Goal: Task Accomplishment & Management: Manage account settings

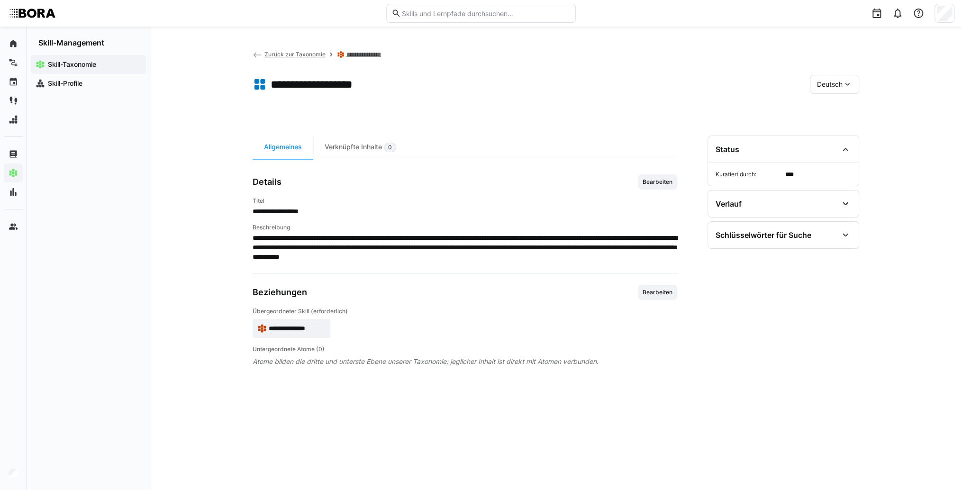
click at [299, 320] on app-skill-badge "**********" at bounding box center [292, 328] width 78 height 19
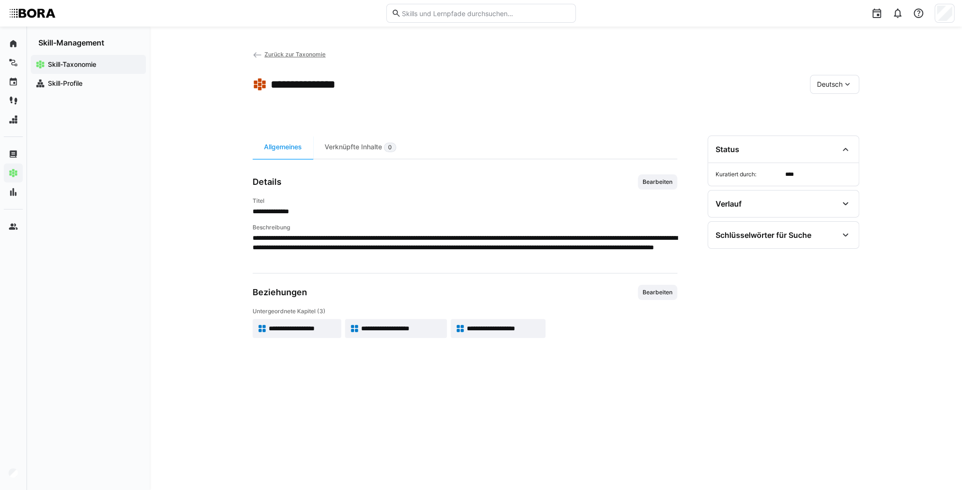
click at [325, 332] on span "**********" at bounding box center [303, 328] width 68 height 9
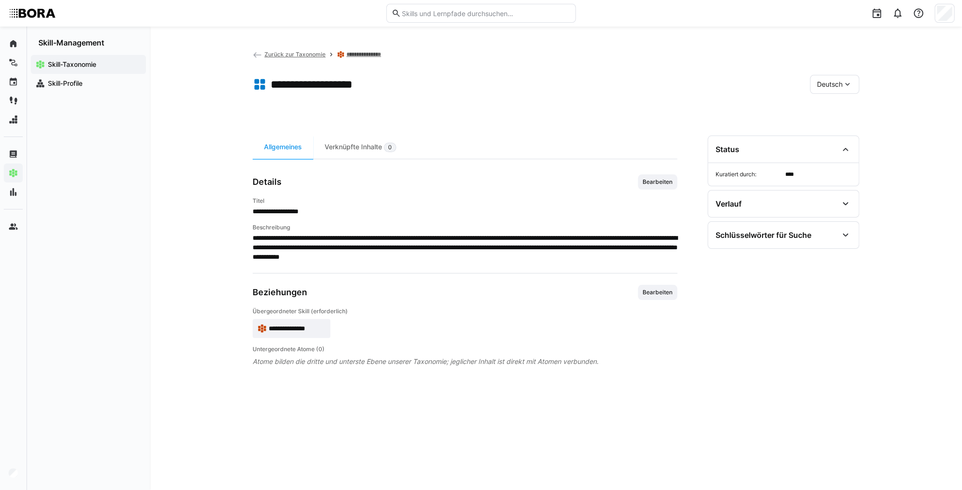
click at [847, 82] on eds-icon at bounding box center [847, 84] width 9 height 9
click at [627, 96] on app-toolbar "**********" at bounding box center [556, 86] width 607 height 38
click at [669, 180] on span "Bearbeiten" at bounding box center [658, 182] width 32 height 8
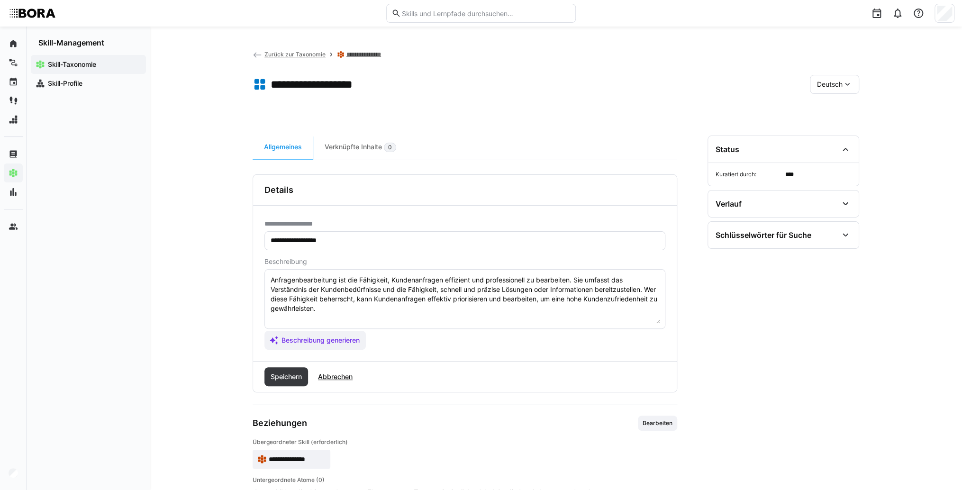
click at [525, 315] on textarea "Anfragenbearbeitung ist die Fähigkeit, Kundenanfragen effizient und professione…" at bounding box center [465, 298] width 391 height 49
click at [314, 315] on textarea "Anfragenbearbeitung ist die Fähigkeit, Kundenanfragen effizient und professione…" at bounding box center [465, 298] width 391 height 49
paste textarea "*1 -Anfänger: *2 – Mittelstufe: *3 – Fortgeschritten: *4 – Experte: * 5 - Starl…"
click at [319, 314] on textarea "Anfragenbearbeitung ist die Fähigkeit, Kundenanfragen effizient und professione…" at bounding box center [465, 298] width 391 height 49
click at [333, 317] on textarea "Anfragenbearbeitung ist die Fähigkeit, Kundenanfragen effizient und professione…" at bounding box center [465, 298] width 391 height 49
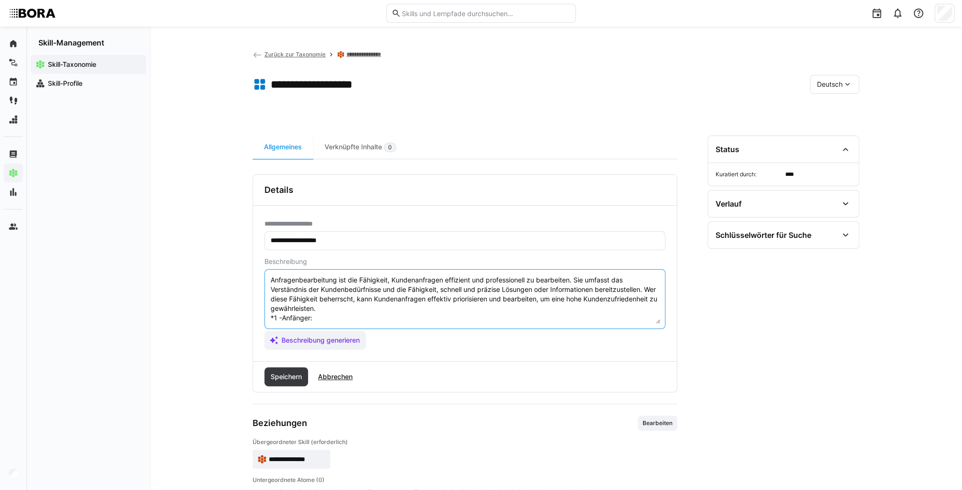
paste textarea "Bearbeitet einfache Anfragen nach vorgegebenen Prozessen, dokumentiert diese un…"
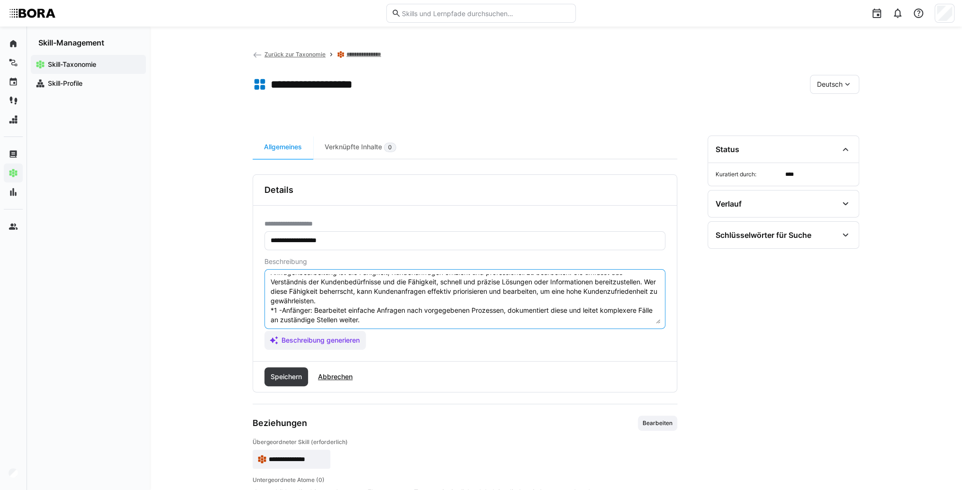
scroll to position [46, 0]
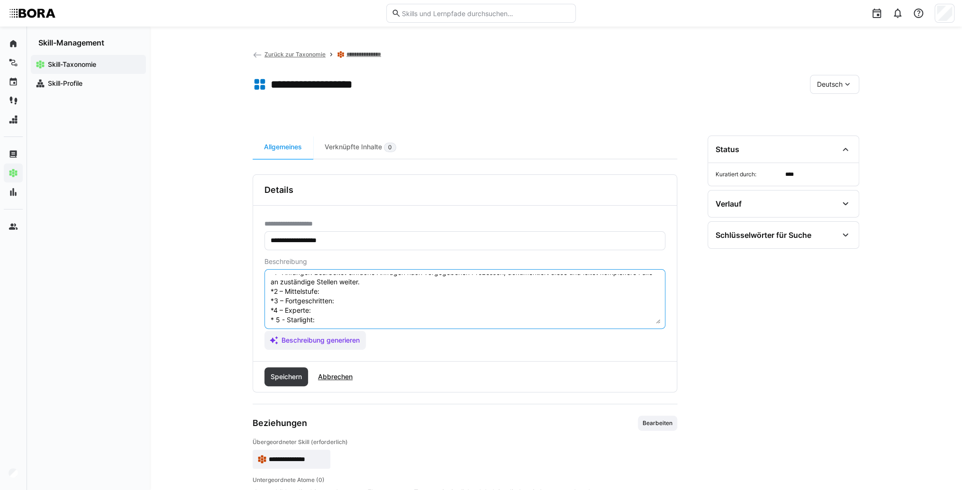
click at [338, 290] on textarea "Anfragenbearbeitung ist die Fähigkeit, Kundenanfragen effizient und professione…" at bounding box center [465, 298] width 391 height 49
click at [341, 289] on textarea "Anfragenbearbeitung ist die Fähigkeit, Kundenanfragen effizient und professione…" at bounding box center [465, 298] width 391 height 49
paste textarea "Antwortet selbstständig auf häufige oder standardisierte Anfragen, nutzt CRM-Sy…"
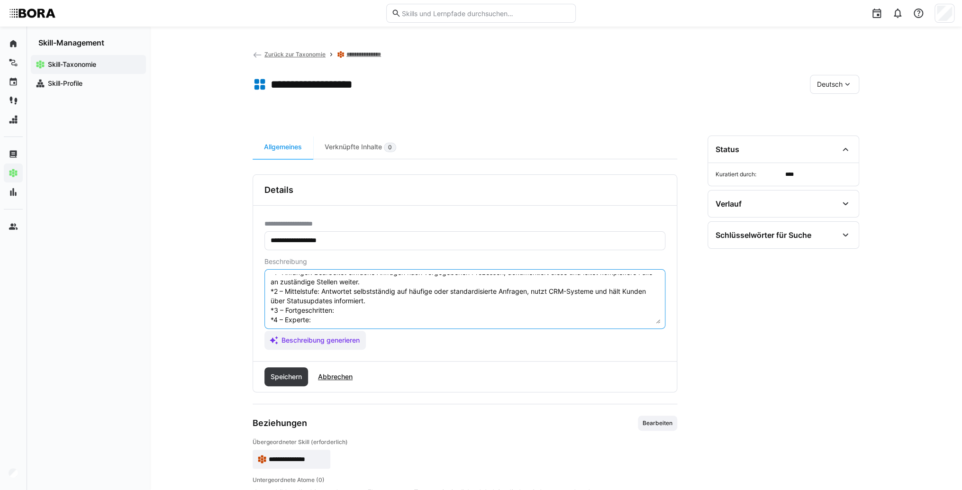
click at [370, 305] on textarea "Anfragenbearbeitung ist die Fähigkeit, Kundenanfragen effizient und professione…" at bounding box center [465, 298] width 391 height 49
click at [357, 309] on textarea "Anfragenbearbeitung ist die Fähigkeit, Kundenanfragen effizient und professione…" at bounding box center [465, 298] width 391 height 49
paste textarea "Versteht komplexe Kundenanliegen, priorisiert und löst diese eigenständig, koor…"
click at [353, 299] on textarea "Anfragenbearbeitung ist die Fähigkeit, Kundenanfragen effizient und professione…" at bounding box center [465, 298] width 391 height 49
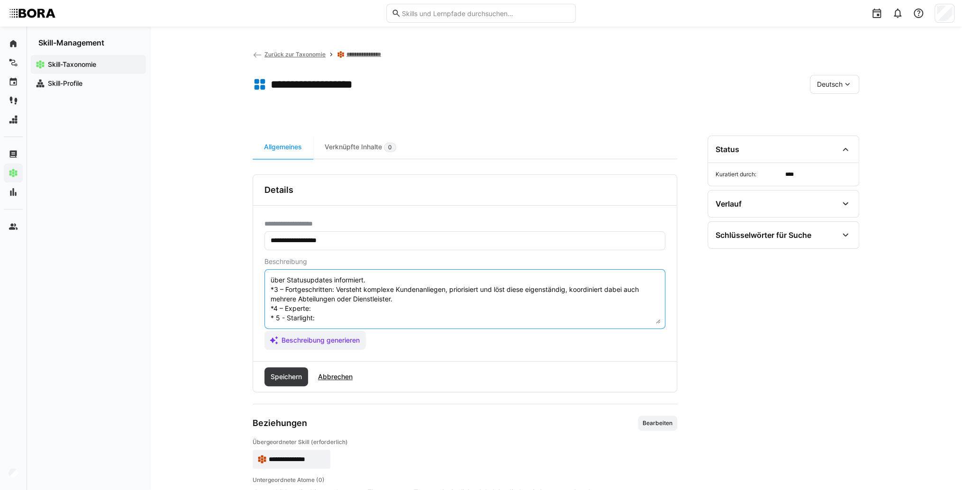
click at [341, 298] on textarea "Anfragenbearbeitung ist die Fähigkeit, Kundenanfragen effizient und professione…" at bounding box center [465, 298] width 391 height 49
paste textarea "Optimiert Anfragenprozesse, entwickelt FAQ- und Self-Service-Angebote, analysie…"
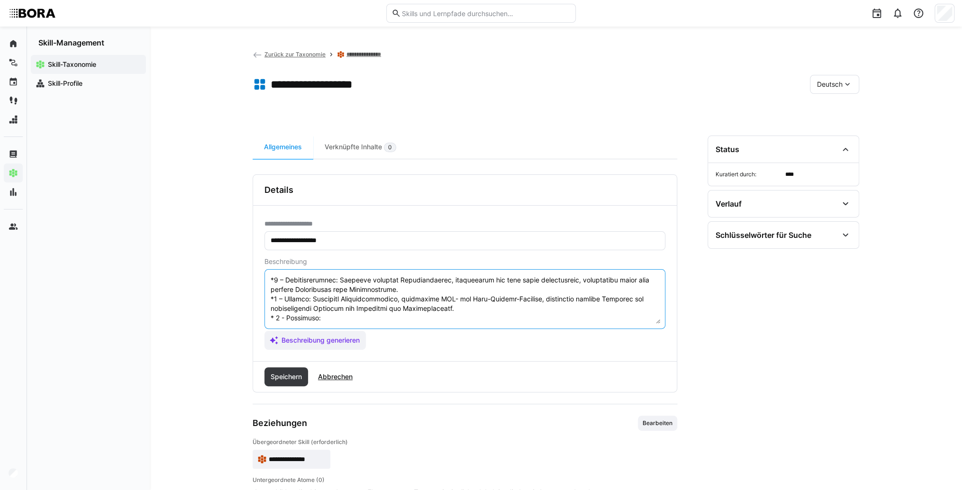
click at [350, 315] on textarea at bounding box center [465, 298] width 391 height 49
click at [344, 316] on textarea at bounding box center [465, 298] width 391 height 49
paste textarea "Gestaltet die gesamte Customer Service Strategie, integriert neue Technologien …"
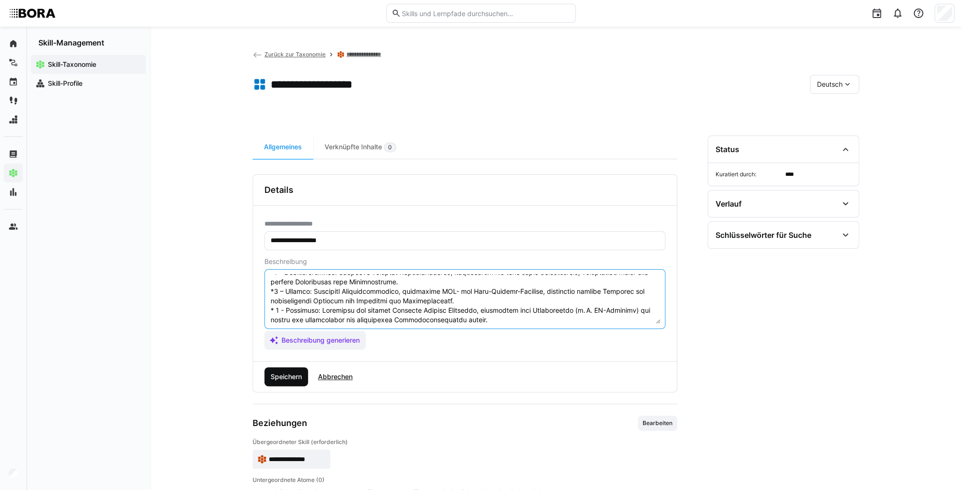
type textarea "Anfragenbearbeitung ist die Fähigkeit, Kundenanfragen effizient und professione…"
click at [288, 375] on span "Speichern" at bounding box center [286, 376] width 34 height 9
click at [828, 87] on span "Deutsch" at bounding box center [830, 84] width 26 height 9
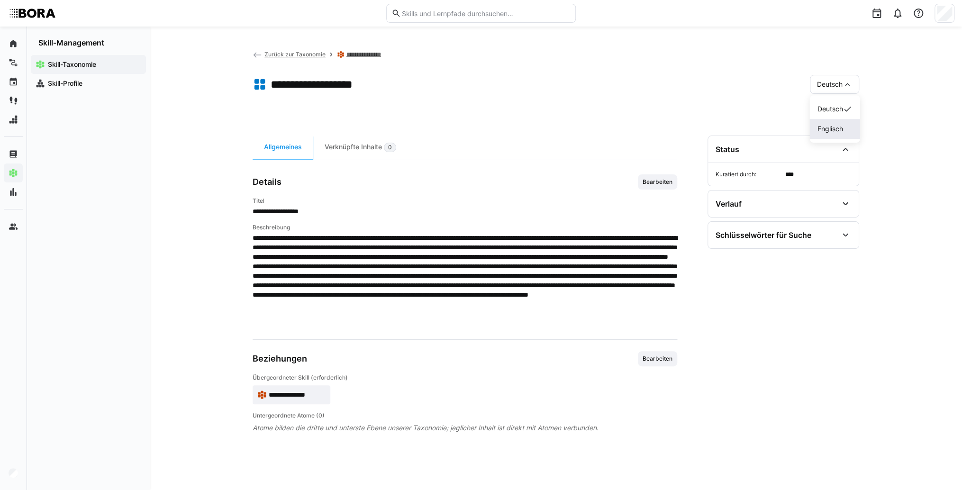
click at [834, 129] on span "Englisch" at bounding box center [830, 128] width 26 height 9
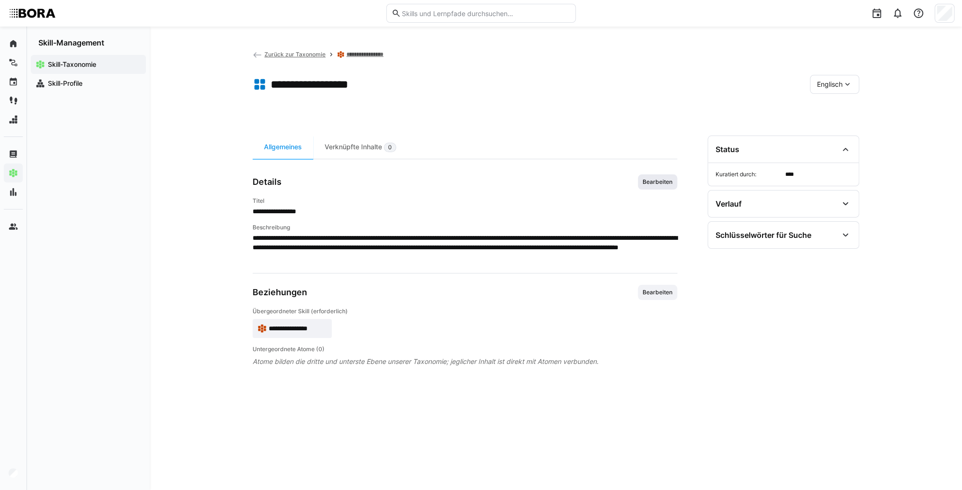
click at [659, 188] on span "Bearbeiten" at bounding box center [657, 181] width 39 height 15
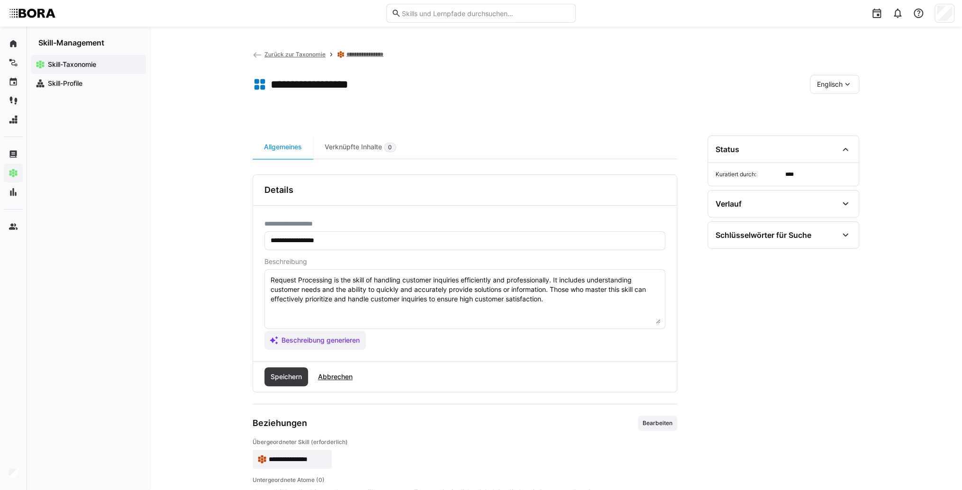
click at [611, 308] on textarea "Request Processing is the skill of handling customer inquiries efficiently and …" at bounding box center [465, 298] width 391 height 49
click at [286, 316] on textarea "Request Processing is the skill of handling customer inquiries efficiently and …" at bounding box center [465, 298] width 391 height 49
paste textarea "*1 -Anfänger: *2 – Mittelstufe: *3 – Fortgeschritten: *4 – Experte: * 5 - Starl…"
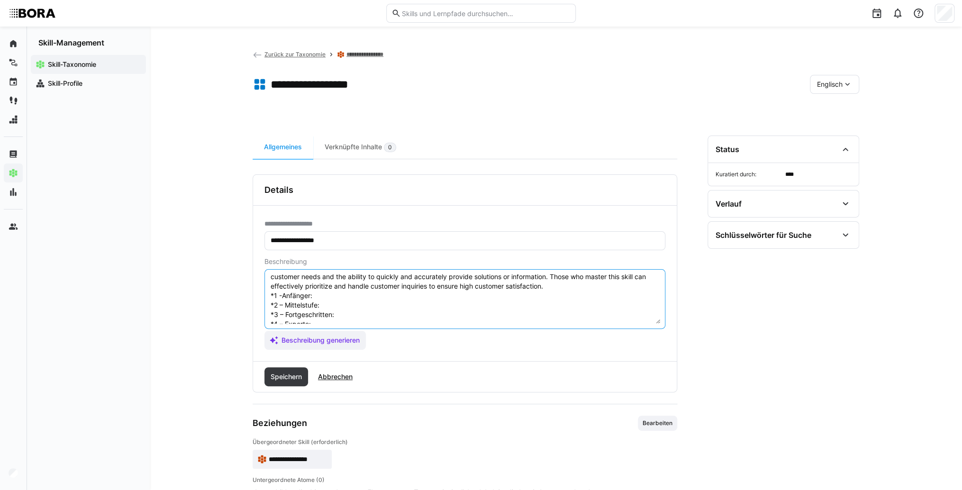
scroll to position [0, 0]
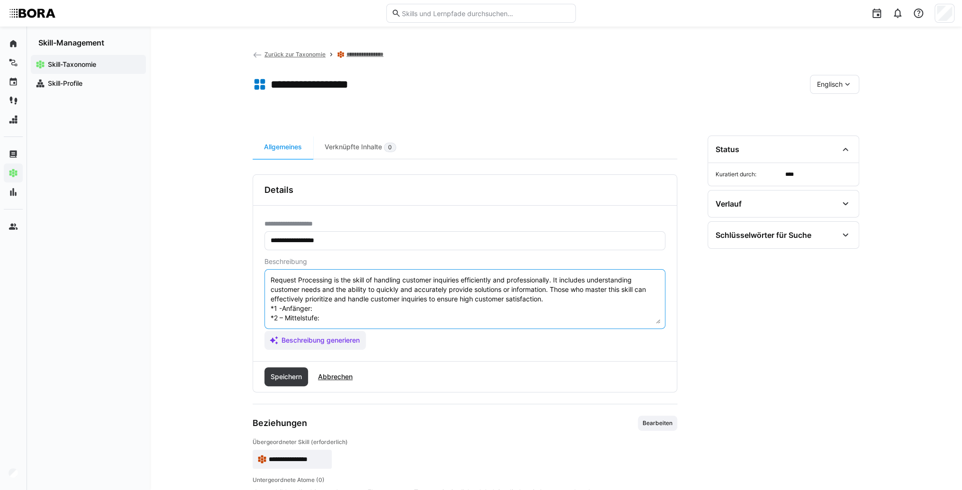
click at [336, 311] on textarea "Request Processing is the skill of handling customer inquiries efficiently and …" at bounding box center [465, 298] width 391 height 49
type textarea "Request Processing is the skill of handling customer inquiries efficiently and …"
click at [336, 379] on span "Abbrechen" at bounding box center [335, 376] width 37 height 9
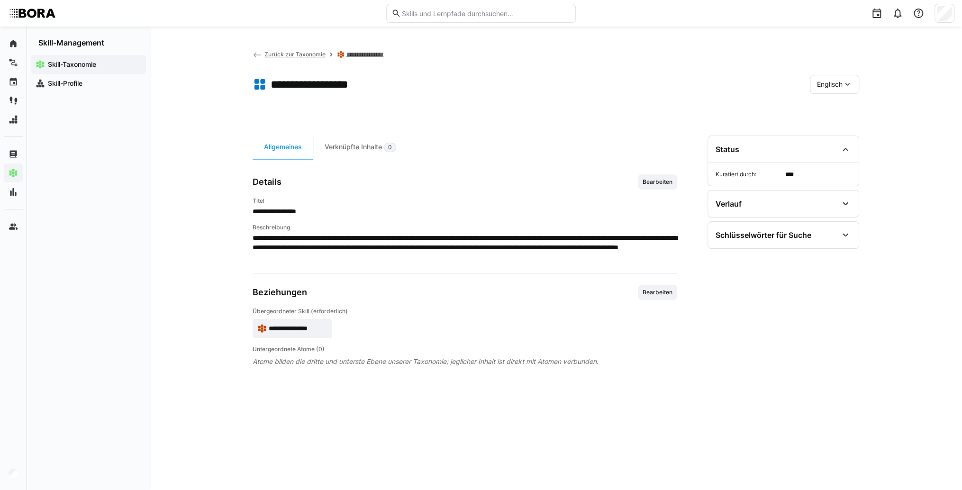
click at [813, 78] on div "Englisch" at bounding box center [834, 84] width 49 height 19
click at [844, 112] on div "Deutsch" at bounding box center [834, 108] width 35 height 9
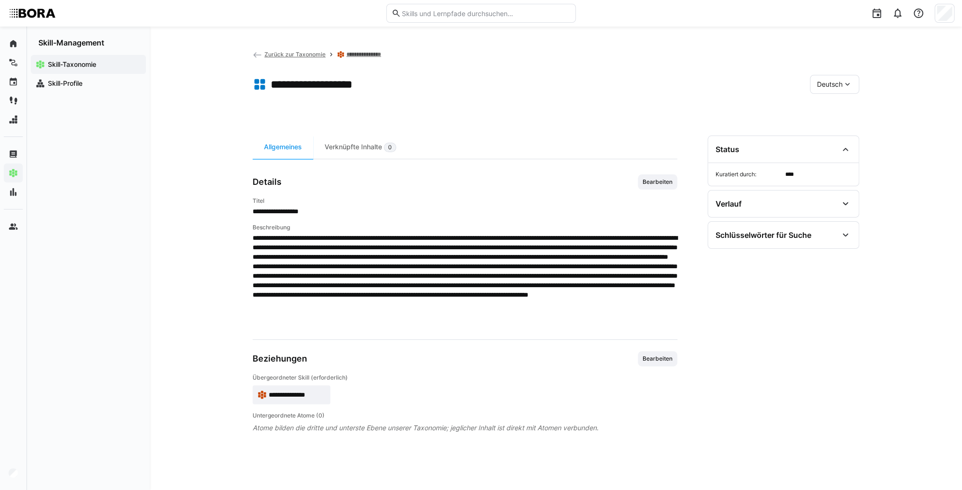
click at [846, 85] on eds-icon at bounding box center [847, 84] width 9 height 9
click at [838, 133] on span "Englisch" at bounding box center [830, 128] width 26 height 9
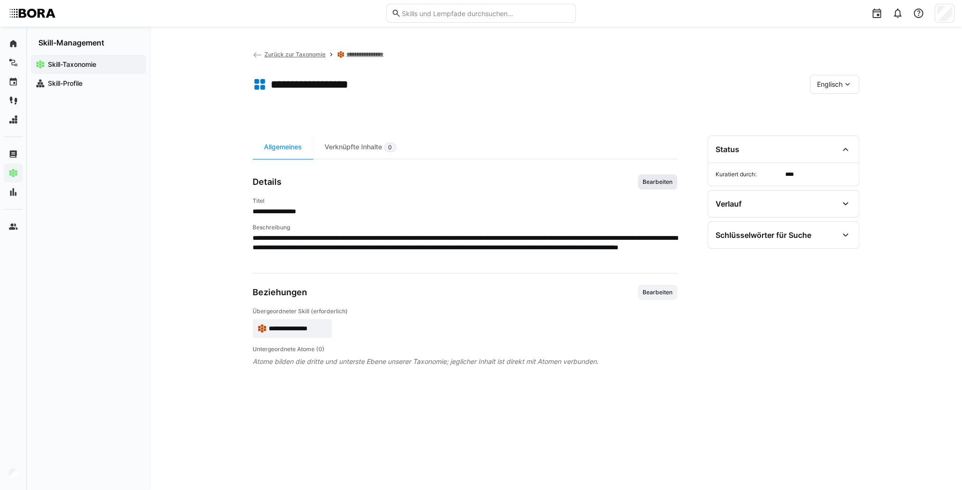
click at [661, 188] on span "Bearbeiten" at bounding box center [657, 181] width 39 height 15
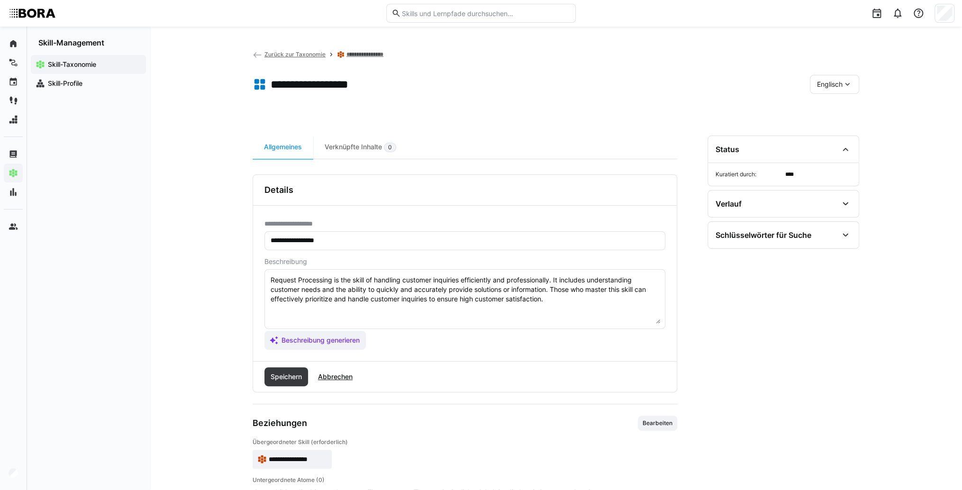
click at [583, 305] on textarea "Request Processing is the skill of handling customer inquiries efficiently and …" at bounding box center [465, 298] width 391 height 49
click at [314, 316] on textarea "Request Processing is the skill of handling customer inquiries efficiently and …" at bounding box center [465, 298] width 391 height 49
paste textarea "*1 - Beginner: *2 - Intermediate Level: *3 - Advanced: *4 - Expert: *5 - Starli…"
click at [328, 311] on textarea "Request Processing is the skill of handling customer inquiries efficiently and …" at bounding box center [465, 298] width 391 height 49
click at [343, 305] on textarea "Request Processing is the skill of handling customer inquiries efficiently and …" at bounding box center [465, 298] width 391 height 49
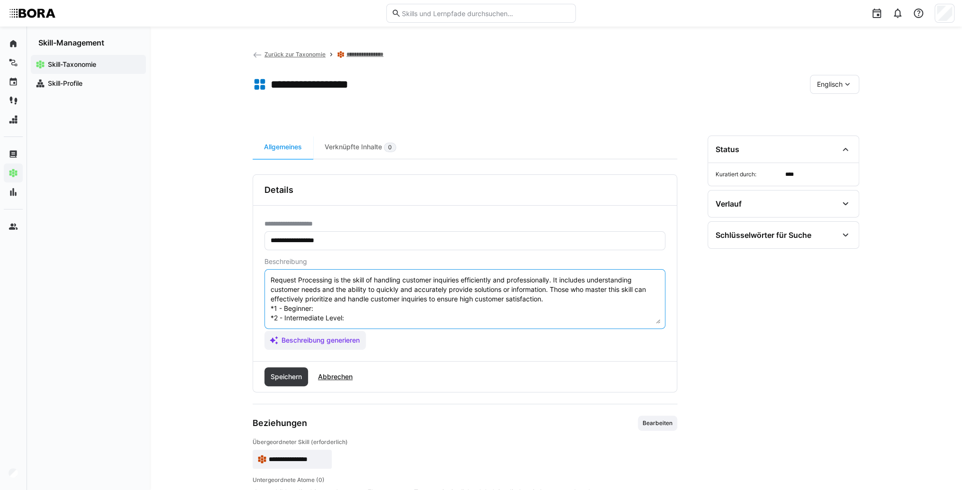
paste textarea "Handles simple inquiries according to instructions, documents them, escalates c…"
click at [386, 316] on textarea "Request Processing is the skill of handling customer inquiries efficiently and …" at bounding box center [465, 298] width 391 height 49
click at [353, 313] on textarea "Request Processing is the skill of handling customer inquiries efficiently and …" at bounding box center [465, 298] width 391 height 49
paste textarea "Responds independently to common inquiries, uses CRM systems, and provides upda…"
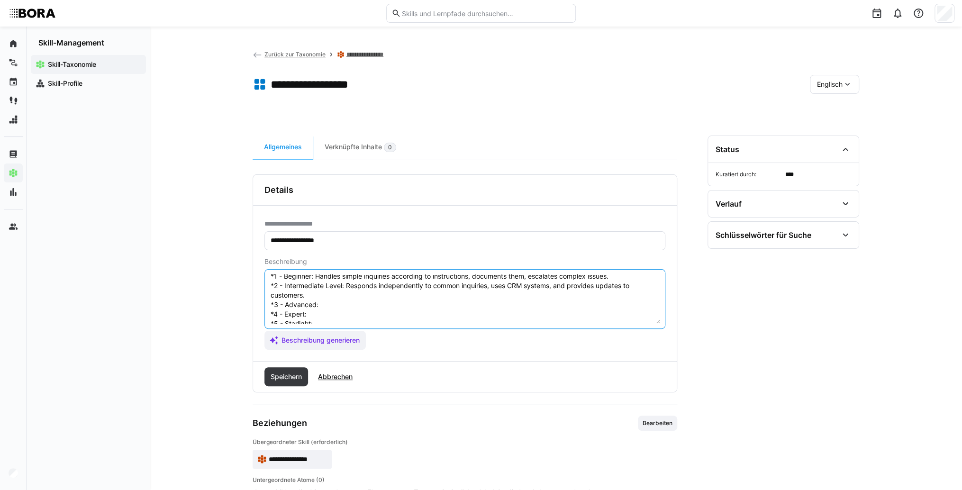
scroll to position [46, 0]
click at [342, 290] on textarea "Request Processing is the skill of handling customer inquiries efficiently and …" at bounding box center [465, 298] width 391 height 49
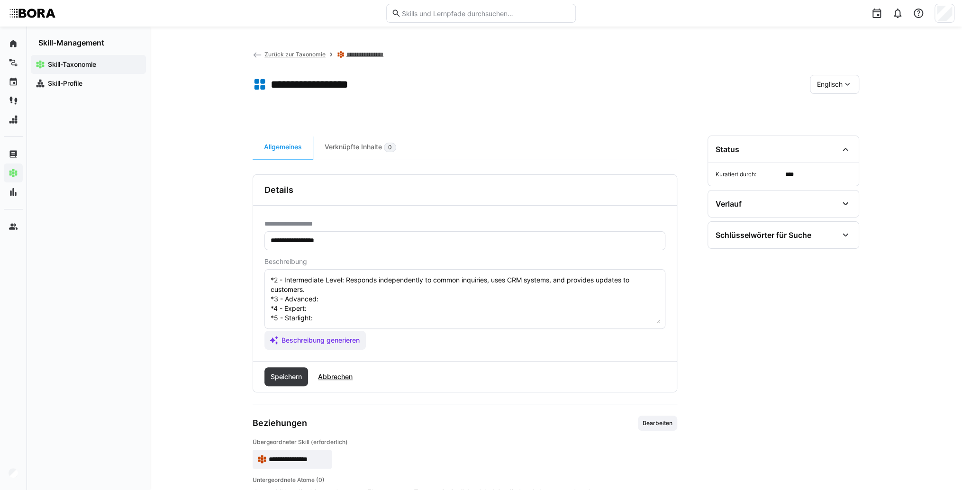
click at [352, 293] on textarea "Request Processing is the skill of handling customer inquiries efficiently and …" at bounding box center [465, 298] width 391 height 49
paste textarea "Manages complex customer issues, prioritizes cases, and coordinates with variou…"
click at [316, 300] on textarea "Request Processing is the skill of handling customer inquiries efficiently and …" at bounding box center [465, 298] width 391 height 49
paste textarea "Develops inquiry handling processes, creates FAQs and self-service options, ana…"
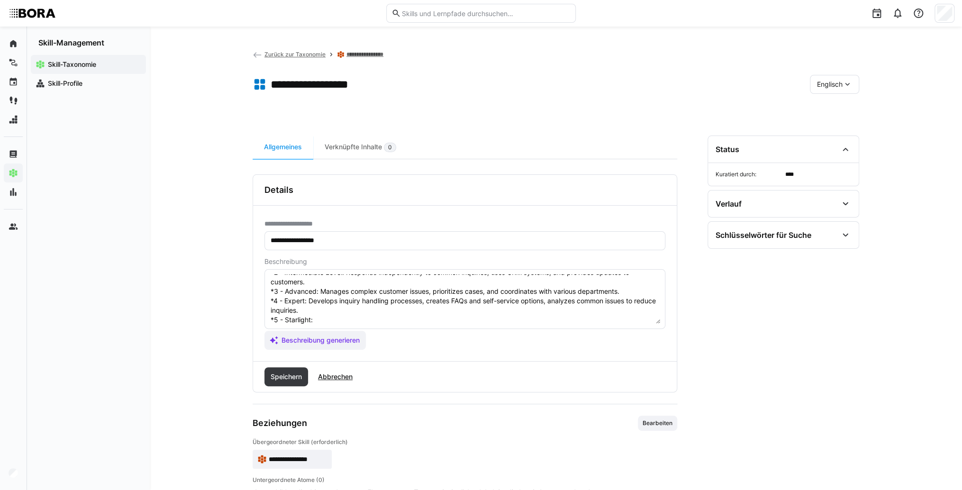
click at [365, 316] on textarea "Request Processing is the skill of handling customer inquiries efficiently and …" at bounding box center [465, 298] width 391 height 49
paste textarea "Defines overall customer service strategy, integrates new technologies, and ens…"
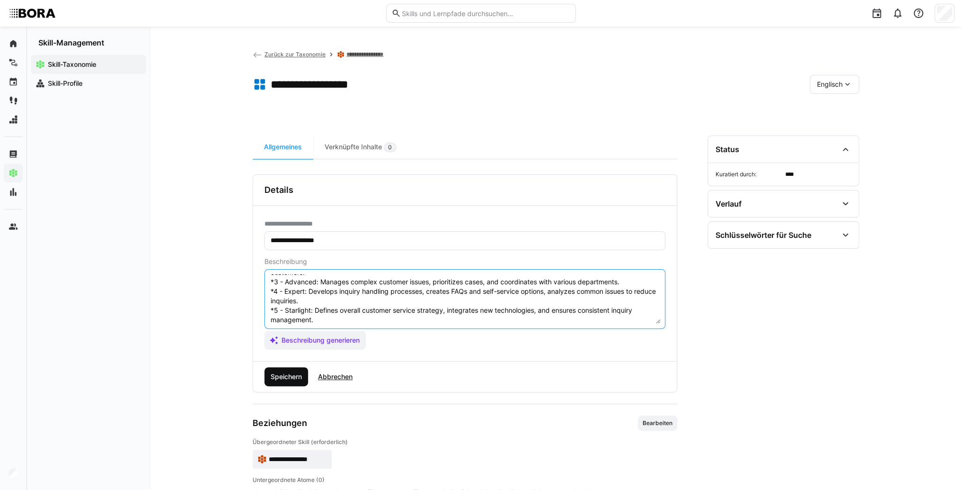
type textarea "Request Processing is the skill of handling customer inquiries efficiently and …"
click at [289, 381] on span "Speichern" at bounding box center [287, 376] width 44 height 19
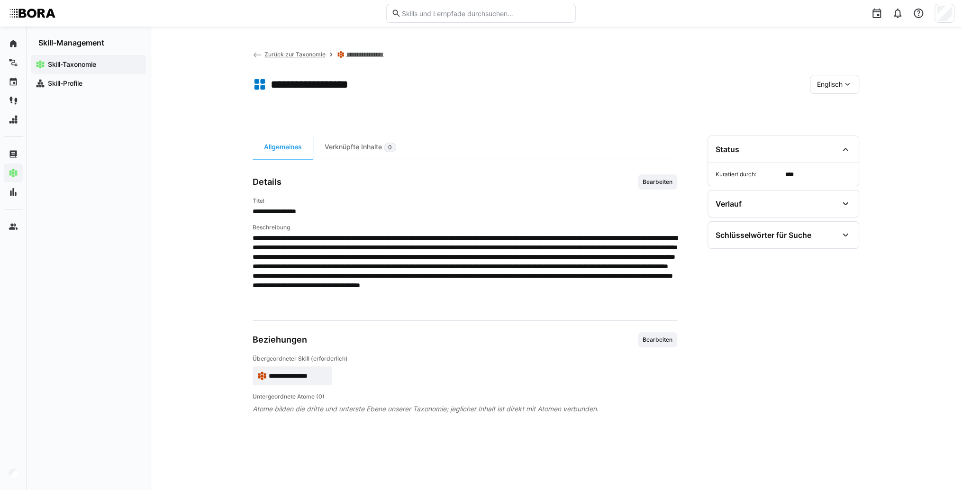
click at [836, 89] on div "Englisch" at bounding box center [834, 84] width 49 height 19
click at [836, 100] on div "Deutsch" at bounding box center [835, 109] width 50 height 20
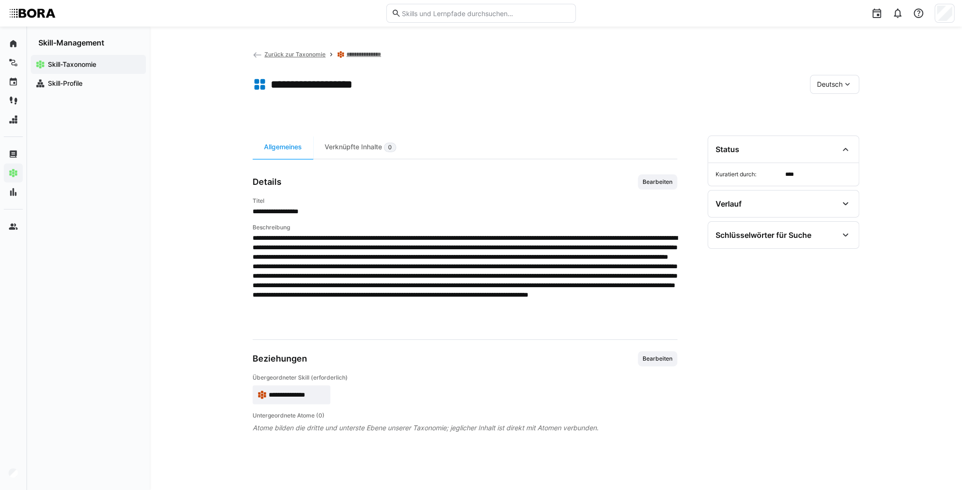
click at [293, 401] on app-skill-badge "**********" at bounding box center [292, 394] width 78 height 19
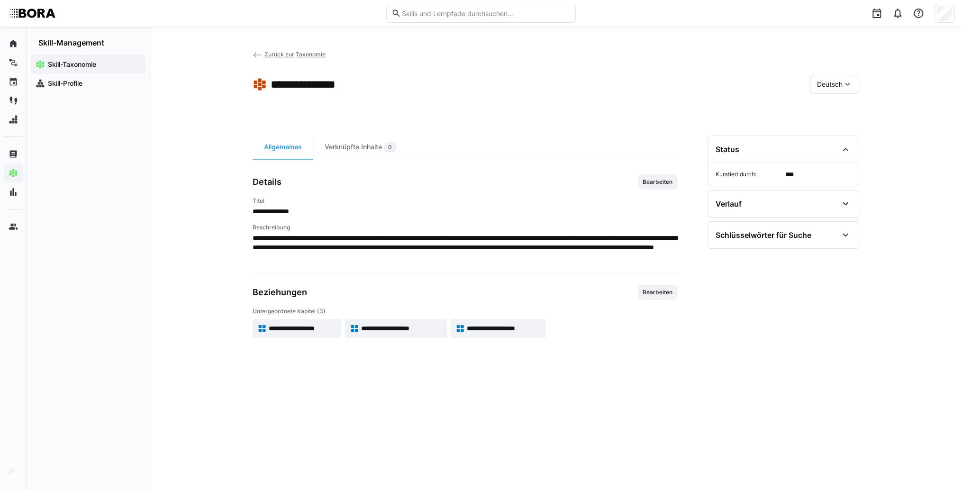
click at [404, 327] on span "**********" at bounding box center [401, 328] width 81 height 9
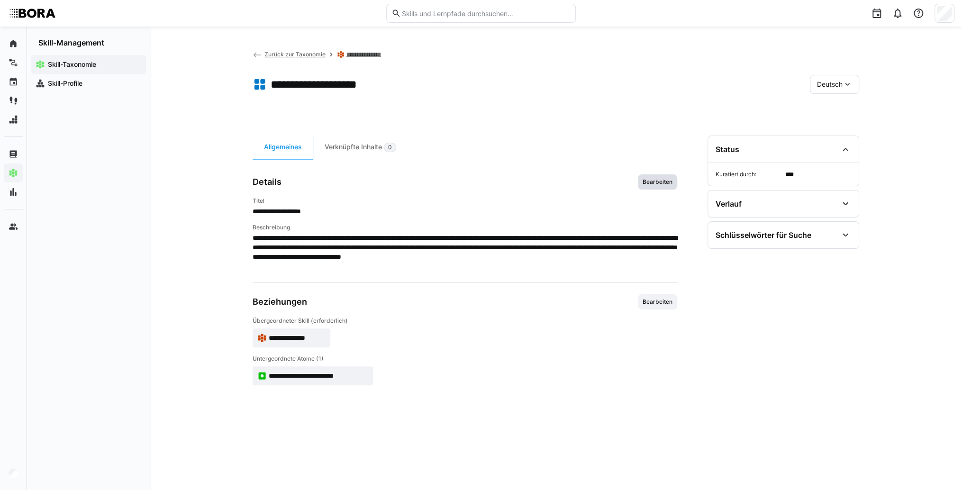
click at [671, 185] on span "Bearbeiten" at bounding box center [658, 182] width 32 height 8
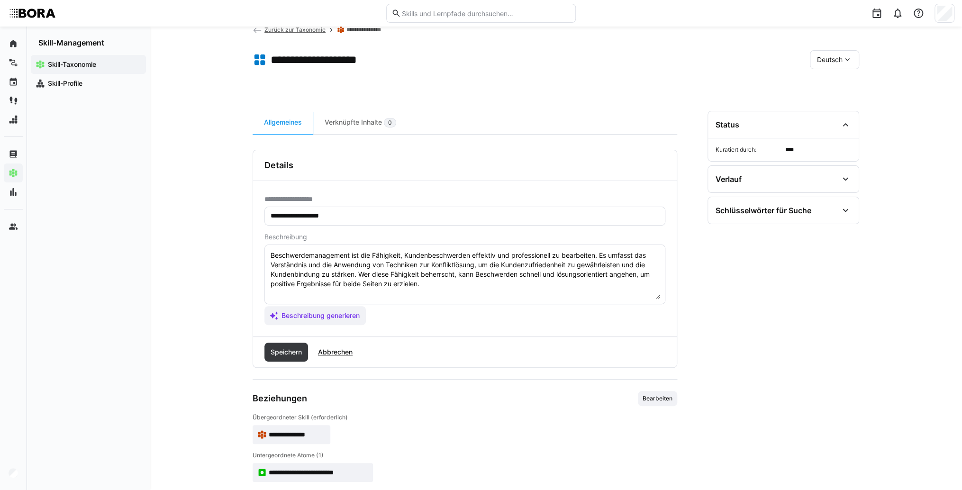
scroll to position [38, 0]
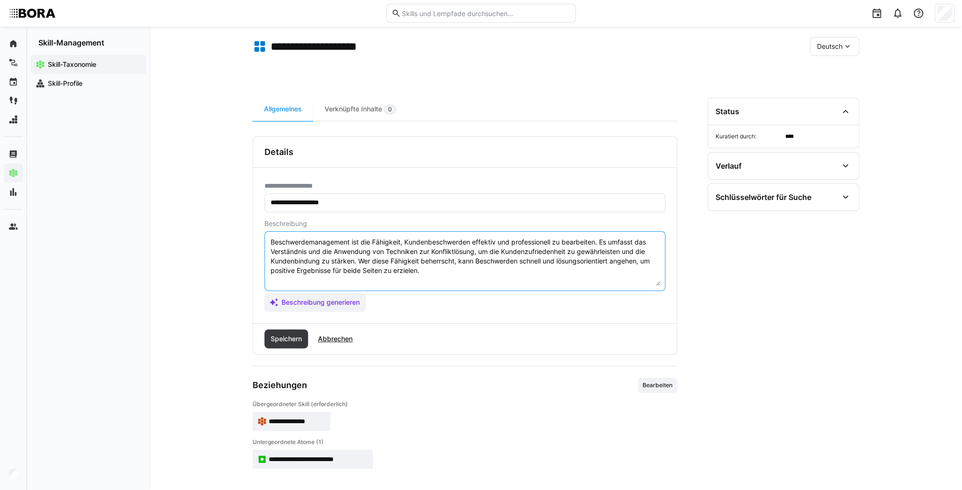
click at [461, 272] on textarea "Beschwerdemanagement ist die Fähigkeit, Kundenbeschwerden effektiv und professi…" at bounding box center [465, 261] width 391 height 49
click at [408, 279] on textarea "Beschwerdemanagement ist die Fähigkeit, Kundenbeschwerden effektiv und professi…" at bounding box center [465, 261] width 391 height 49
paste textarea "*1 -Anfänger: *2 – Mittelstufe: *3 – Fortgeschritten: *4 – Experte: * 5 - Starl…"
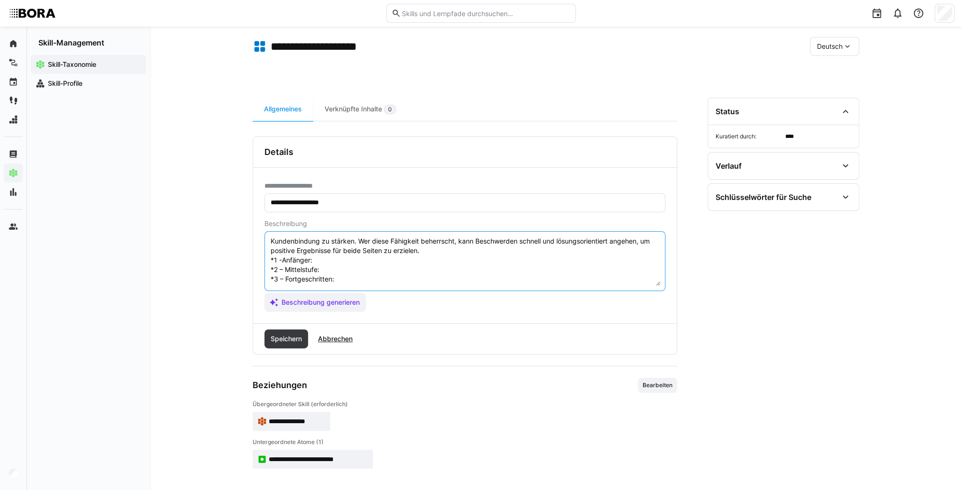
scroll to position [8, 0]
click at [406, 274] on textarea "Beschwerdemanagement ist die Fähigkeit, Kundenbeschwerden effektiv und professi…" at bounding box center [465, 261] width 391 height 49
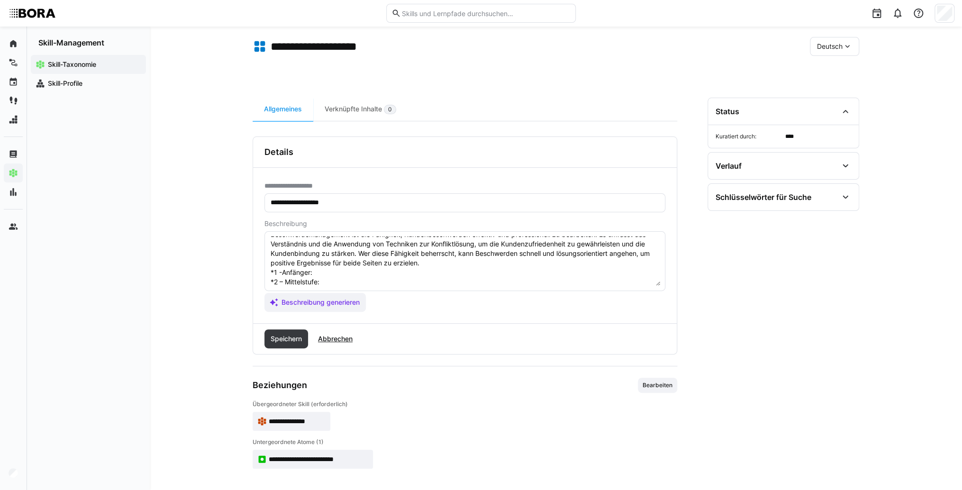
click at [353, 271] on textarea "Beschwerdemanagement ist die Fähigkeit, Kundenbeschwerden effektiv und professi…" at bounding box center [465, 261] width 391 height 49
paste textarea "Nimmt Beschwerden entgegen, dokumentiert diese korrekt und leitet sie gemäß Pro…"
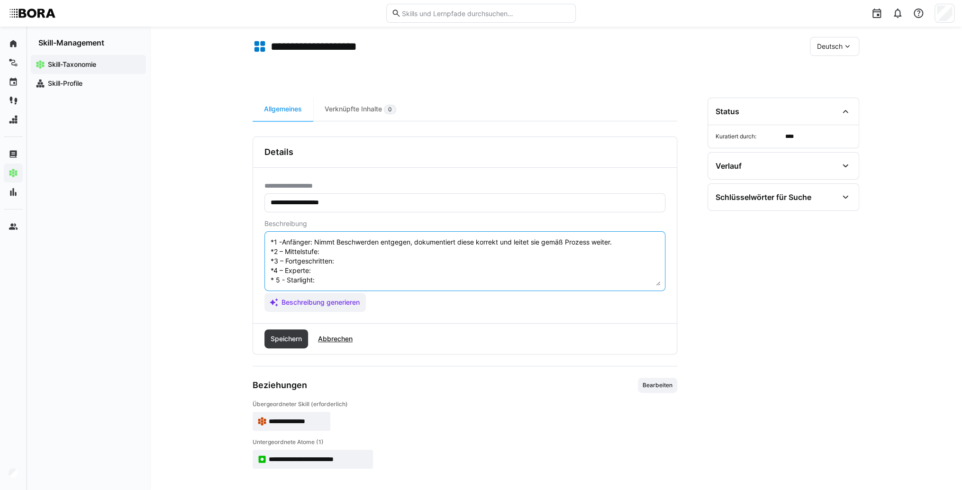
click at [347, 245] on textarea "Beschwerdemanagement ist die Fähigkeit, Kundenbeschwerden effektiv und professi…" at bounding box center [465, 261] width 391 height 49
click at [345, 245] on textarea "Beschwerdemanagement ist die Fähigkeit, Kundenbeschwerden effektiv und professi…" at bounding box center [465, 261] width 391 height 49
paste textarea "Bearbeitet einfache Beschwerden eigenständig, kommuniziert lösungsorientiert mi…"
click at [356, 264] on textarea "Beschwerdemanagement ist die Fähigkeit, Kundenbeschwerden effektiv und professi…" at bounding box center [465, 261] width 391 height 49
click at [366, 263] on textarea "Beschwerdemanagement ist die Fähigkeit, Kundenbeschwerden effektiv und professi…" at bounding box center [465, 261] width 391 height 49
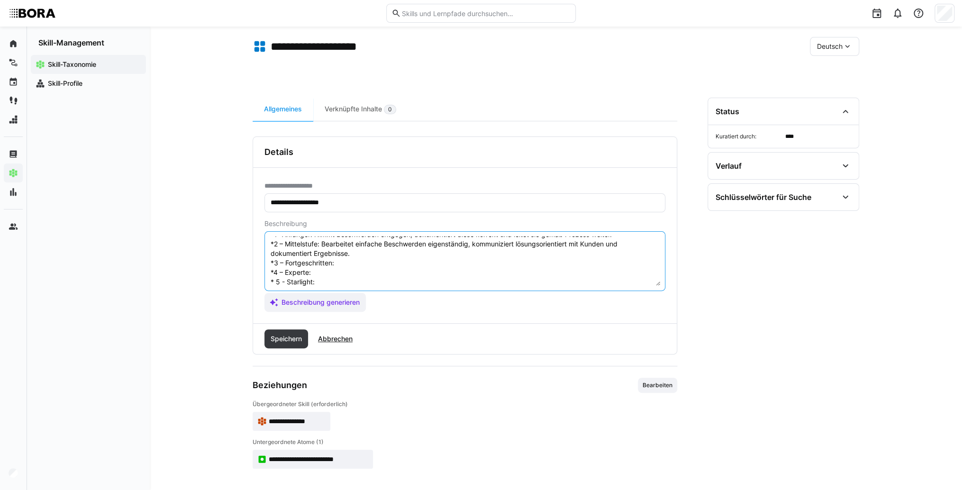
paste textarea "Führt komplexe Beschwerdefälle selbstständig durch, analysiert Ursachen, kommun…"
click at [339, 277] on textarea "Beschwerdemanagement ist die Fähigkeit, Kundenbeschwerden effektiv und professi…" at bounding box center [465, 261] width 391 height 49
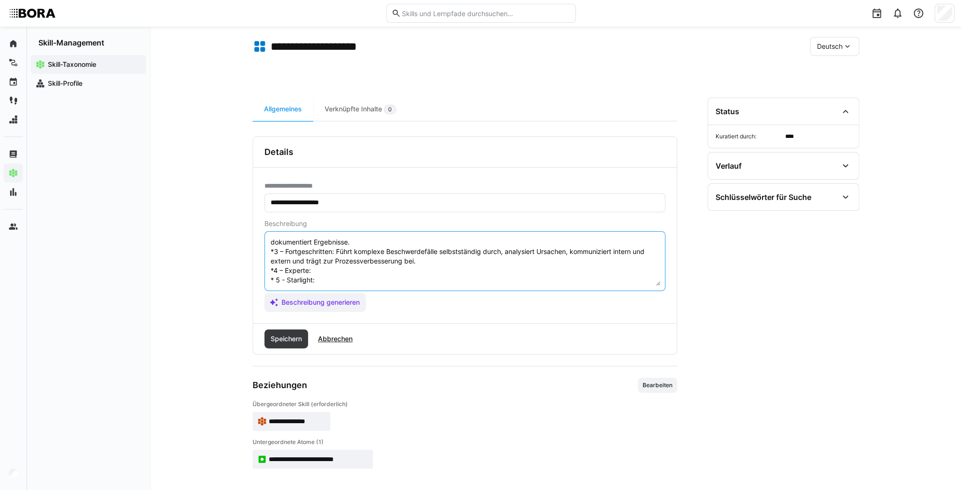
click at [374, 264] on textarea "Beschwerdemanagement ist die Fähigkeit, Kundenbeschwerden effektiv und professi…" at bounding box center [465, 261] width 391 height 49
paste textarea "Entwickelt Richtlinien und Schulungen für den Umgang mit Beschwerden, wertet Da…"
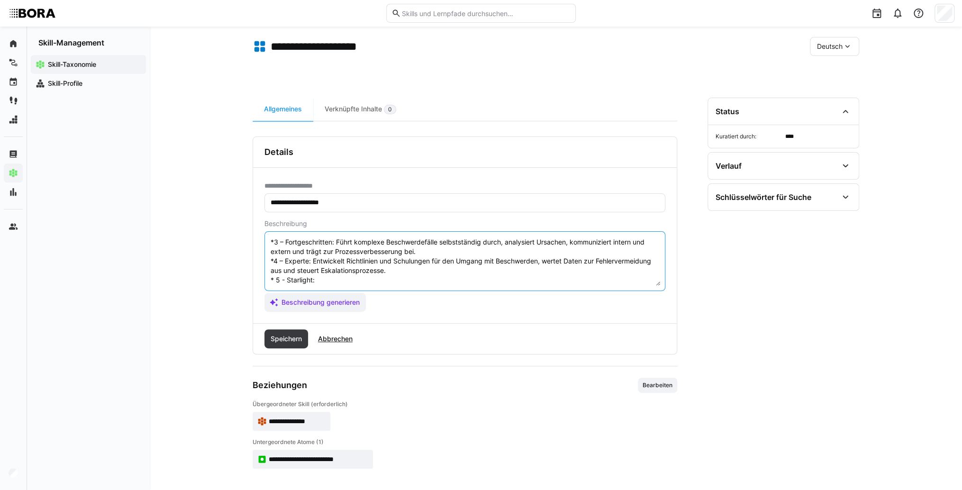
click at [344, 282] on textarea "Beschwerdemanagement ist die Fähigkeit, Kundenbeschwerden effektiv und professi…" at bounding box center [465, 261] width 391 height 49
paste textarea "Verantwortet das unternehmensweite Beschwerdemanagement, führt kontinuierliche …"
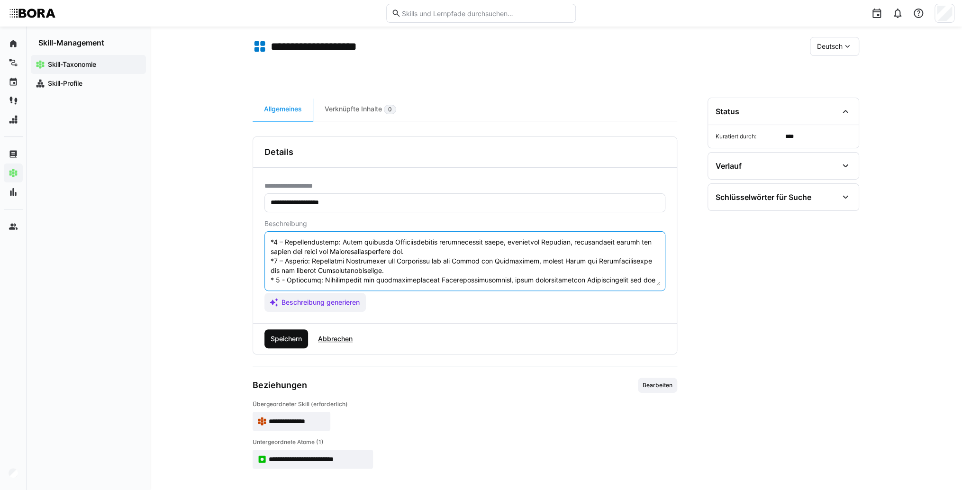
scroll to position [74, 0]
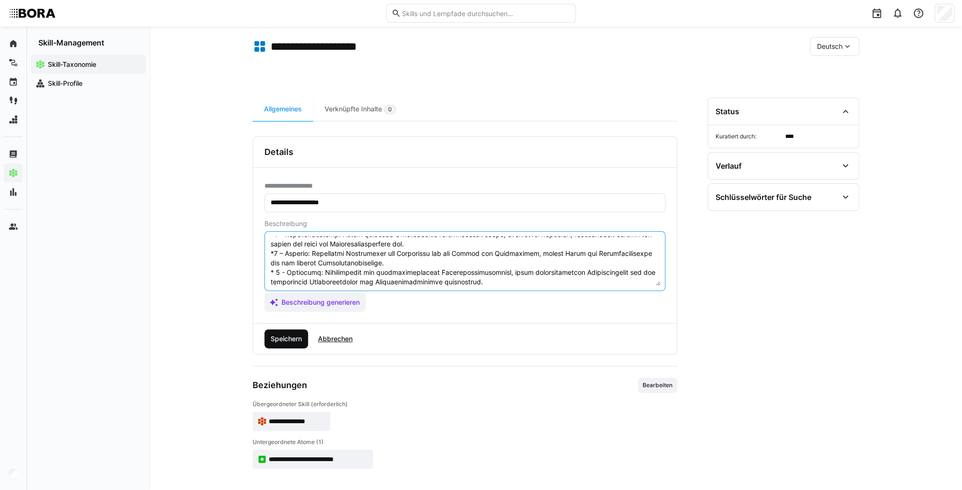
type textarea "Beschwerdemanagement ist die Fähigkeit, Kundenbeschwerden effektiv und professi…"
click at [299, 343] on span "Speichern" at bounding box center [287, 338] width 44 height 19
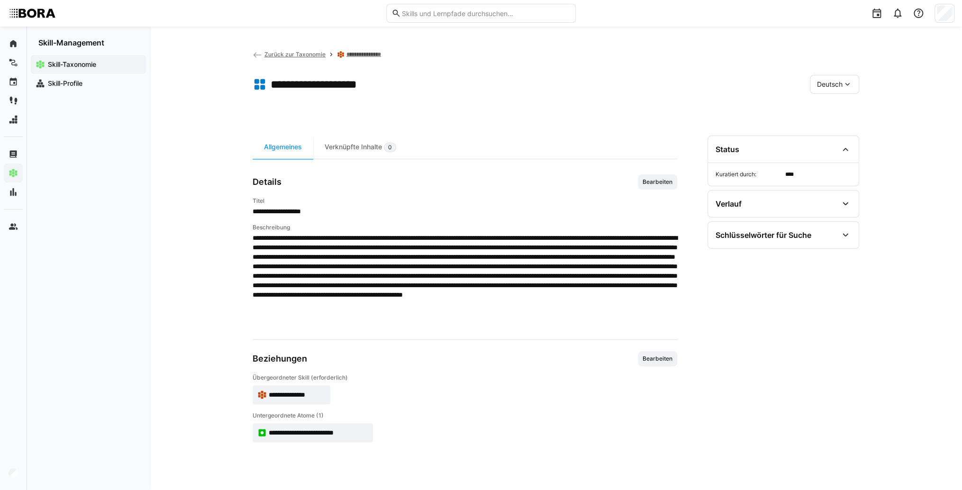
click at [832, 86] on span "Deutsch" at bounding box center [830, 84] width 26 height 9
click at [834, 125] on span "Englisch" at bounding box center [830, 128] width 26 height 9
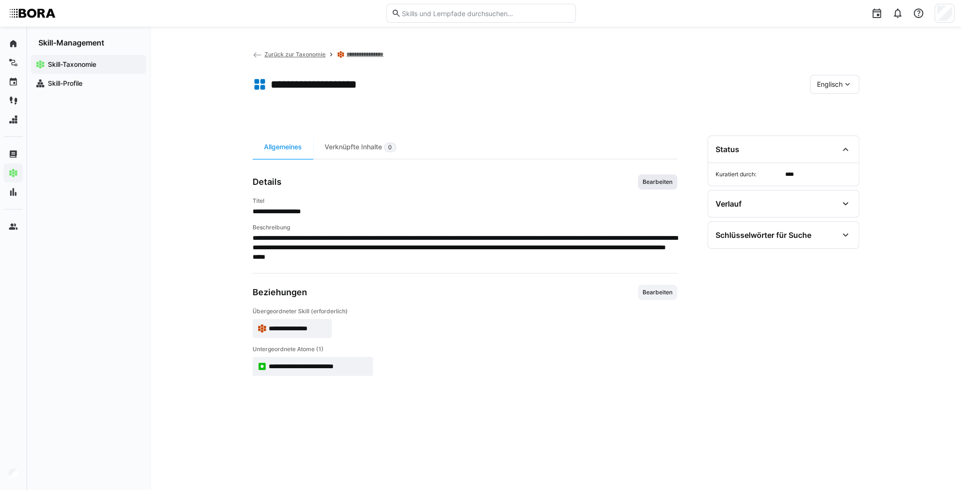
click at [668, 183] on span "Bearbeiten" at bounding box center [658, 182] width 32 height 8
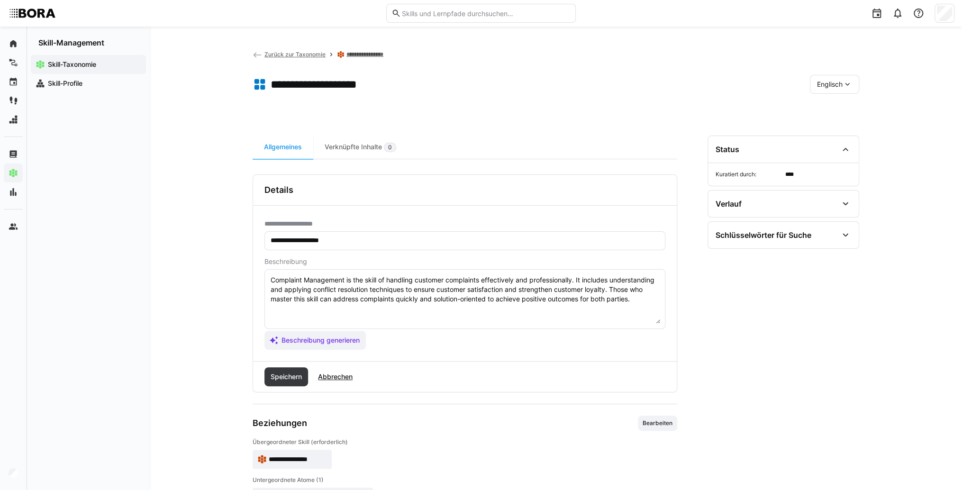
click at [640, 304] on textarea "Complaint Management is the skill of handling customer complaints effectively a…" at bounding box center [465, 298] width 391 height 49
click at [280, 309] on textarea "Complaint Management is the skill of handling customer complaints effectively a…" at bounding box center [465, 298] width 391 height 49
paste textarea "*1 - Beginner: *2 - Intermediate Level: *3 - Advanced: *4 - Expert: *5 - Starli…"
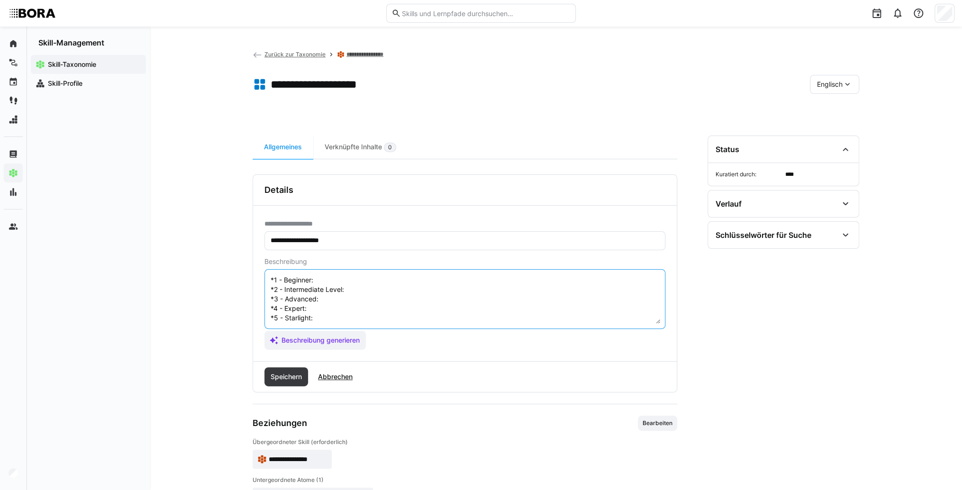
scroll to position [8, 0]
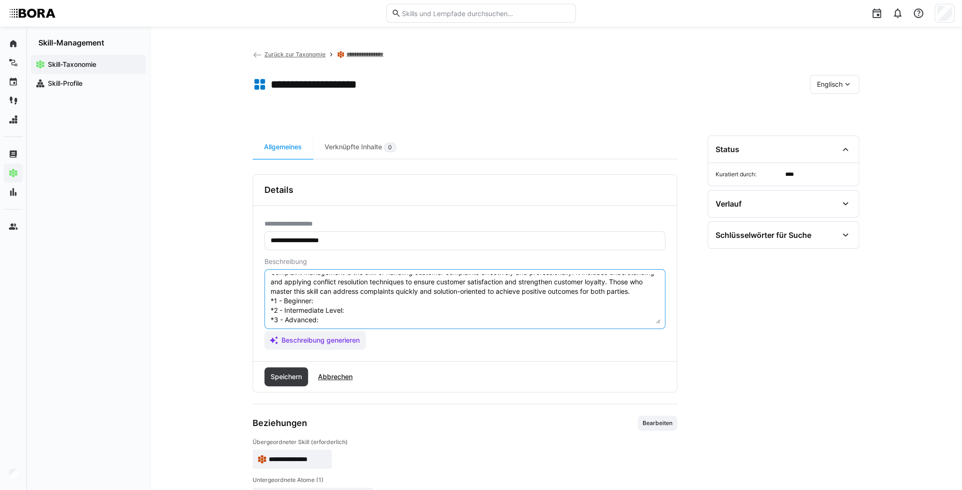
click at [335, 313] on textarea "Complaint Management is the skill of handling customer complaints effectively a…" at bounding box center [465, 298] width 391 height 49
click at [351, 311] on textarea "Complaint Management is the skill of handling customer complaints effectively a…" at bounding box center [465, 298] width 391 height 49
paste textarea "Receives complaints, documents correctly, and forwards them as per process."
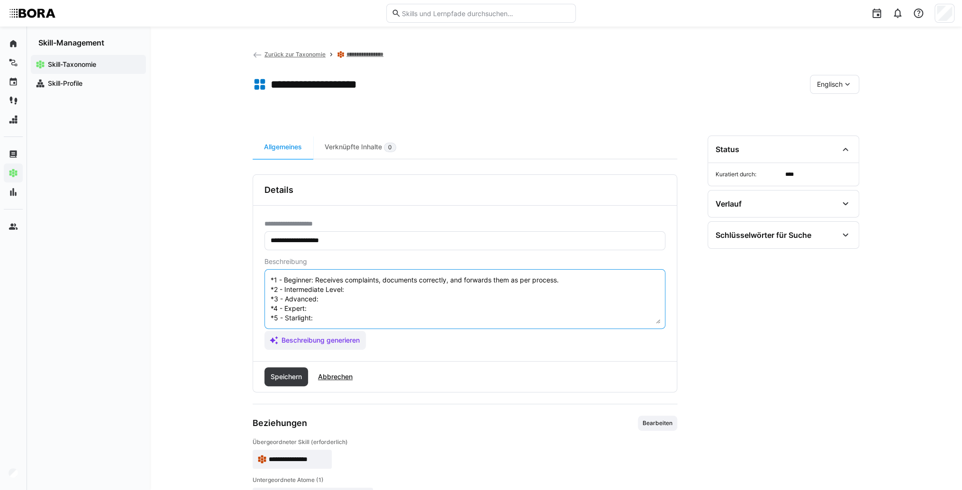
click at [358, 280] on textarea "Complaint Management is the skill of handling customer complaints effectively a…" at bounding box center [465, 298] width 391 height 49
click at [361, 284] on textarea "Complaint Management is the skill of handling customer complaints effectively a…" at bounding box center [465, 298] width 391 height 49
paste textarea "Independently resolves simple complaints, communicates solutions, and documents…"
click at [338, 291] on textarea "Complaint Management is the skill of handling customer complaints effectively a…" at bounding box center [465, 298] width 391 height 49
click at [329, 290] on textarea "Complaint Management is the skill of handling customer complaints effectively a…" at bounding box center [465, 298] width 391 height 49
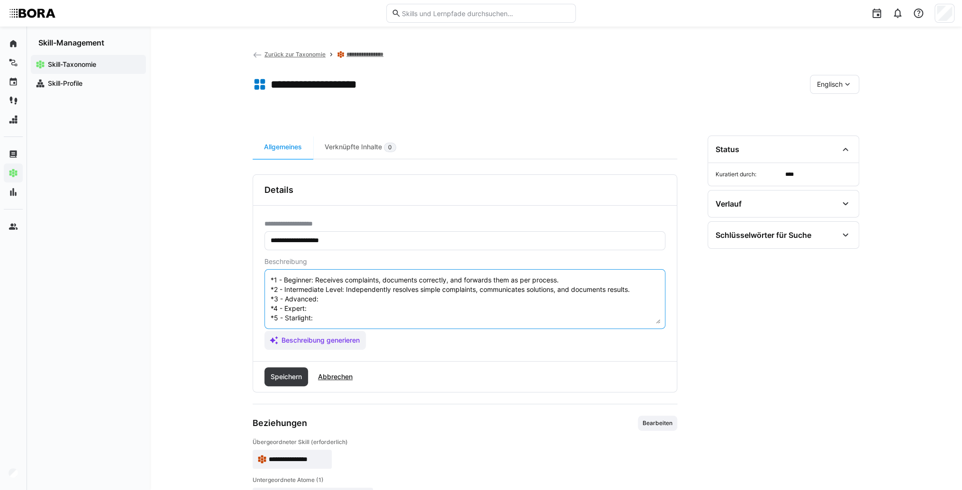
paste textarea "Manages complex complaints, analyzes root causes, improves processes, communica…"
click at [317, 305] on textarea "Complaint Management is the skill of handling customer complaints effectively a…" at bounding box center [465, 298] width 391 height 49
click at [328, 297] on textarea "Complaint Management is the skill of handling customer complaints effectively a…" at bounding box center [465, 298] width 391 height 49
click at [326, 310] on textarea "Complaint Management is the skill of handling customer complaints effectively a…" at bounding box center [465, 298] width 391 height 49
paste textarea "Develops complaint handling policies, conducts training, and manages escalation…"
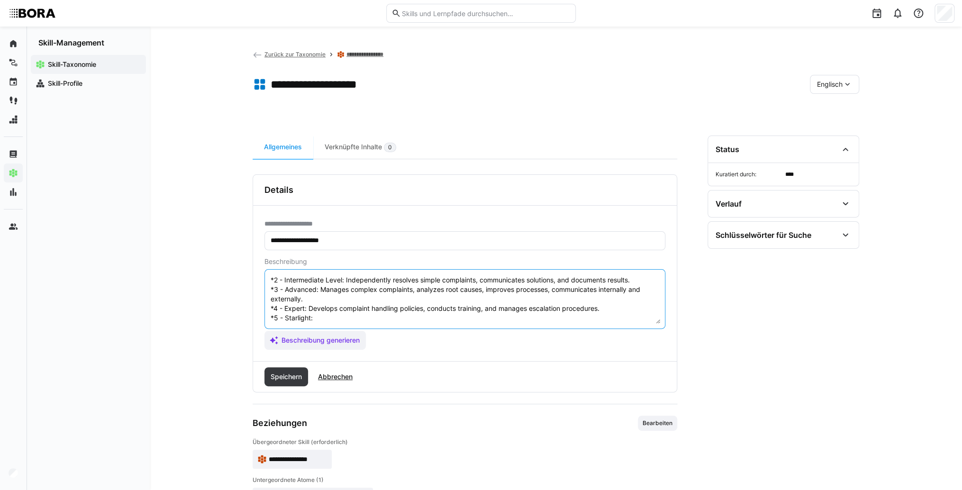
click at [326, 320] on textarea "Complaint Management is the skill of handling customer complaints effectively a…" at bounding box center [465, 298] width 391 height 49
click at [339, 319] on textarea "Complaint Management is the skill of handling customer complaints effectively a…" at bounding box center [465, 298] width 391 height 49
paste textarea "Oversees company-wide complaint management, drives continuous improvement, and …"
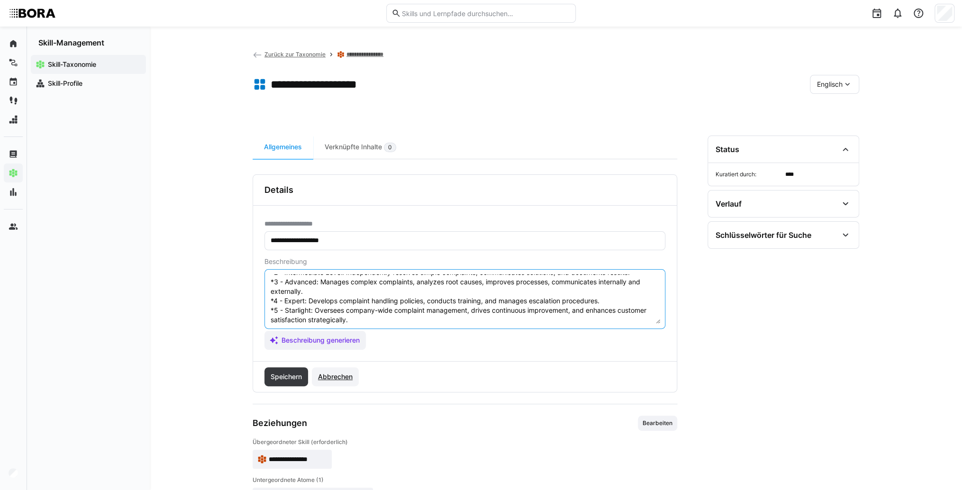
scroll to position [55, 0]
type textarea "Complaint Management is the skill of handling customer complaints effectively a…"
click at [292, 380] on span "Speichern" at bounding box center [286, 376] width 34 height 9
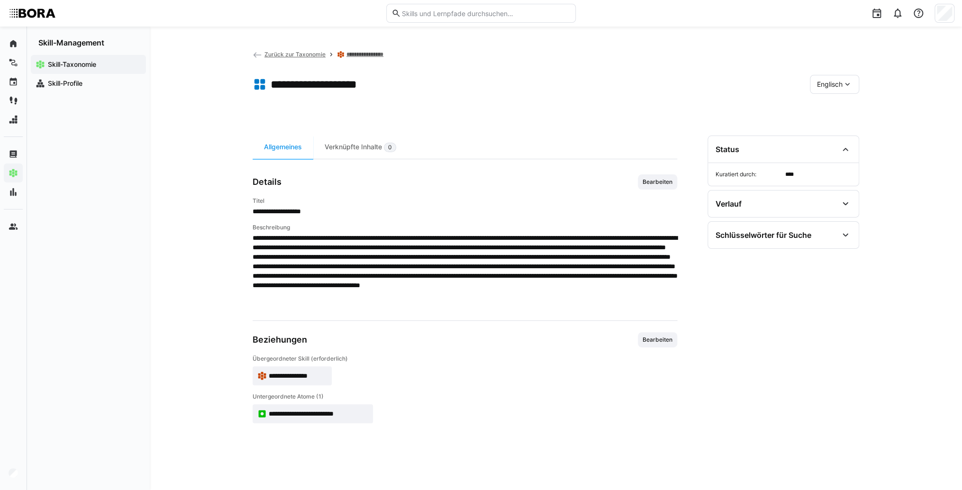
click at [822, 83] on span "Englisch" at bounding box center [830, 84] width 26 height 9
click at [839, 107] on span "Deutsch" at bounding box center [830, 108] width 26 height 9
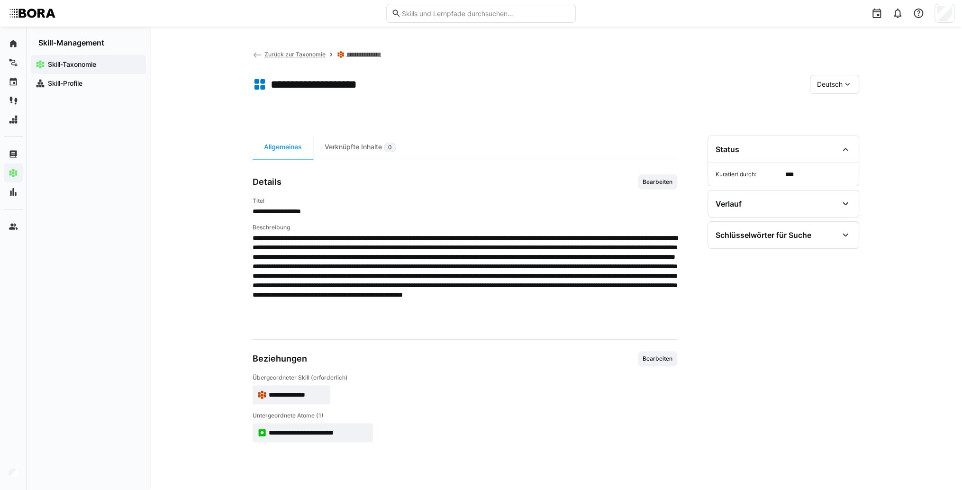
scroll to position [0, 0]
click at [837, 90] on div "Deutsch" at bounding box center [834, 84] width 49 height 19
click at [835, 128] on span "Englisch" at bounding box center [830, 129] width 26 height 9
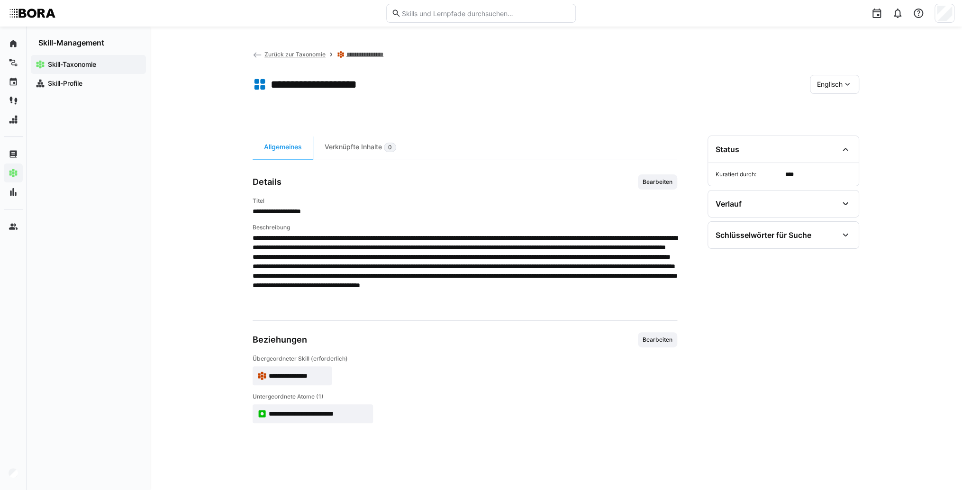
click at [826, 85] on span "Englisch" at bounding box center [830, 84] width 26 height 9
drag, startPoint x: 826, startPoint y: 85, endPoint x: 823, endPoint y: 110, distance: 24.9
click at [823, 110] on span "Deutsch" at bounding box center [830, 109] width 26 height 9
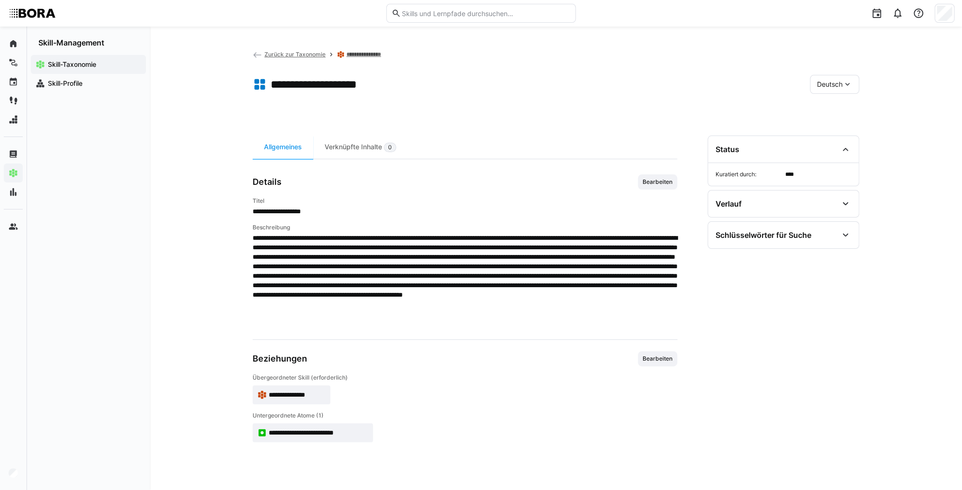
click at [815, 85] on div "Deutsch" at bounding box center [834, 84] width 49 height 19
click at [831, 135] on div "Englisch" at bounding box center [835, 129] width 50 height 20
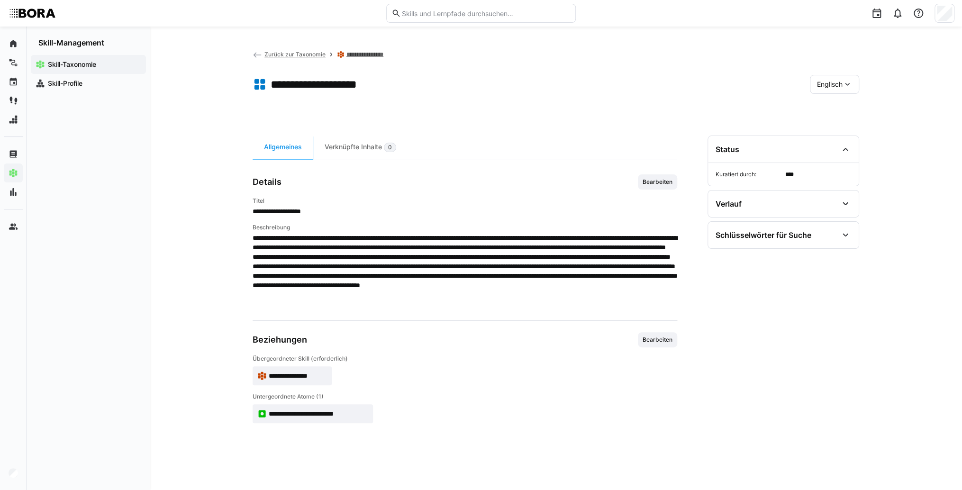
click at [840, 85] on span "Englisch" at bounding box center [830, 84] width 26 height 9
click at [840, 109] on span "Deutsch" at bounding box center [830, 109] width 26 height 9
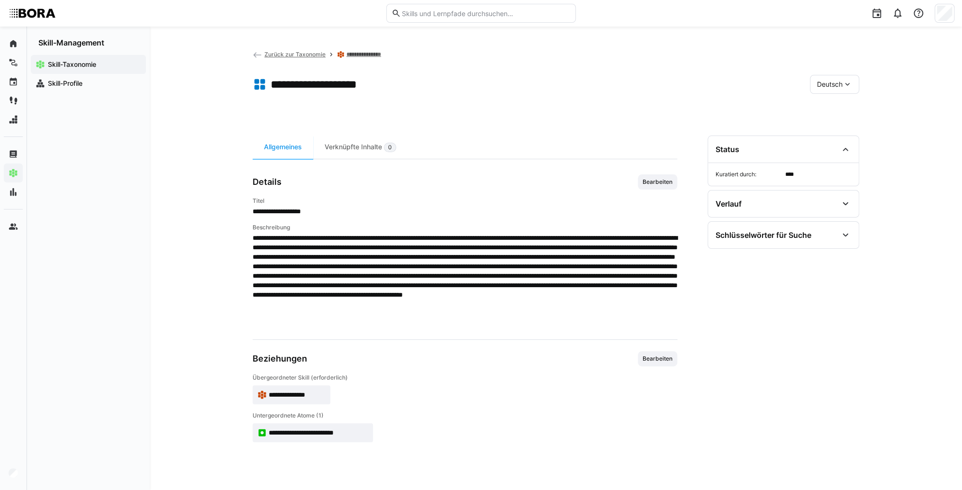
click at [290, 386] on app-skill-badge "**********" at bounding box center [292, 394] width 78 height 19
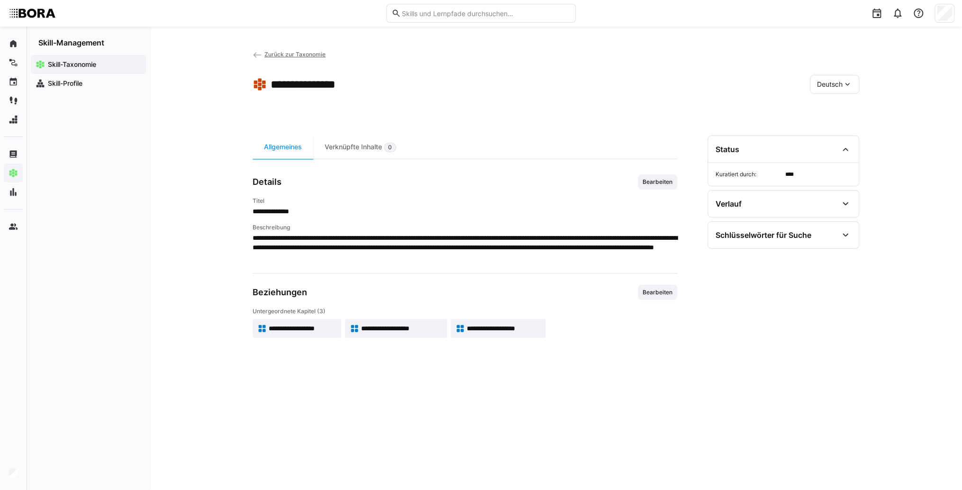
click at [468, 334] on app-skill-badge "**********" at bounding box center [498, 328] width 95 height 19
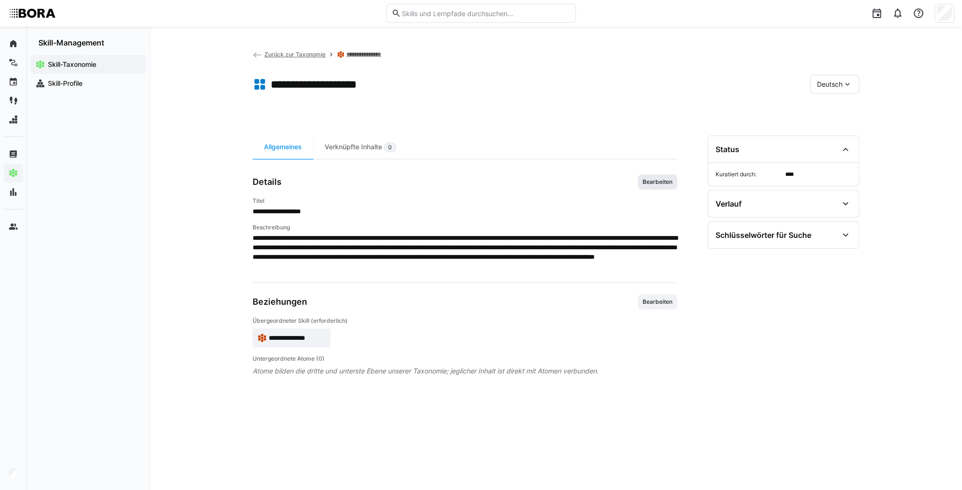
click at [660, 182] on span "Bearbeiten" at bounding box center [658, 182] width 32 height 8
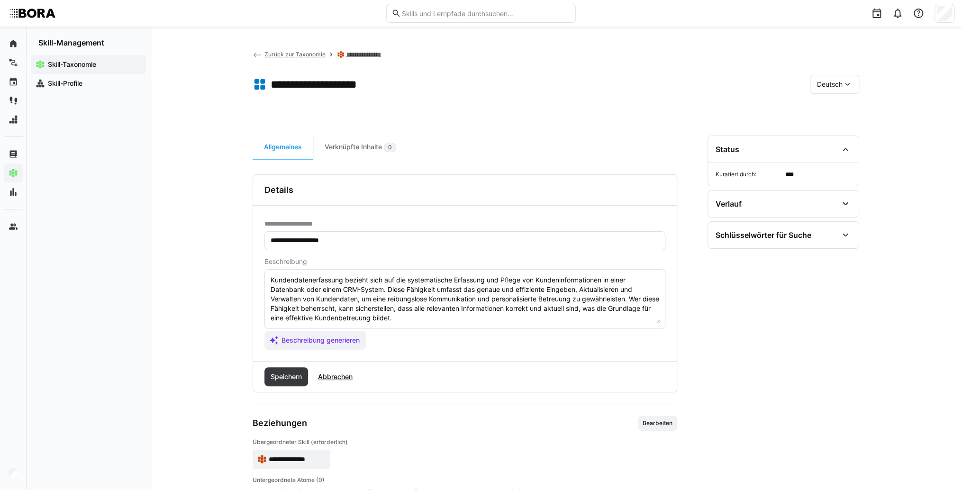
click at [552, 317] on textarea "Kundendatenerfassung bezieht sich auf die systematische Erfassung und Pflege vo…" at bounding box center [465, 298] width 391 height 49
click at [309, 316] on textarea "Kundendatenerfassung bezieht sich auf die systematische Erfassung und Pflege vo…" at bounding box center [465, 298] width 391 height 49
paste textarea "*1 -Anfänger: *2 – Mittelstufe: *3 – Fortgeschritten: *4 – Experte: * 5 - Starl…"
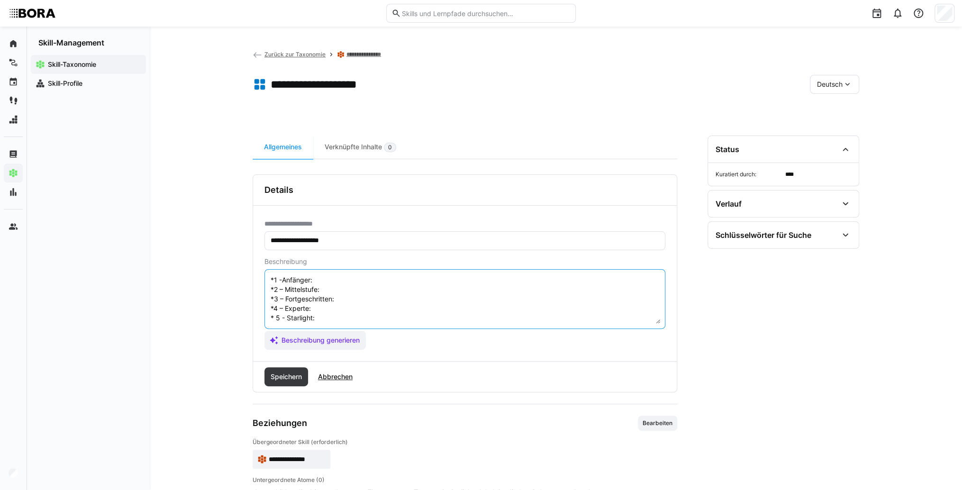
scroll to position [17, 0]
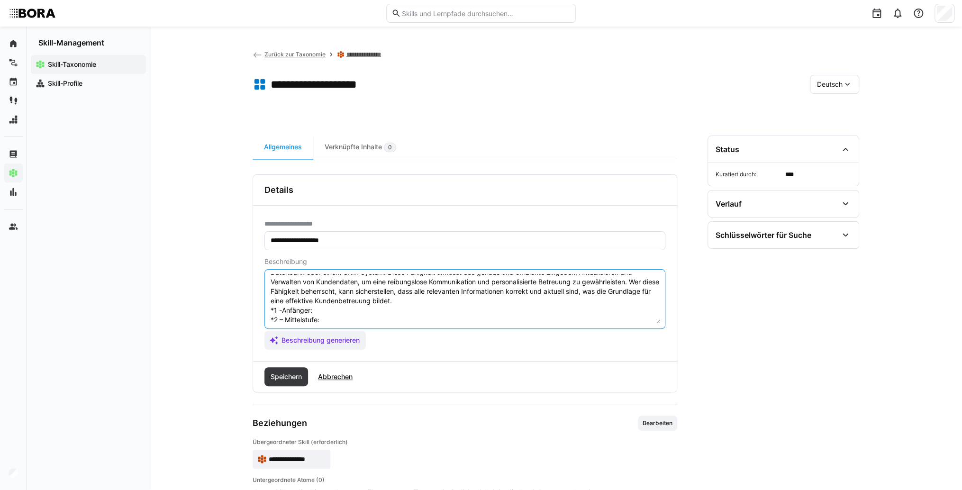
click at [330, 309] on textarea "Kundendatenerfassung bezieht sich auf die systematische Erfassung und Pflege vo…" at bounding box center [465, 298] width 391 height 49
click at [356, 309] on textarea "Kundendatenerfassung bezieht sich auf die systematische Erfassung und Pflege vo…" at bounding box center [465, 298] width 391 height 49
paste textarea "Erfasst Kundenstammdaten korrekt und nach Vorgabe in den Systemen, kennt Datens…"
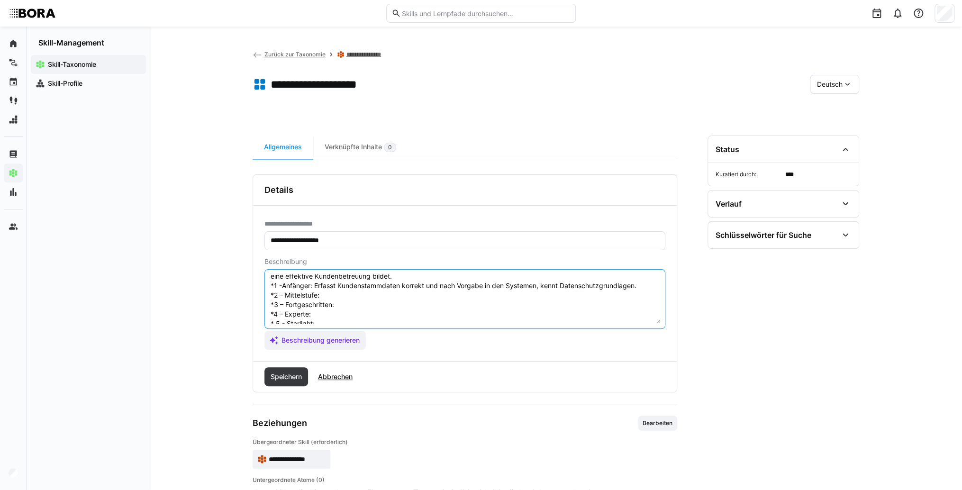
scroll to position [55, 0]
click at [349, 282] on textarea "Kundendatenerfassung bezieht sich auf die systematische Erfassung und Pflege vo…" at bounding box center [465, 298] width 391 height 49
click at [359, 282] on textarea "Kundendatenerfassung bezieht sich auf die systematische Erfassung und Pflege vo…" at bounding box center [465, 298] width 391 height 49
paste textarea "Pflegt Kundendaten systematisch, validiert die Qualität und sichert die Einhalt…"
click at [384, 300] on textarea "Kundendatenerfassung bezieht sich auf die systematische Erfassung und Pflege vo…" at bounding box center [465, 298] width 391 height 49
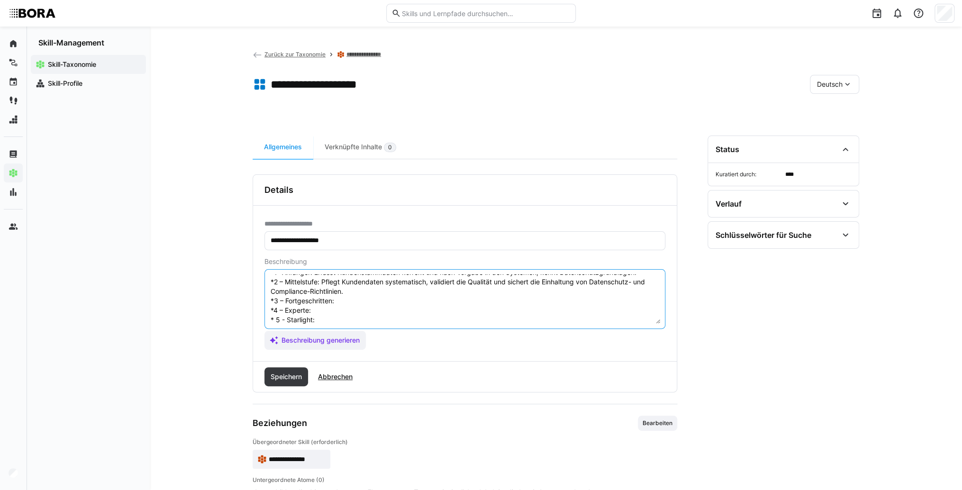
click at [397, 294] on textarea "Kundendatenerfassung bezieht sich auf die systematische Erfassung und Pflege vo…" at bounding box center [465, 298] width 391 height 49
click at [387, 302] on textarea "Kundendatenerfassung bezieht sich auf die systematische Erfassung und Pflege vo…" at bounding box center [465, 298] width 391 height 49
paste textarea "Analysiert Kundendaten auf Plausibilität, bereinigt Inkonsistenzen und arbeitet…"
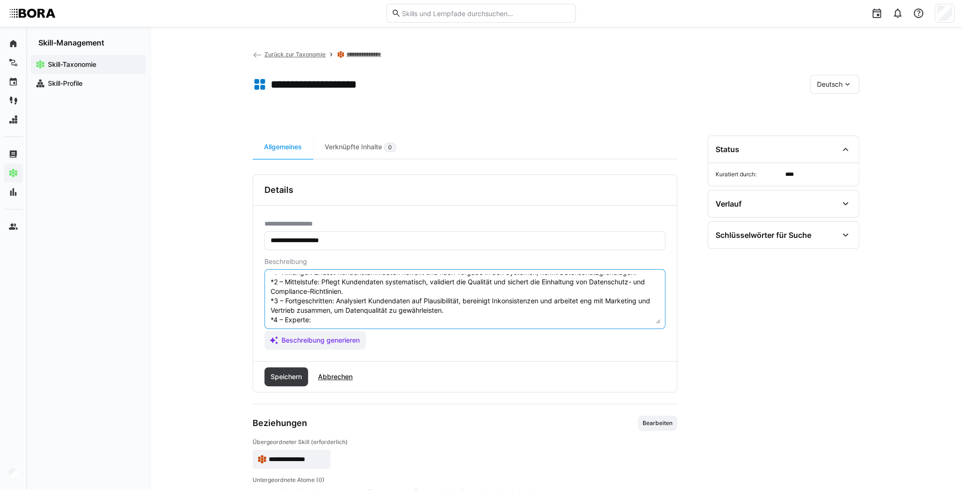
click at [377, 318] on textarea "Kundendatenerfassung bezieht sich auf die systematische Erfassung und Pflege vo…" at bounding box center [465, 298] width 391 height 49
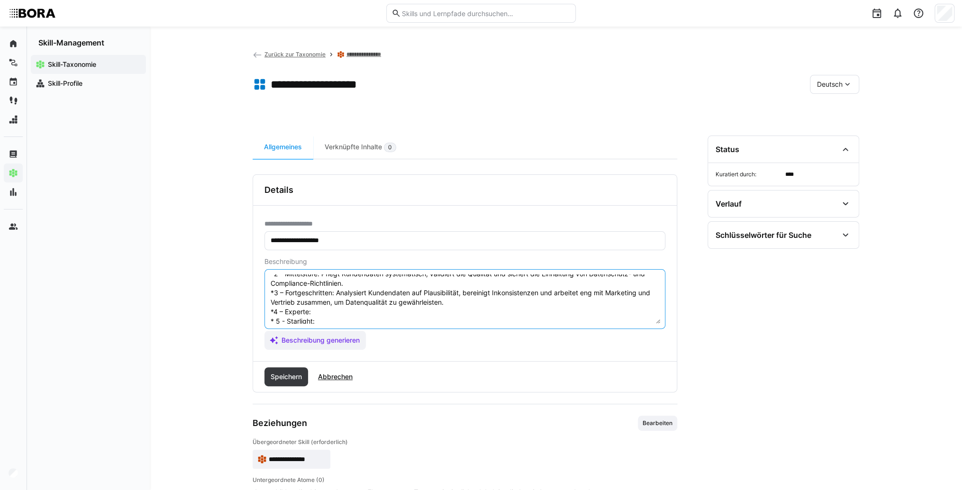
scroll to position [76, 0]
click at [419, 297] on textarea "Kundendatenerfassung bezieht sich auf die systematische Erfassung und Pflege vo…" at bounding box center [465, 298] width 391 height 49
paste textarea "Entwickelt und optimiert Datenerfassungsprozesse, führt Schulungen zur Datenqua…"
click at [394, 317] on textarea at bounding box center [465, 298] width 391 height 49
click at [448, 313] on textarea at bounding box center [465, 298] width 391 height 49
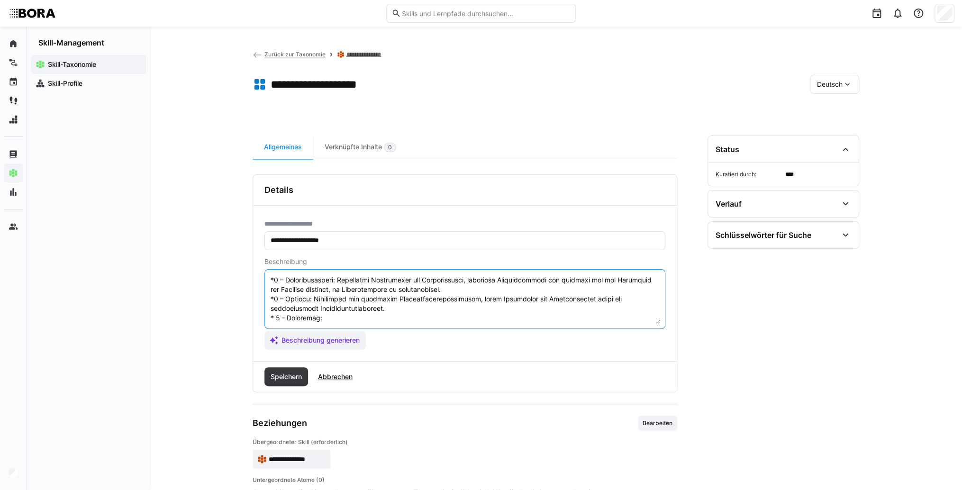
paste textarea "Verantwortet die strategische Ausrichtung der Kundendatenverwaltung, setzt Unte…"
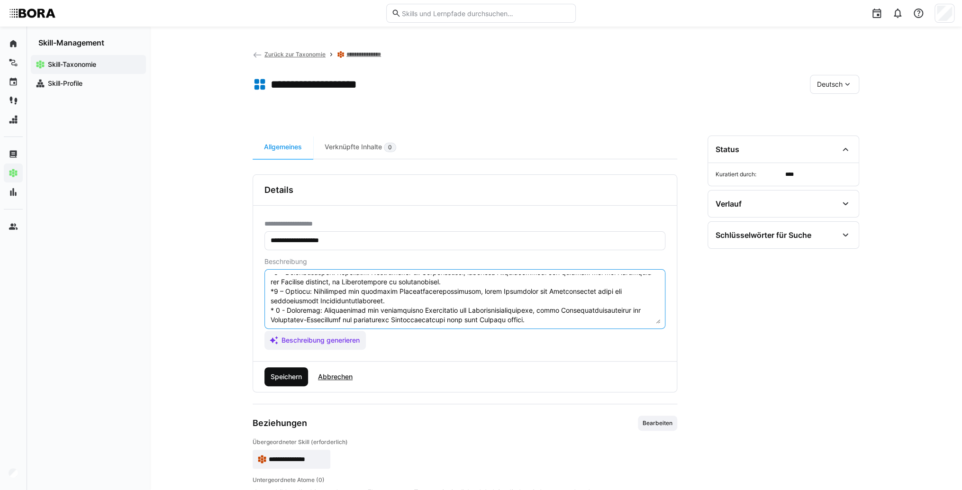
type textarea "Kundendatenerfassung bezieht sich auf die systematische Erfassung und Pflege vo…"
click at [282, 377] on span "Speichern" at bounding box center [286, 376] width 34 height 9
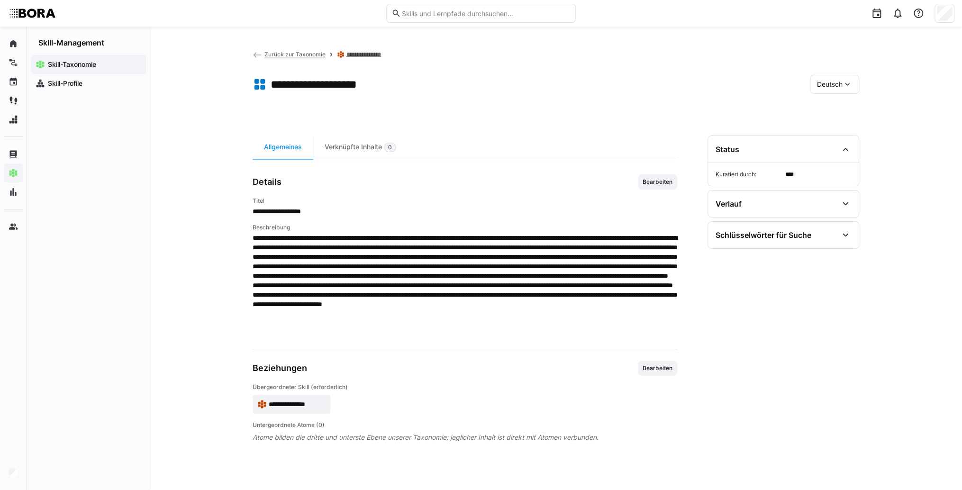
click at [837, 81] on span "Deutsch" at bounding box center [830, 84] width 26 height 9
click at [842, 128] on span "Englisch" at bounding box center [830, 129] width 26 height 9
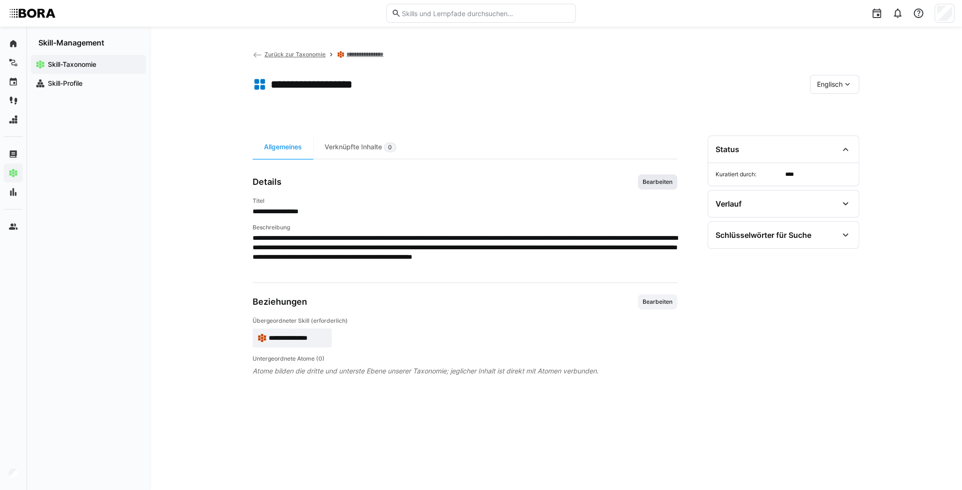
click at [661, 182] on span "Bearbeiten" at bounding box center [658, 182] width 32 height 8
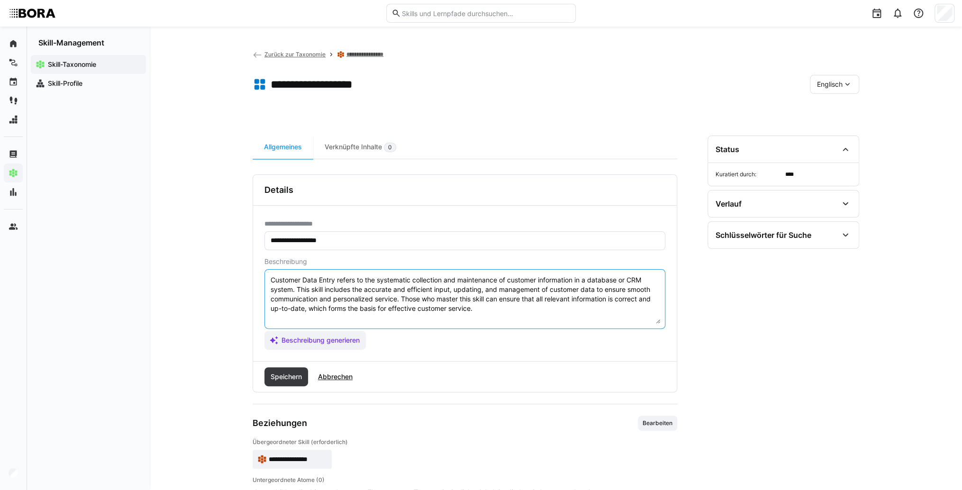
click at [501, 310] on textarea "Customer Data Entry refers to the systematic collection and maintenance of cust…" at bounding box center [465, 298] width 391 height 49
click at [307, 307] on textarea "Customer Data Entry refers to the systematic collection and maintenance of cust…" at bounding box center [465, 298] width 391 height 49
click at [305, 315] on textarea "Customer Data Entry refers to the systematic collection and maintenance of cust…" at bounding box center [465, 298] width 391 height 49
paste textarea "*1 - Beginner: *2 - Intermediate Level: *3 - Advanced: *4 - Expert: *5 - Starli…"
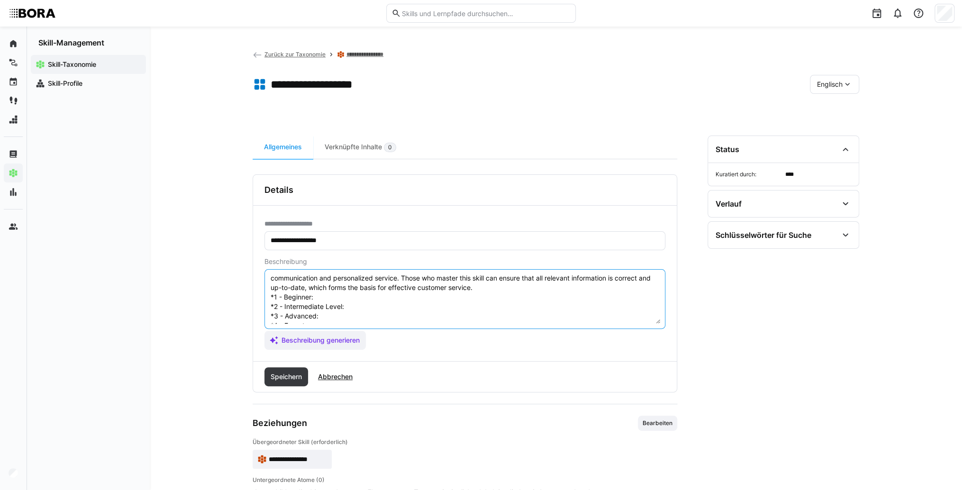
scroll to position [8, 0]
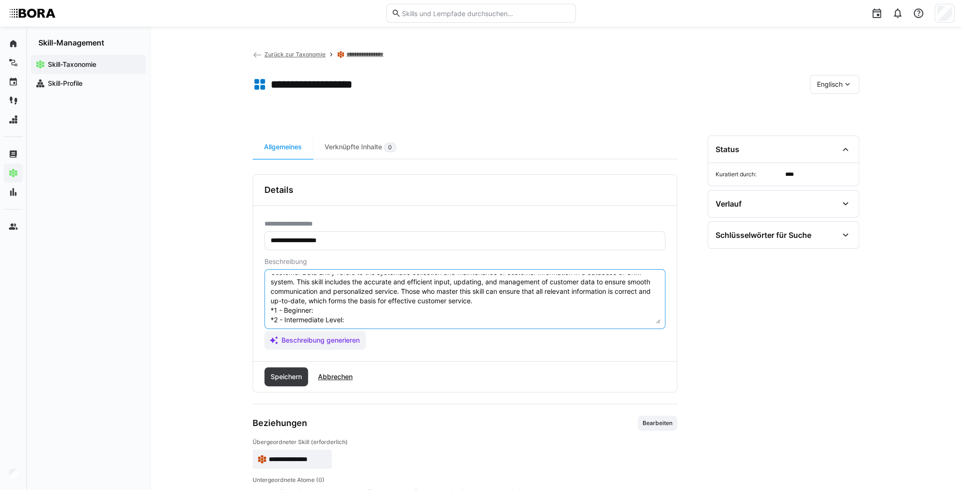
click at [336, 317] on textarea "Customer Data Entry refers to the systematic collection and maintenance of cust…" at bounding box center [465, 298] width 391 height 49
click at [336, 313] on textarea "Customer Data Entry refers to the systematic collection and maintenance of cust…" at bounding box center [465, 298] width 391 height 49
click at [329, 309] on textarea "Customer Data Entry refers to the systematic collection and maintenance of cust…" at bounding box center [465, 298] width 391 height 49
paste textarea "Accurately enters customer data per guidelines, understands basic data protecti…"
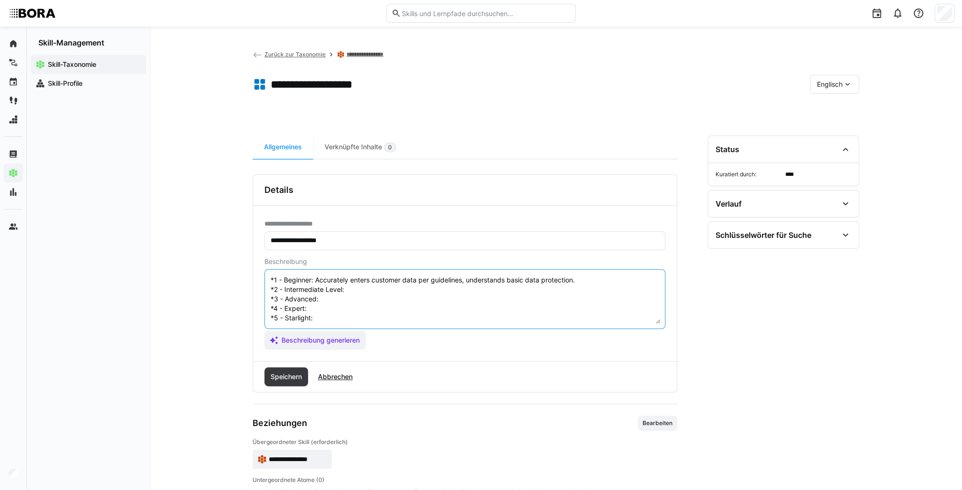
click at [364, 286] on textarea "Customer Data Entry refers to the systematic collection and maintenance of cust…" at bounding box center [465, 298] width 391 height 49
click at [360, 285] on textarea "Customer Data Entry refers to the systematic collection and maintenance of cust…" at bounding box center [465, 298] width 391 height 49
paste textarea "Maintains customer data systematically, validates quality, ensures data protect…"
click at [321, 294] on textarea "Customer Data Entry refers to the systematic collection and maintenance of cust…" at bounding box center [465, 298] width 391 height 49
click at [334, 292] on textarea "Customer Data Entry refers to the systematic collection and maintenance of cust…" at bounding box center [465, 298] width 391 height 49
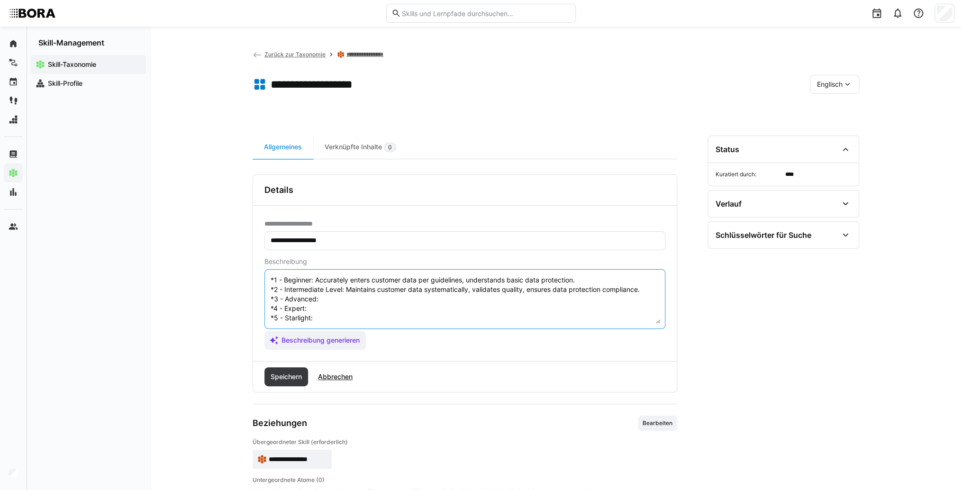
paste textarea "Cleans data inconsistencies, analyzes plausibility, coordinates with marketing/…"
click at [328, 305] on textarea "Customer Data Entry refers to the systematic collection and maintenance of cust…" at bounding box center [465, 298] width 391 height 49
click at [322, 293] on textarea "Customer Data Entry refers to the systematic collection and maintenance of cust…" at bounding box center [465, 298] width 391 height 49
click at [319, 300] on textarea "Customer Data Entry refers to the systematic collection and maintenance of cust…" at bounding box center [465, 298] width 391 height 49
click at [309, 300] on textarea "Customer Data Entry refers to the systematic collection and maintenance of cust…" at bounding box center [465, 298] width 391 height 49
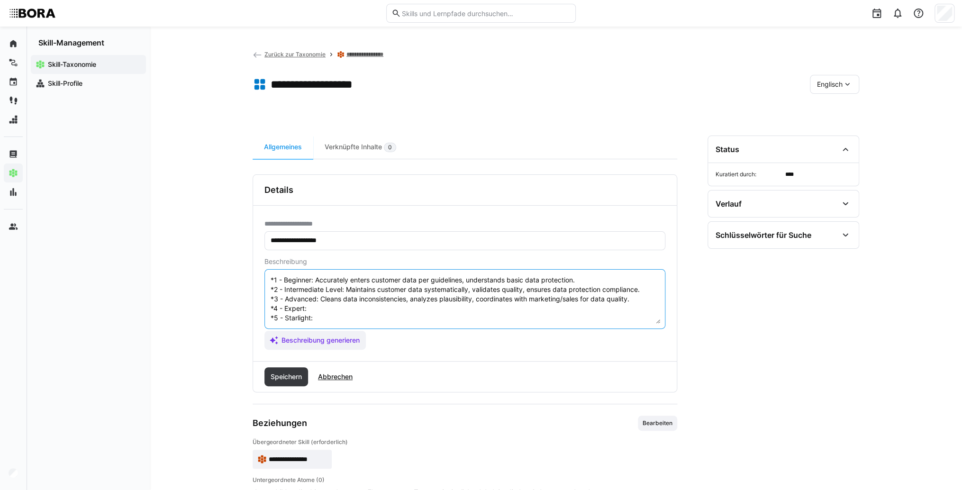
paste textarea "Develops and optimizes data entry processes, trains staff, enforces data protec…"
click at [320, 309] on textarea "Customer Data Entry refers to the systematic collection and maintenance of cust…" at bounding box center [465, 298] width 391 height 49
click at [368, 308] on textarea "Customer Data Entry refers to the systematic collection and maintenance of cust…" at bounding box center [465, 298] width 391 height 49
paste textarea "Oversees strategic customer data management, sets standards, ensures compliance…"
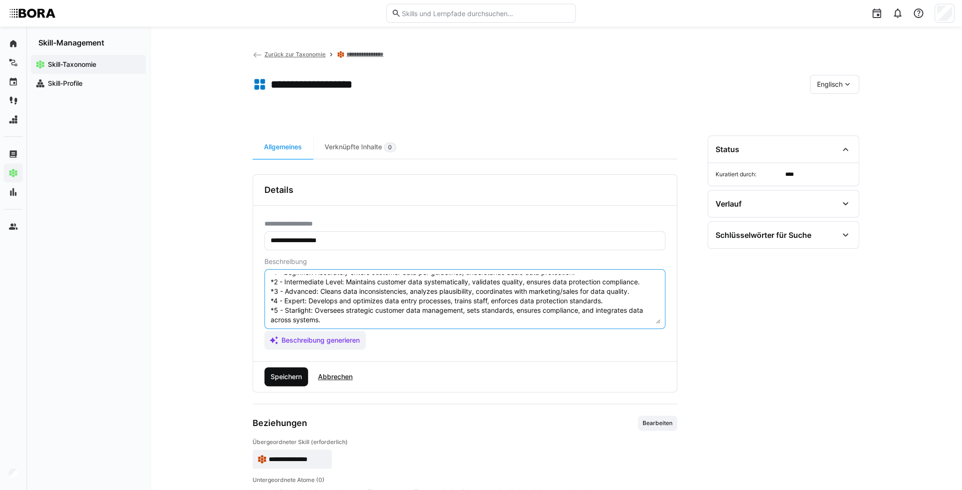
type textarea "Customer Data Entry refers to the systematic collection and maintenance of cust…"
click at [300, 373] on span "Speichern" at bounding box center [286, 376] width 34 height 9
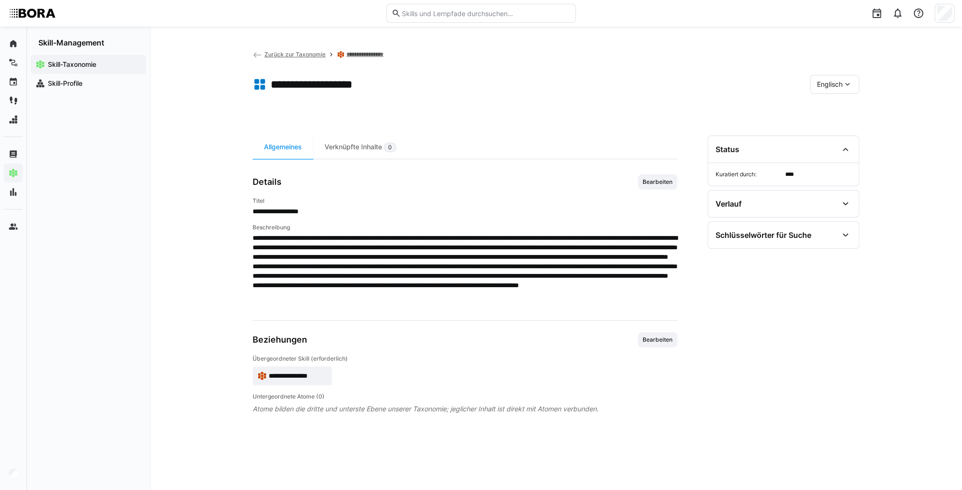
click at [835, 77] on div "Englisch" at bounding box center [834, 84] width 49 height 19
click at [834, 105] on span "Deutsch" at bounding box center [830, 109] width 26 height 9
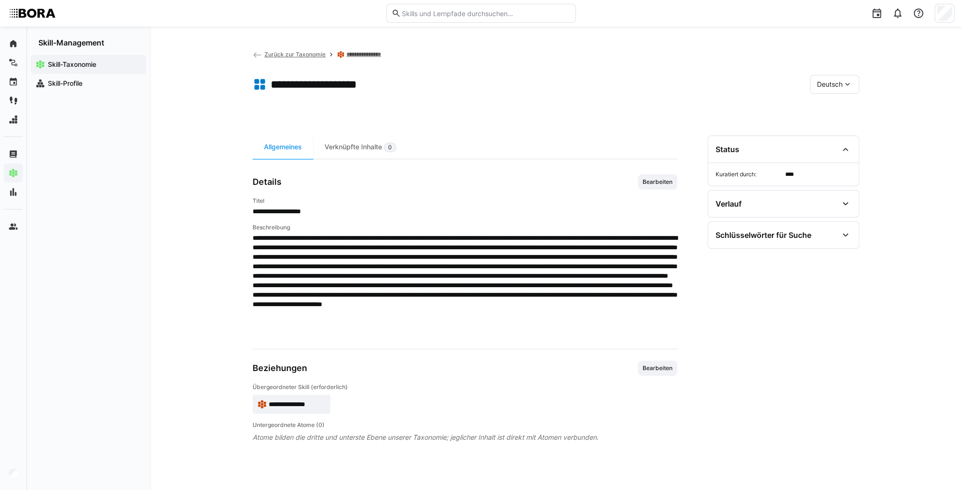
click at [283, 409] on app-skill-badge "**********" at bounding box center [292, 404] width 78 height 19
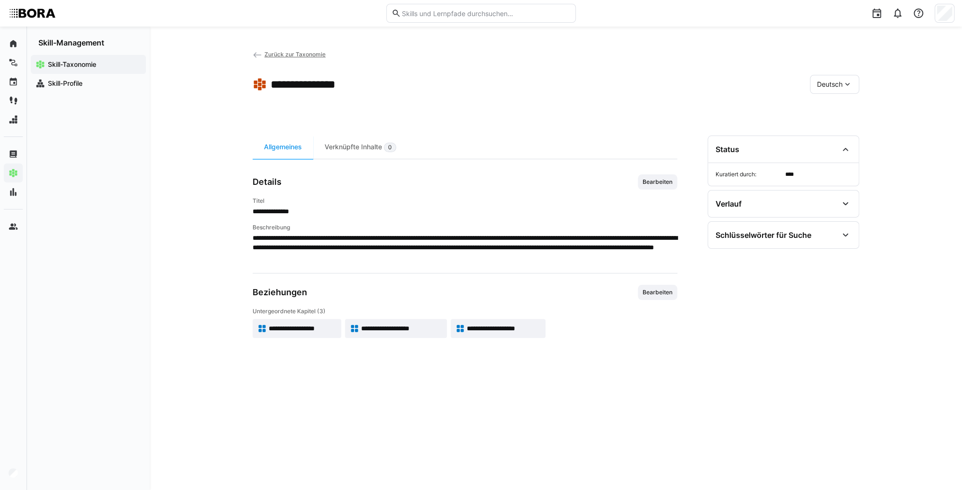
click at [412, 328] on span "**********" at bounding box center [401, 328] width 81 height 9
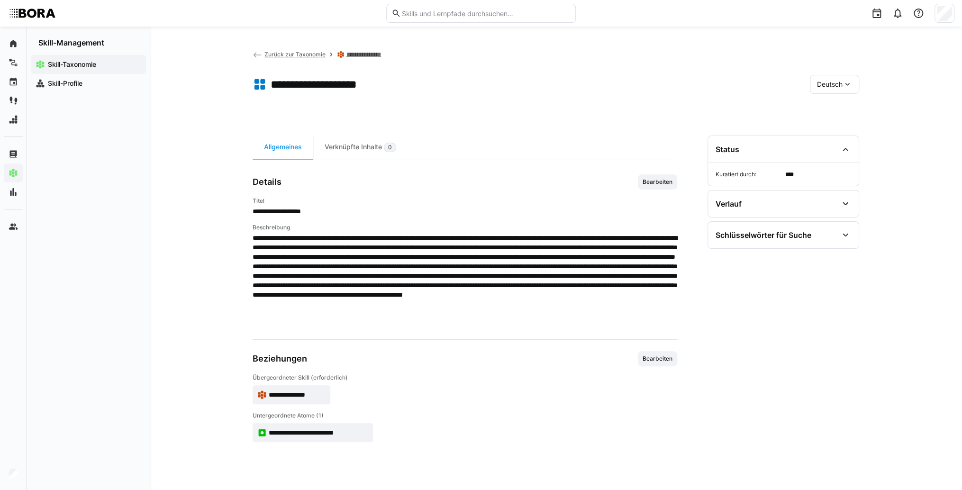
click at [300, 391] on span "**********" at bounding box center [297, 394] width 57 height 9
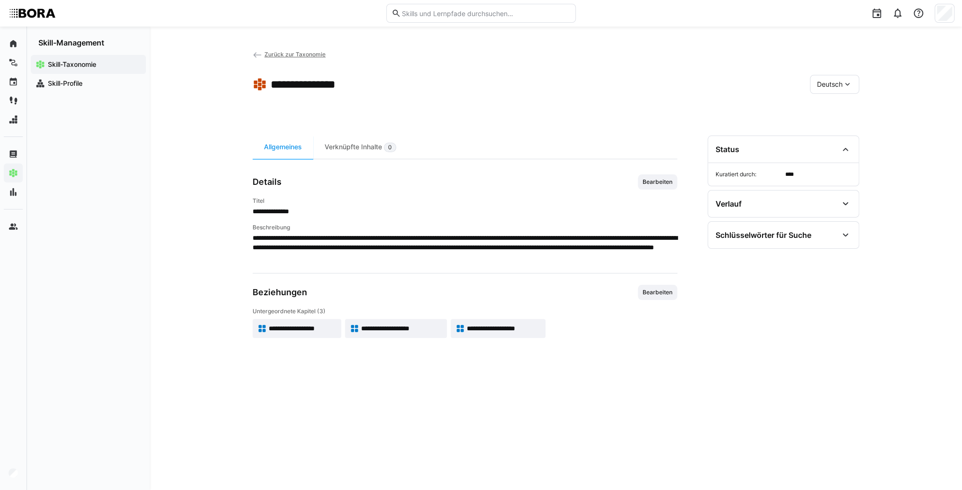
click at [293, 330] on app-skill-badge "**********" at bounding box center [297, 328] width 89 height 19
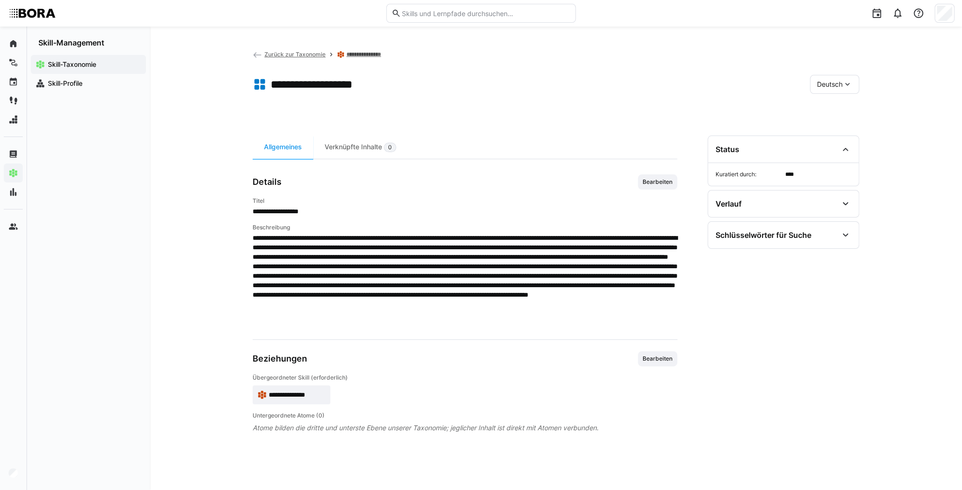
click at [273, 54] on span "Zurück zur Taxonomie" at bounding box center [295, 54] width 61 height 7
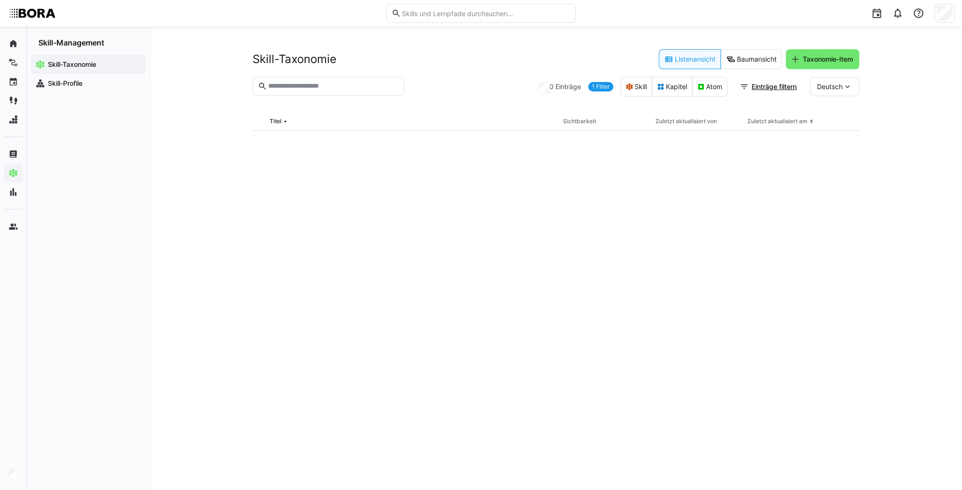
click at [324, 85] on input "text" at bounding box center [333, 86] width 132 height 9
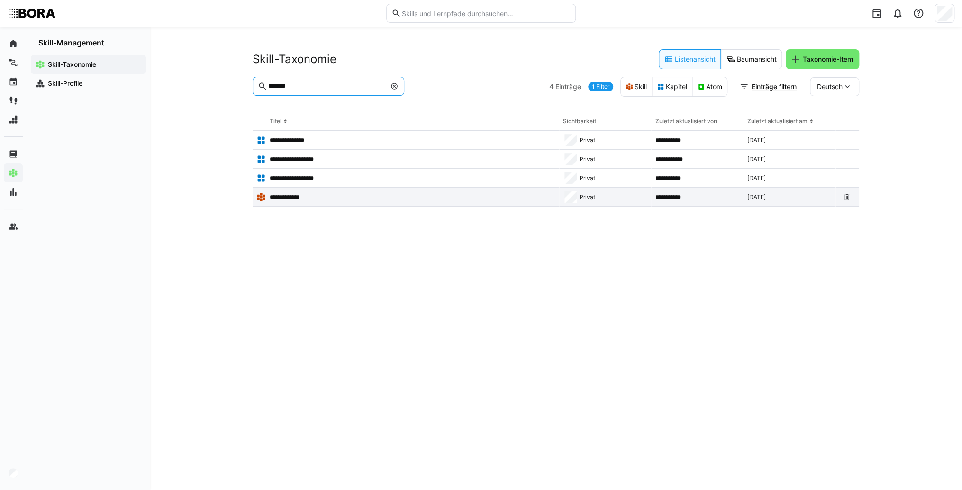
type input "*******"
click at [322, 196] on app-table-first-column "**********" at bounding box center [405, 196] width 299 height 9
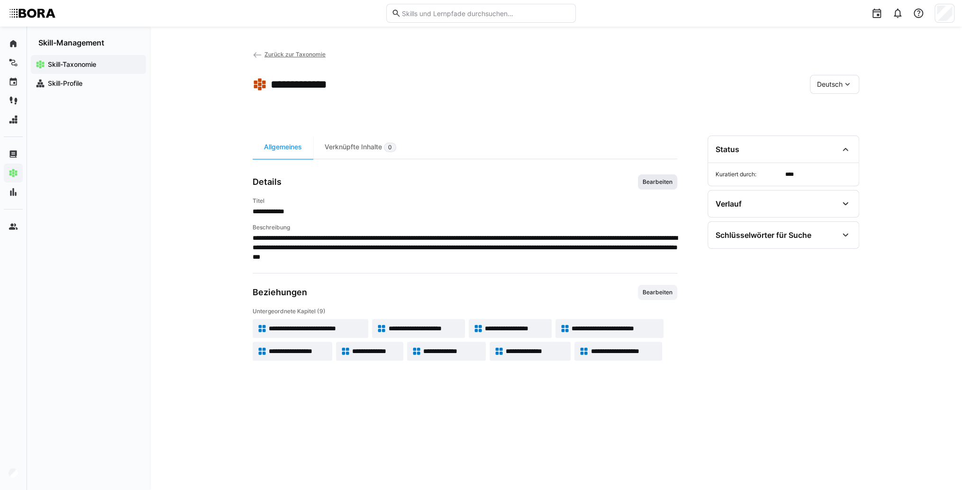
click at [670, 180] on span "Bearbeiten" at bounding box center [658, 182] width 32 height 8
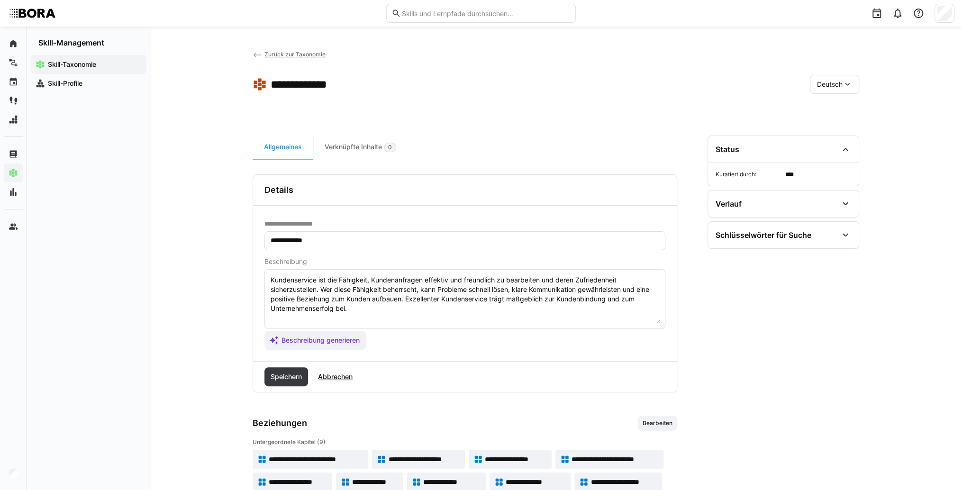
click at [537, 322] on textarea "Kundenservice ist die Fähigkeit, Kundenanfragen effektiv und freundlich zu bear…" at bounding box center [465, 298] width 391 height 49
click at [310, 318] on textarea "Kundenservice ist die Fähigkeit, Kundenanfragen effektiv und freundlich zu bear…" at bounding box center [465, 298] width 391 height 49
paste textarea "*1 -Anfänger: *2 – Mittelstufe: *3 – Fortgeschritten: *4 – Experte: * 5 - Starl…"
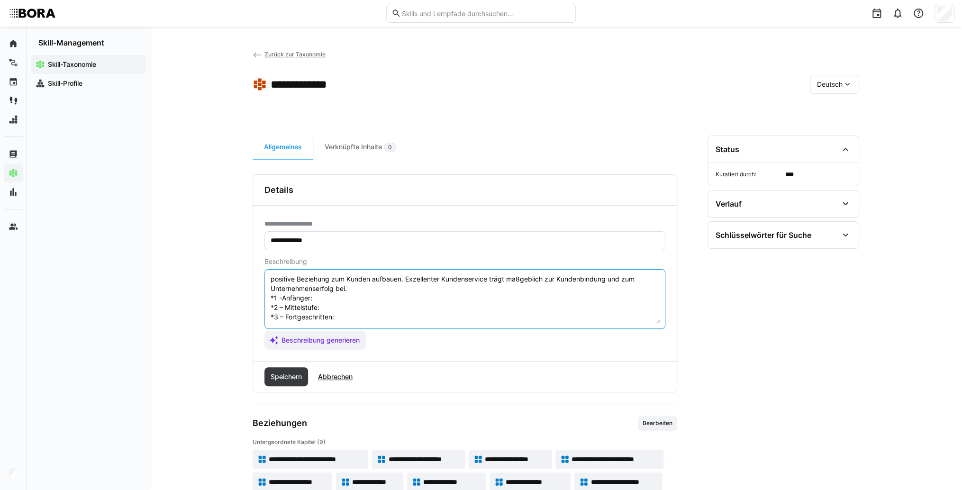
scroll to position [8, 0]
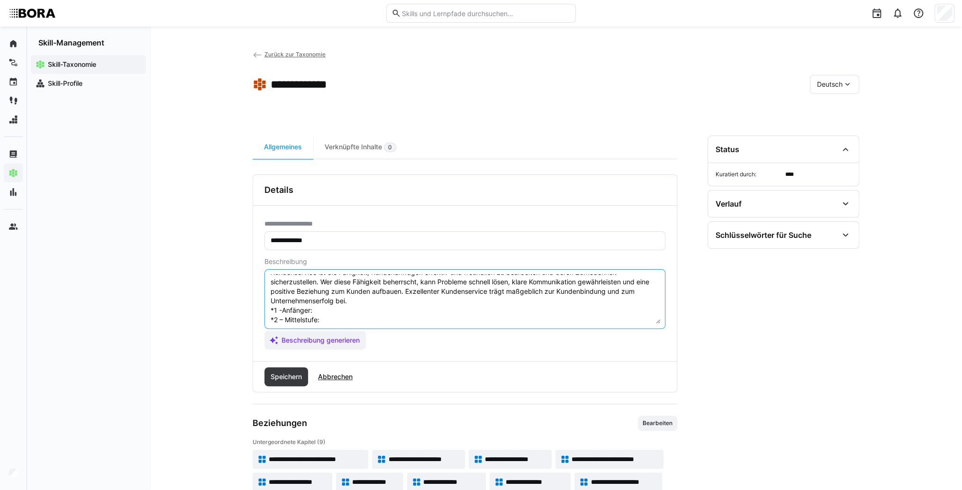
click at [325, 311] on textarea "Kundenservice ist die Fähigkeit, Kundenanfragen effektiv und freundlich zu bear…" at bounding box center [465, 298] width 391 height 49
type textarea "Kundenservice ist die Fähigkeit, Kundenanfragen effektiv und freundlich zu bear…"
click at [338, 378] on span "Abbrechen" at bounding box center [335, 376] width 37 height 9
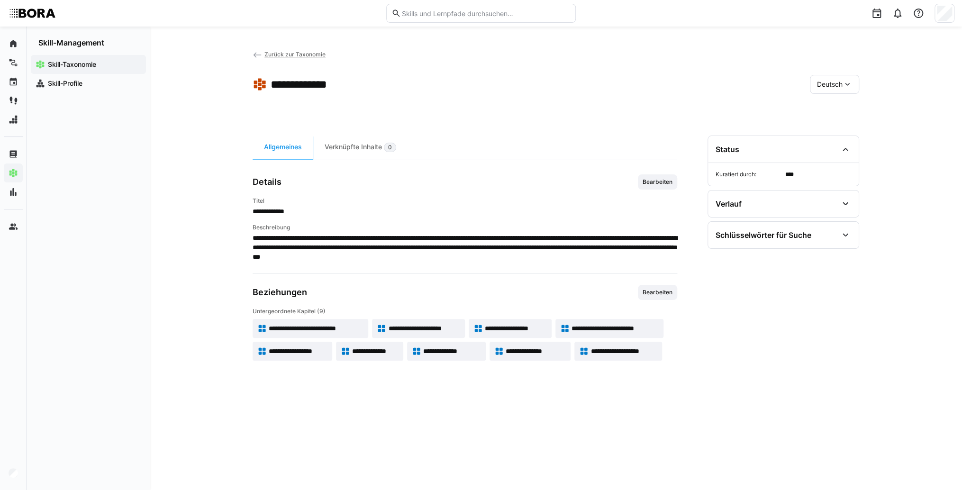
click at [303, 327] on span "**********" at bounding box center [316, 328] width 95 height 9
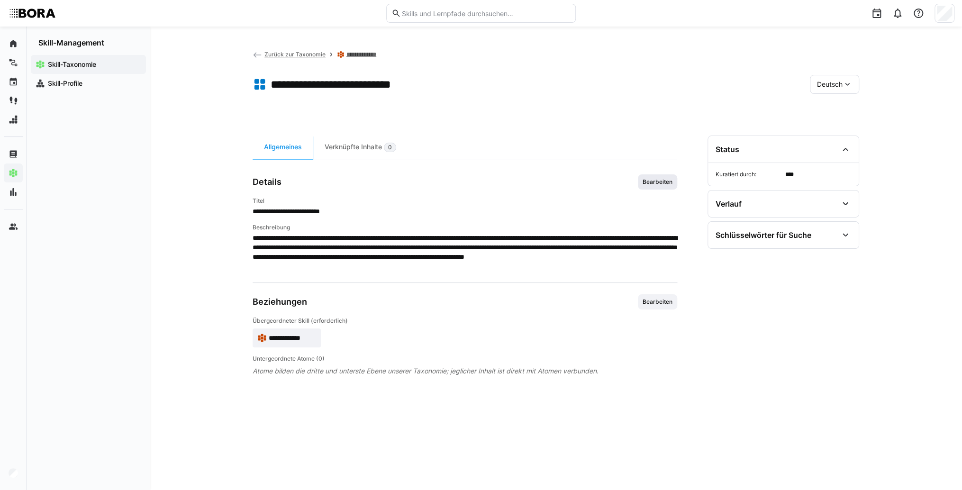
click at [671, 181] on span "Bearbeiten" at bounding box center [658, 182] width 32 height 8
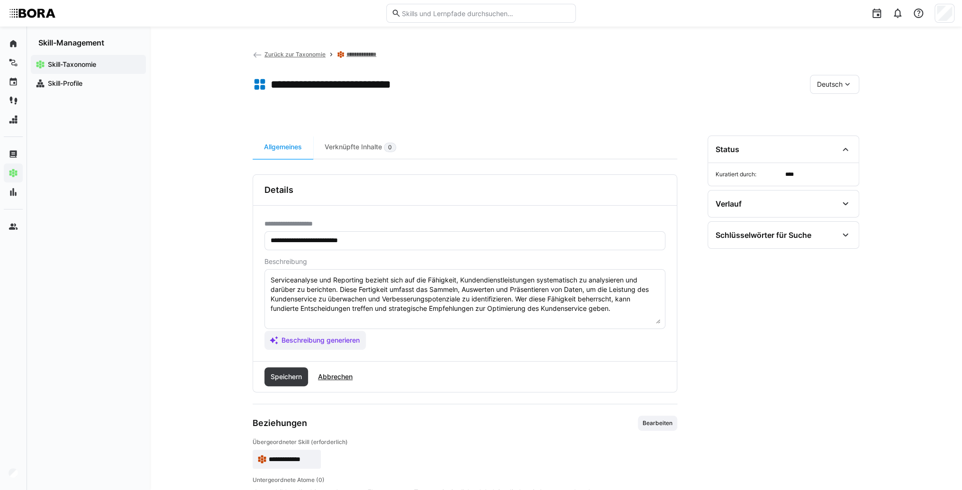
click at [652, 315] on textarea "Serviceanalyse und Reporting bezieht sich auf die Fähigkeit, Kundendienstleistu…" at bounding box center [465, 298] width 391 height 49
paste textarea "*1 -Anfänger: *2 – Mittelstufe: *3 – Fortgeschritten: *4 – Experte: * 5 - Starl…"
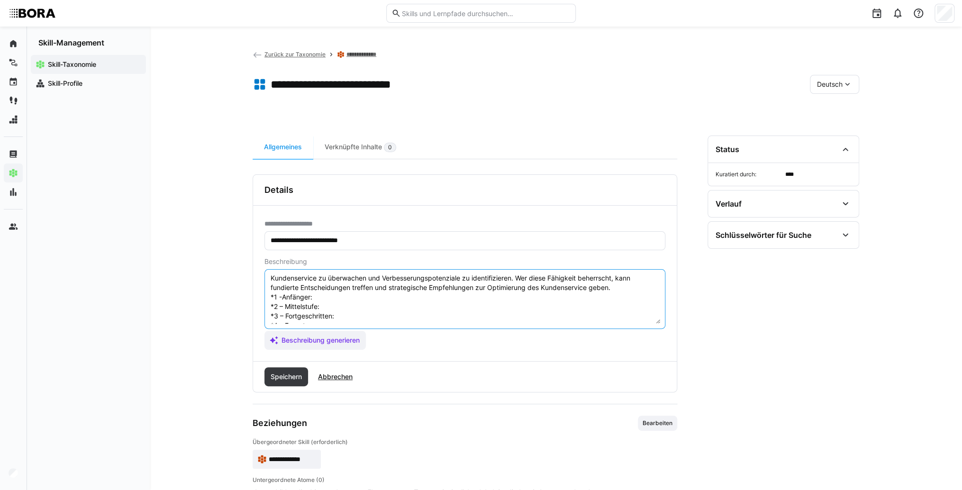
scroll to position [8, 0]
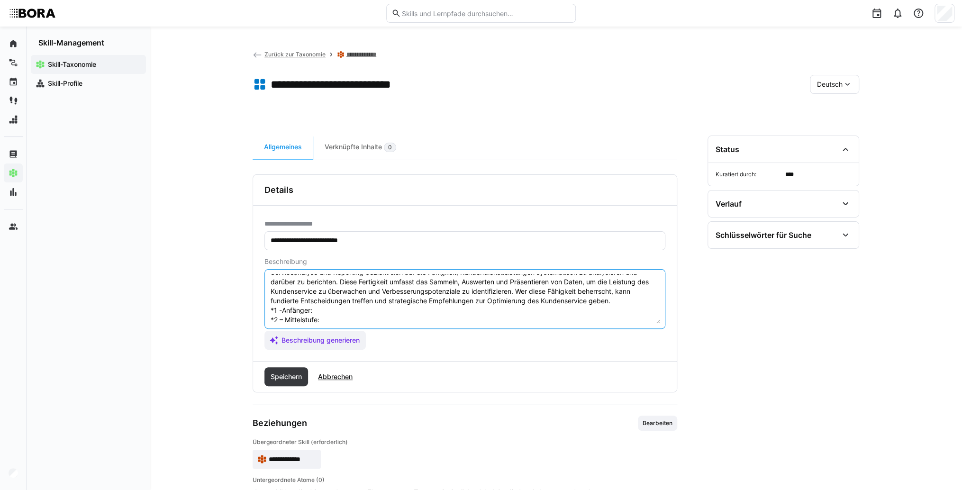
click at [375, 311] on textarea "Serviceanalyse und Reporting bezieht sich auf die Fähigkeit, Kundendienstleistu…" at bounding box center [465, 298] width 391 height 49
click at [404, 305] on textarea "Serviceanalyse und Reporting bezieht sich auf die Fähigkeit, Kundendienstleistu…" at bounding box center [465, 298] width 391 height 49
paste textarea "Unterstützt bei der Datensammlung für Serviceberichte, nutzt einfache Tools und…"
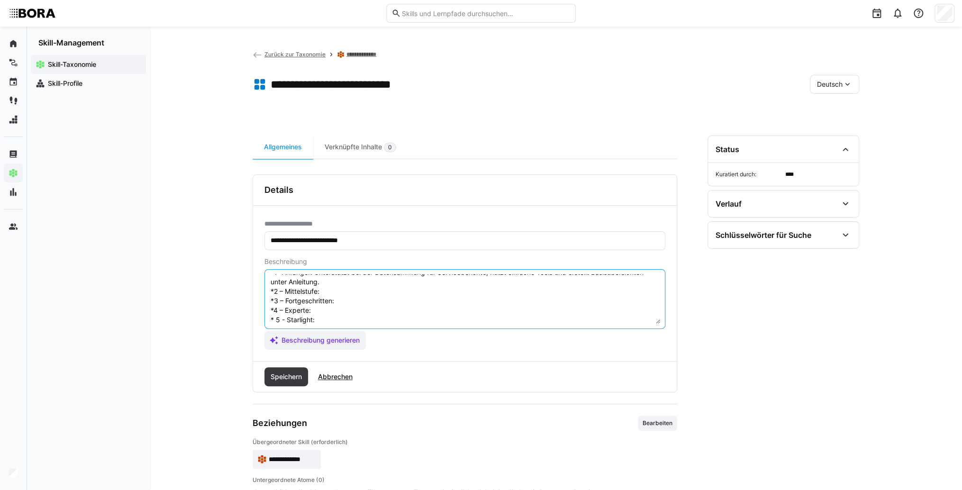
scroll to position [46, 0]
click at [343, 289] on textarea "Serviceanalyse und Reporting bezieht sich auf die Fähigkeit, Kundendienstleistu…" at bounding box center [465, 298] width 391 height 49
click at [353, 293] on textarea "Serviceanalyse und Reporting bezieht sich auf die Fähigkeit, Kundendienstleistu…" at bounding box center [465, 298] width 391 height 49
paste textarea "Erstellt eigenständig regelmäßige Serviceberichte, analysiert KPIs und erkennt …"
click at [381, 307] on textarea "Serviceanalyse und Reporting bezieht sich auf die Fähigkeit, Kundendienstleistu…" at bounding box center [465, 298] width 391 height 49
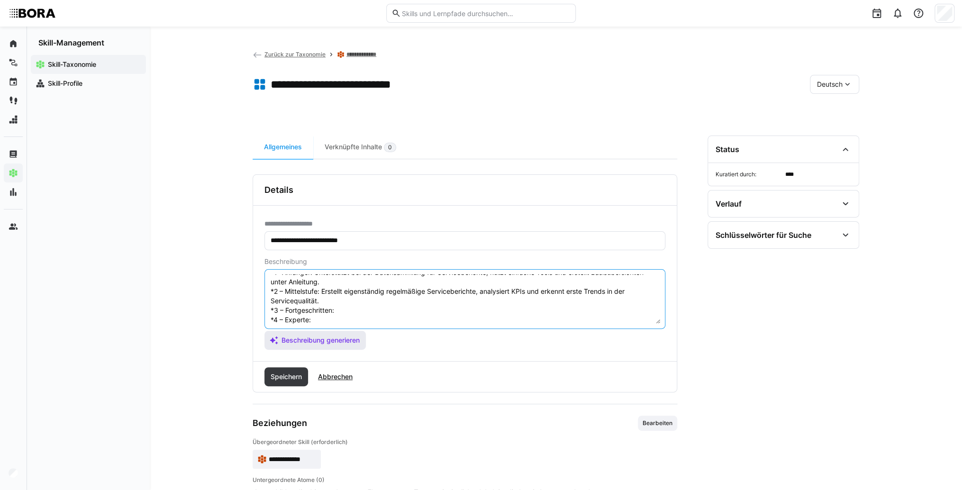
paste textarea "Entwickelt tiefergehende Analysen, erstellt Forecasts und zeigt Optimierungspot…"
click at [351, 295] on textarea "Serviceanalyse und Reporting bezieht sich auf die Fähigkeit, Kundendienstleistu…" at bounding box center [465, 298] width 391 height 49
click at [320, 301] on textarea "Serviceanalyse und Reporting bezieht sich auf die Fähigkeit, Kundendienstleistu…" at bounding box center [465, 298] width 391 height 49
paste textarea "Gestaltet umfassende Reportingstrukturen, automatisiert Berichtserstellung und …"
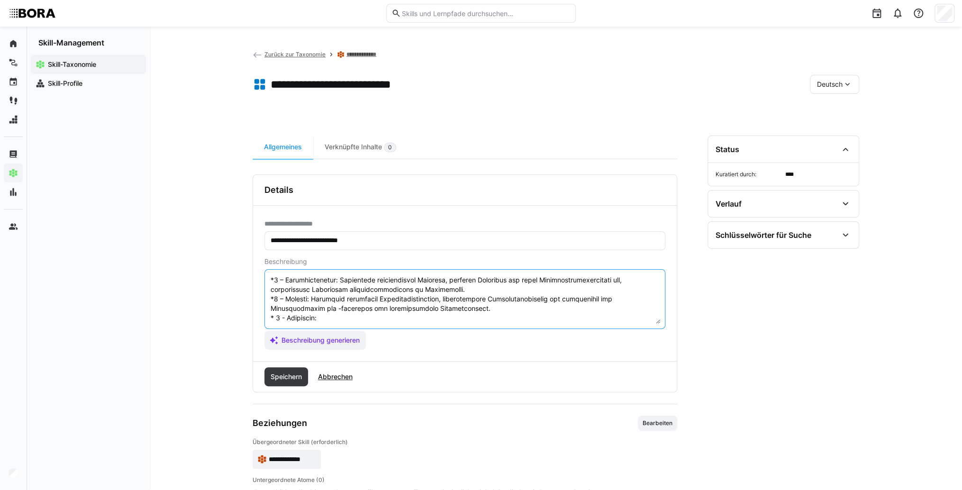
click at [329, 322] on textarea at bounding box center [465, 298] width 391 height 49
click at [329, 319] on textarea at bounding box center [465, 298] width 391 height 49
paste textarea "Definiert unternehmensweite Analyse- und Reporting-Standards, nutzt advanced An…"
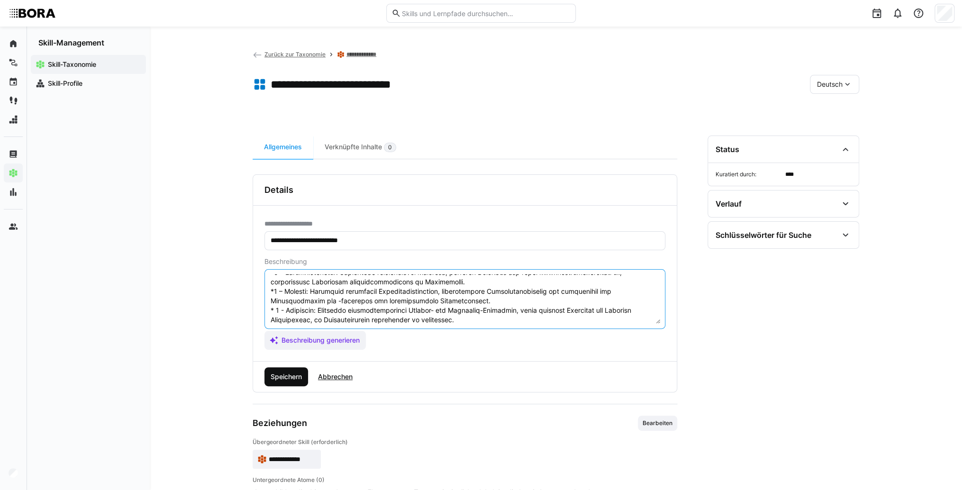
type textarea "Serviceanalyse und Reporting bezieht sich auf die Fähigkeit, Kundendienstleistu…"
click at [291, 372] on span "Speichern" at bounding box center [286, 376] width 34 height 9
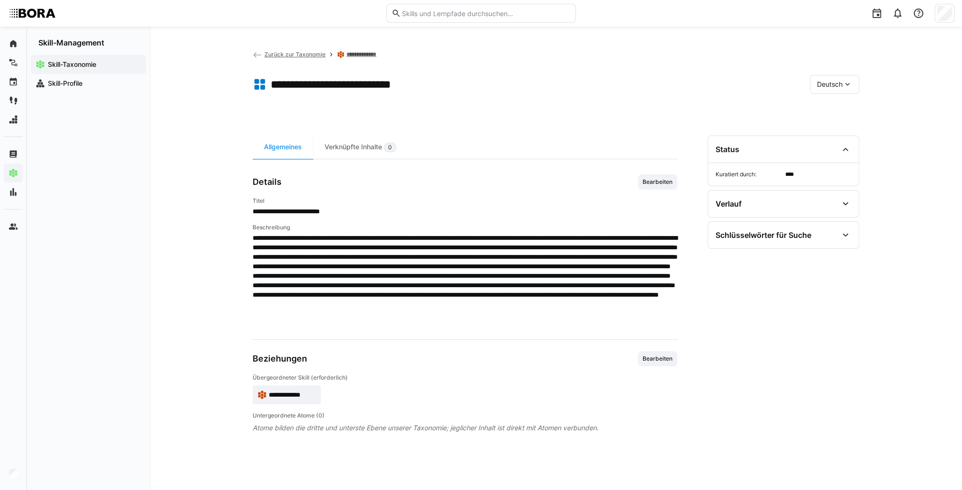
click at [830, 80] on span "Deutsch" at bounding box center [830, 84] width 26 height 9
click at [823, 122] on div "Englisch" at bounding box center [835, 129] width 50 height 20
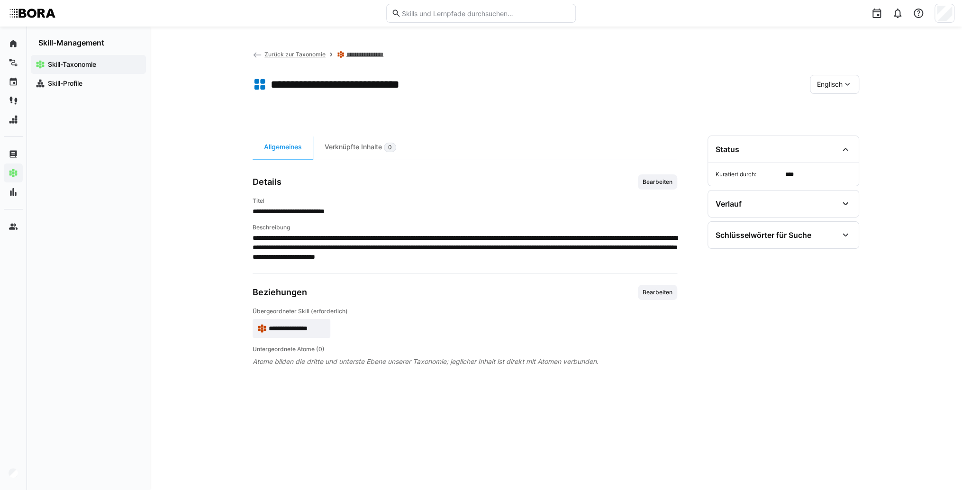
drag, startPoint x: 658, startPoint y: 175, endPoint x: 642, endPoint y: 200, distance: 29.6
click at [658, 175] on span "Bearbeiten" at bounding box center [657, 181] width 39 height 15
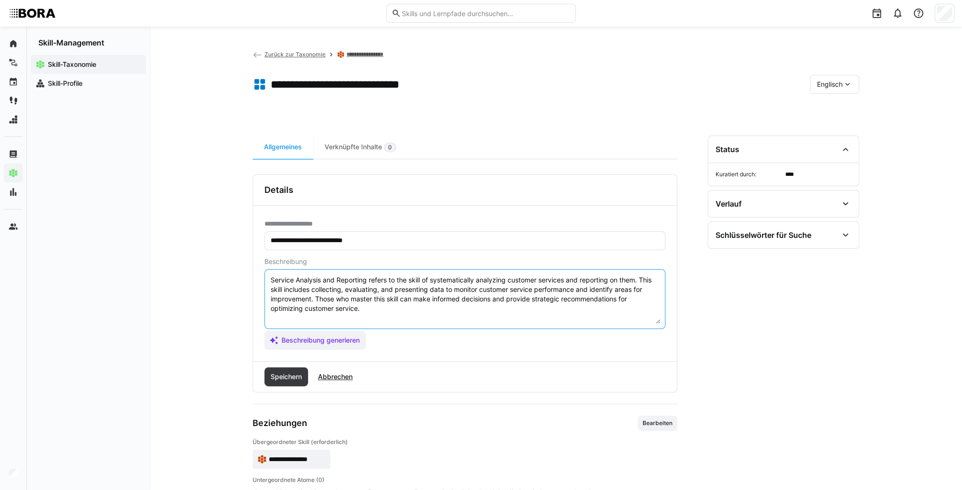
click at [555, 313] on textarea "Service Analysis and Reporting refers to the skill of systematically analyzing …" at bounding box center [465, 298] width 391 height 49
click at [300, 321] on textarea "Service Analysis and Reporting refers to the skill of systematically analyzing …" at bounding box center [465, 298] width 391 height 49
paste textarea "*1 - Beginner: *2 - Intermediate Level: *3 - Advanced: *4 - Expert: *5 - Starli…"
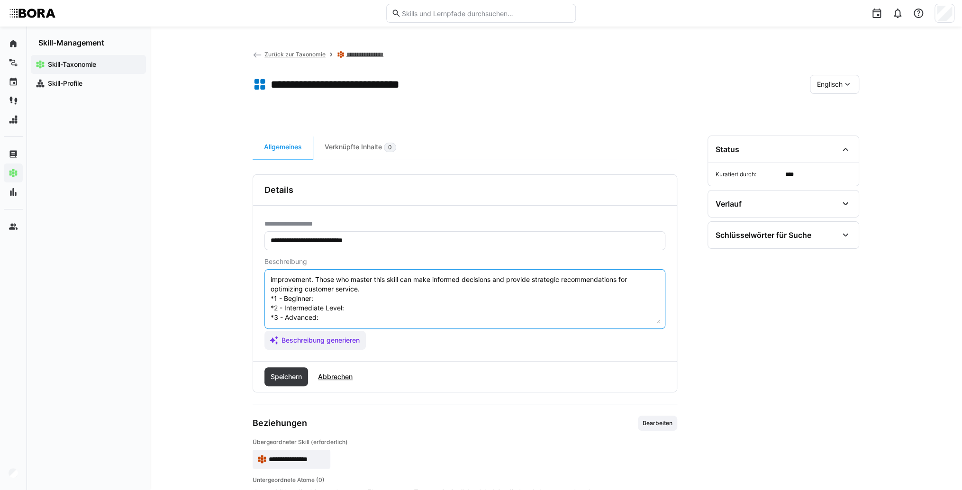
scroll to position [8, 0]
click at [336, 307] on textarea "Service Analysis and Reporting refers to the skill of systematically analyzing …" at bounding box center [465, 298] width 391 height 49
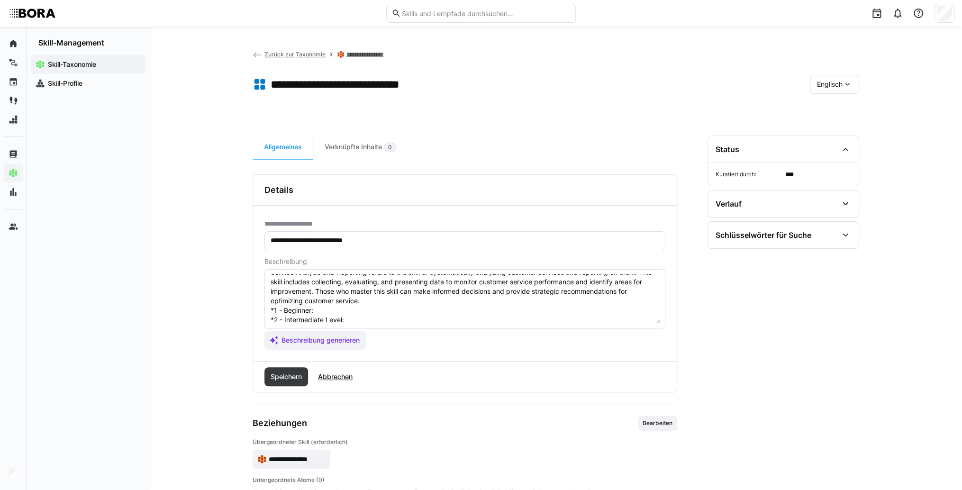
click at [333, 308] on textarea "Service Analysis and Reporting refers to the skill of systematically analyzing …" at bounding box center [465, 298] width 391 height 49
paste textarea "Assists in data collection, creates basic summaries under supervision."
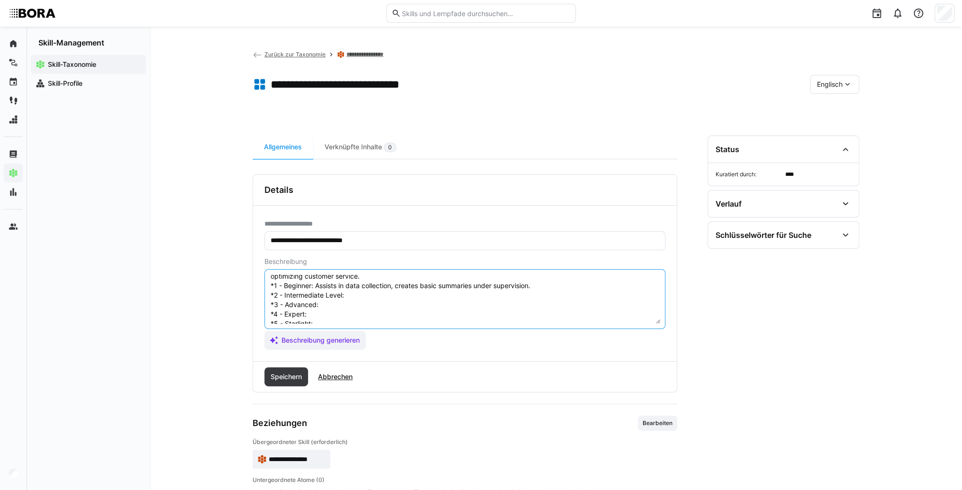
scroll to position [46, 0]
click at [358, 285] on textarea "Service Analysis and Reporting refers to the skill of systematically analyzing …" at bounding box center [465, 298] width 391 height 49
click at [400, 289] on textarea "Service Analysis and Reporting refers to the skill of systematically analyzing …" at bounding box center [465, 298] width 391 height 49
click at [399, 284] on textarea "Service Analysis and Reporting refers to the skill of systematically analyzing …" at bounding box center [465, 298] width 391 height 49
paste textarea "Independently creates regular reports, analyzes KPIs, identifies early trends."
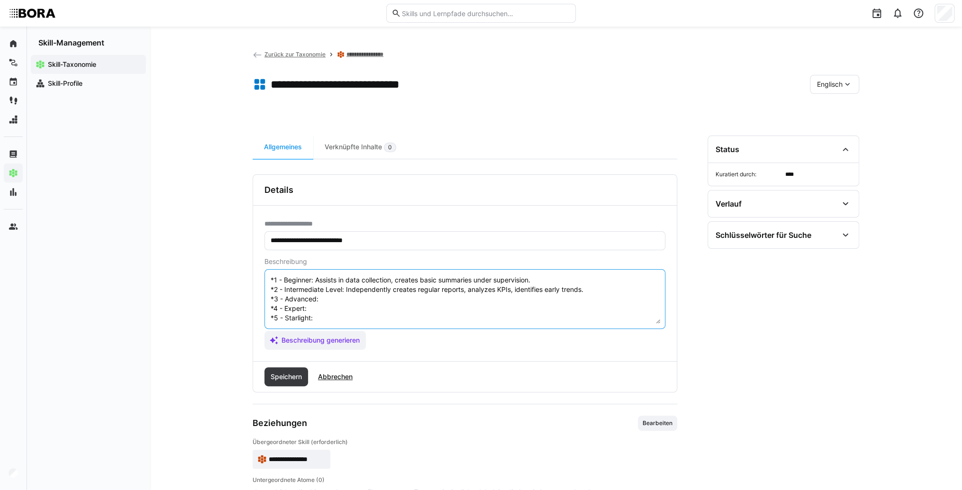
click at [378, 290] on textarea "Service Analysis and Reporting refers to the skill of systematically analyzing …" at bounding box center [465, 298] width 391 height 49
click at [335, 300] on textarea "Service Analysis and Reporting refers to the skill of systematically analyzing …" at bounding box center [465, 298] width 391 height 49
click at [334, 295] on textarea "Service Analysis and Reporting refers to the skill of systematically analyzing …" at bounding box center [465, 298] width 391 height 49
paste textarea "Conducts in-depth analysis, forecasts trends, identifies optimization potential…"
click at [325, 311] on textarea "Service Analysis and Reporting refers to the skill of systematically analyzing …" at bounding box center [465, 298] width 391 height 49
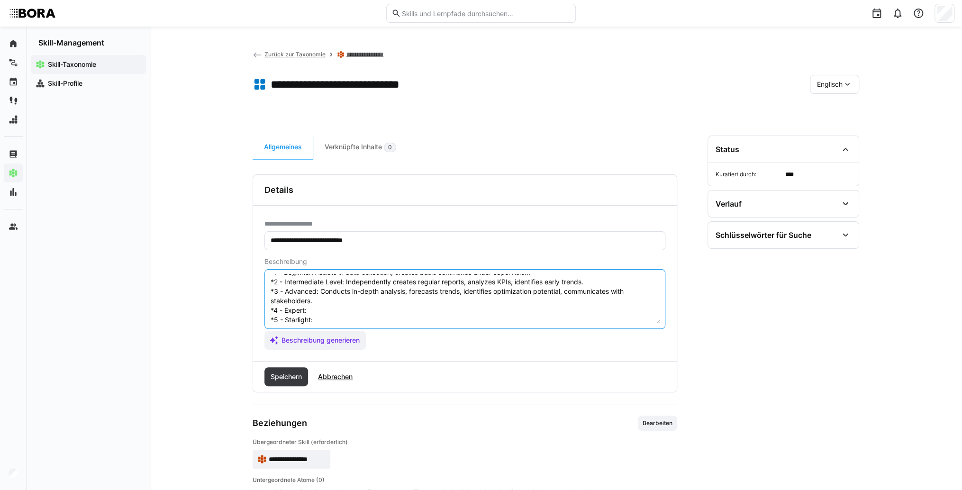
click at [430, 307] on textarea "Service Analysis and Reporting refers to the skill of systematically analyzing …" at bounding box center [465, 298] width 391 height 49
paste textarea "Designs reporting structures, automates reports, influences service planning us…"
click at [358, 317] on textarea "Service Analysis and Reporting refers to the skill of systematically analyzing …" at bounding box center [465, 298] width 391 height 49
click at [327, 318] on textarea "Service Analysis and Reporting refers to the skill of systematically analyzing …" at bounding box center [465, 298] width 391 height 49
paste textarea "Defines company-wide analysis and reporting standards, uses advanced analytics …"
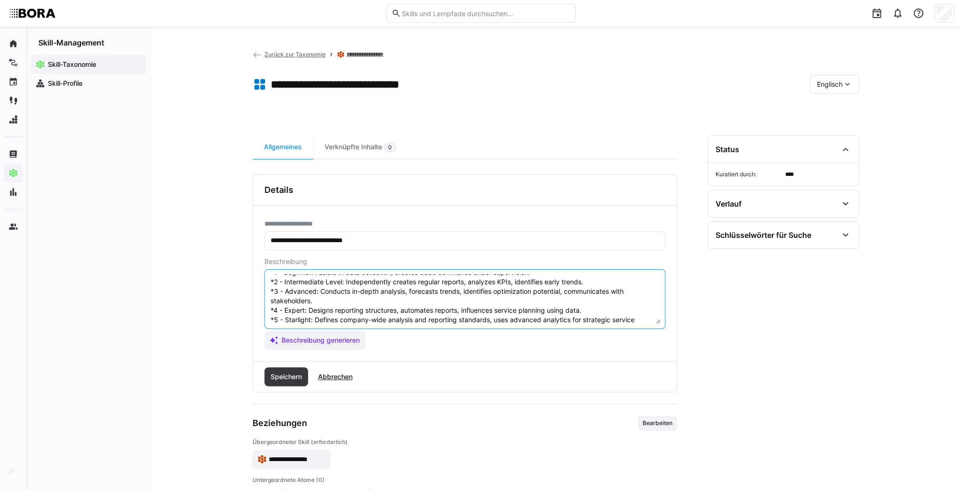
scroll to position [55, 0]
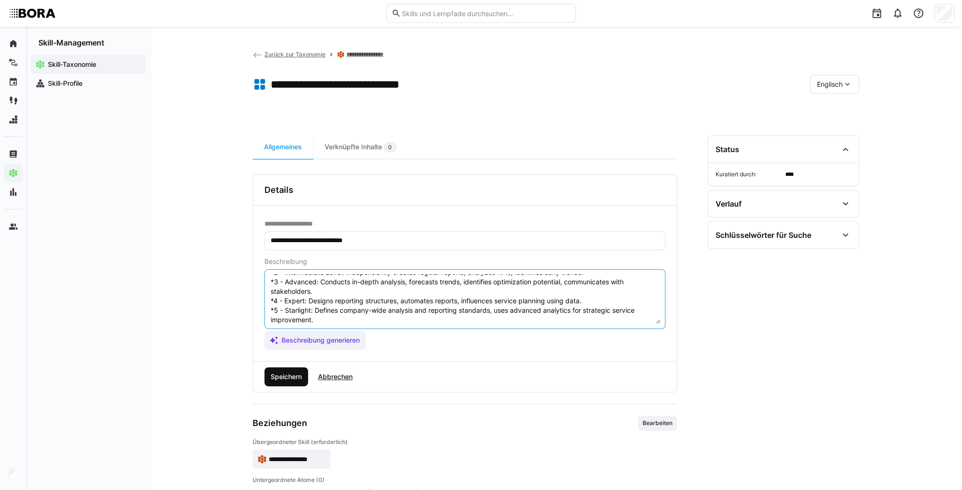
type textarea "Service Analysis and Reporting refers to the skill of systematically analyzing …"
click at [281, 377] on span "Speichern" at bounding box center [286, 376] width 34 height 9
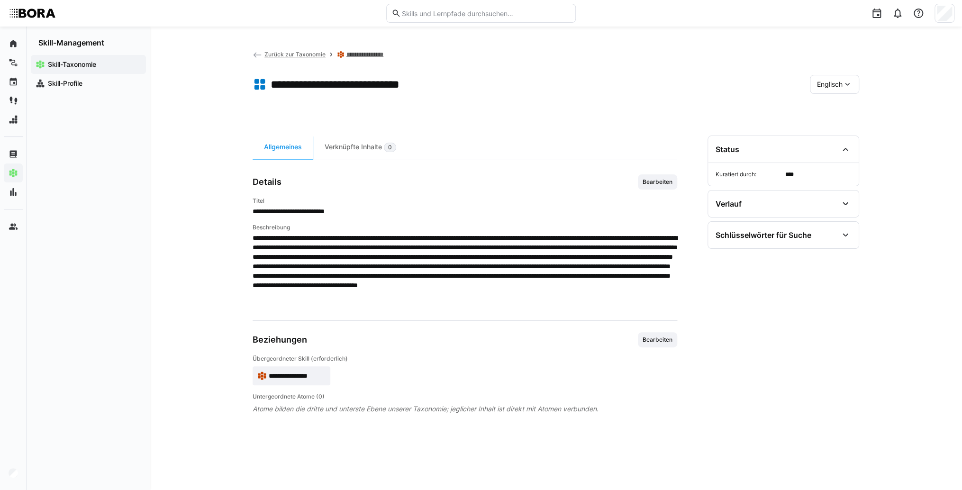
click at [306, 375] on span "**********" at bounding box center [297, 375] width 57 height 9
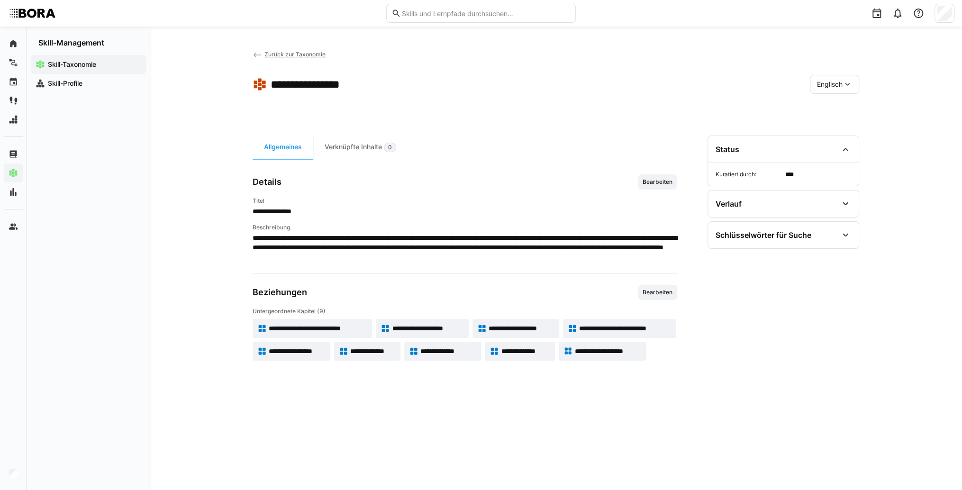
click at [840, 85] on span "Englisch" at bounding box center [830, 84] width 26 height 9
click at [845, 116] on div "Deutsch" at bounding box center [835, 110] width 50 height 20
click at [419, 328] on span "**********" at bounding box center [424, 328] width 72 height 9
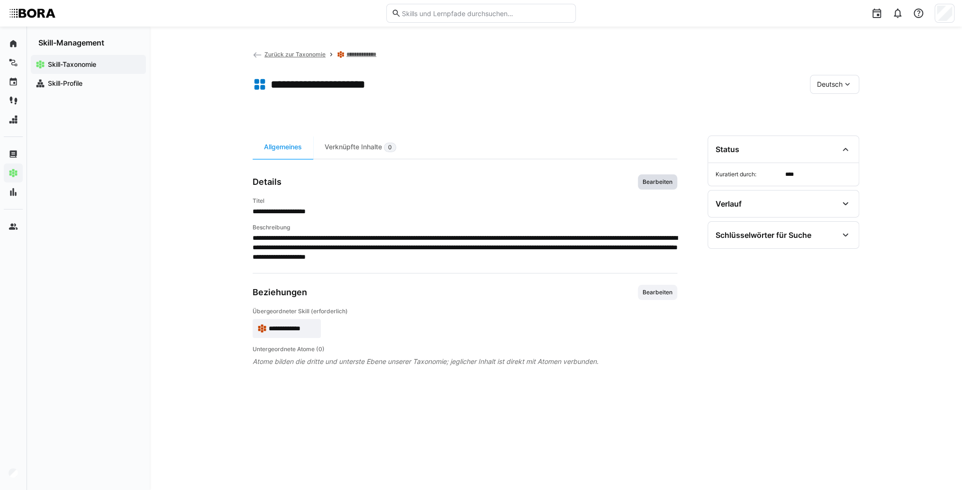
click at [654, 186] on span "Bearbeiten" at bounding box center [657, 181] width 39 height 15
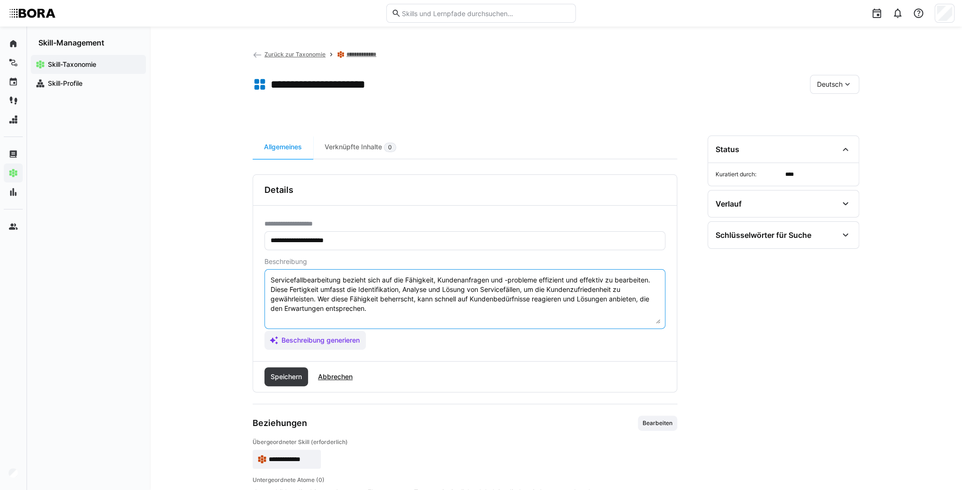
click at [402, 309] on textarea "Servicefallbearbeitung bezieht sich auf die Fähigkeit, Kundenanfragen und -prob…" at bounding box center [465, 298] width 391 height 49
drag, startPoint x: 280, startPoint y: 315, endPoint x: 285, endPoint y: 323, distance: 9.8
click at [280, 315] on textarea "Servicefallbearbeitung bezieht sich auf die Fähigkeit, Kundenanfragen und -prob…" at bounding box center [465, 298] width 391 height 49
paste textarea "*1 -Anfänger: *2 – Mittelstufe: *3 – Fortgeschritten: *4 – Experte: * 5 - Starl…"
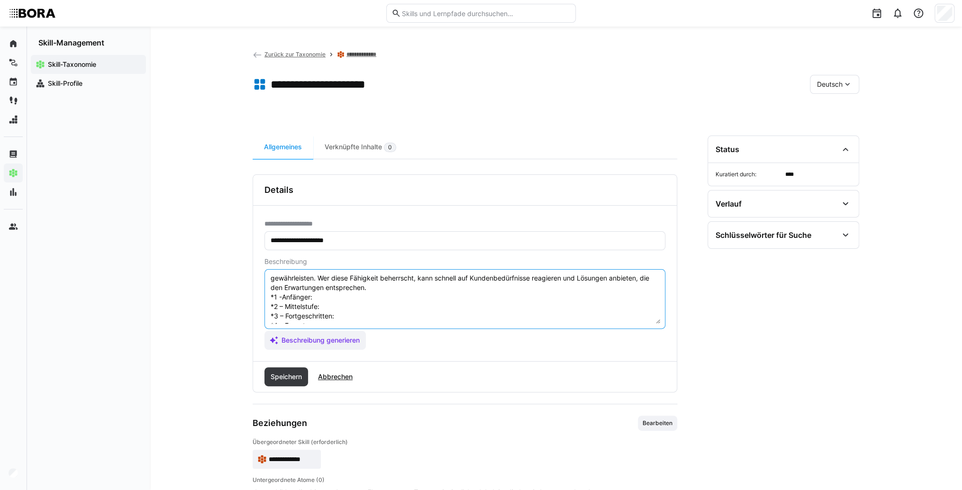
scroll to position [8, 0]
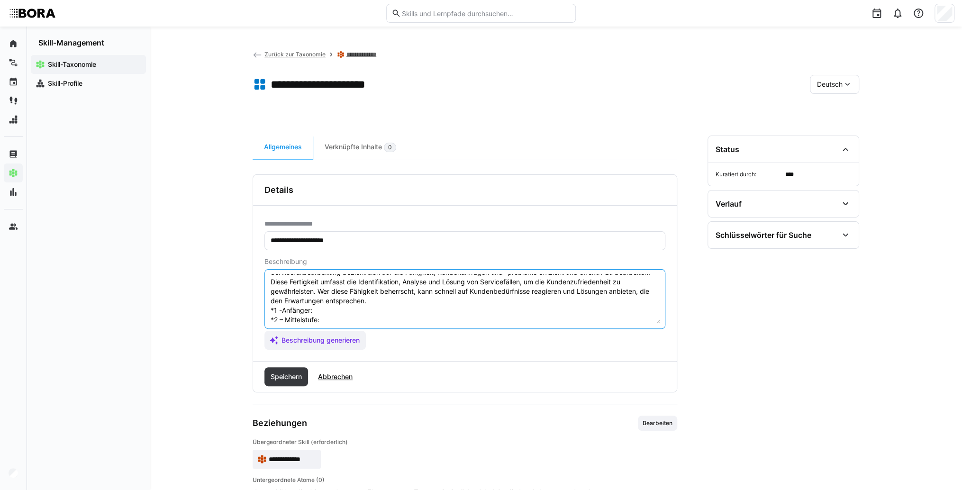
click at [332, 314] on textarea "Servicefallbearbeitung bezieht sich auf die Fähigkeit, Kundenanfragen und -prob…" at bounding box center [465, 298] width 391 height 49
click at [385, 311] on textarea "Servicefallbearbeitung bezieht sich auf die Fähigkeit, Kundenanfragen und -prob…" at bounding box center [465, 298] width 391 height 49
paste textarea "Bearbeitet einfache Serviceanfragen nach vorgegebenen Anleitungen und dokumenti…"
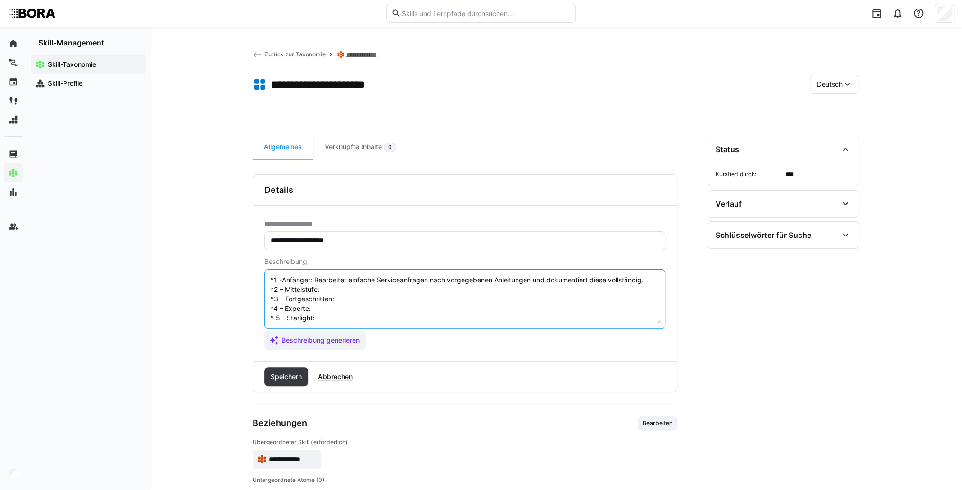
click at [372, 289] on textarea "Servicefallbearbeitung bezieht sich auf die Fähigkeit, Kundenanfragen und -prob…" at bounding box center [465, 298] width 391 height 49
click at [366, 282] on textarea "Servicefallbearbeitung bezieht sich auf die Fähigkeit, Kundenanfragen und -prob…" at bounding box center [465, 298] width 391 height 49
click at [355, 278] on textarea "Servicefallbearbeitung bezieht sich auf die Fähigkeit, Kundenanfragen und -prob…" at bounding box center [465, 298] width 391 height 49
paste textarea "Löst selbstständig Routine-Servicefälle, kommuniziert mit Kunden und internen A…"
click at [374, 296] on textarea "Servicefallbearbeitung bezieht sich auf die Fähigkeit, Kundenanfragen und -prob…" at bounding box center [465, 298] width 391 height 49
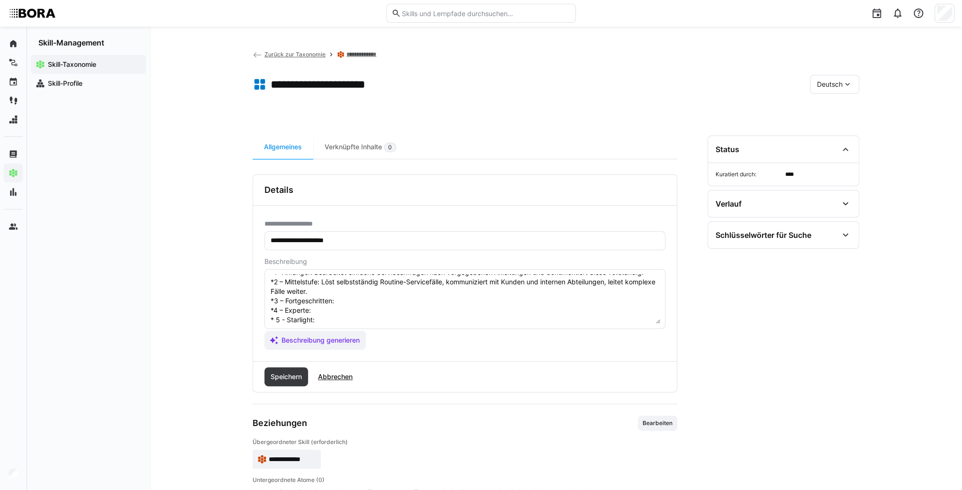
click at [345, 303] on textarea "Servicefallbearbeitung bezieht sich auf die Fähigkeit, Kundenanfragen und -prob…" at bounding box center [465, 298] width 391 height 49
paste textarea "Bearbeitet komplexe Fälle eigenverantwortlich, analysiert Ursachen und Ursachen…"
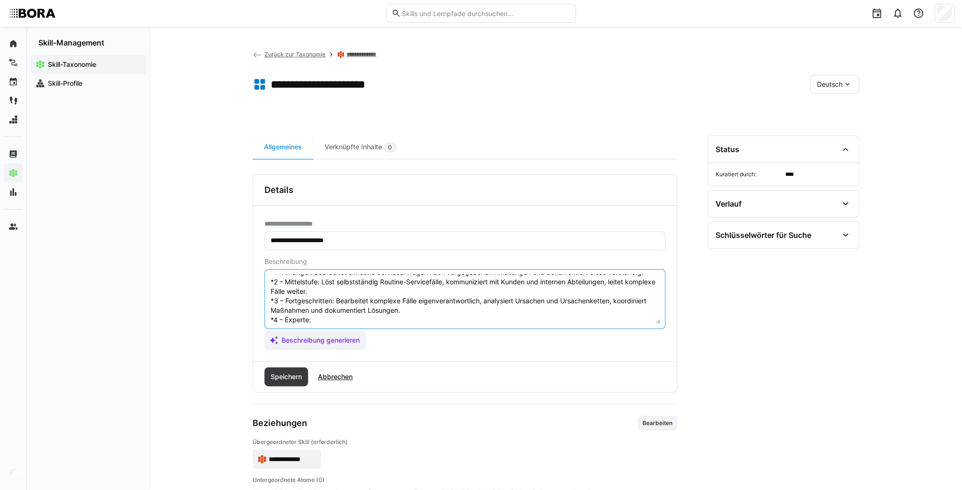
click at [341, 317] on textarea "Servicefallbearbeitung bezieht sich auf die Fähigkeit, Kundenanfragen und -prob…" at bounding box center [465, 298] width 391 height 49
click at [338, 318] on textarea "Servicefallbearbeitung bezieht sich auf die Fähigkeit, Kundenanfragen und -prob…" at bounding box center [465, 298] width 391 height 49
paste textarea "Entwickelt Prozessverbesserungen zur Servicefallbearbeitung, schult Mitarbeiter…"
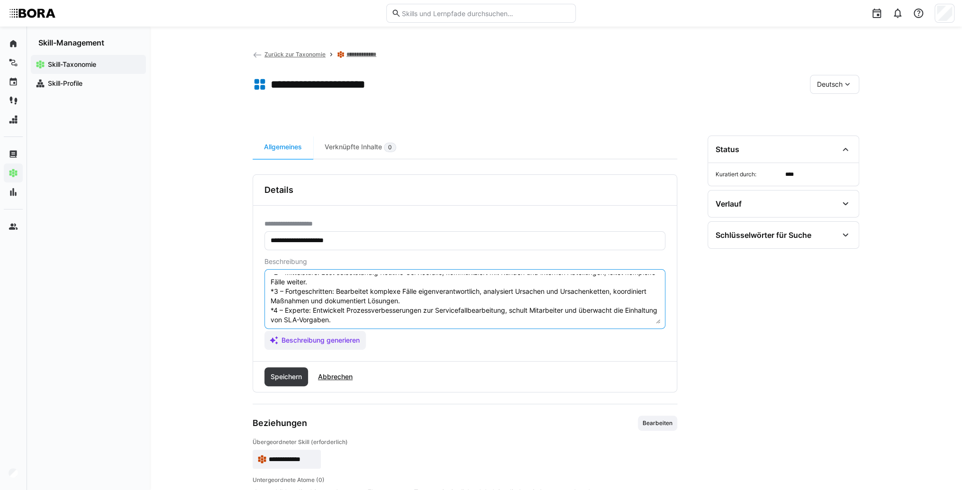
scroll to position [76, 0]
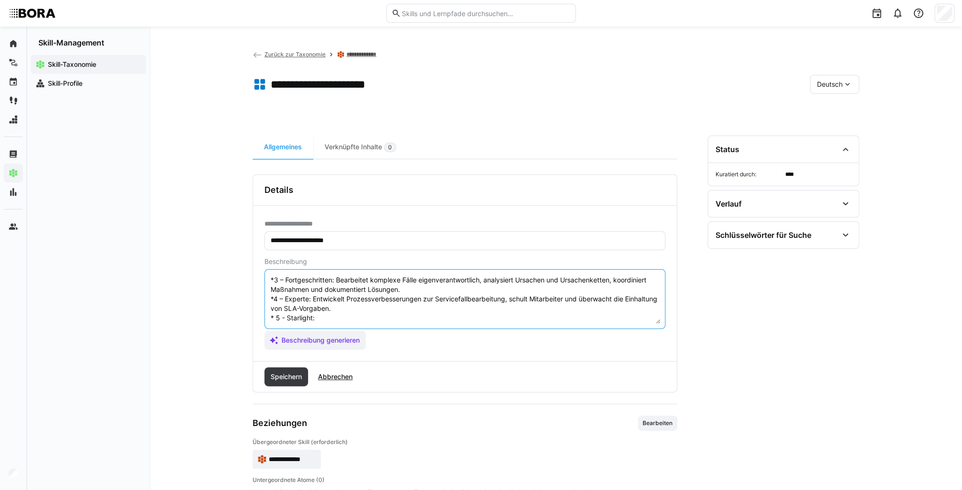
click at [332, 314] on textarea "Servicefallbearbeitung bezieht sich auf die Fähigkeit, Kundenanfragen und -prob…" at bounding box center [465, 298] width 391 height 49
click at [322, 308] on textarea "Servicefallbearbeitung bezieht sich auf die Fähigkeit, Kundenanfragen und -prob…" at bounding box center [465, 298] width 391 height 49
click at [400, 306] on textarea "Servicefallbearbeitung bezieht sich auf die Fähigkeit, Kundenanfragen und -prob…" at bounding box center [465, 298] width 391 height 49
paste textarea "Verantworte die strategische Optimierung der Servicefallbearbeitung, führt neue…"
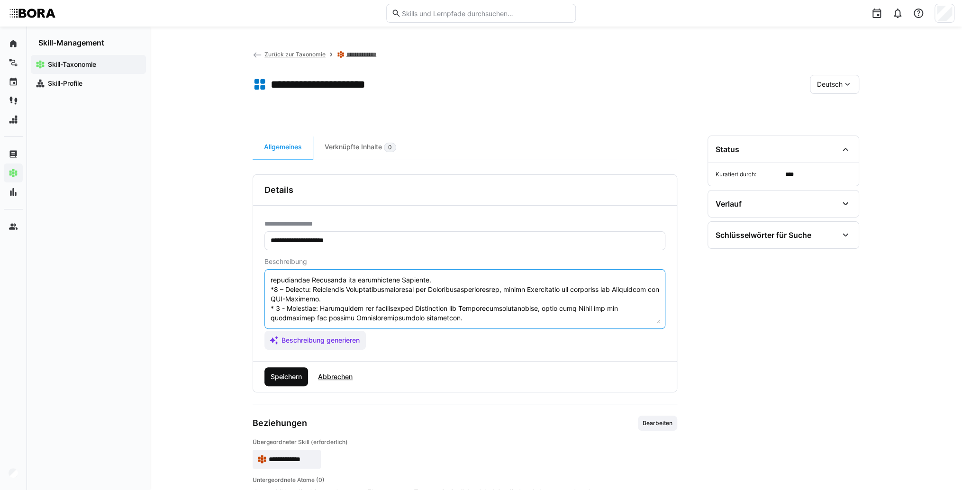
type textarea "Servicefallbearbeitung bezieht sich auf die Fähigkeit, Kundenanfragen und -prob…"
click at [301, 375] on span "Speichern" at bounding box center [286, 376] width 34 height 9
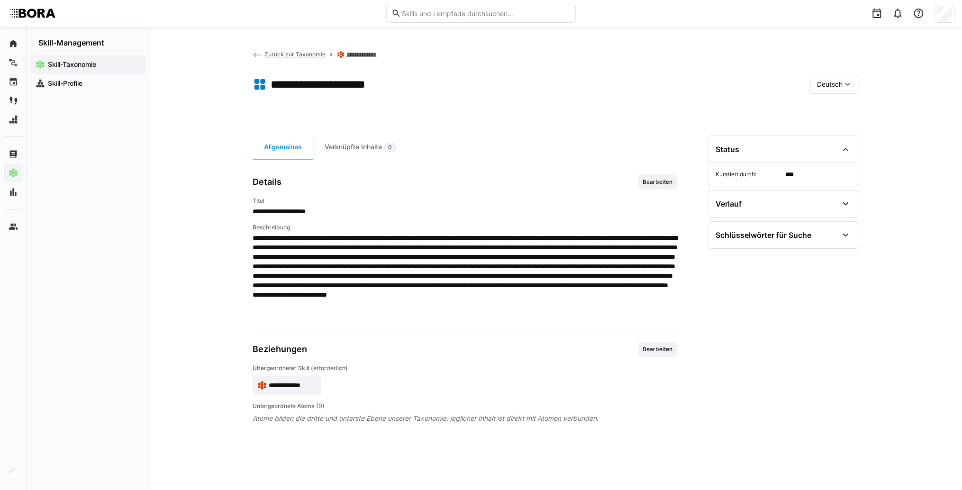
click at [832, 92] on div "Deutsch" at bounding box center [834, 84] width 49 height 19
click at [831, 130] on span "Englisch" at bounding box center [830, 129] width 26 height 9
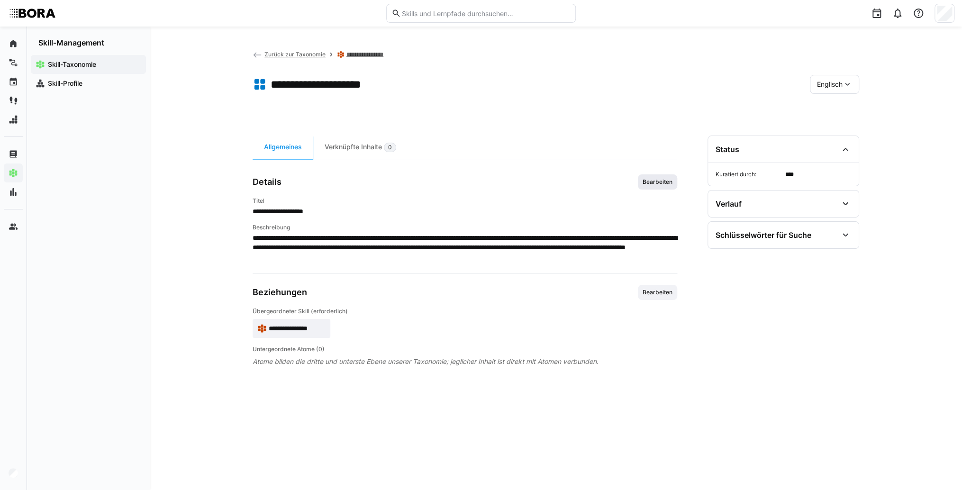
click at [663, 188] on span "Bearbeiten" at bounding box center [657, 181] width 39 height 15
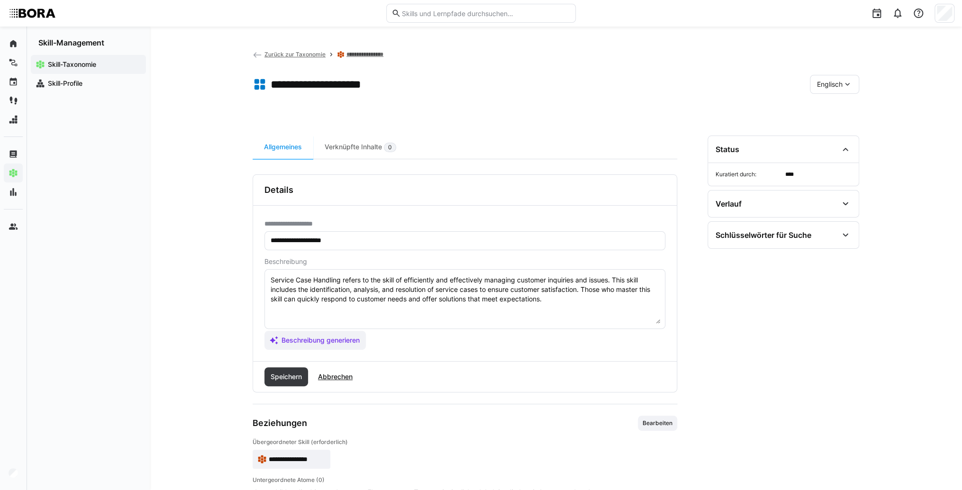
click at [556, 304] on textarea "Service Case Handling refers to the skill of efficiently and effectively managi…" at bounding box center [465, 298] width 391 height 49
click at [316, 311] on textarea "Service Case Handling refers to the skill of efficiently and effectively managi…" at bounding box center [465, 298] width 391 height 49
paste textarea "*1 - Beginner: *2 - Intermediate Level: *3 - Advanced: *4 - Expert: *5 - Starli…"
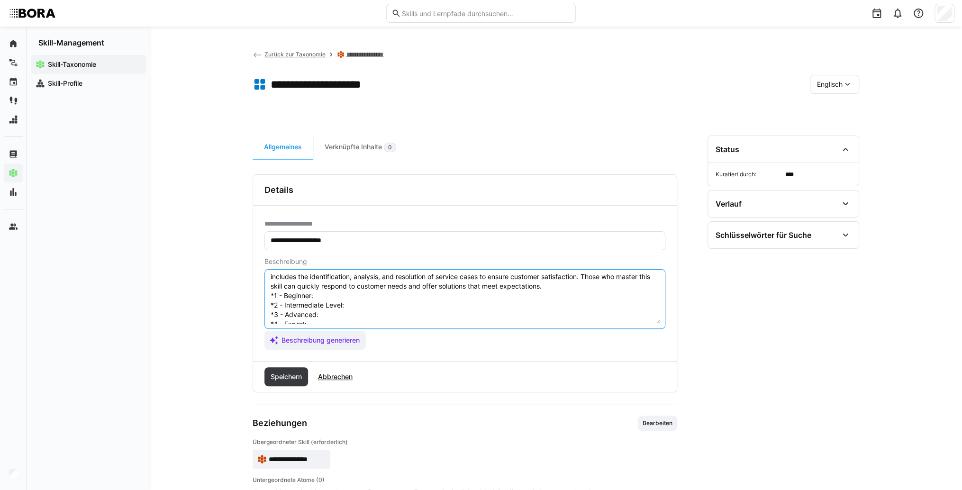
scroll to position [0, 0]
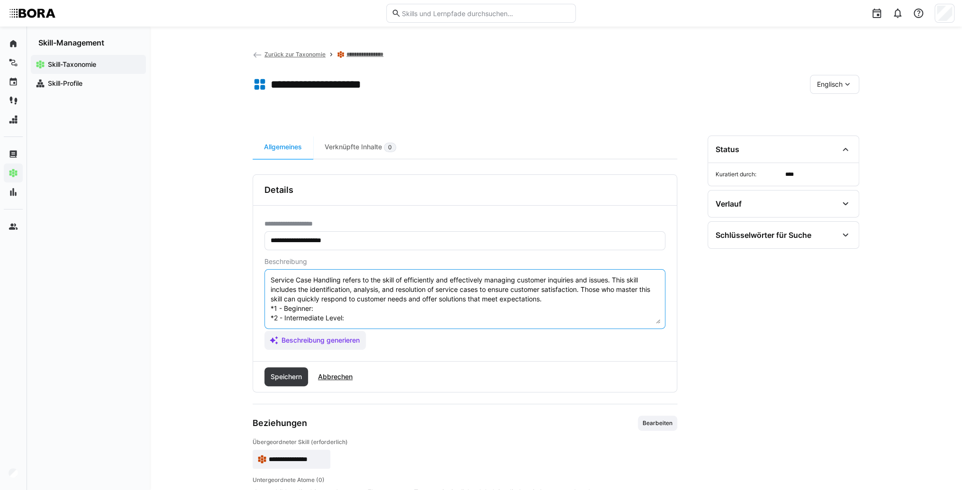
click at [320, 305] on textarea "Service Case Handling refers to the skill of efficiently and effectively managi…" at bounding box center [465, 298] width 391 height 49
click at [373, 310] on textarea "Service Case Handling refers to the skill of efficiently and effectively managi…" at bounding box center [465, 298] width 391 height 49
paste textarea "Handles simple service requests per instructions, documents fully."
click at [406, 322] on textarea "Service Case Handling refers to the skill of efficiently and effectively managi…" at bounding box center [465, 298] width 391 height 49
click at [402, 313] on textarea "Service Case Handling refers to the skill of efficiently and effectively managi…" at bounding box center [465, 298] width 391 height 49
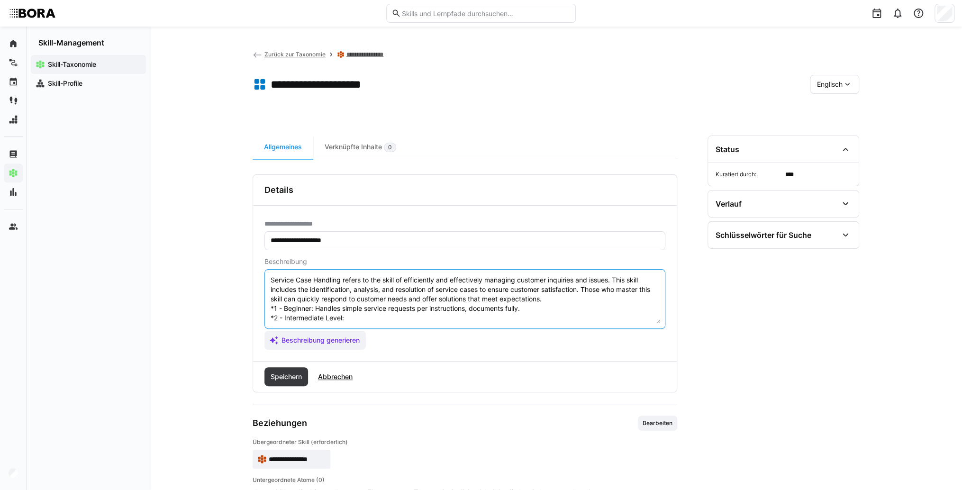
click at [381, 320] on textarea "Service Case Handling refers to the skill of efficiently and effectively managi…" at bounding box center [465, 298] width 391 height 49
paste textarea "Independently resolves routine cases, communicates with customers and internal …"
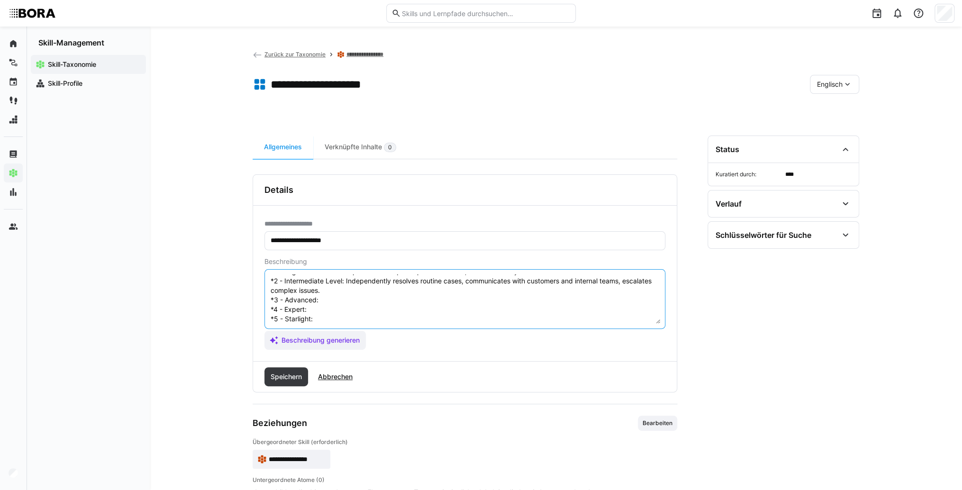
scroll to position [46, 0]
click at [375, 290] on textarea "Service Case Handling refers to the skill of efficiently and effectively managi…" at bounding box center [465, 298] width 391 height 49
click at [332, 290] on textarea "Service Case Handling refers to the skill of efficiently and effectively managi…" at bounding box center [465, 298] width 391 height 49
paste textarea "Manages complex cases, analyzes root causes, coordinates corrective actions, do…"
click at [321, 300] on textarea "Service Case Handling refers to the skill of efficiently and effectively managi…" at bounding box center [465, 298] width 391 height 49
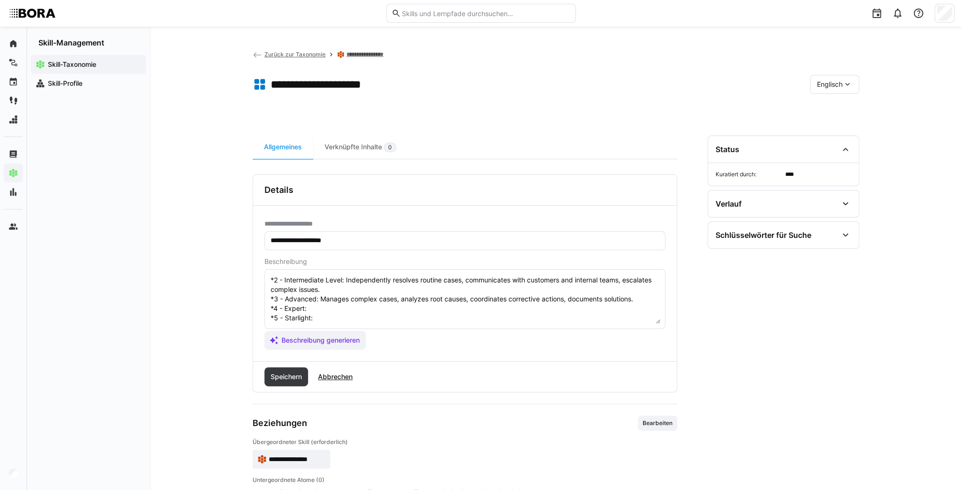
click at [323, 298] on textarea "Service Case Handling refers to the skill of efficiently and effectively managi…" at bounding box center [465, 298] width 391 height 49
paste textarea "Develops process improvements, trains staff, monitors SLA compliance."
click at [368, 305] on textarea "Service Case Handling refers to the skill of efficiently and effectively managi…" at bounding box center [465, 298] width 391 height 49
paste textarea "Oversees strategic service case management, introduces new tools, sustainably i…"
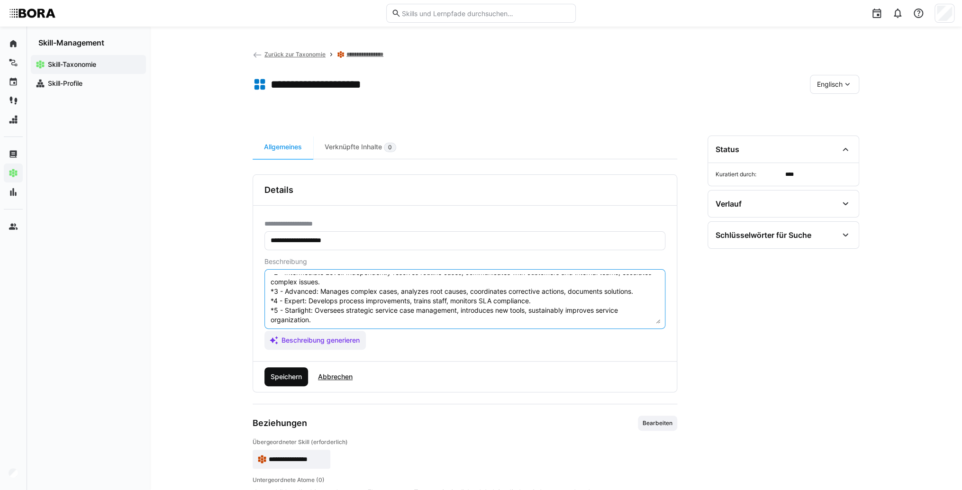
type textarea "Service Case Handling refers to the skill of efficiently and effectively managi…"
click at [292, 379] on span "Speichern" at bounding box center [286, 376] width 34 height 9
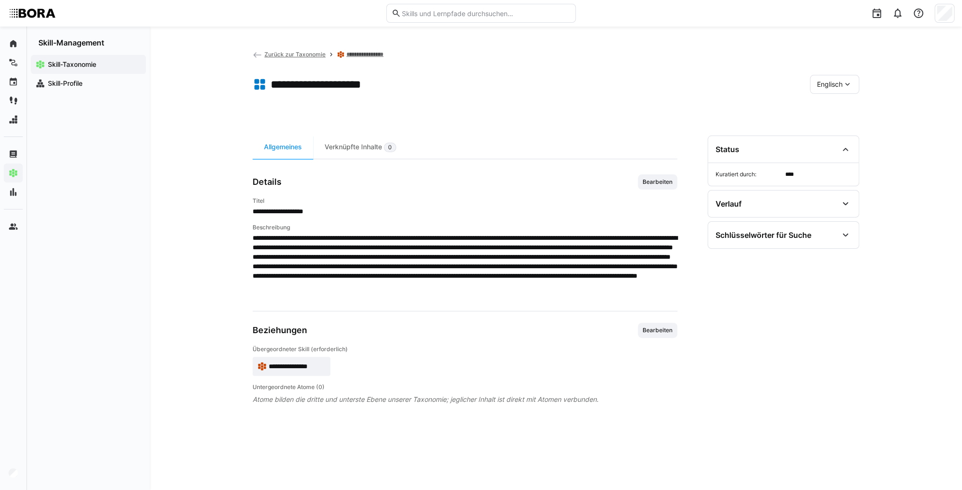
click at [271, 365] on span "**********" at bounding box center [297, 366] width 57 height 9
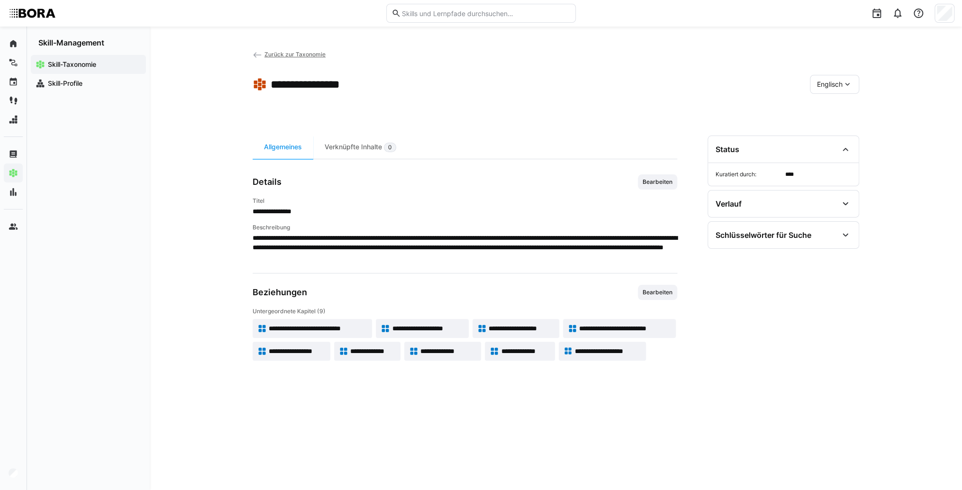
click at [539, 331] on span "**********" at bounding box center [522, 328] width 66 height 9
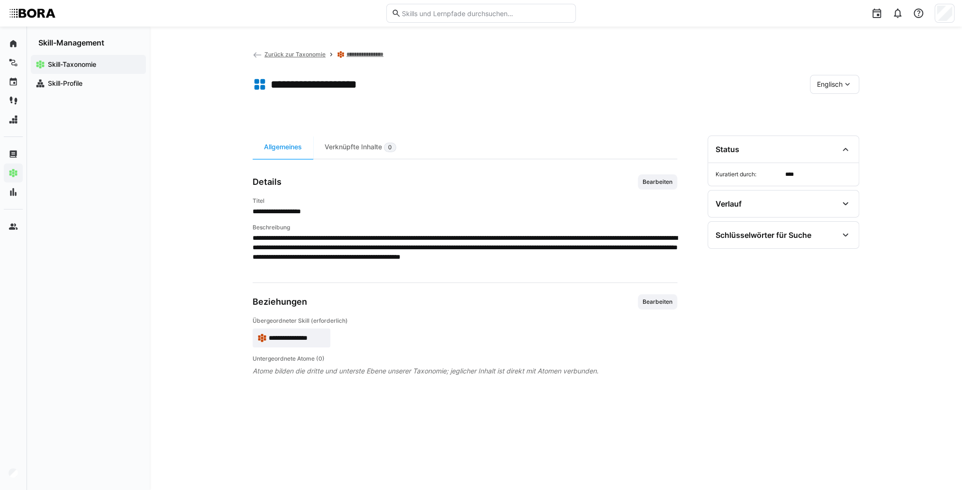
click at [832, 77] on div "Englisch" at bounding box center [834, 84] width 49 height 19
click at [829, 111] on span "Deutsch" at bounding box center [830, 109] width 26 height 9
click at [654, 178] on span "Bearbeiten" at bounding box center [658, 182] width 32 height 8
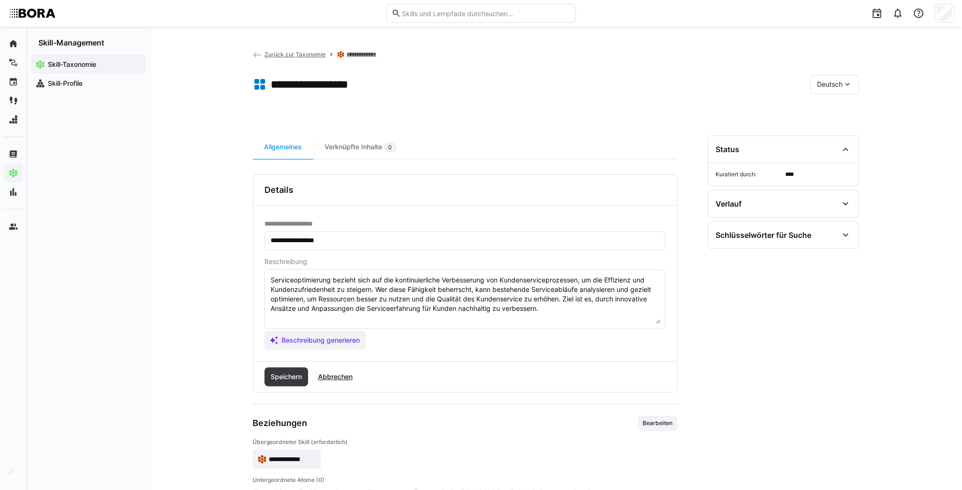
click at [557, 311] on textarea "Serviceoptimierung bezieht sich auf die kontinuierliche Verbesserung von Kunden…" at bounding box center [465, 298] width 391 height 49
click at [317, 318] on textarea "Serviceoptimierung bezieht sich auf die kontinuierliche Verbesserung von Kunden…" at bounding box center [465, 298] width 391 height 49
paste textarea "*1 -Anfänger: *2 – Mittelstufe: *3 – Fortgeschritten: *4 – Experte: * 5 - Starl…"
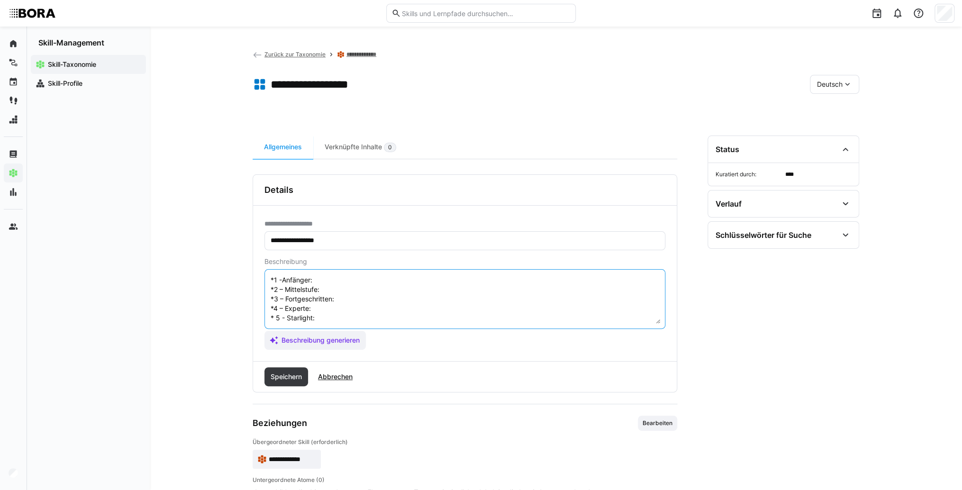
scroll to position [8, 0]
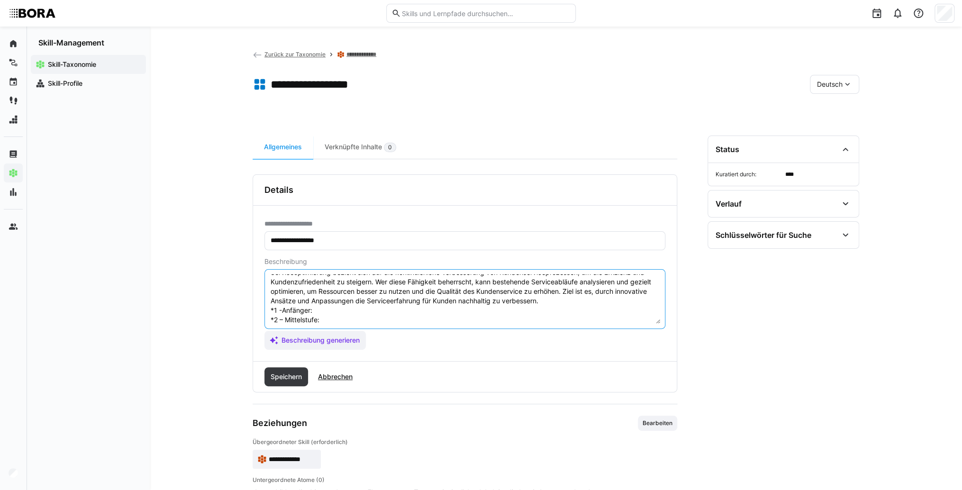
click at [367, 311] on textarea "Serviceoptimierung bezieht sich auf die kontinuierliche Verbesserung von Kunden…" at bounding box center [465, 298] width 391 height 49
click at [350, 311] on textarea "Serviceoptimierung bezieht sich auf die kontinuierliche Verbesserung von Kunden…" at bounding box center [465, 298] width 391 height 49
paste textarea "Erkennt kleine Verbesserungsmöglichkeiten im eigenen Arbeitsbereich und setzt d…"
click at [340, 320] on textarea "Serviceoptimierung bezieht sich auf die kontinuierliche Verbesserung von Kunden…" at bounding box center [465, 298] width 391 height 49
paste textarea "Analysiert Serviceprozesse, identifiziert wiederkehrende Probleme und entwickel…"
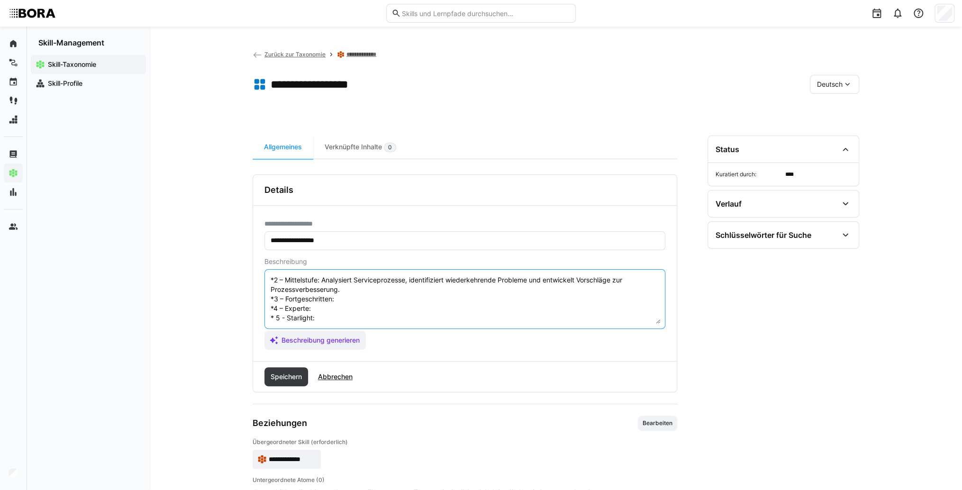
scroll to position [55, 0]
click at [351, 289] on textarea "Serviceoptimierung bezieht sich auf die kontinuierliche Verbesserung von Kunden…" at bounding box center [465, 298] width 391 height 49
click at [358, 290] on textarea "Serviceoptimierung bezieht sich auf die kontinuierliche Verbesserung von Kunden…" at bounding box center [465, 298] width 391 height 49
paste textarea "Führt selbstständig Verbesserungsprojekte durch, misst deren Wirkung und kommun…"
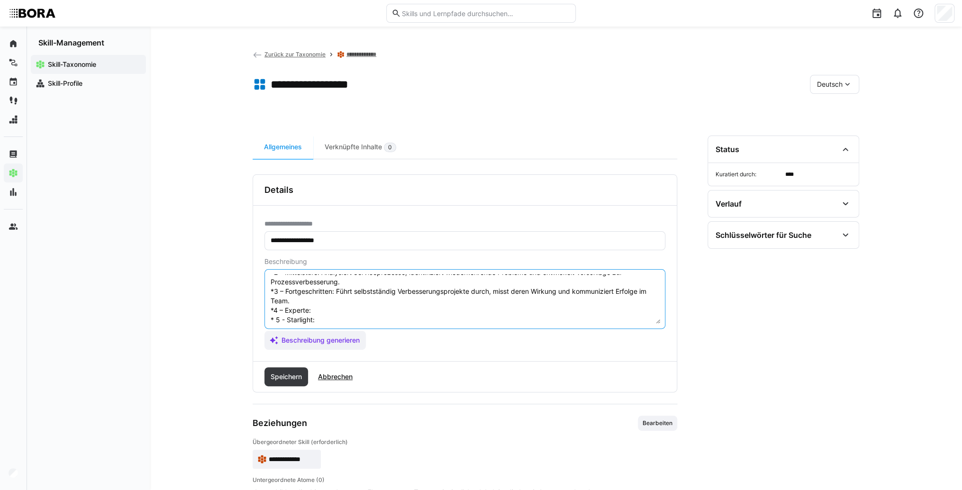
click at [336, 303] on textarea "Serviceoptimierung bezieht sich auf die kontinuierliche Verbesserung von Kunden…" at bounding box center [465, 298] width 391 height 49
click at [336, 310] on textarea "Serviceoptimierung bezieht sich auf die kontinuierliche Verbesserung von Kunden…" at bounding box center [465, 298] width 391 height 49
click at [342, 309] on textarea "Serviceoptimierung bezieht sich auf die kontinuierliche Verbesserung von Kunden…" at bounding box center [465, 298] width 391 height 49
paste textarea "Treibt bereichsübergreifende Serviceoptimierungsinitiativen voran, gestaltet ne…"
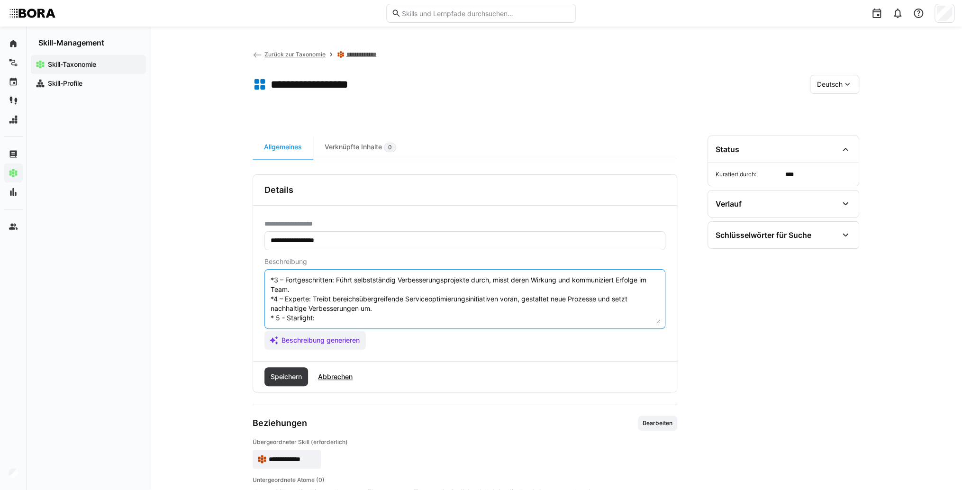
click at [346, 307] on textarea "Serviceoptimierung bezieht sich auf die kontinuierliche Verbesserung von Kunden…" at bounding box center [465, 298] width 391 height 49
click at [406, 312] on textarea "Serviceoptimierung bezieht sich auf die kontinuierliche Verbesserung von Kunden…" at bounding box center [465, 298] width 391 height 49
paste textarea "Führt strategische Serviceoptimierungen unter Einbeziehung aller relevanten Sta…"
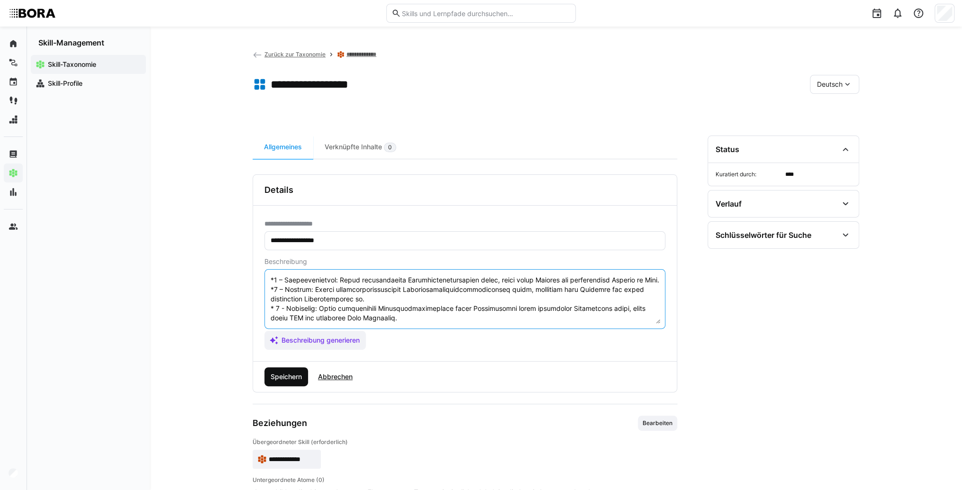
type textarea "Serviceoptimierung bezieht sich auf die kontinuierliche Verbesserung von Kunden…"
drag, startPoint x: 280, startPoint y: 373, endPoint x: 365, endPoint y: 354, distance: 87.4
click at [281, 373] on span "Speichern" at bounding box center [286, 376] width 34 height 9
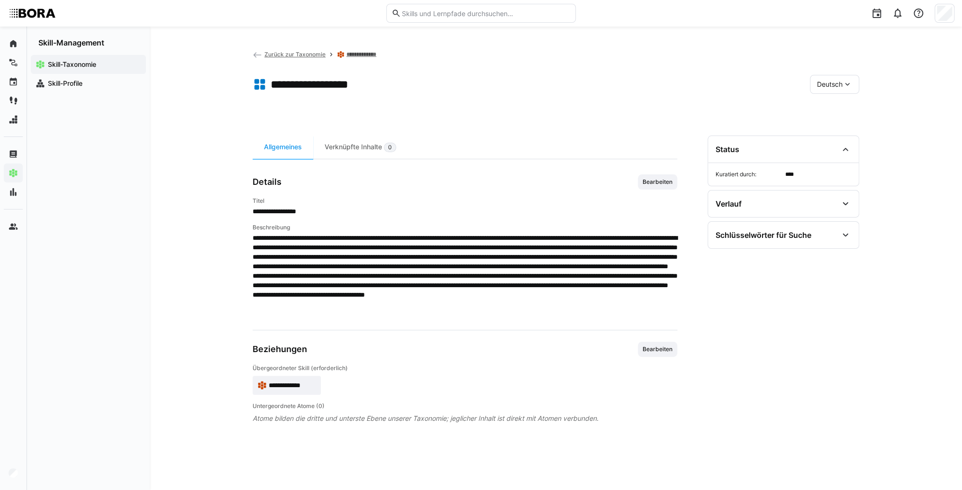
click at [837, 86] on span "Deutsch" at bounding box center [830, 84] width 26 height 9
click at [839, 131] on span "Englisch" at bounding box center [830, 129] width 26 height 9
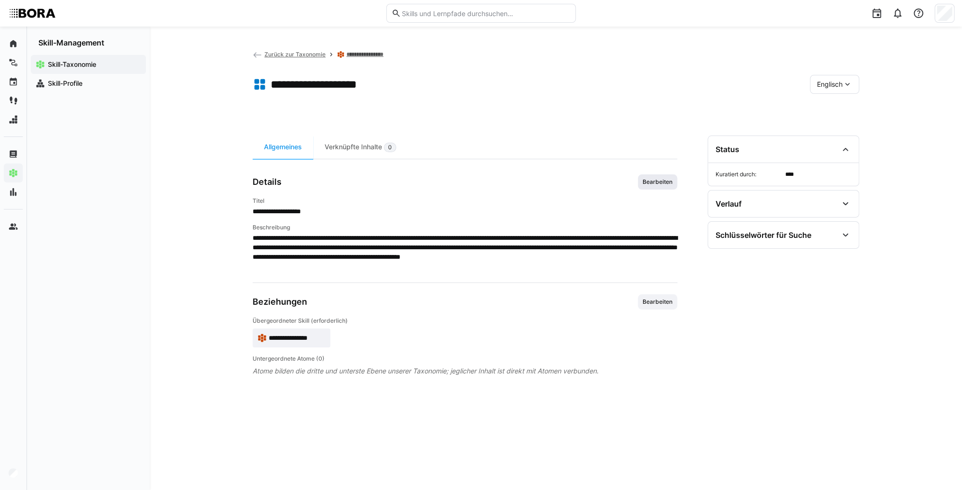
click at [658, 188] on span "Bearbeiten" at bounding box center [657, 181] width 39 height 15
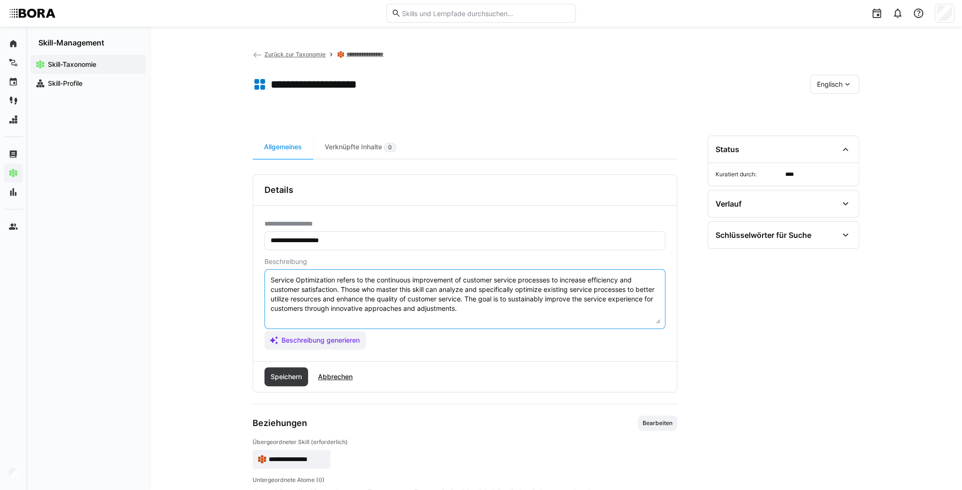
click at [510, 317] on textarea "Service Optimization refers to the continuous improvement of customer service p…" at bounding box center [465, 298] width 391 height 49
click at [311, 315] on textarea "Service Optimization refers to the continuous improvement of customer service p…" at bounding box center [465, 298] width 391 height 49
paste textarea "*1 - Beginner: *2 - Intermediate Level: *3 - Advanced: *4 - Expert: *5 - Starli…"
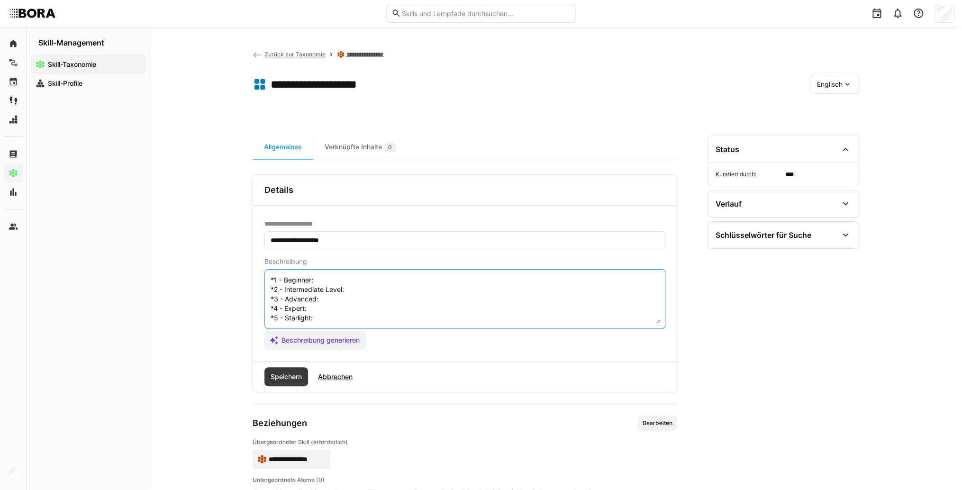
scroll to position [8, 0]
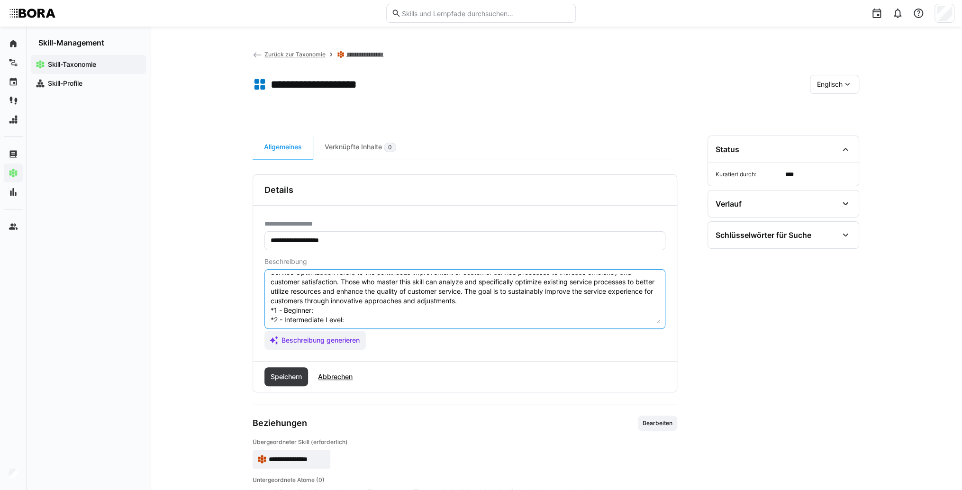
click at [324, 309] on textarea "Service Optimization refers to the continuous improvement of customer service p…" at bounding box center [465, 298] width 391 height 49
click at [387, 311] on textarea "Service Optimization refers to the continuous improvement of customer service p…" at bounding box center [465, 298] width 391 height 49
paste textarea "Recognizes minor improvement opportunities, implements with guidance."
click at [386, 320] on textarea "Service Optimization refers to the continuous improvement of customer service p…" at bounding box center [465, 298] width 391 height 49
click at [366, 322] on textarea "Service Optimization refers to the continuous improvement of customer service p…" at bounding box center [465, 298] width 391 height 49
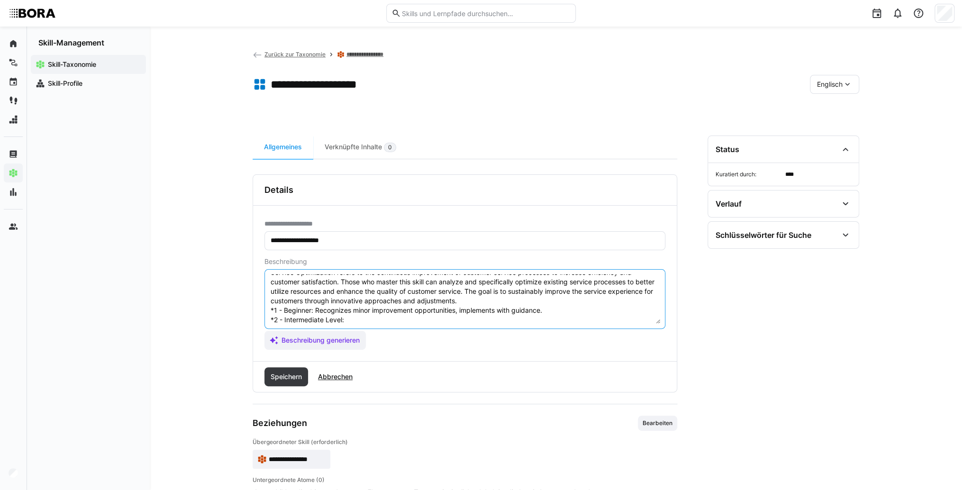
paste textarea "Analyzes service processes, proposes improvements for recurring issues."
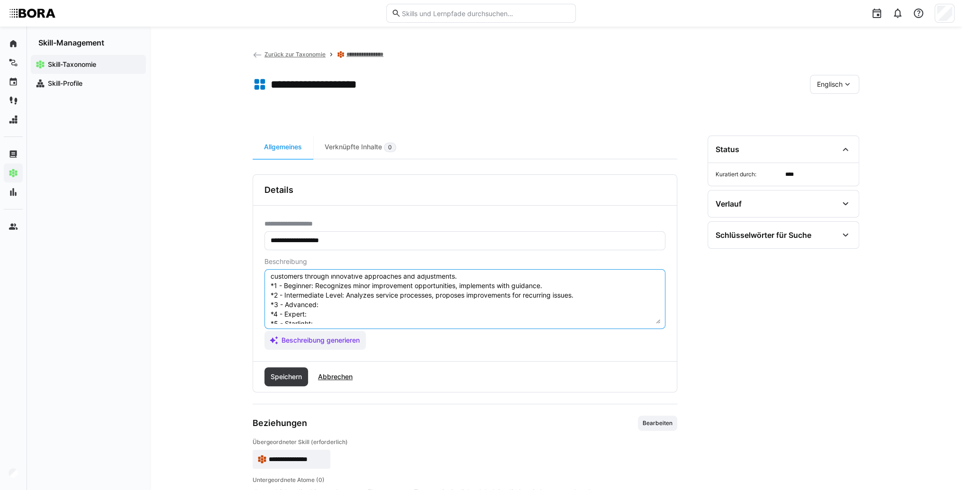
scroll to position [46, 0]
click at [346, 290] on textarea "Service Optimization refers to the continuous improvement of customer service p…" at bounding box center [465, 298] width 391 height 49
click at [340, 290] on textarea "Service Optimization refers to the continuous improvement of customer service p…" at bounding box center [465, 298] width 391 height 49
paste textarea "Leads improvement projects independently, measures impact, communicates success…"
click at [333, 301] on textarea "Service Optimization refers to the continuous improvement of customer service p…" at bounding box center [465, 298] width 391 height 49
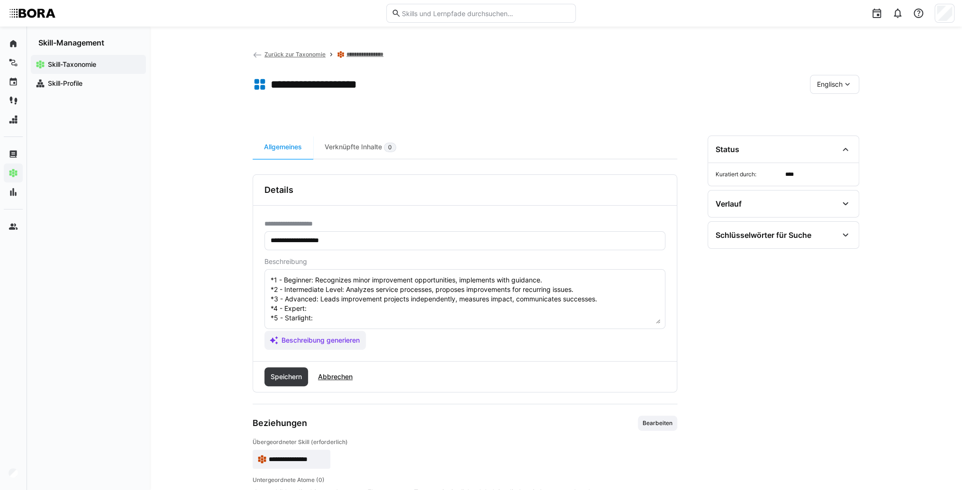
click at [318, 303] on textarea "Service Optimization refers to the continuous improvement of customer service p…" at bounding box center [465, 298] width 391 height 49
paste textarea "Drives cross-department optimization initiatives, designs new workflows, implem…"
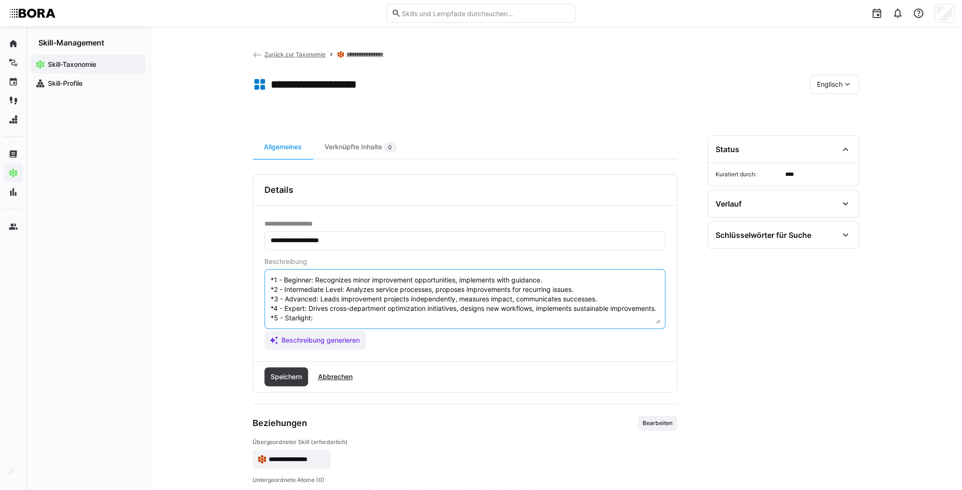
click at [328, 319] on textarea "Service Optimization refers to the continuous improvement of customer service p…" at bounding box center [465, 298] width 391 height 49
click at [374, 318] on textarea "Service Optimization refers to the continuous improvement of customer service p…" at bounding box center [465, 298] width 391 height 49
paste textarea "Leads strategic service optimization across departments, measures ROI, establis…"
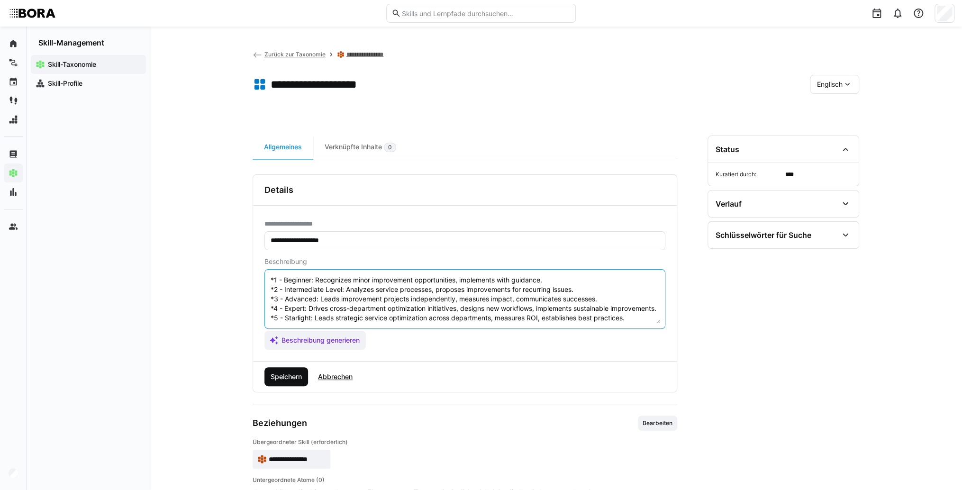
type textarea "Service Optimization refers to the continuous improvement of customer service p…"
click at [298, 372] on span "Speichern" at bounding box center [286, 376] width 34 height 9
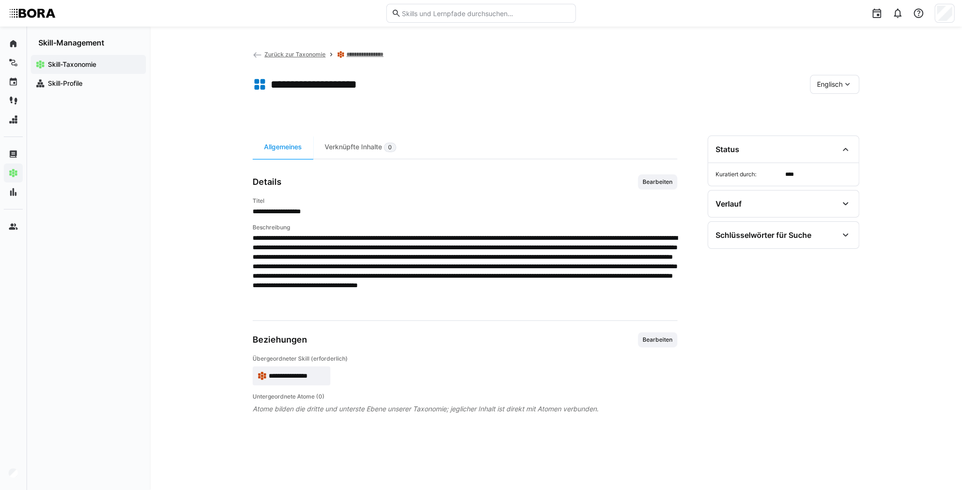
click at [307, 371] on span "**********" at bounding box center [297, 375] width 57 height 9
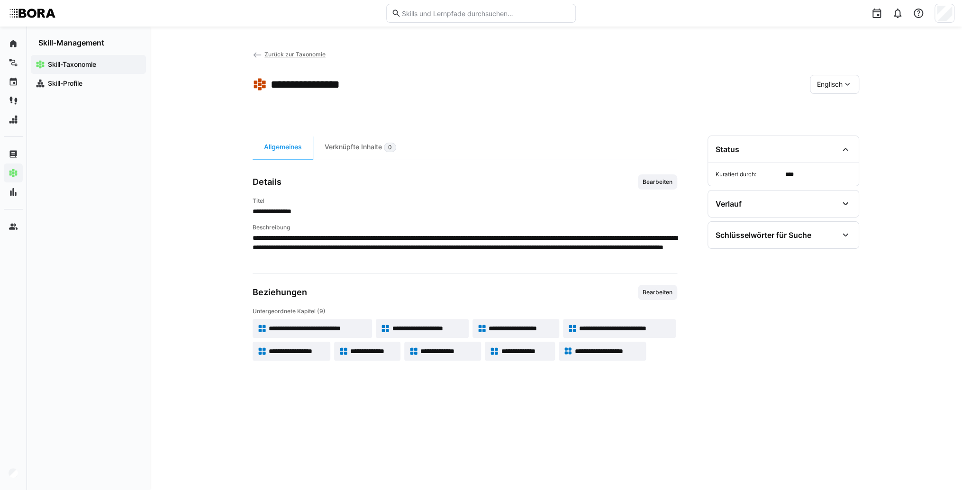
click at [638, 326] on span "**********" at bounding box center [625, 328] width 92 height 9
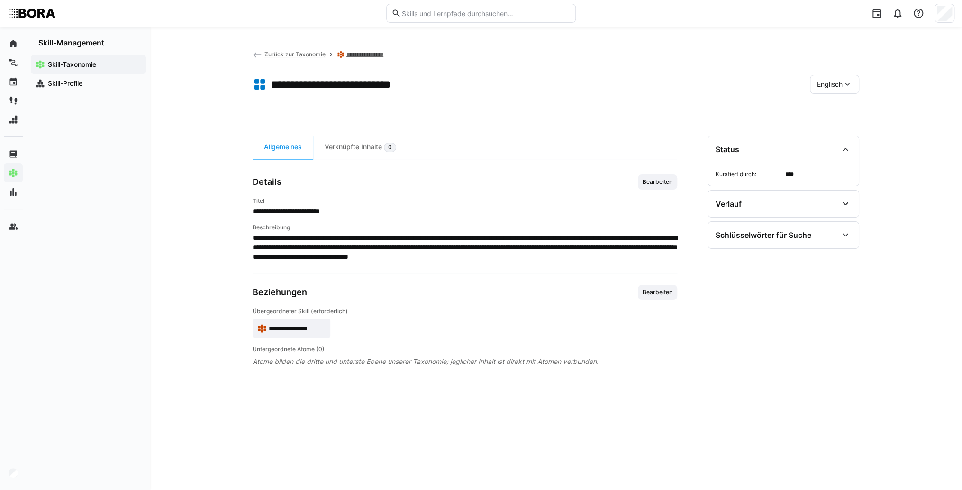
click at [832, 80] on span "Englisch" at bounding box center [830, 84] width 26 height 9
click at [835, 112] on span "Deutsch" at bounding box center [830, 109] width 26 height 9
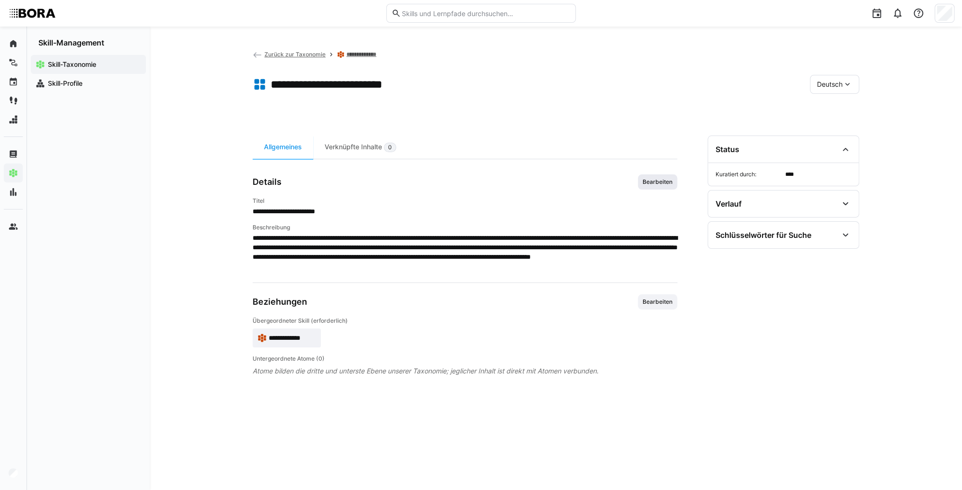
click at [648, 184] on span "Bearbeiten" at bounding box center [658, 182] width 32 height 8
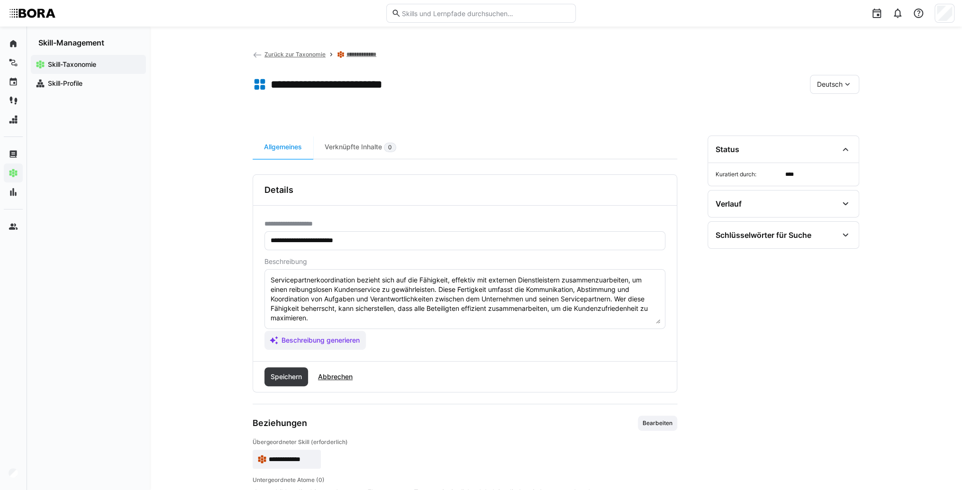
click at [538, 323] on textarea "Servicepartnerkoordination bezieht sich auf die Fähigkeit, effektiv mit externe…" at bounding box center [465, 298] width 391 height 49
click at [294, 319] on textarea "Servicepartnerkoordination bezieht sich auf die Fähigkeit, effektiv mit externe…" at bounding box center [465, 298] width 391 height 49
paste textarea "*1 -Anfänger: *2 – Mittelstufe: *3 – Fortgeschritten: *4 – Experte: * 5 - Starl…"
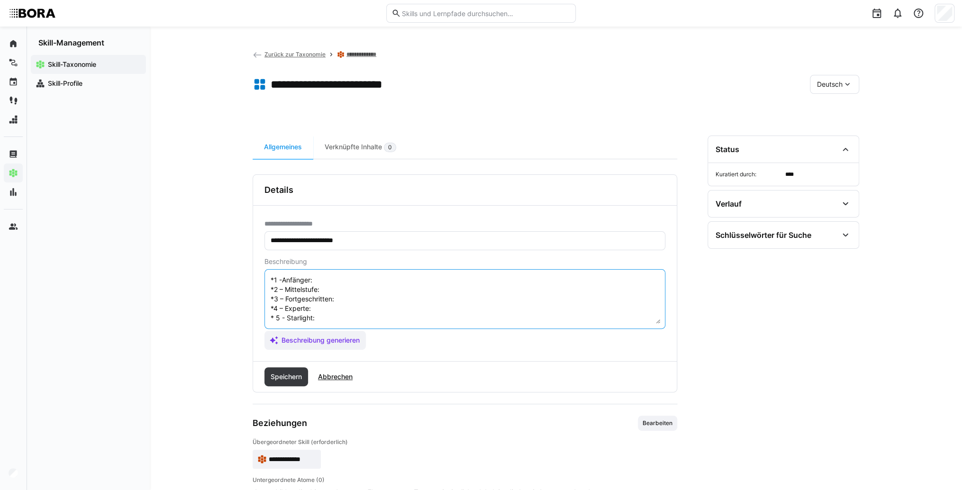
scroll to position [17, 0]
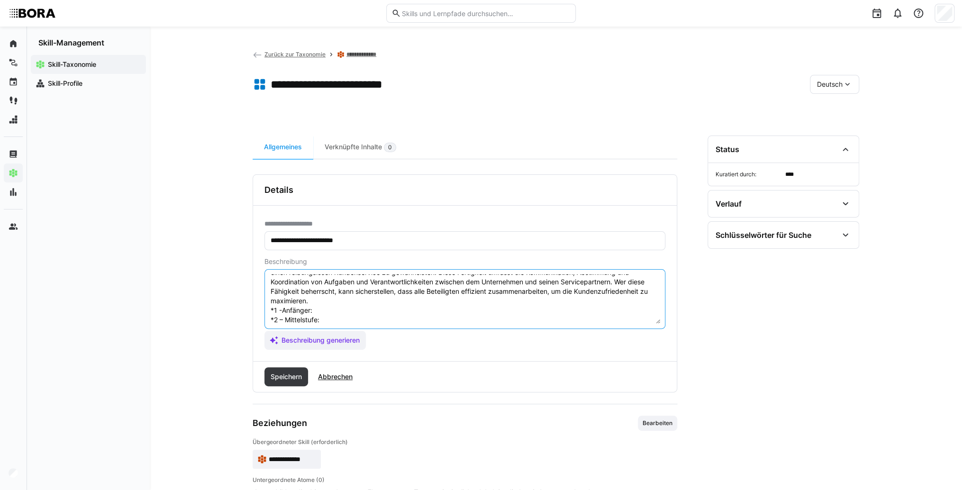
click at [319, 307] on textarea "Servicepartnerkoordination bezieht sich auf die Fähigkeit, effektiv mit externe…" at bounding box center [465, 298] width 391 height 49
click at [355, 309] on textarea "Servicepartnerkoordination bezieht sich auf die Fähigkeit, effektiv mit externe…" at bounding box center [465, 298] width 391 height 49
paste textarea "Unterstützt bei der Kommunikation mit Servicepartnern, übermittelt Informatione…"
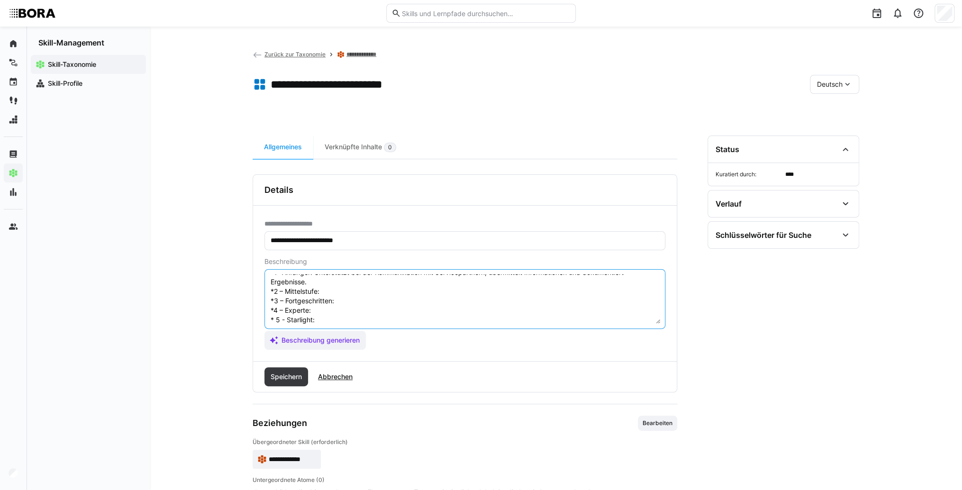
click at [332, 291] on textarea "Servicepartnerkoordination bezieht sich auf die Fähigkeit, effektiv mit externe…" at bounding box center [465, 298] width 391 height 49
click at [330, 288] on textarea "Servicepartnerkoordination bezieht sich auf die Fähigkeit, effektiv mit externe…" at bounding box center [465, 298] width 391 height 49
paste textarea "Koordiniert selbstständig Termine und Aufgaben mit Servicepartnern, stellt den …"
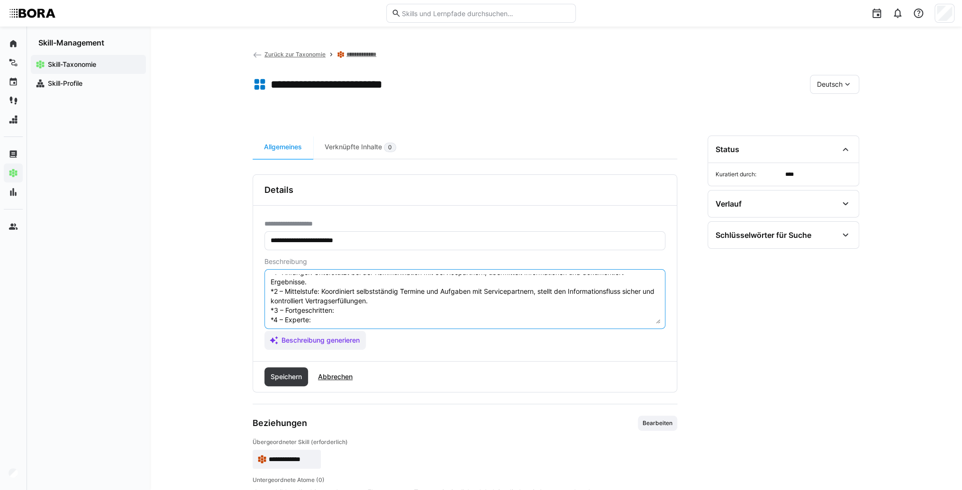
click at [364, 310] on textarea "Servicepartnerkoordination bezieht sich auf die Fähigkeit, effektiv mit externe…" at bounding box center [465, 298] width 391 height 49
click at [348, 310] on textarea "Servicepartnerkoordination bezieht sich auf die Fähigkeit, effektiv mit externe…" at bounding box center [465, 298] width 391 height 49
paste textarea "Steuert die Zusammenarbeit mit mehreren Partnern, optimiert Schnittstellen und …"
click at [348, 300] on textarea "Servicepartnerkoordination bezieht sich auf die Fähigkeit, effektiv mit externe…" at bounding box center [465, 298] width 391 height 49
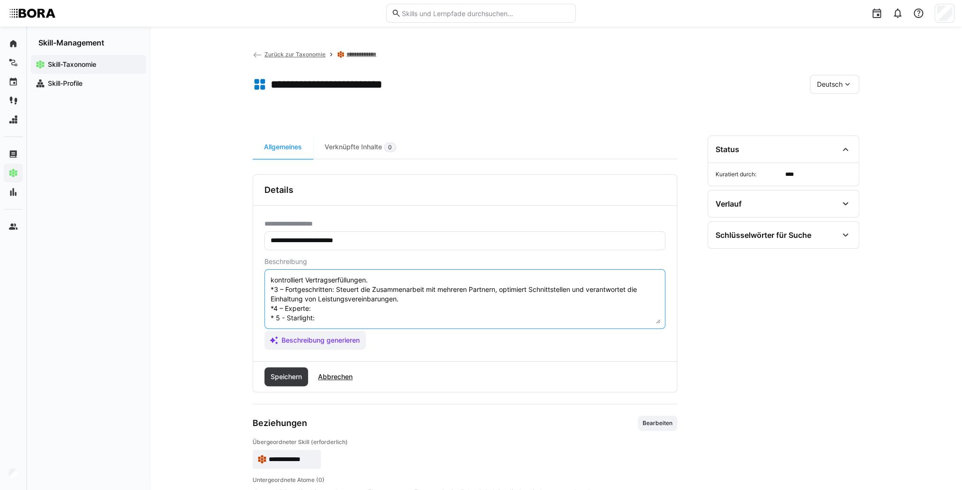
click at [336, 302] on textarea "Servicepartnerkoordination bezieht sich auf die Fähigkeit, effektiv mit externe…" at bounding box center [465, 298] width 391 height 49
paste textarea "Entwickelt Kooperationsstrategien mit Partnern, führt Leistungsbewertungen durc…"
click at [341, 318] on textarea at bounding box center [465, 298] width 391 height 49
paste textarea "Entwickelt strategische Partnerprogramme, verantwortet Vertragsverhandlungen un…"
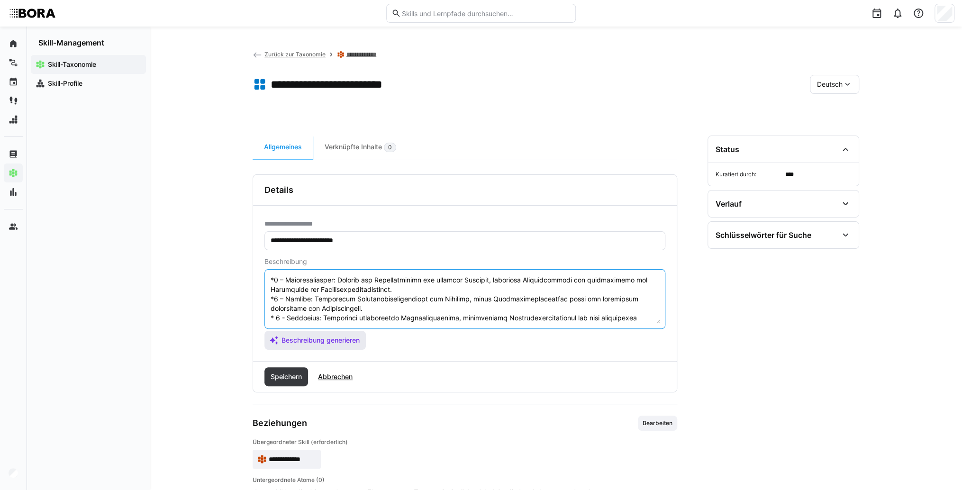
scroll to position [93, 0]
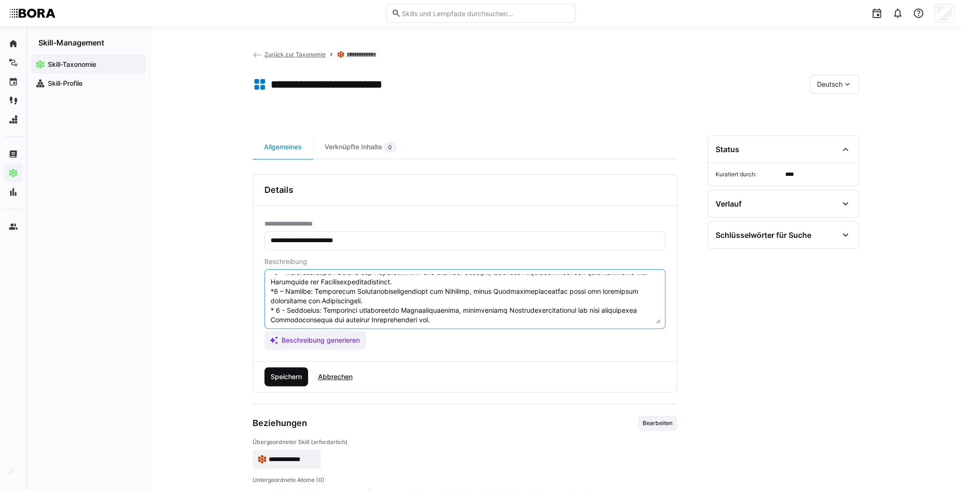
type textarea "Servicepartnerkoordination bezieht sich auf die Fähigkeit, effektiv mit externe…"
click at [295, 372] on span "Speichern" at bounding box center [286, 376] width 34 height 9
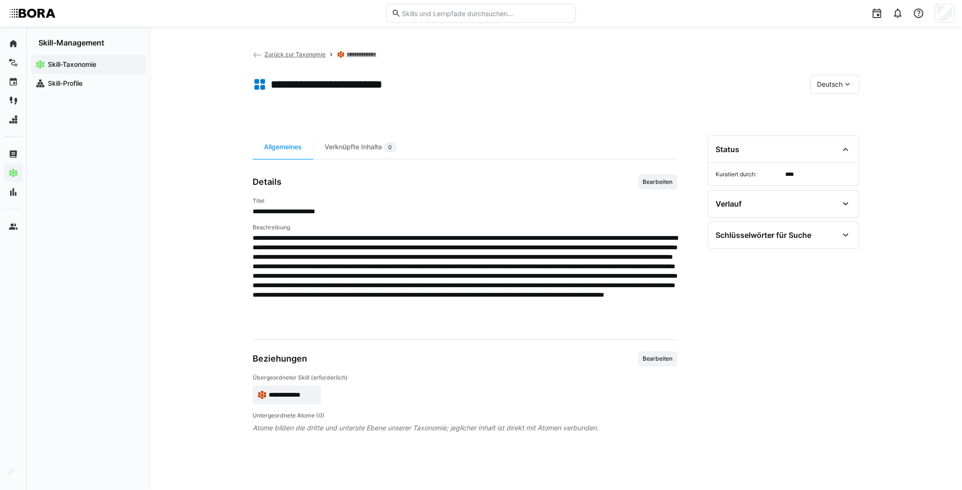
click at [823, 82] on span "Deutsch" at bounding box center [830, 84] width 26 height 9
drag, startPoint x: 825, startPoint y: 127, endPoint x: 768, endPoint y: 148, distance: 61.6
click at [826, 127] on span "Englisch" at bounding box center [830, 129] width 26 height 9
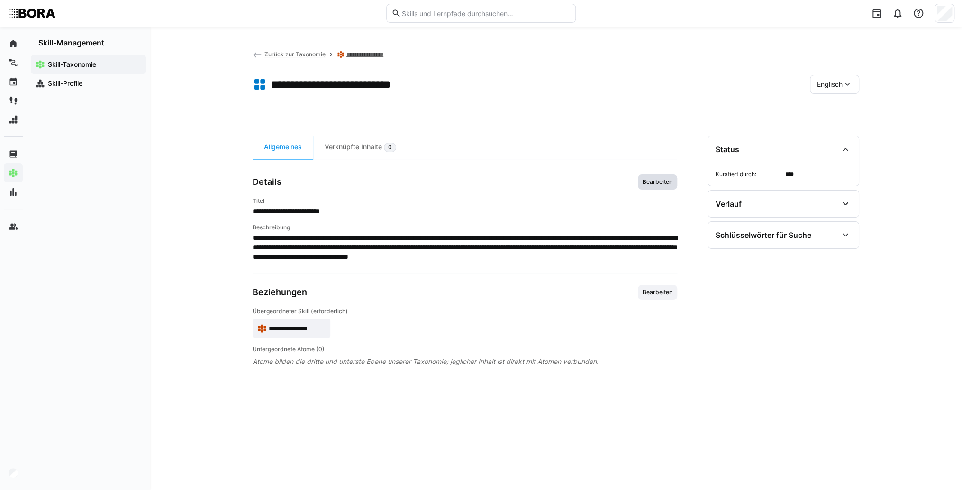
click at [669, 179] on span "Bearbeiten" at bounding box center [658, 182] width 32 height 8
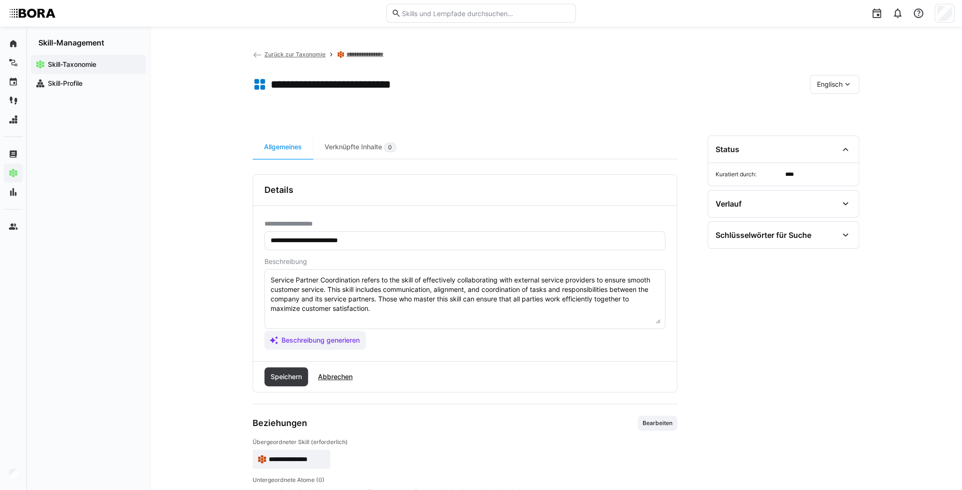
click at [424, 310] on textarea "Service Partner Coordination refers to the skill of effectively collaborating w…" at bounding box center [465, 298] width 391 height 49
click at [275, 319] on textarea "Service Partner Coordination refers to the skill of effectively collaborating w…" at bounding box center [465, 298] width 391 height 49
paste textarea "*1 - Beginner: *2 - Intermediate Level: *3 - Advanced: *4 - Expert: *5 - Starli…"
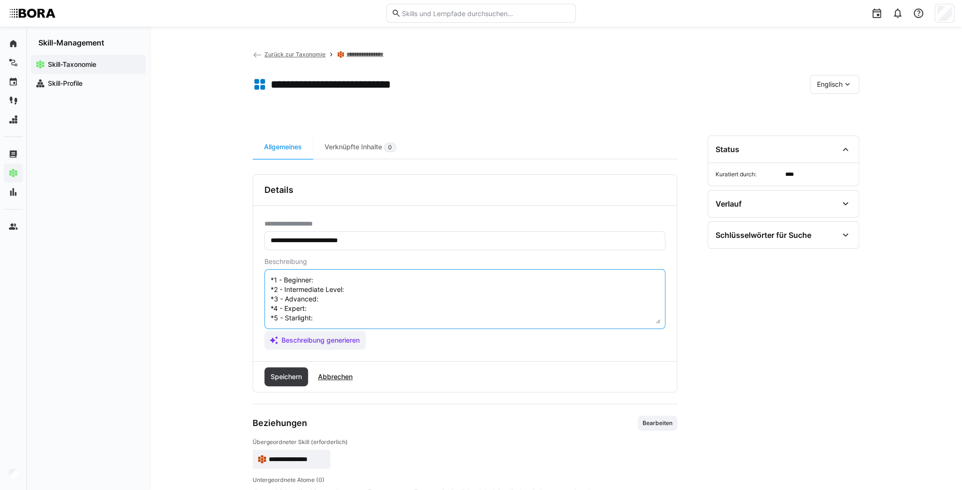
scroll to position [8, 0]
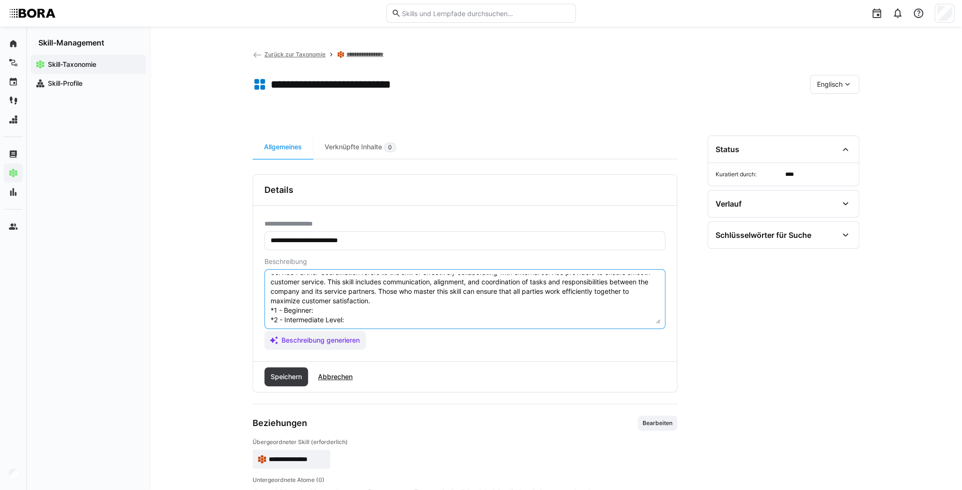
click at [333, 311] on textarea "Service Partner Coordination refers to the skill of effectively collaborating w…" at bounding box center [465, 298] width 391 height 49
click at [384, 312] on textarea "Service Partner Coordination refers to the skill of effectively collaborating w…" at bounding box center [465, 298] width 391 height 49
paste textarea "Supports communication, passes information, documents results."
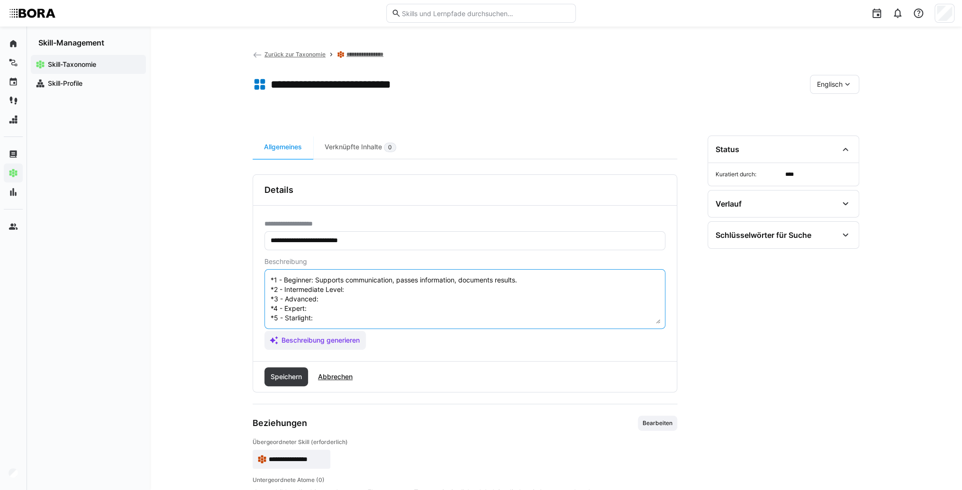
click at [366, 281] on textarea "Service Partner Coordination refers to the skill of effectively collaborating w…" at bounding box center [465, 298] width 391 height 49
click at [352, 284] on textarea "Service Partner Coordination refers to the skill of effectively collaborating w…" at bounding box center [465, 298] width 391 height 49
paste textarea "Coordinates appointments/tasks with service partners, ensures information flow,…"
click at [328, 303] on textarea "Service Partner Coordination refers to the skill of effectively collaborating w…" at bounding box center [465, 298] width 391 height 49
click at [368, 300] on textarea "Service Partner Coordination refers to the skill of effectively collaborating w…" at bounding box center [465, 298] width 391 height 49
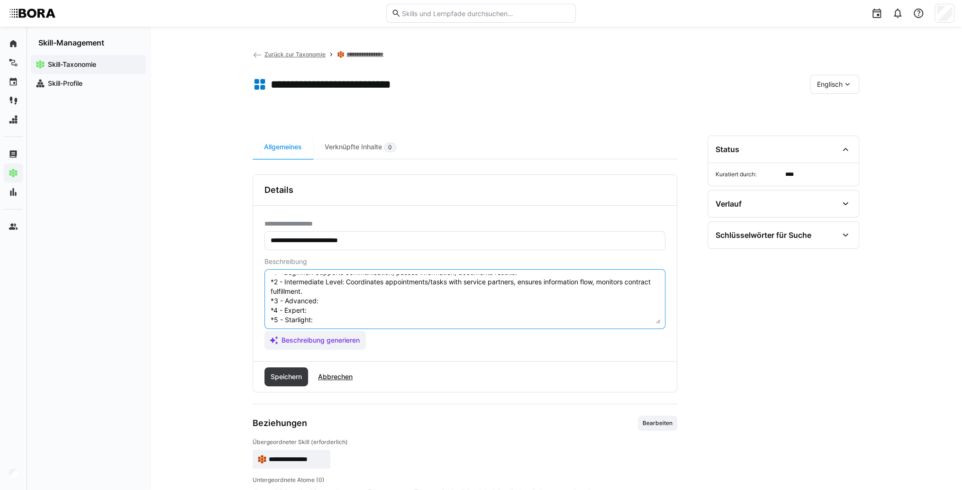
paste textarea "Manages multiple partners, optimizes interfaces, oversees SLA adherence."
click at [355, 311] on textarea "Service Partner Coordination refers to the skill of effectively collaborating w…" at bounding box center [465, 298] width 391 height 49
click at [321, 311] on textarea "Service Partner Coordination refers to the skill of effectively collaborating w…" at bounding box center [465, 298] width 391 height 49
paste textarea "Develops cooperation strategies, conducts performance reviews, improves long-te…"
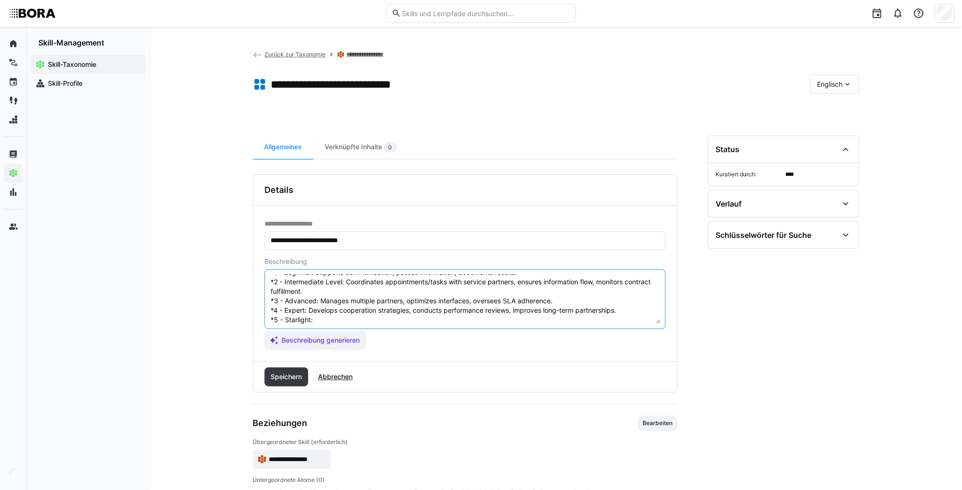
click at [354, 319] on textarea "Service Partner Coordination refers to the skill of effectively collaborating w…" at bounding box center [465, 298] width 391 height 49
paste textarea "Develops strategic partner programs, manages contracts, builds sustainable rela…"
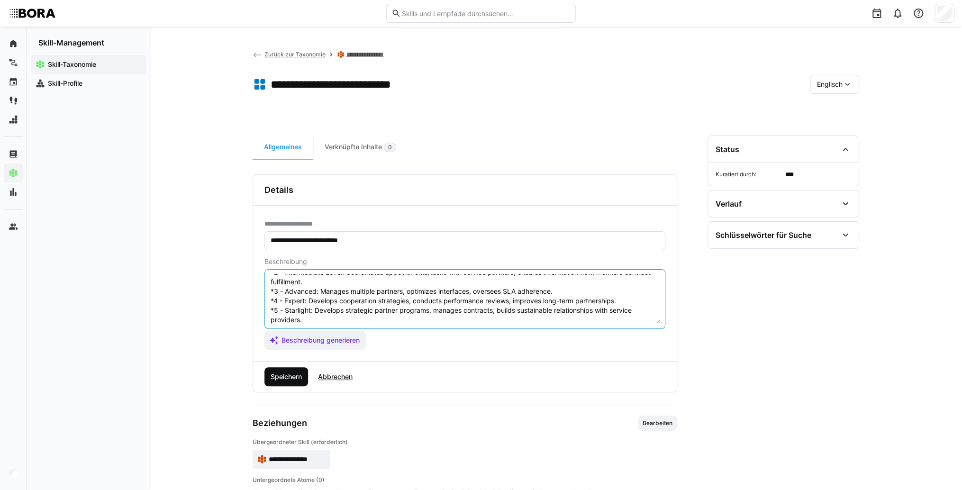
type textarea "Service Partner Coordination refers to the skill of effectively collaborating w…"
click at [285, 376] on span "Speichern" at bounding box center [286, 376] width 34 height 9
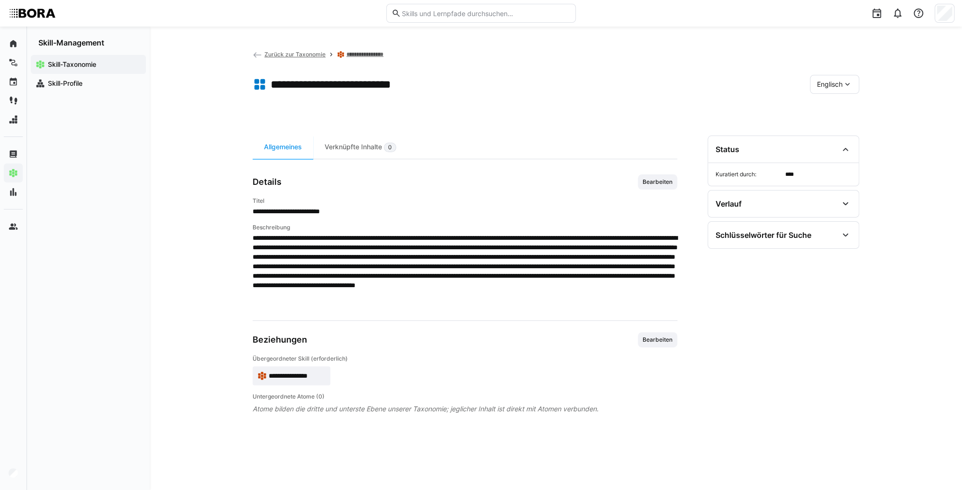
click at [843, 75] on div "Englisch" at bounding box center [834, 84] width 49 height 19
click at [840, 105] on span "Deutsch" at bounding box center [830, 109] width 26 height 9
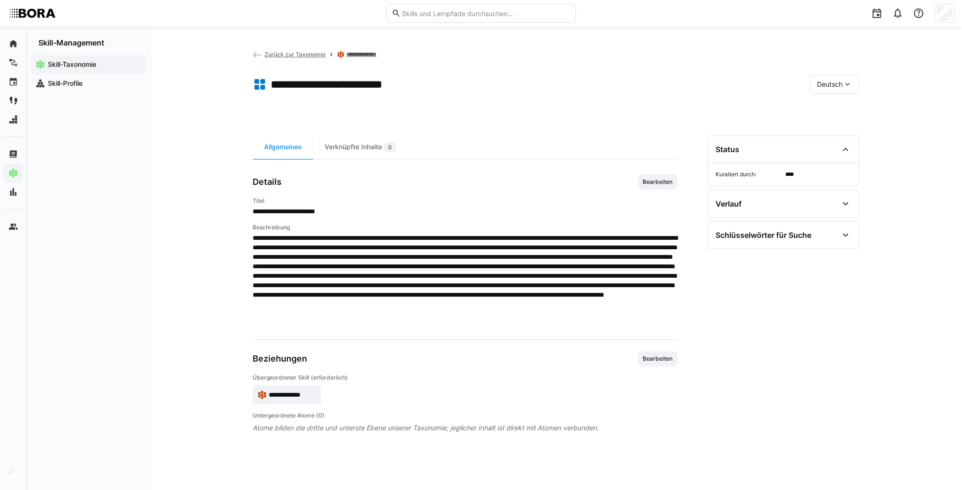
click at [294, 394] on span "**********" at bounding box center [292, 394] width 47 height 9
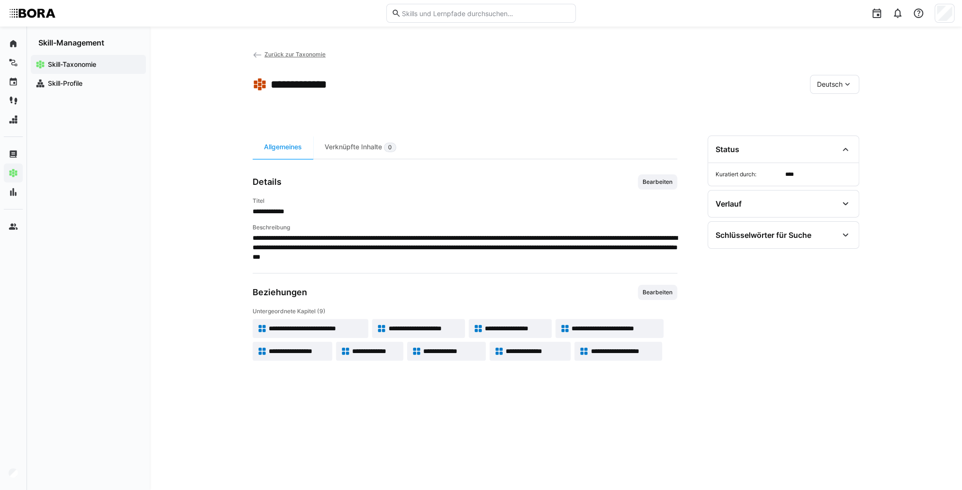
click at [282, 355] on span "**********" at bounding box center [298, 351] width 59 height 9
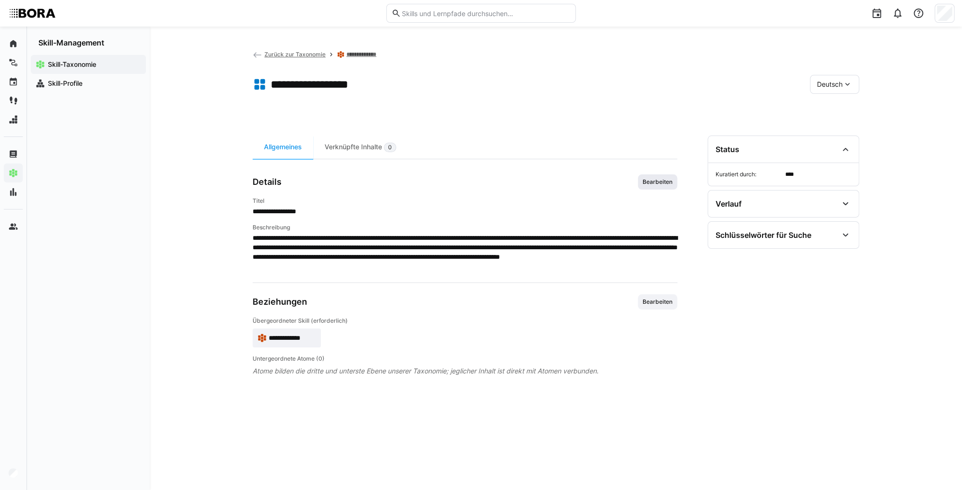
click at [654, 181] on span "Bearbeiten" at bounding box center [658, 182] width 32 height 8
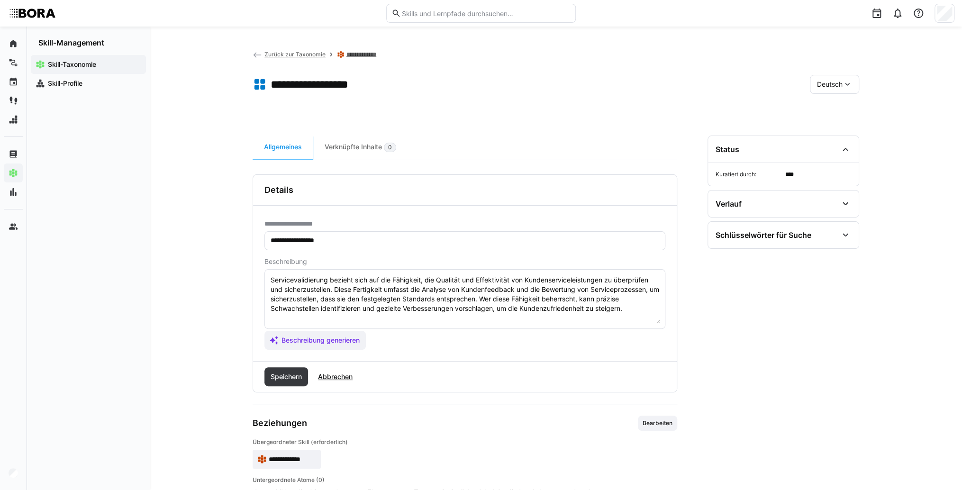
click at [636, 309] on textarea "Servicevalidierung bezieht sich auf die Fähigkeit, die Qualität und Effektivitä…" at bounding box center [465, 298] width 391 height 49
click at [316, 324] on eds-input "Servicevalidierung bezieht sich auf die Fähigkeit, die Qualität und Effektivitä…" at bounding box center [465, 299] width 401 height 60
paste textarea "*1 -Anfänger: *2 – Mittelstufe: *3 – Fortgeschritten: *4 – Experte: * 5 - Starl…"
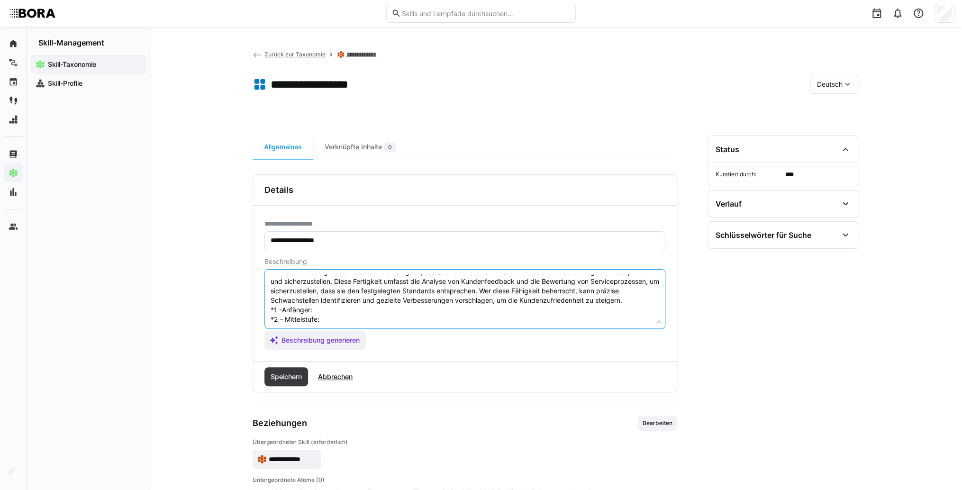
scroll to position [8, 0]
click at [349, 312] on textarea "Servicevalidierung bezieht sich auf die Fähigkeit, die Qualität und Effektivitä…" at bounding box center [465, 298] width 391 height 49
click at [354, 316] on textarea "Servicevalidierung bezieht sich auf die Fähigkeit, die Qualität und Effektivitä…" at bounding box center [465, 298] width 391 height 49
click at [348, 311] on textarea "Servicevalidierung bezieht sich auf die Fähigkeit, die Qualität und Effektivitä…" at bounding box center [465, 298] width 391 height 49
paste textarea "Führt einfache Prüfungen der Serviceergebnisse nach Checklisten durch und dokum…"
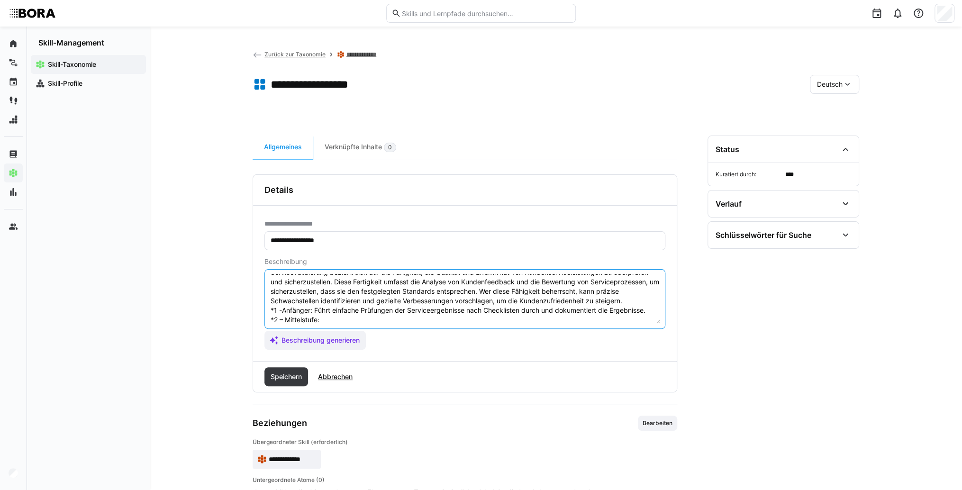
click at [352, 318] on textarea "Servicevalidierung bezieht sich auf die Fähigkeit, die Qualität und Effektivitä…" at bounding box center [465, 298] width 391 height 49
click at [366, 317] on textarea "Servicevalidierung bezieht sich auf die Fähigkeit, die Qualität und Effektivitä…" at bounding box center [465, 298] width 391 height 49
paste textarea "Bewertet Serviceleistungen anhand von definierten Kriterien selbstständig, iden…"
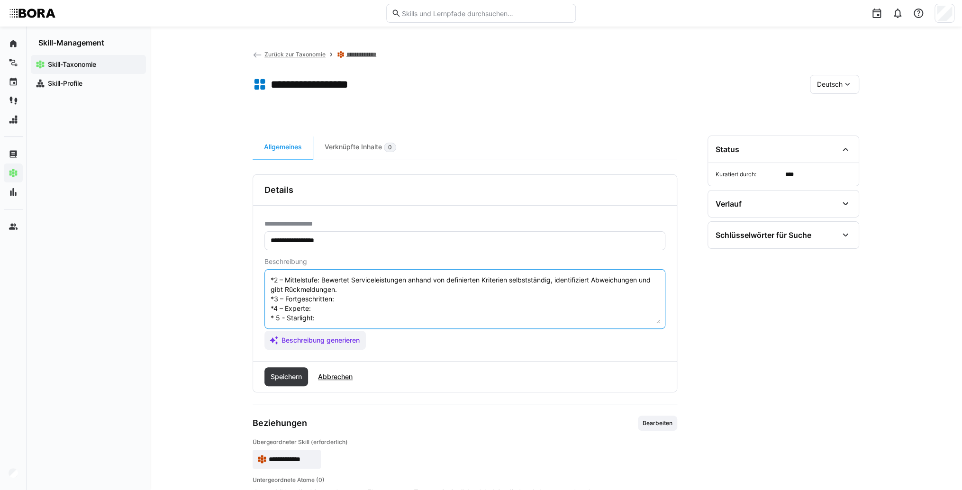
click at [365, 293] on textarea "Servicevalidierung bezieht sich auf die Fähigkeit, die Qualität und Effektivitä…" at bounding box center [465, 298] width 391 height 49
click at [357, 286] on textarea "Servicevalidierung bezieht sich auf die Fähigkeit, die Qualität und Effektivitä…" at bounding box center [465, 298] width 391 height 49
paste textarea "Führt detaillierte Qualitätsprüfungen durch, analysiert Ursachen für Abweichung…"
click at [353, 310] on textarea "Servicevalidierung bezieht sich auf die Fähigkeit, die Qualität und Effektivitä…" at bounding box center [465, 298] width 391 height 49
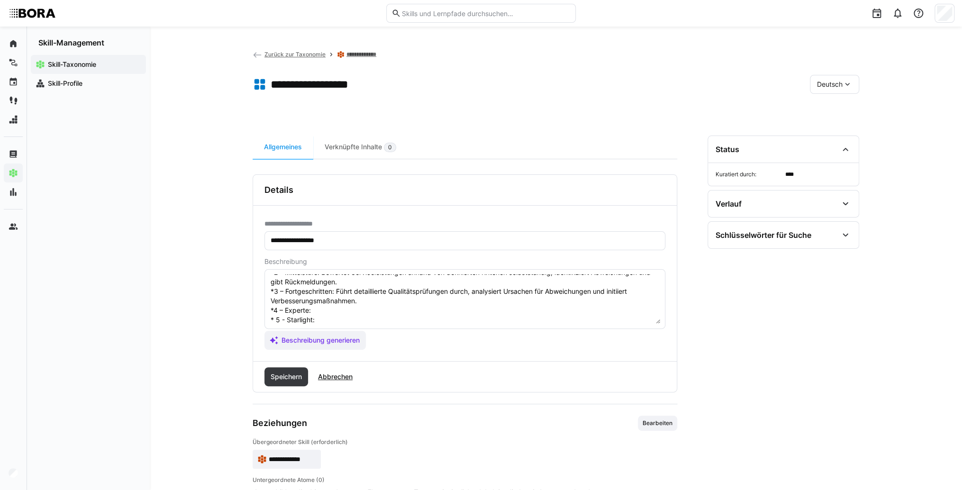
click at [329, 309] on textarea "Servicevalidierung bezieht sich auf die Fähigkeit, die Qualität und Effektivitä…" at bounding box center [465, 298] width 391 height 49
paste textarea "Entwickelt Validierungsstandards und Prüfprozesse, schult Mitarbeiter und setzt…"
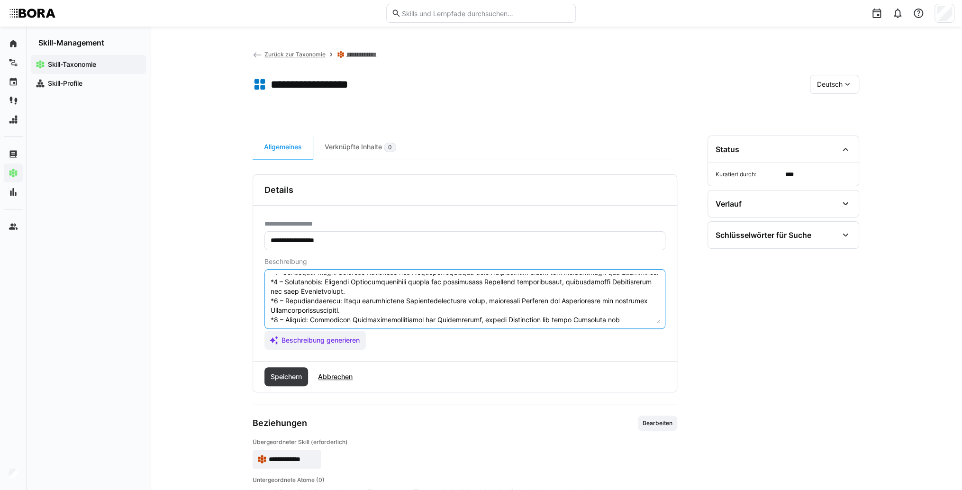
scroll to position [76, 0]
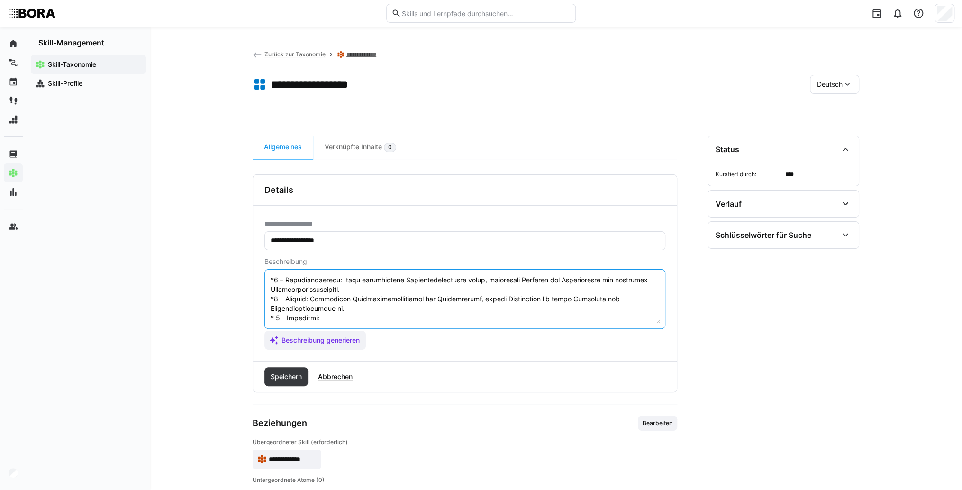
click at [350, 309] on textarea at bounding box center [465, 298] width 391 height 49
click at [345, 308] on textarea at bounding box center [465, 298] width 391 height 49
paste textarea "Verantwortet die unternehmensweite Servicevalidierung, definiert Standards und …"
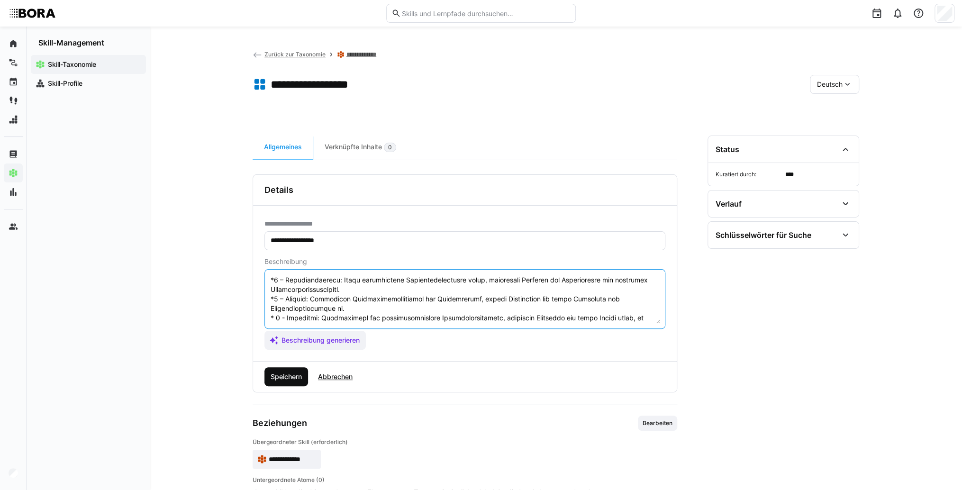
type textarea "Servicevalidierung bezieht sich auf die Fähigkeit, die Qualität und Effektivitä…"
click at [300, 374] on span "Speichern" at bounding box center [286, 376] width 34 height 9
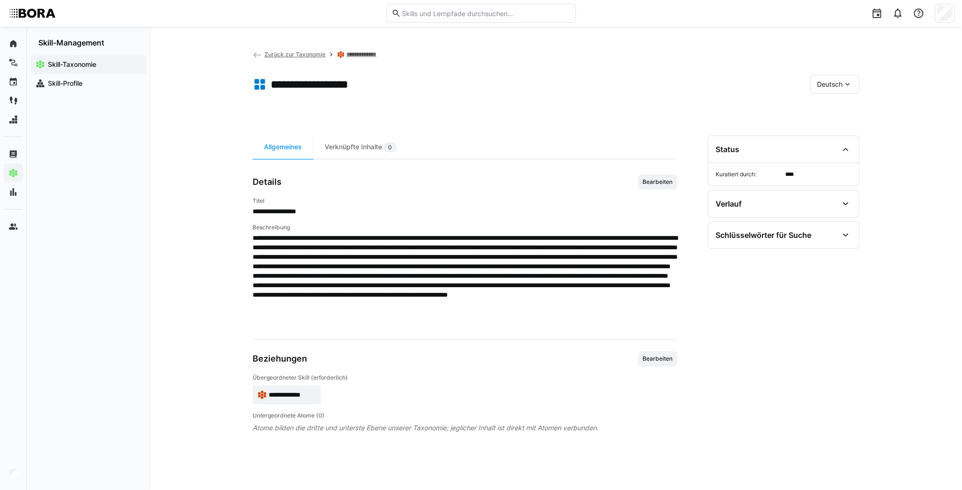
click at [829, 85] on span "Deutsch" at bounding box center [830, 84] width 26 height 9
click at [834, 122] on div "Englisch" at bounding box center [835, 129] width 50 height 20
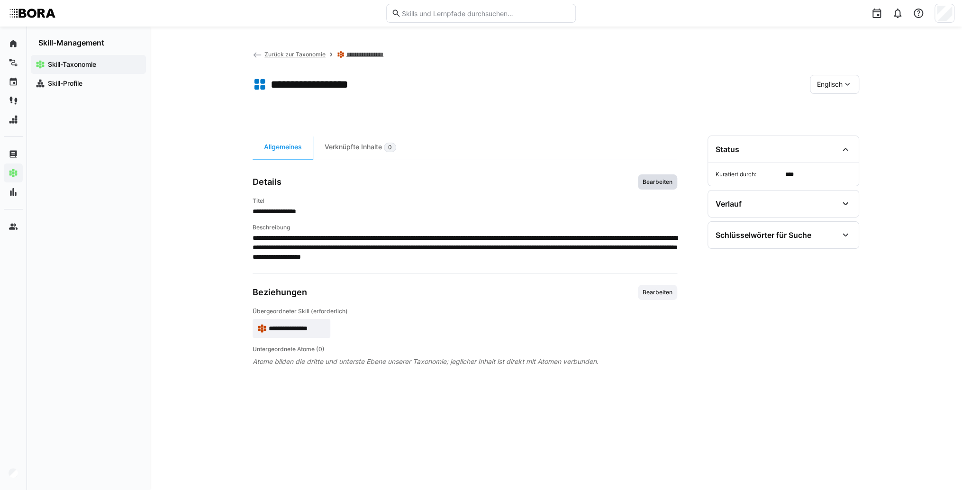
click at [673, 182] on span "Bearbeiten" at bounding box center [658, 182] width 32 height 8
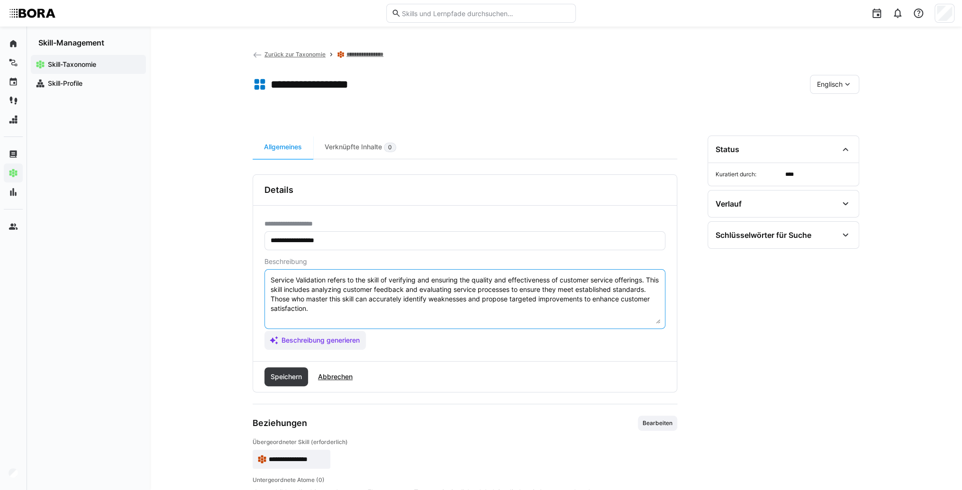
click at [502, 317] on textarea "Service Validation refers to the skill of verifying and ensuring the quality an…" at bounding box center [465, 298] width 391 height 49
click at [309, 315] on textarea "Service Validation refers to the skill of verifying and ensuring the quality an…" at bounding box center [465, 298] width 391 height 49
paste textarea "*1 - Beginner: *2 - Intermediate Level: *3 - Advanced: *4 - Expert: *5 - Starli…"
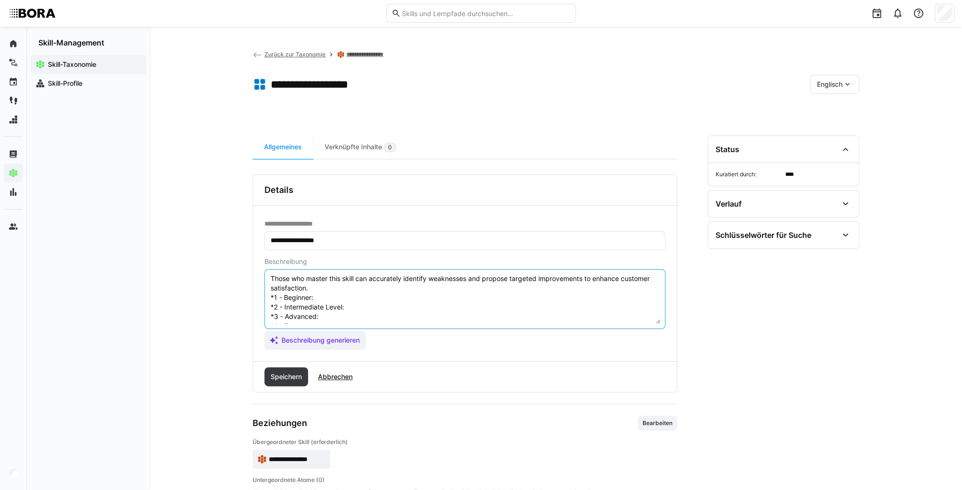
scroll to position [8, 0]
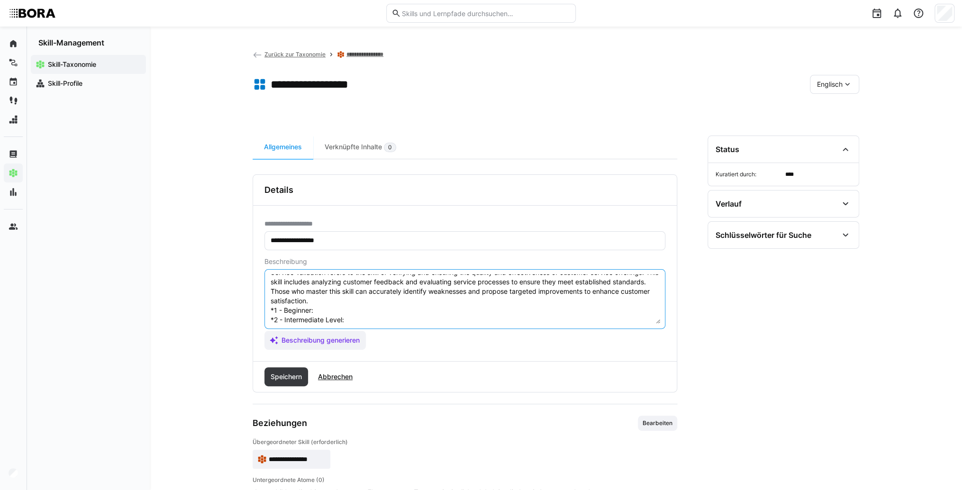
click at [329, 313] on textarea "Service Validation refers to the skill of verifying and ensuring the quality an…" at bounding box center [465, 298] width 391 height 49
click at [335, 311] on textarea "Service Validation refers to the skill of verifying and ensuring the quality an…" at bounding box center [465, 298] width 391 height 49
paste textarea "Performs simple checks with checklists, documents outcomes."
click at [376, 317] on textarea "Service Validation refers to the skill of verifying and ensuring the quality an…" at bounding box center [465, 298] width 391 height 49
click at [365, 321] on textarea "Service Validation refers to the skill of verifying and ensuring the quality an…" at bounding box center [465, 298] width 391 height 49
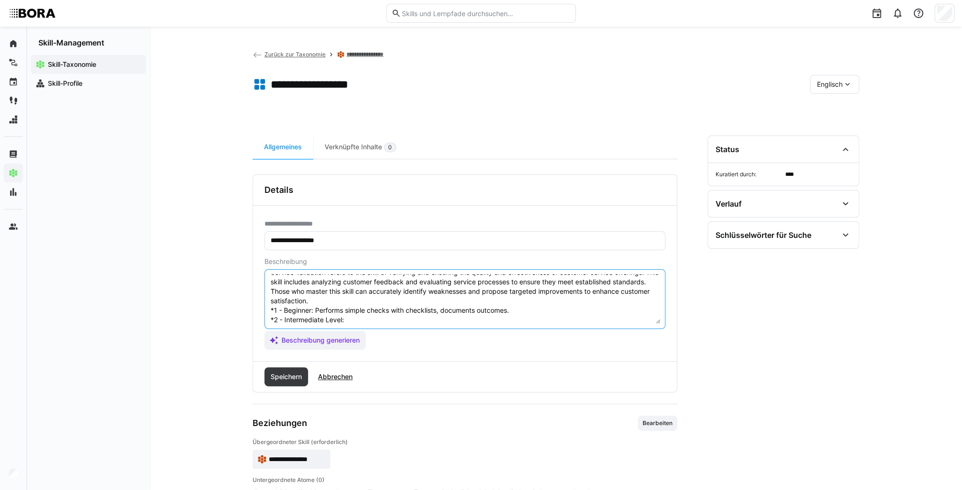
paste textarea "Evaluates service delivery against criteria, identifies deviations, provides fe…"
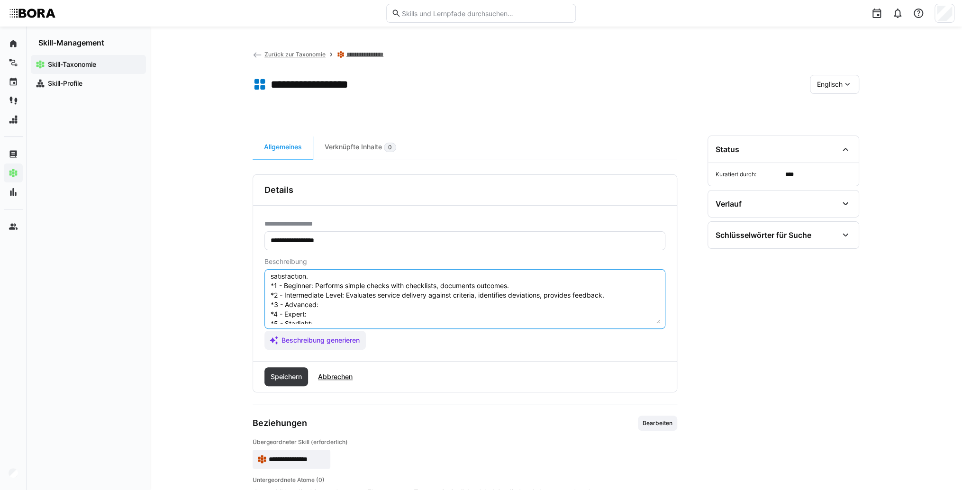
scroll to position [46, 0]
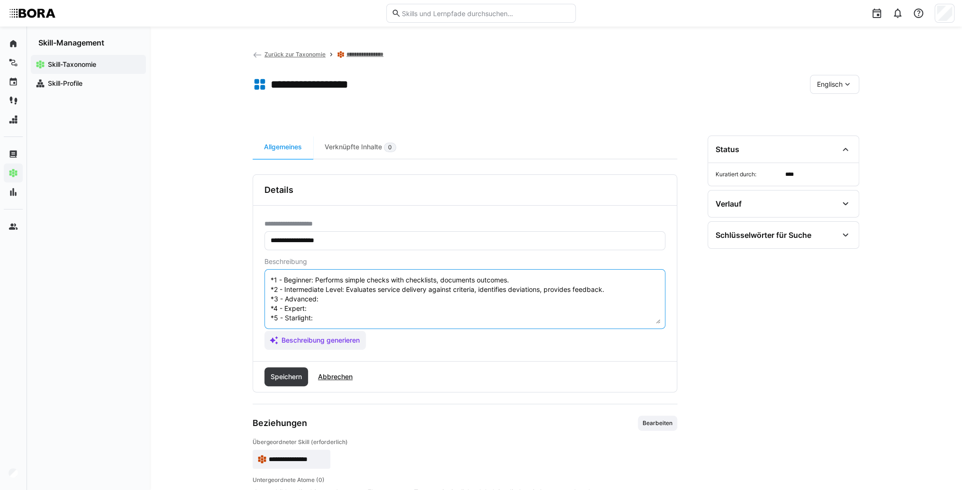
click at [362, 293] on textarea "Service Validation refers to the skill of verifying and ensuring the quality an…" at bounding box center [465, 298] width 391 height 49
click at [351, 292] on textarea "Service Validation refers to the skill of verifying and ensuring the quality an…" at bounding box center [465, 298] width 391 height 49
paste textarea "Conducts detailed quality checks, analyzes causes of deviations, initiates corr…"
click at [350, 298] on textarea "Service Validation refers to the skill of verifying and ensuring the quality an…" at bounding box center [465, 298] width 391 height 49
click at [338, 297] on textarea "Service Validation refers to the skill of verifying and ensuring the quality an…" at bounding box center [465, 298] width 391 height 49
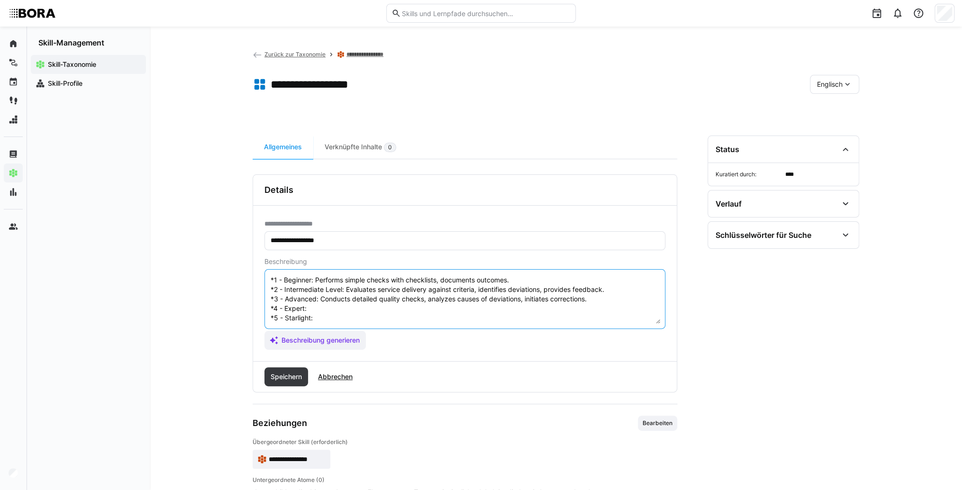
paste textarea "Develops validation standards, trains staff, implements quality improvement."
click at [336, 316] on textarea "Service Validation refers to the skill of verifying and ensuring the quality an…" at bounding box center [465, 298] width 391 height 49
click at [337, 313] on textarea "Service Validation refers to the skill of verifying and ensuring the quality an…" at bounding box center [465, 298] width 391 height 49
paste textarea "Oversees company-wide service validation, defines standards, conducts audits, e…"
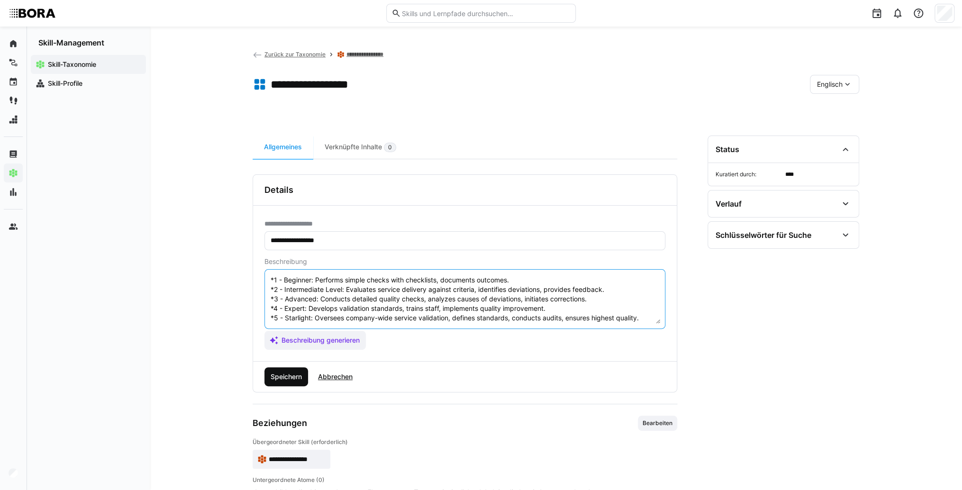
type textarea "Service Validation refers to the skill of verifying and ensuring the quality an…"
click at [295, 376] on span "Speichern" at bounding box center [286, 376] width 34 height 9
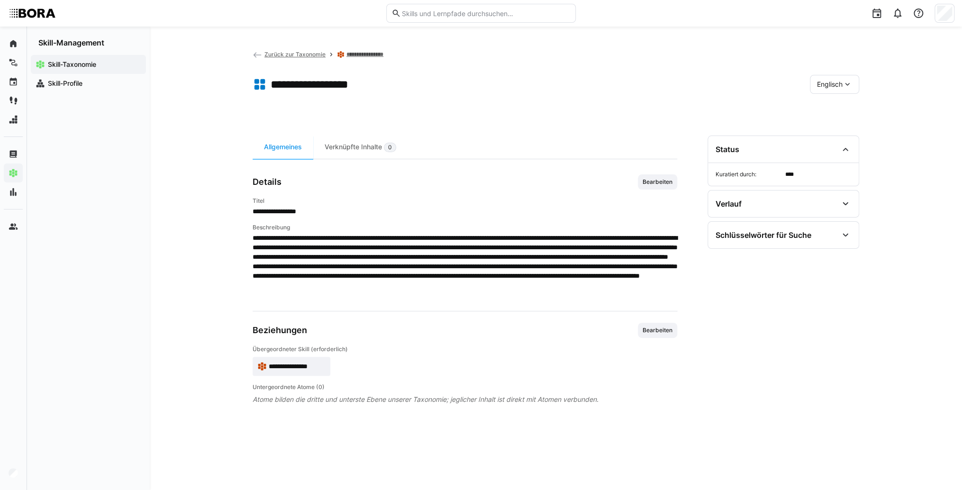
click at [311, 368] on span "**********" at bounding box center [297, 366] width 57 height 9
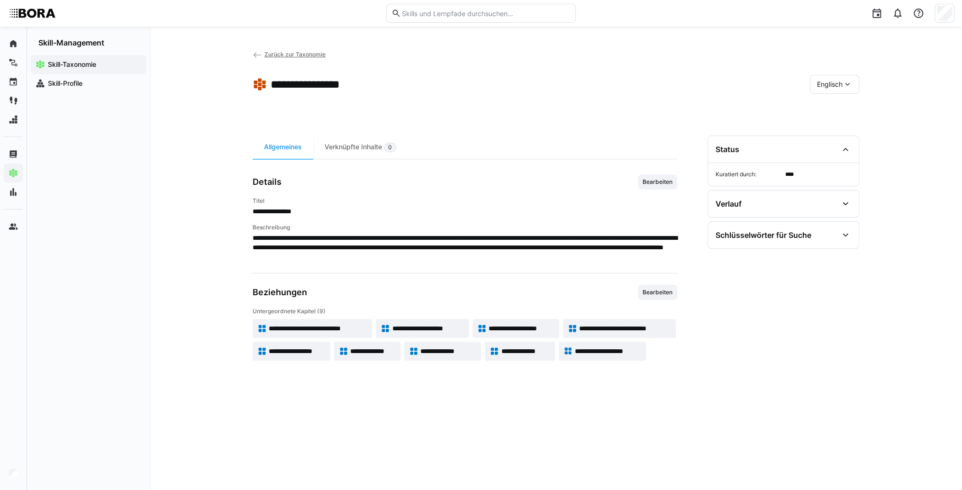
click at [829, 80] on span "Englisch" at bounding box center [830, 84] width 26 height 9
click at [828, 104] on div "Deutsch" at bounding box center [835, 110] width 50 height 20
click at [377, 347] on span "**********" at bounding box center [375, 351] width 46 height 9
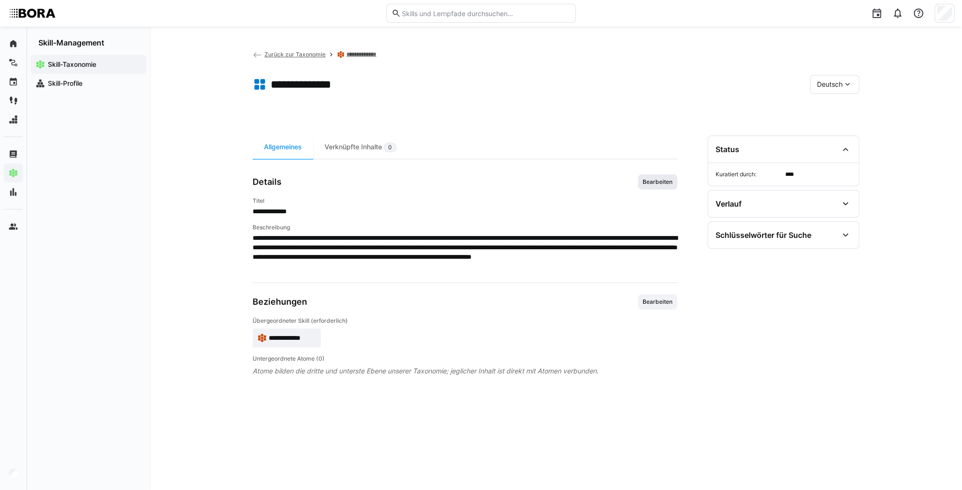
click at [658, 186] on span "Bearbeiten" at bounding box center [657, 181] width 39 height 15
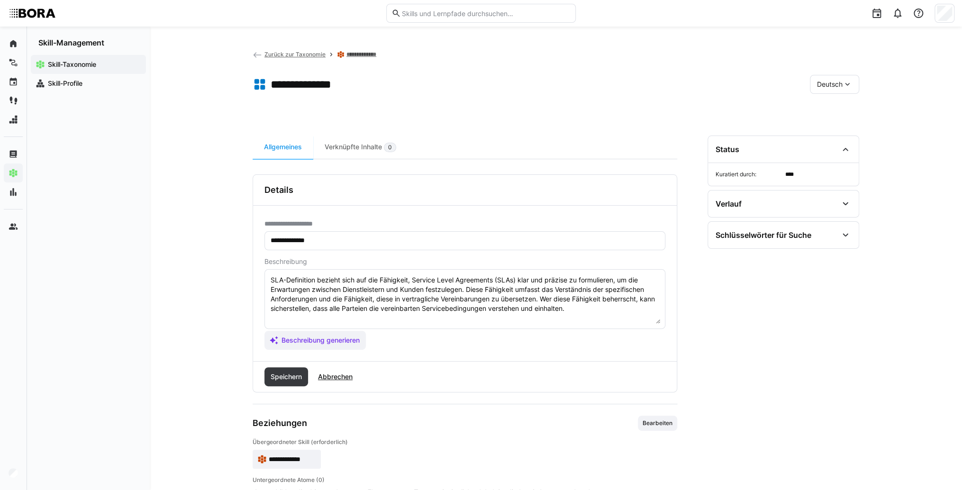
click at [607, 309] on textarea "SLA-Definition bezieht sich auf die Fähigkeit, Service Level Agreements (SLAs) …" at bounding box center [465, 298] width 391 height 49
click at [313, 325] on eds-input "SLA-Definition bezieht sich auf die Fähigkeit, Service Level Agreements (SLAs) …" at bounding box center [465, 299] width 401 height 60
paste textarea "*1 -Anfänger: *2 – Mittelstufe: *3 – Fortgeschritten: *4 – Experte: * 5 - Starl…"
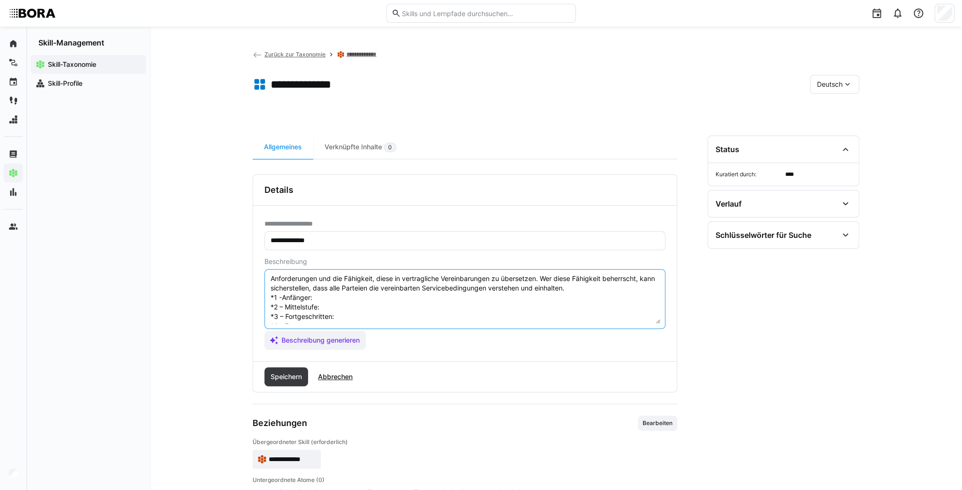
scroll to position [8, 0]
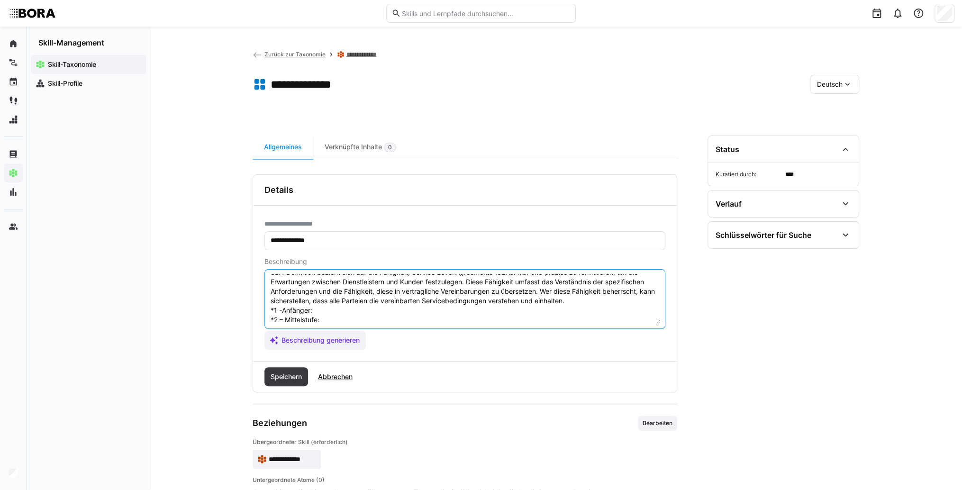
click at [332, 311] on textarea "SLA-Definition bezieht sich auf die Fähigkeit, Service Level Agreements (SLAs) …" at bounding box center [465, 298] width 391 height 49
click at [349, 312] on textarea "SLA-Definition bezieht sich auf die Fähigkeit, Service Level Agreements (SLAs) …" at bounding box center [465, 298] width 391 height 49
paste textarea "Kennt grundlegende SLA-Begriffe und unterstützt bei der Sammlung von Anforderun…"
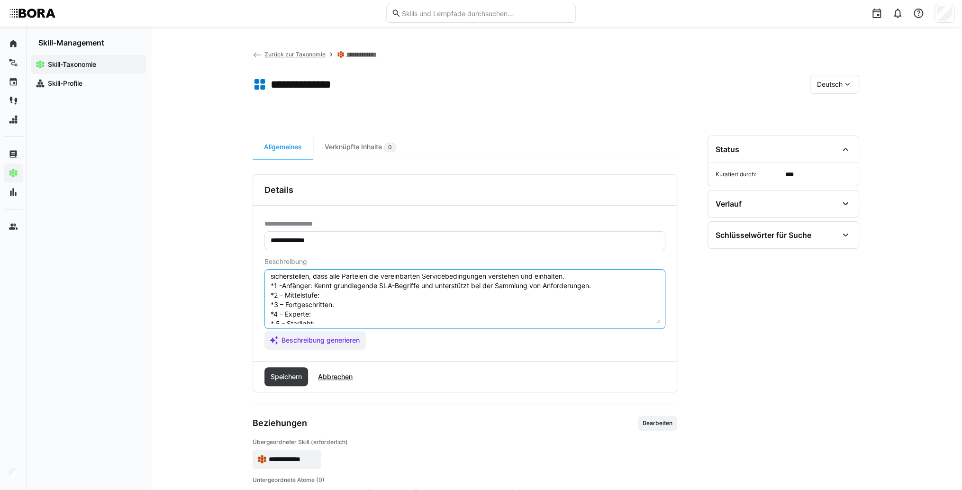
scroll to position [46, 0]
click at [334, 283] on textarea "SLA-Definition bezieht sich auf die Fähigkeit, Service Level Agreements (SLAs) …" at bounding box center [465, 298] width 391 height 49
click at [359, 282] on textarea "SLA-Definition bezieht sich auf die Fähigkeit, Service Level Agreements (SLAs) …" at bounding box center [465, 298] width 391 height 49
paste
click at [361, 291] on textarea "SLA-Definition bezieht sich auf die Fähigkeit, Service Level Agreements (SLAs) …" at bounding box center [465, 298] width 391 height 49
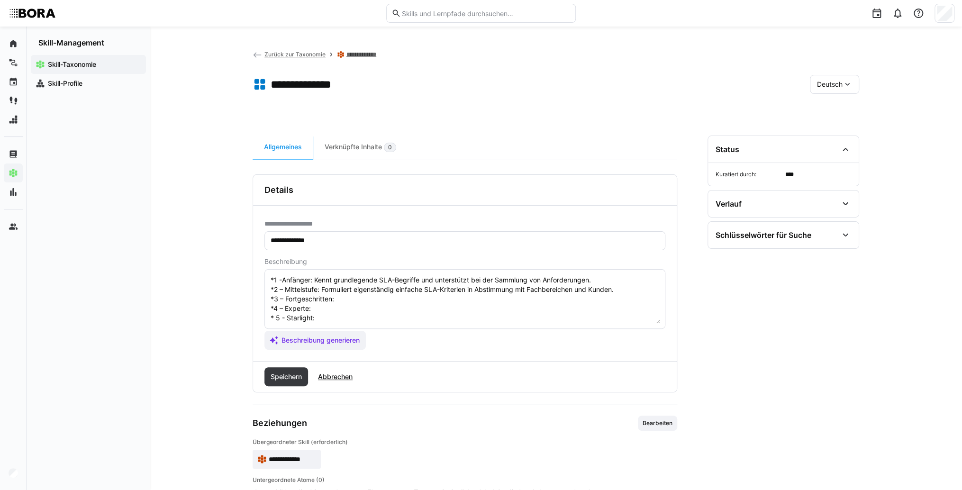
click at [380, 293] on textarea "SLA-Definition bezieht sich auf die Fähigkeit, Service Level Agreements (SLAs) …" at bounding box center [465, 298] width 391 height 49
click at [346, 309] on textarea "SLA-Definition bezieht sich auf die Fähigkeit, Service Level Agreements (SLAs) …" at bounding box center [465, 298] width 391 height 49
click at [326, 308] on textarea "SLA-Definition bezieht sich auf die Fähigkeit, Service Level Agreements (SLAs) …" at bounding box center [465, 298] width 391 height 49
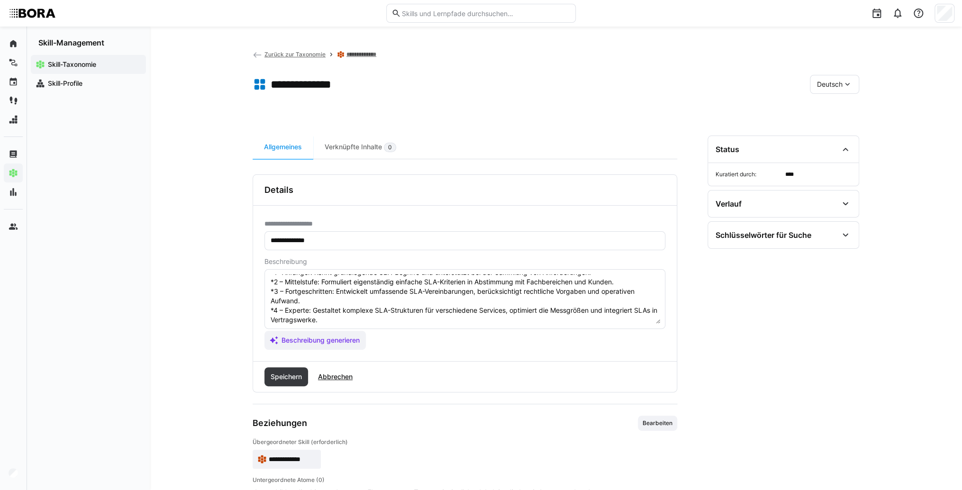
scroll to position [66, 0]
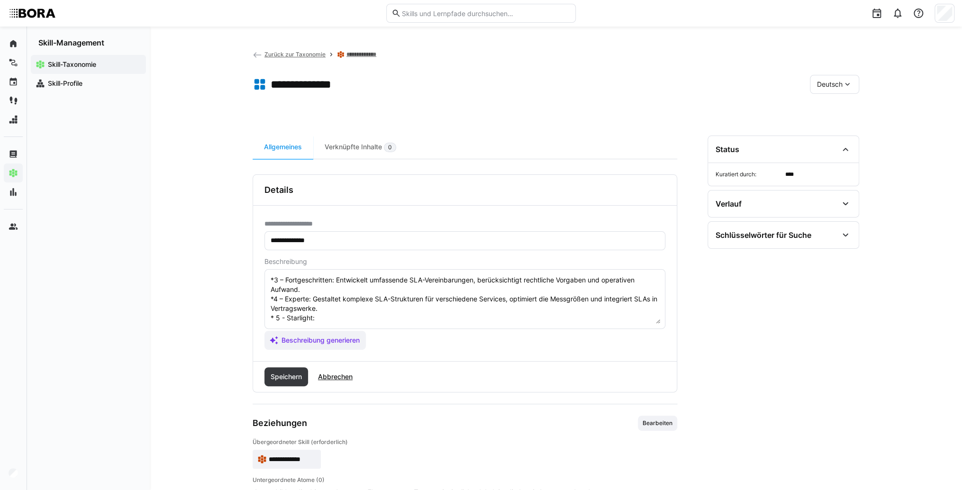
click at [372, 309] on textarea "SLA-Definition bezieht sich auf die Fähigkeit, Service Level Agreements (SLAs) …" at bounding box center [465, 298] width 391 height 49
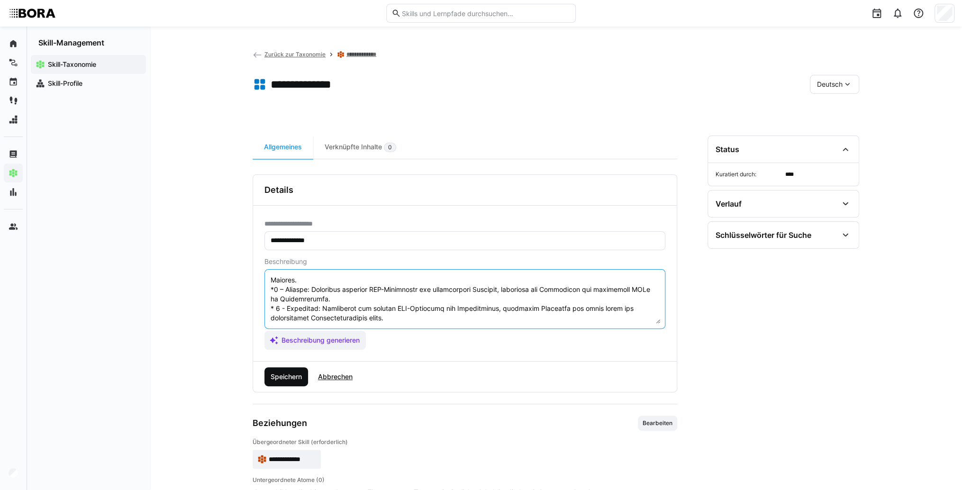
type textarea "SLA-Definition bezieht sich auf die Fähigkeit, Service Level Agreements (SLAs) …"
click at [288, 377] on span "Speichern" at bounding box center [286, 376] width 34 height 9
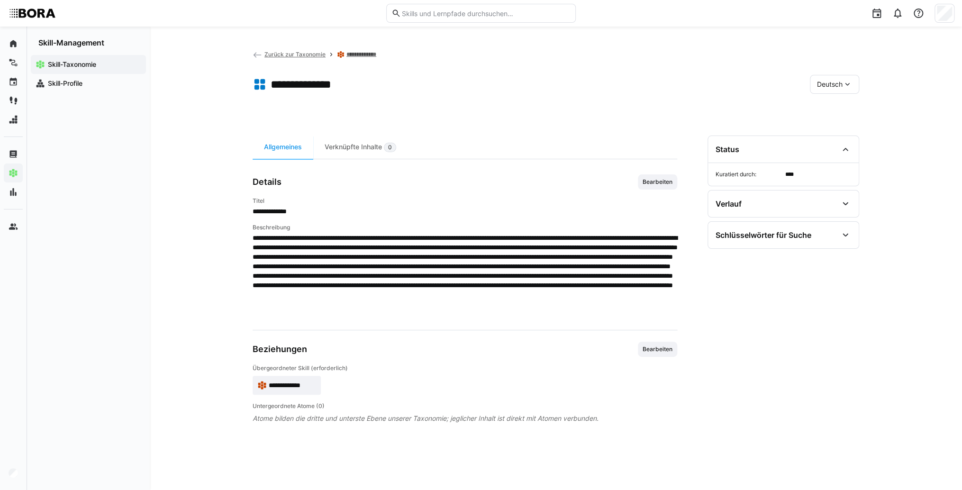
click at [814, 80] on div "Deutsch" at bounding box center [834, 84] width 49 height 19
click at [824, 128] on span "Englisch" at bounding box center [830, 129] width 26 height 9
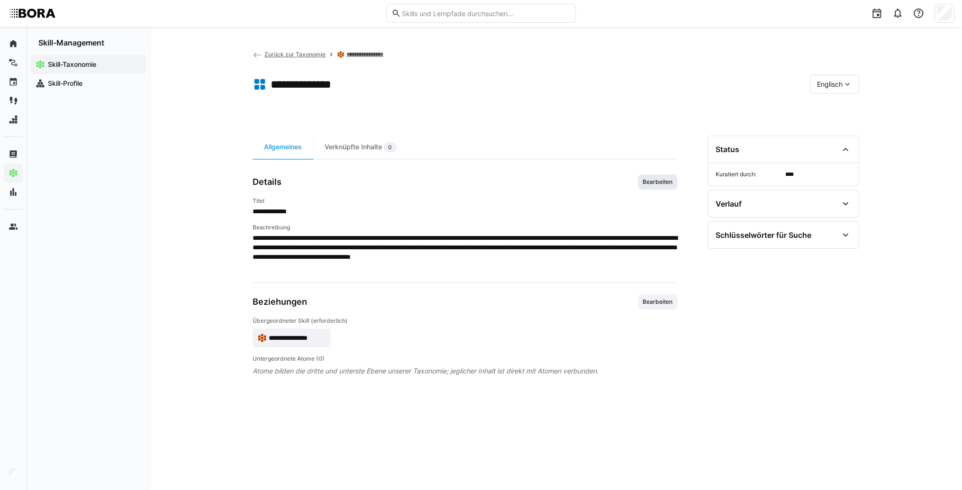
click at [651, 184] on span "Bearbeiten" at bounding box center [658, 182] width 32 height 8
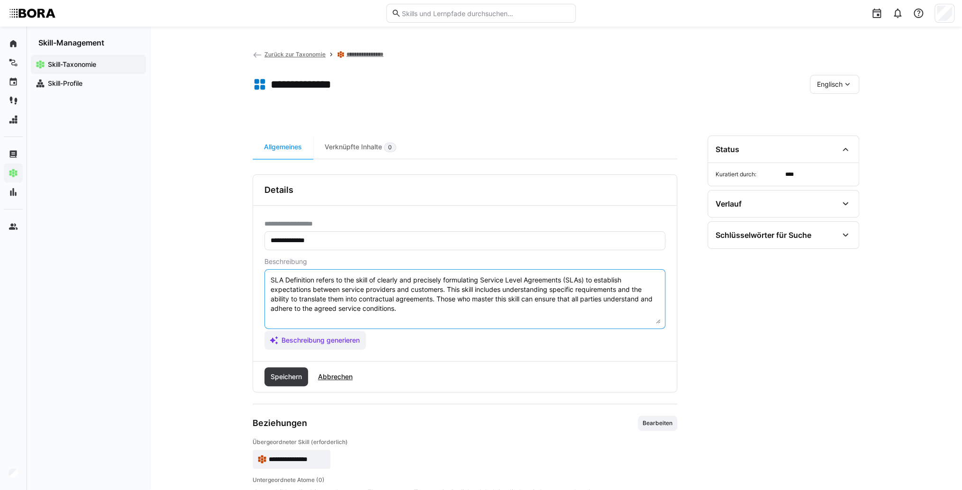
click at [504, 309] on textarea "SLA Definition refers to the skill of clearly and precisely formulating Service…" at bounding box center [465, 298] width 391 height 49
click at [349, 320] on textarea "SLA Definition refers to the skill of clearly and precisely formulating Service…" at bounding box center [465, 298] width 391 height 49
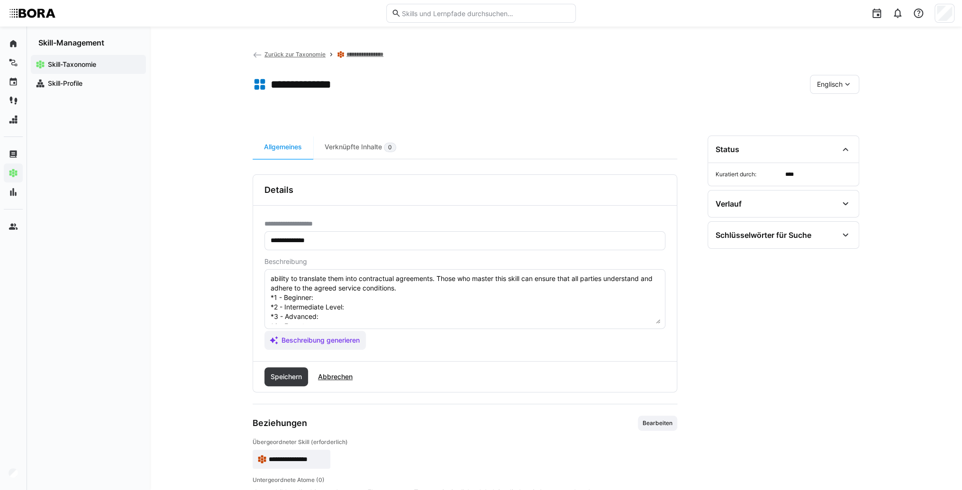
scroll to position [8, 0]
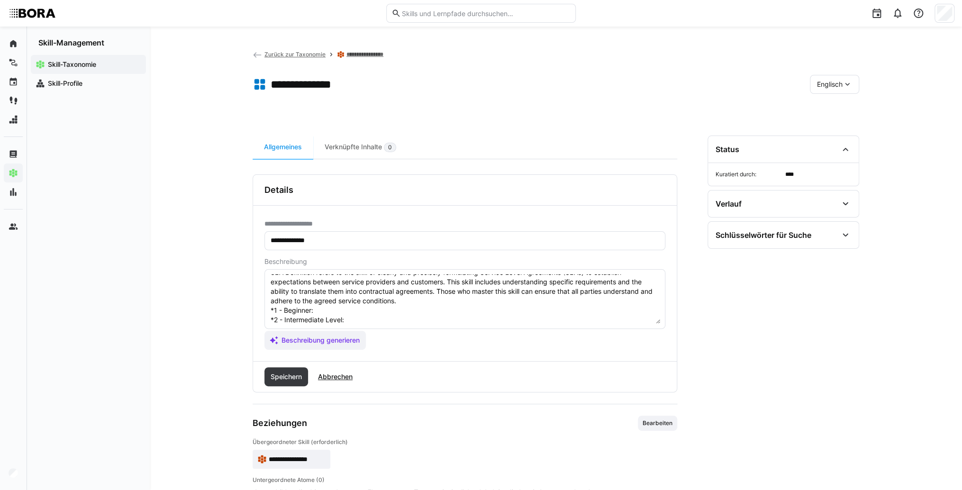
click at [358, 307] on textarea "SLA Definition refers to the skill of clearly and precisely formulating Service…" at bounding box center [465, 298] width 391 height 49
click at [377, 309] on textarea "SLA Definition refers to the skill of clearly and precisely formulating Service…" at bounding box center [465, 298] width 391 height 49
click at [379, 315] on textarea "SLA Definition refers to the skill of clearly and precisely formulating Service…" at bounding box center [465, 298] width 391 height 49
click at [391, 317] on textarea "SLA Definition refers to the skill of clearly and precisely formulating Service…" at bounding box center [465, 298] width 391 height 49
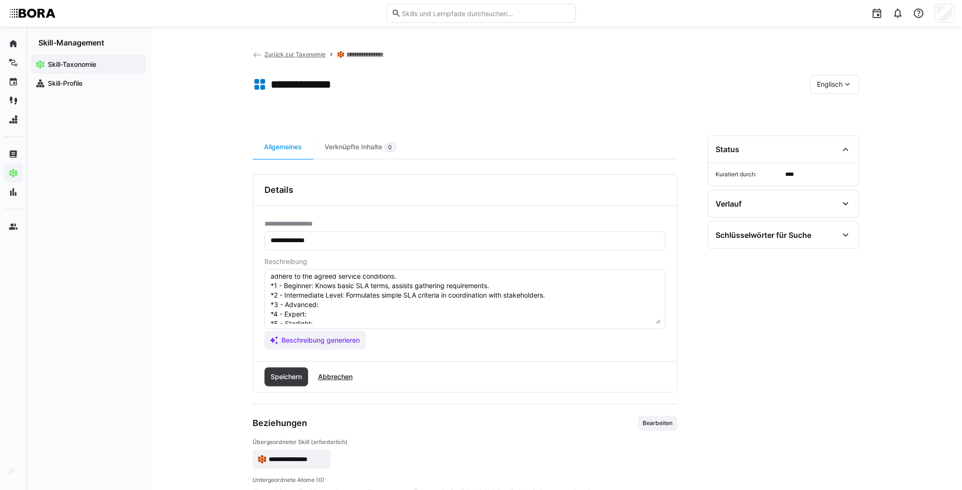
scroll to position [46, 0]
click at [375, 292] on textarea "SLA Definition refers to the skill of clearly and precisely formulating Service…" at bounding box center [465, 298] width 391 height 49
click at [338, 297] on textarea "SLA Definition refers to the skill of clearly and precisely formulating Service…" at bounding box center [465, 298] width 391 height 49
click at [332, 301] on textarea "SLA Definition refers to the skill of clearly and precisely formulating Service…" at bounding box center [465, 298] width 391 height 49
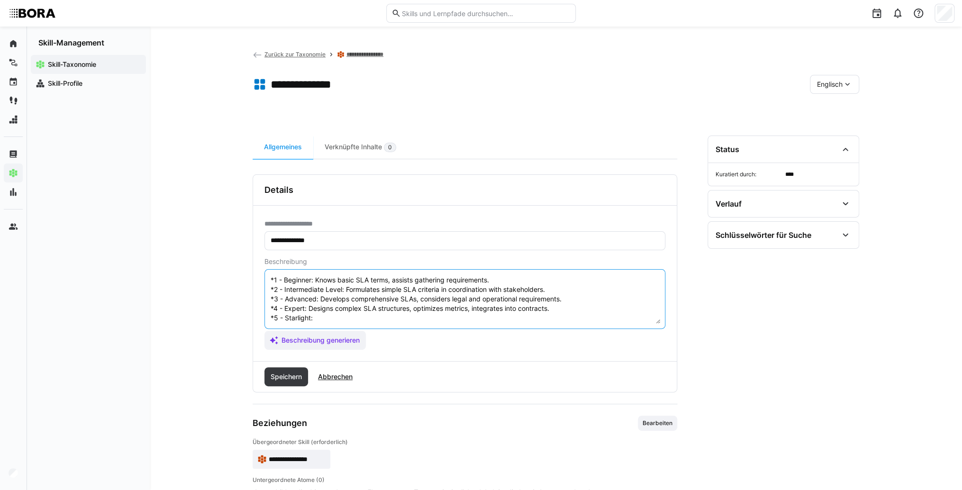
click at [330, 313] on textarea "SLA Definition refers to the skill of clearly and precisely formulating Service…" at bounding box center [465, 298] width 391 height 49
type textarea "SLA Definition refers to the skill of clearly and precisely formulating Service…"
click at [288, 385] on span "Speichern" at bounding box center [287, 376] width 44 height 19
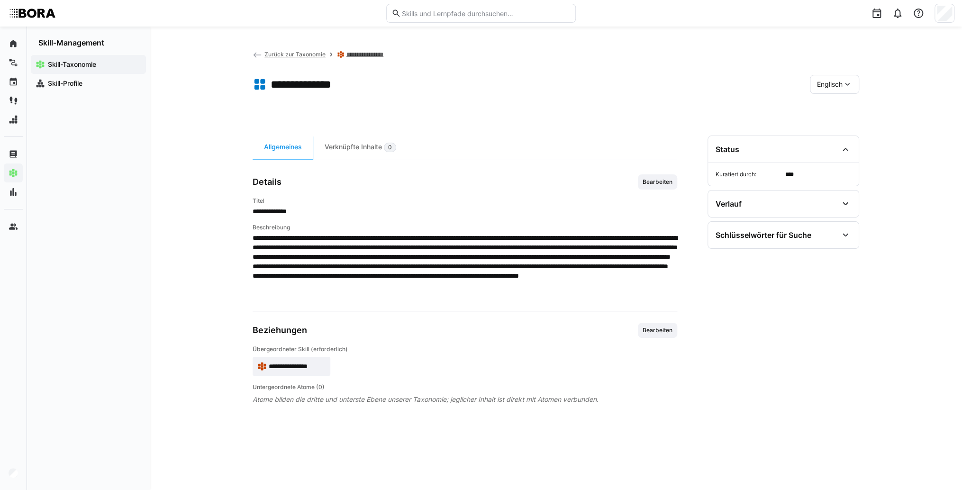
click at [296, 359] on app-skill-badge "**********" at bounding box center [292, 366] width 78 height 19
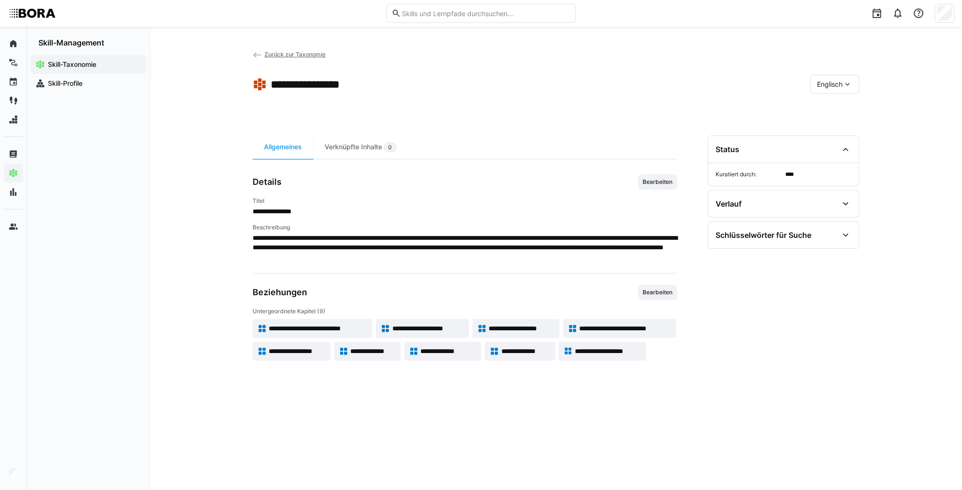
click at [437, 356] on app-skill-badge "**********" at bounding box center [442, 351] width 77 height 19
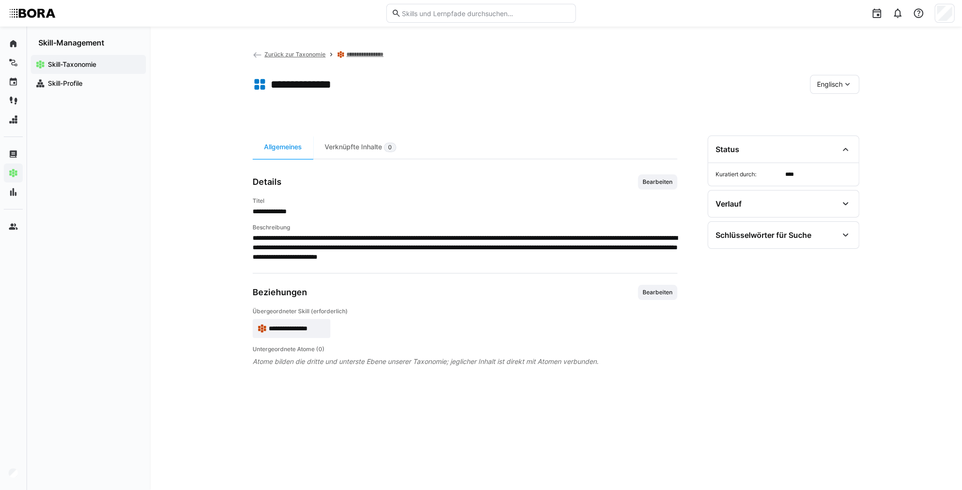
click at [824, 80] on span "Englisch" at bounding box center [830, 84] width 26 height 9
click at [832, 104] on div "Deutsch" at bounding box center [835, 110] width 50 height 20
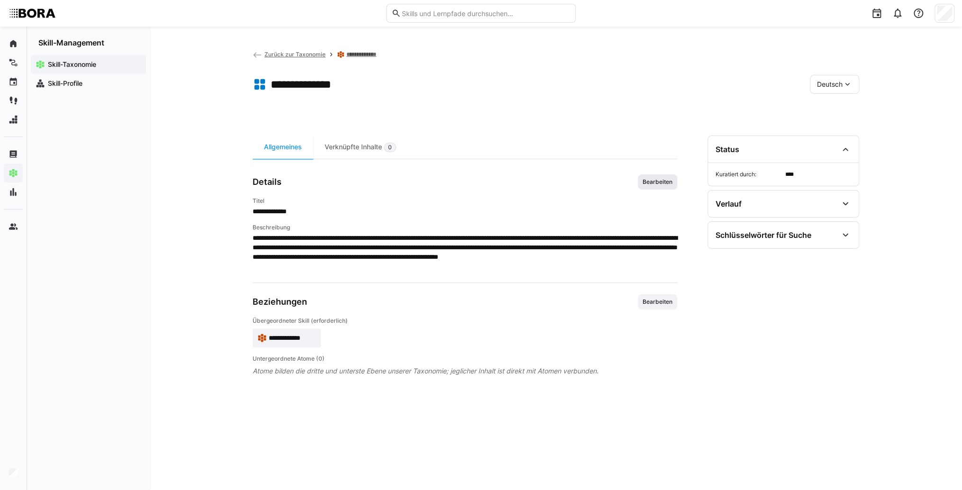
click at [652, 181] on span "Bearbeiten" at bounding box center [658, 182] width 32 height 8
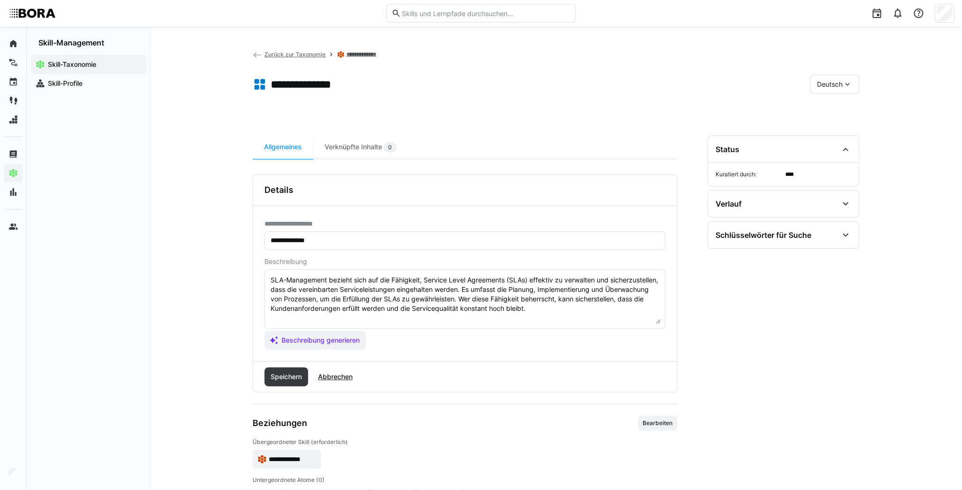
click at [614, 310] on textarea "SLA-Management bezieht sich auf die Fähigkeit, Service Level Agreements (SLAs) …" at bounding box center [465, 298] width 391 height 49
click at [332, 319] on textarea "SLA-Management bezieht sich auf die Fähigkeit, Service Level Agreements (SLAs) …" at bounding box center [465, 298] width 391 height 49
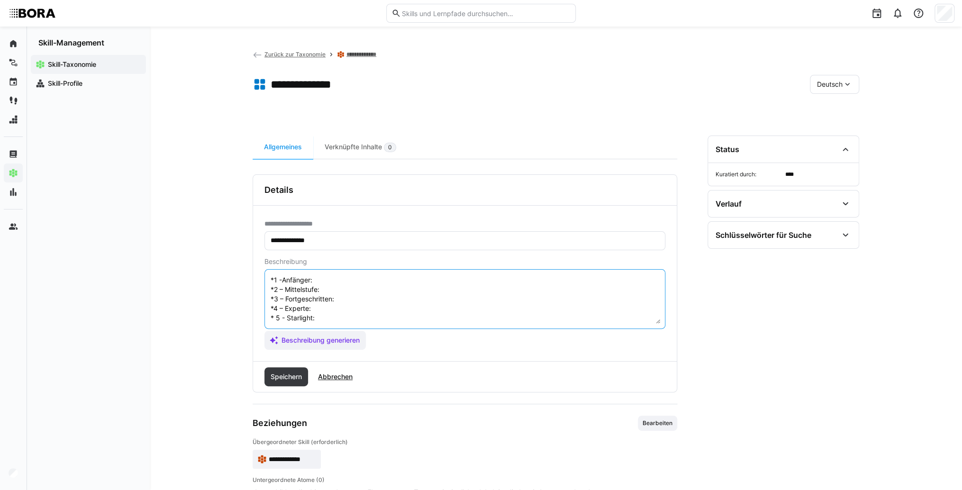
scroll to position [8, 0]
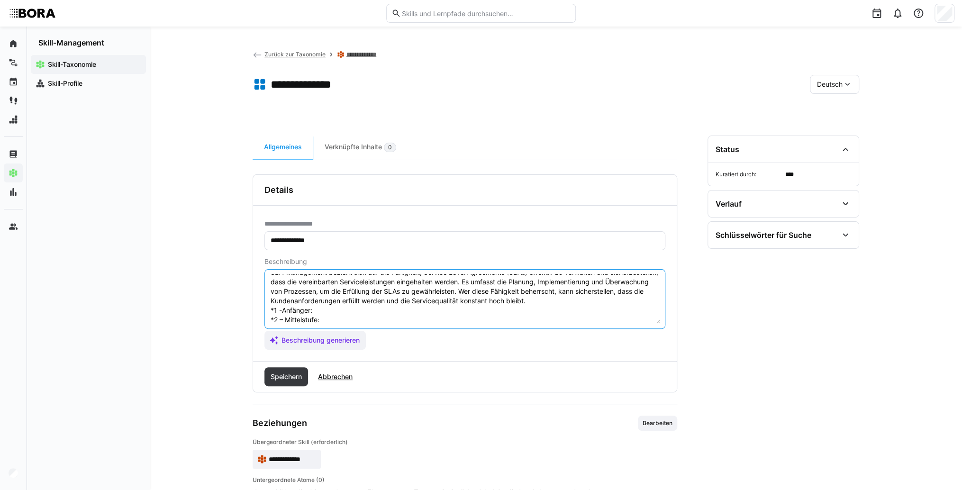
click at [338, 302] on textarea "SLA-Management bezieht sich auf die Fähigkeit, Service Level Agreements (SLAs) …" at bounding box center [465, 298] width 391 height 49
click at [333, 307] on textarea "SLA-Management bezieht sich auf die Fähigkeit, Service Level Agreements (SLAs) …" at bounding box center [465, 298] width 391 height 49
click at [405, 308] on textarea "SLA-Management bezieht sich auf die Fähigkeit, Service Level Agreements (SLAs) …" at bounding box center [465, 298] width 391 height 49
click at [385, 316] on textarea "SLA-Management bezieht sich auf die Fähigkeit, Service Level Agreements (SLAs) …" at bounding box center [465, 298] width 391 height 49
click at [336, 320] on textarea "SLA-Management bezieht sich auf die Fähigkeit, Service Level Agreements (SLAs) …" at bounding box center [465, 298] width 391 height 49
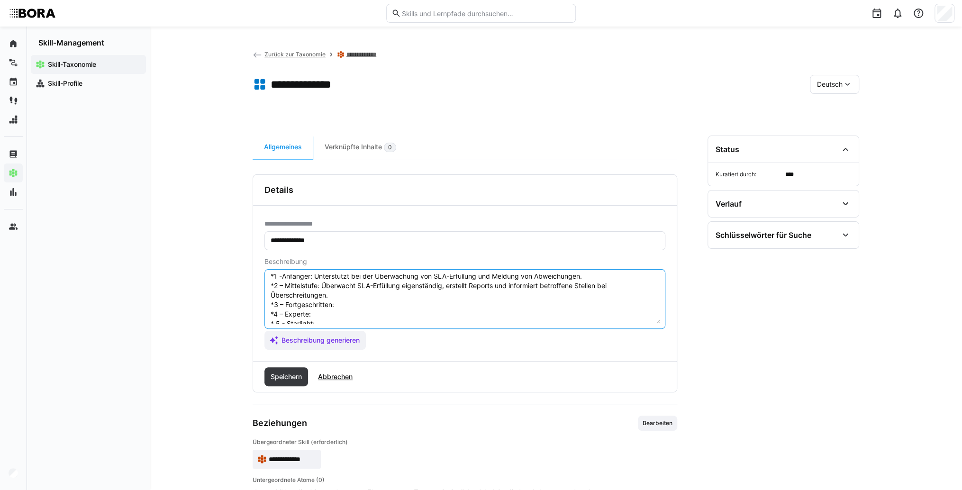
scroll to position [55, 0]
click at [355, 288] on textarea "SLA-Management bezieht sich auf die Fähigkeit, Service Level Agreements (SLAs) …" at bounding box center [465, 298] width 391 height 49
click at [355, 290] on textarea "SLA-Management bezieht sich auf die Fähigkeit, Service Level Agreements (SLAs) …" at bounding box center [465, 298] width 391 height 49
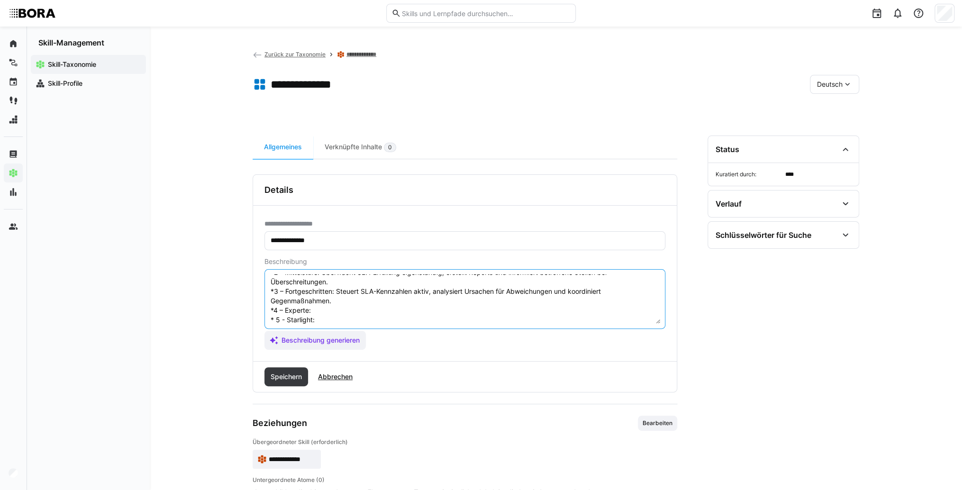
click at [329, 305] on textarea "SLA-Management bezieht sich auf die Fähigkeit, Service Level Agreements (SLAs) …" at bounding box center [465, 298] width 391 height 49
click at [329, 310] on textarea "SLA-Management bezieht sich auf die Fähigkeit, Service Level Agreements (SLAs) …" at bounding box center [465, 298] width 391 height 49
click at [344, 311] on textarea "SLA-Management bezieht sich auf die Fähigkeit, Service Level Agreements (SLAs) …" at bounding box center [465, 298] width 391 height 49
click at [345, 317] on textarea "SLA-Management bezieht sich auf die Fähigkeit, Service Level Agreements (SLAs) …" at bounding box center [465, 298] width 391 height 49
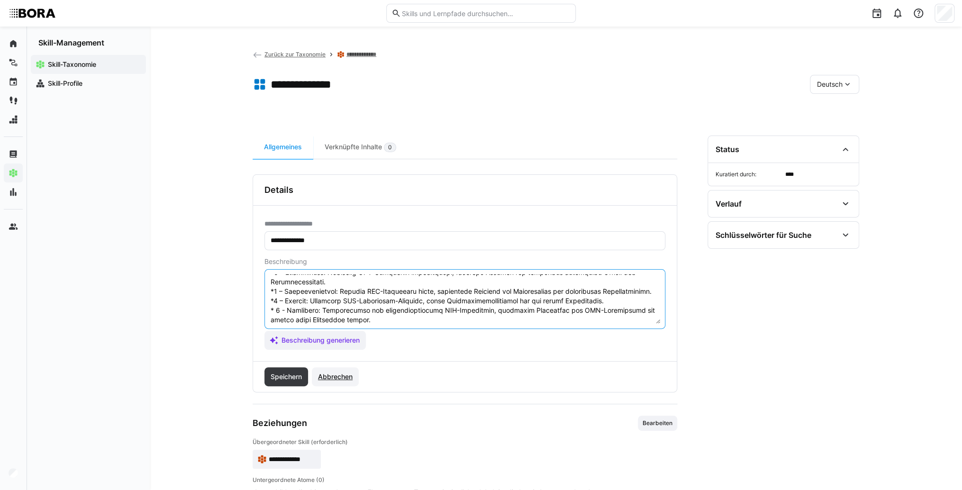
scroll to position [64, 0]
type textarea "SLA-Management bezieht sich auf die Fähigkeit, Service Level Agreements (SLAs) …"
click at [276, 381] on span "Speichern" at bounding box center [287, 376] width 44 height 19
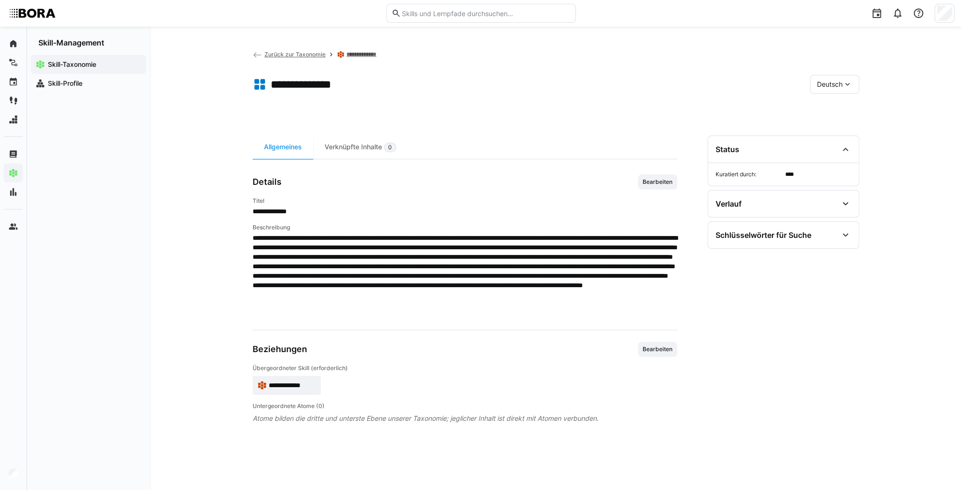
click at [821, 89] on div "Deutsch" at bounding box center [834, 84] width 49 height 19
click at [835, 125] on span "Englisch" at bounding box center [830, 129] width 26 height 9
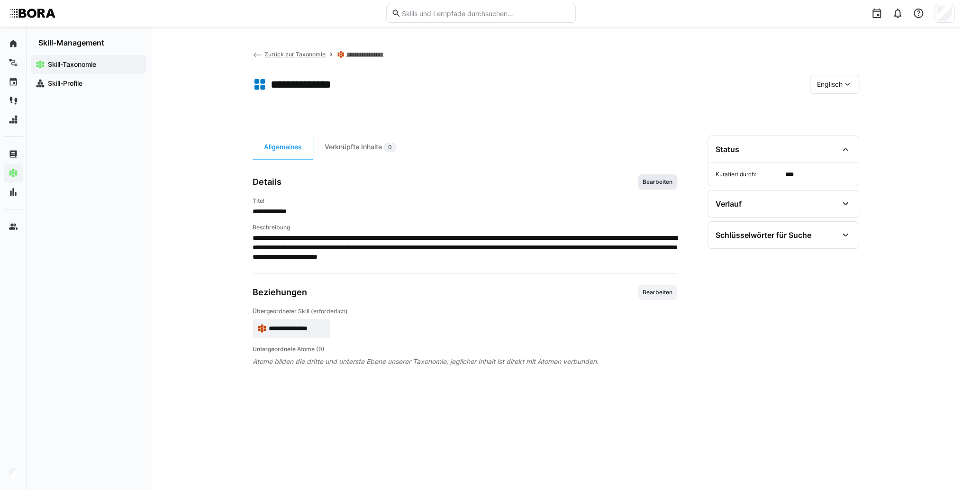
click at [659, 188] on span "Bearbeiten" at bounding box center [657, 181] width 39 height 15
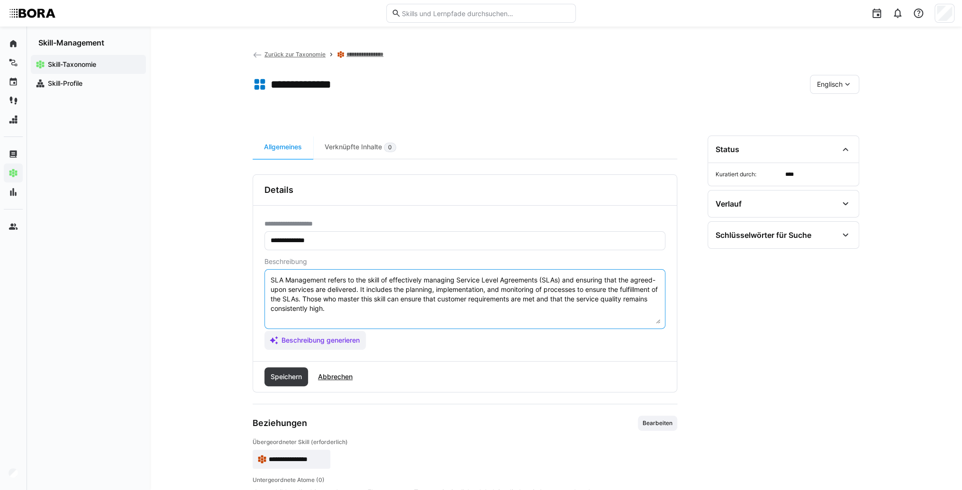
click at [445, 312] on textarea "SLA Management refers to the skill of effectively managing Service Level Agreem…" at bounding box center [465, 298] width 391 height 49
click at [300, 320] on textarea "SLA Management refers to the skill of effectively managing Service Level Agreem…" at bounding box center [465, 298] width 391 height 49
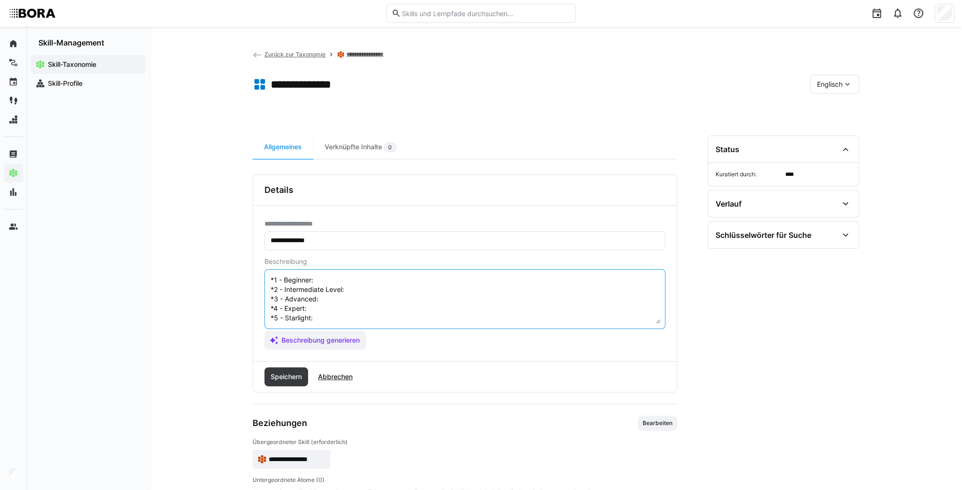
scroll to position [8, 0]
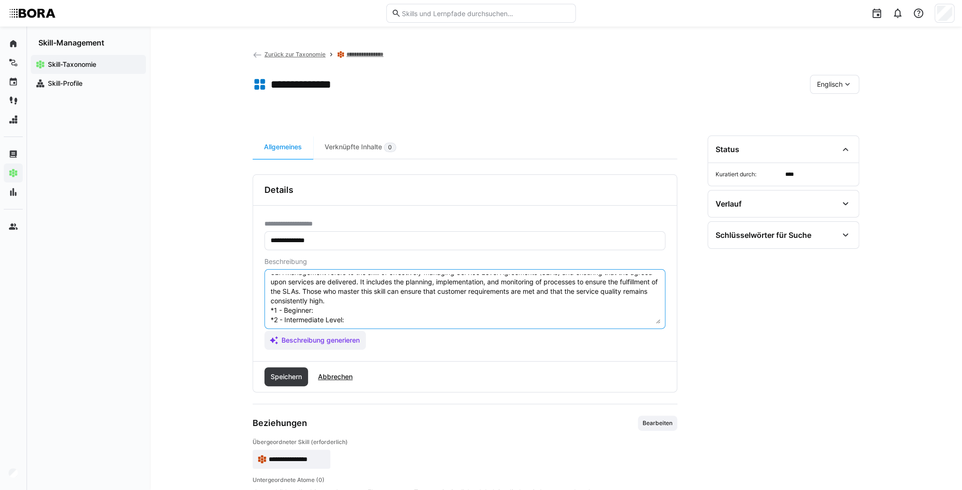
click at [327, 309] on textarea "SLA Management refers to the skill of effectively managing Service Level Agreem…" at bounding box center [465, 298] width 391 height 49
click at [327, 315] on textarea "SLA Management refers to the skill of effectively managing Service Level Agreem…" at bounding box center [465, 298] width 391 height 49
click at [326, 310] on textarea "SLA Management refers to the skill of effectively managing Service Level Agreem…" at bounding box center [465, 298] width 391 height 49
click at [397, 320] on textarea "SLA Management refers to the skill of effectively managing Service Level Agreem…" at bounding box center [465, 298] width 391 height 49
click at [360, 321] on textarea "SLA Management refers to the skill of effectively managing Service Level Agreem…" at bounding box center [465, 298] width 391 height 49
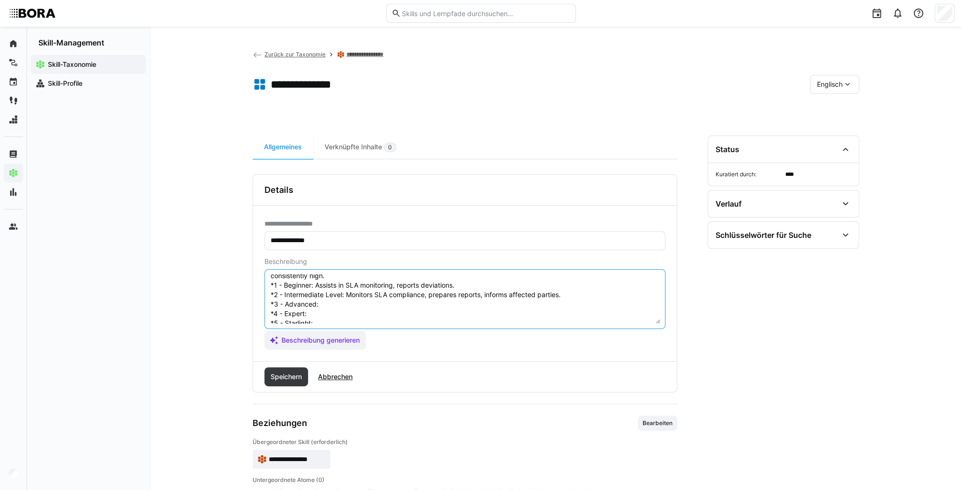
scroll to position [46, 0]
click at [330, 288] on textarea "SLA Management refers to the skill of effectively managing Service Level Agreem…" at bounding box center [465, 298] width 391 height 49
click at [366, 293] on textarea "SLA Management refers to the skill of effectively managing Service Level Agreem…" at bounding box center [465, 298] width 391 height 49
click at [342, 300] on textarea "SLA Management refers to the skill of effectively managing Service Level Agreem…" at bounding box center [465, 298] width 391 height 49
click at [322, 302] on textarea "SLA Management refers to the skill of effectively managing Service Level Agreem…" at bounding box center [465, 298] width 391 height 49
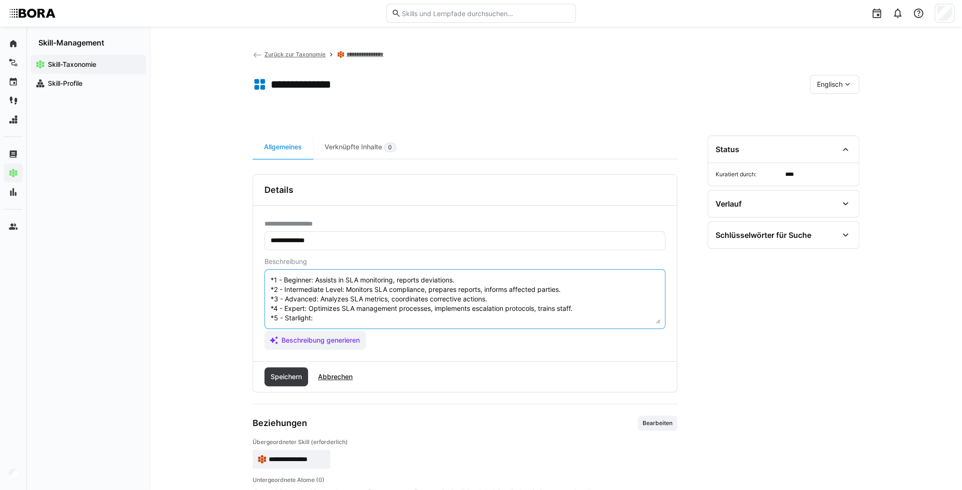
click at [320, 313] on textarea "SLA Management refers to the skill of effectively managing Service Level Agreem…" at bounding box center [465, 298] width 391 height 49
click at [320, 311] on textarea "SLA Management refers to the skill of effectively managing Service Level Agreem…" at bounding box center [465, 298] width 391 height 49
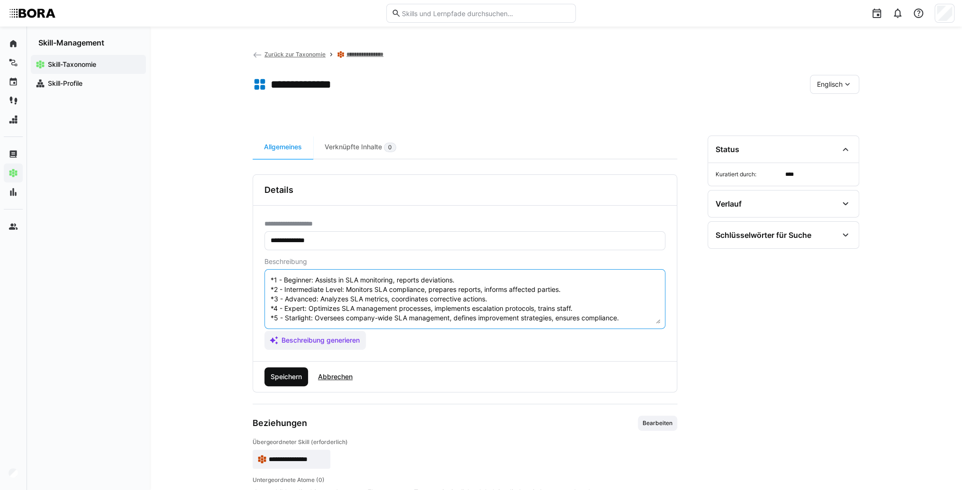
type textarea "SLA Management refers to the skill of effectively managing Service Level Agreem…"
click at [285, 380] on span "Speichern" at bounding box center [286, 376] width 34 height 9
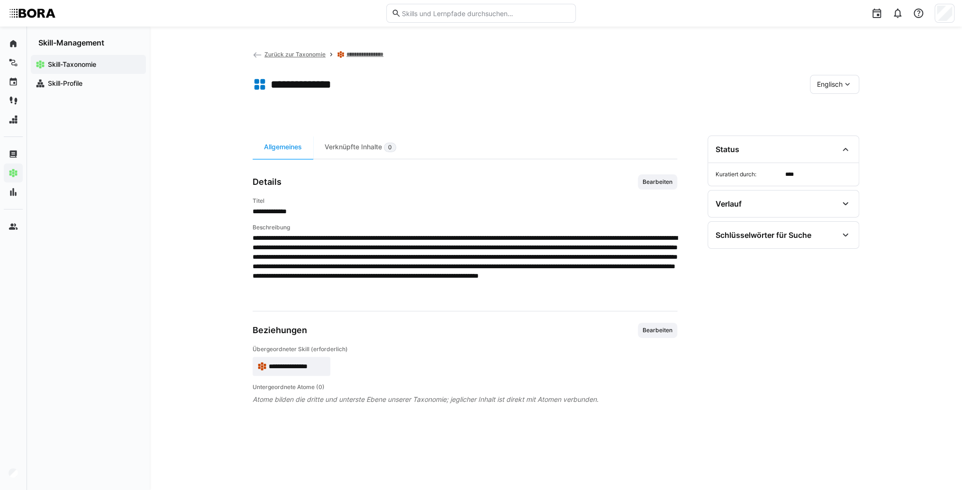
click at [302, 367] on span "**********" at bounding box center [297, 366] width 57 height 9
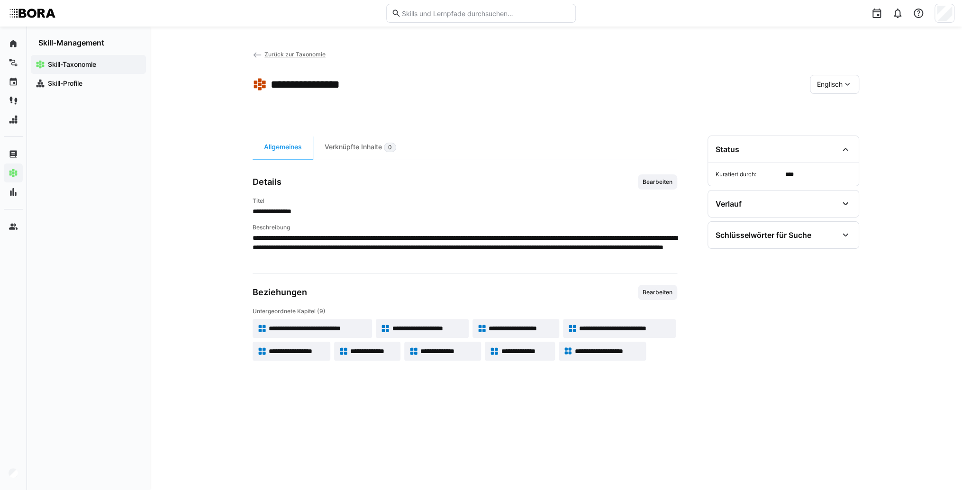
click at [524, 349] on span "**********" at bounding box center [525, 351] width 49 height 9
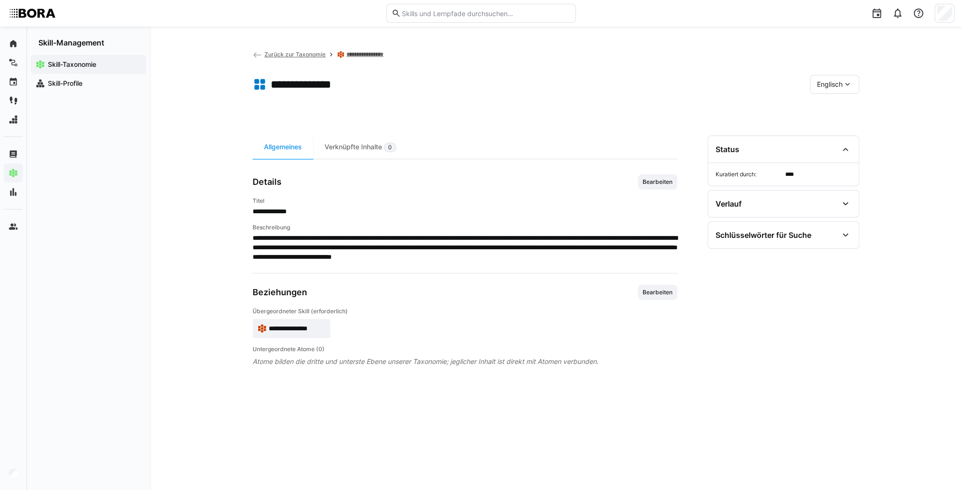
click at [842, 89] on div "Englisch" at bounding box center [834, 84] width 49 height 19
click at [839, 106] on span "Deutsch" at bounding box center [830, 109] width 26 height 9
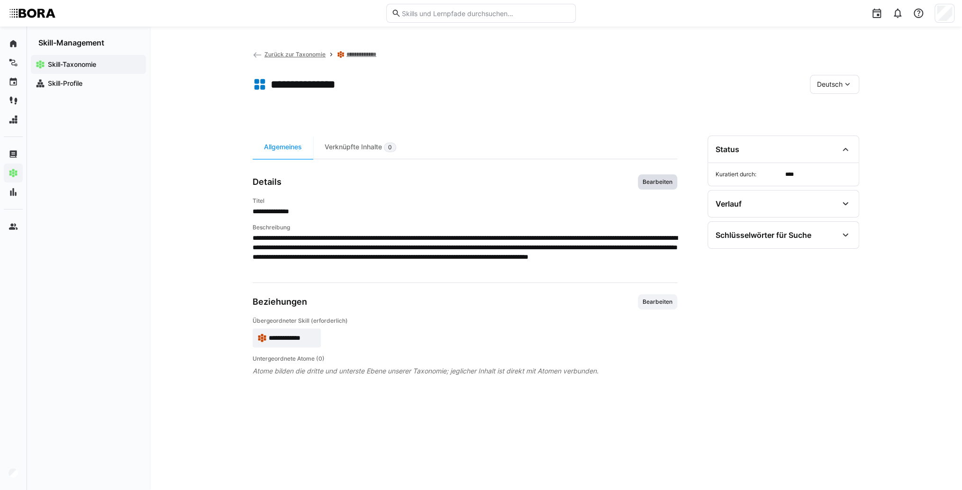
click at [653, 182] on span "Bearbeiten" at bounding box center [658, 182] width 32 height 8
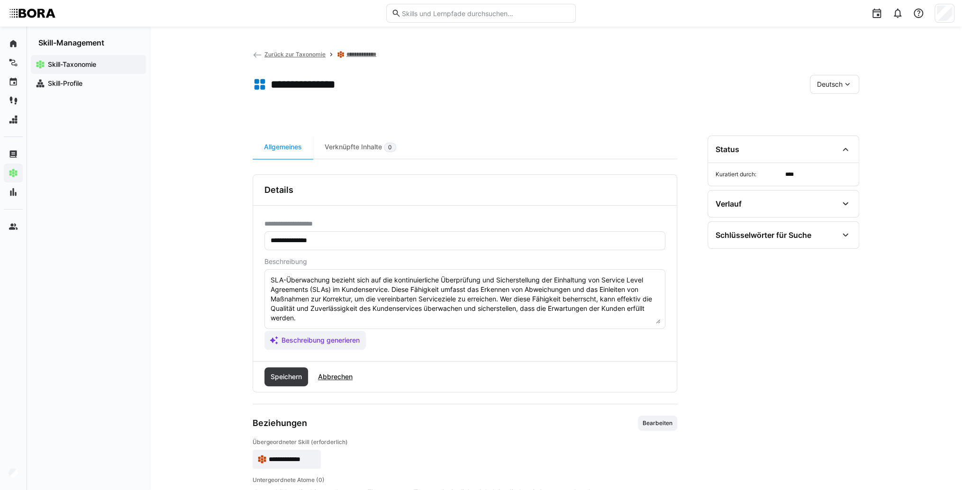
click at [587, 317] on textarea "SLA-Überwachung bezieht sich auf die kontinuierliche Überprüfung und Sicherstel…" at bounding box center [465, 298] width 391 height 49
click at [285, 319] on textarea "SLA-Überwachung bezieht sich auf die kontinuierliche Überprüfung und Sicherstel…" at bounding box center [465, 298] width 391 height 49
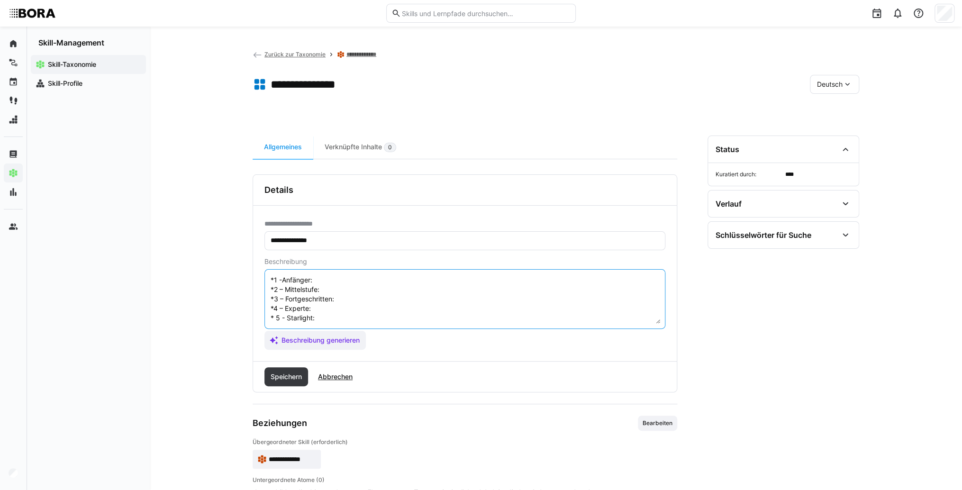
scroll to position [17, 0]
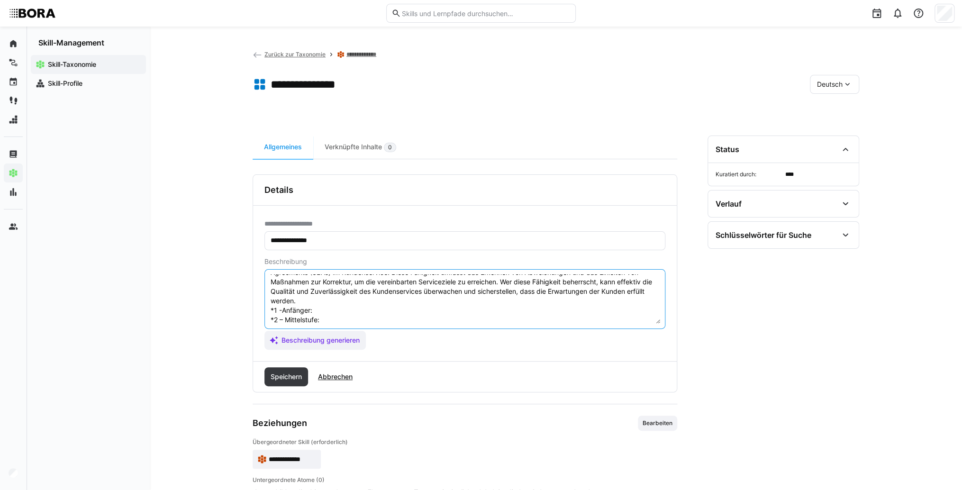
click at [367, 311] on textarea "SLA-Überwachung bezieht sich auf die kontinuierliche Überprüfung und Sicherstel…" at bounding box center [465, 298] width 391 height 49
click at [387, 304] on textarea "SLA-Überwachung bezieht sich auf die kontinuierliche Überprüfung und Sicherstel…" at bounding box center [465, 298] width 391 height 49
click at [380, 311] on textarea "SLA-Überwachung bezieht sich auf die kontinuierliche Überprüfung und Sicherstel…" at bounding box center [465, 298] width 391 height 49
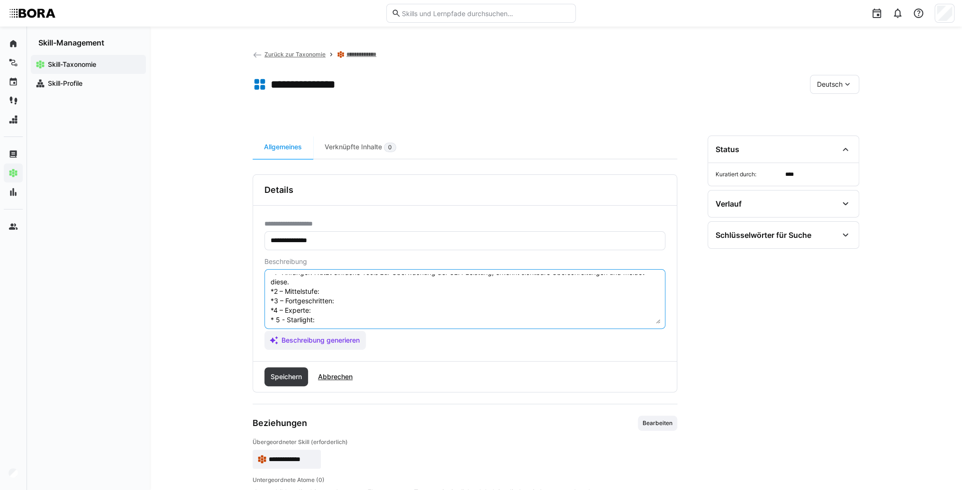
scroll to position [55, 0]
click at [354, 288] on textarea "SLA-Überwachung bezieht sich auf die kontinuierliche Überprüfung und Sicherstel…" at bounding box center [465, 298] width 391 height 49
click at [349, 293] on textarea "SLA-Überwachung bezieht sich auf die kontinuierliche Überprüfung und Sicherstel…" at bounding box center [465, 298] width 391 height 49
click at [347, 299] on textarea "SLA-Überwachung bezieht sich auf die kontinuierliche Überprüfung und Sicherstel…" at bounding box center [465, 298] width 391 height 49
click at [375, 304] on textarea "SLA-Überwachung bezieht sich auf die kontinuierliche Überprüfung und Sicherstel…" at bounding box center [465, 298] width 391 height 49
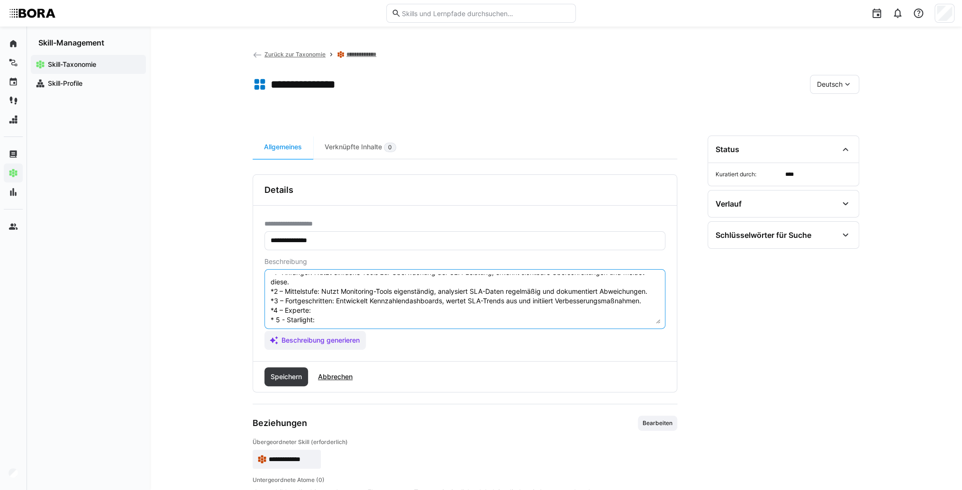
click at [319, 307] on textarea "SLA-Überwachung bezieht sich auf die kontinuierliche Überprüfung und Sicherstel…" at bounding box center [465, 298] width 391 height 49
click at [353, 314] on textarea "SLA-Überwachung bezieht sich auf die kontinuierliche Überprüfung und Sicherstel…" at bounding box center [465, 298] width 391 height 49
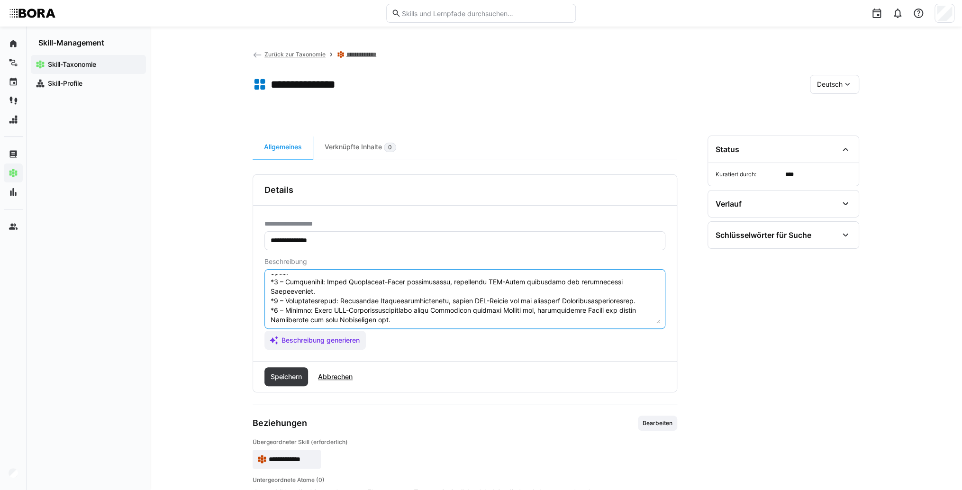
scroll to position [76, 0]
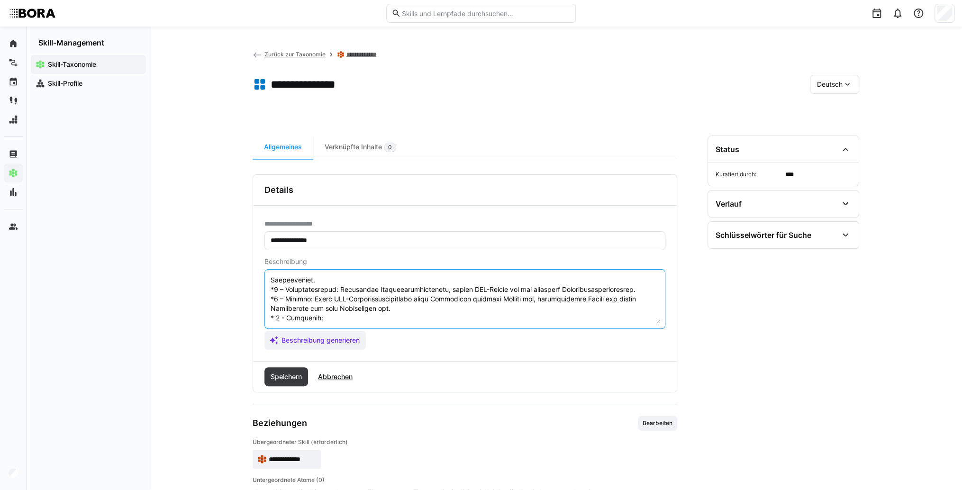
click at [343, 307] on textarea at bounding box center [465, 298] width 391 height 49
click at [387, 307] on textarea at bounding box center [465, 298] width 391 height 49
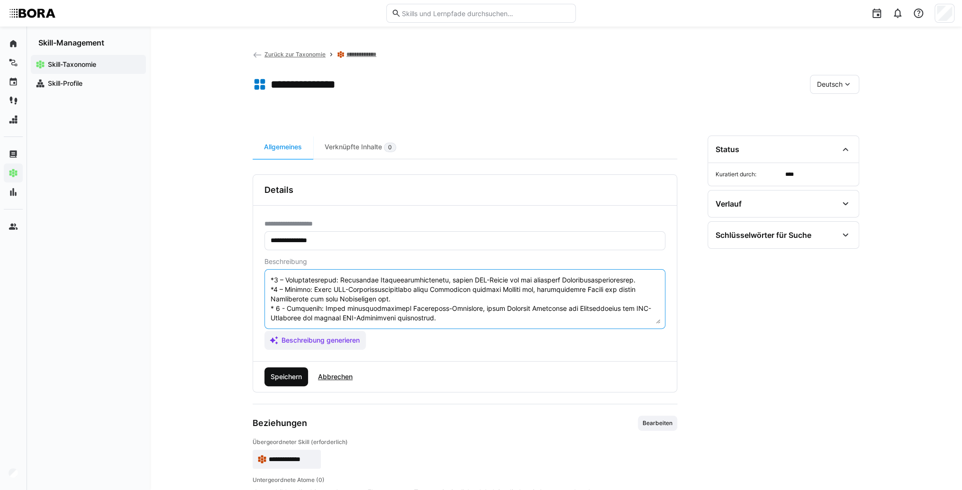
type textarea "SLA-Überwachung bezieht sich auf die kontinuierliche Überprüfung und Sicherstel…"
click at [295, 376] on span "Speichern" at bounding box center [286, 376] width 34 height 9
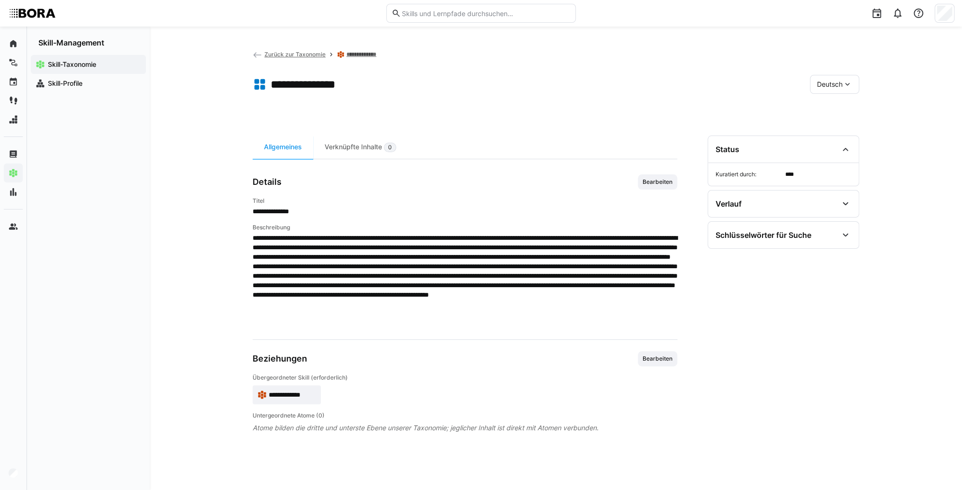
click at [816, 90] on div "Deutsch" at bounding box center [834, 84] width 49 height 19
click at [831, 131] on span "Englisch" at bounding box center [830, 129] width 26 height 9
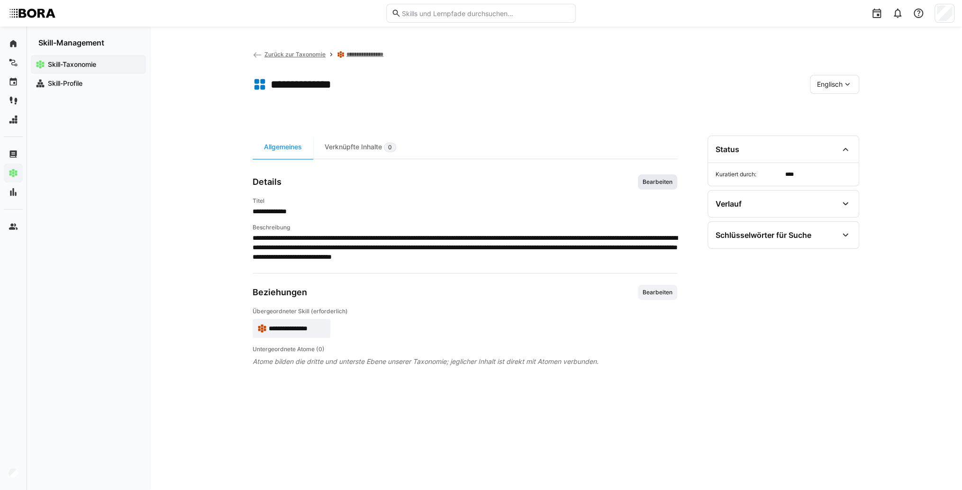
click at [655, 185] on span "Bearbeiten" at bounding box center [658, 182] width 32 height 8
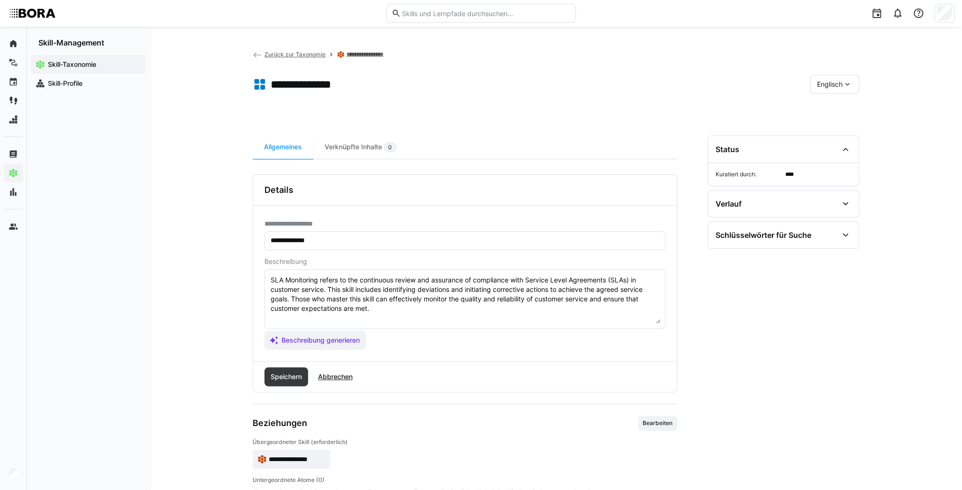
click at [521, 310] on textarea "SLA Monitoring refers to the continuous review and assurance of compliance with…" at bounding box center [465, 298] width 391 height 49
click at [340, 319] on textarea "SLA Monitoring refers to the continuous review and assurance of compliance with…" at bounding box center [465, 298] width 391 height 49
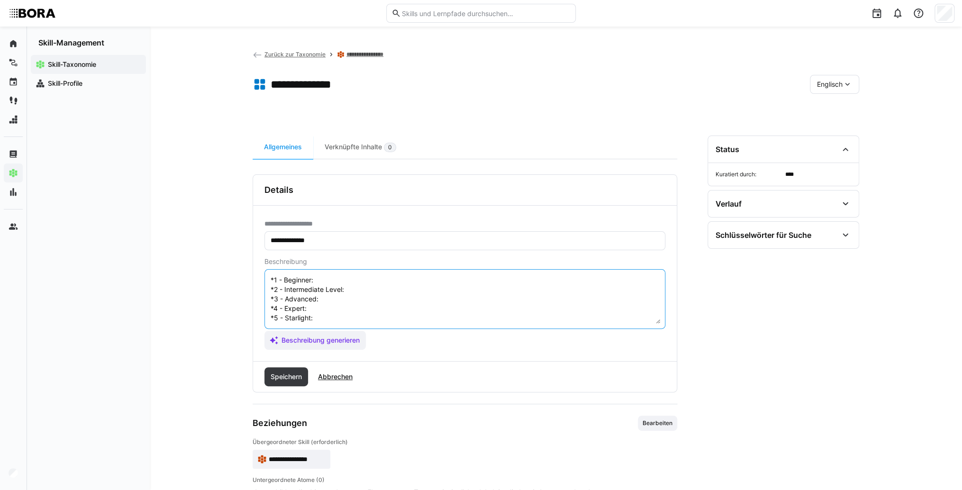
scroll to position [8, 0]
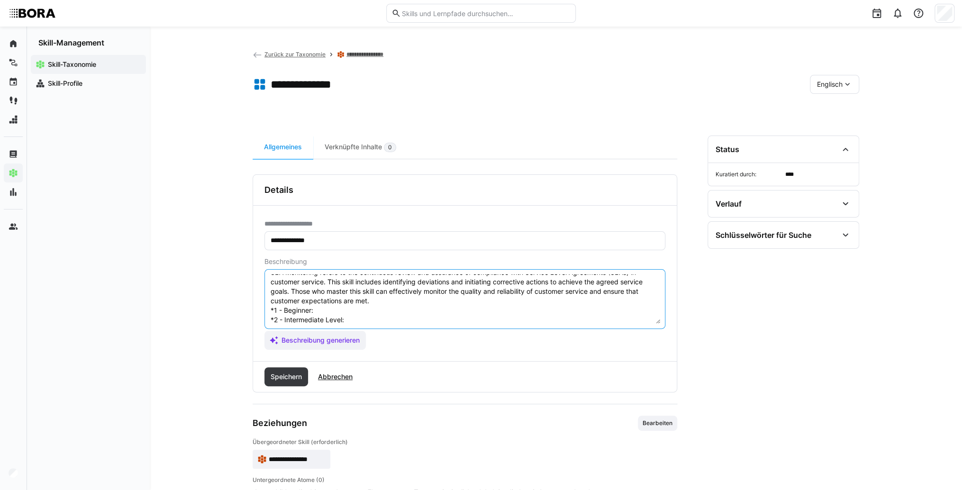
click at [332, 311] on textarea "SLA Monitoring refers to the continuous review and assurance of compliance with…" at bounding box center [465, 298] width 391 height 49
click at [359, 306] on textarea "SLA Monitoring refers to the continuous review and assurance of compliance with…" at bounding box center [465, 298] width 391 height 49
click at [364, 321] on textarea "SLA Monitoring refers to the continuous review and assurance of compliance with…" at bounding box center [465, 298] width 391 height 49
click at [359, 316] on textarea "SLA Monitoring refers to the continuous review and assurance of compliance with…" at bounding box center [465, 298] width 391 height 49
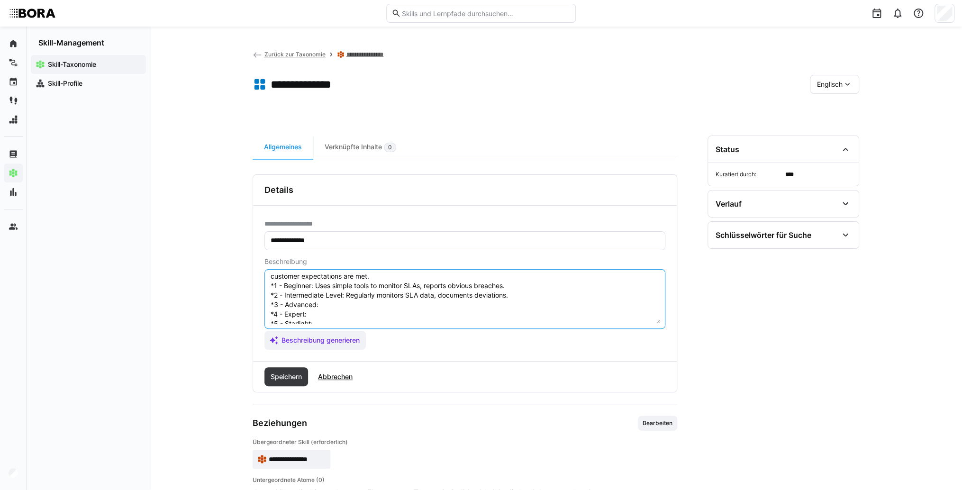
scroll to position [46, 0]
click at [341, 292] on textarea "SLA Monitoring refers to the continuous review and assurance of compliance with…" at bounding box center [465, 298] width 391 height 49
click at [328, 299] on textarea "SLA Monitoring refers to the continuous review and assurance of compliance with…" at bounding box center [465, 298] width 391 height 49
click at [323, 295] on textarea "SLA Monitoring refers to the continuous review and assurance of compliance with…" at bounding box center [465, 298] width 391 height 49
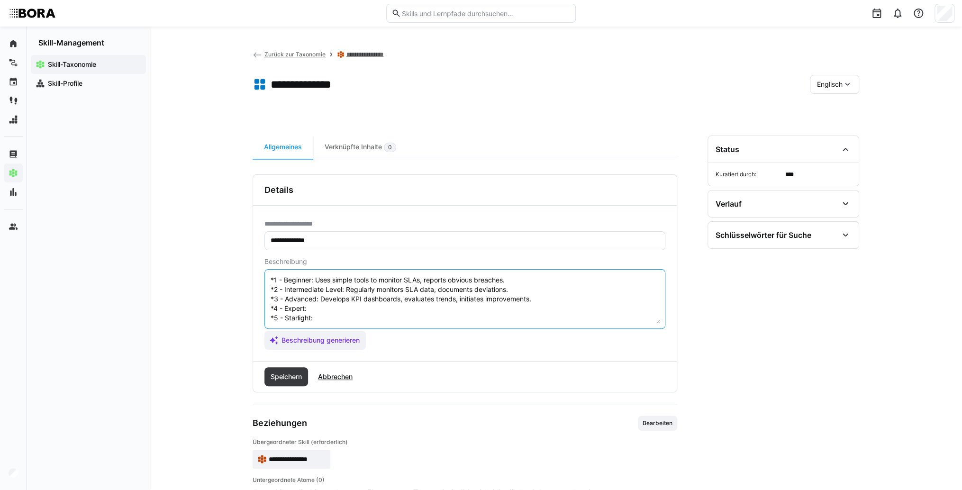
click at [322, 301] on textarea "SLA Monitoring refers to the continuous review and assurance of compliance with…" at bounding box center [465, 298] width 391 height 49
click at [322, 309] on textarea "SLA Monitoring refers to the continuous review and assurance of compliance with…" at bounding box center [465, 298] width 391 height 49
click at [328, 311] on textarea "SLA Monitoring refers to the continuous review and assurance of compliance with…" at bounding box center [465, 298] width 391 height 49
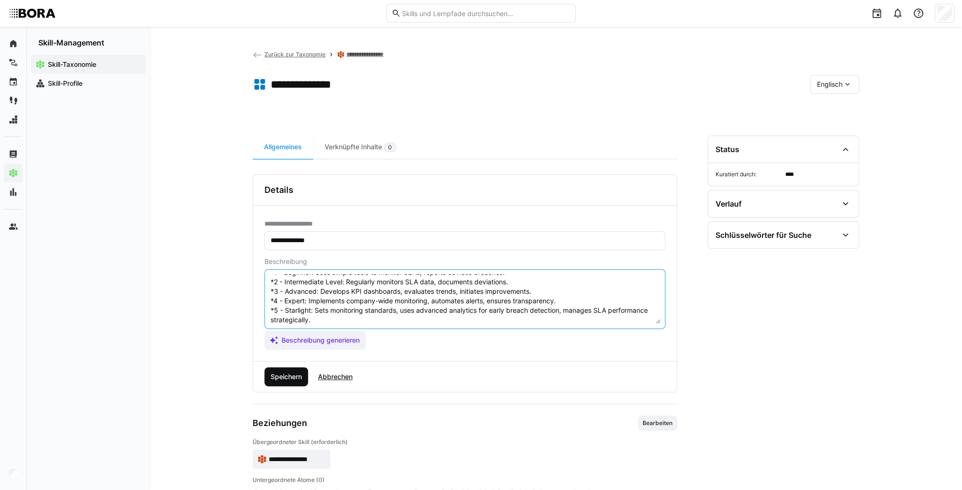
type textarea "SLA Monitoring refers to the continuous review and assurance of compliance with…"
click at [288, 380] on span "Speichern" at bounding box center [286, 376] width 34 height 9
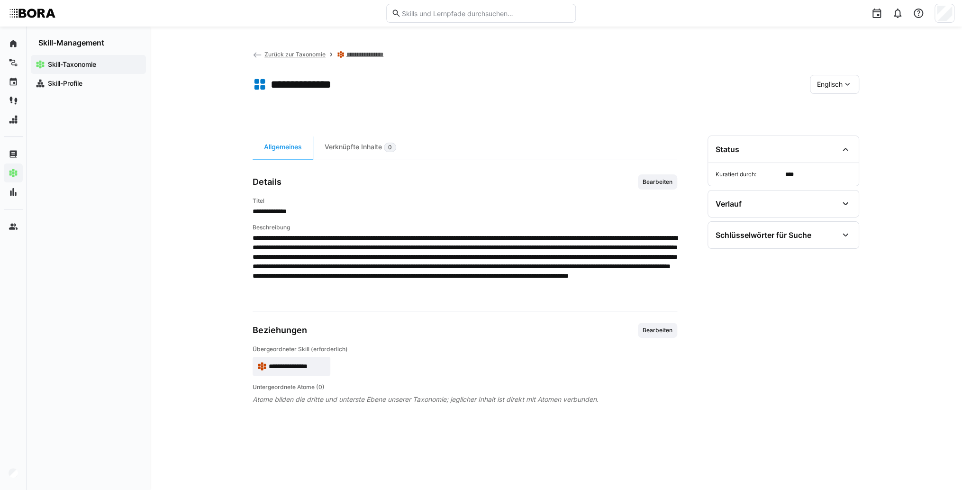
click at [299, 373] on app-skill-badge "**********" at bounding box center [292, 366] width 78 height 19
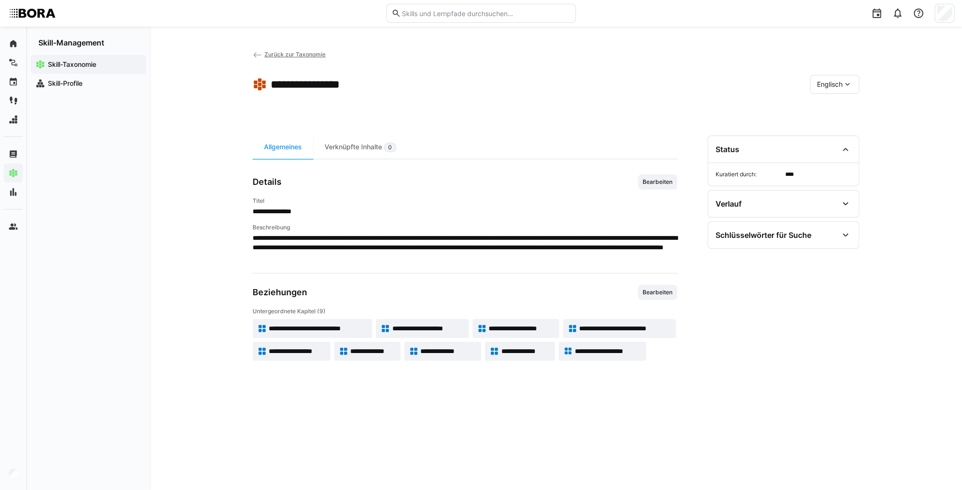
click at [612, 348] on span "**********" at bounding box center [608, 351] width 66 height 9
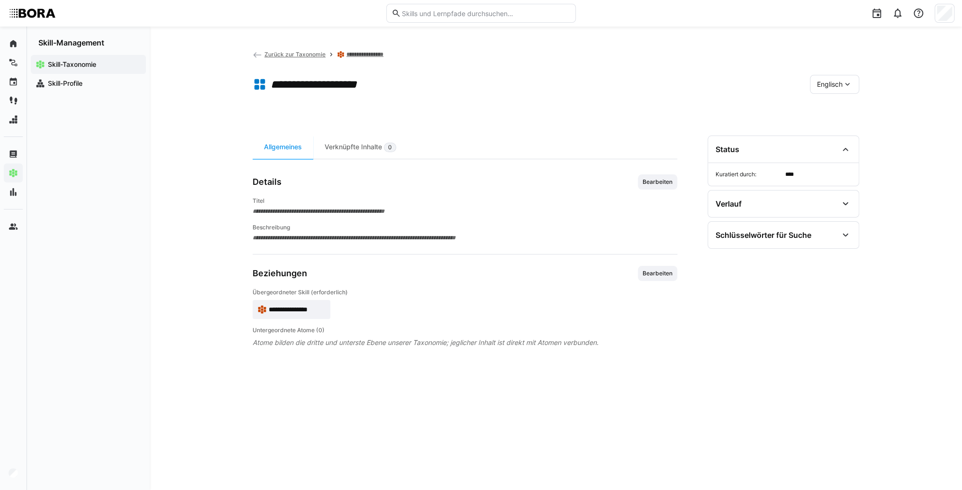
click at [271, 55] on span "Zurück zur Taxonomie" at bounding box center [295, 54] width 61 height 7
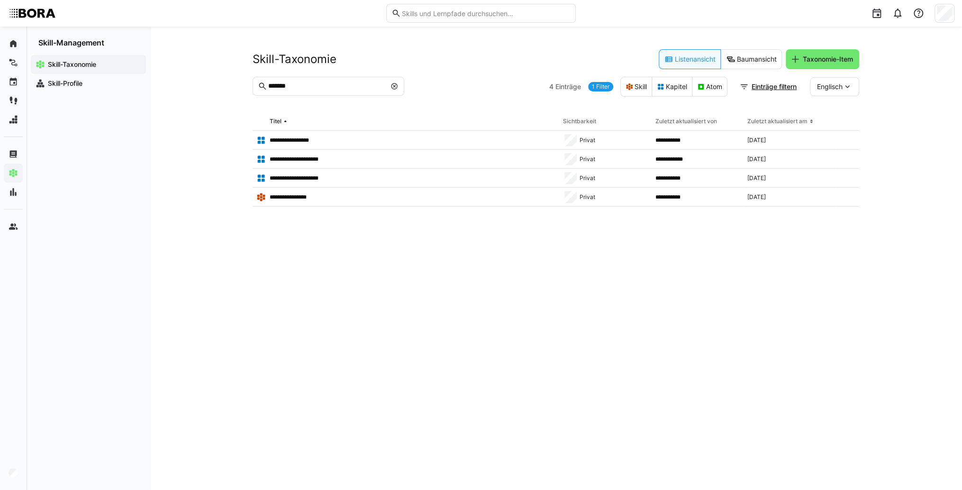
click at [396, 88] on eds-icon at bounding box center [395, 86] width 8 height 8
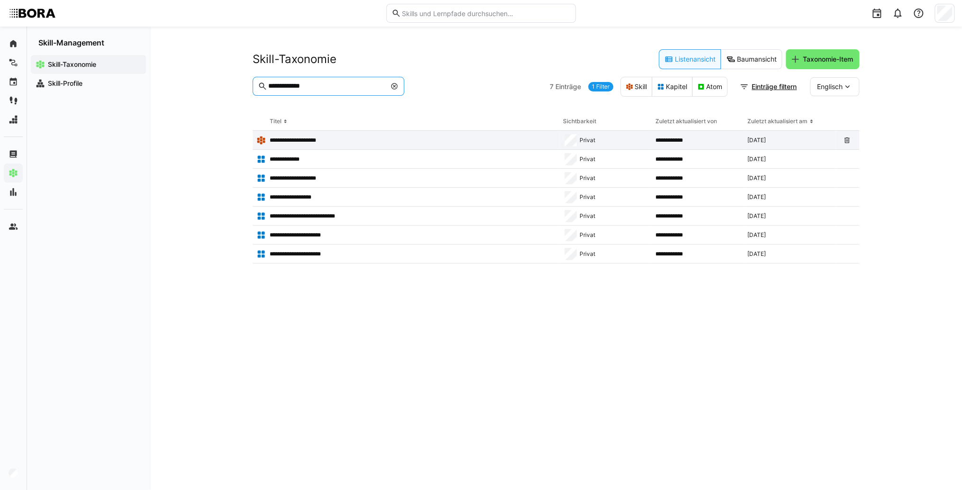
type input "**********"
click at [329, 142] on p "**********" at bounding box center [301, 141] width 62 height 8
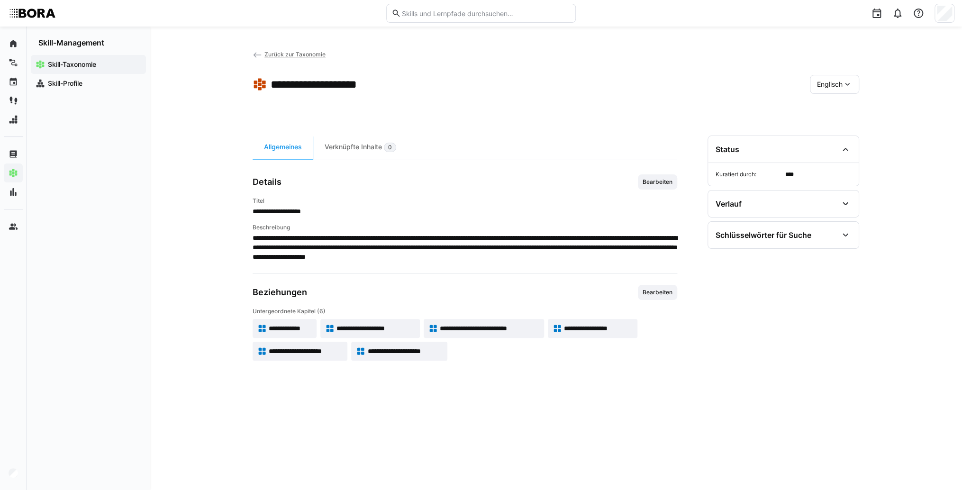
click at [828, 84] on span "Englisch" at bounding box center [830, 84] width 26 height 9
click at [831, 109] on span "Deutsch" at bounding box center [830, 109] width 26 height 9
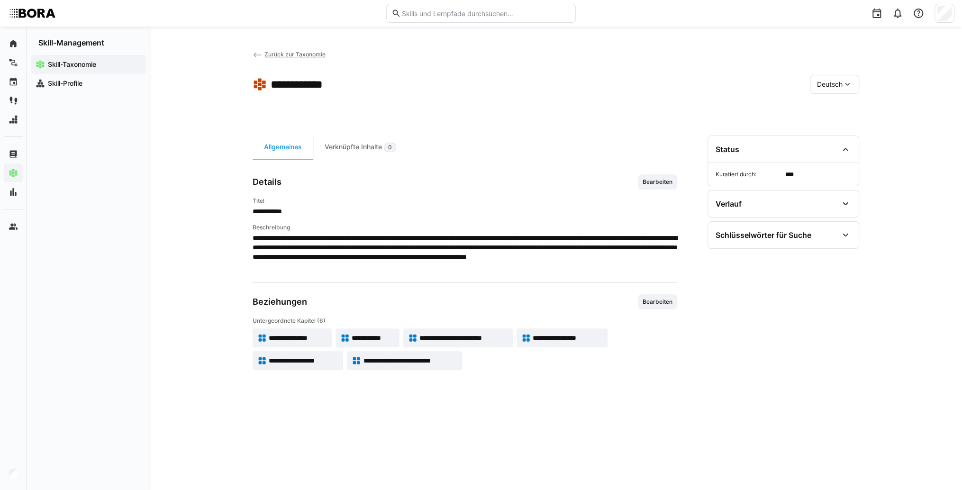
click at [309, 337] on span "**********" at bounding box center [298, 337] width 58 height 9
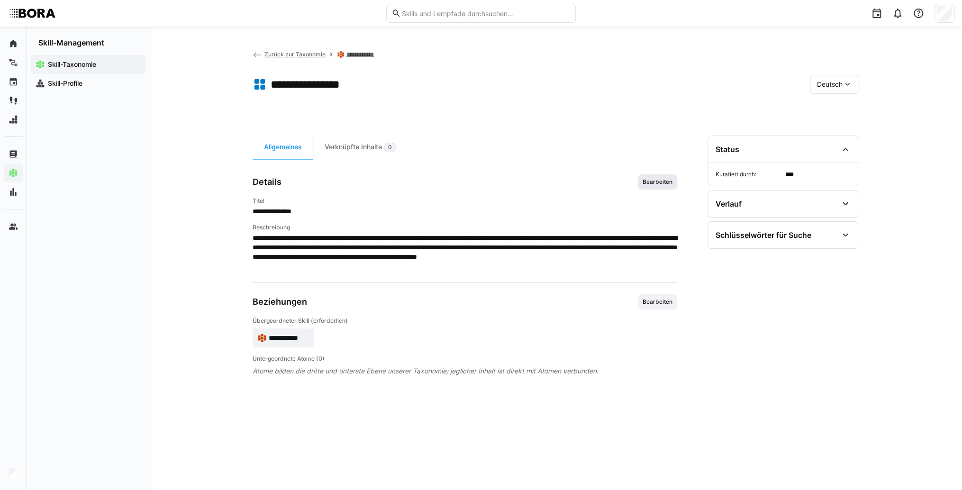
click at [664, 181] on span "Bearbeiten" at bounding box center [658, 182] width 32 height 8
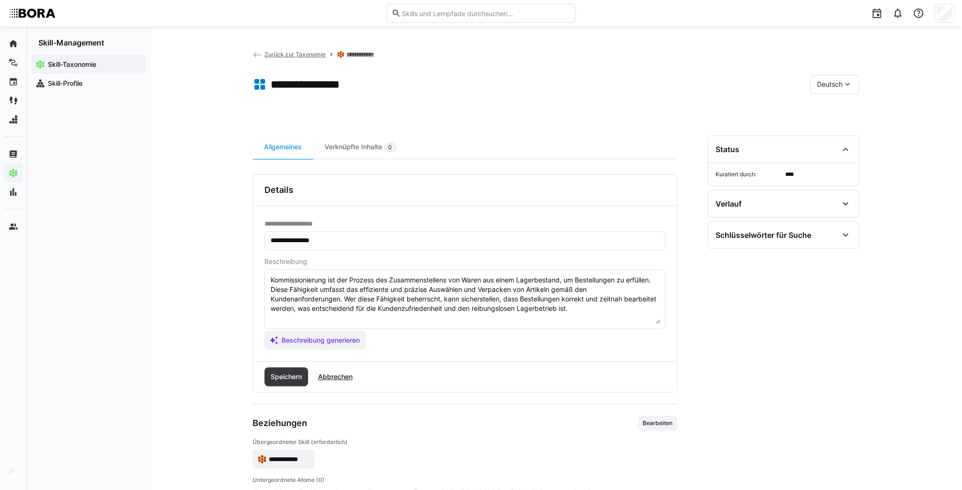
click at [610, 312] on textarea "Kommissionierung ist der Prozess des Zusammenstellens von Waren aus einem Lager…" at bounding box center [465, 298] width 391 height 49
click at [305, 320] on textarea "Kommissionierung ist der Prozess des Zusammenstellens von Waren aus einem Lager…" at bounding box center [465, 298] width 391 height 49
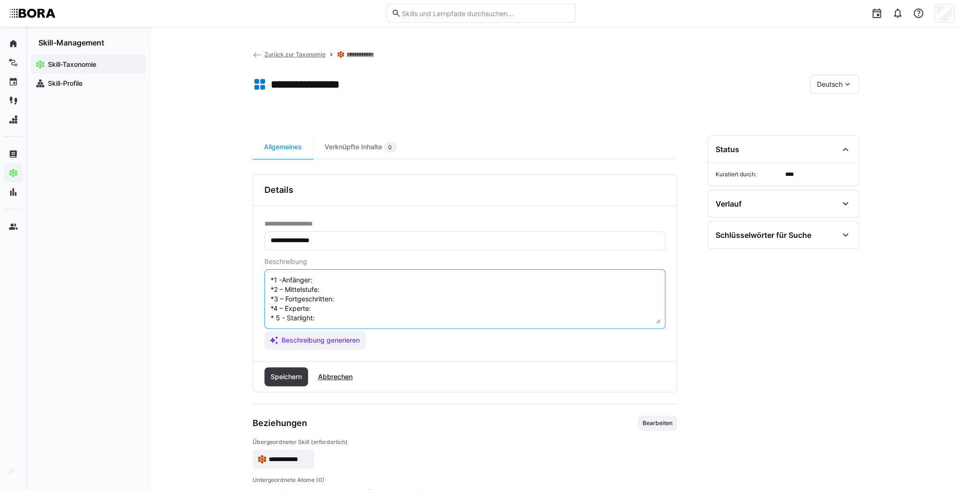
scroll to position [8, 0]
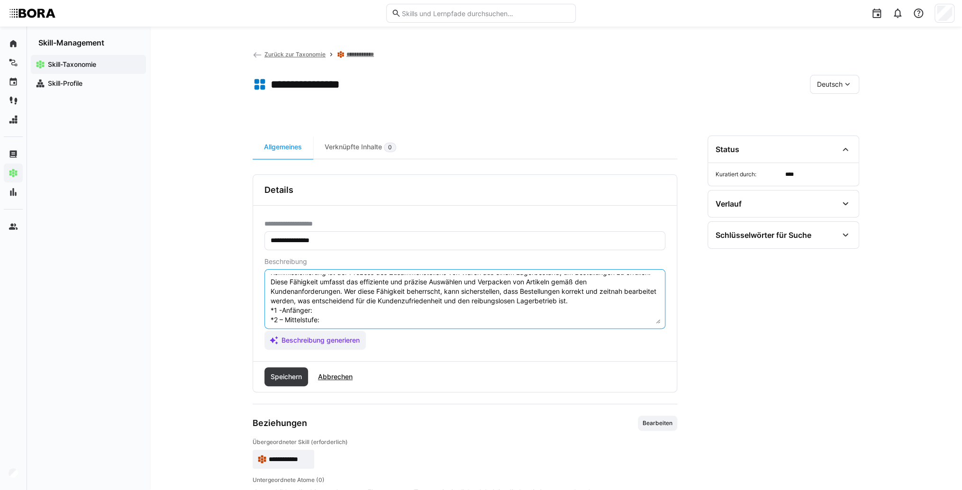
click at [348, 310] on textarea "Kommissionierung ist der Prozess des Zusammenstellens von Waren aus einem Lager…" at bounding box center [465, 298] width 391 height 49
click at [343, 311] on textarea "Kommissionierung ist der Prozess des Zusammenstellens von Waren aus einem Lager…" at bounding box center [465, 298] width 391 height 49
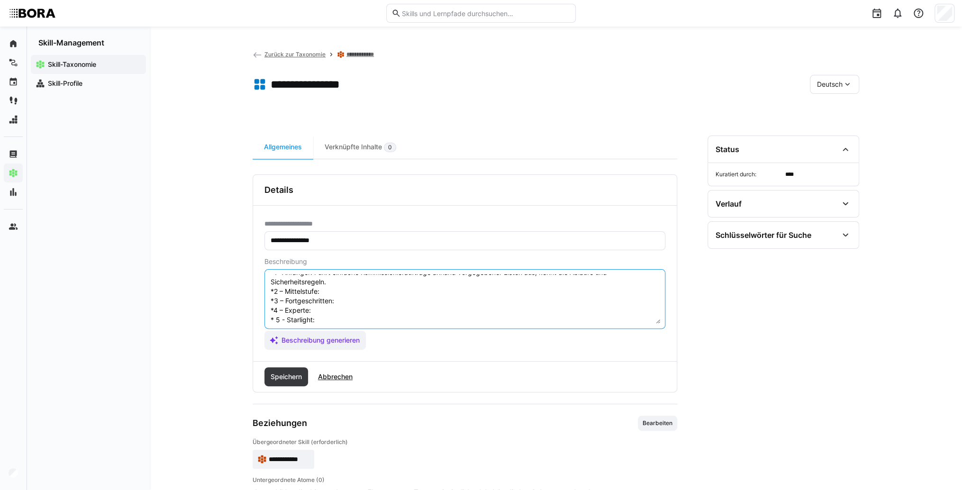
click at [353, 290] on textarea "Kommissionierung ist der Prozess des Zusammenstellens von Waren aus einem Lager…" at bounding box center [465, 298] width 391 height 49
click at [341, 290] on textarea "Kommissionierung ist der Prozess des Zusammenstellens von Waren aus einem Lager…" at bounding box center [465, 298] width 391 height 49
click at [366, 308] on textarea "Kommissionierung ist der Prozess des Zusammenstellens von Waren aus einem Lager…" at bounding box center [465, 298] width 391 height 49
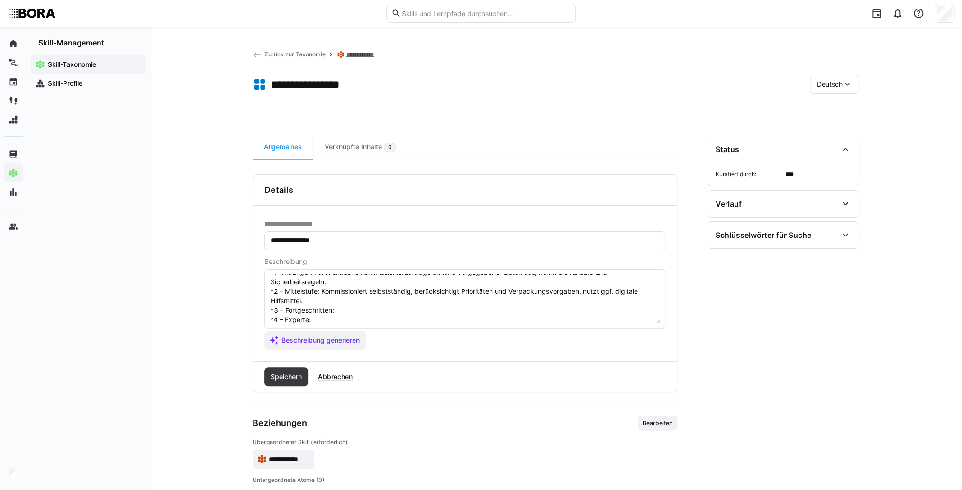
click at [350, 310] on textarea "Kommissionierung ist der Prozess des Zusammenstellens von Waren aus einem Lager…" at bounding box center [465, 298] width 391 height 49
click at [330, 296] on textarea "Kommissionierung ist der Prozess des Zusammenstellens von Waren aus einem Lager…" at bounding box center [465, 298] width 391 height 49
click at [331, 305] on textarea "Kommissionierung ist der Prozess des Zusammenstellens von Waren aus einem Lager…" at bounding box center [465, 298] width 391 height 49
click at [327, 298] on textarea "Kommissionierung ist der Prozess des Zusammenstellens von Waren aus einem Lager…" at bounding box center [465, 298] width 391 height 49
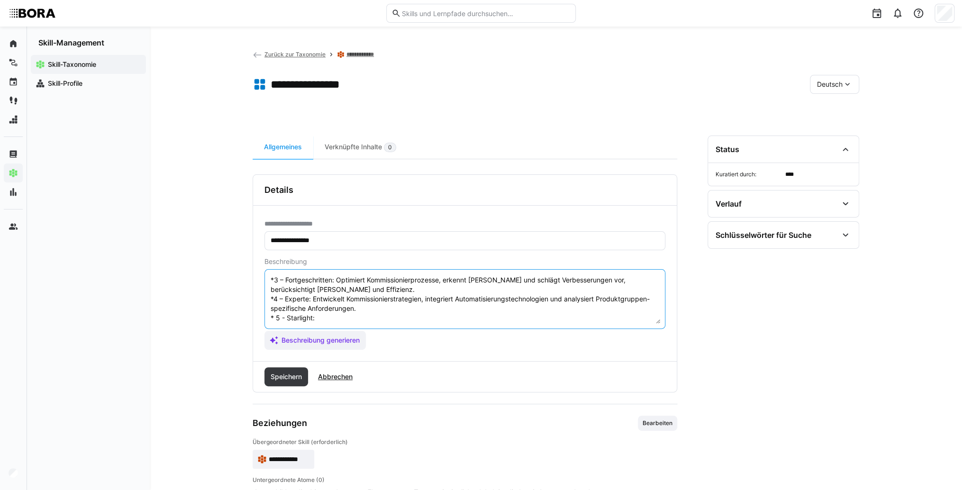
click at [352, 320] on textarea "Kommissionierung ist der Prozess des Zusammenstellens von Waren aus einem Lager…" at bounding box center [465, 298] width 391 height 49
click at [355, 318] on textarea "Kommissionierung ist der Prozess des Zusammenstellens von Waren aus einem Lager…" at bounding box center [465, 298] width 391 height 49
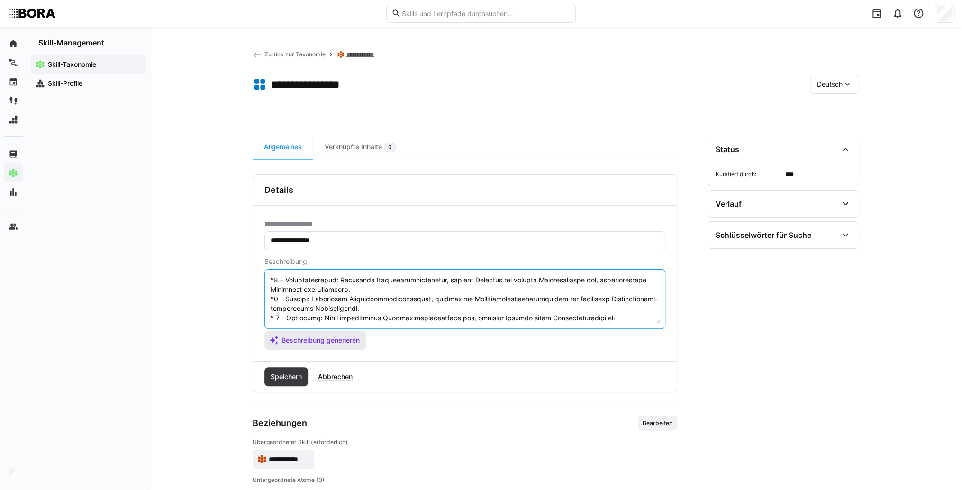
scroll to position [83, 0]
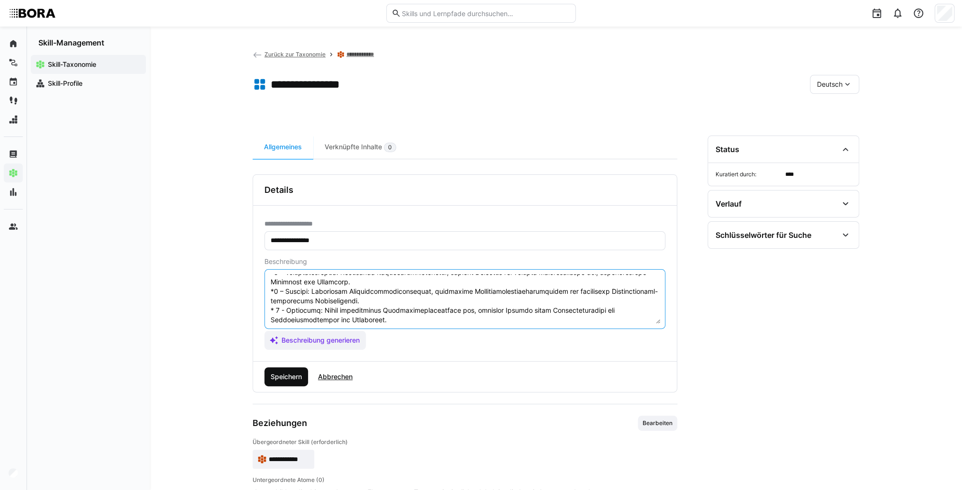
type textarea "Kommissionierung ist der Prozess des Zusammenstellens von Waren aus einem Lager…"
click at [292, 373] on span "Speichern" at bounding box center [286, 376] width 34 height 9
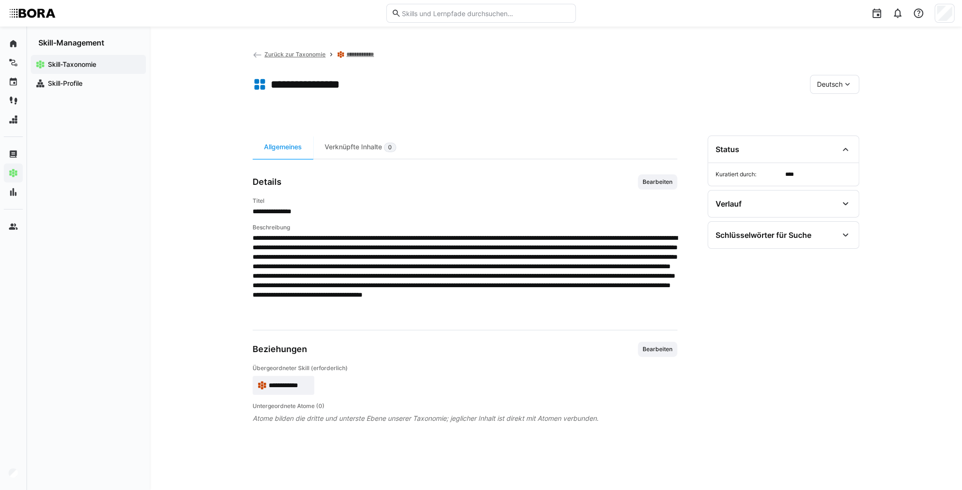
click at [833, 89] on div "Deutsch" at bounding box center [834, 84] width 49 height 19
click at [833, 127] on span "Englisch" at bounding box center [830, 129] width 26 height 9
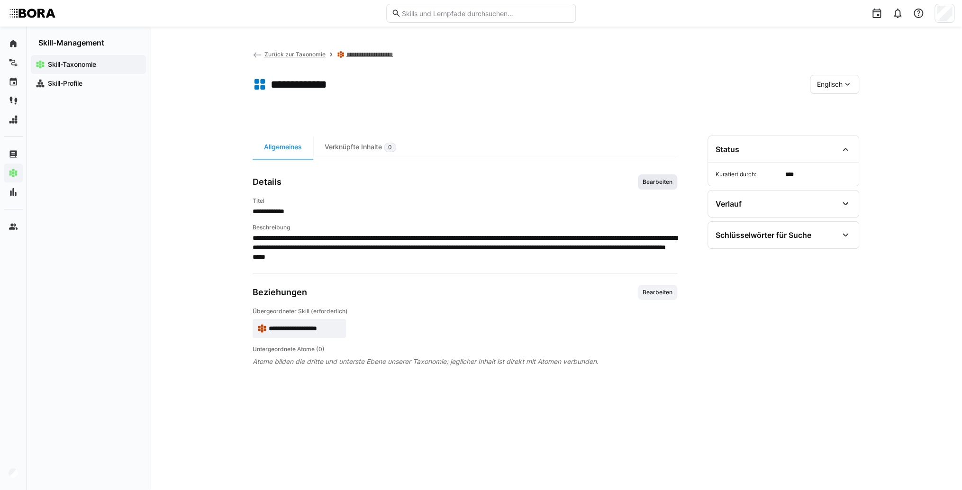
click at [655, 184] on span "Bearbeiten" at bounding box center [658, 182] width 32 height 8
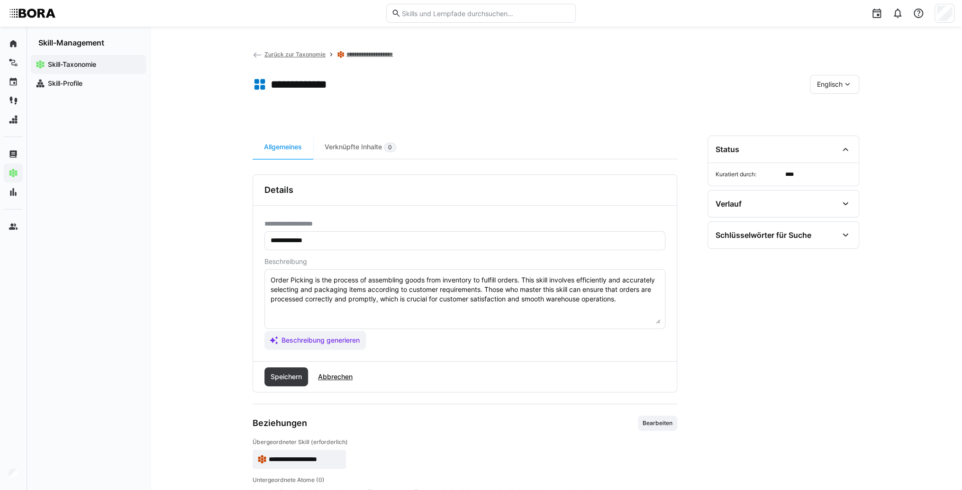
click at [636, 303] on textarea "Order Picking is the process of assembling goods from inventory to fulfill orde…" at bounding box center [465, 298] width 391 height 49
click at [313, 311] on textarea "Order Picking is the process of assembling goods from inventory to fulfill orde…" at bounding box center [465, 298] width 391 height 49
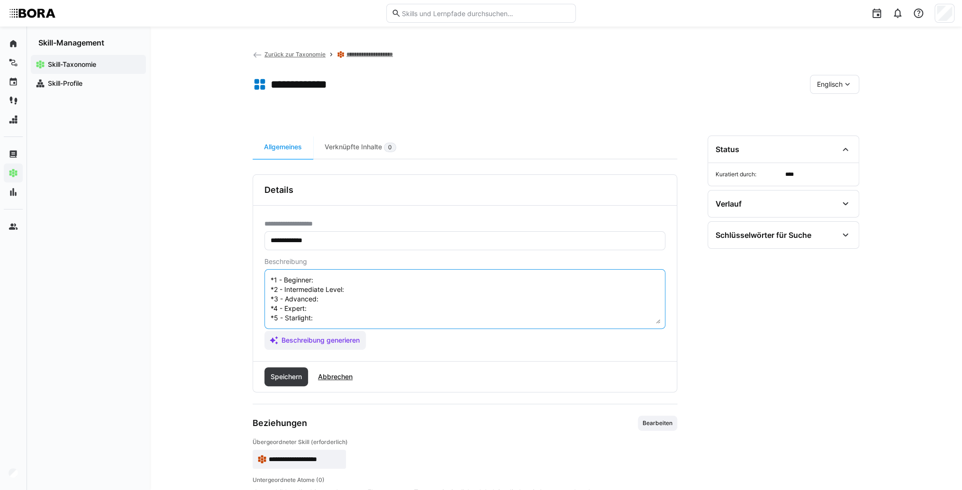
scroll to position [8, 0]
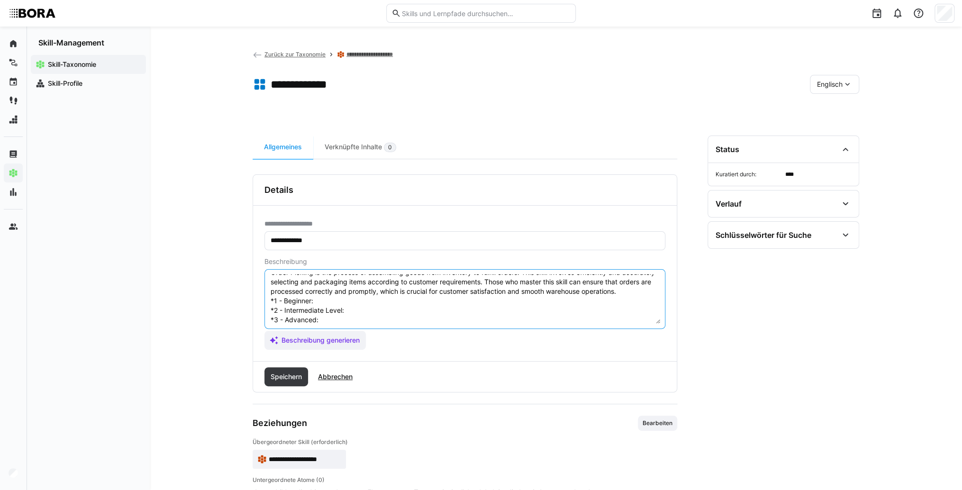
click at [323, 307] on textarea "Order Picking is the process of assembling goods from inventory to fulfill orde…" at bounding box center [465, 298] width 391 height 49
click at [330, 310] on textarea "Order Picking is the process of assembling goods from inventory to fulfill orde…" at bounding box center [465, 298] width 391 height 49
click at [379, 317] on textarea "Order Picking is the process of assembling goods from inventory to fulfill orde…" at bounding box center [465, 298] width 391 height 49
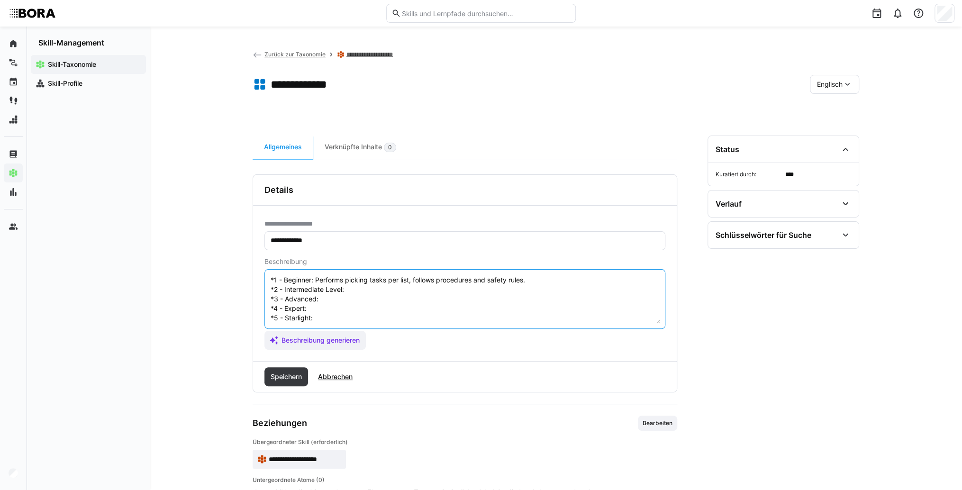
scroll to position [46, 0]
click at [349, 291] on textarea "Order Picking is the process of assembling goods from inventory to fulfill orde…" at bounding box center [465, 298] width 391 height 49
click at [351, 284] on textarea "Order Picking is the process of assembling goods from inventory to fulfill orde…" at bounding box center [465, 298] width 391 height 49
click at [367, 283] on textarea "Order Picking is the process of assembling goods from inventory to fulfill orde…" at bounding box center [465, 298] width 391 height 49
click at [345, 292] on textarea "Order Picking is the process of assembling goods from inventory to fulfill orde…" at bounding box center [465, 298] width 391 height 49
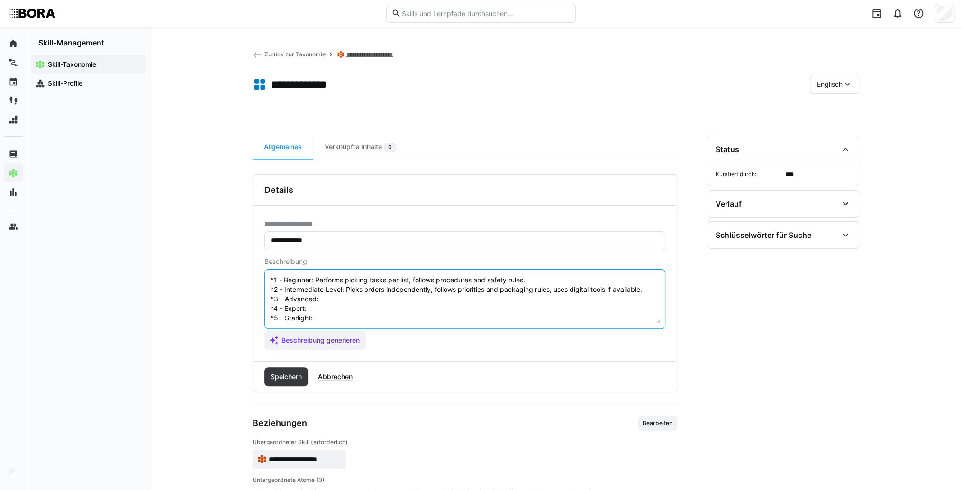
click at [357, 291] on textarea "Order Picking is the process of assembling goods from inventory to fulfill orde…" at bounding box center [465, 298] width 391 height 49
click at [338, 303] on textarea "Order Picking is the process of assembling goods from inventory to fulfill orde…" at bounding box center [465, 298] width 391 height 49
click at [364, 302] on textarea "Order Picking is the process of assembling goods from inventory to fulfill orde…" at bounding box center [465, 298] width 391 height 49
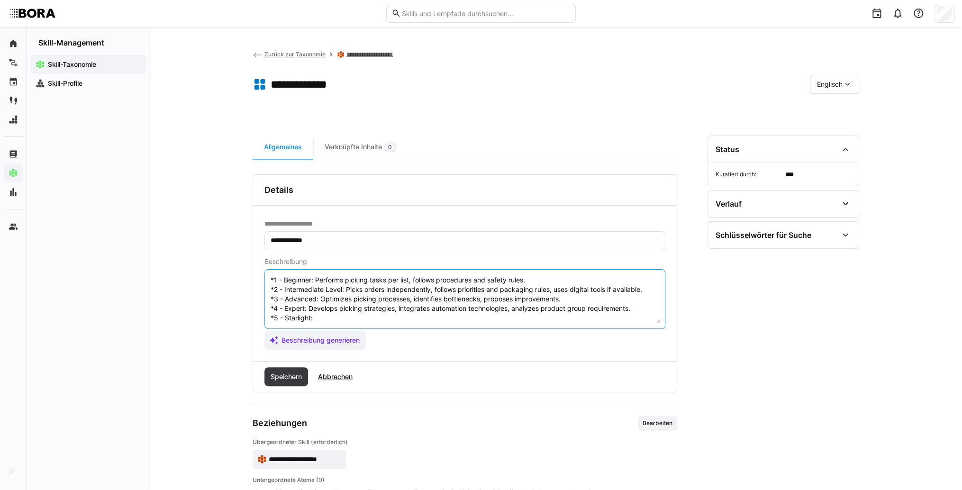
click at [334, 311] on textarea "Order Picking is the process of assembling goods from inventory to fulfill orde…" at bounding box center [465, 298] width 391 height 49
click at [407, 313] on textarea "Order Picking is the process of assembling goods from inventory to fulfill orde…" at bounding box center [465, 298] width 391 height 49
type textarea "Order Picking is the process of assembling goods from inventory to fulfill orde…"
click at [284, 382] on span "Speichern" at bounding box center [287, 376] width 44 height 19
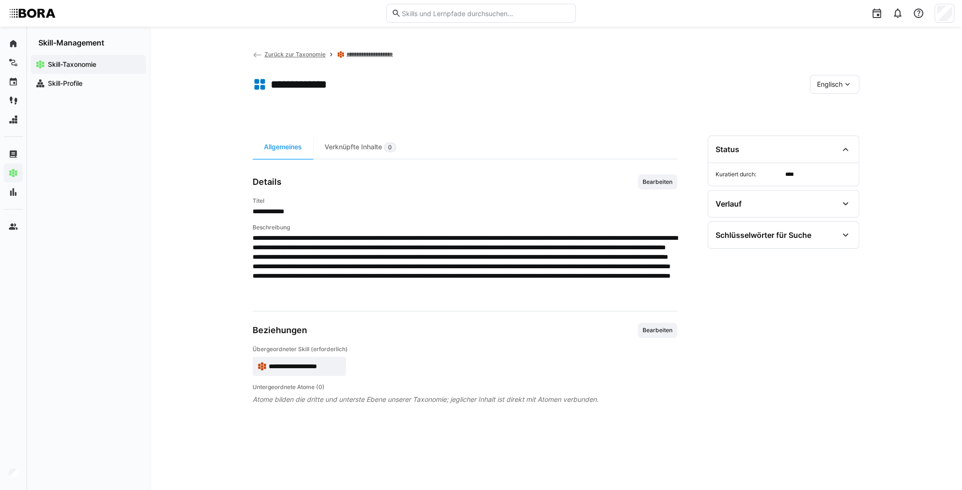
click at [306, 363] on span "**********" at bounding box center [305, 366] width 73 height 9
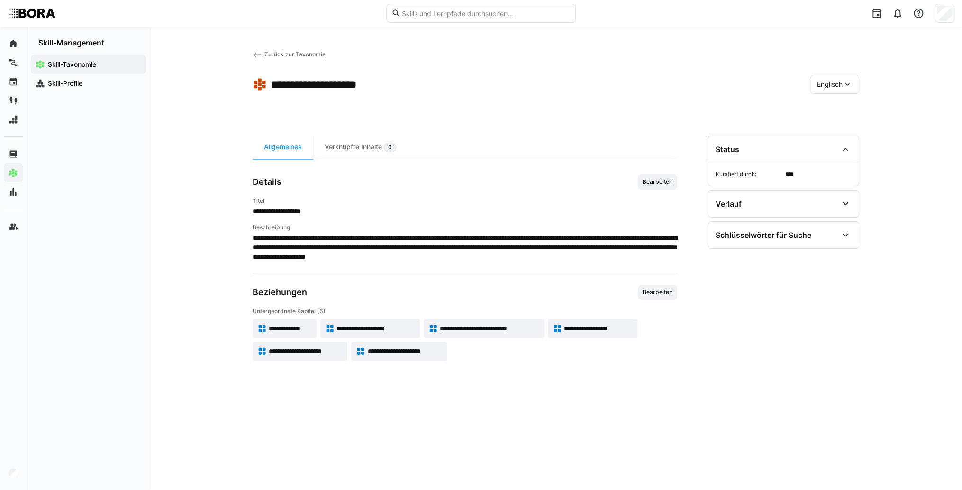
click at [829, 70] on app-toolbar "**********" at bounding box center [556, 86] width 607 height 38
click at [828, 79] on div "Englisch" at bounding box center [834, 84] width 49 height 19
click at [829, 116] on div "Deutsch" at bounding box center [835, 110] width 50 height 20
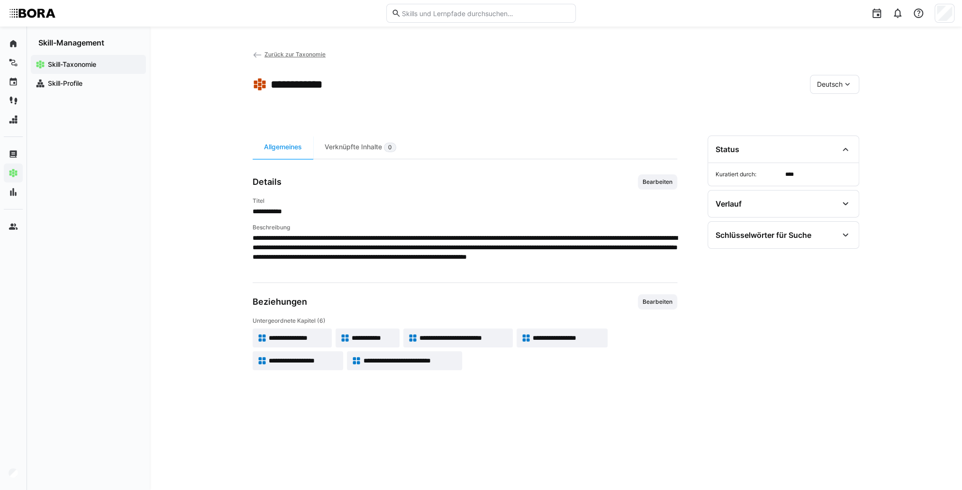
click at [273, 55] on span "Zurück zur Taxonomie" at bounding box center [295, 54] width 61 height 7
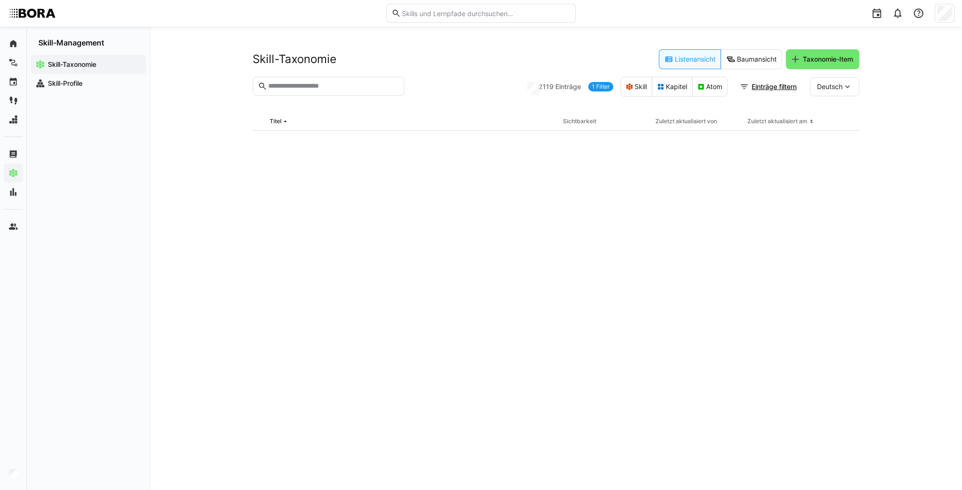
click at [360, 83] on input "text" at bounding box center [333, 86] width 132 height 9
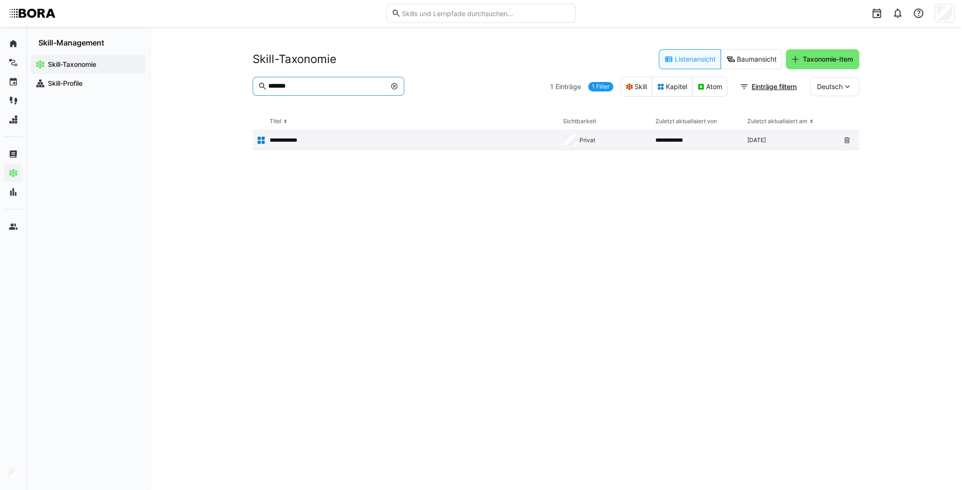
type input "*******"
click at [294, 144] on p "**********" at bounding box center [288, 141] width 37 height 8
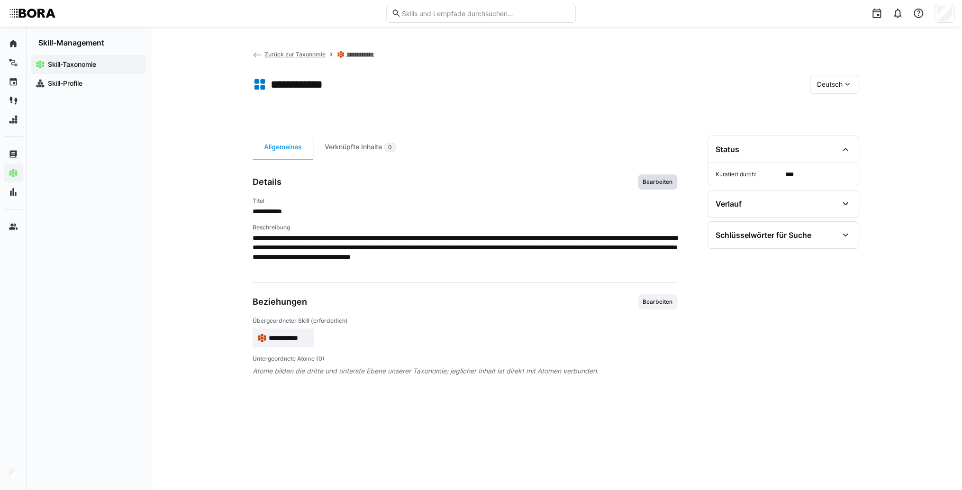
click at [664, 185] on span "Bearbeiten" at bounding box center [658, 182] width 32 height 8
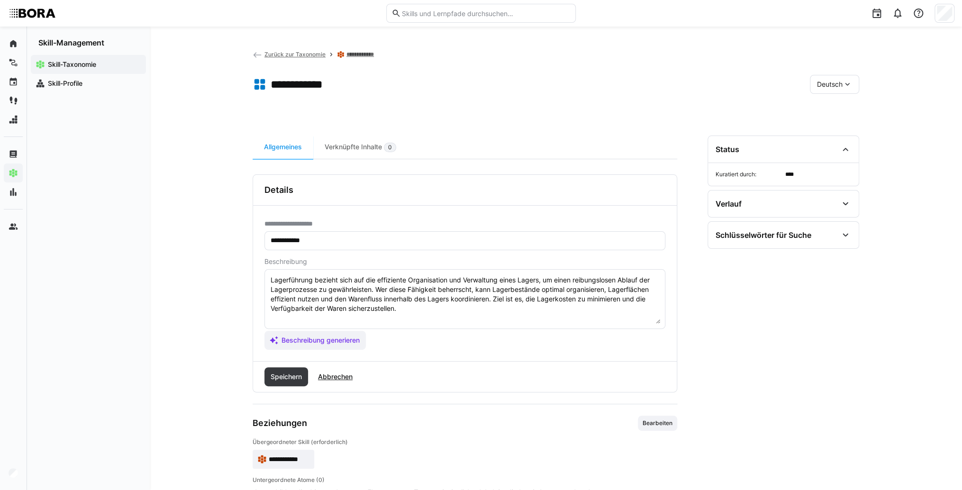
click at [499, 312] on textarea "Lagerführung bezieht sich auf die effiziente Organisation und Verwaltung eines …" at bounding box center [465, 298] width 391 height 49
click at [310, 320] on textarea "Lagerführung bezieht sich auf die effiziente Organisation und Verwaltung eines …" at bounding box center [465, 298] width 391 height 49
paste textarea "*1 -Anfänger: *2 – Mittelstufe: *3 – Fortgeschritten: *4 – Experte: * 5 - Starl…"
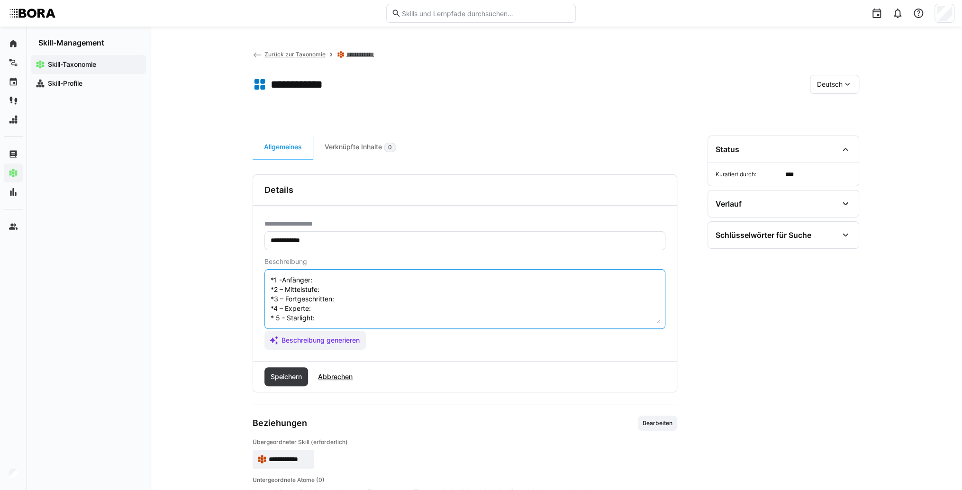
scroll to position [8, 0]
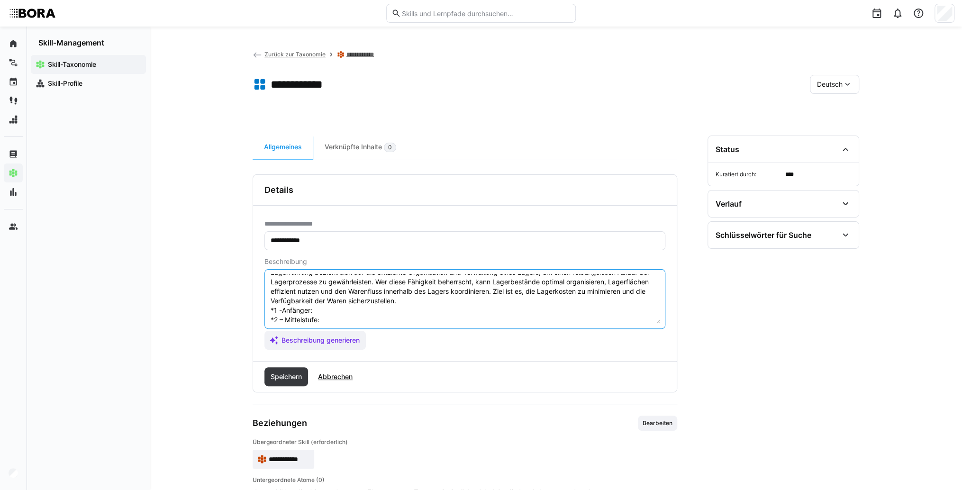
click at [334, 310] on textarea "Lagerführung bezieht sich auf die effiziente Organisation und Verwaltung eines …" at bounding box center [465, 298] width 391 height 49
click at [393, 307] on textarea "Lagerführung bezieht sich auf die effiziente Organisation und Verwaltung eines …" at bounding box center [465, 298] width 391 height 49
paste textarea "Unterstützt bei Ein- und Auslagerungen, kennt Lageraufbau und einfache Systembe…"
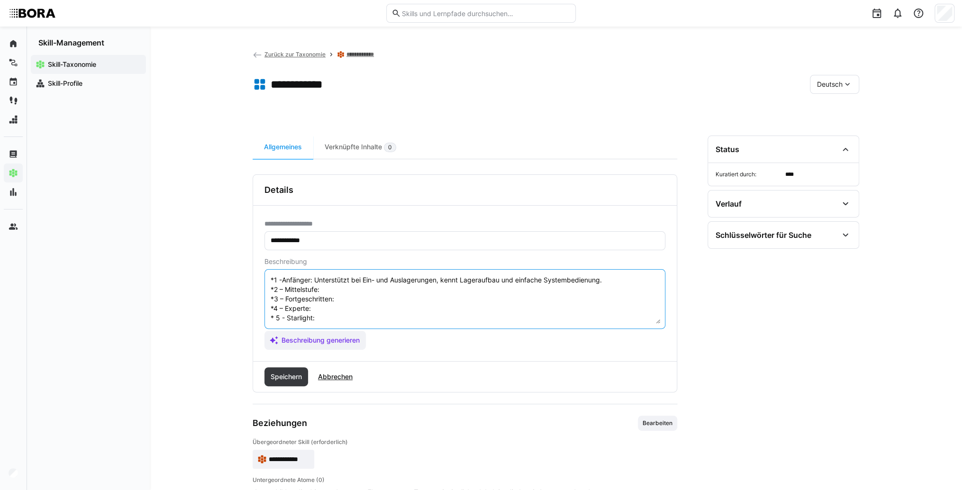
click at [379, 283] on textarea "Lagerführung bezieht sich auf die effiziente Organisation und Verwaltung eines …" at bounding box center [465, 298] width 391 height 49
click at [349, 284] on textarea "Lagerführung bezieht sich auf die effiziente Organisation und Verwaltung eines …" at bounding box center [465, 298] width 391 height 49
paste textarea "Verwaltet Lagerbestände selbstständig, nutzt Lagerverwaltungssysteme und dokume…"
click at [363, 298] on textarea "Lagerführung bezieht sich auf die effiziente Organisation und Verwaltung eines …" at bounding box center [465, 298] width 391 height 49
click at [354, 300] on textarea "Lagerführung bezieht sich auf die effiziente Organisation und Verwaltung eines …" at bounding box center [465, 298] width 391 height 49
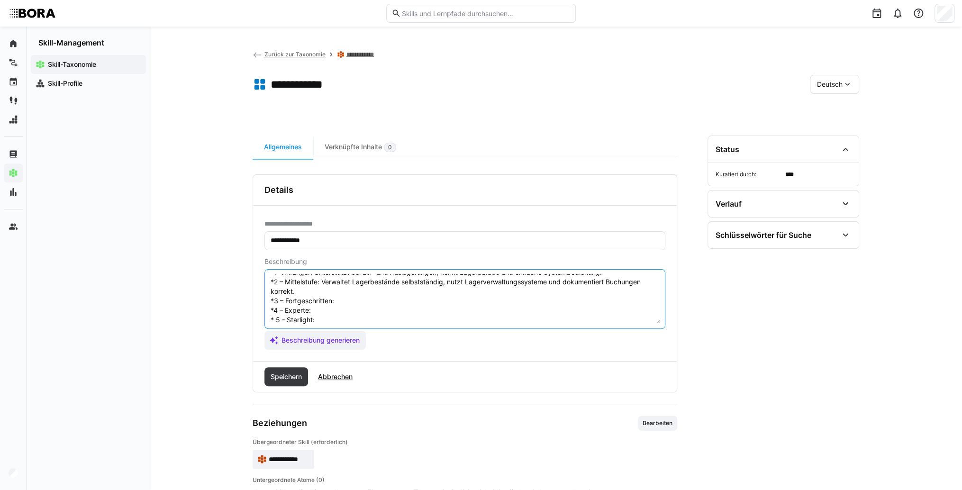
paste textarea "Analysiert Lagerprozesse, optimiert Bestandsführung und koordiniert Lagerumstel…"
click at [349, 296] on textarea "Lagerführung bezieht sich auf die effiziente Organisation und Verwaltung eines …" at bounding box center [465, 298] width 391 height 49
click at [369, 301] on textarea "Lagerführung bezieht sich auf die effiziente Organisation und Verwaltung eines …" at bounding box center [465, 298] width 391 height 49
paste textarea "Entwickelt Lagerkonzepte, optimiert Flächennutzung und setzt Automatisierungslö…"
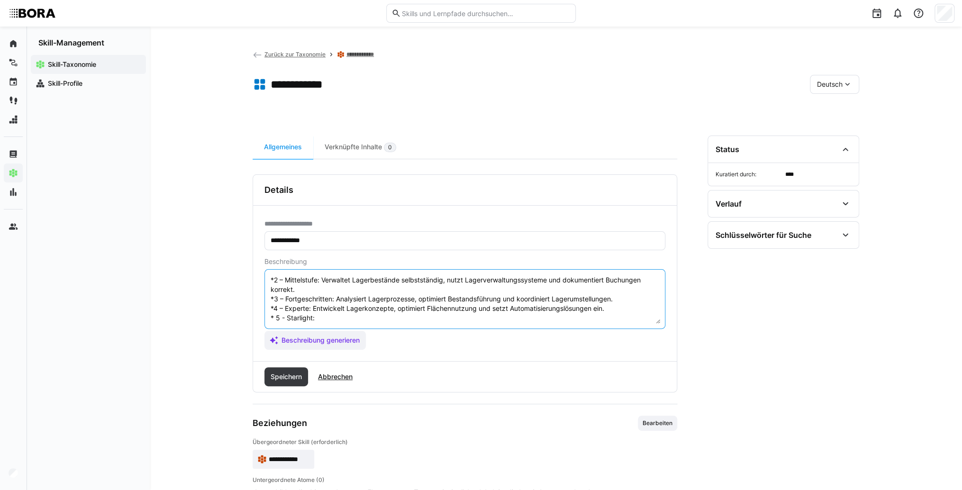
click at [369, 311] on textarea "Lagerführung bezieht sich auf die effiziente Organisation und Verwaltung eines …" at bounding box center [465, 298] width 391 height 49
click at [384, 311] on textarea "Lagerführung bezieht sich auf die effiziente Organisation und Verwaltung eines …" at bounding box center [465, 298] width 391 height 49
paste textarea "Verantwortet strategische Lagerführung, definiert unternehmensweite Standards u…"
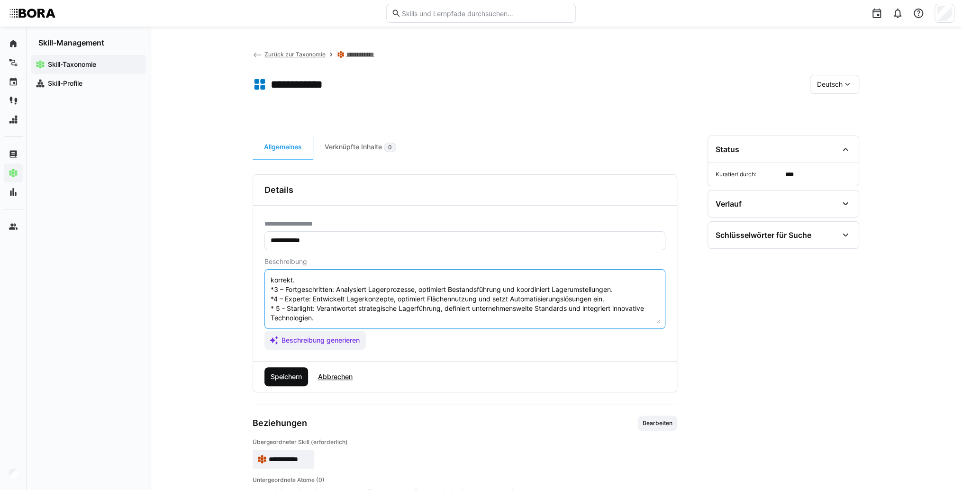
type textarea "Lagerführung bezieht sich auf die effiziente Organisation und Verwaltung eines …"
click at [305, 377] on span "Speichern" at bounding box center [287, 376] width 44 height 19
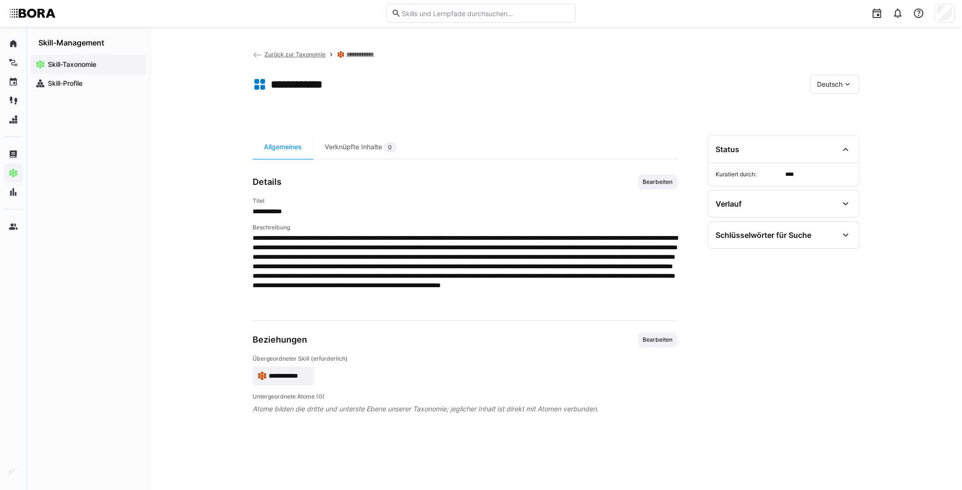
click at [840, 82] on span "Deutsch" at bounding box center [830, 84] width 26 height 9
click at [825, 122] on div "Englisch" at bounding box center [835, 129] width 50 height 20
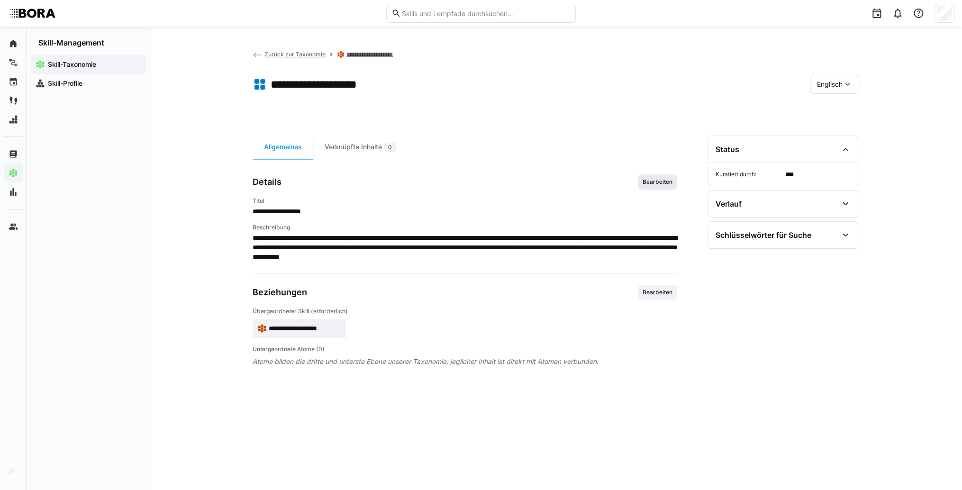
click at [654, 183] on span "Bearbeiten" at bounding box center [658, 182] width 32 height 8
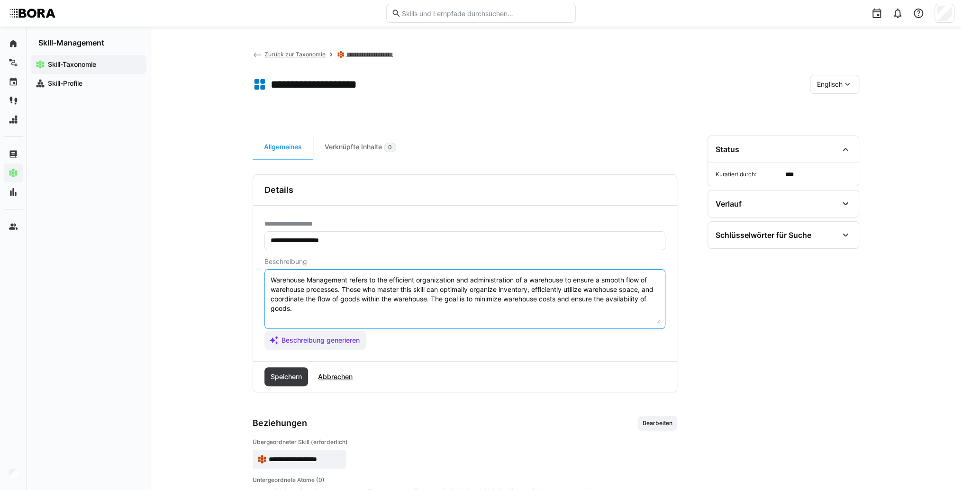
click at [475, 309] on textarea "Warehouse Management refers to the efficient organization and administration of…" at bounding box center [465, 298] width 391 height 49
click at [281, 316] on textarea "Warehouse Management refers to the efficient organization and administration of…" at bounding box center [465, 298] width 391 height 49
paste textarea "*1 - Beginner: *2 - Intermediate Level: *3 - Advanced: *4 - Expert: *5 - Starli…"
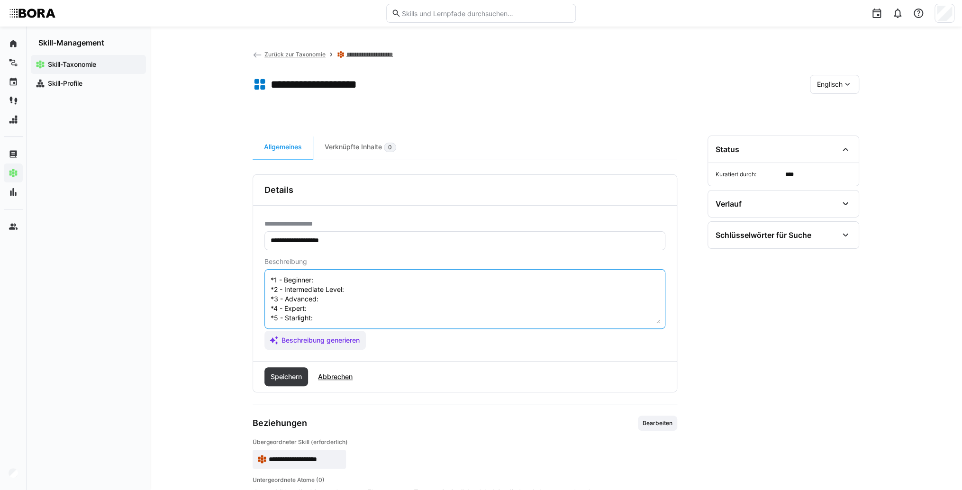
scroll to position [8, 0]
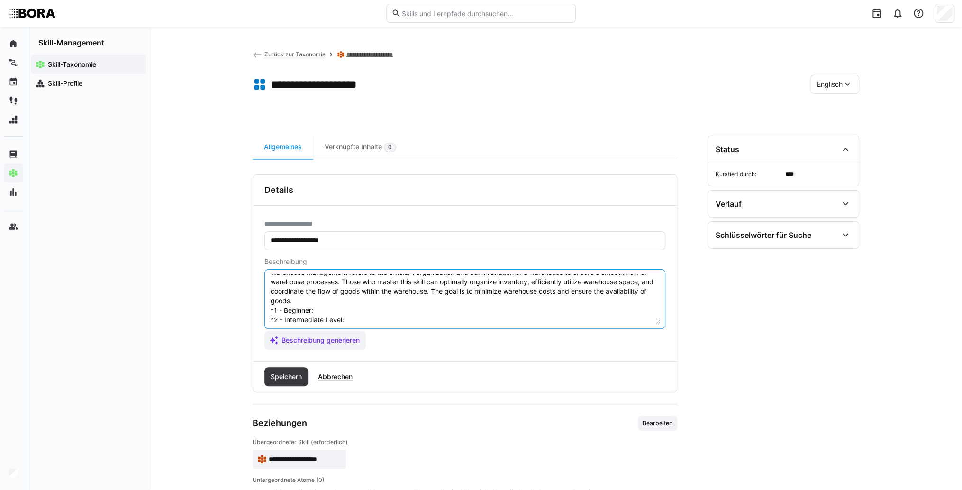
click at [330, 307] on textarea "Warehouse Management refers to the efficient organization and administration of…" at bounding box center [465, 298] width 391 height 49
click at [347, 306] on textarea "Warehouse Management refers to the efficient organization and administration of…" at bounding box center [465, 298] width 391 height 49
paste textarea "Assists in goods receipt/issue, knows layout and basic systems."
click at [358, 317] on textarea "Warehouse Management refers to the efficient organization and administration of…" at bounding box center [465, 298] width 391 height 49
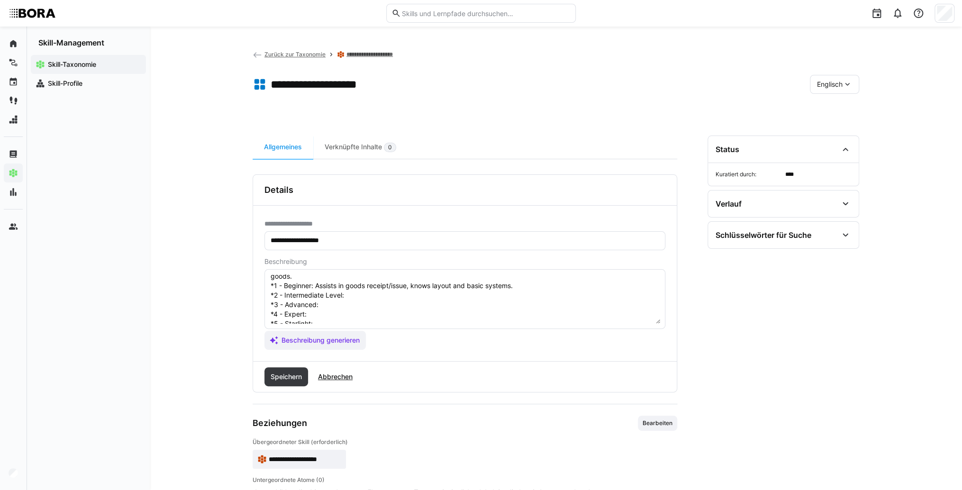
scroll to position [46, 0]
click at [357, 287] on textarea "Warehouse Management refers to the efficient organization and administration of…" at bounding box center [465, 298] width 391 height 49
click at [364, 282] on textarea "Warehouse Management refers to the efficient organization and administration of…" at bounding box center [465, 298] width 391 height 49
paste textarea "Manages inventory independently, uses warehouse management software, records tr…"
click at [334, 299] on textarea "Warehouse Management refers to the efficient organization and administration of…" at bounding box center [465, 298] width 391 height 49
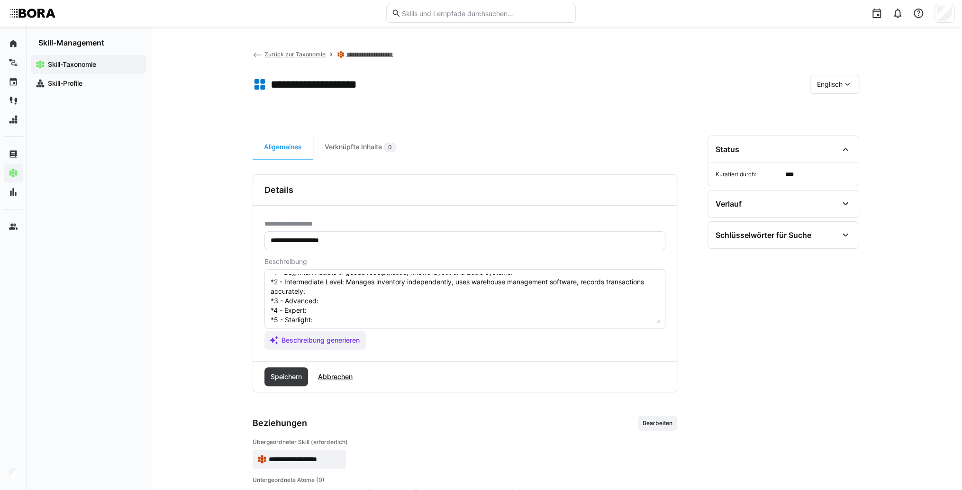
click at [325, 296] on textarea "Warehouse Management refers to the efficient organization and administration of…" at bounding box center [465, 298] width 391 height 49
paste textarea "Analyzes and optimizes warehouse processes, coordinates relocations."
click at [324, 299] on textarea "Warehouse Management refers to the efficient organization and administration of…" at bounding box center [465, 298] width 391 height 49
click at [328, 298] on textarea "Warehouse Management refers to the efficient organization and administration of…" at bounding box center [465, 298] width 391 height 49
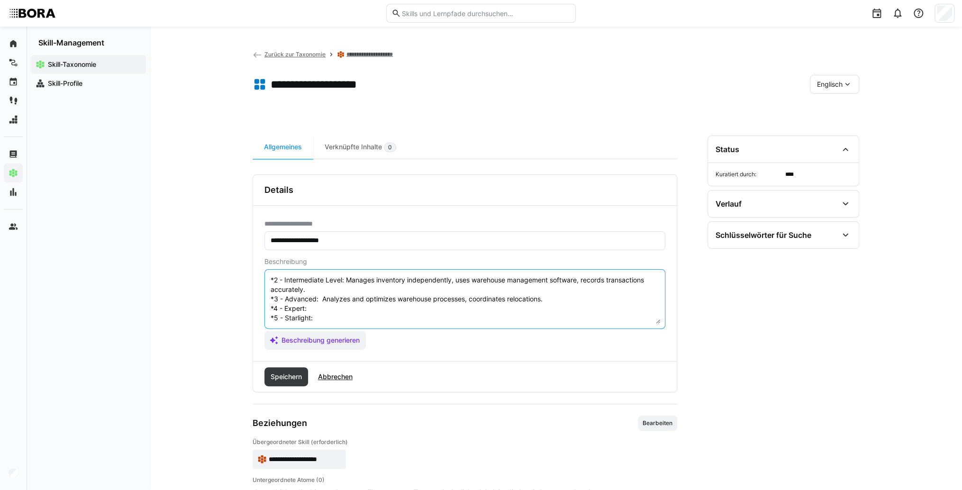
paste textarea "Develops warehouse concepts, optimizes space utilization, implements automation…"
click at [333, 312] on textarea "Warehouse Management refers to the efficient organization and administration of…" at bounding box center [465, 298] width 391 height 49
click at [321, 307] on textarea "Warehouse Management refers to the efficient organization and administration of…" at bounding box center [465, 298] width 391 height 49
paste textarea "Oversees strategic warehouse management, sets company standards, integrates new…"
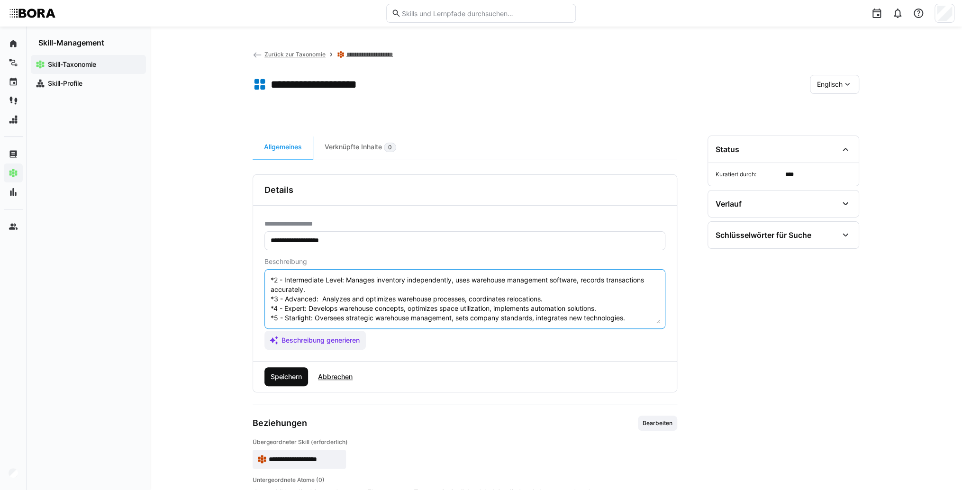
type textarea "Warehouse Management refers to the efficient organization and administration of…"
click at [285, 383] on span "Speichern" at bounding box center [287, 376] width 44 height 19
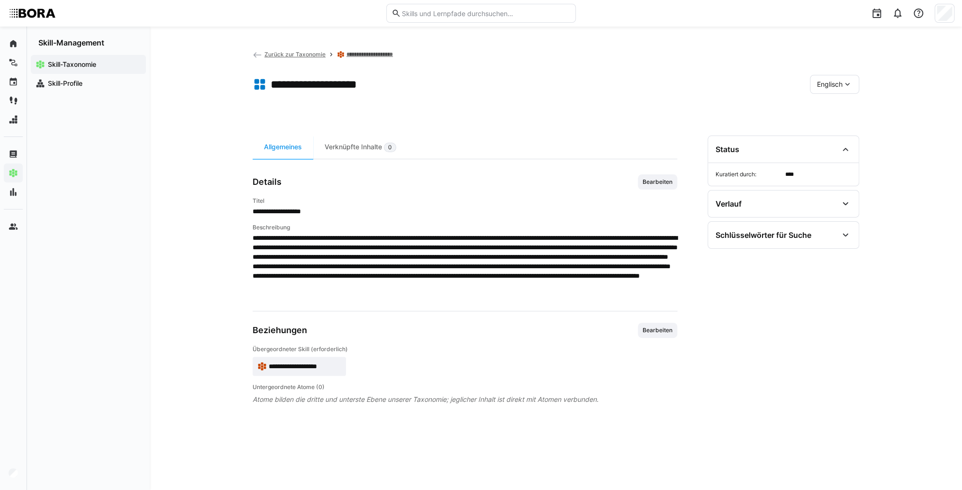
click at [849, 80] on eds-icon at bounding box center [847, 84] width 9 height 9
click at [849, 104] on div "Deutsch" at bounding box center [835, 110] width 50 height 20
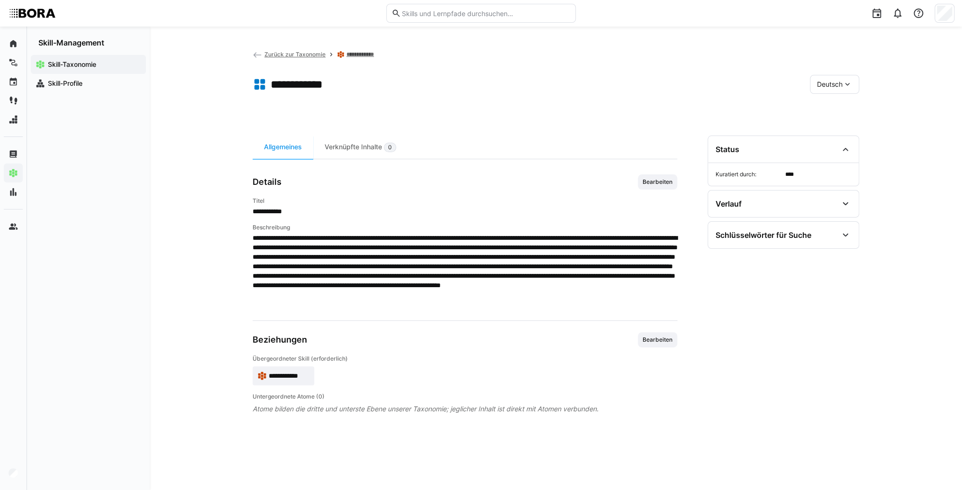
click at [273, 368] on app-skill-badge "**********" at bounding box center [284, 375] width 62 height 19
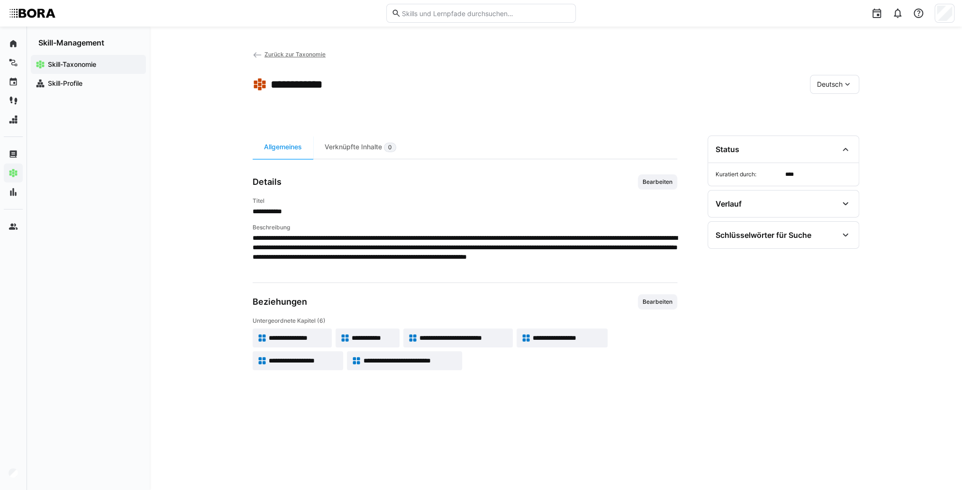
click at [492, 339] on span "**********" at bounding box center [464, 337] width 89 height 9
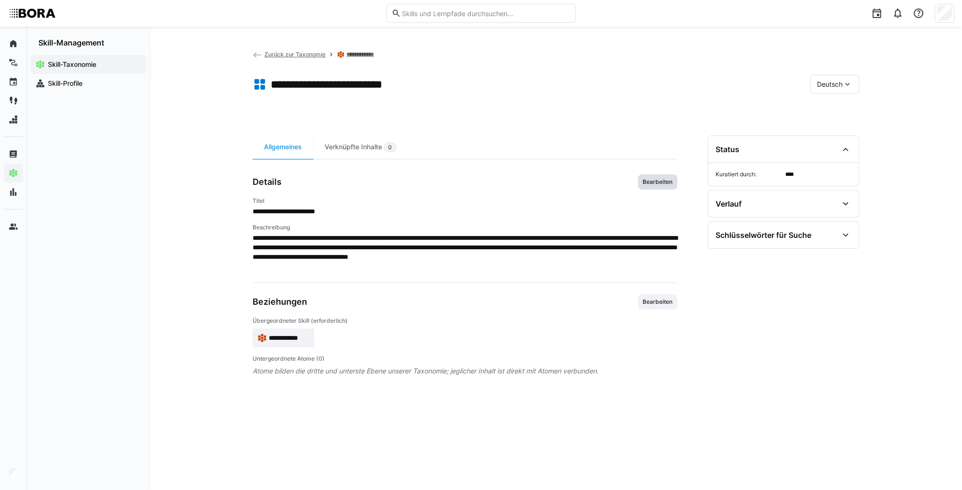
click at [645, 186] on span "Bearbeiten" at bounding box center [657, 181] width 39 height 15
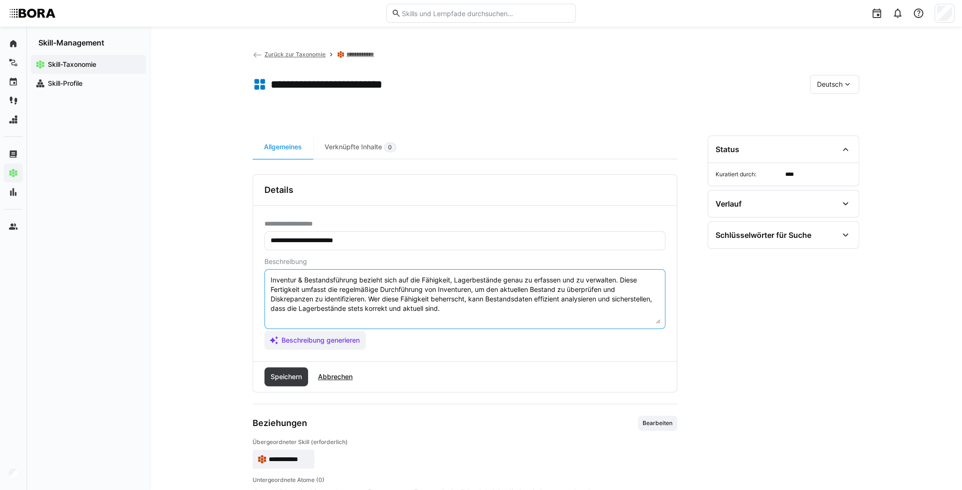
click at [516, 314] on textarea "Inventur & Bestandsführung bezieht sich auf die Fähigkeit, Lagerbestände genau …" at bounding box center [465, 298] width 391 height 49
click at [322, 316] on textarea "Inventur & Bestandsführung bezieht sich auf die Fähigkeit, Lagerbestände genau …" at bounding box center [465, 298] width 391 height 49
paste textarea "*1 -Anfänger: *2 – Mittelstufe: *3 – Fortgeschritten: *4 – Experte: * 5 - Starl…"
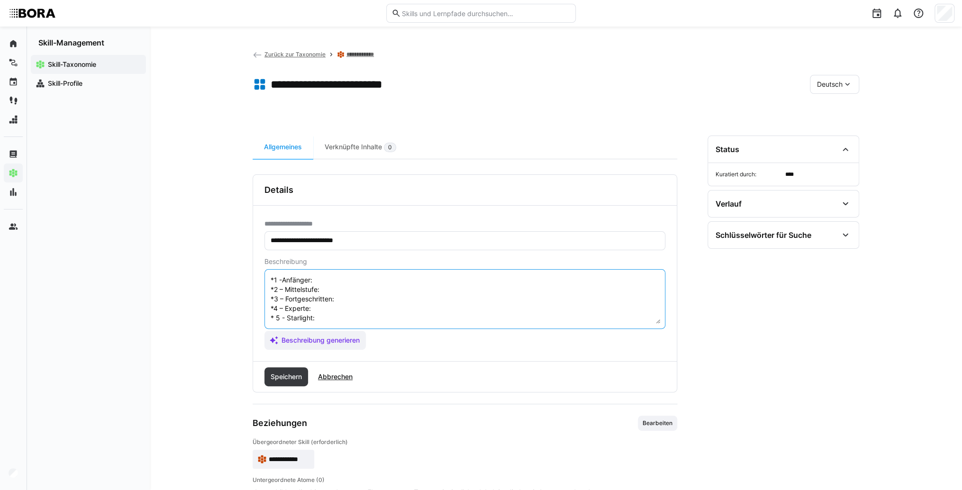
scroll to position [8, 0]
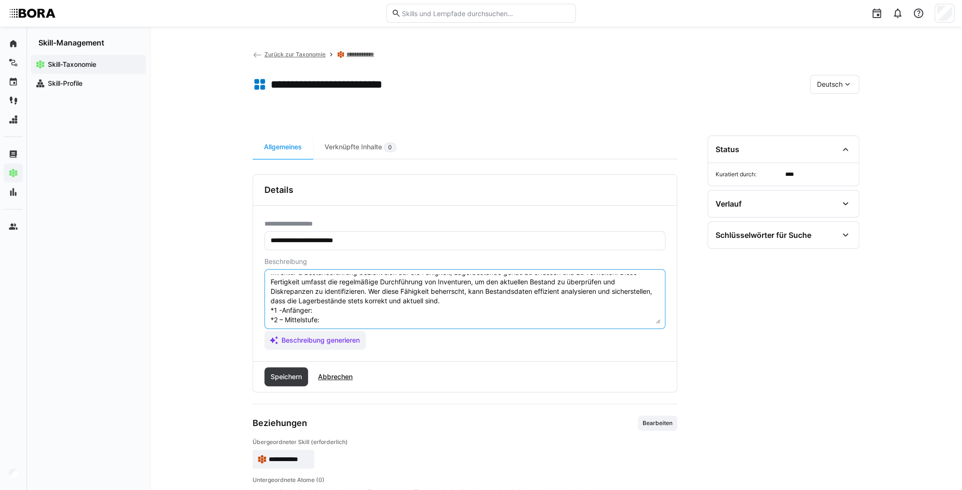
click at [336, 309] on textarea "Inventur & Bestandsführung bezieht sich auf die Fähigkeit, Lagerbestände genau …" at bounding box center [465, 298] width 391 height 49
click at [340, 310] on textarea "Inventur & Bestandsführung bezieht sich auf die Fähigkeit, Lagerbestände genau …" at bounding box center [465, 298] width 391 height 49
paste textarea "Unterstützt bei Inventurzählungen und Dokumentation."
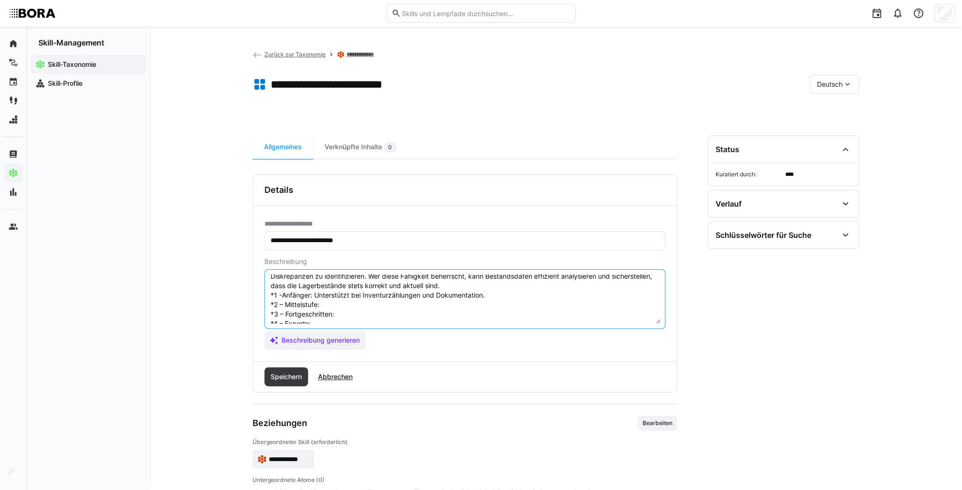
scroll to position [46, 0]
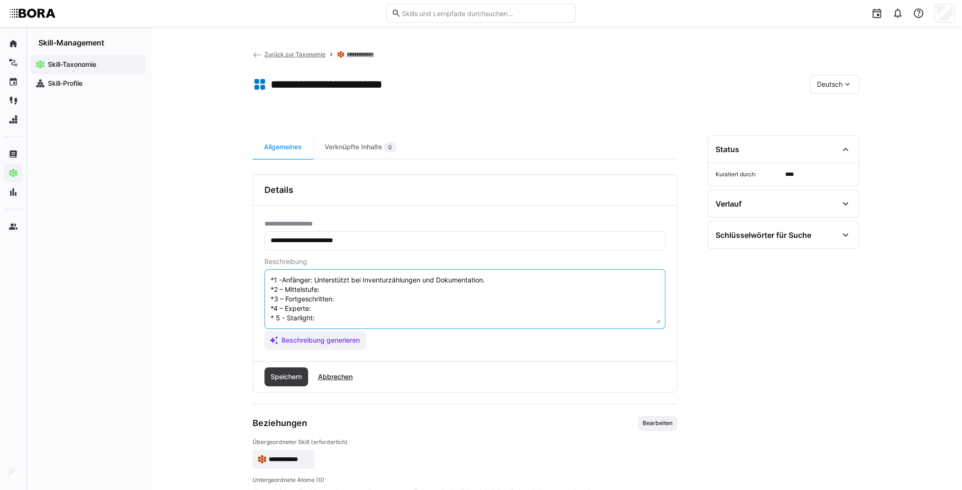
click at [329, 285] on textarea "Inventur & Bestandsführung bezieht sich auf die Fähigkeit, Lagerbestände genau …" at bounding box center [465, 298] width 391 height 49
click at [341, 281] on textarea "Inventur & Bestandsführung bezieht sich auf die Fähigkeit, Lagerbestände genau …" at bounding box center [465, 298] width 391 height 49
paste textarea "Führt Inventuren eigenständig durch, bereinigt Bestandsabweichungen und pflegt …"
click at [367, 297] on textarea "Inventur & Bestandsführung bezieht sich auf die Fähigkeit, Lagerbestände genau …" at bounding box center [465, 298] width 391 height 49
click at [361, 306] on textarea "Inventur & Bestandsführung bezieht sich auf die Fähigkeit, Lagerbestände genau …" at bounding box center [465, 298] width 391 height 49
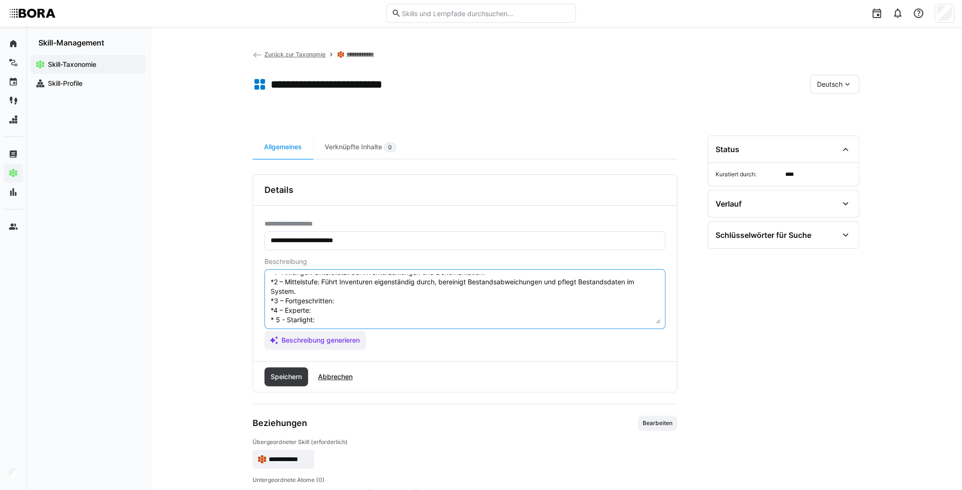
click at [357, 298] on textarea "Inventur & Bestandsführung bezieht sich auf die Fähigkeit, Lagerbestände genau …" at bounding box center [465, 298] width 391 height 49
paste textarea "Analysiert Bestandsabweichungen, koordiniert Nachzählungen und sorgt für Bestan…"
click at [353, 299] on textarea "Inventur & Bestandsführung bezieht sich auf die Fähigkeit, Lagerbestände genau …" at bounding box center [465, 298] width 391 height 49
click at [334, 296] on textarea "Inventur & Bestandsführung bezieht sich auf die Fähigkeit, Lagerbestände genau …" at bounding box center [465, 298] width 391 height 49
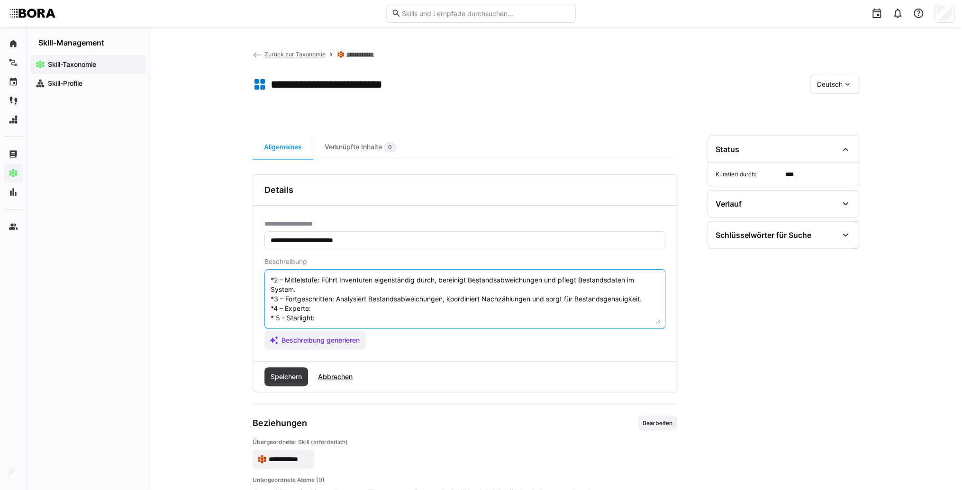
paste textarea "Entwickelt Inventurstrategien, implementiert zyklische Inventuren und optimiert…"
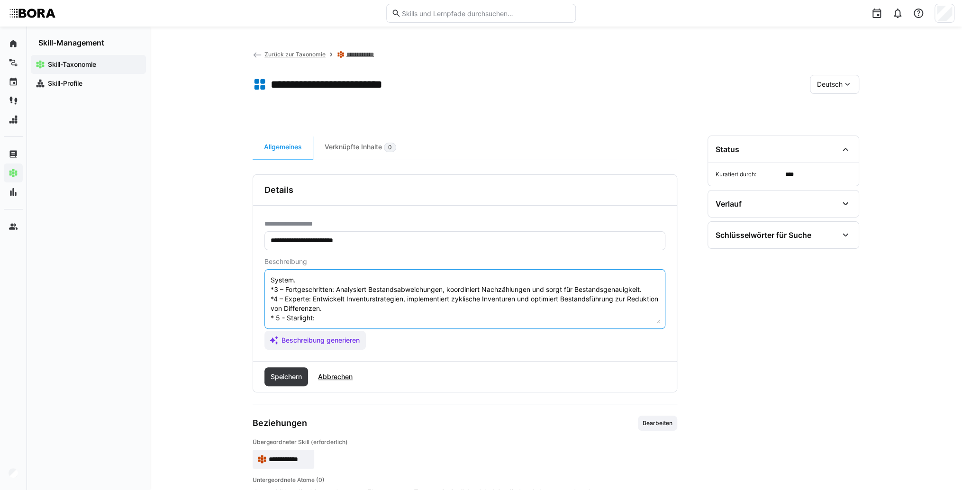
click at [338, 313] on textarea "Inventur & Bestandsführung bezieht sich auf die Fähigkeit, Lagerbestände genau …" at bounding box center [465, 298] width 391 height 49
click at [365, 316] on textarea "Inventur & Bestandsführung bezieht sich auf die Fähigkeit, Lagerbestände genau …" at bounding box center [465, 298] width 391 height 49
paste textarea "Verantworte die strategische Bestandsführung, implementiere innovative Inventur…"
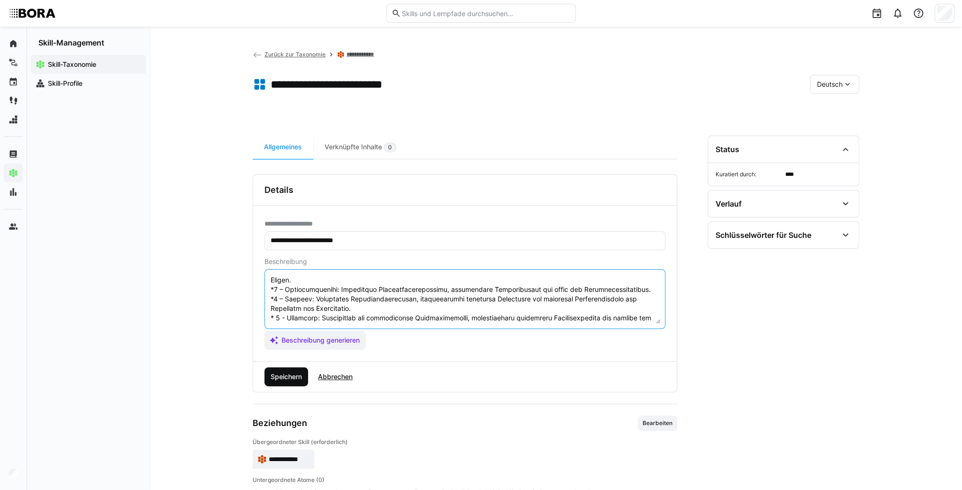
scroll to position [64, 0]
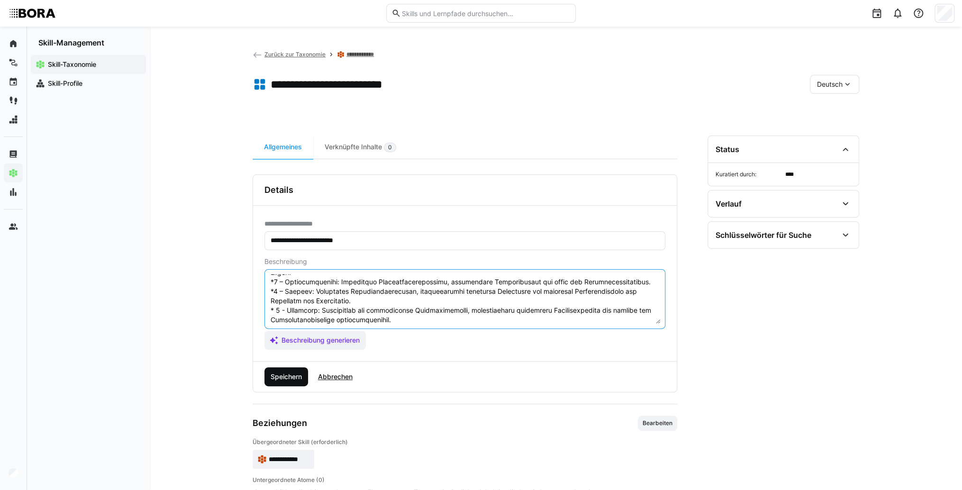
type textarea "Loremips & Dolorsitametcon adipisc elit sed doe Temporinc, Utlaboreetdol magna …"
click at [275, 380] on span "Speichern" at bounding box center [286, 376] width 34 height 9
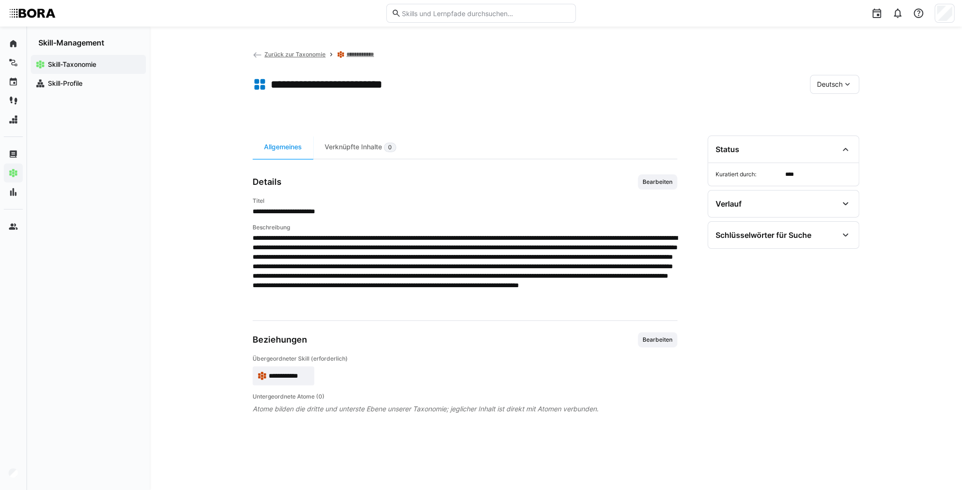
click at [838, 76] on div "Deutsch" at bounding box center [834, 84] width 49 height 19
click at [826, 130] on span "Englisch" at bounding box center [830, 129] width 26 height 9
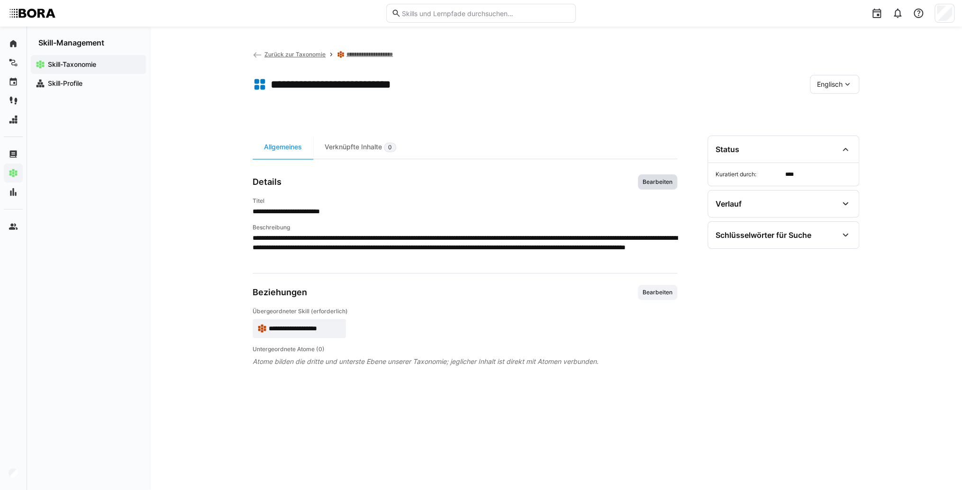
click at [649, 184] on span "Bearbeiten" at bounding box center [658, 182] width 32 height 8
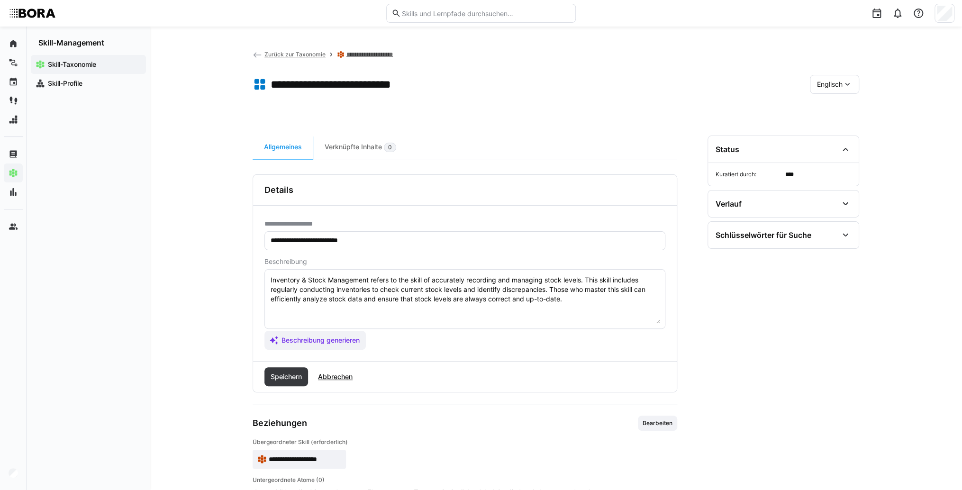
click at [580, 294] on textarea "Inventory & Stock Management refers to the skill of accurately recording and ma…" at bounding box center [465, 298] width 391 height 49
click at [582, 302] on textarea "Inventory & Stock Management refers to the skill of accurately recording and ma…" at bounding box center [465, 298] width 391 height 49
click at [291, 315] on textarea "Inventory & Stock Management refers to the skill of accurately recording and ma…" at bounding box center [465, 298] width 391 height 49
paste textarea "*1 - Beginner: *2 - Intermediate Level: *3 - Advanced: *4 - Expert: *5 - Starli…"
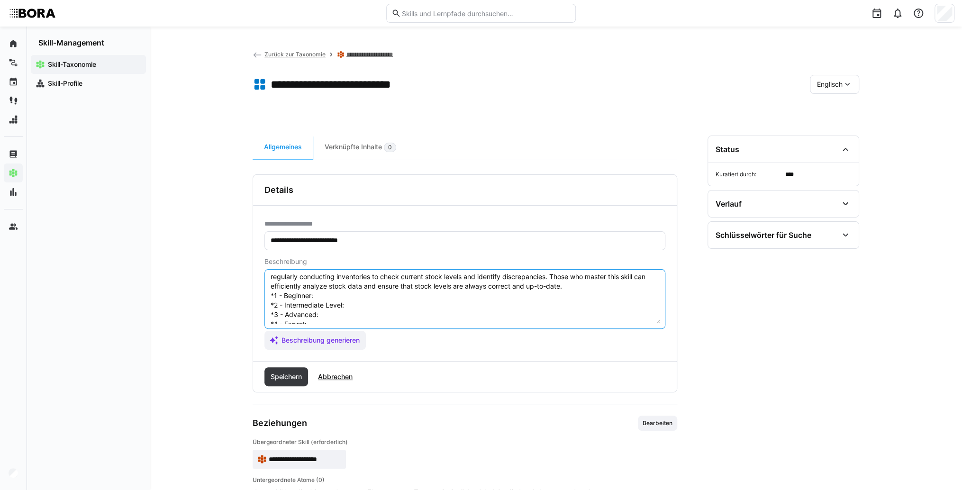
scroll to position [0, 0]
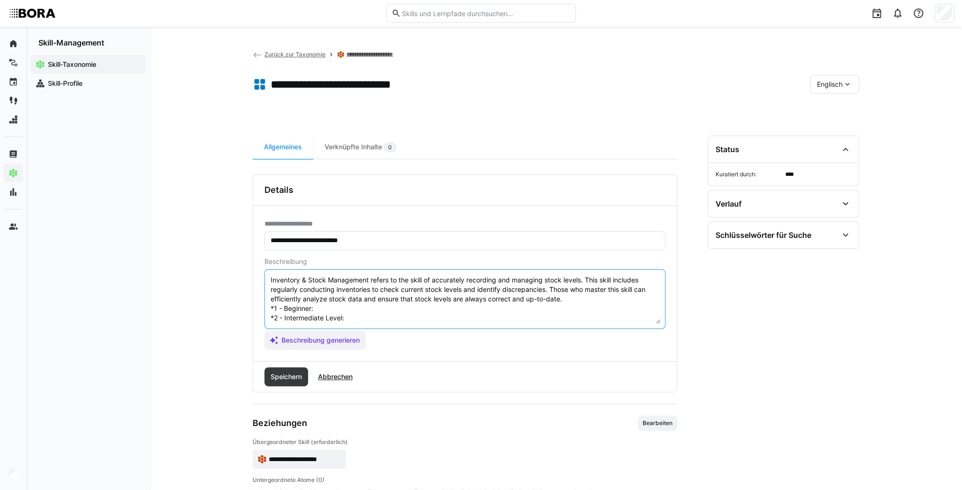
click at [333, 310] on textarea "Inventory & Stock Management refers to the skill of accurately recording and ma…" at bounding box center [465, 298] width 391 height 49
click at [387, 311] on textarea "Inventory & Stock Management refers to the skill of accurately recording and ma…" at bounding box center [465, 298] width 391 height 49
paste textarea "Assists in inventory counts and documentation."
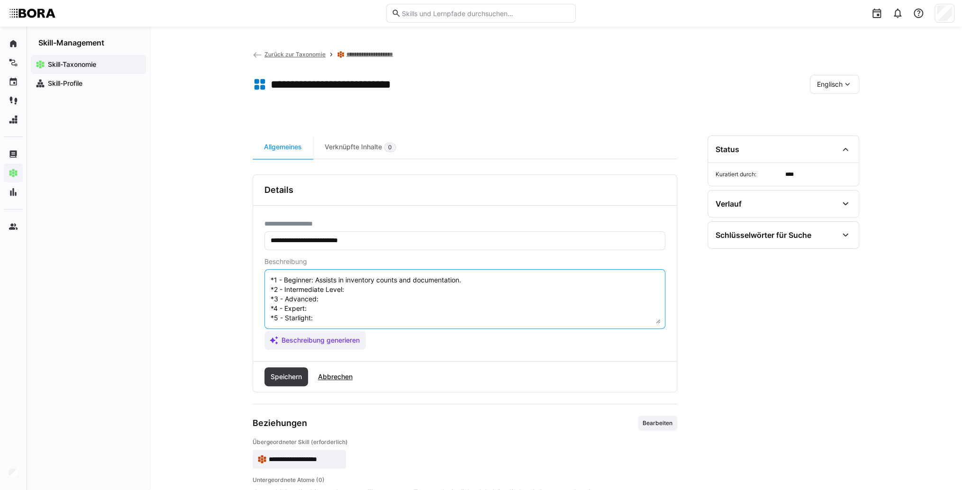
click at [362, 279] on textarea "Inventory & Stock Management refers to the skill of accurately recording and ma…" at bounding box center [465, 298] width 391 height 49
click at [360, 281] on textarea "Inventory & Stock Management refers to the skill of accurately recording and ma…" at bounding box center [465, 298] width 391 height 49
paste textarea "Conducts inventories independently, reconciles discrepancies, maintains stock d…"
click at [335, 286] on textarea "Inventory & Stock Management refers to the skill of accurately recording and ma…" at bounding box center [465, 298] width 391 height 49
click at [354, 288] on textarea "Inventory & Stock Management refers to the skill of accurately recording and ma…" at bounding box center [465, 298] width 391 height 49
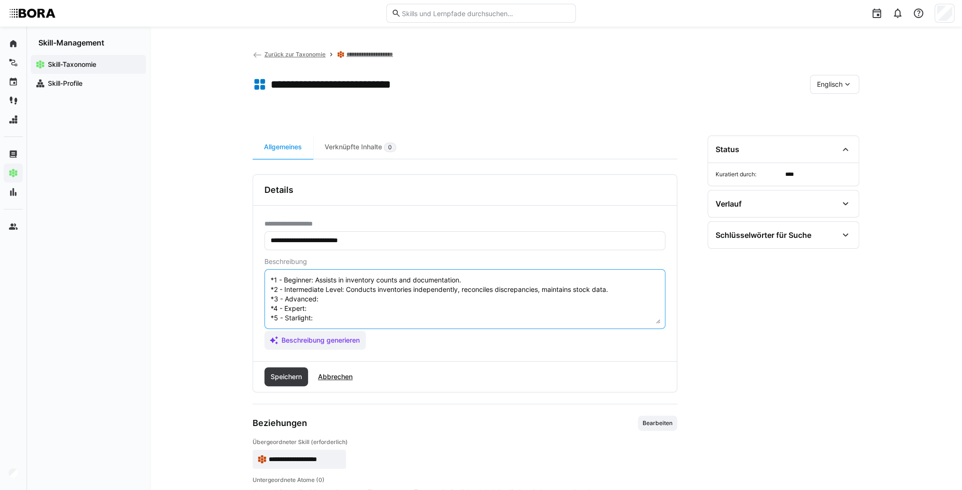
paste textarea "Analyzes stock variances, coordinates recounts, ensures stock accuracy."
click at [318, 302] on textarea "Inventory & Stock Management refers to the skill of accurately recording and ma…" at bounding box center [465, 298] width 391 height 49
click at [354, 301] on textarea "Inventory & Stock Management refers to the skill of accurately recording and ma…" at bounding box center [465, 298] width 391 height 49
paste textarea "Develops inventory strategies, implements cycle counting, optimizes stock manag…"
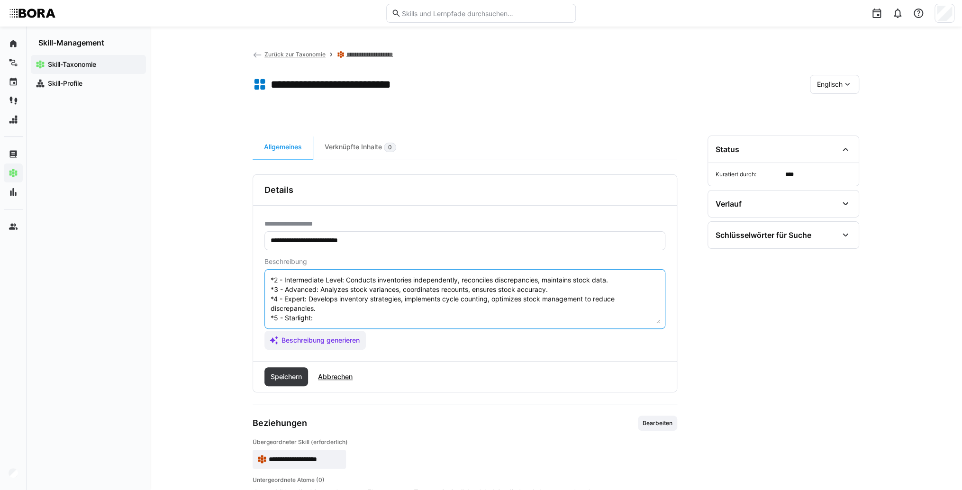
drag, startPoint x: 358, startPoint y: 316, endPoint x: 237, endPoint y: 320, distance: 121.9
click at [358, 317] on textarea "Inventory & Stock Management refers to the skill of accurately recording and ma…" at bounding box center [465, 298] width 391 height 49
click at [339, 320] on textarea "Inventory & Stock Management refers to the skill of accurately recording and ma…" at bounding box center [465, 298] width 391 height 49
paste textarea "Oversees strategic stock management, implements innovative inventory systems, m…"
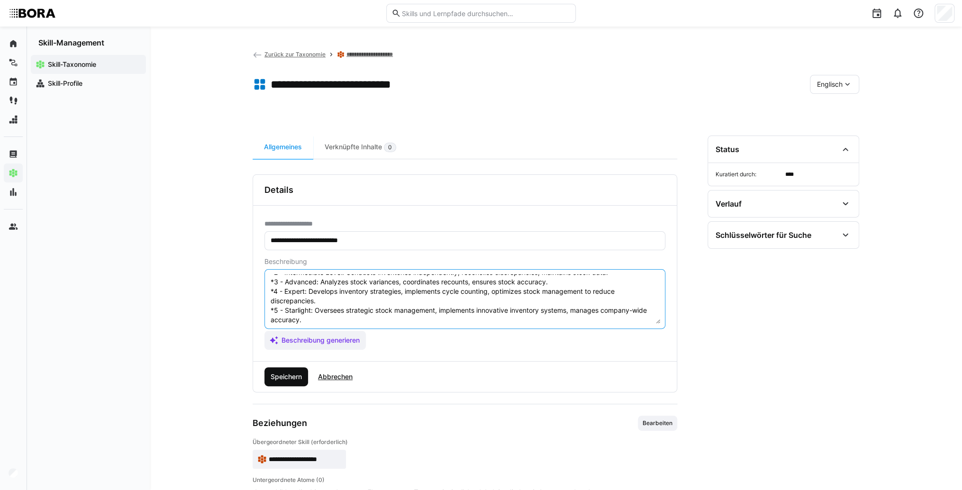
type textarea "Inventory & Stock Management refers to the skill of accurately recording and ma…"
click at [281, 379] on span "Speichern" at bounding box center [286, 376] width 34 height 9
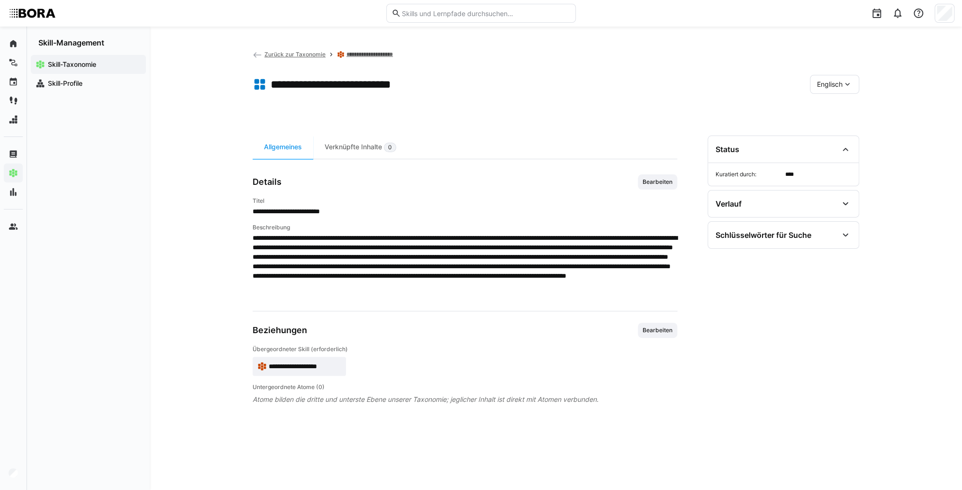
click at [837, 87] on span "Englisch" at bounding box center [830, 84] width 26 height 9
click at [836, 106] on span "Deutsch" at bounding box center [830, 109] width 26 height 9
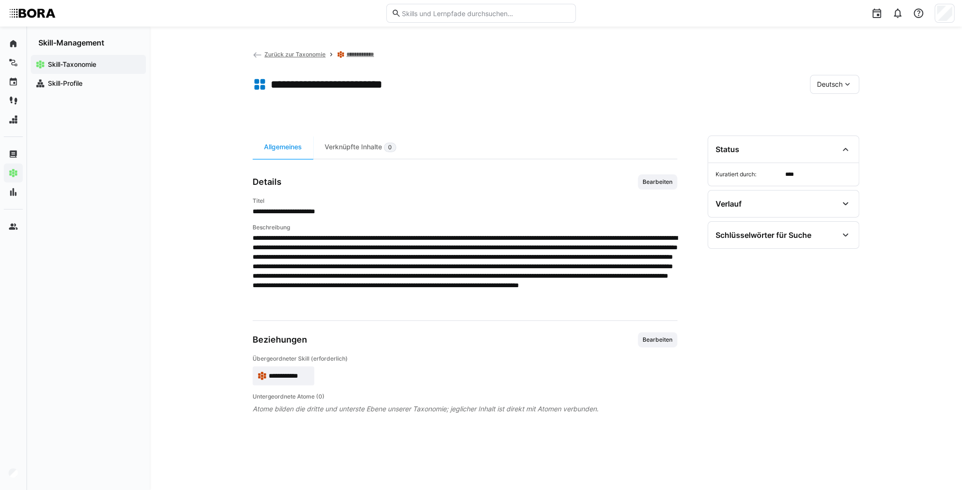
click at [292, 374] on span "**********" at bounding box center [289, 375] width 41 height 9
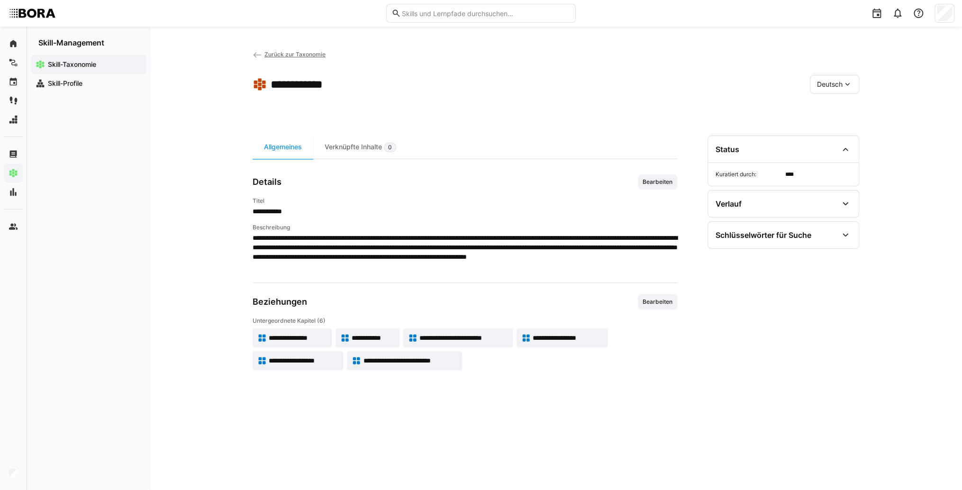
click at [594, 344] on app-skill-badge "**********" at bounding box center [562, 338] width 91 height 19
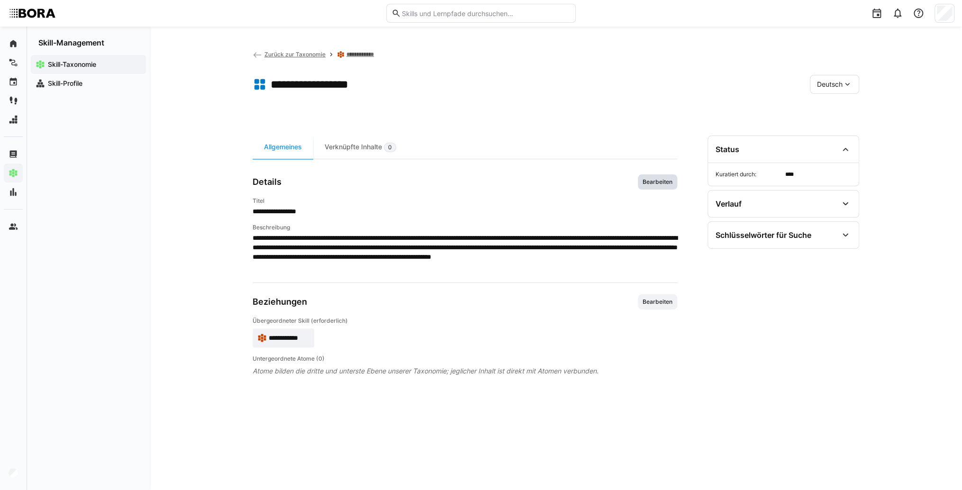
click at [647, 182] on span "Bearbeiten" at bounding box center [658, 182] width 32 height 8
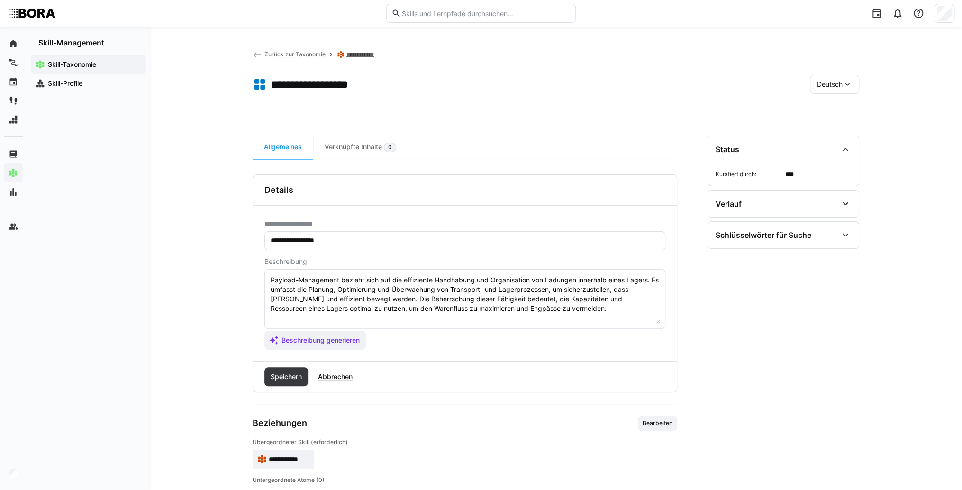
click at [609, 311] on textarea "Payload-Management bezieht sich auf die effiziente Handhabung und Organisation …" at bounding box center [465, 298] width 391 height 49
click at [278, 320] on textarea "Payload-Management bezieht sich auf die effiziente Handhabung und Organisation …" at bounding box center [465, 298] width 391 height 49
paste textarea "*1 -Anfänger: *2 – Mittelstufe: *3 – Fortgeschritten: *4 – Experte: * 5 - Starl…"
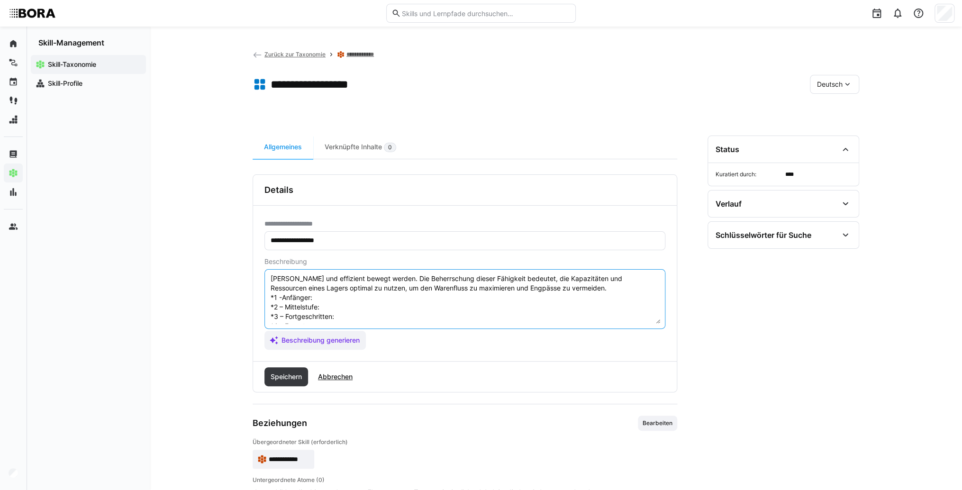
scroll to position [8, 0]
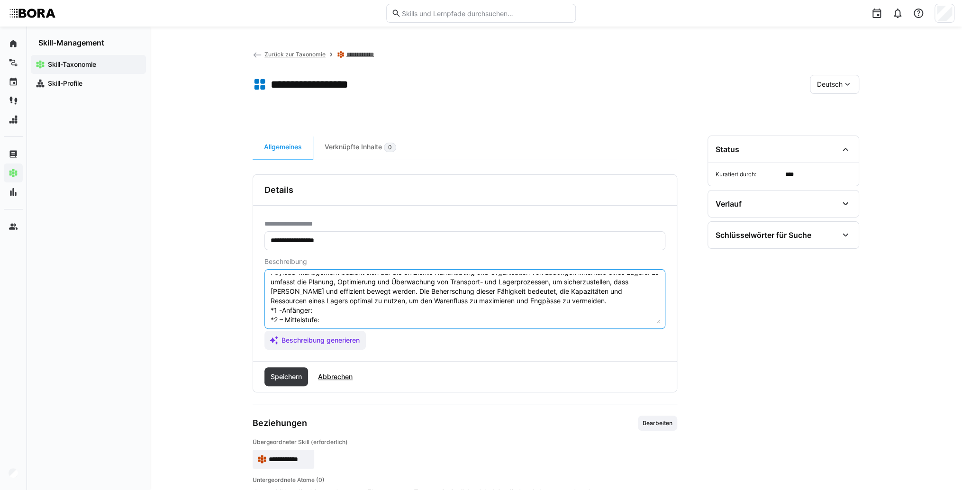
click at [319, 308] on textarea "Payload-Management bezieht sich auf die effiziente Handhabung und Organisation …" at bounding box center [465, 298] width 391 height 49
click at [334, 312] on textarea "Payload-Management bezieht sich auf die effiziente Handhabung und Organisation …" at bounding box center [465, 298] width 391 height 49
paste textarea "Kennt Grundlagen der Nutzlast und unterstützt bei der Dokumentation."
click at [351, 317] on textarea "Payload-Management bezieht sich auf die effiziente Handhabung und Organisation …" at bounding box center [465, 298] width 391 height 49
paste textarea "Berechnet und plant Nutzlasten eigenständig unter Berücksichtigung von Vorschri…"
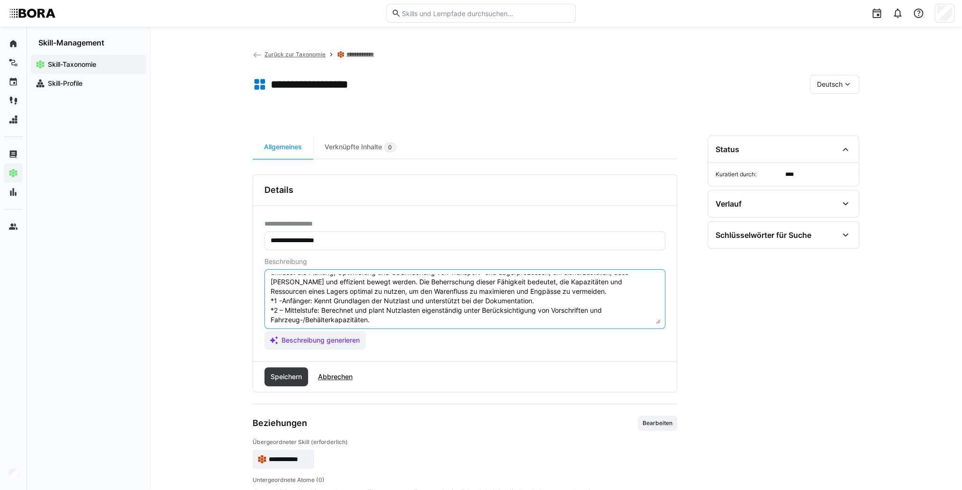
scroll to position [55, 0]
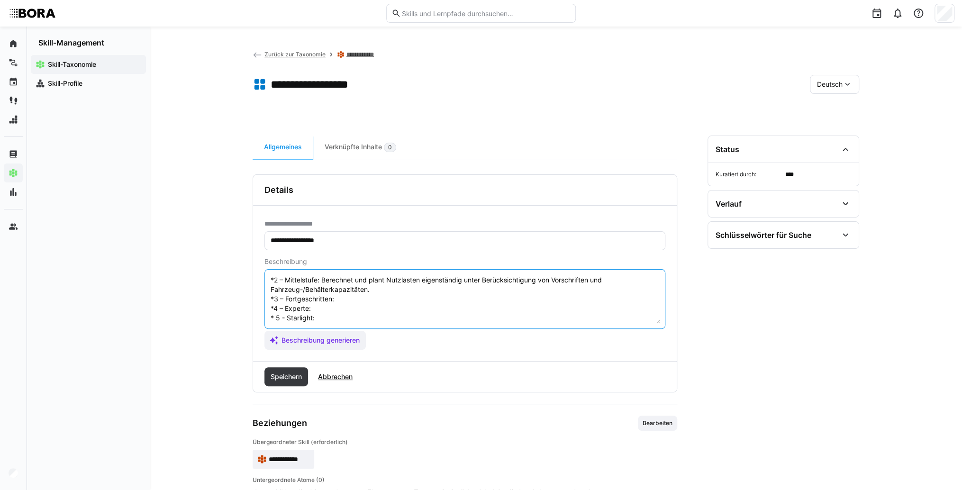
click at [357, 283] on textarea "Payload-Management bezieht sich auf die effiziente Handhabung und Organisation …" at bounding box center [465, 298] width 391 height 49
click at [357, 288] on textarea "Payload-Management bezieht sich auf die effiziente Handhabung und Organisation …" at bounding box center [465, 298] width 391 height 49
click at [343, 293] on textarea "Payload-Management bezieht sich auf die effiziente Handhabung und Organisation …" at bounding box center [465, 298] width 391 height 49
paste textarea "Optimiert Ladungsplanung, maximiert Effizienz und minimiert Leerfahrten."
click at [340, 301] on textarea "Payload-Management bezieht sich auf die effiziente Handhabung und Organisation …" at bounding box center [465, 298] width 391 height 49
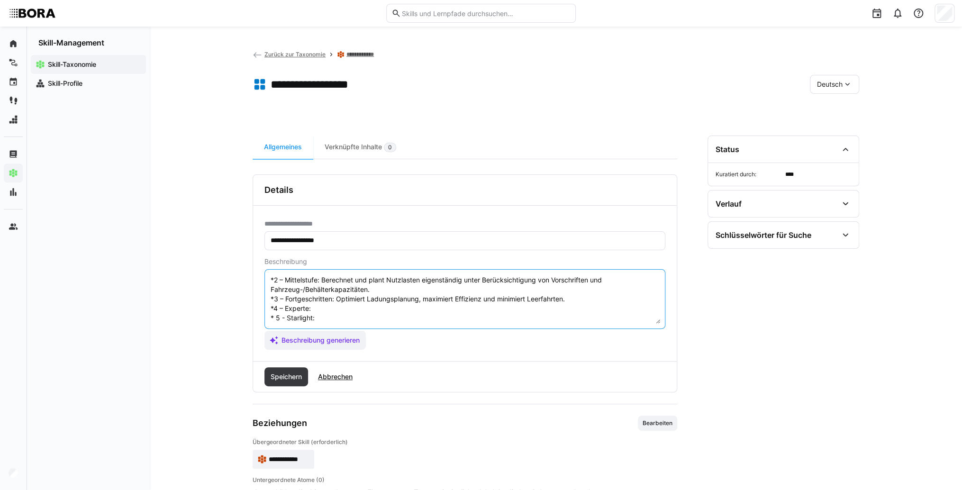
paste textarea "Entwickelt umfassende Payload-Management-Konzepte, koordiniert mit Transport- u…"
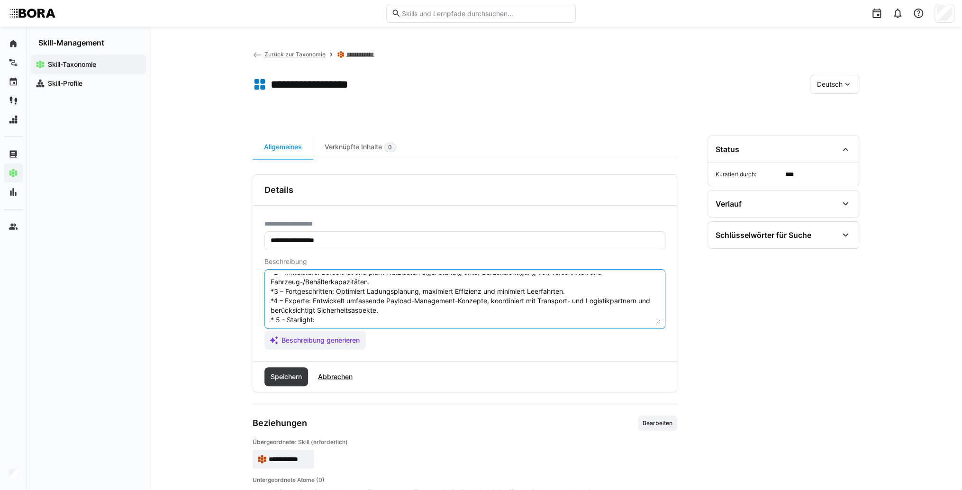
click at [327, 315] on textarea "Payload-Management bezieht sich auf die effiziente Handhabung und Organisation …" at bounding box center [465, 298] width 391 height 49
click at [327, 316] on textarea "Payload-Management bezieht sich auf die effiziente Handhabung und Organisation …" at bounding box center [465, 298] width 391 height 49
paste textarea "Verantwortet strategisches Payload-Management, nutzt Simulationen zur Optimieru…"
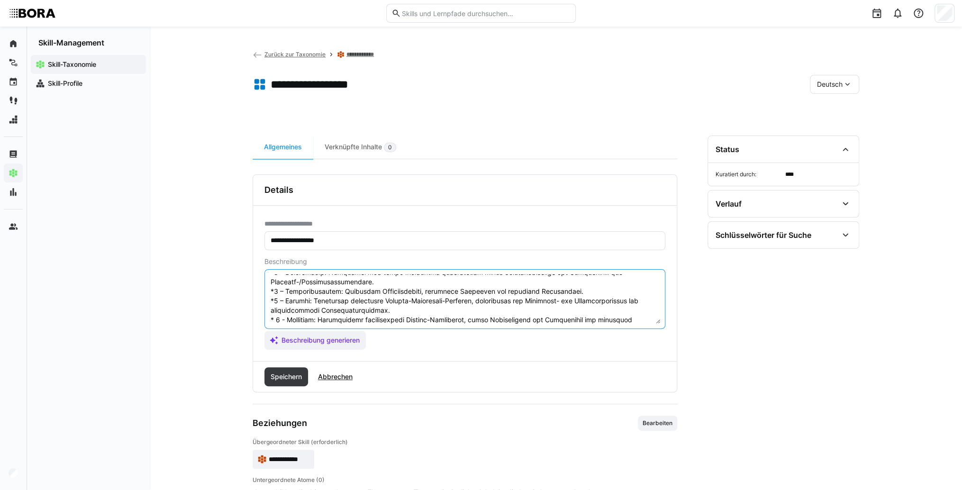
scroll to position [64, 0]
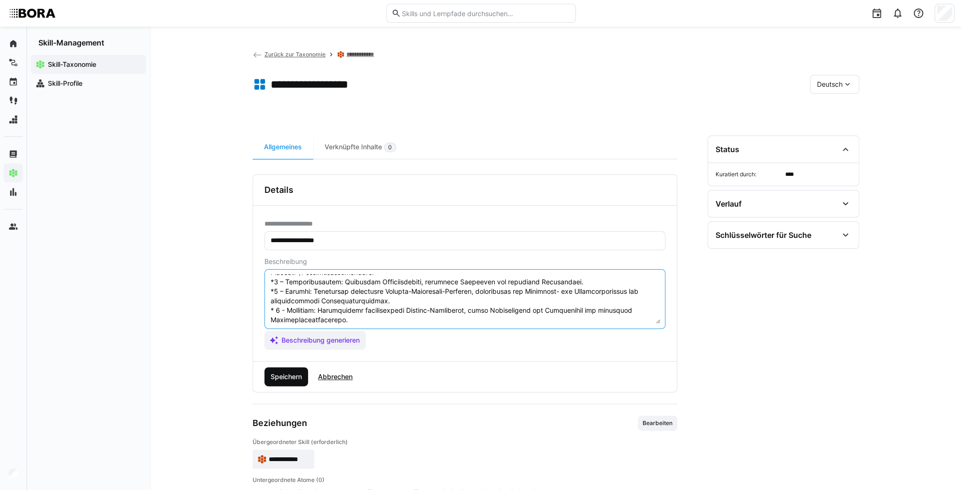
type textarea "Loremip-Dolorsitam consect adip eli sed doeiusmodt Incididunt utl Etdoloremagn …"
click at [285, 371] on span "Speichern" at bounding box center [287, 376] width 44 height 19
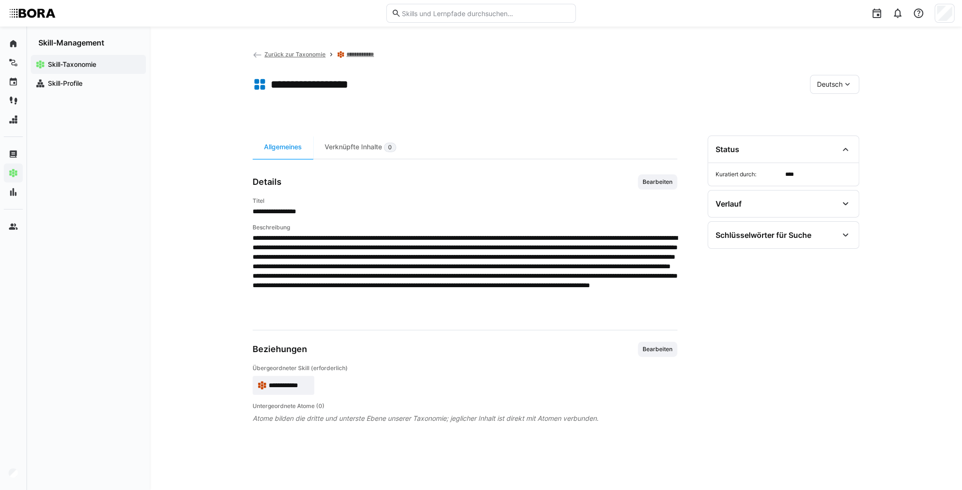
click at [838, 81] on span "Deutsch" at bounding box center [830, 84] width 26 height 9
click at [825, 128] on span "Englisch" at bounding box center [830, 129] width 26 height 9
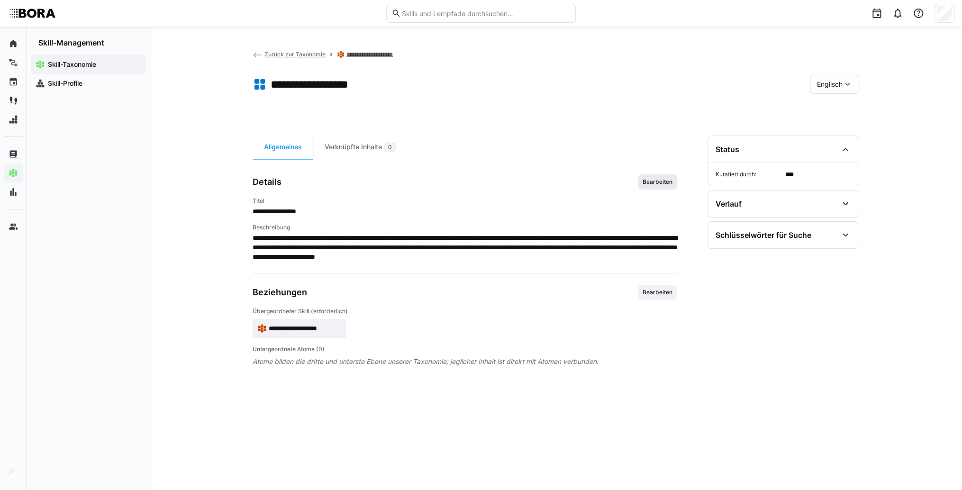
click at [645, 183] on span "Bearbeiten" at bounding box center [658, 182] width 32 height 8
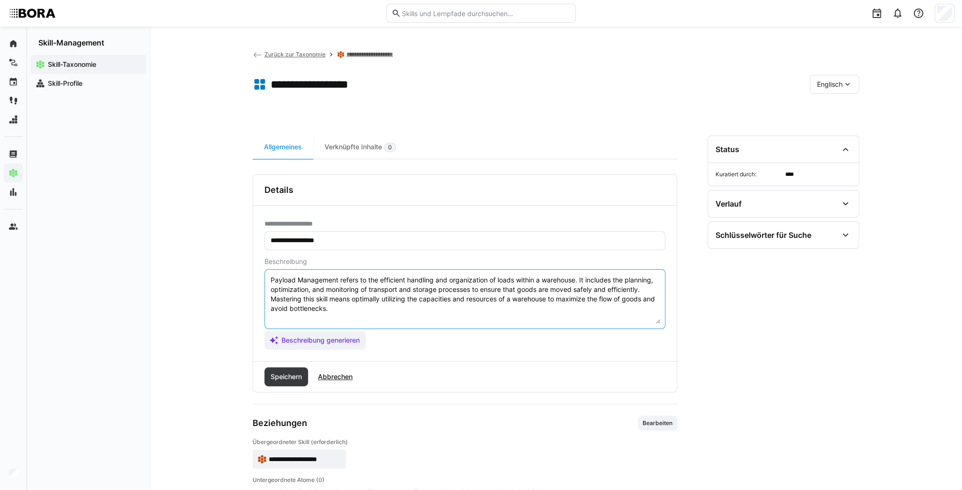
click at [532, 311] on textarea "Payload Management refers to the efficient handling and organization of loads w…" at bounding box center [465, 298] width 391 height 49
click at [286, 311] on textarea "Payload Management refers to the efficient handling and organization of loads w…" at bounding box center [465, 298] width 391 height 49
click at [285, 314] on textarea "Payload Management refers to the efficient handling and organization of loads w…" at bounding box center [465, 298] width 391 height 49
paste textarea "*1 - Beginner: *2 - Intermediate Level: *3 - Advanced: *4 - Expert: *5 - Starli…"
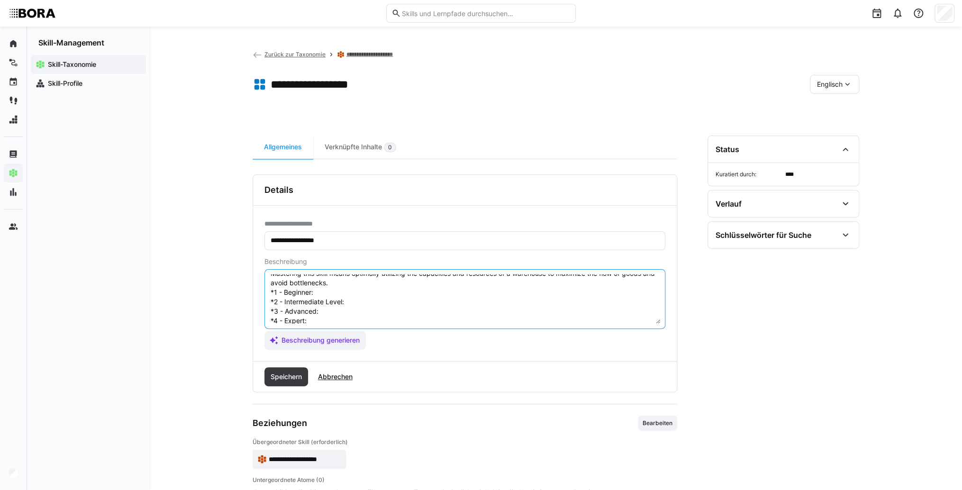
scroll to position [8, 0]
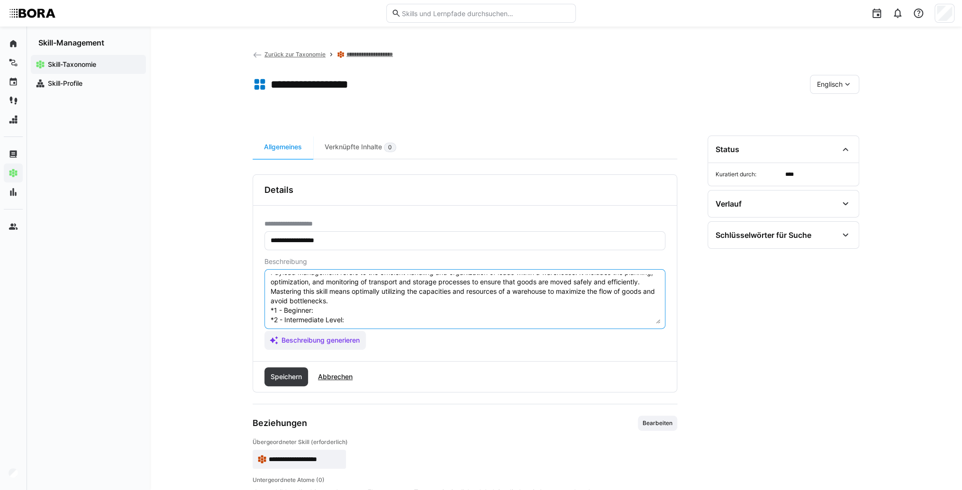
click at [341, 311] on textarea "Payload Management refers to the efficient handling and organization of loads w…" at bounding box center [465, 298] width 391 height 49
click at [336, 311] on textarea "Payload Management refers to the efficient handling and organization of loads w…" at bounding box center [465, 298] width 391 height 49
paste textarea "Knows basics of payload, assists documentation."
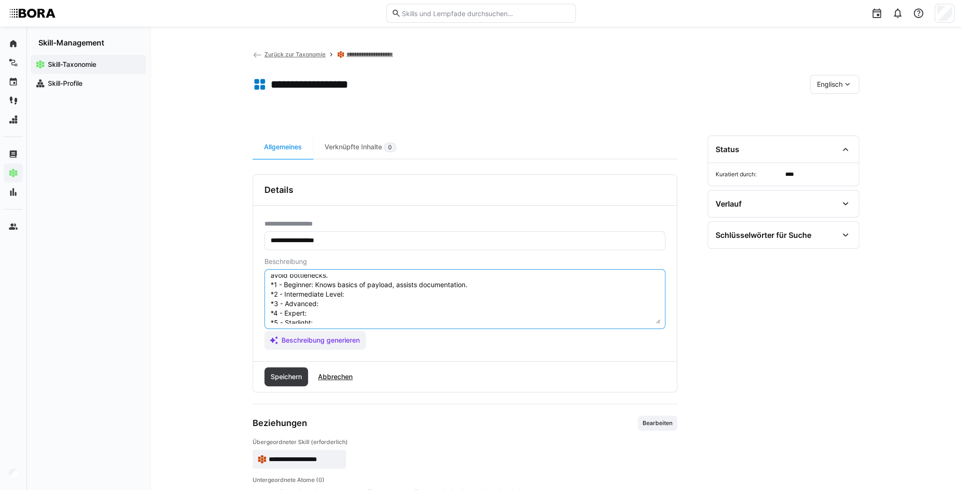
scroll to position [46, 0]
click at [358, 280] on textarea "Payload Management refers to the efficient handling and organization of loads w…" at bounding box center [465, 298] width 391 height 49
click at [370, 281] on textarea "Payload Management refers to the efficient handling and organization of loads w…" at bounding box center [465, 298] width 391 height 49
paste textarea "Calculates and plans payloads considering regulations and capacities."
click at [319, 292] on textarea "Payload Management refers to the efficient handling and organization of loads w…" at bounding box center [465, 298] width 391 height 49
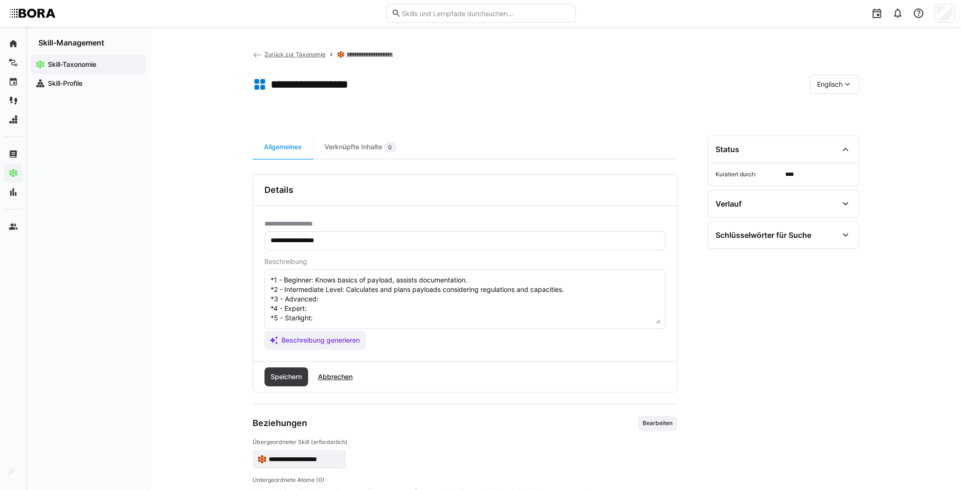
click at [357, 287] on textarea "Payload Management refers to the efficient handling and organization of loads w…" at bounding box center [465, 298] width 391 height 49
paste textarea "Optimizes load planning, maximizes efficiency, minimizes empty runs."
click at [316, 302] on textarea "Payload Management refers to the efficient handling and organization of loads w…" at bounding box center [465, 298] width 391 height 49
click at [312, 299] on textarea "Payload Management refers to the efficient handling and organization of loads w…" at bounding box center [465, 298] width 391 height 49
paste textarea "Develops comprehensive payload concepts, coordinates with transport/logistics, …"
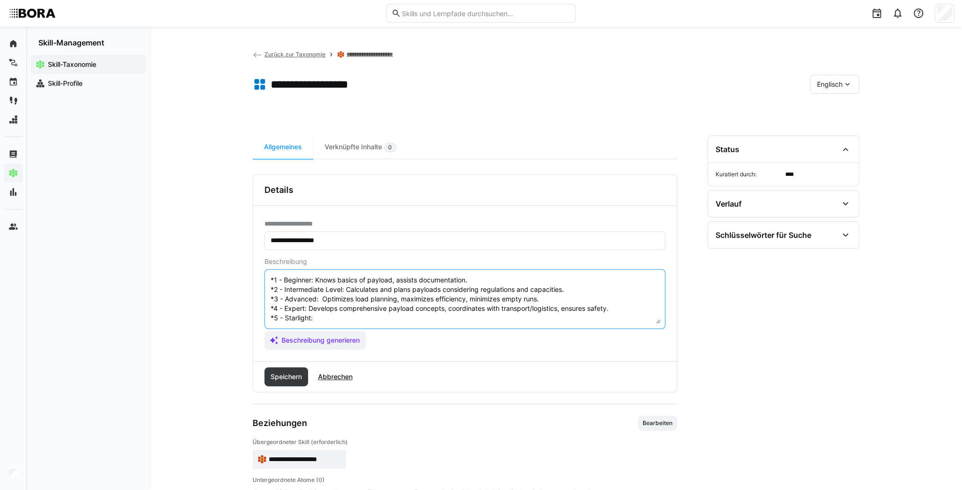
click at [336, 314] on textarea "Payload Management refers to the efficient handling and organization of loads w…" at bounding box center [465, 298] width 391 height 49
paste textarea "Oversees strategic payload management, uses simulations for optimization, defin…"
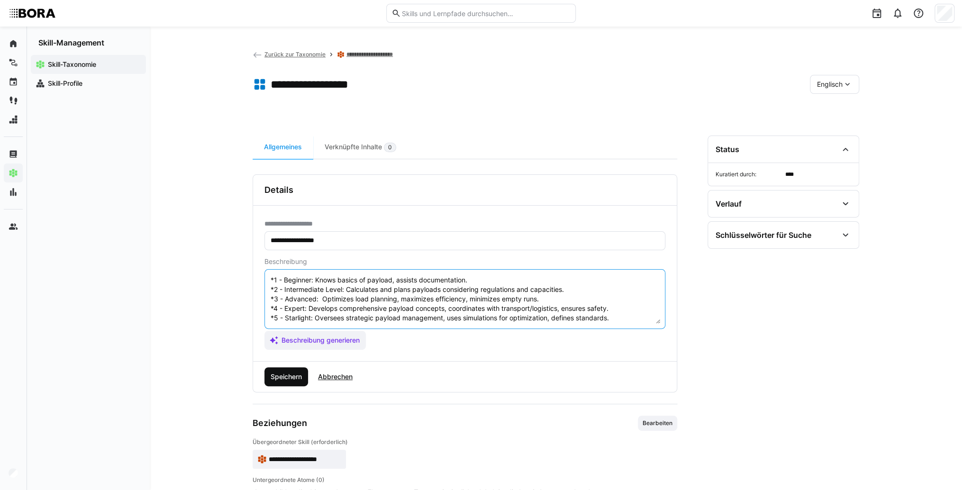
type textarea "Payload Management refers to the efficient handling and organization of loads w…"
click at [304, 373] on span "Speichern" at bounding box center [287, 376] width 44 height 19
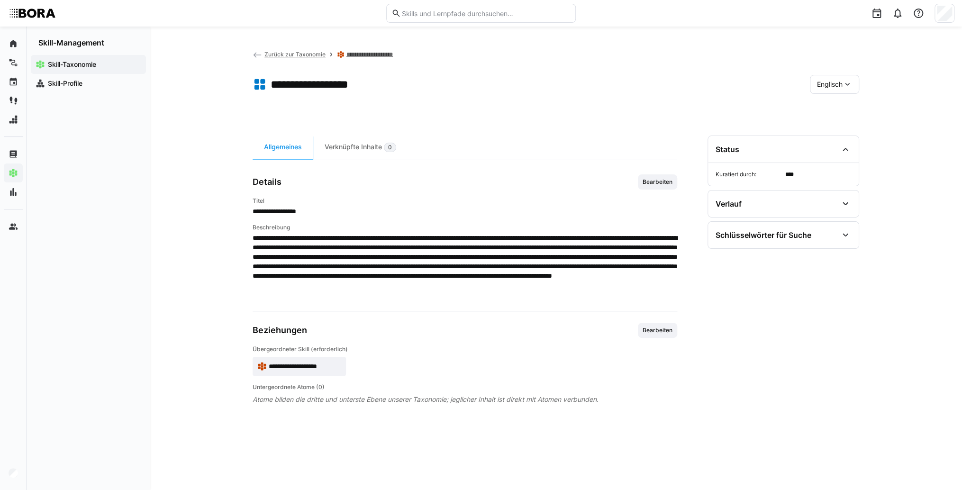
click at [267, 371] on app-skill-badge "**********" at bounding box center [299, 366] width 93 height 19
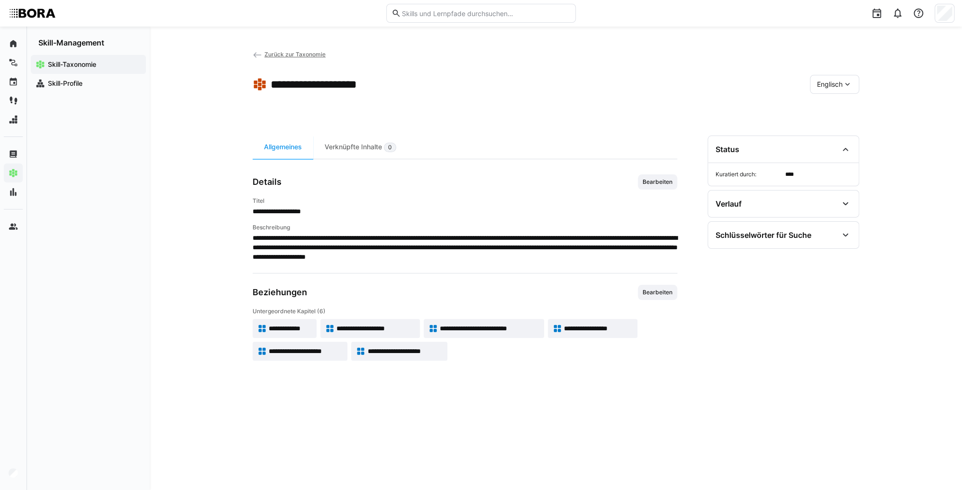
click at [829, 80] on span "Englisch" at bounding box center [830, 84] width 26 height 9
click at [843, 101] on div "Deutsch" at bounding box center [835, 110] width 50 height 20
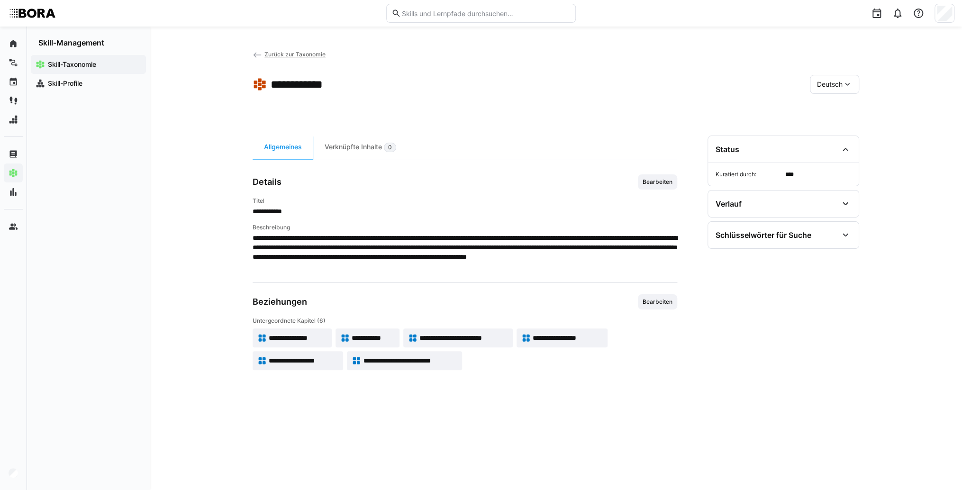
click at [269, 362] on span "**********" at bounding box center [304, 360] width 70 height 9
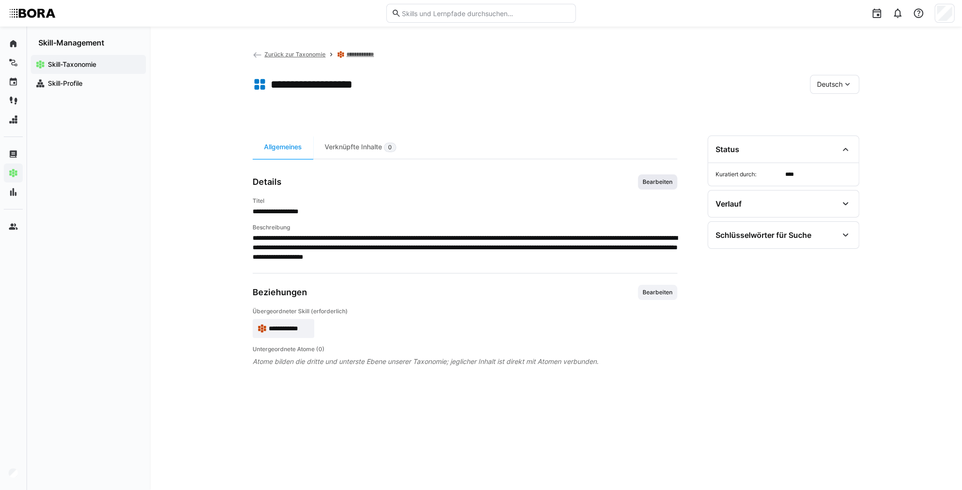
click at [651, 187] on span "Bearbeiten" at bounding box center [657, 181] width 39 height 15
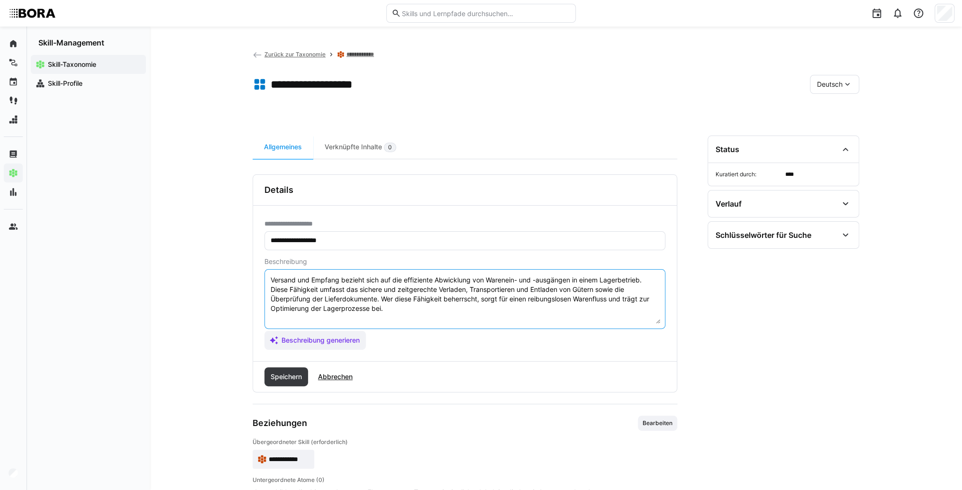
click at [569, 315] on textarea "Versand und Empfang bezieht sich auf die effiziente Abwicklung von Warenein- un…" at bounding box center [465, 298] width 391 height 49
click at [304, 320] on textarea "Versand und Empfang bezieht sich auf die effiziente Abwicklung von Warenein- un…" at bounding box center [465, 298] width 391 height 49
paste textarea "*1 -Anfänger: *2 – Mittelstufe: *3 – Fortgeschritten: *4 – Experte: * 5 - Starl…"
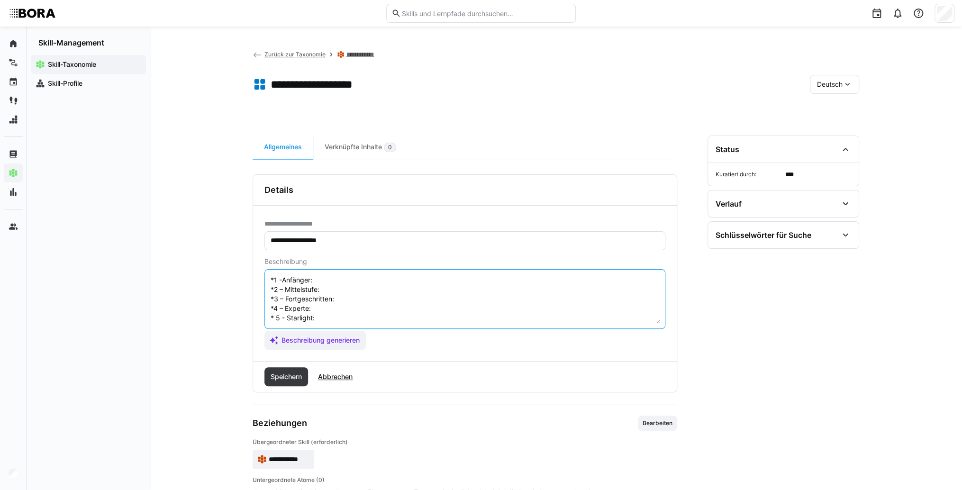
scroll to position [8, 0]
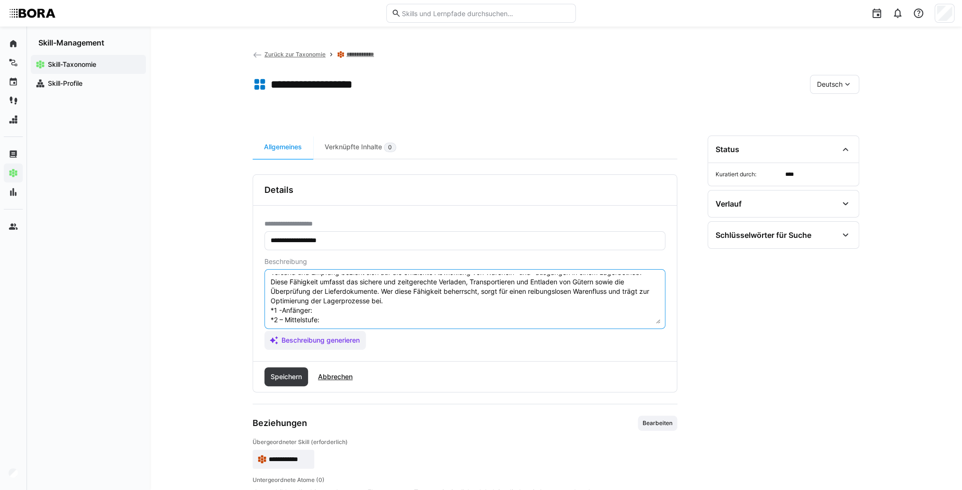
click at [322, 311] on textarea "Versand und Empfang bezieht sich auf die effiziente Abwicklung von Warenein- un…" at bounding box center [465, 298] width 391 height 49
click at [341, 305] on textarea "Versand und Empfang bezieht sich auf die effiziente Abwicklung von Warenein- un…" at bounding box center [465, 298] width 391 height 49
paste textarea "Unterstützt bei der Warenausgabe und -annahme, kennt grundlegende Versand- und …"
click at [366, 320] on textarea "Versand und Empfang bezieht sich auf die effiziente Abwicklung von Warenein- un…" at bounding box center [465, 298] width 391 height 49
paste textarea "Führt Versanddokumentationen eigenständig durch, koordiniert Empfangsvorgänge u…"
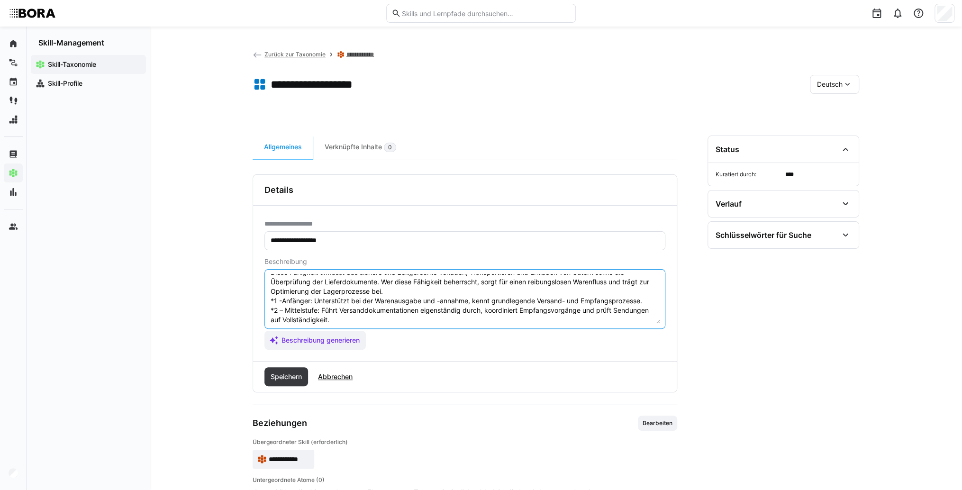
scroll to position [55, 0]
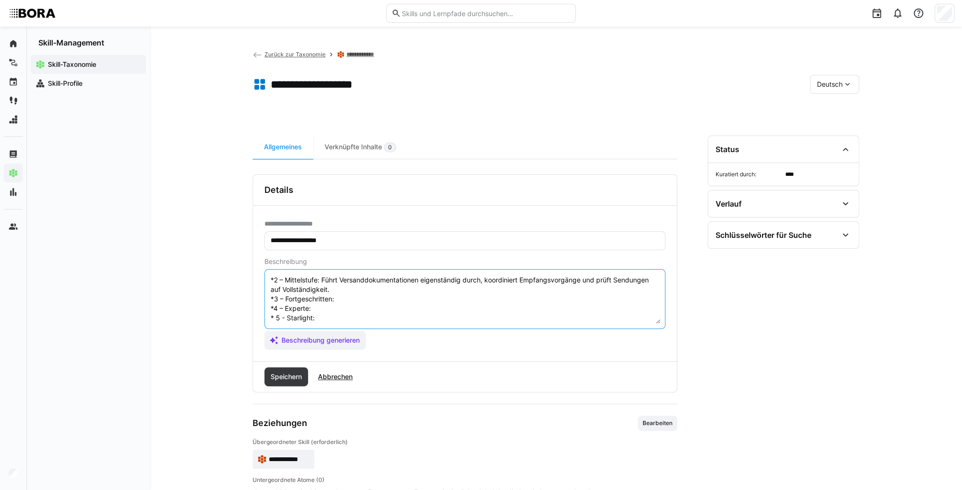
click at [362, 286] on textarea "Versand und Empfang bezieht sich auf die effiziente Abwicklung von Warenein- un…" at bounding box center [465, 298] width 391 height 49
click at [359, 294] on textarea "Versand und Empfang bezieht sich auf die effiziente Abwicklung von Warenein- un…" at bounding box center [465, 298] width 391 height 49
click at [374, 293] on textarea "Versand und Empfang bezieht sich auf die effiziente Abwicklung von Warenein- un…" at bounding box center [465, 298] width 391 height 49
paste textarea "Optimiert Versand- und Empfangsprozesse, organisiert Terminabstimmungen und küm…"
click at [336, 305] on textarea "Versand und Empfang bezieht sich auf die effiziente Abwicklung von Warenein- un…" at bounding box center [465, 298] width 391 height 49
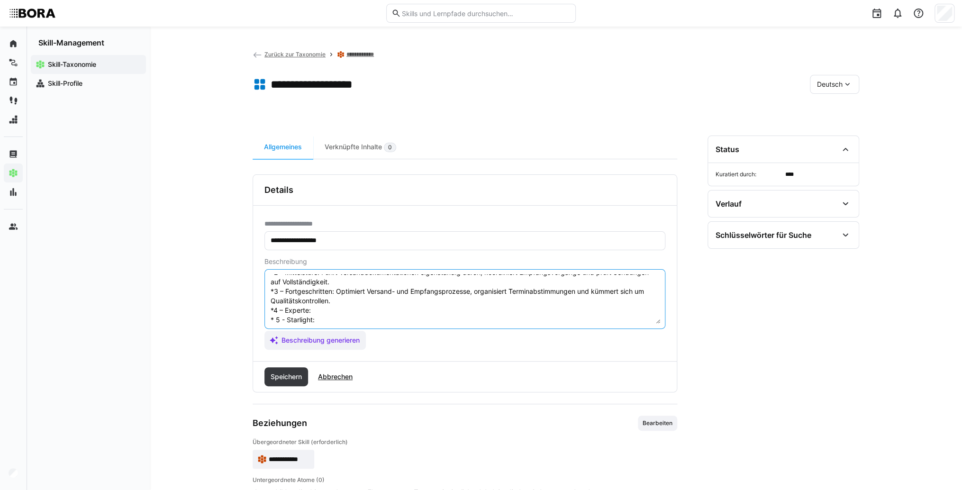
click at [334, 310] on textarea "Versand und Empfang bezieht sich auf die effiziente Abwicklung von Warenein- un…" at bounding box center [465, 298] width 391 height 49
click at [336, 305] on textarea "Versand und Empfang bezieht sich auf die effiziente Abwicklung von Warenein- un…" at bounding box center [465, 298] width 391 height 49
paste textarea "Entwickelt Versand- und Empfangsstrategien, setzt automatisierte Prozesse ein u…"
click at [333, 311] on textarea "Versand und Empfang bezieht sich auf die effiziente Abwicklung von Warenein- un…" at bounding box center [465, 298] width 391 height 49
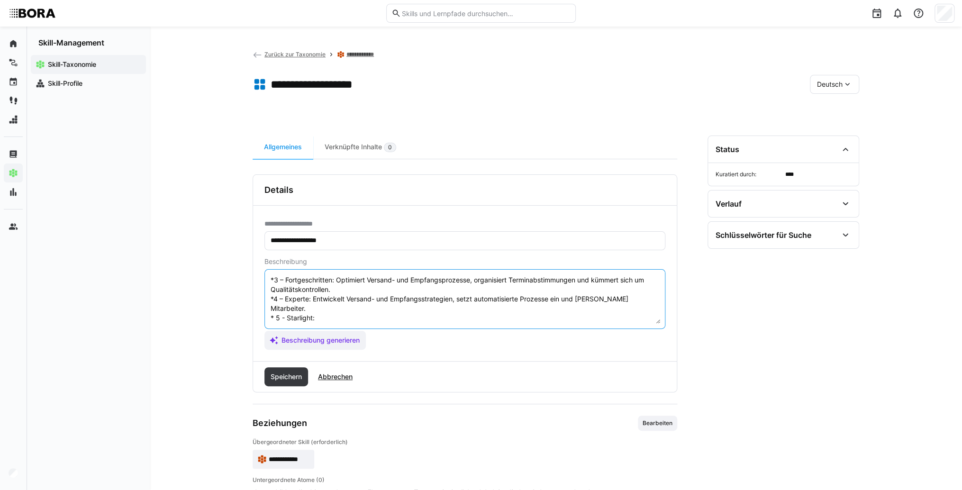
click at [366, 306] on textarea "Versand und Empfang bezieht sich auf die effiziente Abwicklung von Warenein- un…" at bounding box center [465, 298] width 391 height 49
paste textarea "Verantwortet die unternehmensweite Versand- und Empfangslogistik, implementiert…"
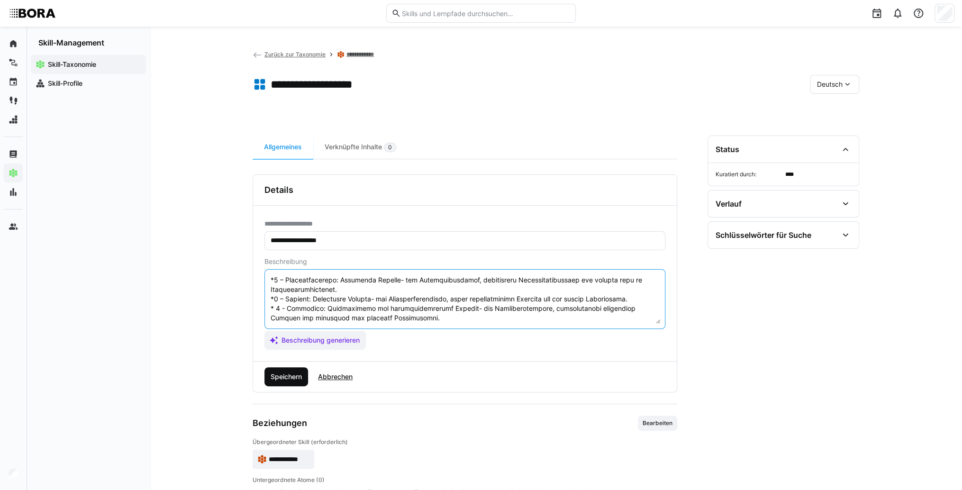
type textarea "Loremip dol Sitamet consect adip eli sed doeiusmodt Incididunt utl Etdolore- ma…"
click at [284, 375] on span "Speichern" at bounding box center [286, 376] width 34 height 9
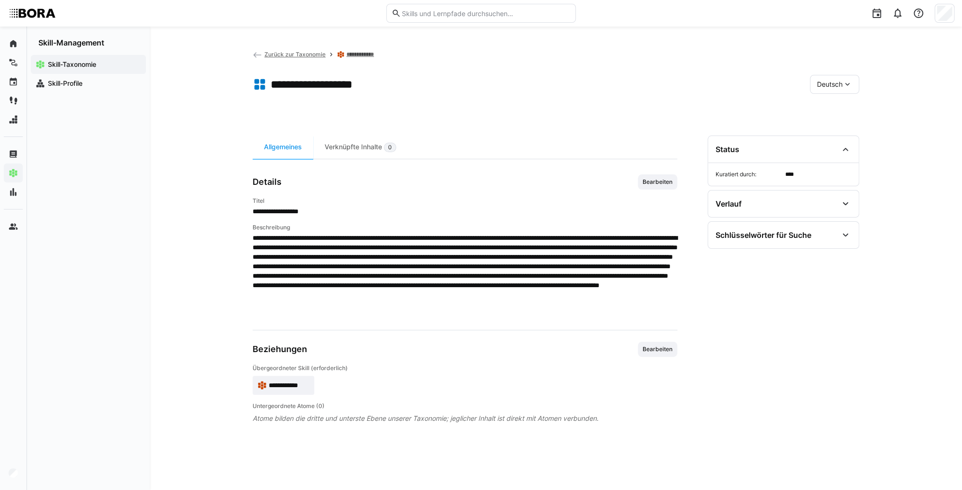
click at [839, 89] on div "Deutsch" at bounding box center [834, 84] width 49 height 19
click at [835, 129] on span "Englisch" at bounding box center [830, 129] width 26 height 9
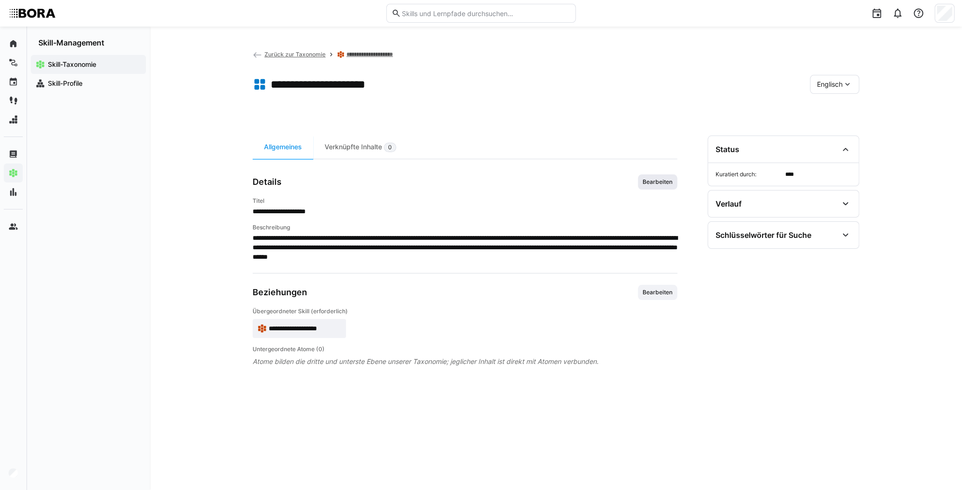
drag, startPoint x: 662, startPoint y: 183, endPoint x: 638, endPoint y: 192, distance: 25.7
click at [661, 183] on span "Bearbeiten" at bounding box center [658, 182] width 32 height 8
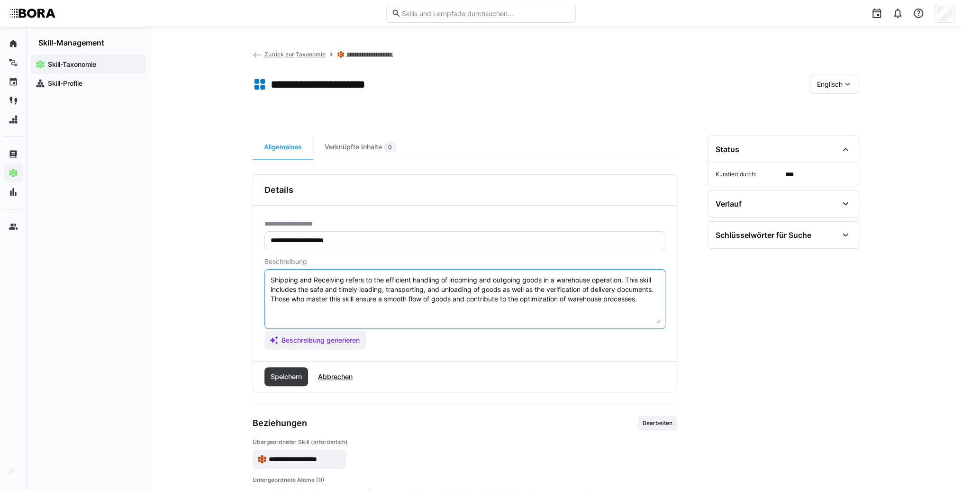
click at [652, 300] on textarea "Shipping and Receiving refers to the efficient handling of incoming and outgoin…" at bounding box center [465, 298] width 391 height 49
click at [286, 318] on textarea "Shipping and Receiving refers to the efficient handling of incoming and outgoin…" at bounding box center [465, 298] width 391 height 49
paste textarea "*1 - Beginner: *2 - Intermediate Level: *3 - Advanced: *4 - Expert: *5 - Starli…"
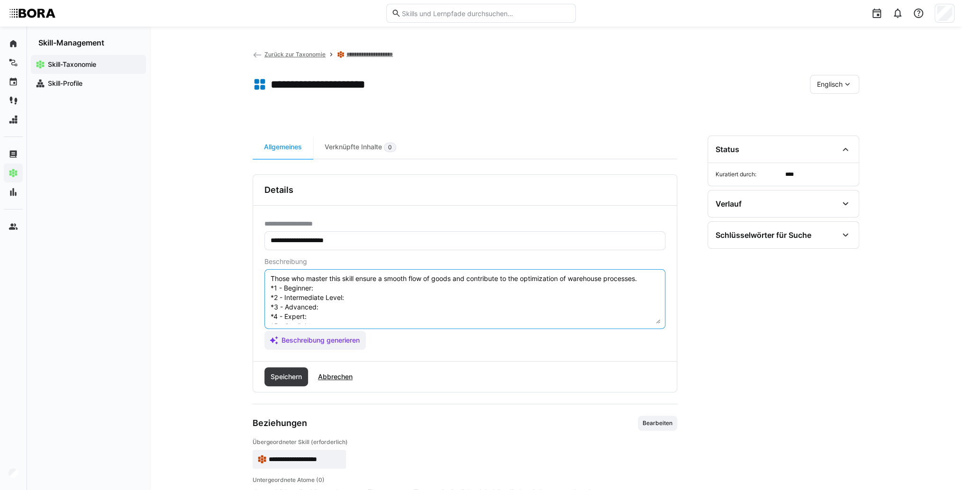
scroll to position [8, 0]
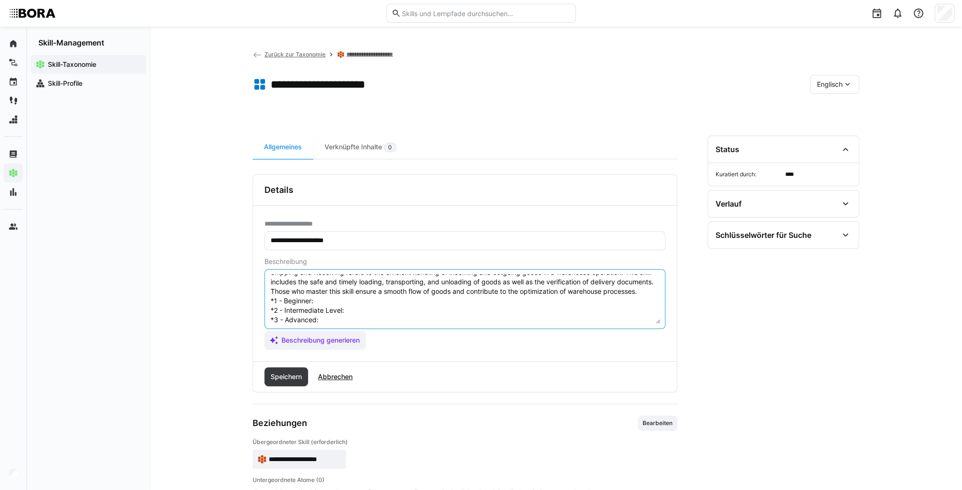
click at [330, 305] on textarea "Shipping and Receiving refers to the efficient handling of incoming and outgoin…" at bounding box center [465, 298] width 391 height 49
click at [322, 311] on textarea "Shipping and Receiving refers to the efficient handling of incoming and outgoin…" at bounding box center [465, 298] width 391 height 49
paste textarea "Assists with goods issuing and receipt, understands basic processes."
click at [364, 317] on textarea "Shipping and Receiving refers to the efficient handling of incoming and outgoin…" at bounding box center [465, 298] width 391 height 49
click at [413, 318] on textarea "Shipping and Receiving refers to the efficient handling of incoming and outgoin…" at bounding box center [465, 298] width 391 height 49
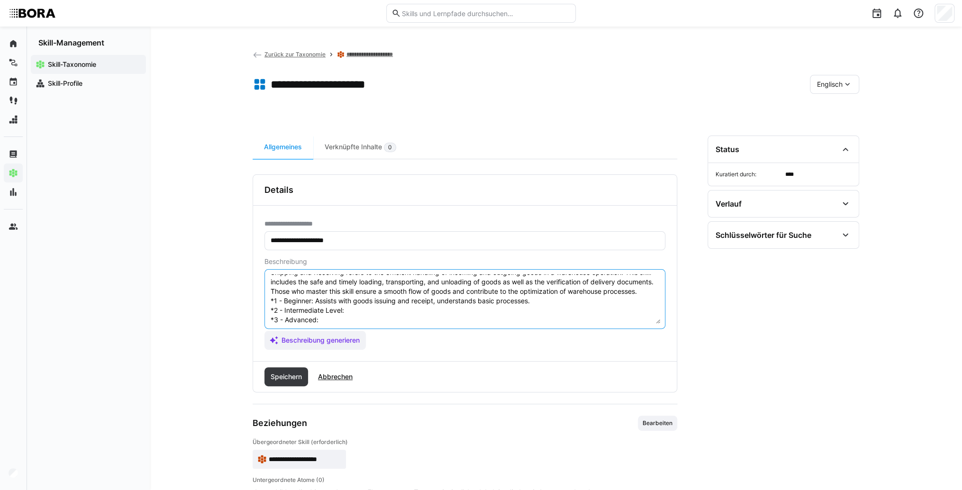
paste textarea "Handles shipping documentation, coordinates receiving, checks shipments for com…"
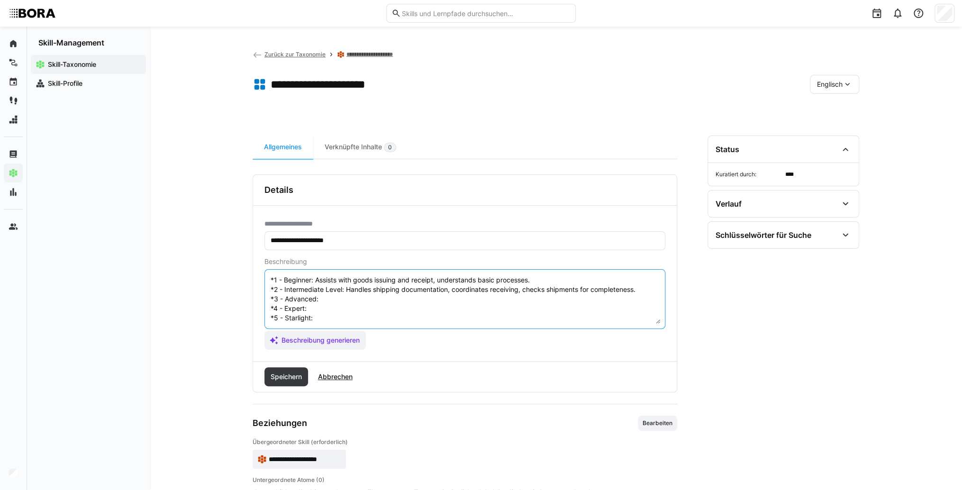
scroll to position [46, 0]
click at [393, 298] on textarea "Shipping and Receiving refers to the efficient handling of incoming and outgoin…" at bounding box center [465, 298] width 391 height 49
click at [387, 291] on textarea "Shipping and Receiving refers to the efficient handling of incoming and outgoin…" at bounding box center [465, 298] width 391 height 49
click at [347, 295] on textarea "Shipping and Receiving refers to the efficient handling of incoming and outgoin…" at bounding box center [465, 298] width 391 height 49
paste textarea "Optimizes shipping/receiving, organizes scheduling, ensures quality control."
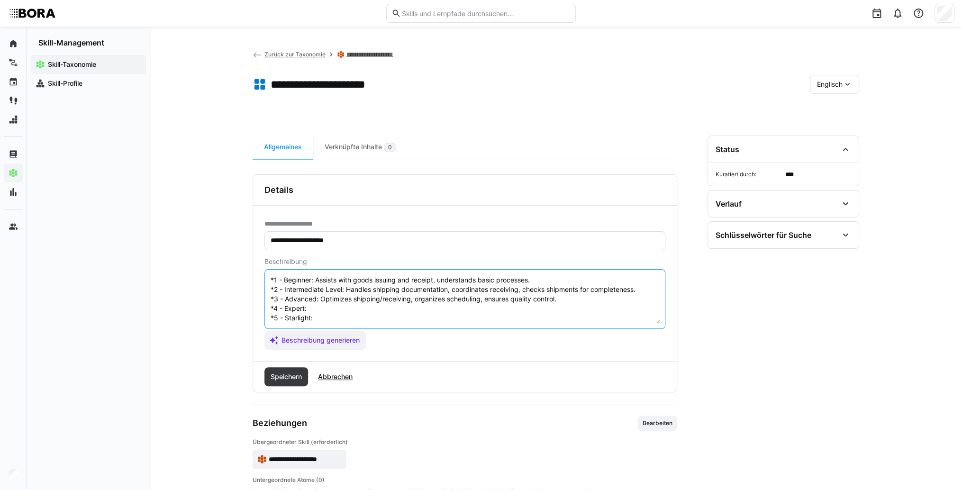
click at [338, 299] on textarea "Shipping and Receiving refers to the efficient handling of incoming and outgoin…" at bounding box center [465, 298] width 391 height 49
click at [346, 297] on textarea "Shipping and Receiving refers to the efficient handling of incoming and outgoin…" at bounding box center [465, 298] width 391 height 49
paste textarea "Develops strategies, implements automated processes, trains staff."
click at [341, 307] on textarea "Shipping and Receiving refers to the efficient handling of incoming and outgoin…" at bounding box center [465, 298] width 391 height 49
click at [327, 312] on textarea "Shipping and Receiving refers to the efficient handling of incoming and outgoin…" at bounding box center [465, 298] width 391 height 49
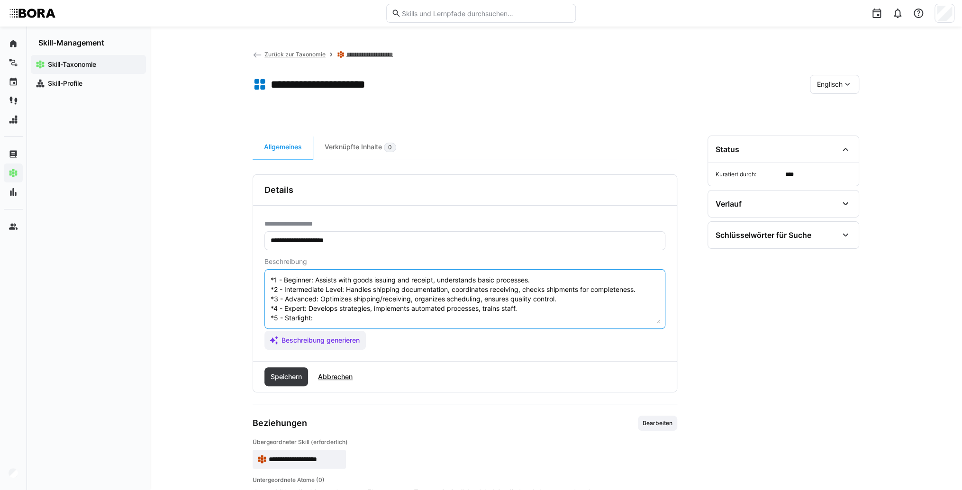
paste textarea "Oversees company-wide shipping/receiving logistics, implements innovations, opt…"
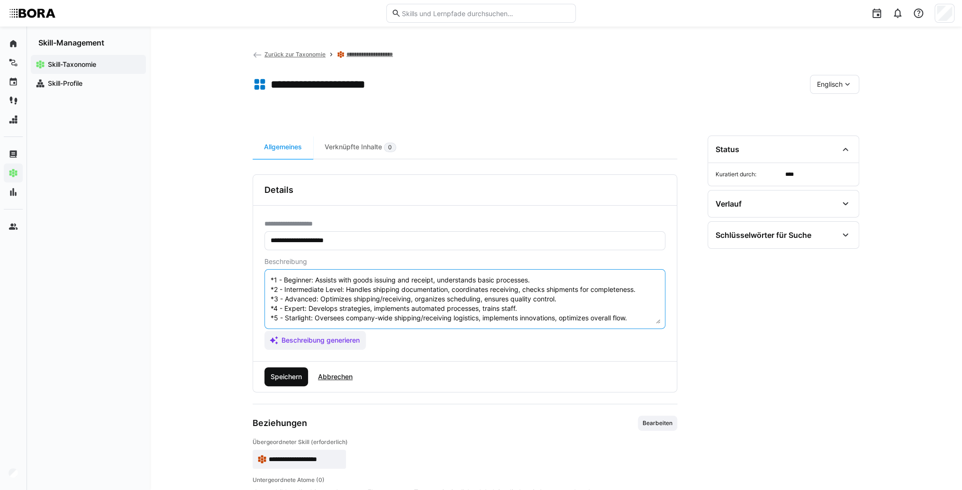
type textarea "Shipping and Receiving refers to the efficient handling of incoming and outgoin…"
click at [302, 382] on span "Speichern" at bounding box center [287, 376] width 44 height 19
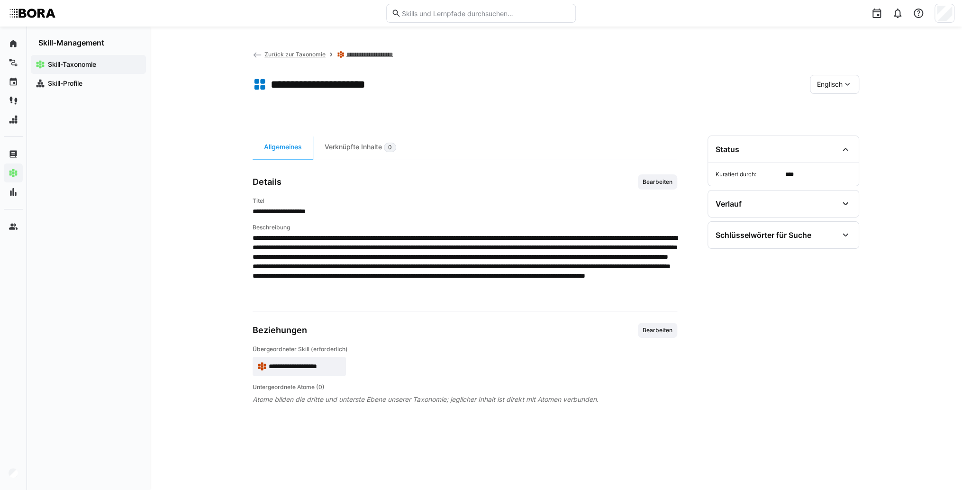
click at [336, 365] on span "**********" at bounding box center [305, 366] width 73 height 9
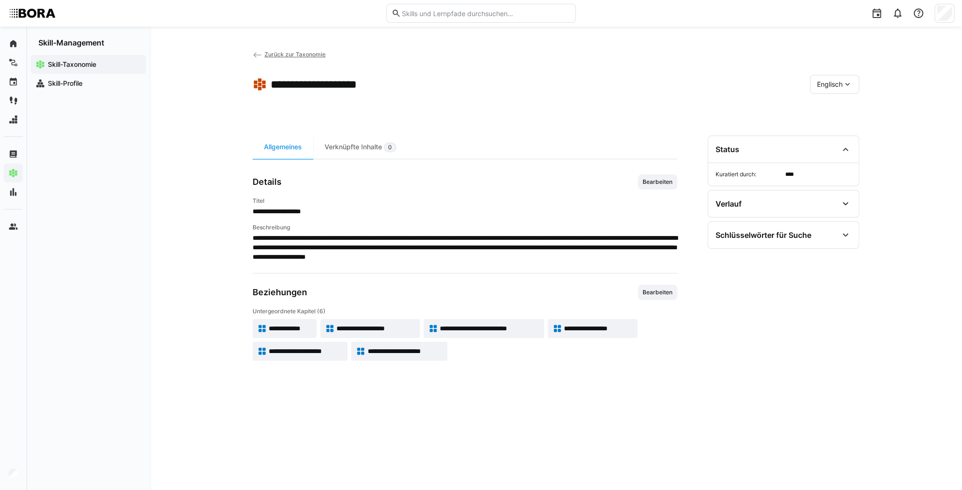
click at [832, 94] on app-toolbar "**********" at bounding box center [556, 86] width 607 height 38
click at [832, 91] on div "Englisch" at bounding box center [834, 84] width 49 height 19
click at [844, 110] on div "Deutsch" at bounding box center [834, 109] width 35 height 9
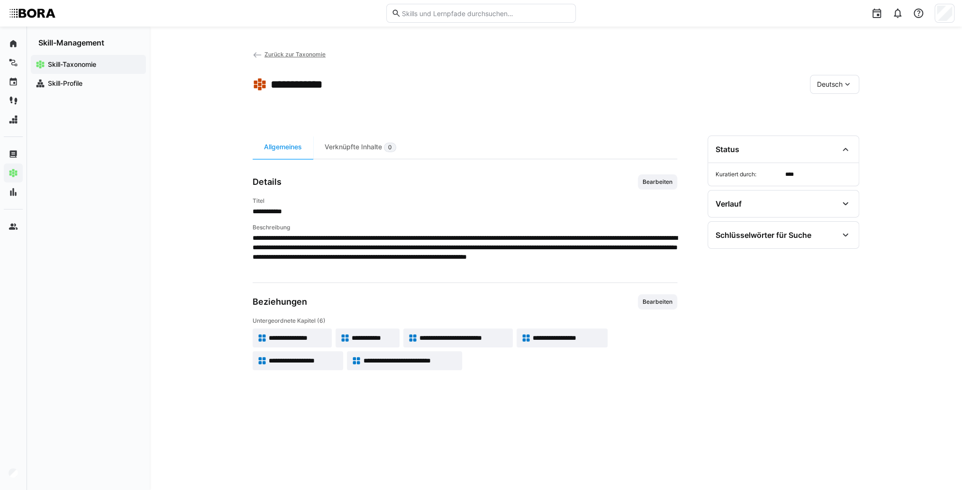
click at [391, 358] on span "**********" at bounding box center [410, 360] width 94 height 9
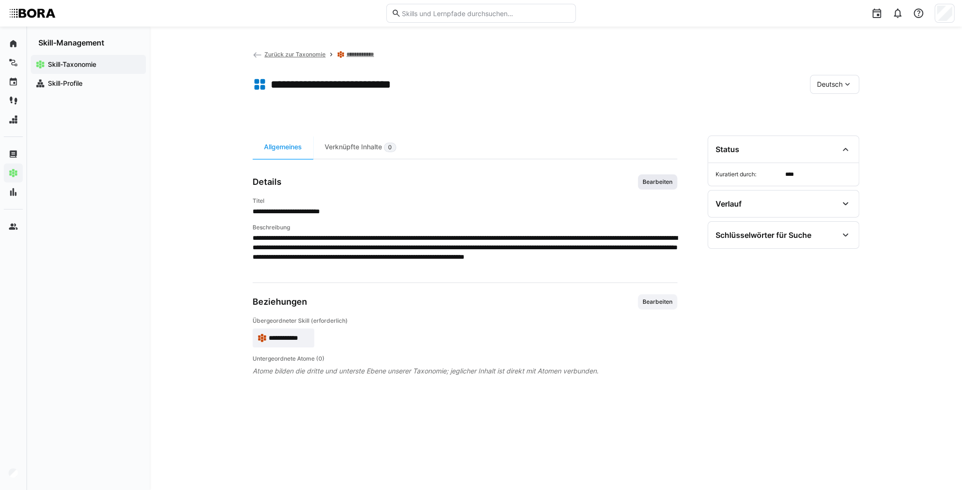
click at [664, 184] on span "Bearbeiten" at bounding box center [658, 182] width 32 height 8
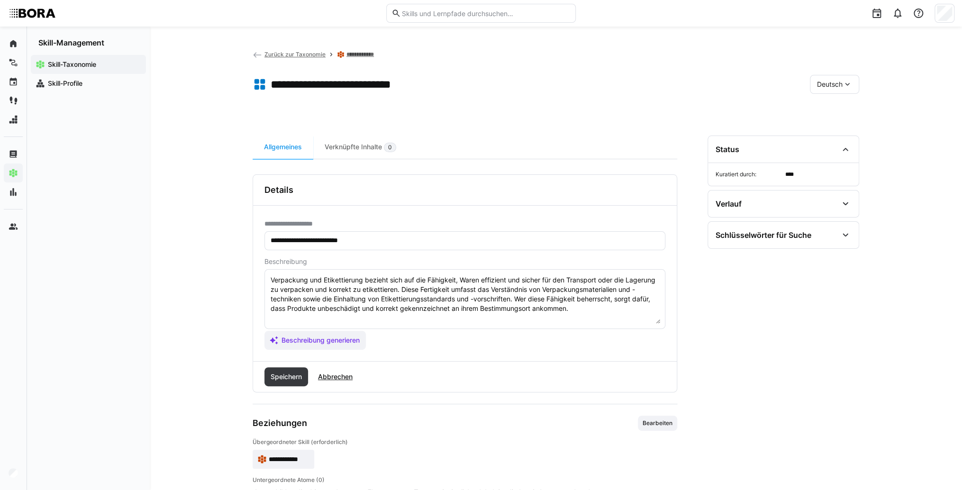
click at [592, 320] on textarea "Verpackung und Etikettierung bezieht sich auf die Fähigkeit, Waren effizient un…" at bounding box center [465, 298] width 391 height 49
click at [356, 320] on textarea "Verpackung und Etikettierung bezieht sich auf die Fähigkeit, Waren effizient un…" at bounding box center [465, 298] width 391 height 49
paste textarea "*1 -Anfänger: *2 – Mittelstufe: *3 – Fortgeschritten: *4 – Experte: * 5 - Starl…"
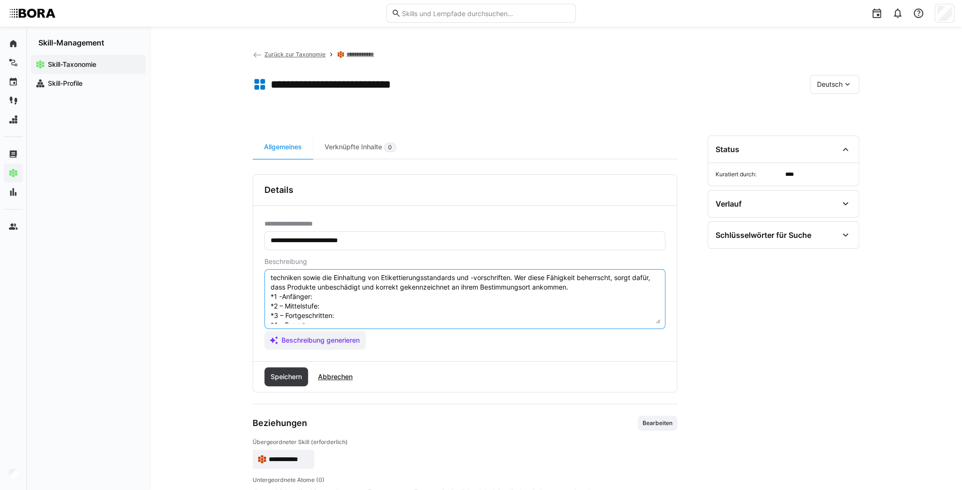
scroll to position [8, 0]
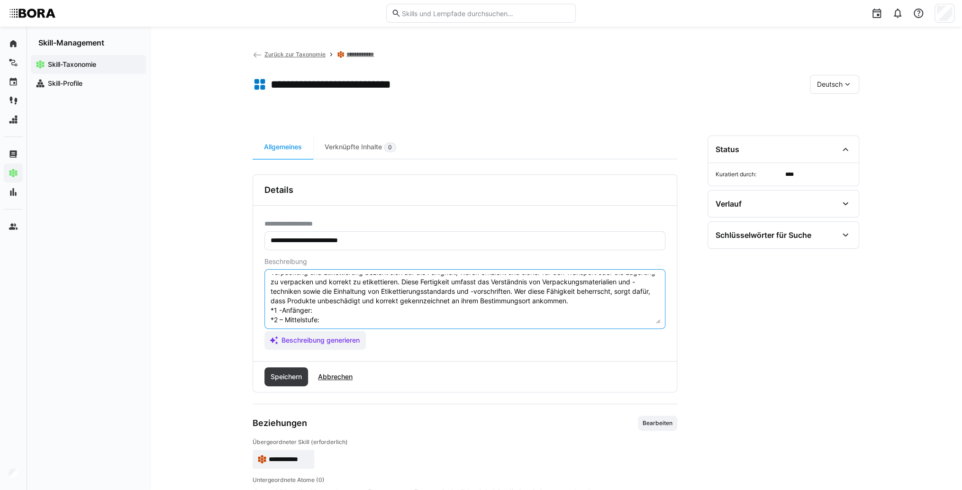
click at [347, 306] on textarea "Verpackung und Etikettierung bezieht sich auf die Fähigkeit, Waren effizient un…" at bounding box center [465, 298] width 391 height 49
click at [338, 305] on textarea "Verpackung und Etikettierung bezieht sich auf die Fähigkeit, Waren effizient un…" at bounding box center [465, 298] width 391 height 49
click at [337, 308] on textarea "Verpackung und Etikettierung bezieht sich auf die Fähigkeit, Waren effizient un…" at bounding box center [465, 298] width 391 height 49
paste textarea "Führt einfache Verpackungsaufgaben durch und klebt Etiketten nach Vorgabe."
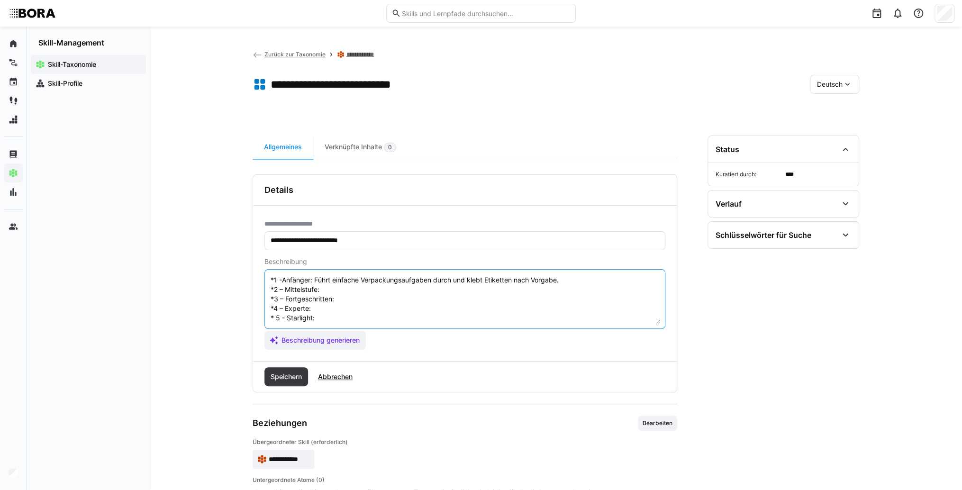
click at [335, 275] on textarea "Verpackung und Etikettierung bezieht sich auf die Fähigkeit, Waren effizient un…" at bounding box center [465, 298] width 391 height 49
click at [335, 278] on textarea "Verpackung und Etikettierung bezieht sich auf die Fähigkeit, Waren effizient un…" at bounding box center [465, 298] width 391 height 49
click at [333, 286] on textarea "Verpackung und Etikettierung bezieht sich auf die Fähigkeit, Waren effizient un…" at bounding box center [465, 298] width 391 height 49
click at [327, 286] on textarea "Verpackung und Etikettierung bezieht sich auf die Fähigkeit, Waren effizient un…" at bounding box center [465, 298] width 391 height 49
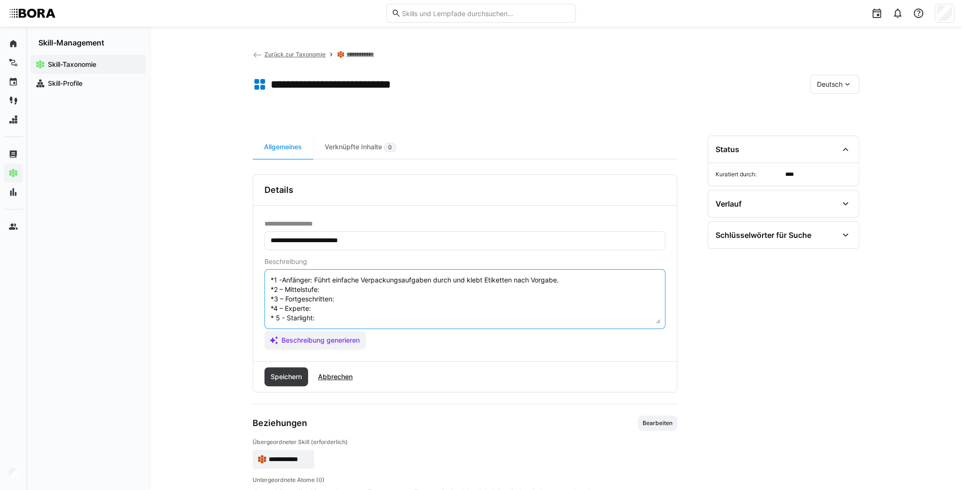
paste textarea "Verpackt selbstständig unter Berücksichtigung von Produktschutz und Versandanfo…"
click at [355, 306] on textarea "Verpackung und Etikettierung bezieht sich auf die Fähigkeit, Waren effizient un…" at bounding box center [465, 298] width 391 height 49
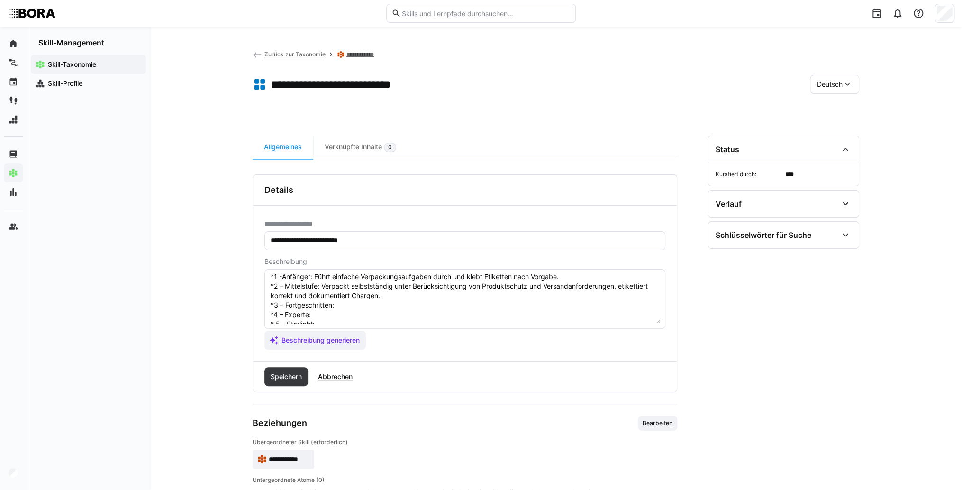
click at [400, 304] on textarea "Verpackung und Etikettierung bezieht sich auf die Fähigkeit, Waren effizient un…" at bounding box center [465, 298] width 391 height 49
paste textarea "Optimiert Verpackungsmaterialeinsatz, koordiniert Verpackungslinien und sorgt f…"
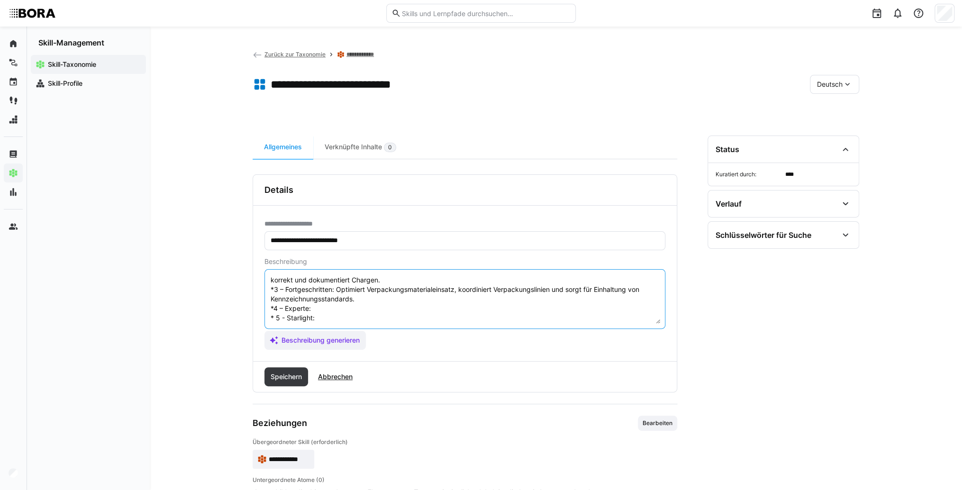
click at [361, 296] on textarea "Verpackung und Etikettierung bezieht sich auf die Fähigkeit, Waren effizient un…" at bounding box center [465, 298] width 391 height 49
paste textarea "Entwickelt Verpackungsstrategien, führt nachhaltige Materialien ein und automat…"
click at [342, 319] on textarea "Verpackung und Etikettierung bezieht sich auf die Fähigkeit, Waren effizient un…" at bounding box center [465, 298] width 391 height 49
click at [320, 319] on textarea "Verpackung und Etikettierung bezieht sich auf die Fähigkeit, Waren effizient un…" at bounding box center [465, 298] width 391 height 49
paste textarea "Legt Verpackungs- und Kennzeichnungsstandards fest, führt Innovationen ein und …"
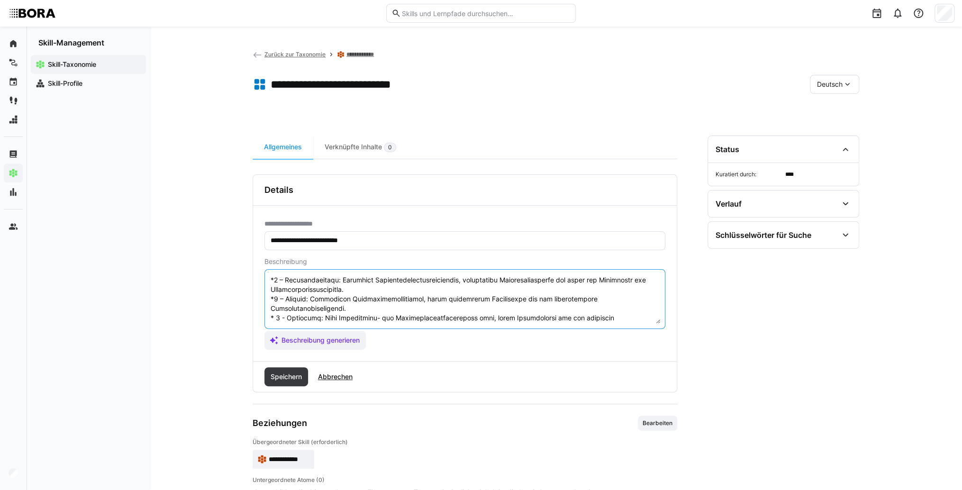
scroll to position [74, 0]
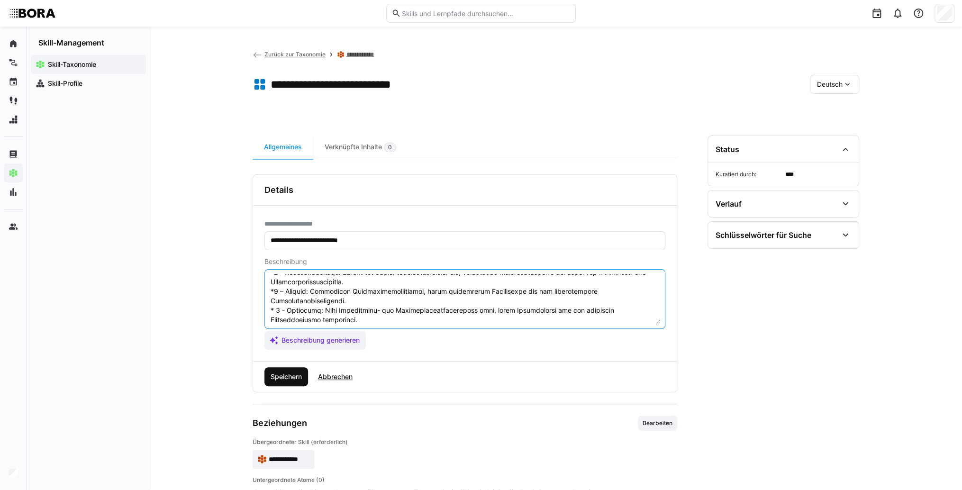
type textarea "Loremipsum dol Sitametconsec adipisc elit sed doe Temporinc, Utlab etdolorem al…"
click at [297, 377] on span "Speichern" at bounding box center [286, 376] width 34 height 9
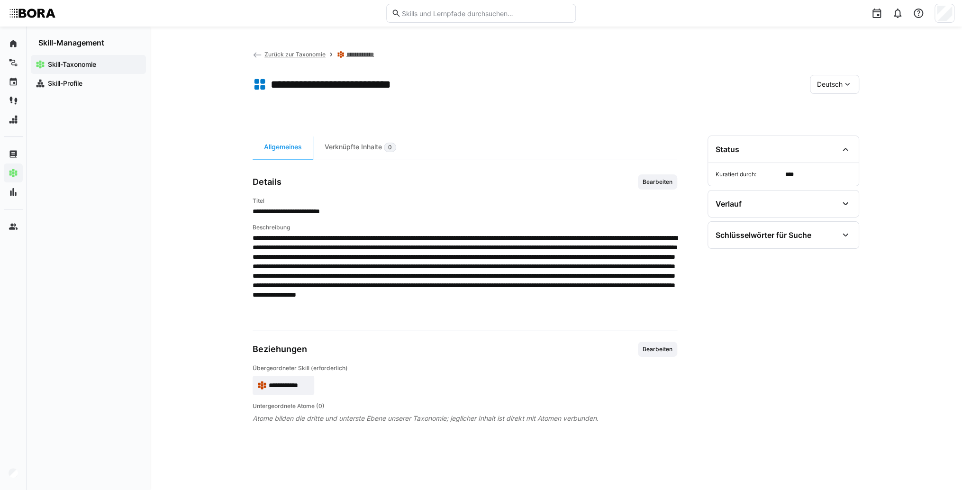
click at [849, 85] on eds-icon at bounding box center [847, 84] width 9 height 9
click at [848, 123] on div "Englisch" at bounding box center [835, 129] width 50 height 20
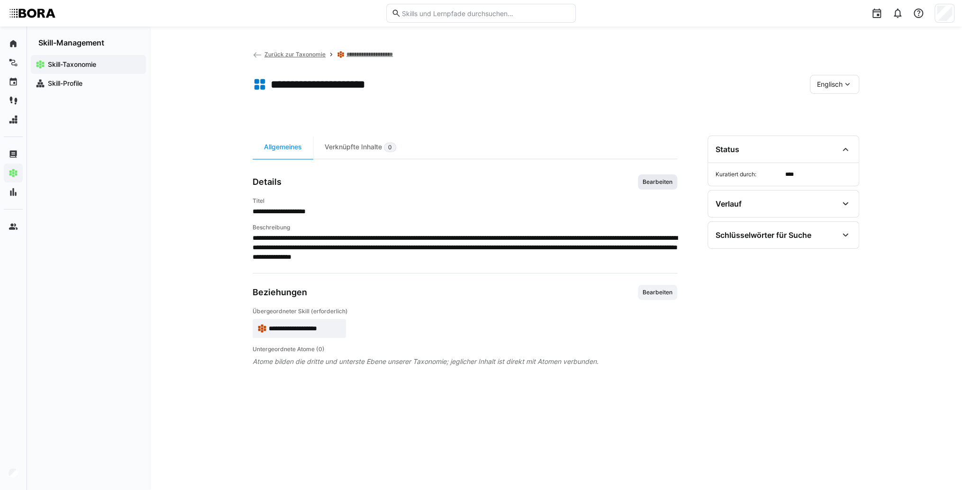
click at [650, 180] on span "Bearbeiten" at bounding box center [658, 182] width 32 height 8
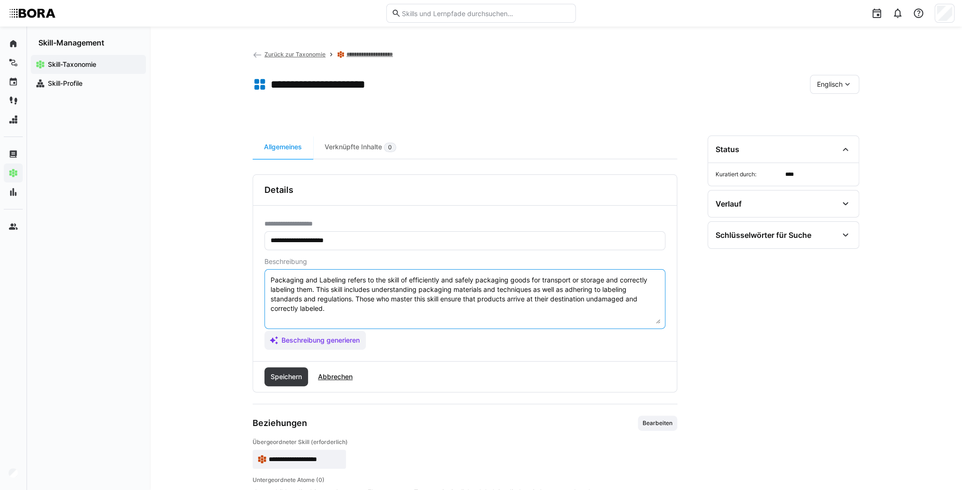
click at [541, 313] on textarea "Packaging and Labeling refers to the skill of efficiently and safely packaging …" at bounding box center [465, 298] width 391 height 49
click at [303, 321] on textarea "Packaging and Labeling refers to the skill of efficiently and safely packaging …" at bounding box center [465, 298] width 391 height 49
paste textarea "*1 - Beginner: *2 - Intermediate Level: *3 - Advanced: *4 - Expert: *5 - Starli…"
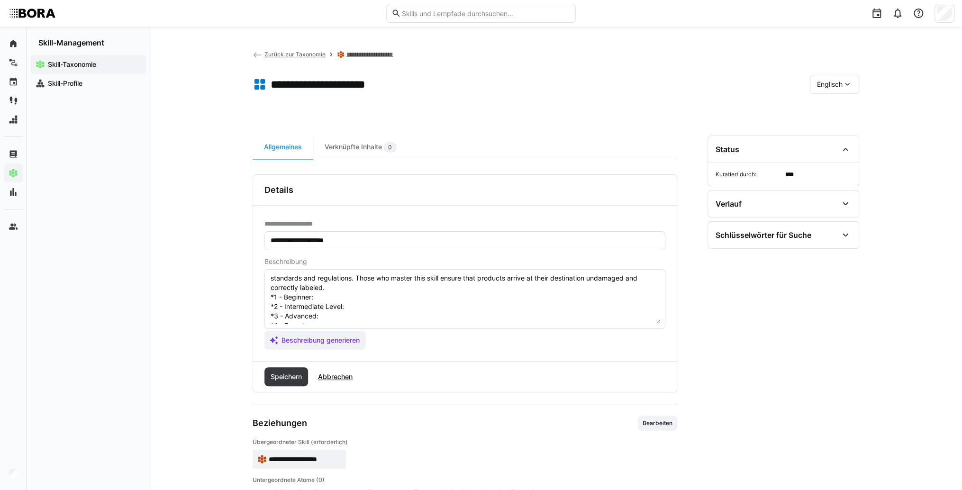
scroll to position [8, 0]
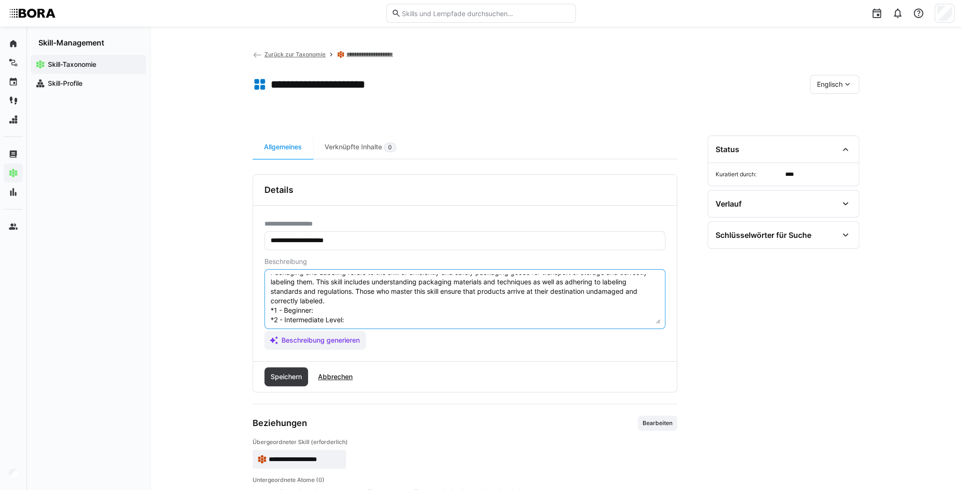
click at [358, 313] on textarea "Packaging and Labeling refers to the skill of efficiently and safely packaging …" at bounding box center [465, 298] width 391 height 49
paste textarea "Performs basic packaging and labeling as instructed."
click at [352, 319] on textarea "Packaging and Labeling refers to the skill of efficiently and safely packaging …" at bounding box center [465, 298] width 391 height 49
click at [393, 320] on textarea "Packaging and Labeling refers to the skill of efficiently and safely packaging …" at bounding box center [465, 298] width 391 height 49
paste textarea "Packages independently considering protection and shipping, applies correct lab…"
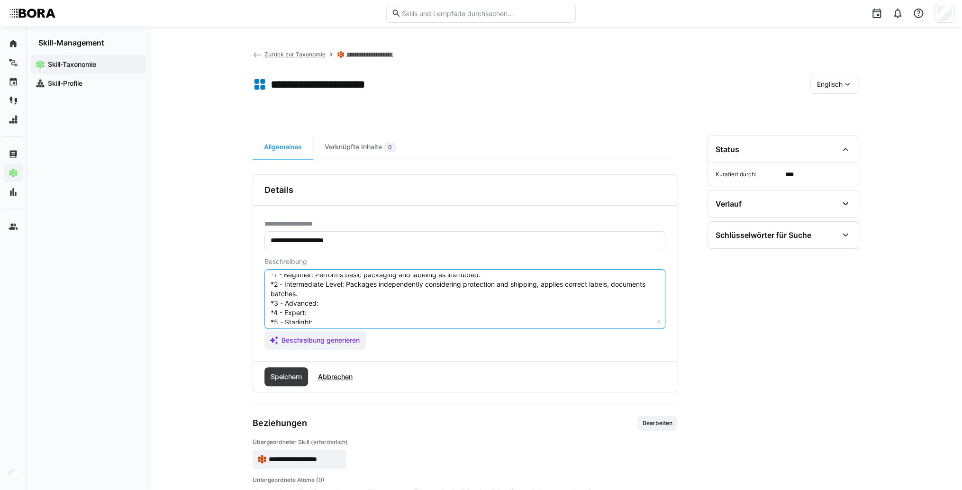
scroll to position [55, 0]
click at [355, 293] on textarea "Packaging and Labeling refers to the skill of efficiently and safely packaging …" at bounding box center [465, 298] width 391 height 49
click at [339, 293] on textarea "Packaging and Labeling refers to the skill of efficiently and safely packaging …" at bounding box center [465, 298] width 391 height 49
paste textarea "Optimizes packaging materials, coordinates packaging lines, ensures compliance …"
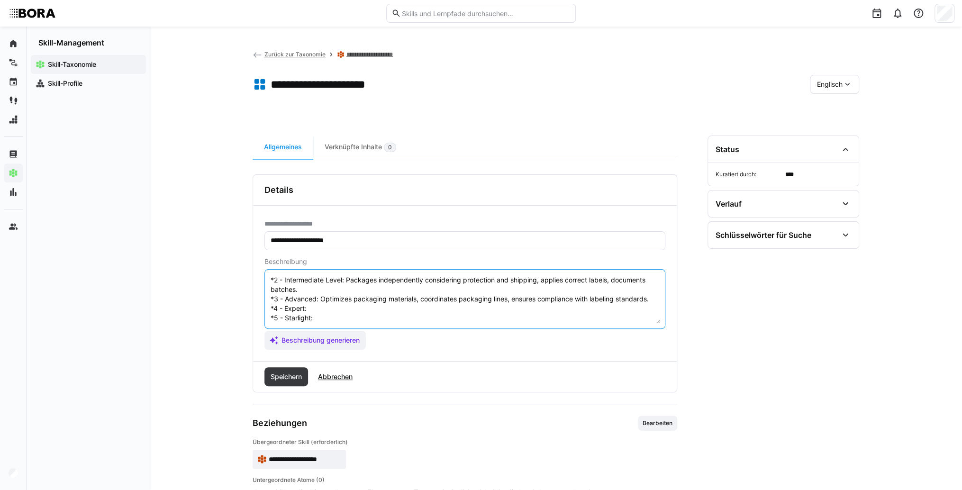
click at [328, 302] on textarea "Packaging and Labeling refers to the skill of efficiently and safely packaging …" at bounding box center [465, 298] width 391 height 49
click at [320, 300] on textarea "Packaging and Labeling refers to the skill of efficiently and safely packaging …" at bounding box center [465, 298] width 391 height 49
paste textarea "Develops packaging strategies, introduces sustainable materials, automates labe…"
drag, startPoint x: 320, startPoint y: 310, endPoint x: 251, endPoint y: 334, distance: 73.2
click at [320, 310] on textarea "Packaging and Labeling refers to the skill of efficiently and safely packaging …" at bounding box center [465, 298] width 391 height 49
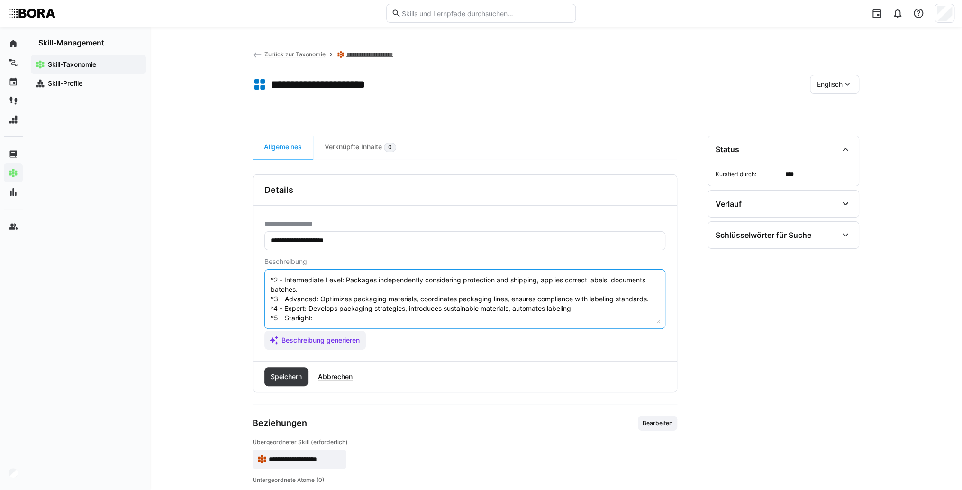
click at [346, 312] on textarea "Packaging and Labeling refers to the skill of efficiently and safely packaging …" at bounding box center [465, 298] width 391 height 49
paste textarea "Sets packaging and labeling standards, drives innovation, optimizes processes c…"
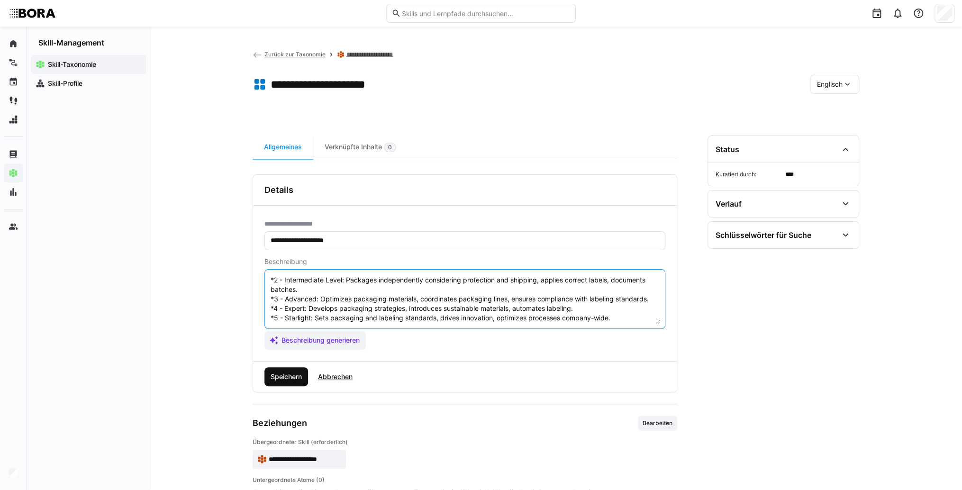
type textarea "Packaging and Labeling refers to the skill of efficiently and safely packaging …"
click at [291, 372] on span "Speichern" at bounding box center [286, 376] width 34 height 9
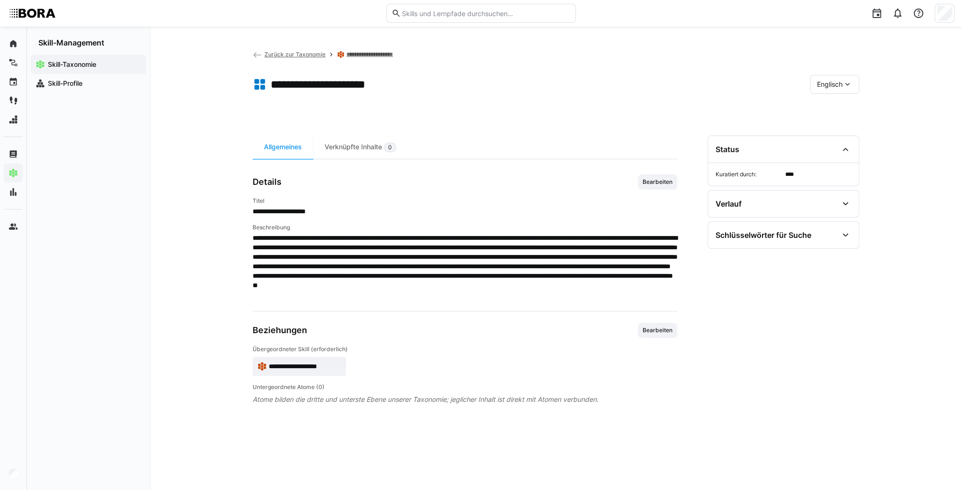
click at [321, 369] on span "**********" at bounding box center [305, 366] width 73 height 9
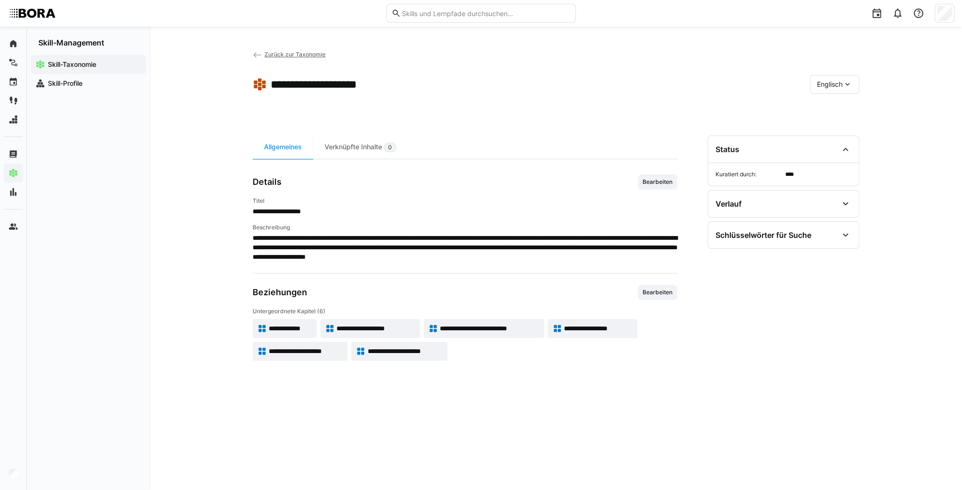
click at [829, 86] on span "Englisch" at bounding box center [830, 84] width 26 height 9
click at [825, 106] on span "Deutsch" at bounding box center [830, 109] width 26 height 9
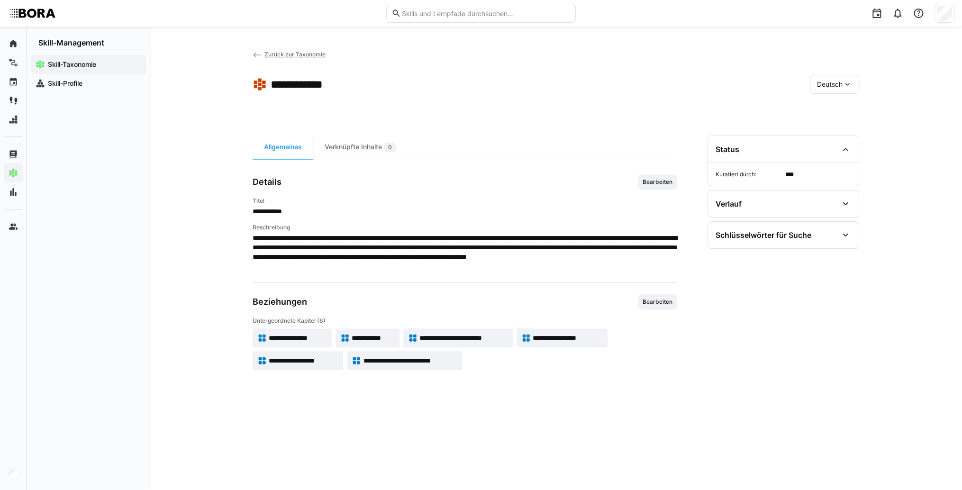
click at [272, 57] on span "Zurück zur Taxonomie" at bounding box center [295, 54] width 61 height 7
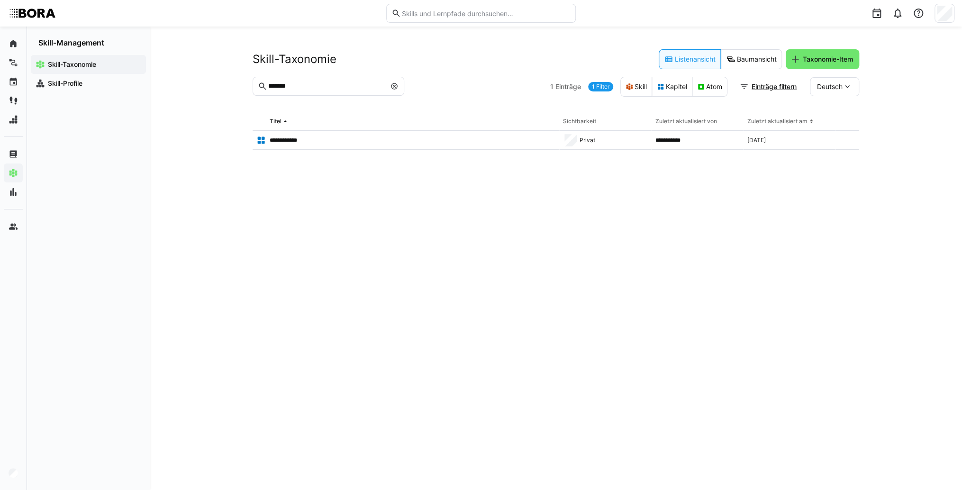
click at [392, 88] on eds-icon at bounding box center [395, 86] width 8 height 8
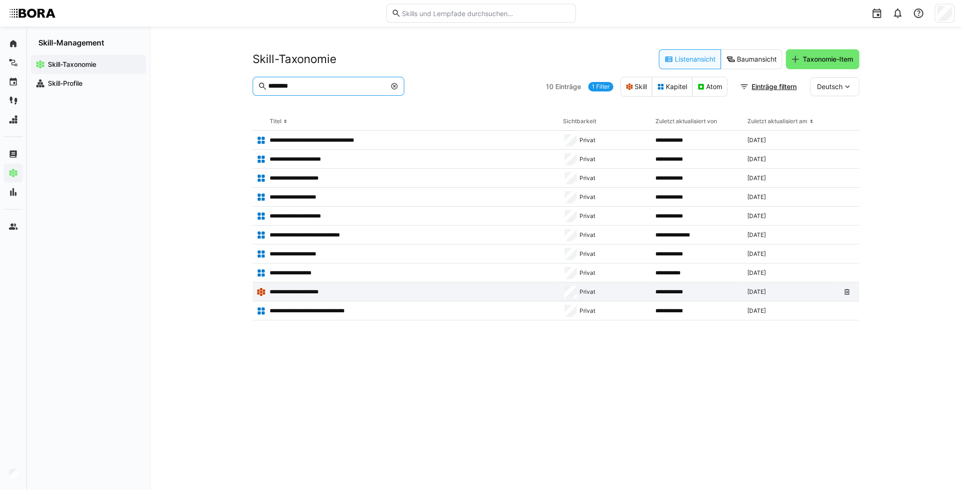
type input "********"
click at [328, 295] on p "**********" at bounding box center [303, 292] width 66 height 8
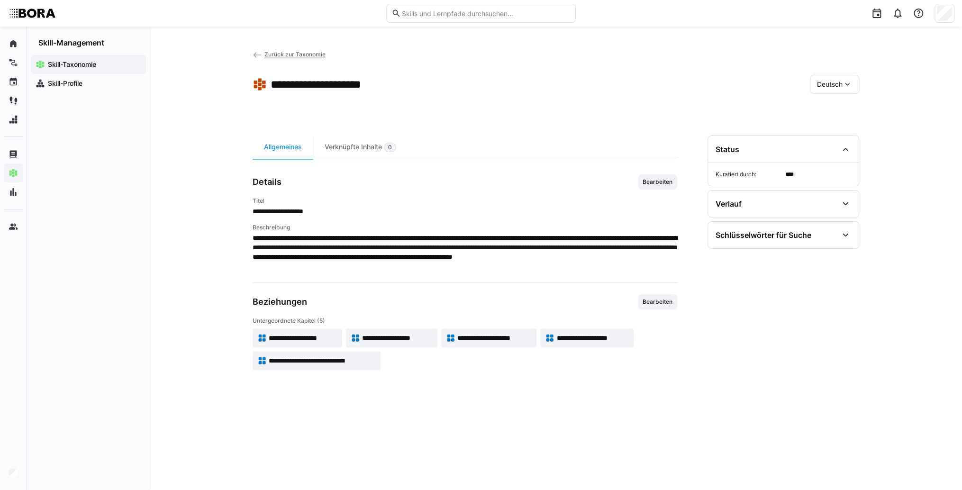
click at [320, 334] on span "**********" at bounding box center [303, 337] width 69 height 9
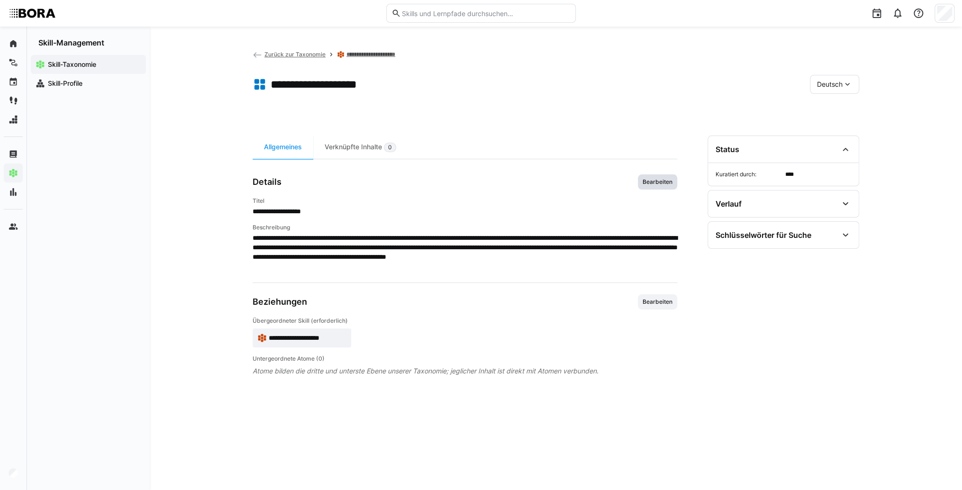
click at [658, 189] on span "Bearbeiten" at bounding box center [657, 181] width 39 height 15
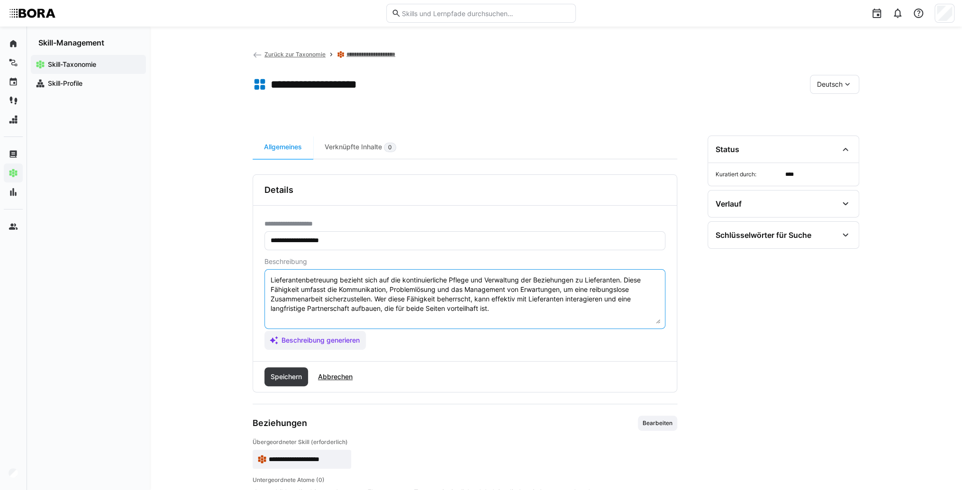
click at [563, 302] on textarea "Lieferantenbetreuung bezieht sich auf die kontinuierliche Pflege und Verwaltung…" at bounding box center [465, 298] width 391 height 49
click at [557, 310] on textarea "Lieferantenbetreuung bezieht sich auf die kontinuierliche Pflege und Verwaltung…" at bounding box center [465, 298] width 391 height 49
click at [382, 320] on textarea "Lieferantenbetreuung bezieht sich auf die kontinuierliche Pflege und Verwaltung…" at bounding box center [465, 298] width 391 height 49
click at [319, 317] on textarea "Lieferantenbetreuung bezieht sich auf die kontinuierliche Pflege und Verwaltung…" at bounding box center [465, 298] width 391 height 49
paste textarea "*1 -Anfänger: *2 – Mittelstufe: *3 – Fortgeschritten: *4 – Experte: * 5 - Starl…"
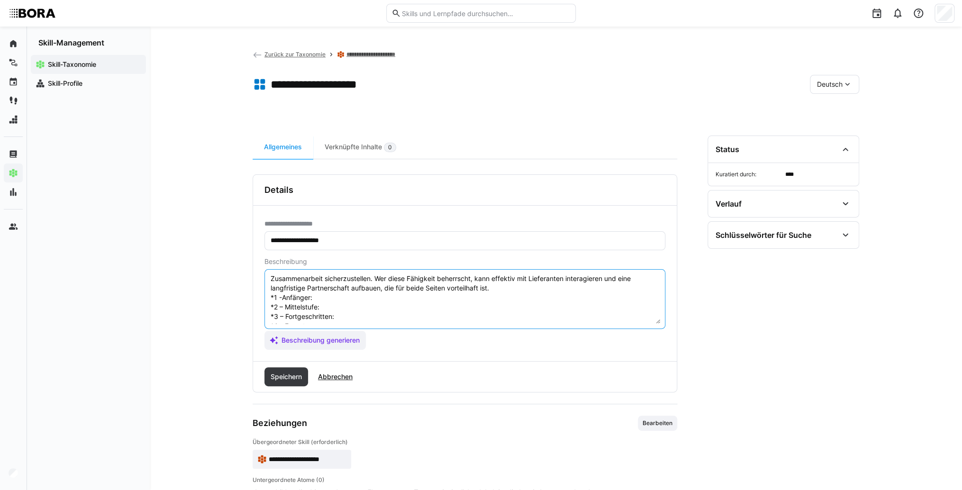
scroll to position [8, 0]
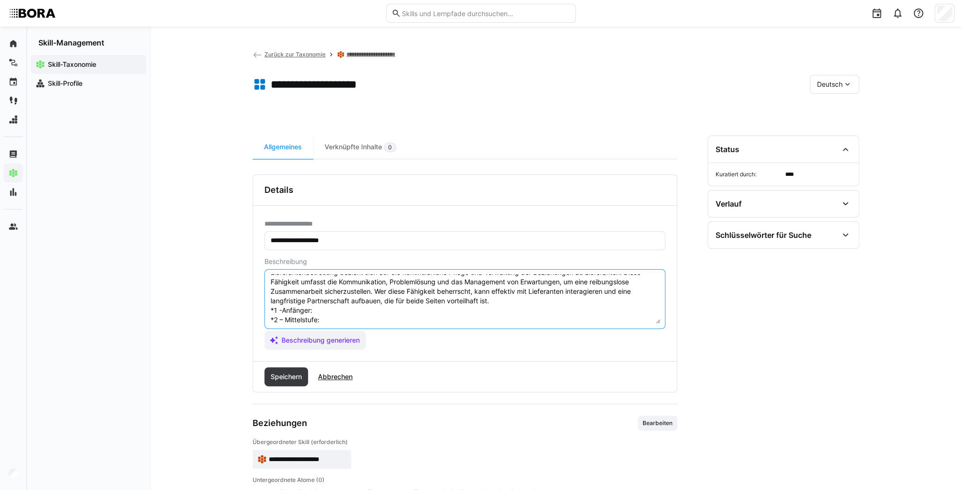
click at [325, 309] on textarea "Lieferantenbetreuung bezieht sich auf die kontinuierliche Pflege und Verwaltung…" at bounding box center [465, 298] width 391 height 49
click at [328, 311] on textarea "Lieferantenbetreuung bezieht sich auf die kontinuierliche Pflege und Verwaltung…" at bounding box center [465, 298] width 391 height 49
paste textarea "Unterstützt bei der Kommunikation mit Lieferanten und dokumentiert Vorgänge."
click at [332, 319] on textarea "Lieferantenbetreuung bezieht sich auf die kontinuierliche Pflege und Verwaltung…" at bounding box center [465, 298] width 391 height 49
click at [360, 317] on textarea "Lieferantenbetreuung bezieht sich auf die kontinuierliche Pflege und Verwaltung…" at bounding box center [465, 298] width 391 height 49
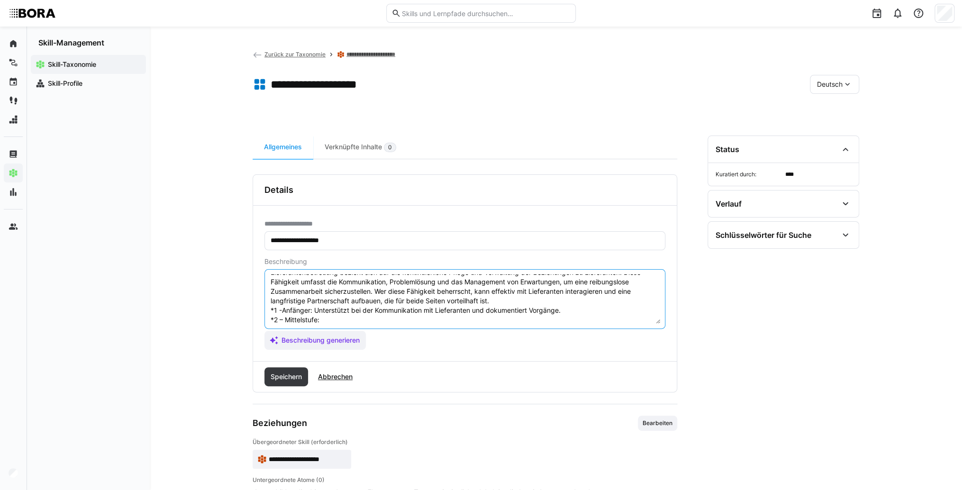
paste textarea "Pflegt Lieferantenkontakte eigenständig, organisiert Liefertermine und vermitte…"
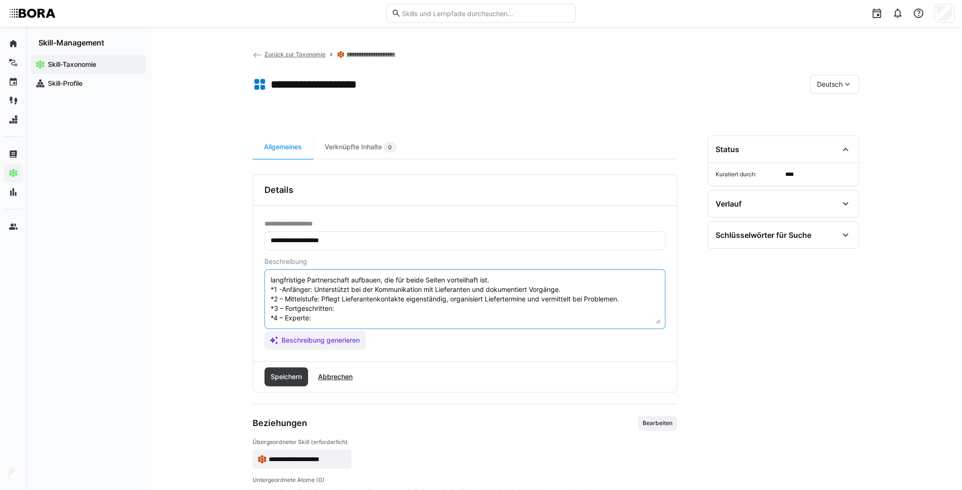
scroll to position [47, 0]
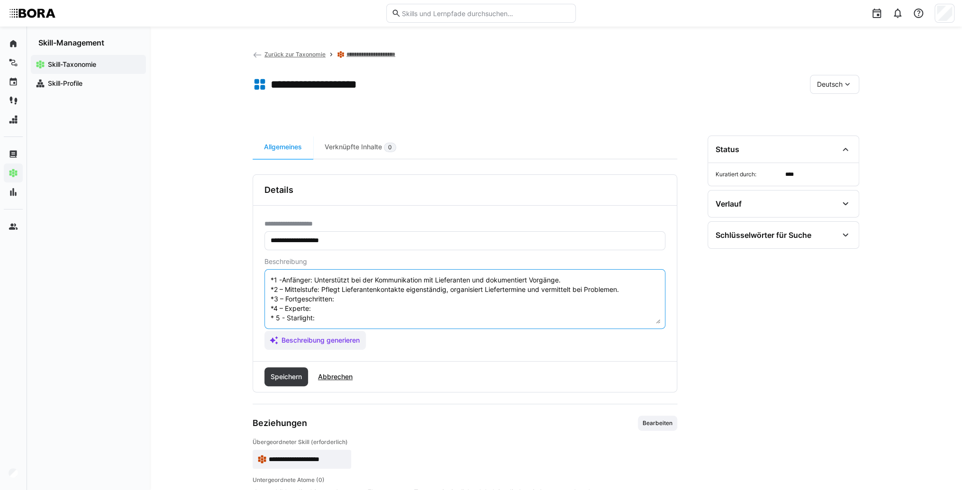
click at [477, 292] on textarea "Lieferantenbetreuung bezieht sich auf die kontinuierliche Pflege und Verwaltung…" at bounding box center [465, 298] width 391 height 49
click at [377, 287] on textarea "Lieferantenbetreuung bezieht sich auf die kontinuierliche Pflege und Verwaltung…" at bounding box center [465, 298] width 391 height 49
paste textarea "Koordiniert Lieferantenbeziehungen, verhandelt kleinere Vereinbarungen und über…"
click at [350, 309] on textarea "Lieferantenbetreuung bezieht sich auf die kontinuierliche Pflege und Verwaltung…" at bounding box center [465, 298] width 391 height 49
click at [358, 310] on textarea "Lieferantenbetreuung bezieht sich auf die kontinuierliche Pflege und Verwaltung…" at bounding box center [465, 298] width 391 height 49
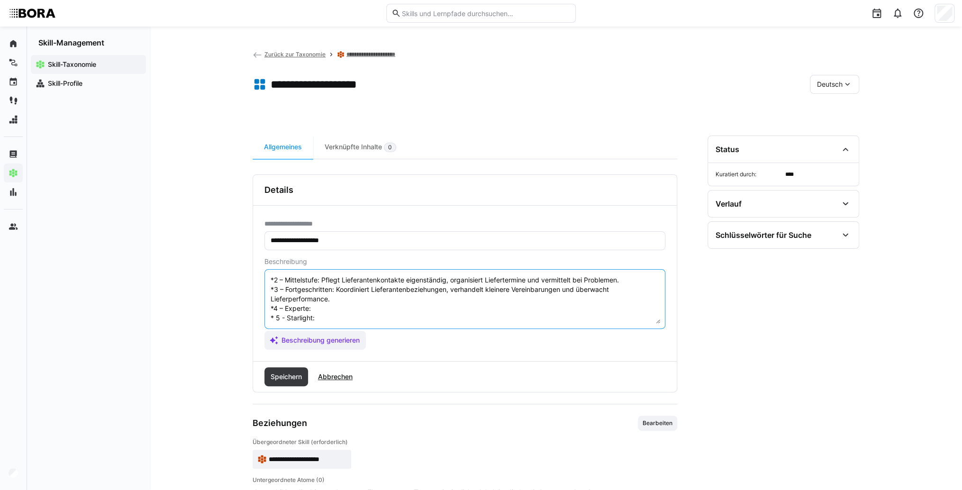
paste textarea "Entwickelt Lieferantenstrategien, führt Audits durch und verbessert Lieferanten…"
click at [346, 312] on textarea "Lieferantenbetreuung bezieht sich auf die kontinuierliche Pflege und Verwaltung…" at bounding box center [465, 298] width 391 height 49
click at [400, 307] on textarea "Lieferantenbetreuung bezieht sich auf die kontinuierliche Pflege und Verwaltung…" at bounding box center [465, 298] width 391 height 49
paste textarea "Verantwortet das gesamte Lieferantenmanagement strategisch, steuert Lieferanten…"
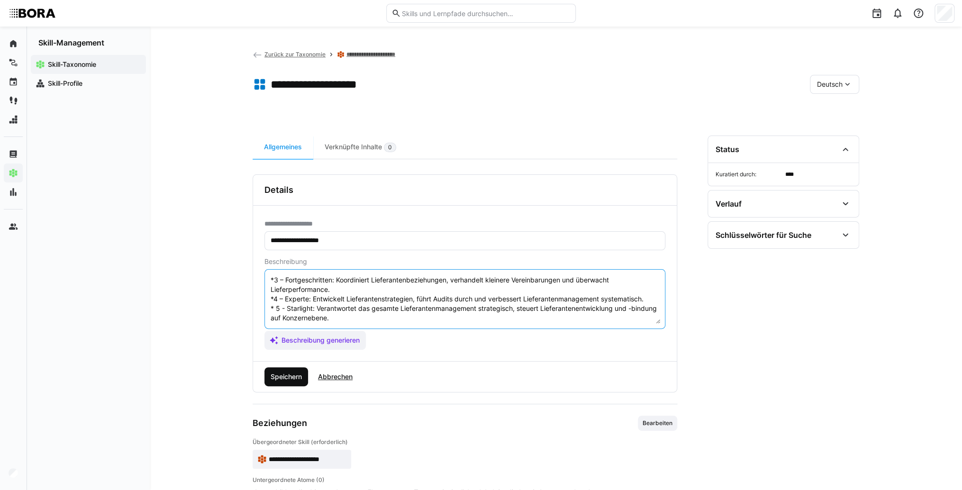
type textarea "Lieferantenbetreuung bezieht sich auf die kontinuierliche Pflege und Verwaltung…"
click at [298, 373] on span "Speichern" at bounding box center [286, 376] width 34 height 9
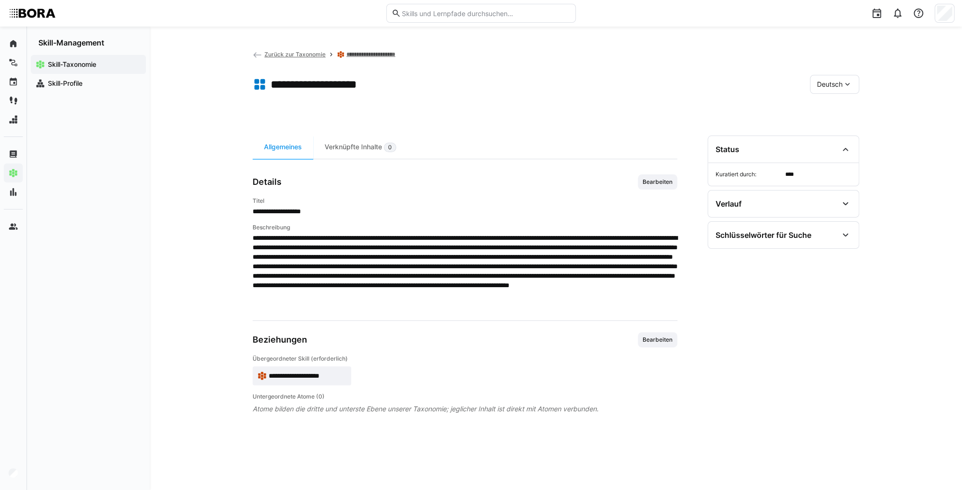
click at [831, 81] on span "Deutsch" at bounding box center [830, 84] width 26 height 9
click at [851, 123] on div "Englisch" at bounding box center [835, 129] width 50 height 20
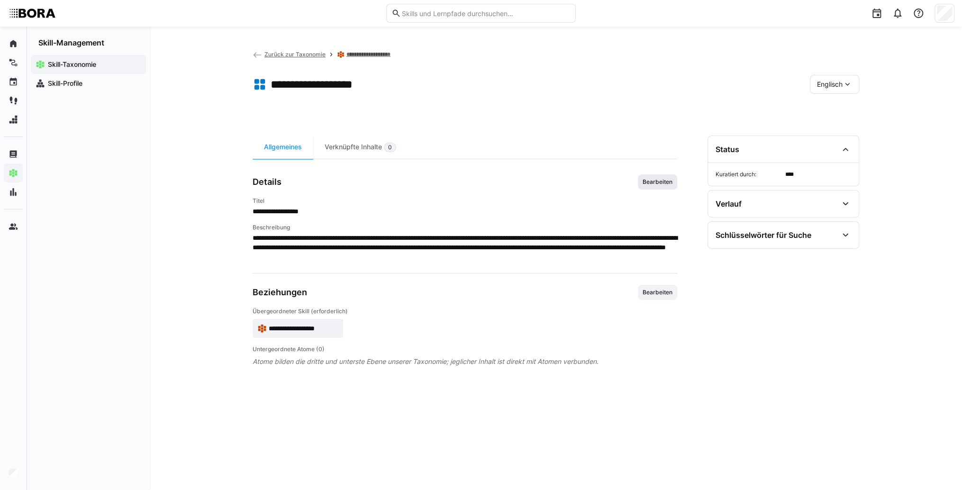
click at [657, 175] on span "Bearbeiten" at bounding box center [657, 181] width 39 height 15
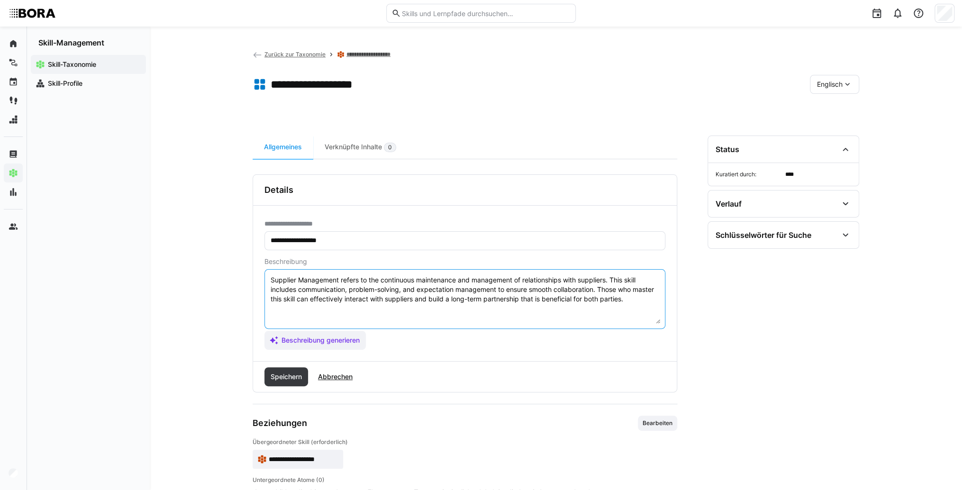
click at [640, 297] on textarea "Supplier Management refers to the continuous maintenance and management of rela…" at bounding box center [465, 298] width 391 height 49
click at [366, 311] on textarea "Supplier Management refers to the continuous maintenance and management of rela…" at bounding box center [465, 298] width 391 height 49
paste textarea "*1 - Beginner: *2 - Intermediate Level: *3 - Advanced: *4 - Expert: *5 - Starli…"
click at [366, 311] on textarea "Supplier Management refers to the continuous maintenance and management of rela…" at bounding box center [465, 298] width 391 height 49
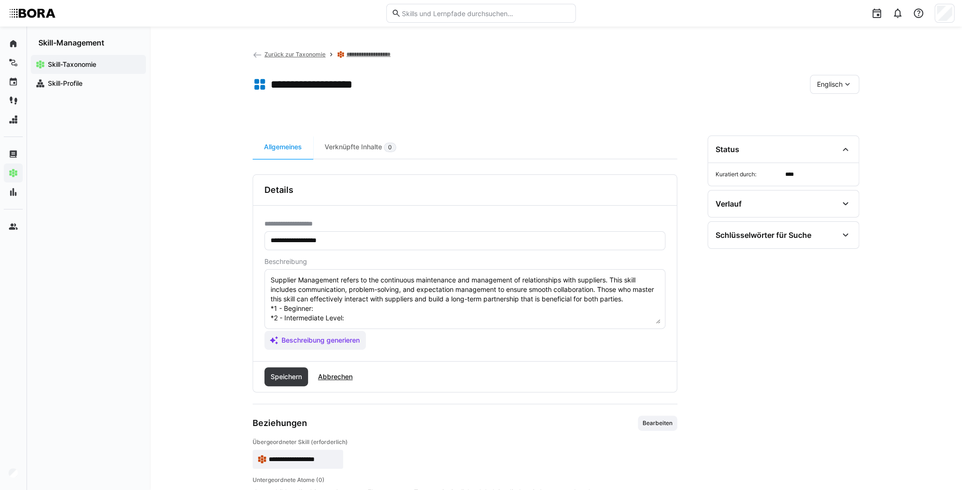
click at [414, 306] on textarea "Supplier Management refers to the continuous maintenance and management of rela…" at bounding box center [465, 298] width 391 height 49
paste textarea "Assists supplier communication, documents interactions."
click at [417, 318] on textarea "Supplier Management refers to the continuous maintenance and management of rela…" at bounding box center [465, 298] width 391 height 49
click at [379, 318] on textarea "Supplier Management refers to the continuous maintenance and management of rela…" at bounding box center [465, 298] width 391 height 49
paste textarea "Maintains contacts independently, organizes delivery schedules, mediates issues."
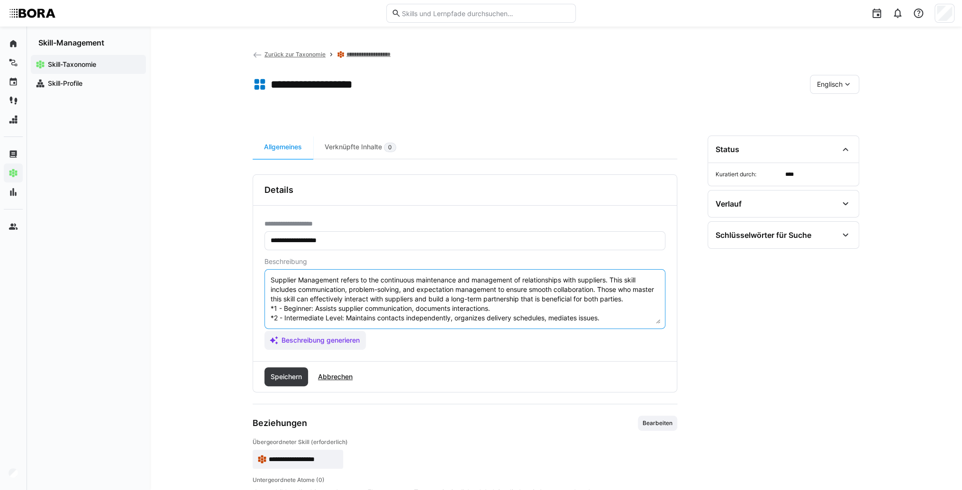
scroll to position [38, 0]
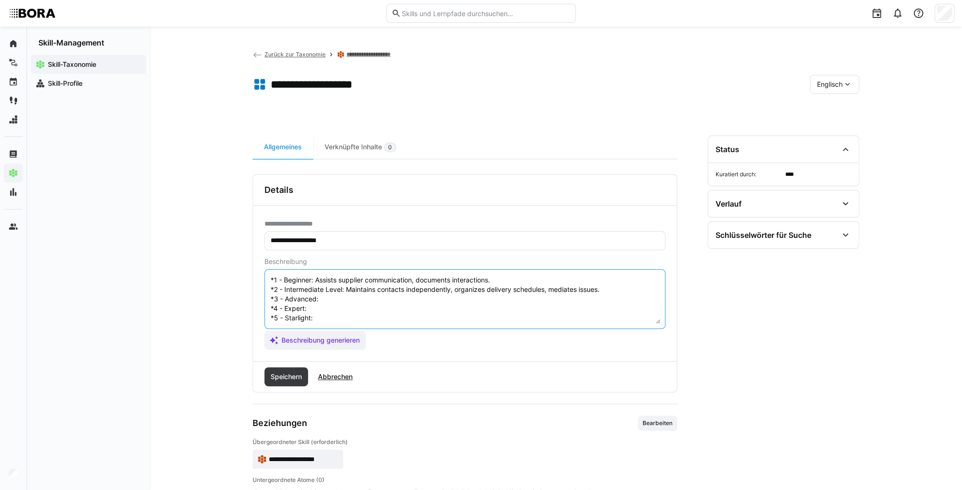
click at [371, 297] on textarea "Supplier Management refers to the continuous maintenance and management of rela…" at bounding box center [465, 298] width 391 height 49
click at [362, 290] on textarea "Supplier Management refers to the continuous maintenance and management of rela…" at bounding box center [465, 298] width 391 height 49
click at [324, 290] on textarea "Supplier Management refers to the continuous maintenance and management of rela…" at bounding box center [465, 298] width 391 height 49
paste textarea "Coordinates complex supplier relations, negotiates minor agreements, monitors p…"
click at [351, 299] on textarea "Supplier Management refers to the continuous maintenance and management of rela…" at bounding box center [465, 298] width 391 height 49
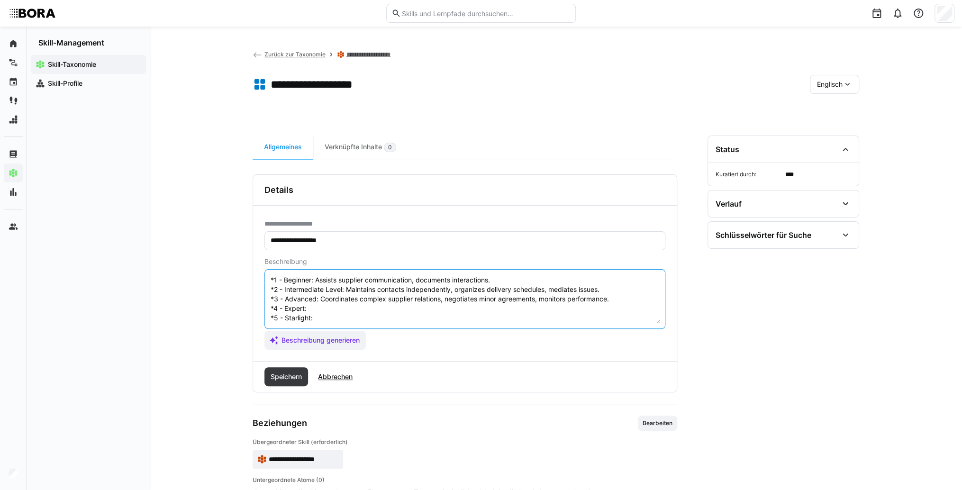
paste textarea "Develops supplier management concepts, evaluates and optimizes cooperation."
click at [350, 309] on textarea "Supplier Management refers to the continuous maintenance and management of rela…" at bounding box center [465, 298] width 391 height 49
click at [329, 311] on textarea "Supplier Management refers to the continuous maintenance and management of rela…" at bounding box center [465, 298] width 391 height 49
paste textarea "Oversees strategic supplier management, manages key partnerships, defines procu…"
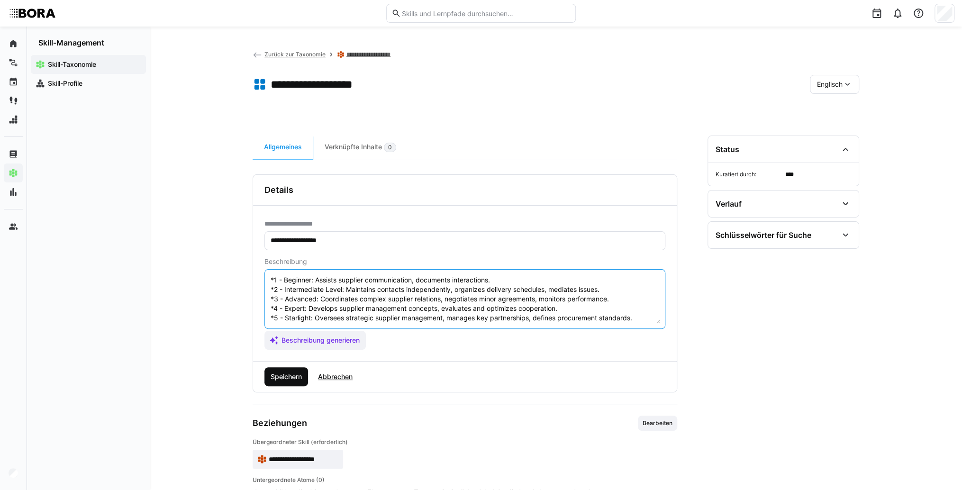
type textarea "Supplier Management refers to the continuous maintenance and management of rela…"
click at [294, 375] on span "Speichern" at bounding box center [286, 376] width 34 height 9
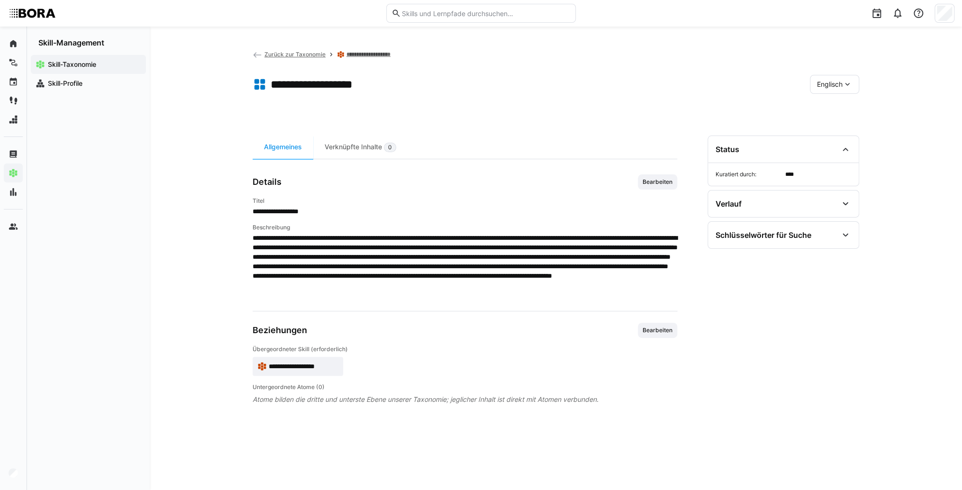
click at [317, 370] on span "**********" at bounding box center [304, 366] width 70 height 9
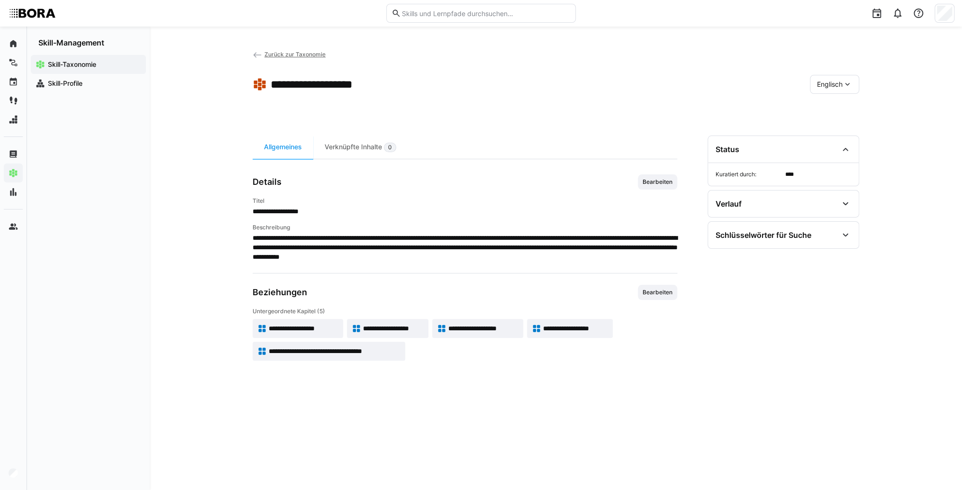
click at [814, 78] on div "Englisch" at bounding box center [834, 84] width 49 height 19
click at [825, 106] on span "Deutsch" at bounding box center [830, 109] width 26 height 9
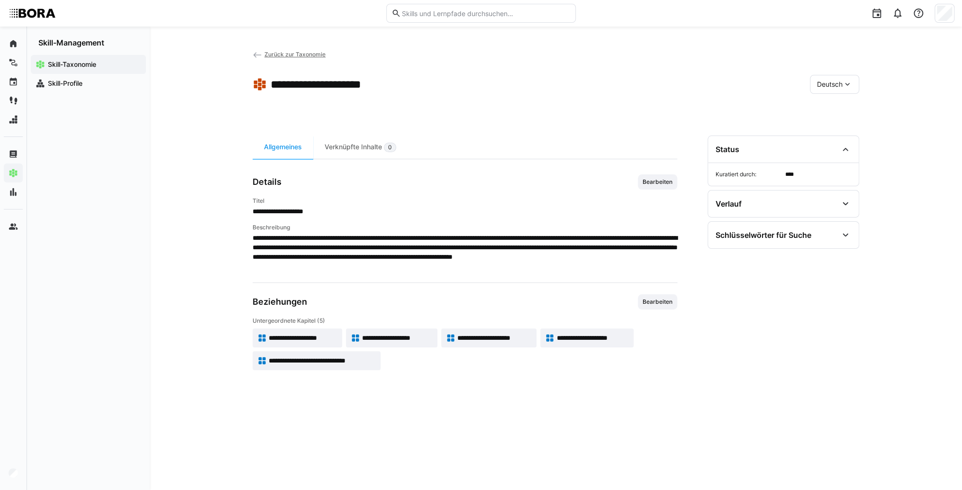
click at [394, 337] on span "**********" at bounding box center [397, 337] width 71 height 9
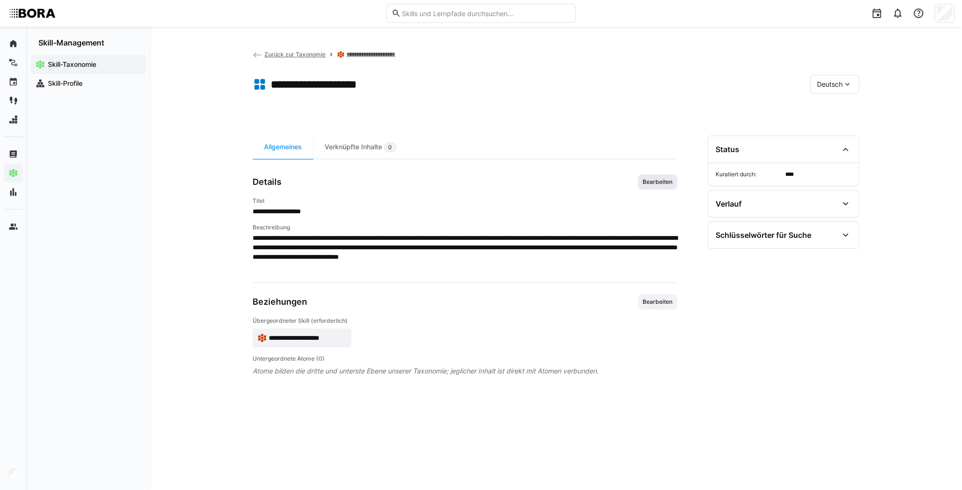
click at [657, 179] on span "Bearbeiten" at bounding box center [658, 182] width 32 height 8
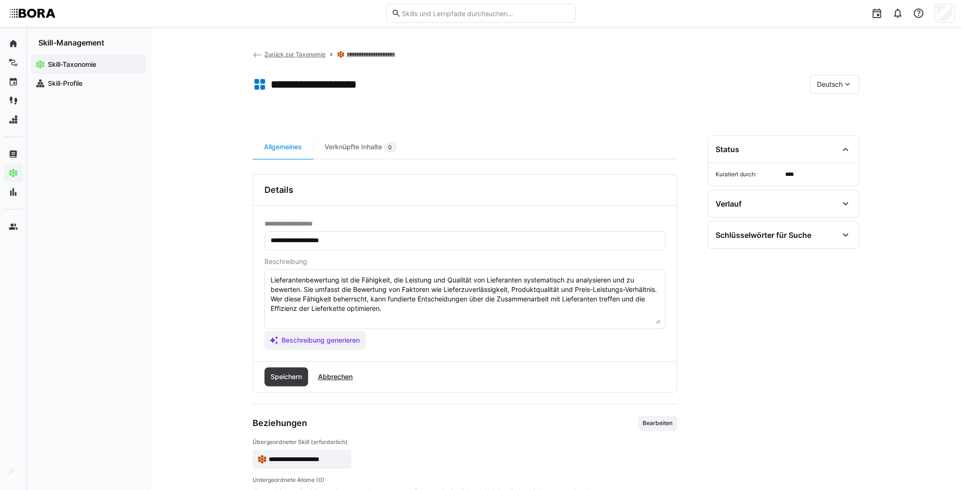
drag, startPoint x: 558, startPoint y: 321, endPoint x: 557, endPoint y: 311, distance: 10.0
click at [556, 311] on textarea "Lieferantenbewertung ist die Fähigkeit, die Leistung und Qualität von Lieferant…" at bounding box center [465, 298] width 391 height 49
click at [302, 317] on textarea "Lieferantenbewertung ist die Fähigkeit, die Leistung und Qualität von Lieferant…" at bounding box center [465, 298] width 391 height 49
paste textarea "*1 -Anfänger: *2 – Mittelstufe: *3 – Fortgeschritten: *4 – Experte: * 5 - Starl…"
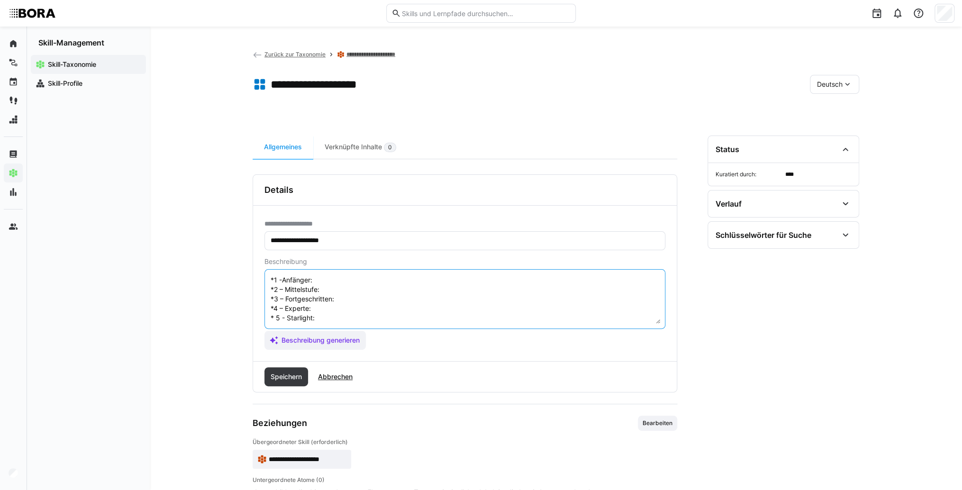
scroll to position [8, 0]
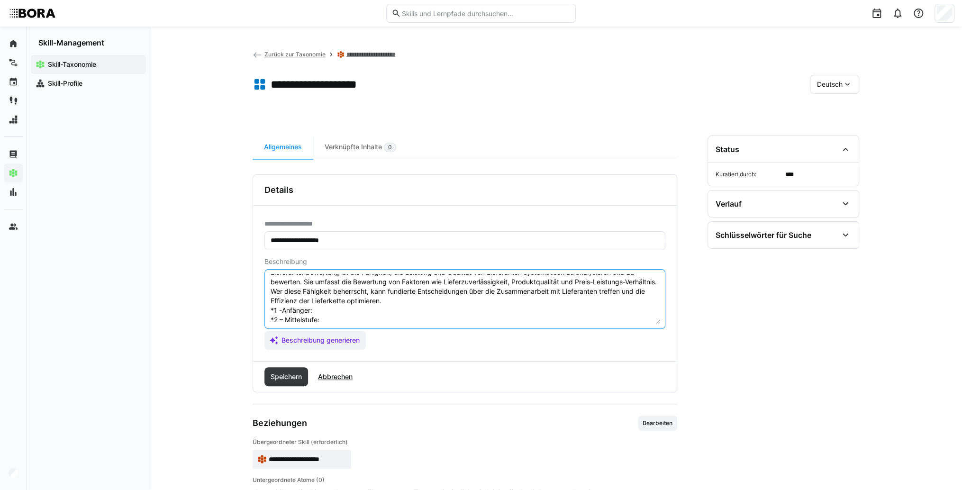
click at [328, 310] on textarea "Lieferantenbewertung ist die Fähigkeit, die Leistung und Qualität von Lieferant…" at bounding box center [465, 298] width 391 height 49
click at [330, 307] on textarea "Lieferantenbewertung ist die Fähigkeit, die Leistung und Qualität von Lieferant…" at bounding box center [465, 298] width 391 height 49
paste textarea "Kennt Bewertungskriterien und unterstützt bei der Datensammlung."
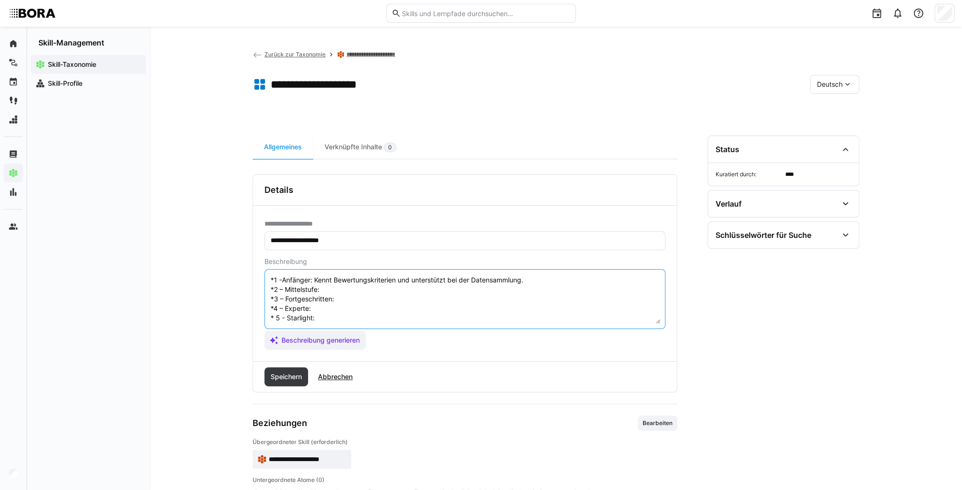
click at [341, 284] on textarea "Lieferantenbewertung ist die Fähigkeit, die Leistung und Qualität von Lieferant…" at bounding box center [465, 298] width 391 height 49
click at [326, 277] on textarea "Lieferantenbewertung ist die Fähigkeit, die Leistung und Qualität von Lieferant…" at bounding box center [465, 298] width 391 height 49
paste textarea "Führt einfache Lieferantenbewertungen durch, nutzt Bewertungsbögen und meldet E…"
click at [375, 292] on textarea "Lieferantenbewertung ist die Fähigkeit, die Leistung und Qualität von Lieferant…" at bounding box center [465, 298] width 391 height 49
click at [360, 296] on textarea "Lieferantenbewertung ist die Fähigkeit, die Leistung und Qualität von Lieferant…" at bounding box center [465, 298] width 391 height 49
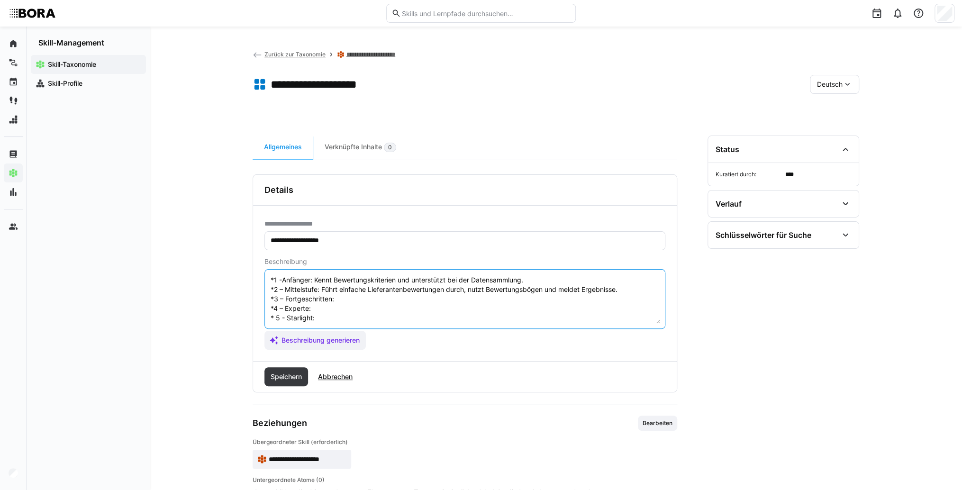
click at [354, 291] on textarea "Lieferantenbewertung ist die Fähigkeit, die Leistung und Qualität von Lieferant…" at bounding box center [465, 298] width 391 height 49
paste textarea "Analysiert Lieferantenperformance, identifiziert Risiken und Potenziale, kommun…"
click at [343, 312] on textarea "Lieferantenbewertung ist die Fähigkeit, die Leistung und Qualität von Lieferant…" at bounding box center [465, 298] width 391 height 49
click at [325, 314] on textarea "Lieferantenbewertung ist die Fähigkeit, die Leistung und Qualität von Lieferant…" at bounding box center [465, 298] width 391 height 49
paste textarea "Entwickelt komplexe Bewertungssysteme, implementiert KPI-Überwachung und führt …"
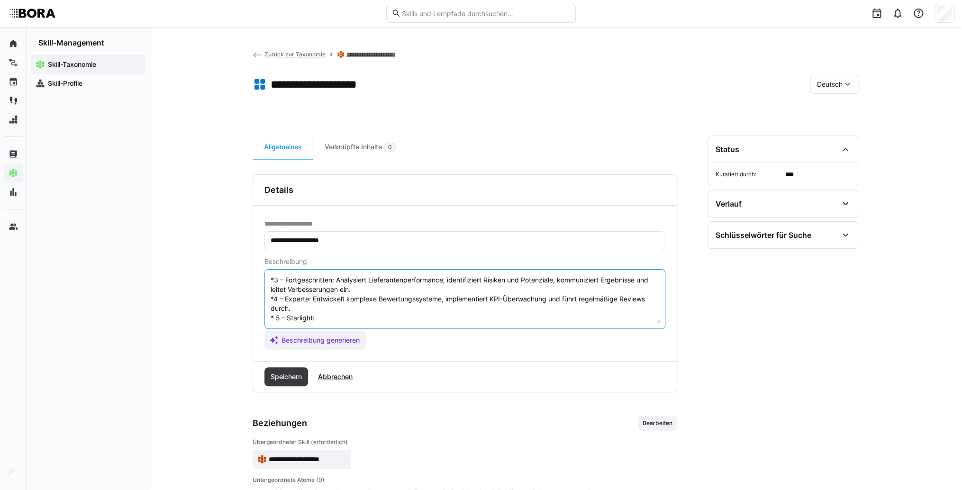
scroll to position [66, 0]
click at [322, 310] on textarea "Lieferantenbewertung ist die Fähigkeit, die Leistung und Qualität von Lieferant…" at bounding box center [465, 298] width 391 height 49
click at [349, 306] on textarea "Lieferantenbewertung ist die Fähigkeit, die Leistung und Qualität von Lieferant…" at bounding box center [465, 298] width 391 height 49
paste textarea "Setzt unternehmensweite Bewertungskriterien, steuert Lieferantenportfolios stra…"
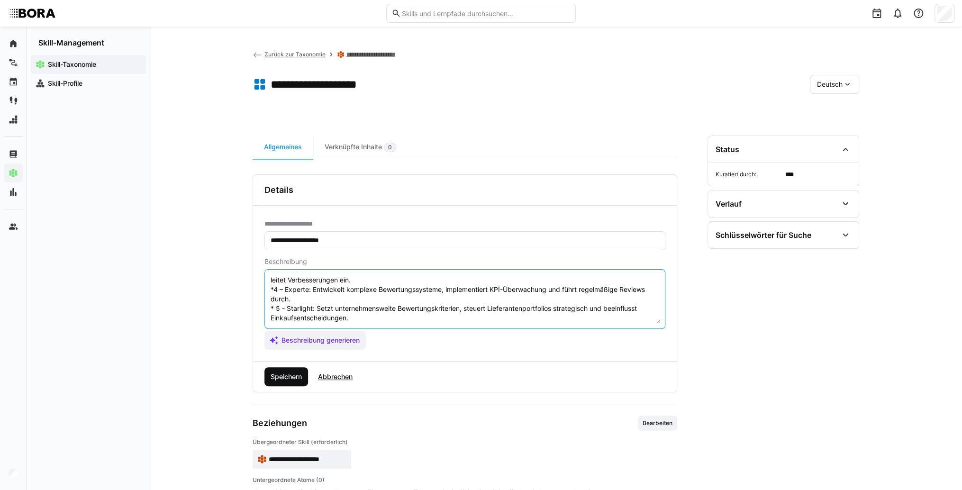
type textarea "Lieferantenbewertung ist die Fähigkeit, die Leistung und Qualität von Lieferant…"
click at [295, 381] on span "Speichern" at bounding box center [287, 376] width 44 height 19
click at [838, 86] on span "Deutsch" at bounding box center [830, 84] width 26 height 9
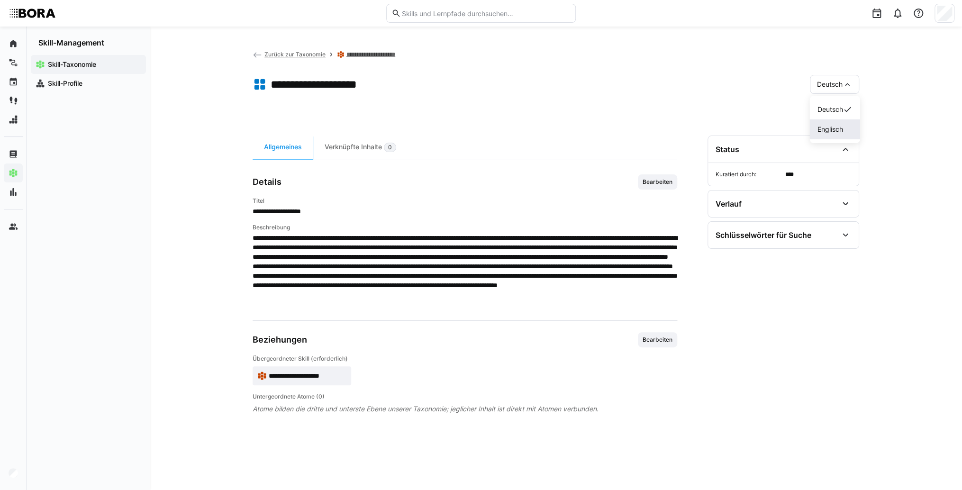
click at [846, 125] on div "Englisch" at bounding box center [834, 129] width 35 height 9
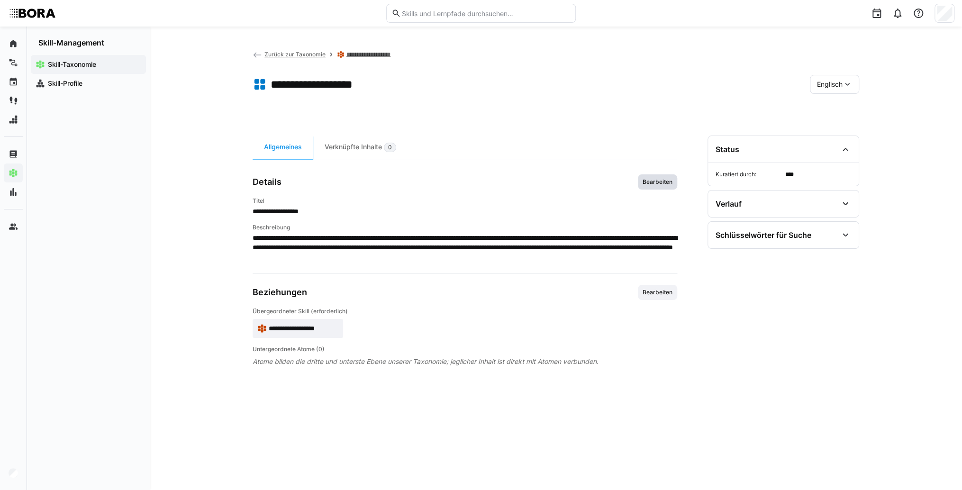
drag, startPoint x: 654, startPoint y: 180, endPoint x: 646, endPoint y: 216, distance: 36.6
click at [654, 183] on span "Bearbeiten" at bounding box center [658, 182] width 32 height 8
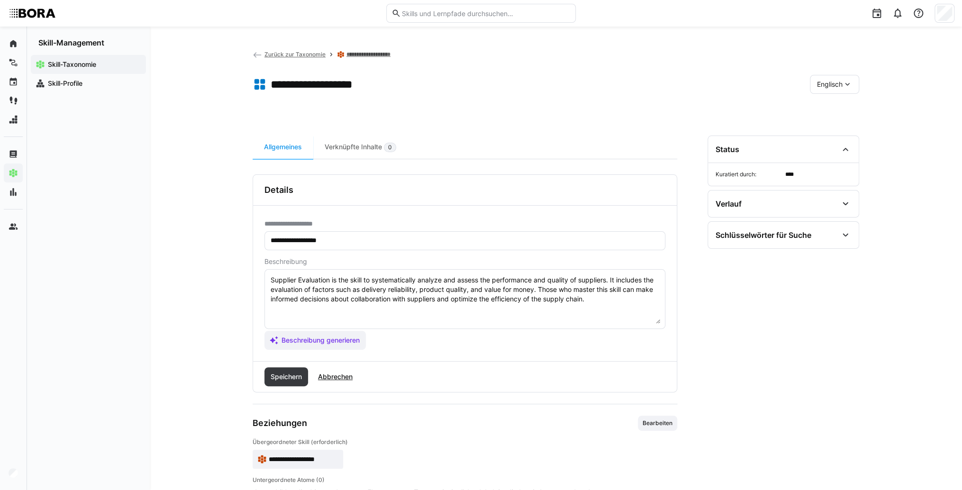
click at [613, 293] on textarea "Supplier Evaluation is the skill to systematically analyze and assess the perfo…" at bounding box center [465, 298] width 391 height 49
click at [609, 300] on textarea "Supplier Evaluation is the skill to systematically analyze and assess the perfo…" at bounding box center [465, 298] width 391 height 49
paste textarea "*1 - Beginner: *2 - Intermediate Level: *3 - Advanced: *4 - Expert: *5 - Starli…"
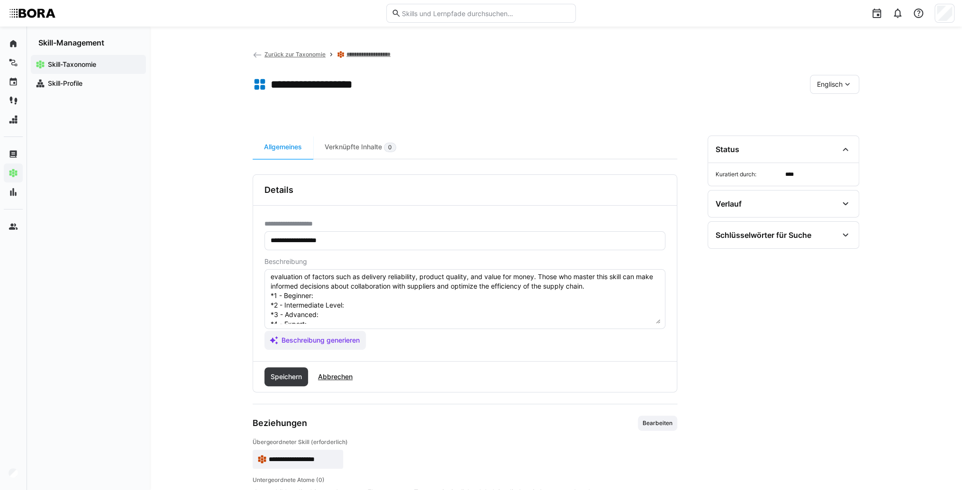
scroll to position [0, 0]
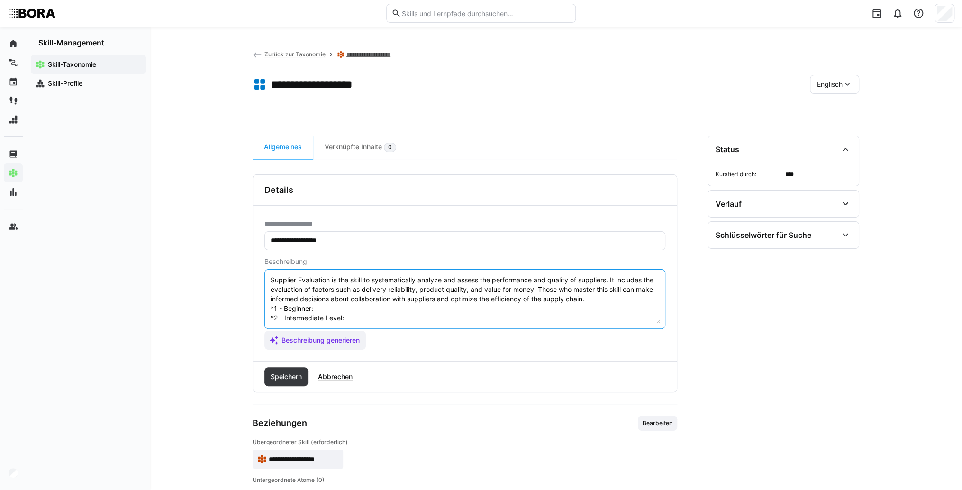
click at [325, 309] on textarea "Supplier Evaluation is the skill to systematically analyze and assess the perfo…" at bounding box center [465, 298] width 391 height 49
paste textarea "*1 - Beginner: *2 - Intermediate Level: *3 - Advanced: *4 - Expert: *5 - Starli…"
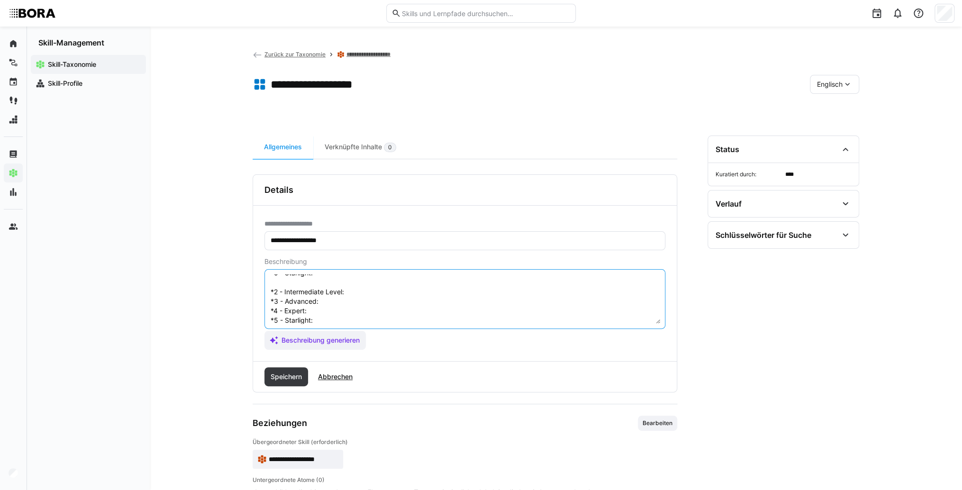
scroll to position [76, 0]
drag, startPoint x: 347, startPoint y: 320, endPoint x: 264, endPoint y: 292, distance: 87.4
click at [265, 292] on eds-input "Supplier Evaluation is the skill to systematically analyze and assess the perfo…" at bounding box center [465, 299] width 401 height 60
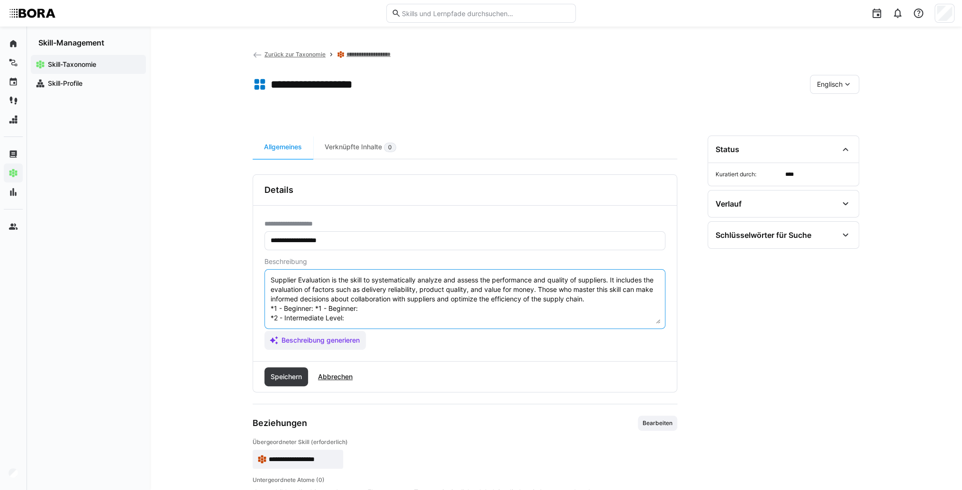
drag, startPoint x: 374, startPoint y: 308, endPoint x: 318, endPoint y: 305, distance: 56.5
click at [318, 305] on textarea "Supplier Evaluation is the skill to systematically analyze and assess the perfo…" at bounding box center [465, 298] width 391 height 49
click at [370, 309] on textarea "Supplier Evaluation is the skill to systematically analyze and assess the perfo…" at bounding box center [465, 298] width 391 height 49
paste textarea "Assists in supplier performance tracking."
click at [374, 320] on textarea "Supplier Evaluation is the skill to systematically analyze and assess the perfo…" at bounding box center [465, 298] width 391 height 49
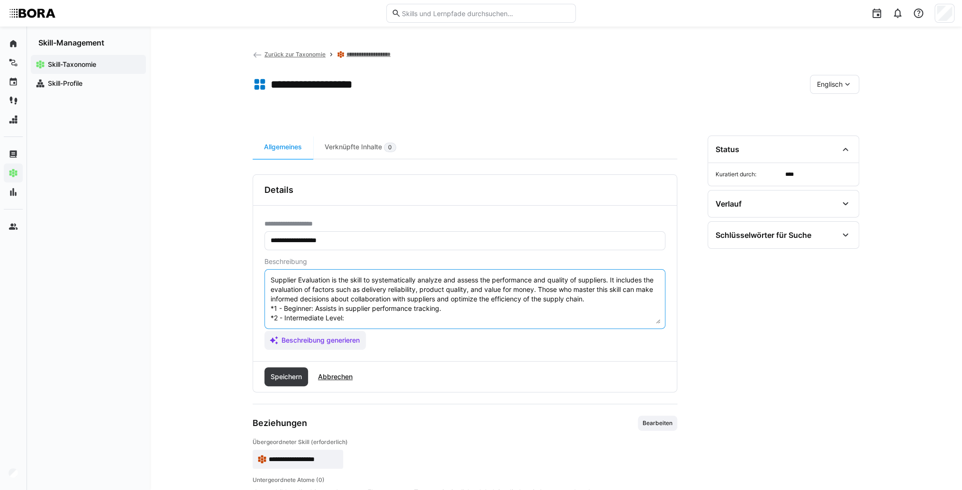
click at [352, 312] on textarea "Supplier Evaluation is the skill to systematically analyze and assess the perfo…" at bounding box center [465, 298] width 391 height 49
click at [355, 318] on textarea "Supplier Evaluation is the skill to systematically analyze and assess the perfo…" at bounding box center [465, 298] width 391 height 49
paste textarea "Independently collects evaluation data, supports supplier reviews."
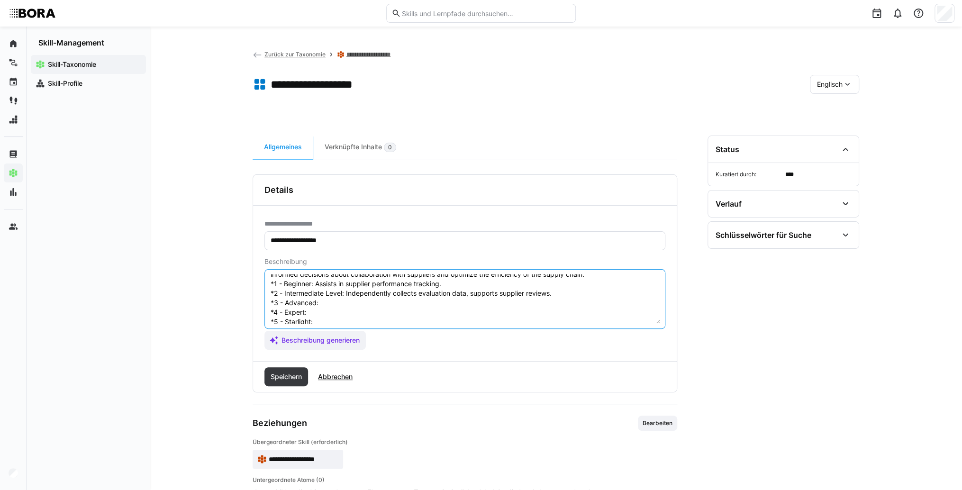
scroll to position [38, 0]
click at [349, 289] on textarea "Supplier Evaluation is the skill to systematically analyze and assess the perfo…" at bounding box center [465, 298] width 391 height 49
drag, startPoint x: 328, startPoint y: 290, endPoint x: 332, endPoint y: 294, distance: 5.7
click at [328, 291] on textarea "Supplier Evaluation is the skill to systematically analyze and assess the perfo…" at bounding box center [465, 298] width 391 height 49
paste textarea "Analyzes performance metrics, identifies improvement areas, participates in sup…"
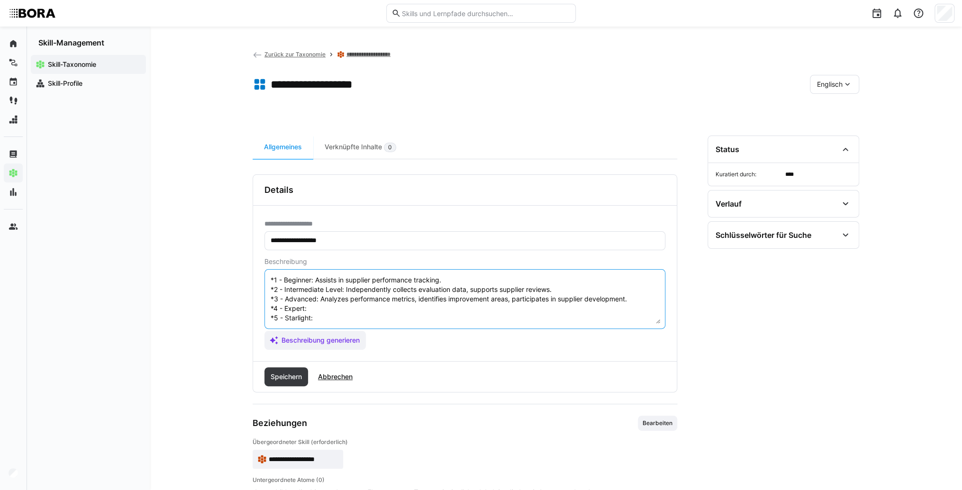
click at [329, 301] on textarea "Supplier Evaluation is the skill to systematically analyze and assess the perfo…" at bounding box center [465, 298] width 391 height 49
click at [333, 301] on textarea "Supplier Evaluation is the skill to systematically analyze and assess the perfo…" at bounding box center [465, 298] width 391 height 49
paste textarea "Develops evaluation frameworks, leads supplier audits, drives improvement progr…"
click at [319, 313] on textarea "Supplier Evaluation is the skill to systematically analyze and assess the perfo…" at bounding box center [465, 298] width 391 height 49
drag, startPoint x: 319, startPoint y: 307, endPoint x: 91, endPoint y: 311, distance: 227.6
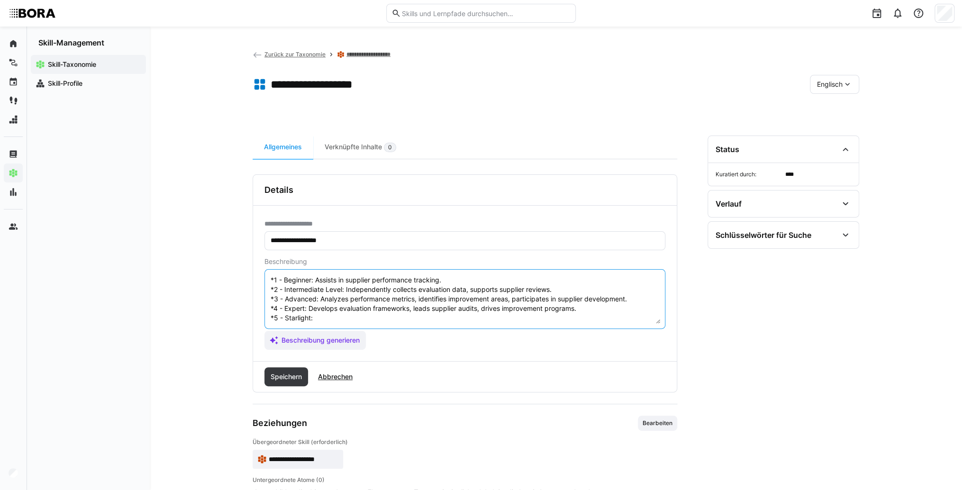
click at [318, 307] on textarea "Supplier Evaluation is the skill to systematically analyze and assess the perfo…" at bounding box center [465, 298] width 391 height 49
click at [330, 308] on textarea "Supplier Evaluation is the skill to systematically analyze and assess the perfo…" at bounding box center [465, 298] width 391 height 49
paste textarea "Defines company-wide evaluation standards, manages supplier risk strategically."
type textarea "Supplier Evaluation is the skill to systematically analyze and assess the perfo…"
click at [283, 380] on span "Speichern" at bounding box center [286, 376] width 34 height 9
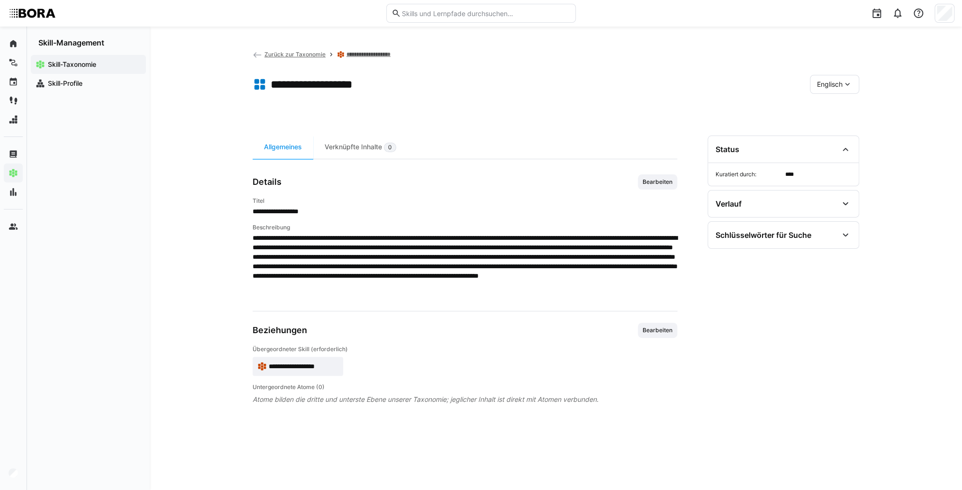
click at [823, 85] on span "Englisch" at bounding box center [830, 84] width 26 height 9
click at [821, 106] on span "Deutsch" at bounding box center [830, 109] width 26 height 9
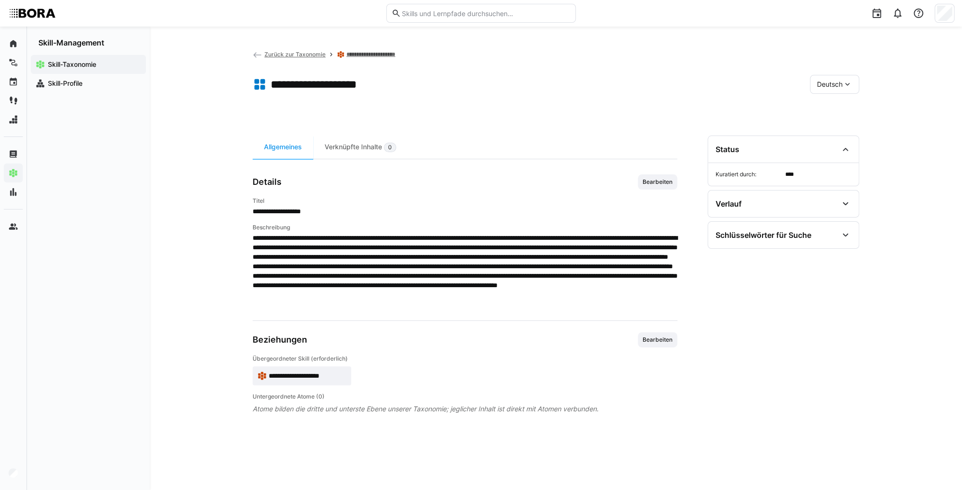
click at [282, 368] on app-skill-badge "**********" at bounding box center [302, 375] width 99 height 19
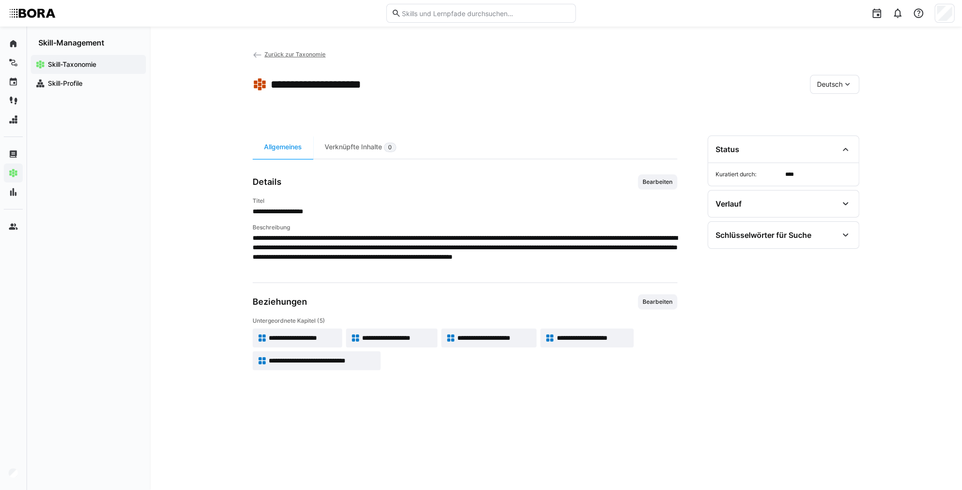
click at [480, 333] on span "**********" at bounding box center [494, 337] width 74 height 9
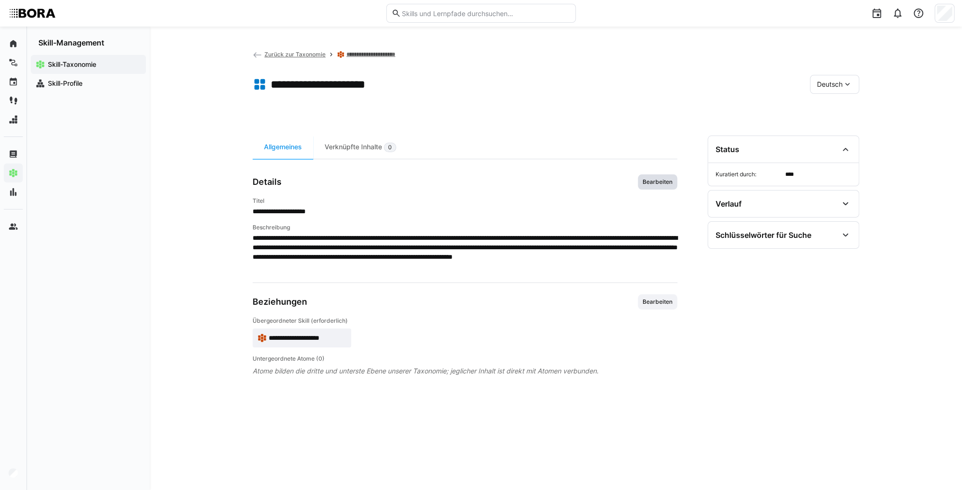
click at [676, 184] on span "Bearbeiten" at bounding box center [657, 181] width 39 height 15
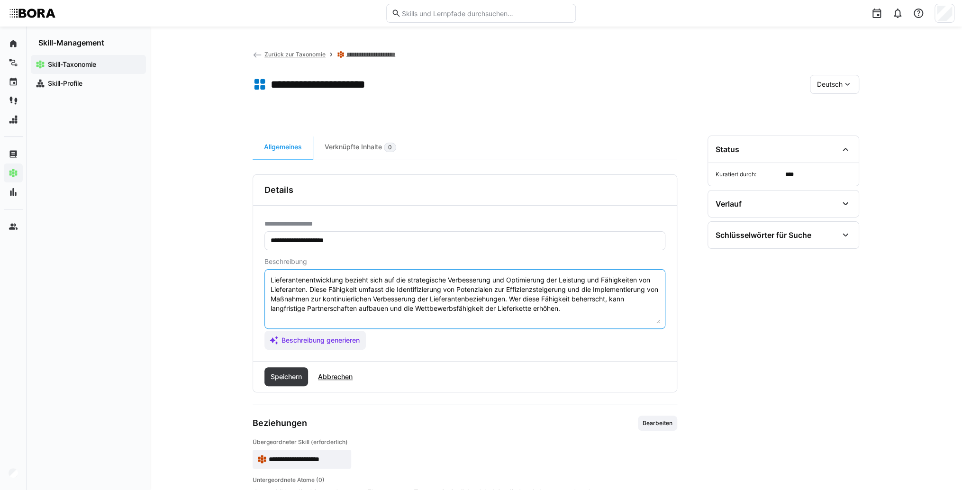
click at [635, 314] on textarea "Lieferantenentwicklung bezieht sich auf die strategische Verbesserung und Optim…" at bounding box center [465, 298] width 391 height 49
click at [277, 318] on textarea "Lieferantenentwicklung bezieht sich auf die strategische Verbesserung und Optim…" at bounding box center [465, 298] width 391 height 49
paste textarea "*1 -Anfänger: *2 – Mittelstufe: *3 – Fortgeschritten: *4 – Experte: * 5 - Starl…"
click at [378, 317] on textarea "Lieferantenentwicklung bezieht sich auf die strategische Verbesserung und Optim…" at bounding box center [465, 298] width 391 height 49
paste textarea "Unterstützt bei der Umsetzung kleinerer Entwicklungsmaßnahmen."
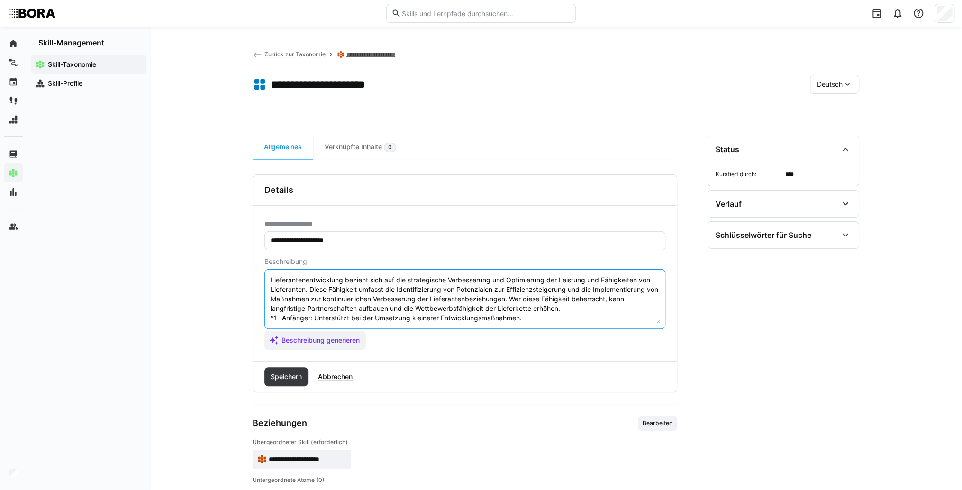
scroll to position [38, 0]
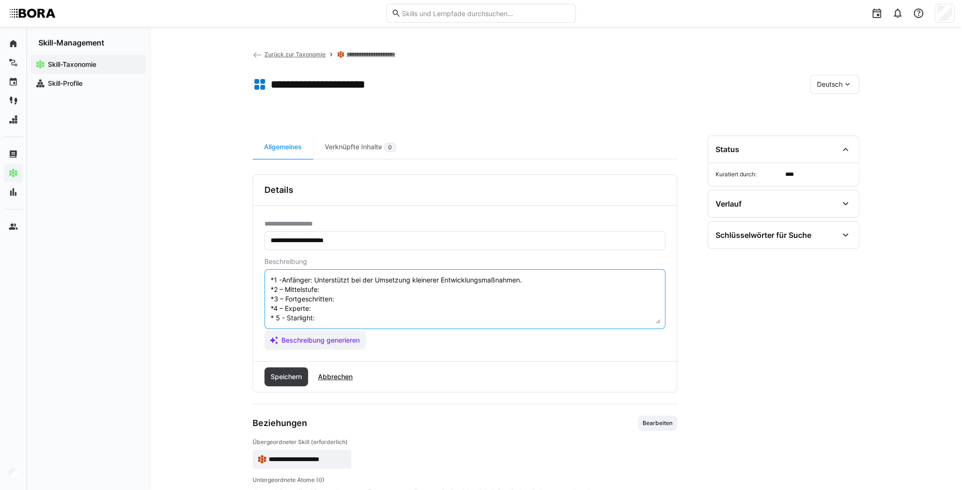
click at [360, 293] on textarea "Lieferantenentwicklung bezieht sich auf die strategische Verbesserung und Optim…" at bounding box center [465, 298] width 391 height 49
click at [388, 288] on textarea "Lieferantenentwicklung bezieht sich auf die strategische Verbesserung und Optim…" at bounding box center [465, 298] width 391 height 49
paste textarea "Begleitet Lieferanten bei Verbesserungsprojekten, koordiniert Schulungen und üb…"
click at [341, 307] on textarea "Lieferantenentwicklung bezieht sich auf die strategische Verbesserung und Optim…" at bounding box center [465, 298] width 391 height 49
paste textarea "Entwickelt eigenständig Entwicklungspläne, fördert Innovationen bei Lieferanten…"
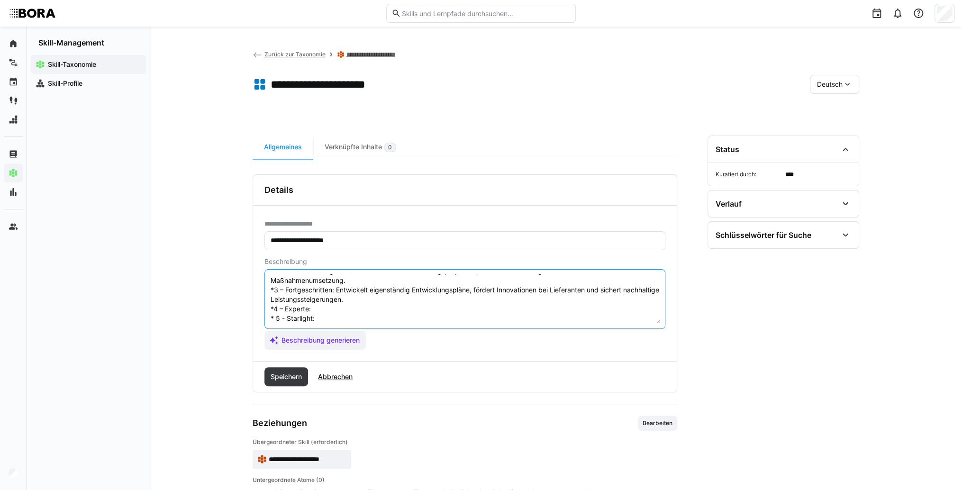
scroll to position [66, 0]
click at [335, 302] on textarea "Lieferantenentwicklung bezieht sich auf die strategische Verbesserung und Optim…" at bounding box center [465, 298] width 391 height 49
click at [348, 298] on textarea "Lieferantenentwicklung bezieht sich auf die strategische Verbesserung und Optim…" at bounding box center [465, 298] width 391 height 49
paste textarea "Steuert langfristige Lieferantenentwicklungen, initiiert strategische Partnersc…"
click at [350, 313] on textarea "Lieferantenentwicklung bezieht sich auf die strategische Verbesserung und Optim…" at bounding box center [465, 298] width 391 height 49
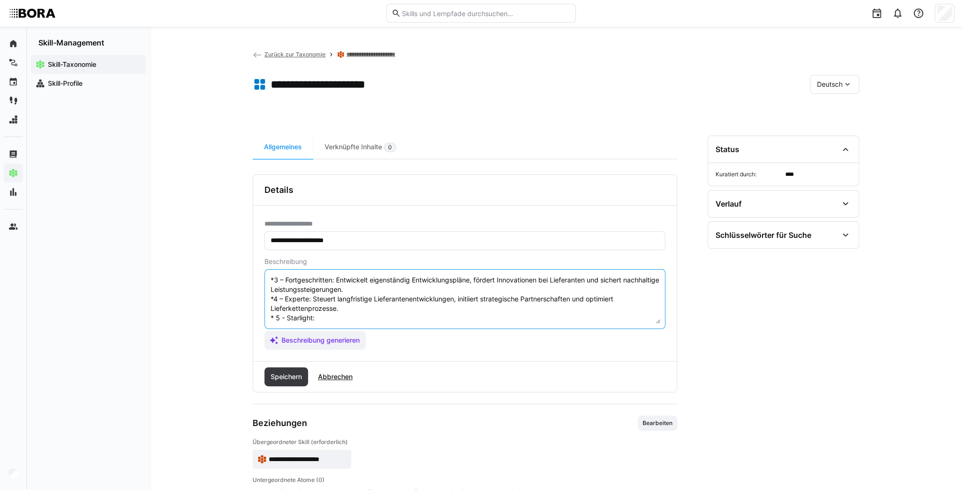
click at [331, 320] on textarea "Lieferantenentwicklung bezieht sich auf die strategische Verbesserung und Optim…" at bounding box center [465, 298] width 391 height 49
paste textarea "Führt die gesamte Lieferantenentwicklungsstrategie, baut Innovationsnetzwerke a…"
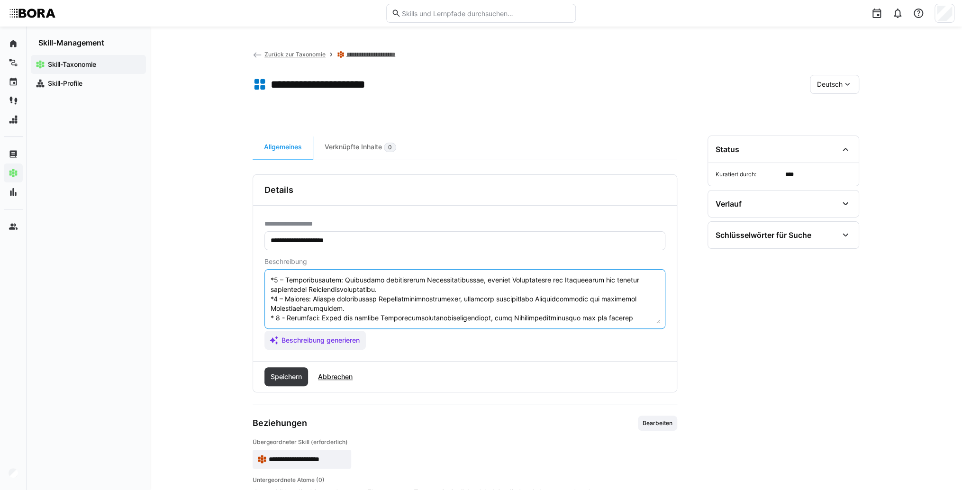
scroll to position [74, 0]
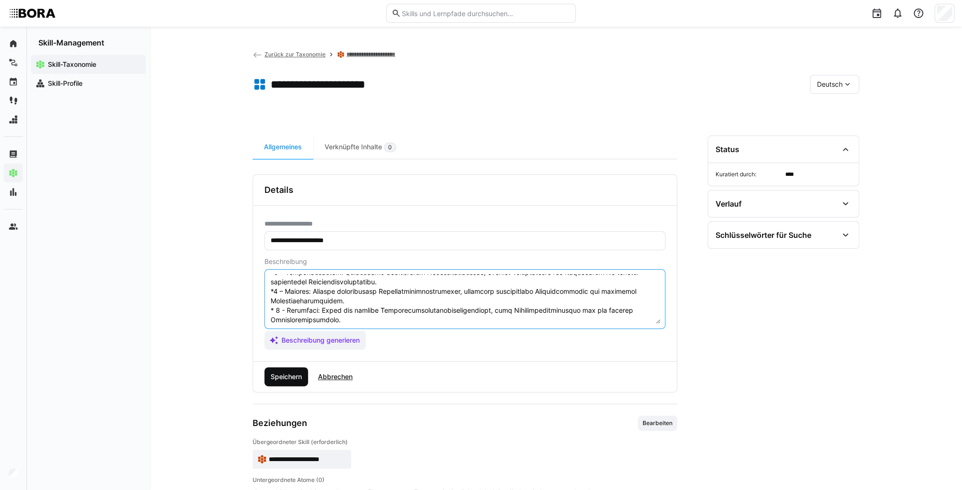
type textarea "Loremipsumdolorsitamet consect adip eli sed doeiusmodtem Incididuntut lab Etdol…"
click at [290, 374] on span "Speichern" at bounding box center [286, 376] width 34 height 9
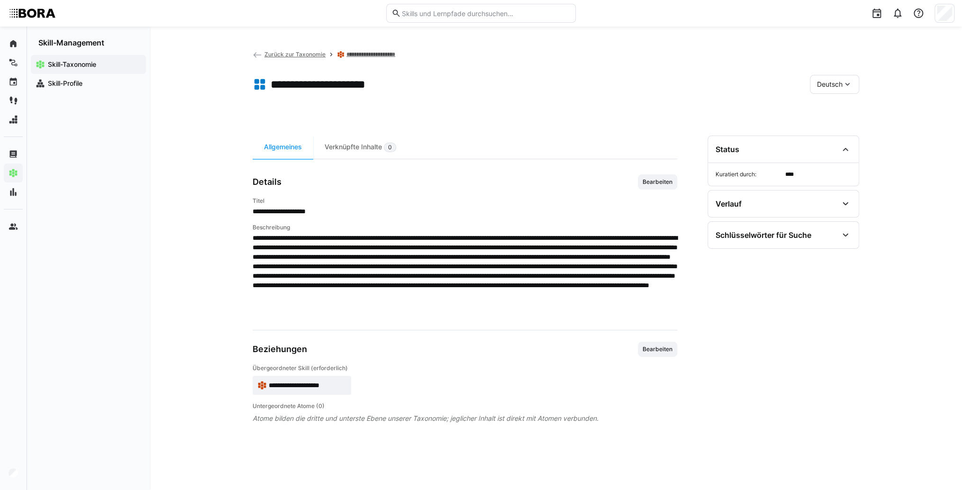
click at [813, 85] on div "Deutsch" at bounding box center [834, 84] width 49 height 19
click at [838, 134] on div "Englisch" at bounding box center [835, 129] width 50 height 20
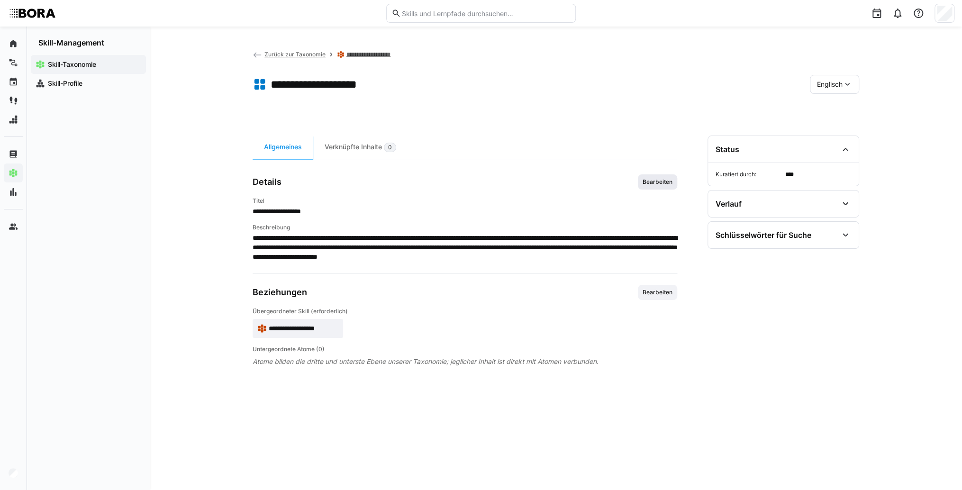
click at [665, 183] on span "Bearbeiten" at bounding box center [658, 182] width 32 height 8
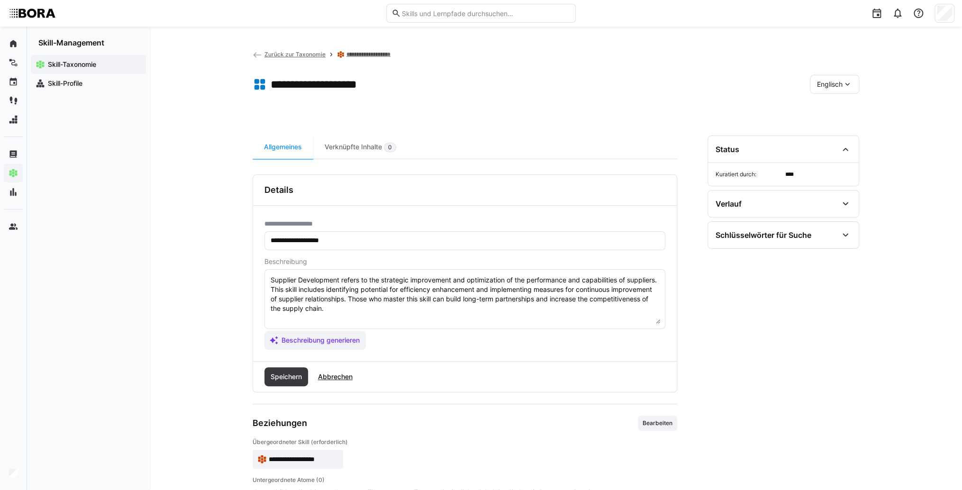
click at [468, 315] on textarea "Supplier Development refers to the strategic improvement and optimization of th…" at bounding box center [465, 298] width 391 height 49
click at [284, 322] on textarea "Supplier Development refers to the strategic improvement and optimization of th…" at bounding box center [465, 298] width 391 height 49
paste textarea "*1 - Beginner: *2 - Intermediate Level: *3 - Advanced: *4 - Expert: *5 - Starli…"
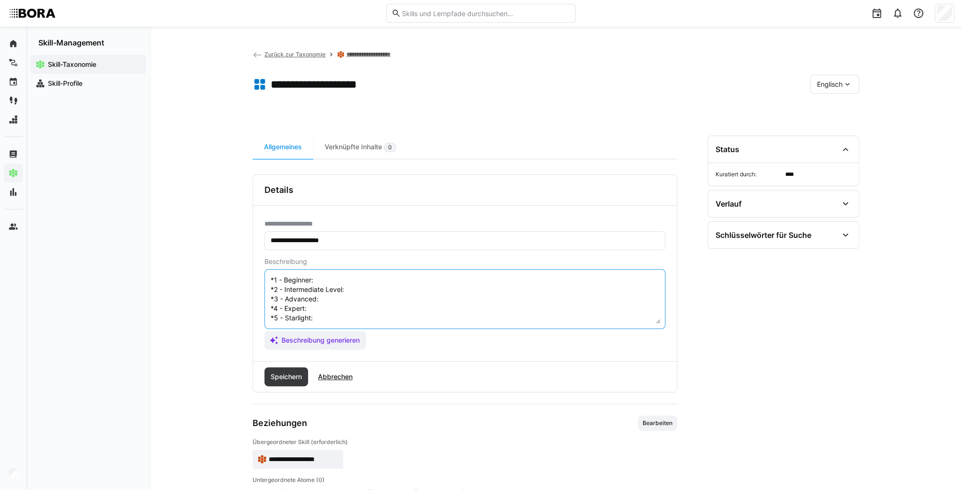
scroll to position [17, 0]
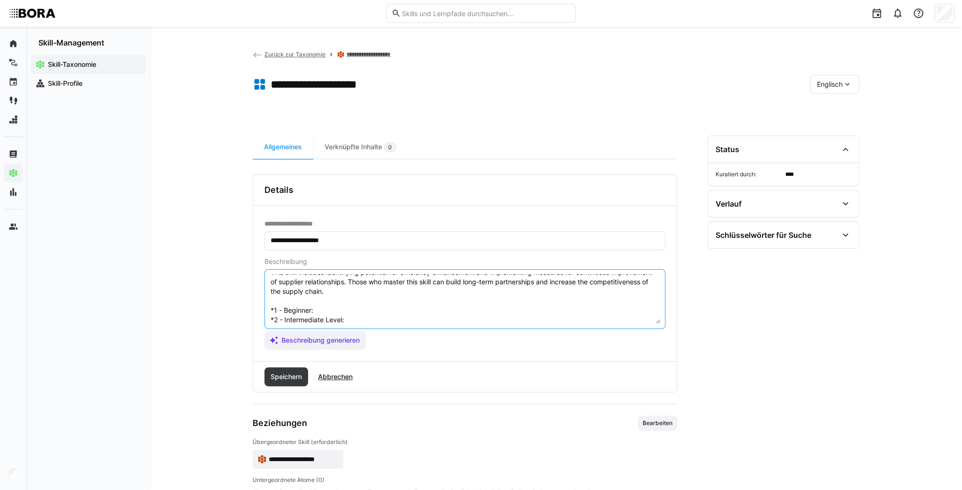
click at [319, 313] on textarea "Supplier Development refers to the strategic improvement and optimization of th…" at bounding box center [465, 298] width 391 height 49
click at [359, 310] on textarea "Supplier Development refers to the strategic improvement and optimization of th…" at bounding box center [465, 298] width 391 height 49
paste textarea "Supports implementation of supplier improvement measures."
click at [350, 283] on textarea "Supplier Development refers to the strategic improvement and optimization of th…" at bounding box center [465, 298] width 391 height 49
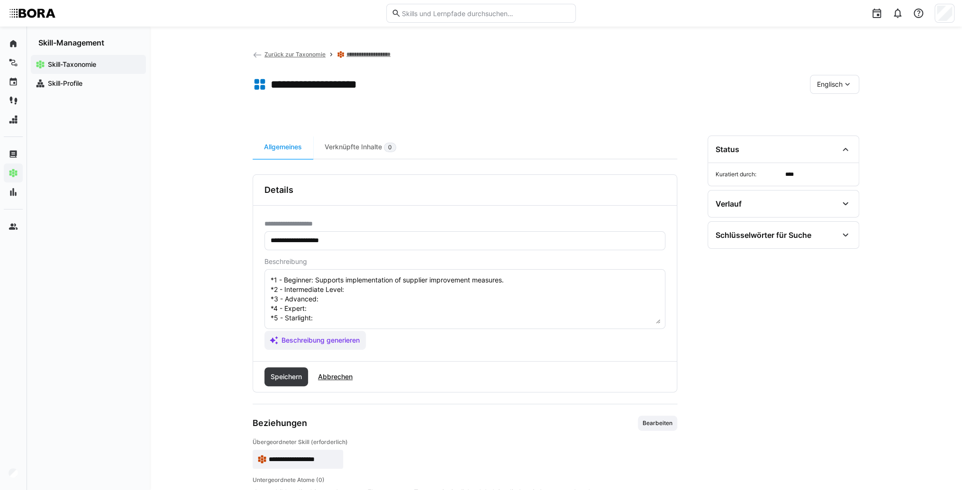
click at [353, 280] on textarea "Supplier Development refers to the strategic improvement and optimization of th…" at bounding box center [465, 298] width 391 height 49
paste textarea "Works with suppliers on corrective actions and training."
click at [349, 288] on textarea "Supplier Development refers to the strategic improvement and optimization of th…" at bounding box center [465, 298] width 391 height 49
click at [337, 295] on textarea "Supplier Development refers to the strategic improvement and optimization of th…" at bounding box center [465, 298] width 391 height 49
paste textarea "Leads supplier development projects, coordinates cross-functional teams."
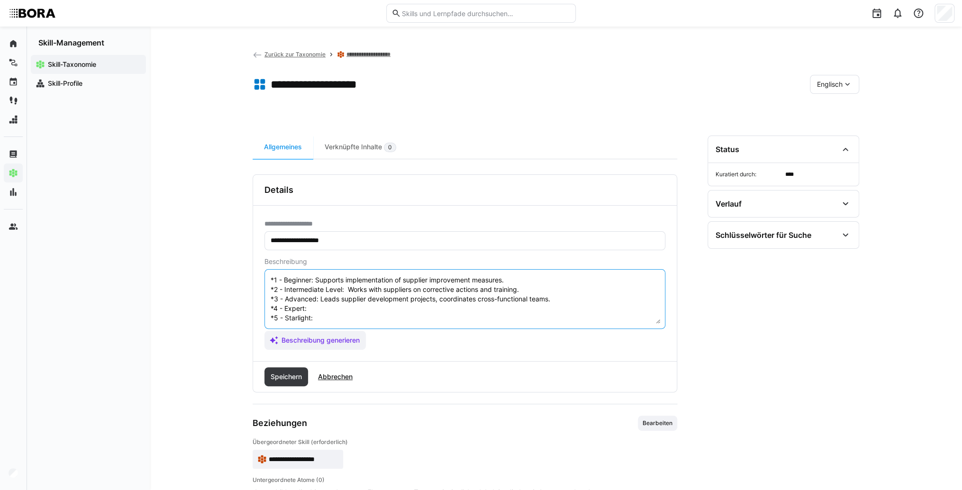
click at [322, 300] on textarea "Supplier Development refers to the strategic improvement and optimization of th…" at bounding box center [465, 298] width 391 height 49
click at [319, 300] on textarea "Supplier Development refers to the strategic improvement and optimization of th…" at bounding box center [465, 298] width 391 height 49
paste textarea "Develops strategic development programs, manages long-term supplier improvement…"
click at [325, 312] on textarea "Supplier Development refers to the strategic improvement and optimization of th…" at bounding box center [465, 298] width 391 height 49
click at [321, 312] on textarea "Supplier Development refers to the strategic improvement and optimization of th…" at bounding box center [465, 298] width 391 height 49
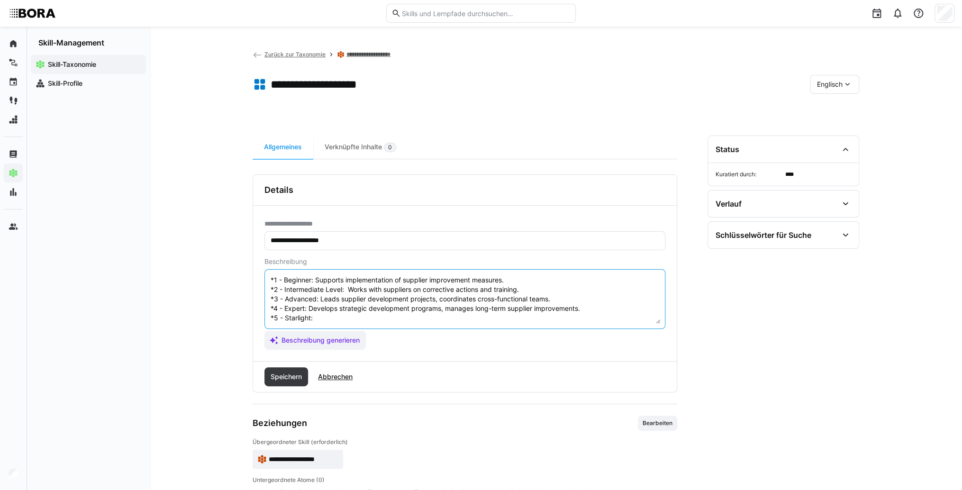
paste textarea "Oversees comprehensive supplier development, integrates sustainability and inno…"
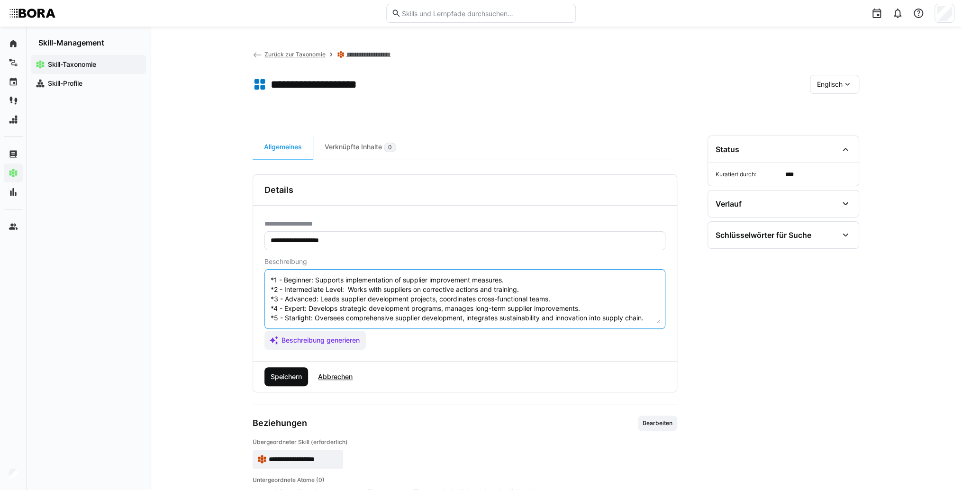
type textarea "Supplier Development refers to the strategic improvement and optimization of th…"
click at [295, 383] on span "Speichern" at bounding box center [287, 376] width 44 height 19
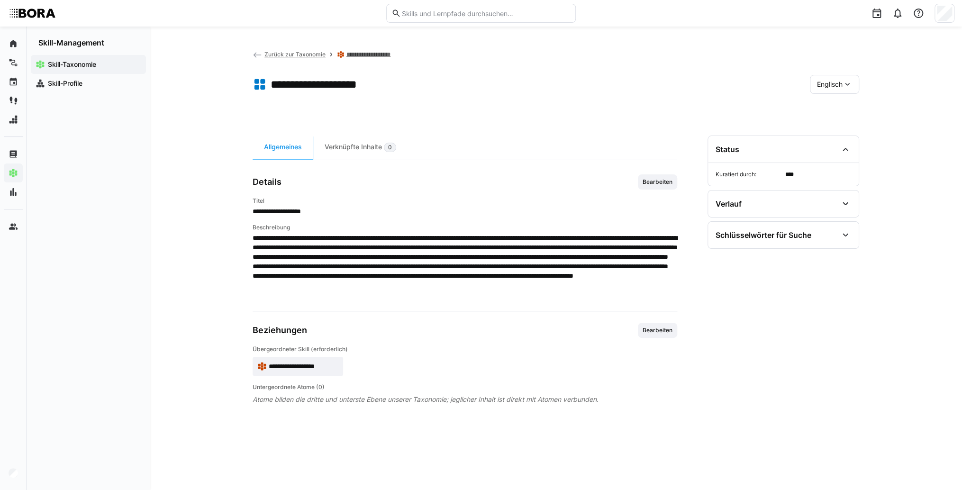
click at [857, 82] on div "Englisch" at bounding box center [834, 84] width 49 height 19
click at [840, 106] on span "Deutsch" at bounding box center [830, 109] width 26 height 9
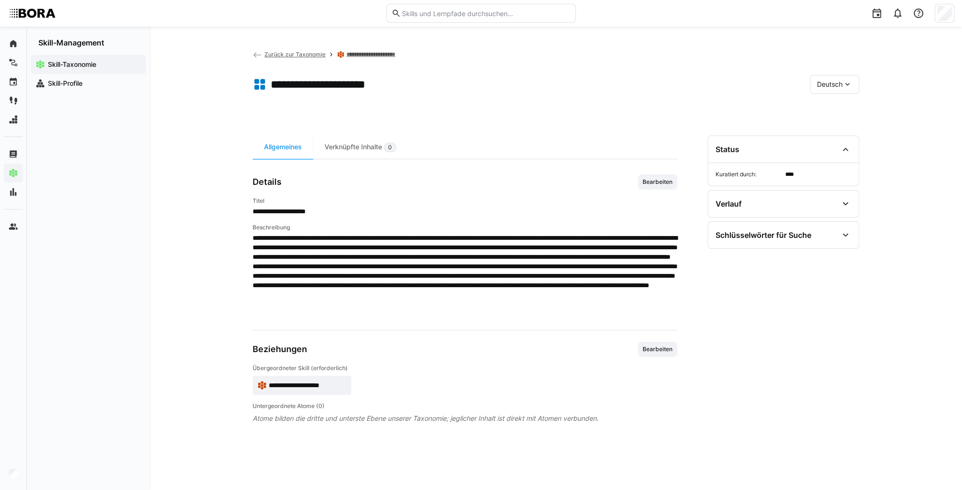
click at [311, 383] on span "**********" at bounding box center [308, 385] width 78 height 9
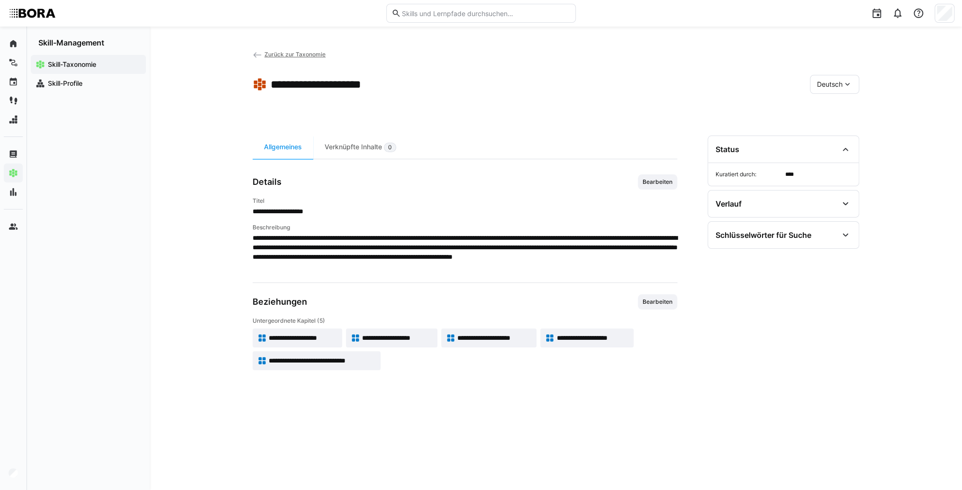
click at [597, 335] on span "**********" at bounding box center [593, 337] width 72 height 9
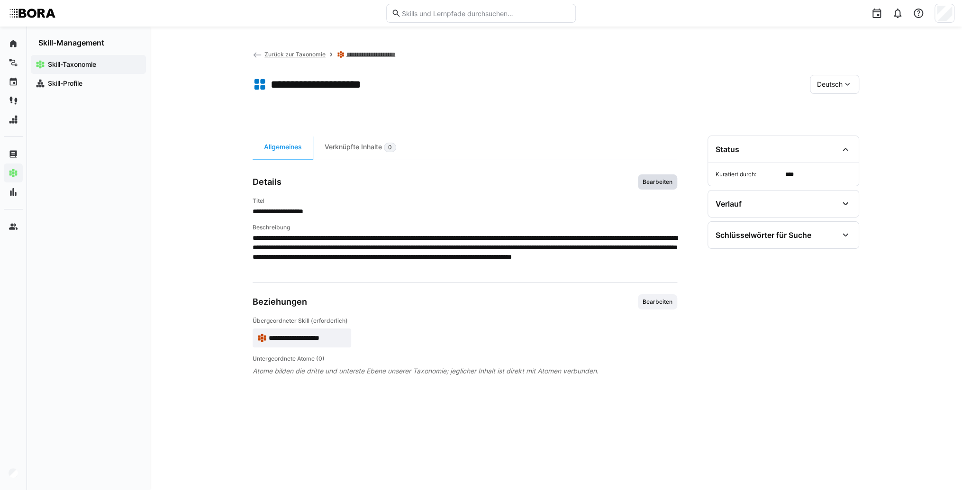
click at [666, 186] on span "Bearbeiten" at bounding box center [657, 181] width 39 height 15
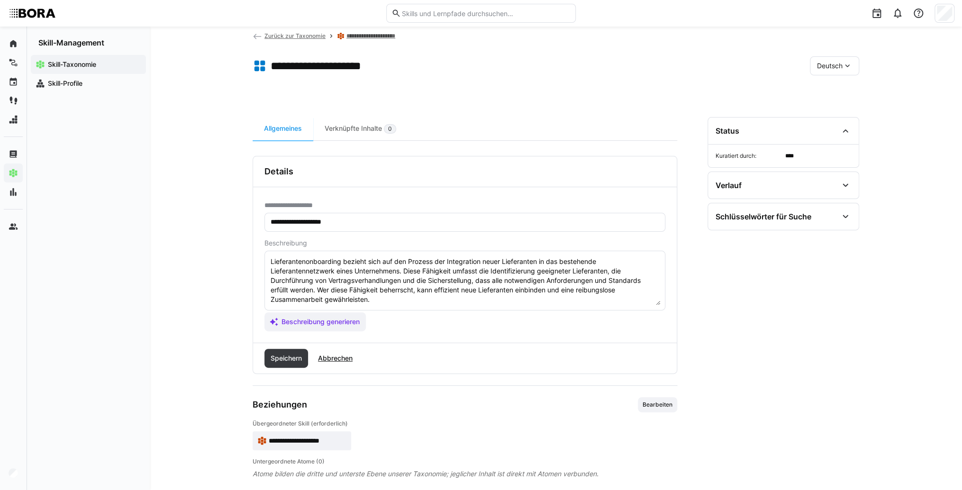
scroll to position [28, 0]
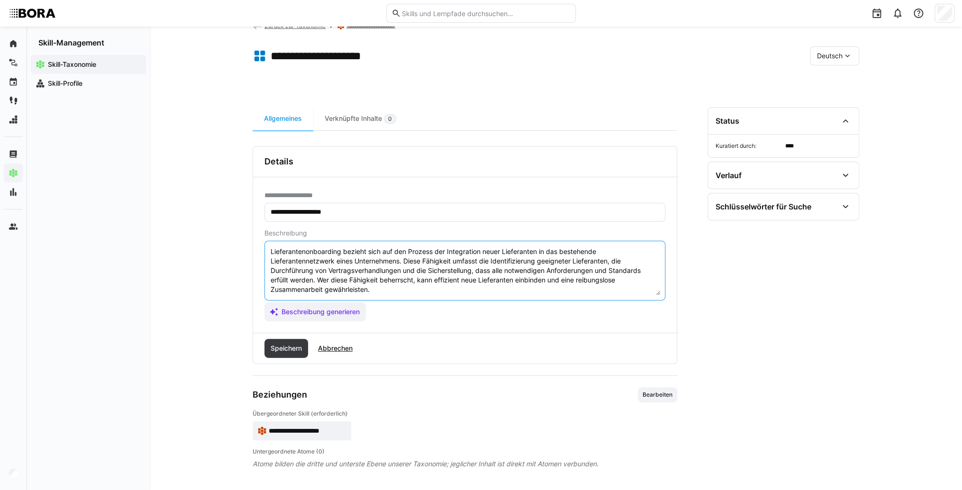
click at [400, 290] on textarea "Lieferantenonboarding bezieht sich auf den Prozess der Integration neuer Liefer…" at bounding box center [465, 270] width 391 height 49
type textarea "Lieferantenonboarding bezieht sich auf den Prozess der Integration neuer Liefer…"
click at [355, 303] on span "Beschreibung generieren" at bounding box center [315, 311] width 101 height 19
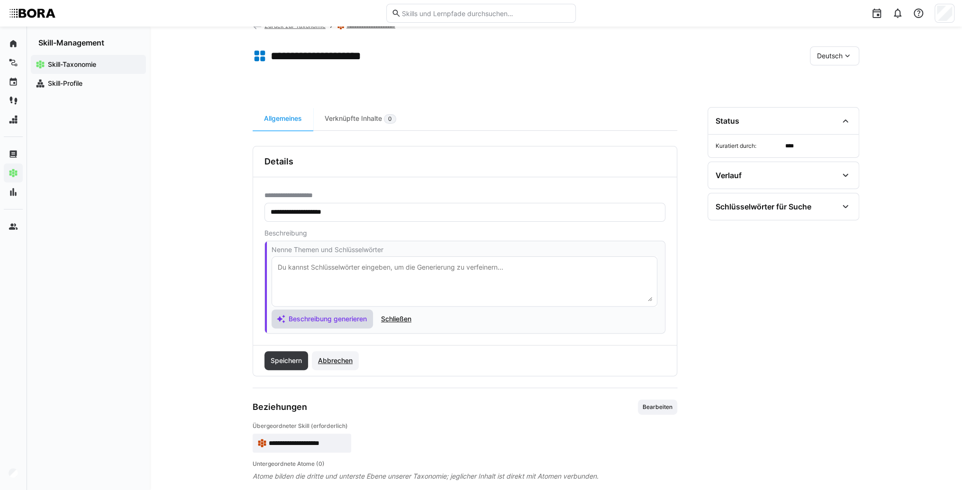
click at [341, 357] on span "Abbrechen" at bounding box center [335, 360] width 37 height 9
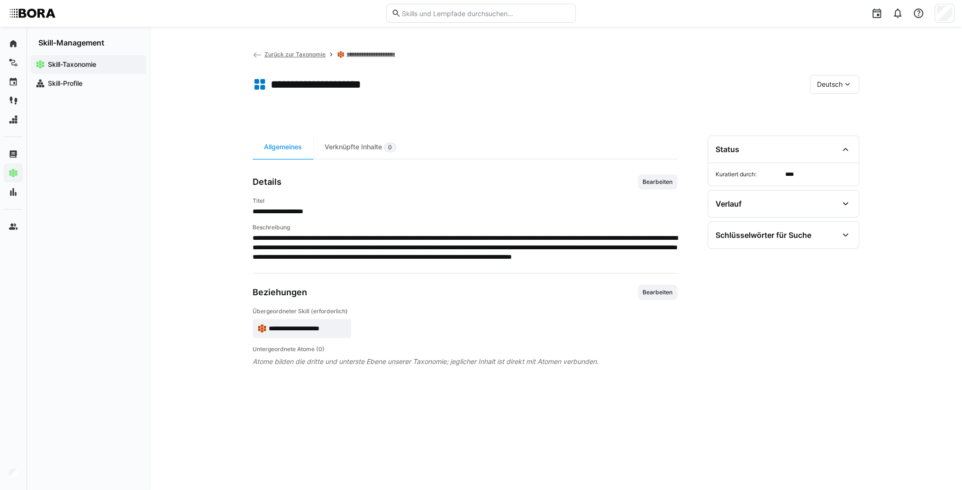
scroll to position [0, 0]
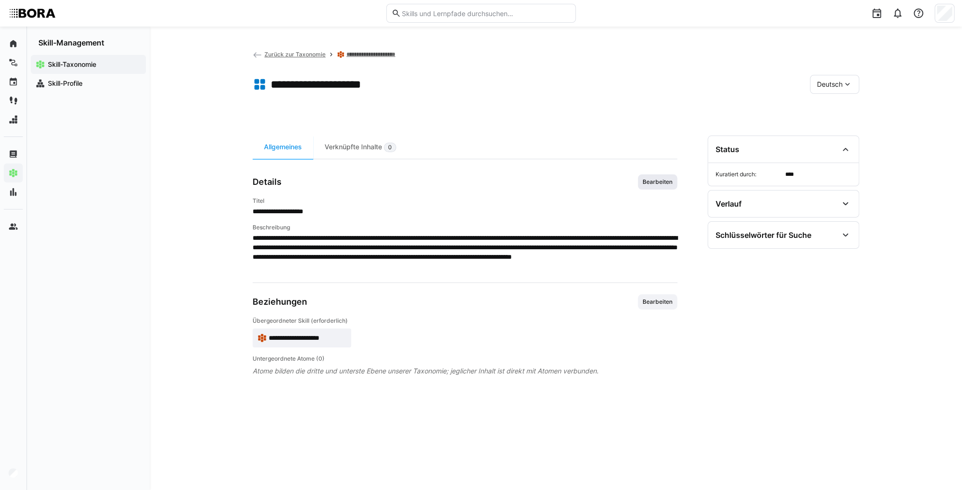
click at [658, 180] on span "Bearbeiten" at bounding box center [658, 182] width 32 height 8
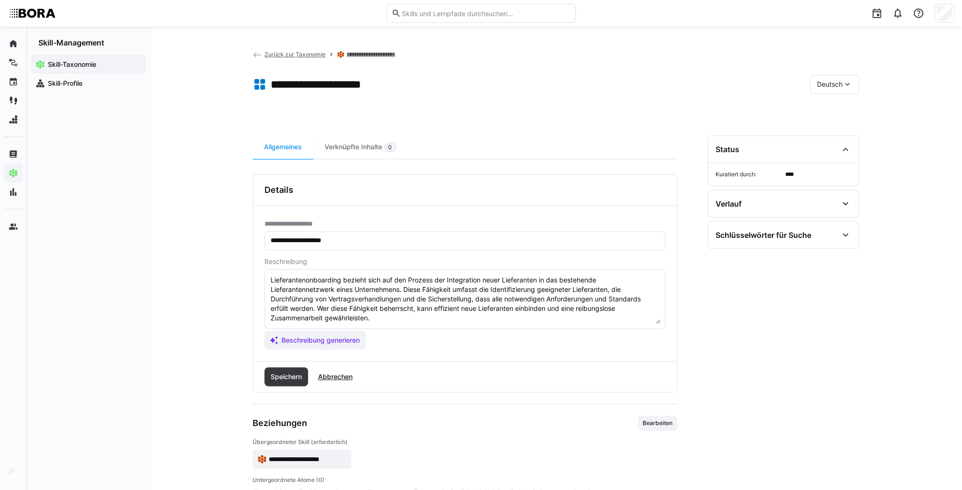
click at [389, 317] on textarea "Lieferantenonboarding bezieht sich auf den Prozess der Integration neuer Liefer…" at bounding box center [465, 298] width 391 height 49
paste textarea "*1 -Anfänger: *2 – Mittelstufe: *3 – Fortgeschritten: *4 – Experte: * 5 - Starl…"
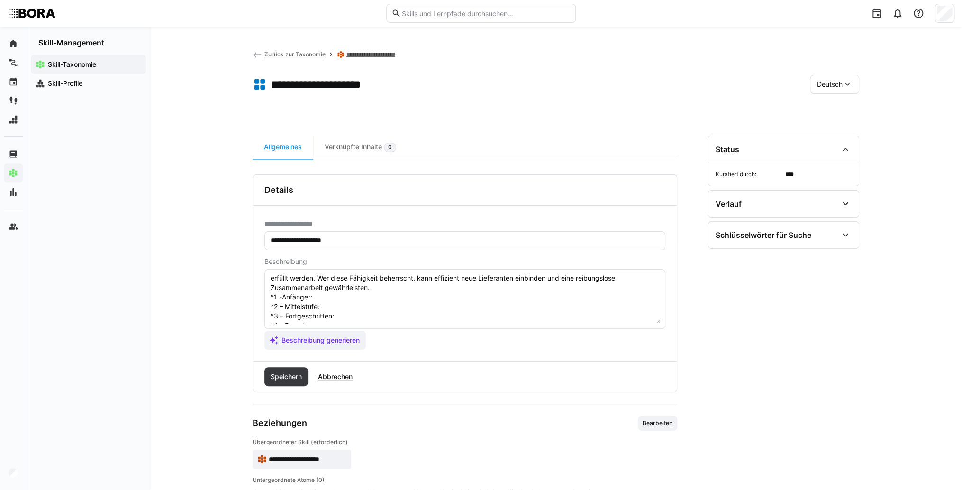
scroll to position [17, 0]
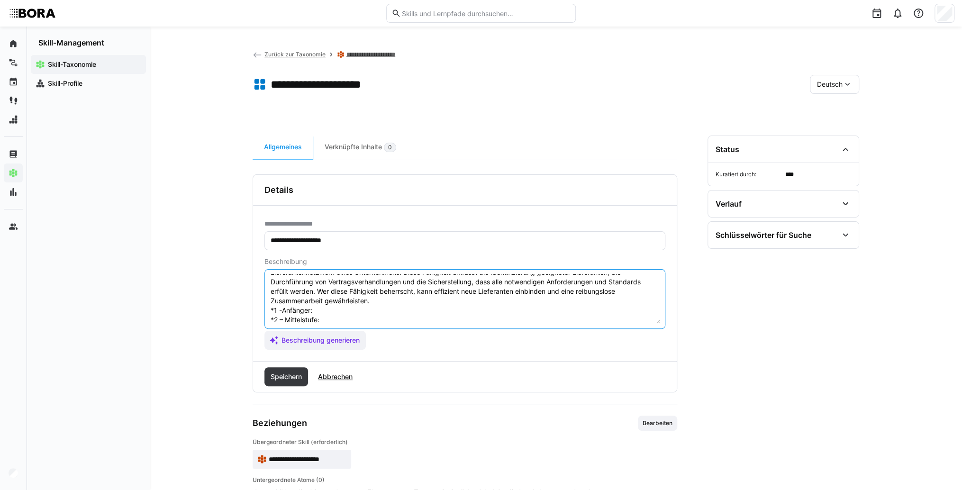
click at [357, 307] on textarea "Lieferantenonboarding bezieht sich auf den Prozess der Integration neuer Liefer…" at bounding box center [465, 298] width 391 height 49
paste textarea "Unterstützt beim Sammeln und Prüfen von Lieferantendaten."
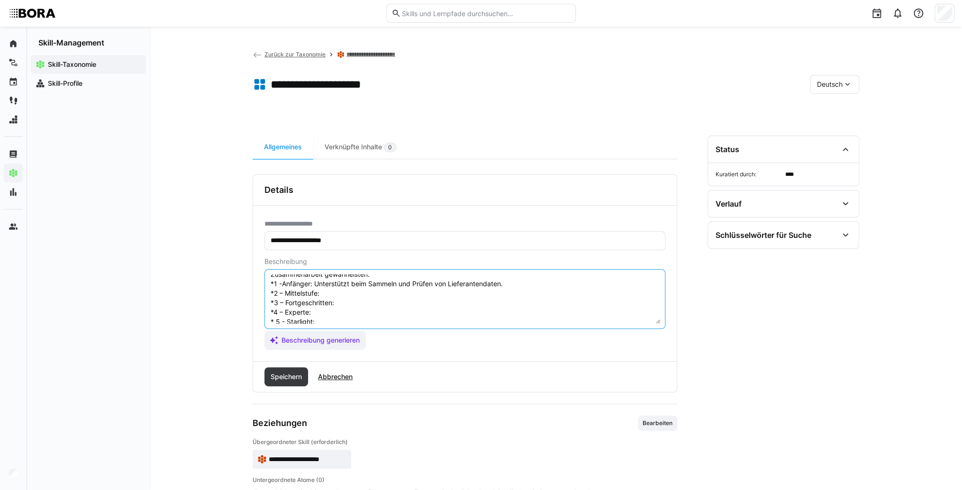
scroll to position [55, 0]
click at [338, 277] on textarea "Lieferantenonboarding bezieht sich auf den Prozess der Integration neuer Liefer…" at bounding box center [465, 298] width 391 height 49
click at [366, 283] on textarea "Lieferantenonboarding bezieht sich auf den Prozess der Integration neuer Liefer…" at bounding box center [465, 298] width 391 height 49
paste textarea "Organisiert den Onboarding-Prozess, [PERSON_NAME] neue Lieferanten zu Prozessen…"
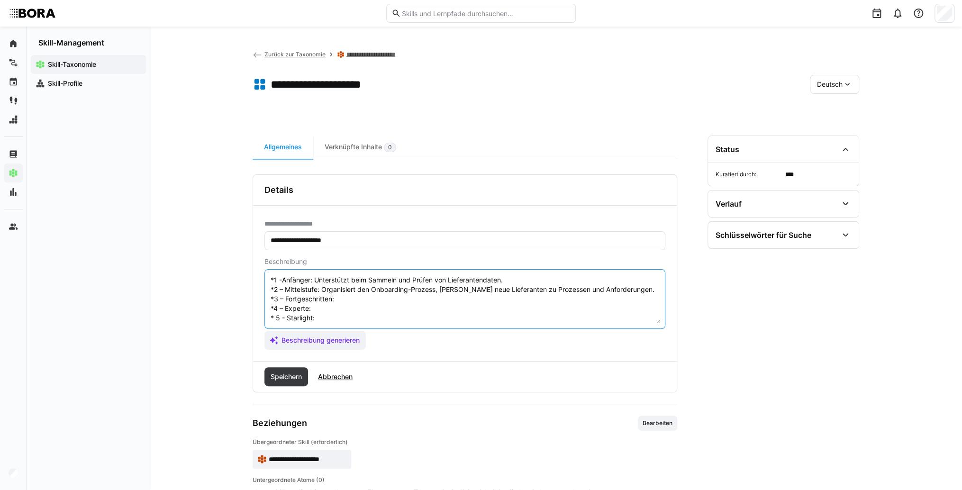
click at [354, 290] on textarea "Lieferantenonboarding bezieht sich auf den Prozess der Integration neuer Liefer…" at bounding box center [465, 298] width 391 height 49
click at [365, 290] on textarea "Lieferantenonboarding bezieht sich auf den Prozess der Integration neuer Liefer…" at bounding box center [465, 298] width 391 height 49
paste
click at [339, 306] on textarea "Lieferantenonboarding bezieht sich auf den Prozess der Integration neuer Liefer…" at bounding box center [465, 298] width 391 height 49
click at [343, 307] on textarea "Lieferantenonboarding bezieht sich auf den Prozess der Integration neuer Liefer…" at bounding box center [465, 298] width 391 height 49
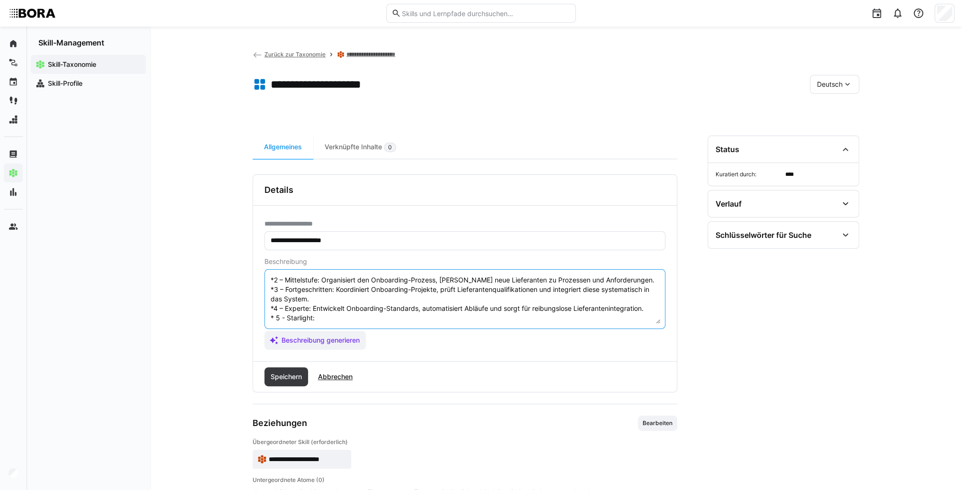
scroll to position [66, 0]
click at [330, 309] on textarea "Lieferantenonboarding bezieht sich auf den Prozess der Integration neuer Liefer…" at bounding box center [465, 298] width 391 height 49
click at [352, 306] on textarea "Lieferantenonboarding bezieht sich auf den Prozess der Integration neuer Liefer…" at bounding box center [465, 298] width 391 height 49
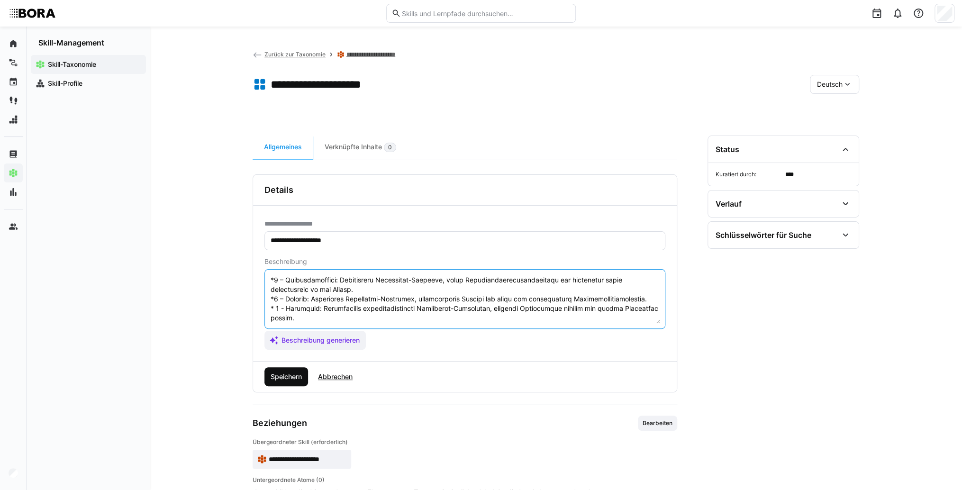
type textarea "Loremipsumdolorsitame consect adip eli sed Doeiusm tem Incididuntu labor Etdolo…"
click at [300, 385] on span "Speichern" at bounding box center [287, 376] width 44 height 19
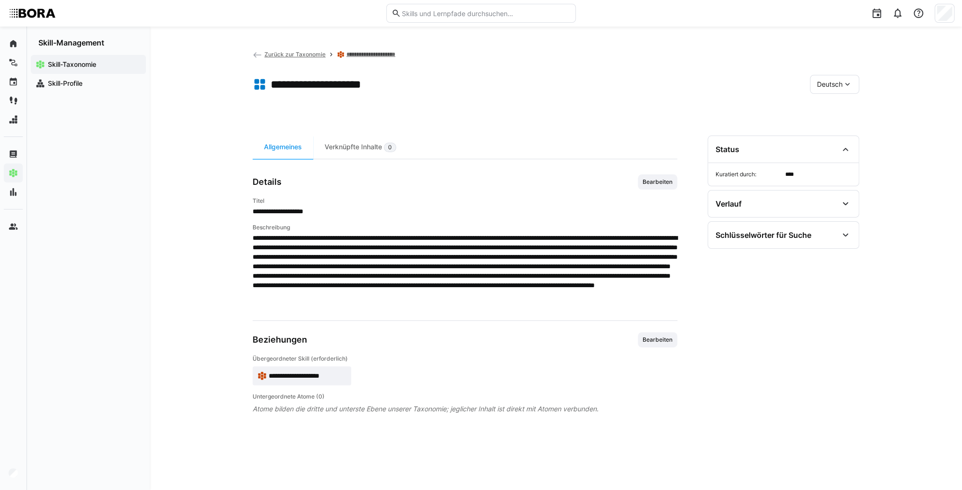
click at [824, 88] on div "Deutsch" at bounding box center [834, 84] width 49 height 19
click at [832, 124] on span "Englisch" at bounding box center [830, 128] width 26 height 9
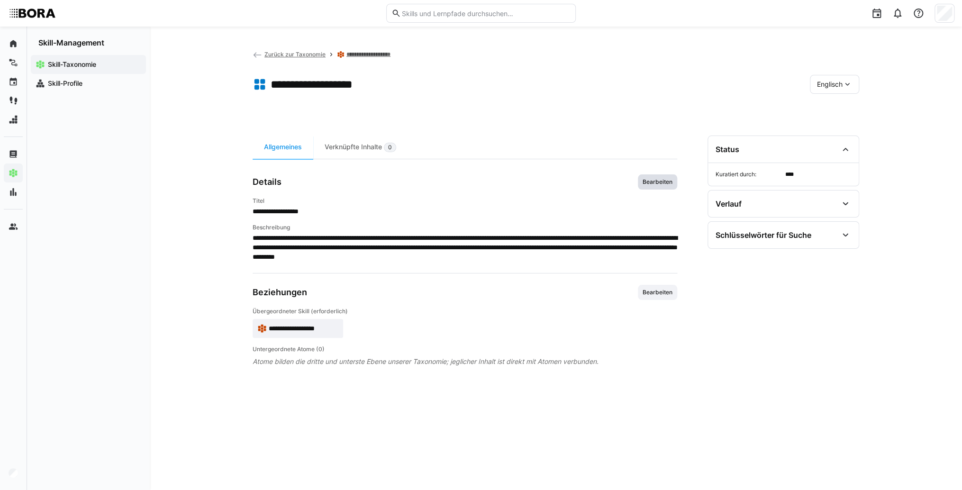
click at [654, 184] on span "Bearbeiten" at bounding box center [658, 182] width 32 height 8
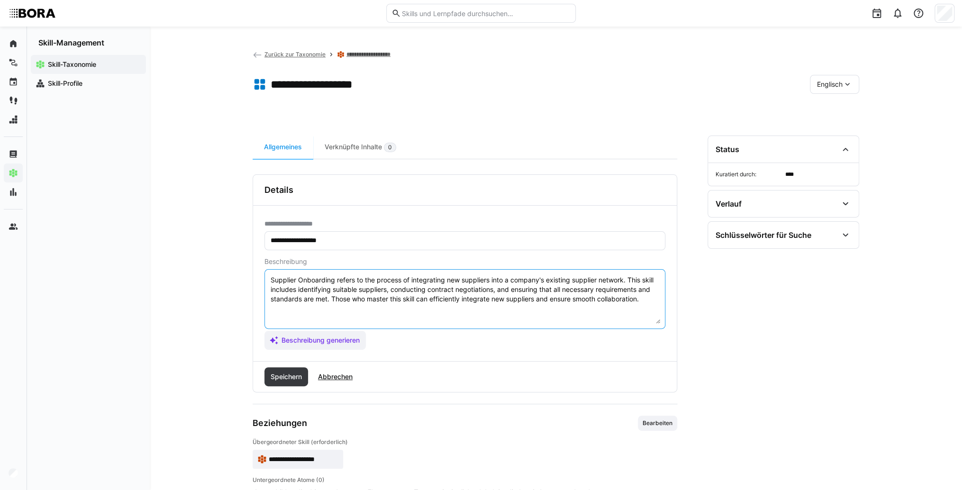
click at [657, 302] on textarea "Supplier Onboarding refers to the process of integrating new suppliers into a c…" at bounding box center [465, 298] width 391 height 49
click at [319, 313] on textarea "Supplier Onboarding refers to the process of integrating new suppliers into a c…" at bounding box center [465, 298] width 391 height 49
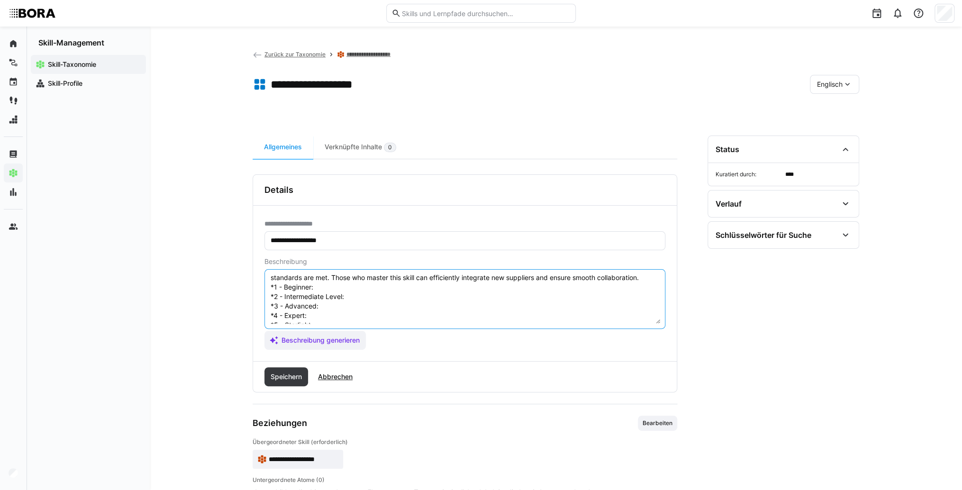
scroll to position [8, 0]
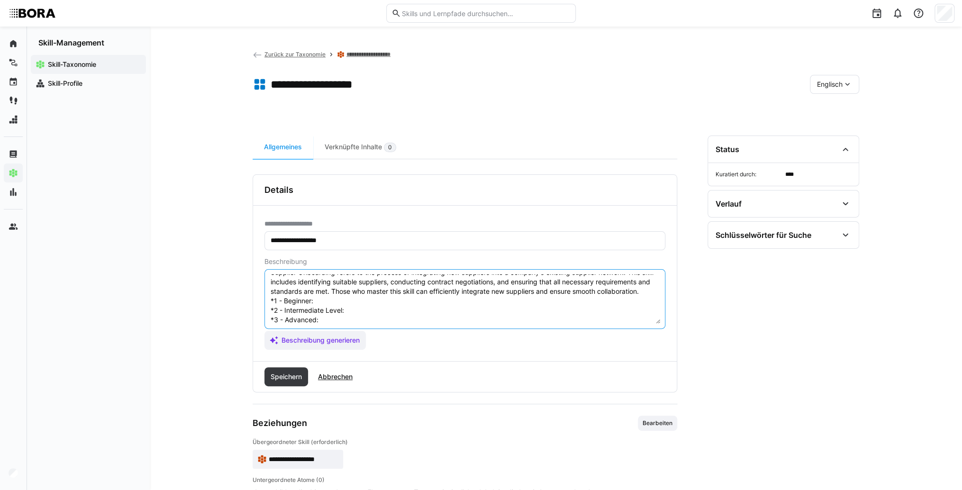
click at [322, 305] on textarea "Supplier Onboarding refers to the process of integrating new suppliers into a c…" at bounding box center [465, 298] width 391 height 49
click at [338, 305] on textarea "Supplier Onboarding refers to the process of integrating new suppliers into a c…" at bounding box center [465, 298] width 391 height 49
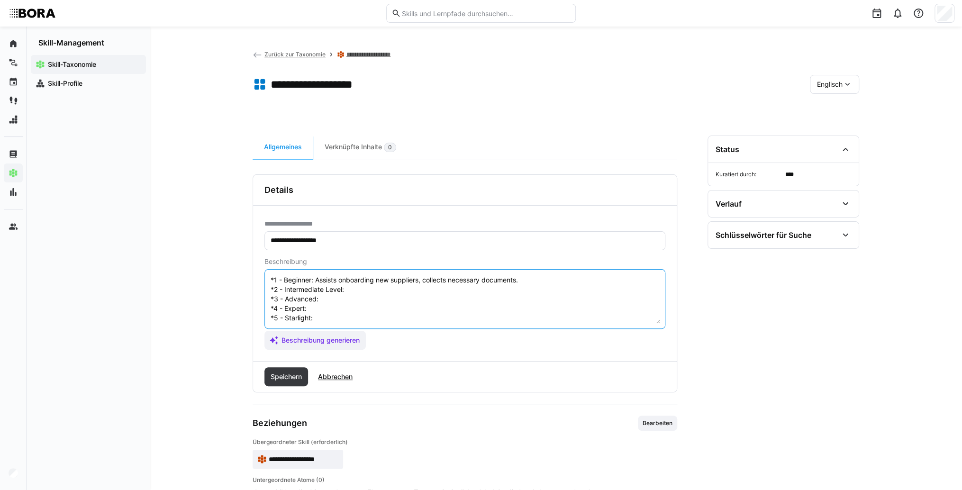
scroll to position [46, 0]
click at [360, 283] on textarea "Supplier Onboarding refers to the process of integrating new suppliers into a c…" at bounding box center [465, 298] width 391 height 49
click at [406, 277] on textarea "Supplier Onboarding refers to the process of integrating new suppliers into a c…" at bounding box center [465, 298] width 391 height 49
click at [364, 292] on textarea "Supplier Onboarding refers to the process of integrating new suppliers into a c…" at bounding box center [465, 298] width 391 height 49
click at [347, 293] on textarea "Supplier Onboarding refers to the process of integrating new suppliers into a c…" at bounding box center [465, 298] width 391 height 49
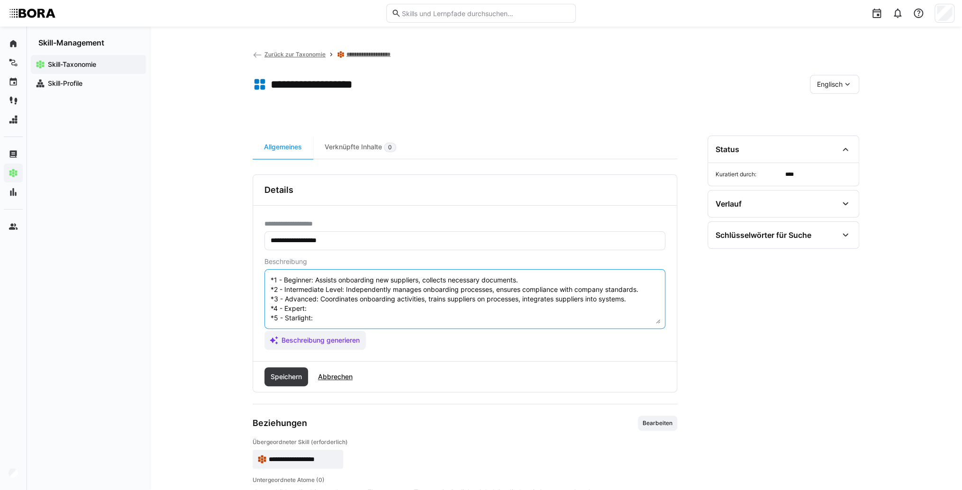
click at [327, 307] on textarea "Supplier Onboarding refers to the process of integrating new suppliers into a c…" at bounding box center [465, 298] width 391 height 49
click at [324, 303] on textarea "Supplier Onboarding refers to the process of integrating new suppliers into a c…" at bounding box center [465, 298] width 391 height 49
click at [325, 303] on textarea "Supplier Onboarding refers to the process of integrating new suppliers into a c…" at bounding box center [465, 298] width 391 height 49
click at [335, 308] on textarea "Supplier Onboarding refers to the process of integrating new suppliers into a c…" at bounding box center [465, 298] width 391 height 49
click at [316, 316] on textarea "Supplier Onboarding refers to the process of integrating new suppliers into a c…" at bounding box center [465, 298] width 391 height 49
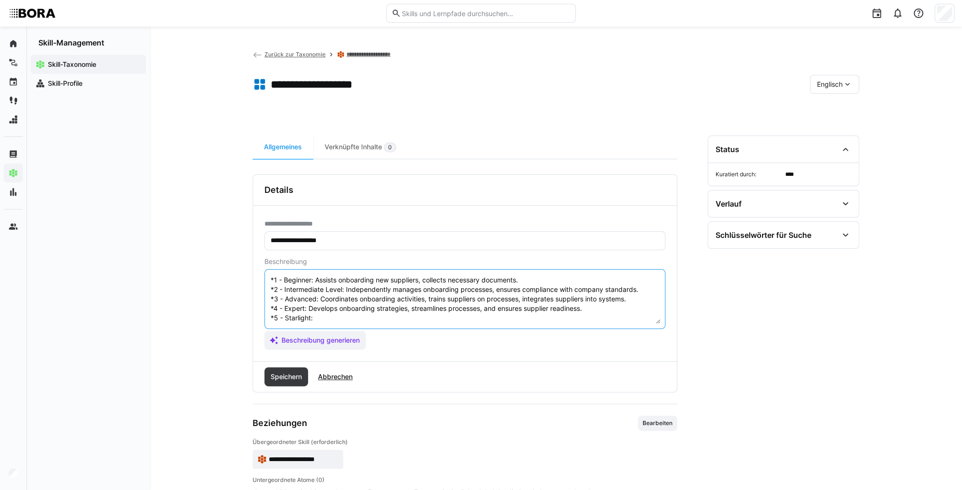
click at [320, 313] on textarea "Supplier Onboarding refers to the process of integrating new suppliers into a c…" at bounding box center [465, 298] width 391 height 49
type textarea "Supplier Onboarding refers to the process of integrating new suppliers into a c…"
click at [286, 356] on div "**********" at bounding box center [465, 284] width 424 height 156
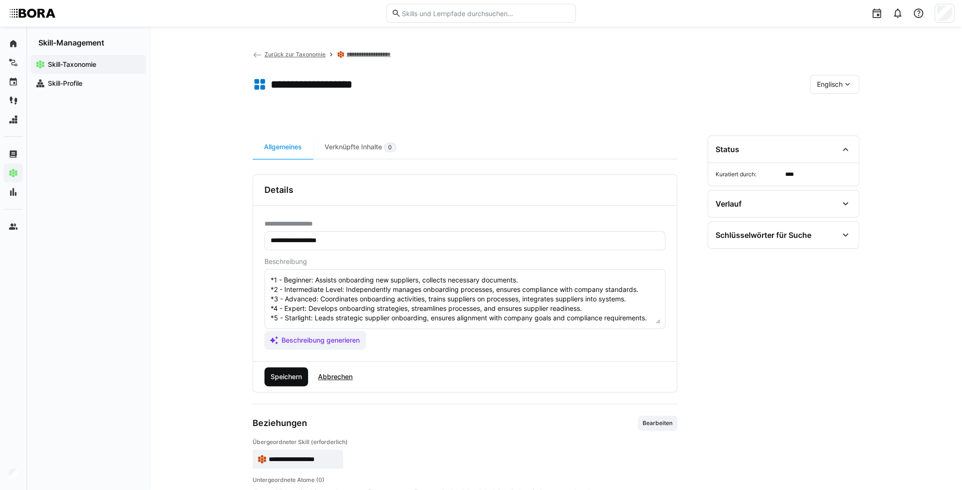
click at [292, 372] on span "Speichern" at bounding box center [286, 376] width 34 height 9
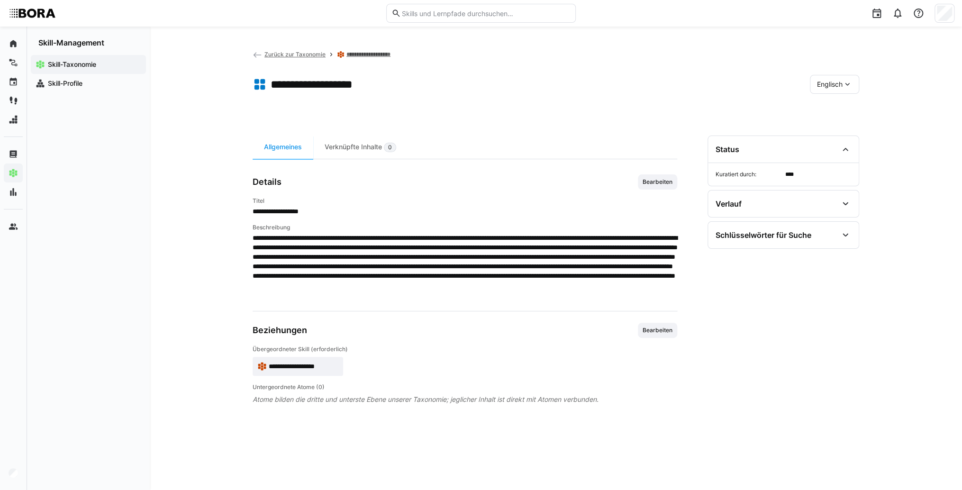
click at [323, 371] on app-skill-badge "**********" at bounding box center [298, 366] width 91 height 19
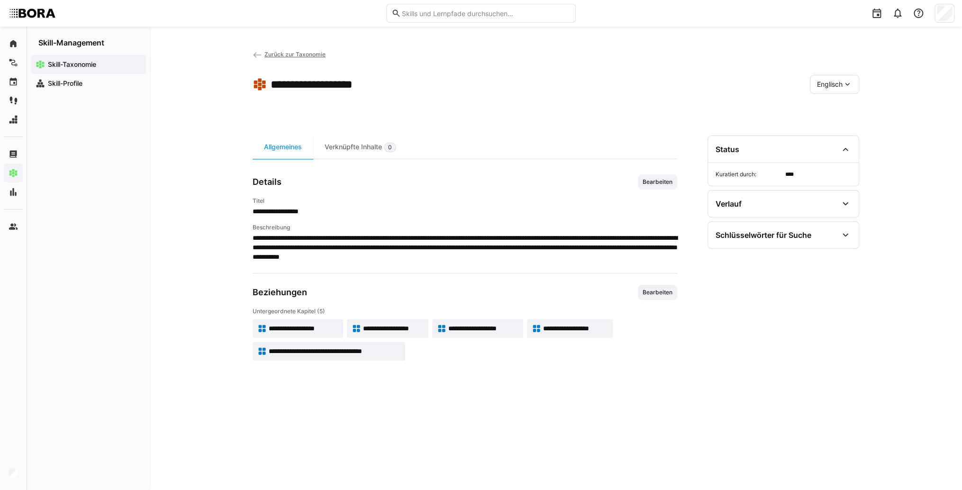
click at [832, 75] on div "Englisch" at bounding box center [834, 84] width 49 height 19
click at [836, 110] on span "Deutsch" at bounding box center [830, 109] width 26 height 9
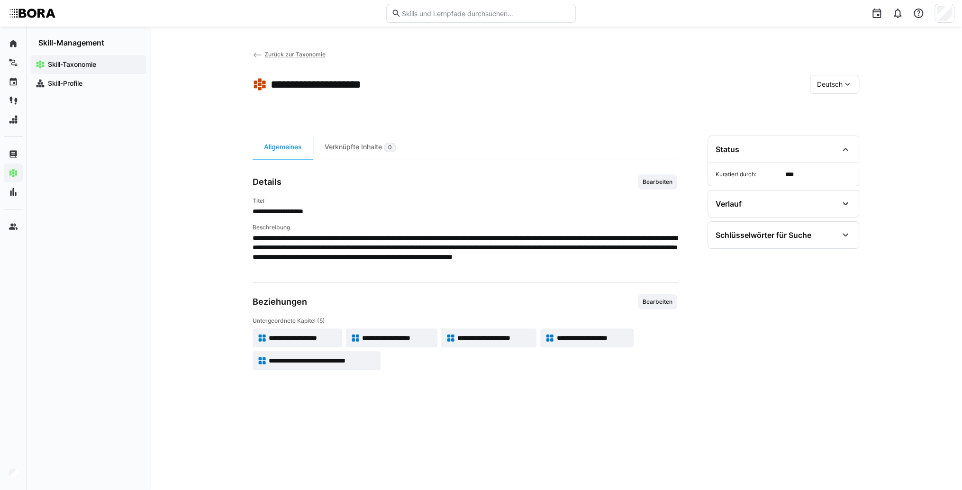
click at [371, 358] on span "**********" at bounding box center [323, 360] width 108 height 9
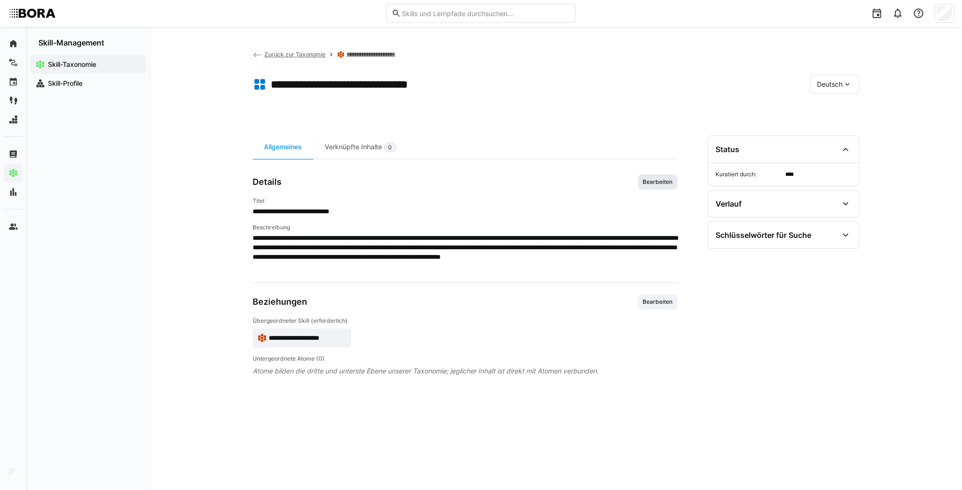
click at [652, 178] on span "Bearbeiten" at bounding box center [658, 182] width 32 height 8
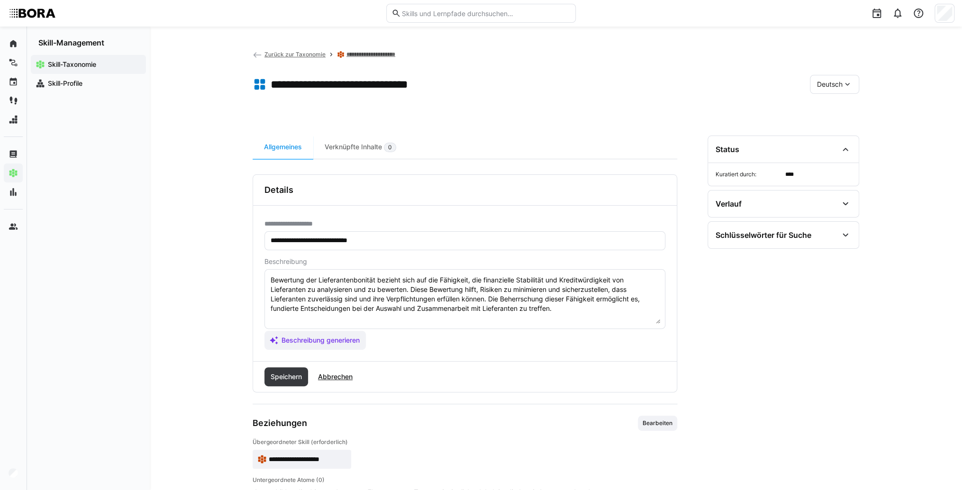
click at [573, 312] on textarea "Bewertung der Lieferantenbonität bezieht sich auf die Fähigkeit, die finanziell…" at bounding box center [465, 298] width 391 height 49
click at [299, 320] on textarea "Bewertung der Lieferantenbonität bezieht sich auf die Fähigkeit, die finanziell…" at bounding box center [465, 298] width 391 height 49
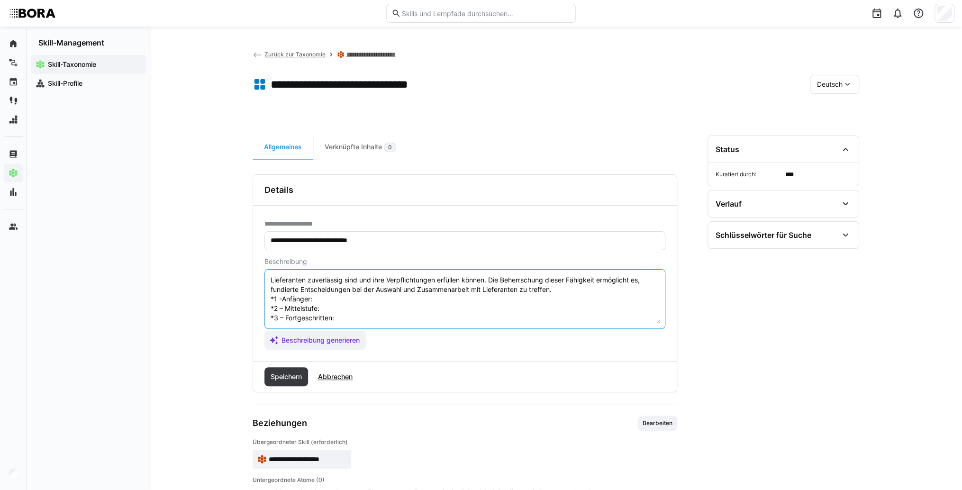
scroll to position [8, 0]
click at [338, 310] on textarea "Bewertung der Lieferantenbonität bezieht sich auf die Fähigkeit, die finanziell…" at bounding box center [465, 298] width 391 height 49
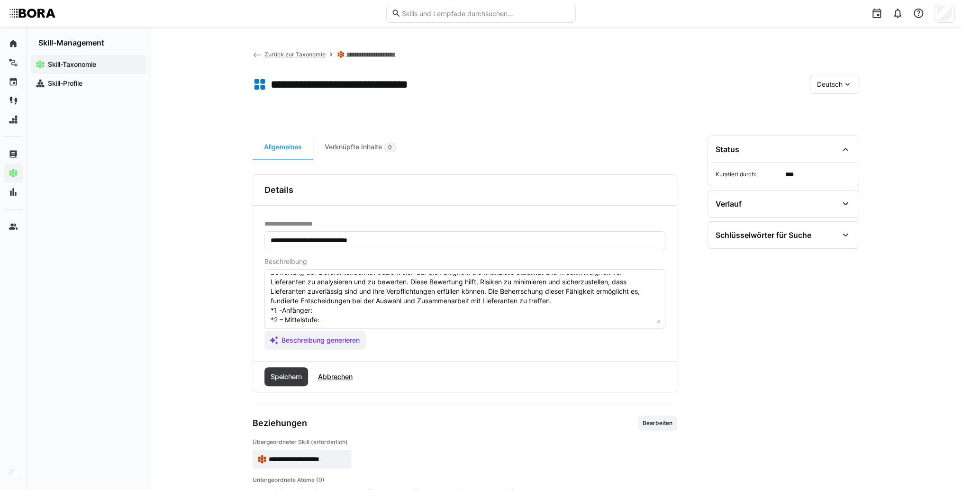
click at [331, 305] on textarea "Bewertung der Lieferantenbonität bezieht sich auf die Fähigkeit, die finanziell…" at bounding box center [465, 298] width 391 height 49
click at [329, 318] on textarea "Bewertung der Lieferantenbonität bezieht sich auf die Fähigkeit, die finanziell…" at bounding box center [465, 298] width 391 height 49
click at [351, 325] on eds-input "Bewertung der Lieferantenbonität bezieht sich auf die Fähigkeit, die finanziell…" at bounding box center [465, 299] width 401 height 60
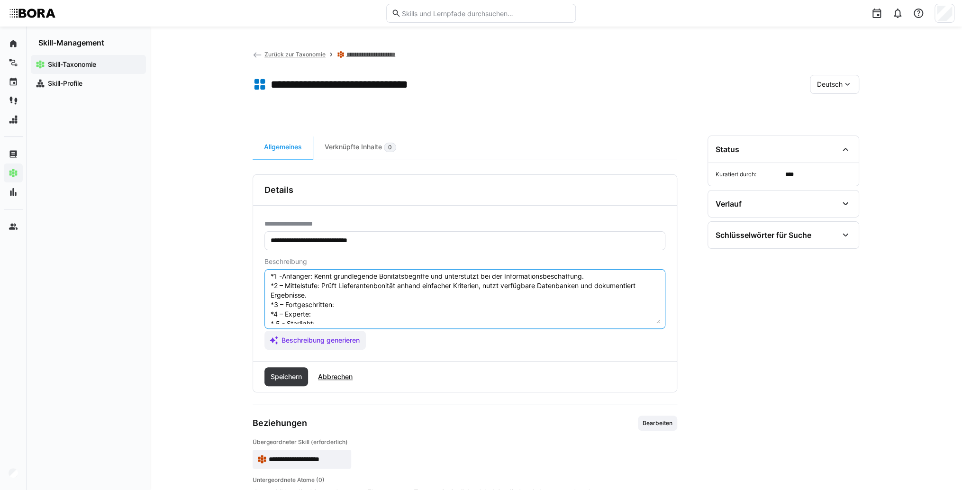
scroll to position [55, 0]
click at [336, 292] on textarea "Bewertung der Lieferantenbonität bezieht sich auf die Fähigkeit, die finanziell…" at bounding box center [465, 298] width 391 height 49
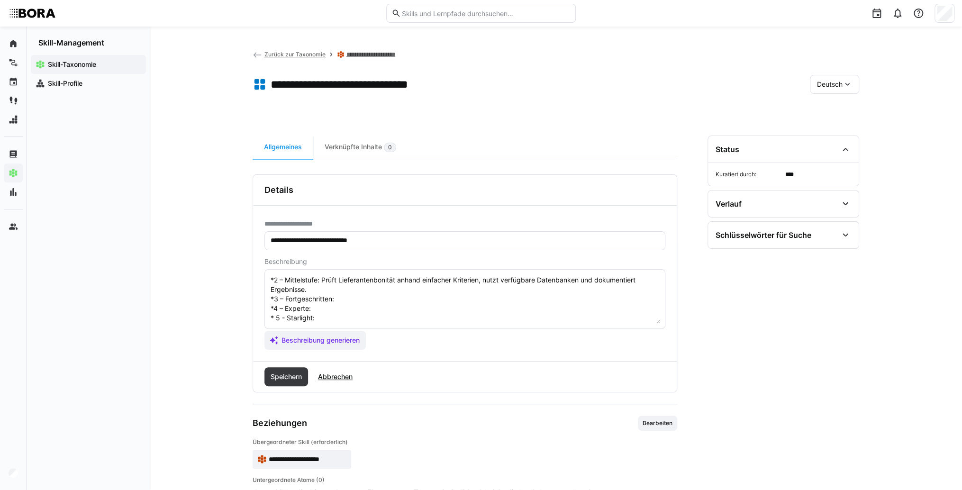
click at [379, 289] on textarea "Bewertung der Lieferantenbonität bezieht sich auf die Fähigkeit, die finanziell…" at bounding box center [465, 298] width 391 height 49
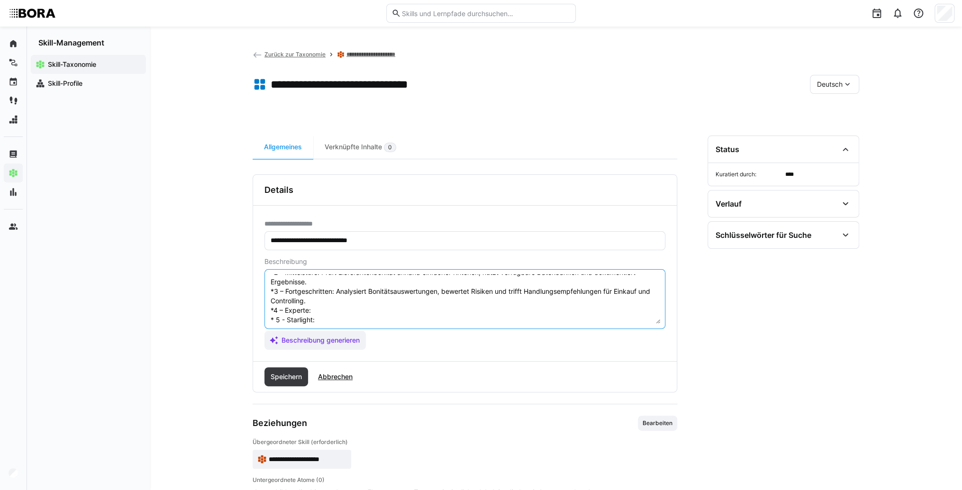
click at [354, 309] on textarea "Bewertung der Lieferantenbonität bezieht sich auf die Fähigkeit, die finanziell…" at bounding box center [465, 298] width 391 height 49
click at [320, 303] on textarea "Bewertung der Lieferantenbonität bezieht sich auf die Fähigkeit, die finanziell…" at bounding box center [465, 298] width 391 height 49
click at [318, 310] on textarea "Bewertung der Lieferantenbonität bezieht sich auf die Fähigkeit, die finanziell…" at bounding box center [465, 298] width 391 height 49
click at [344, 308] on textarea "Bewertung der Lieferantenbonität bezieht sich auf die Fähigkeit, die finanziell…" at bounding box center [465, 298] width 391 height 49
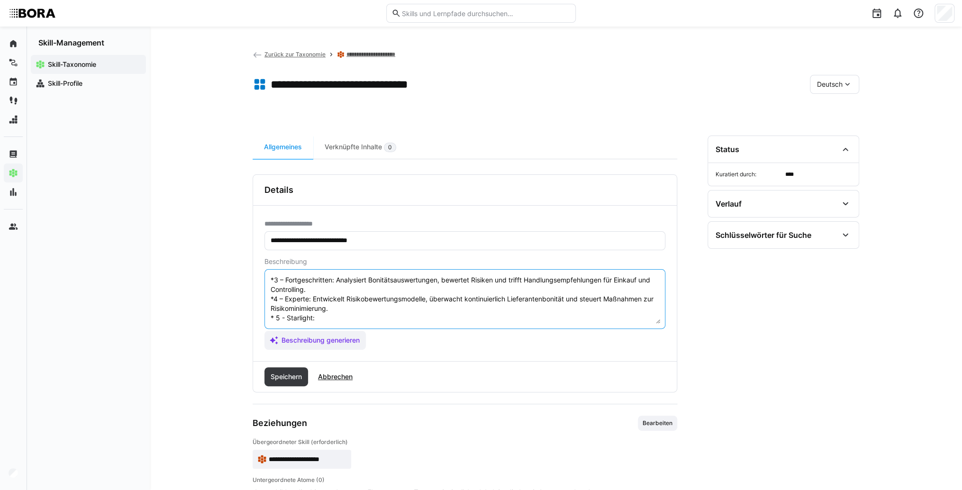
click at [391, 303] on textarea "Bewertung der Lieferantenbonität bezieht sich auf die Fähigkeit, die finanziell…" at bounding box center [465, 298] width 391 height 49
click at [383, 305] on textarea "Bewertung der Lieferantenbonität bezieht sich auf die Fähigkeit, die finanziell…" at bounding box center [465, 298] width 391 height 49
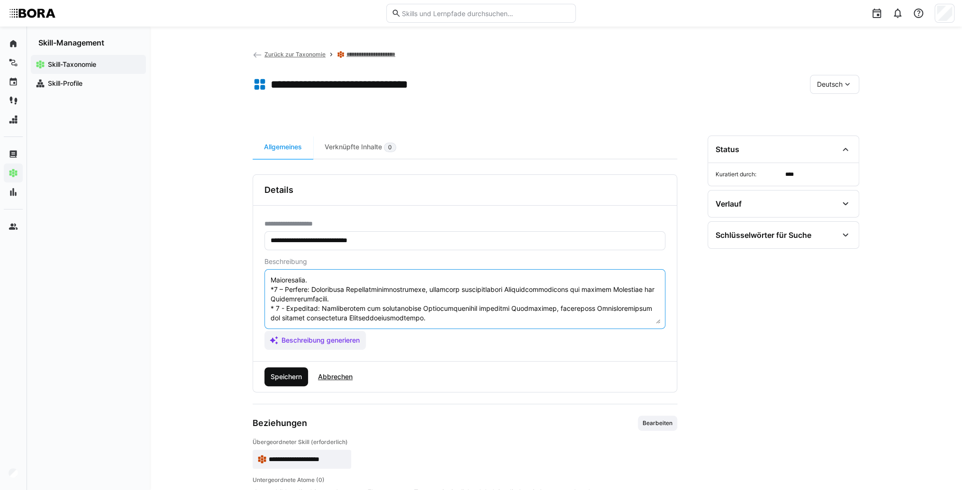
type textarea "Loremipsu dol Sitametconsectetur adipisc elit sed doe Temporinc, utl etdolorema…"
click at [285, 381] on span "Speichern" at bounding box center [287, 376] width 44 height 19
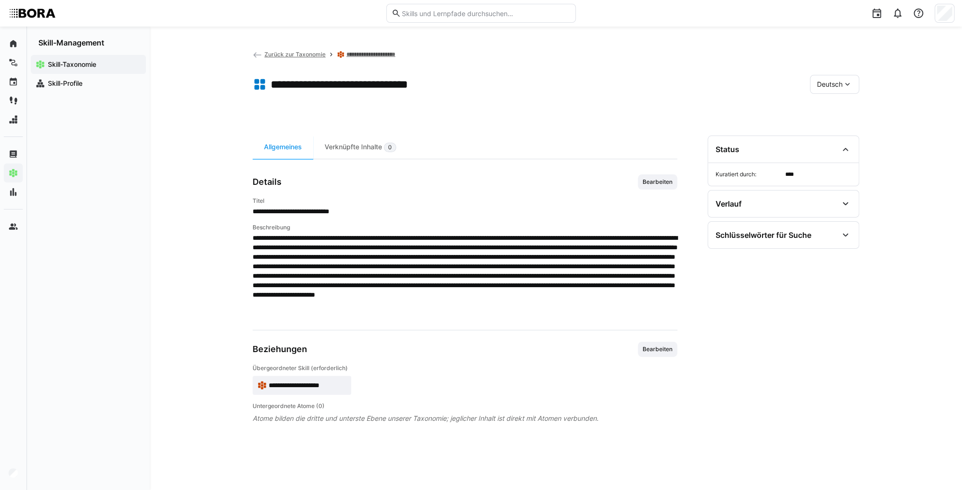
click at [831, 83] on span "Deutsch" at bounding box center [830, 84] width 26 height 9
click at [812, 131] on div "Englisch" at bounding box center [835, 129] width 50 height 20
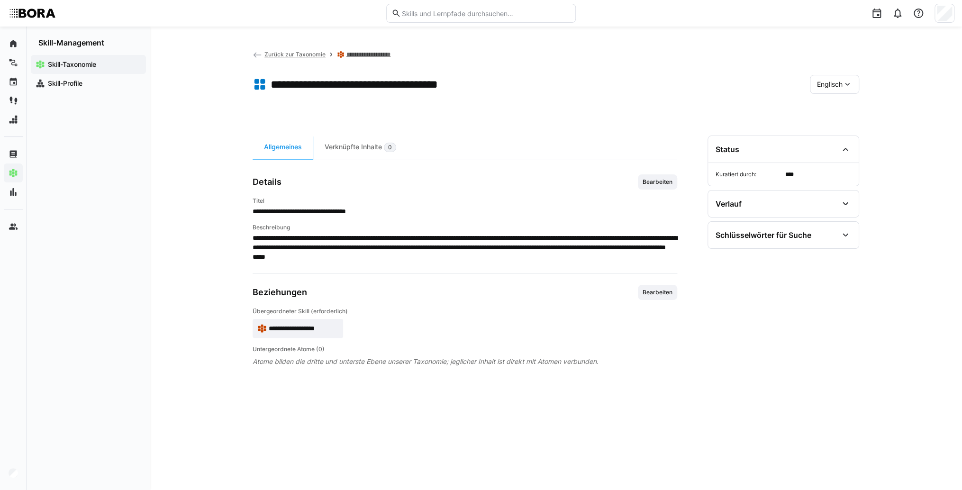
drag, startPoint x: 649, startPoint y: 174, endPoint x: 655, endPoint y: 151, distance: 23.5
click at [649, 173] on div "**********" at bounding box center [465, 302] width 425 height 332
click at [647, 178] on span "Bearbeiten" at bounding box center [658, 182] width 32 height 8
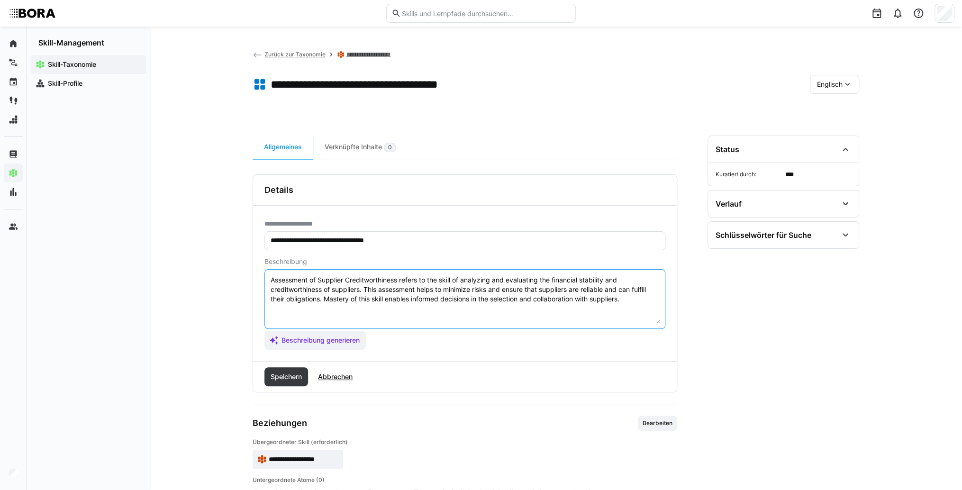
click at [644, 309] on textarea "Assessment of Supplier Creditworthiness refers to the skill of analyzing and ev…" at bounding box center [465, 298] width 391 height 49
click at [285, 316] on textarea "Assessment of Supplier Creditworthiness refers to the skill of analyzing and ev…" at bounding box center [465, 298] width 391 height 49
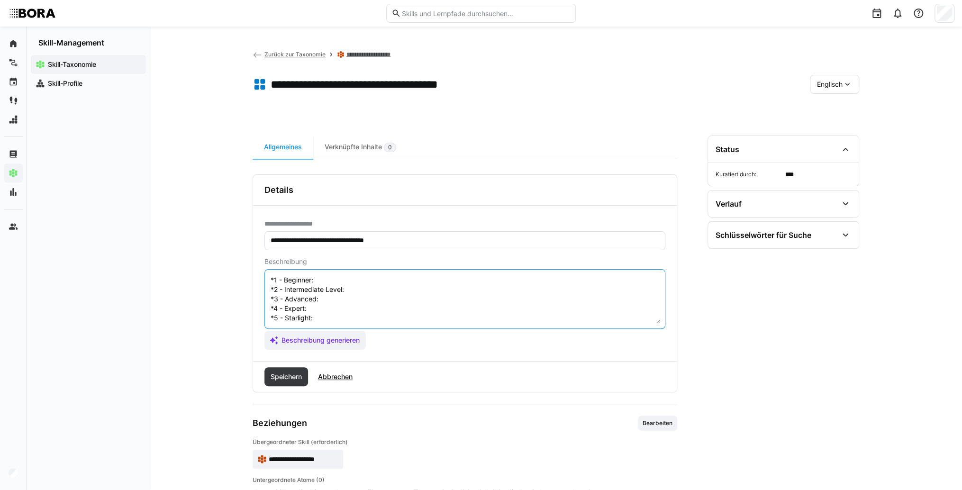
scroll to position [0, 0]
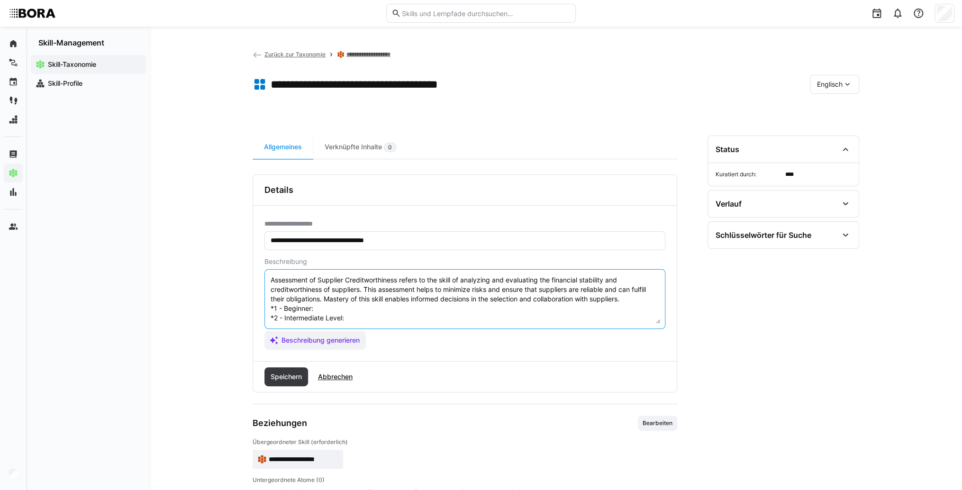
click at [329, 307] on textarea "Assessment of Supplier Creditworthiness refers to the skill of analyzing and ev…" at bounding box center [465, 298] width 391 height 49
click at [362, 304] on textarea "Assessment of Supplier Creditworthiness refers to the skill of analyzing and ev…" at bounding box center [465, 298] width 391 height 49
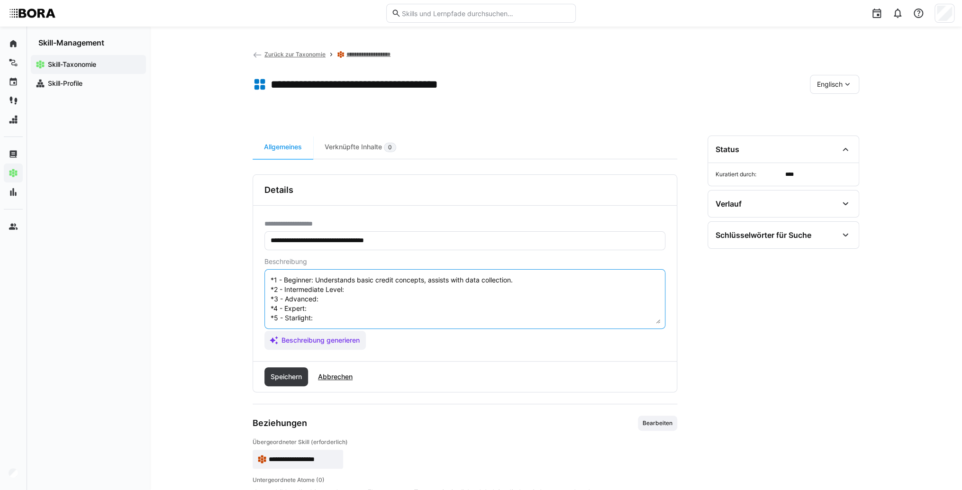
scroll to position [38, 0]
click at [361, 284] on textarea "Assessment of Supplier Creditworthiness refers to the skill of analyzing and ev…" at bounding box center [465, 298] width 391 height 49
click at [374, 282] on textarea "Assessment of Supplier Creditworthiness refers to the skill of analyzing and ev…" at bounding box center [465, 298] width 391 height 49
click at [358, 292] on textarea "Assessment of Supplier Creditworthiness refers to the skill of analyzing and ev…" at bounding box center [465, 298] width 391 height 49
click at [333, 287] on textarea "Assessment of Supplier Creditworthiness refers to the skill of analyzing and ev…" at bounding box center [465, 298] width 391 height 49
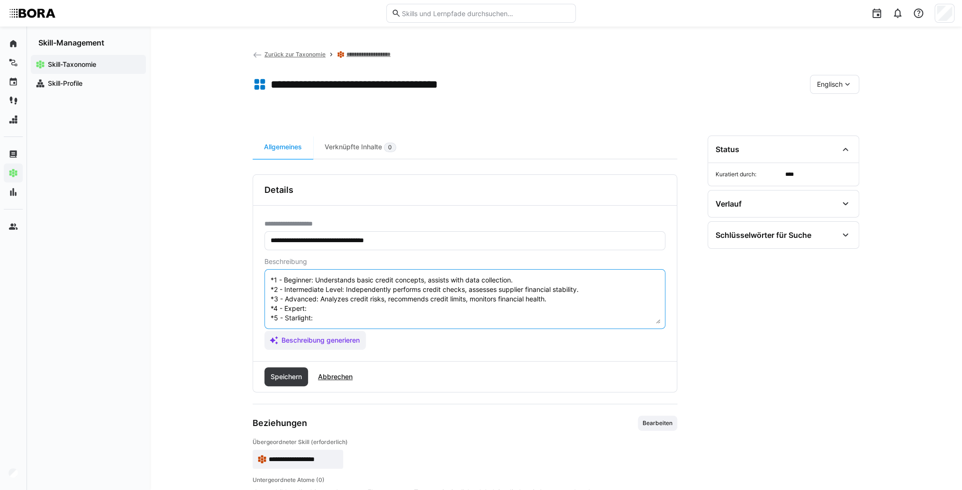
click at [329, 298] on textarea "Assessment of Supplier Creditworthiness refers to the skill of analyzing and ev…" at bounding box center [465, 298] width 391 height 49
click at [325, 296] on textarea "Assessment of Supplier Creditworthiness refers to the skill of analyzing and ev…" at bounding box center [465, 298] width 391 height 49
click at [320, 299] on textarea "Assessment of Supplier Creditworthiness refers to the skill of analyzing and ev…" at bounding box center [465, 298] width 391 height 49
click at [336, 312] on textarea "Assessment of Supplier Creditworthiness refers to the skill of analyzing and ev…" at bounding box center [465, 298] width 391 height 49
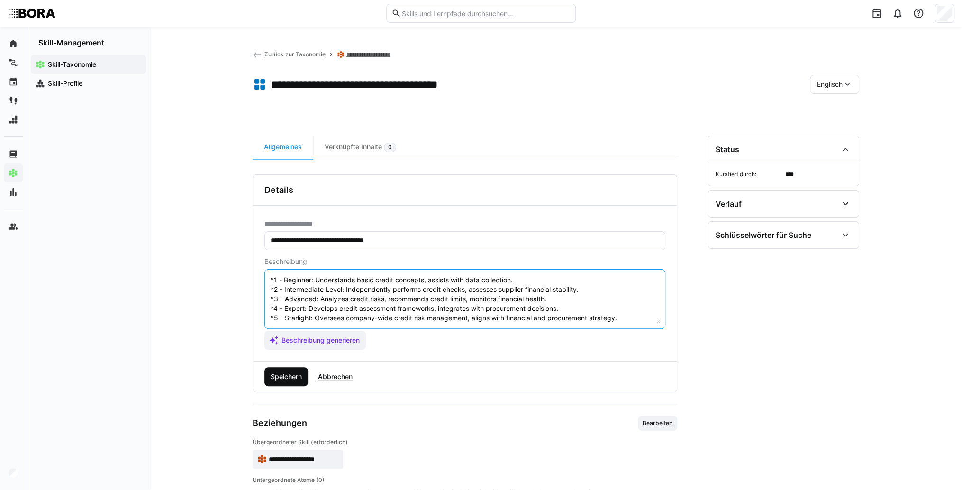
type textarea "Assessment of Supplier Creditworthiness refers to the skill of analyzing and ev…"
click at [297, 375] on span "Speichern" at bounding box center [286, 376] width 34 height 9
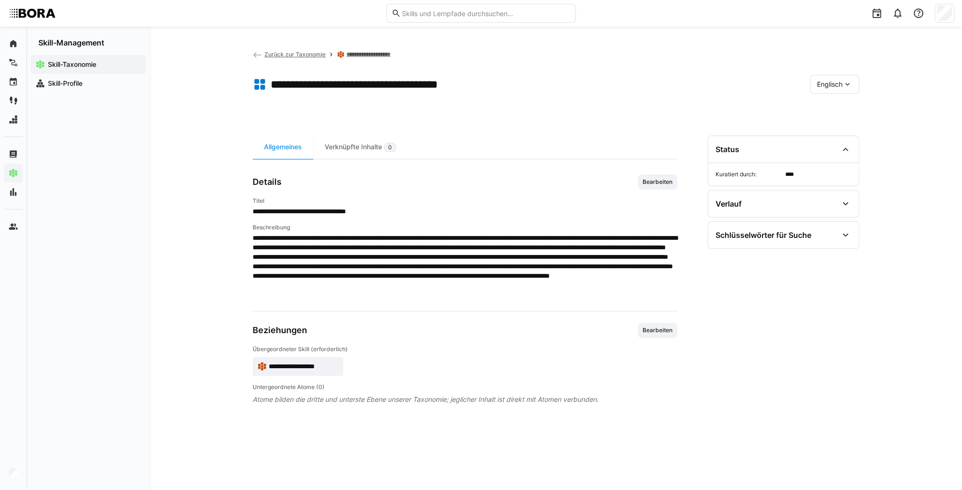
click at [823, 83] on span "Englisch" at bounding box center [830, 84] width 26 height 9
click at [828, 101] on div "Deutsch" at bounding box center [835, 110] width 50 height 20
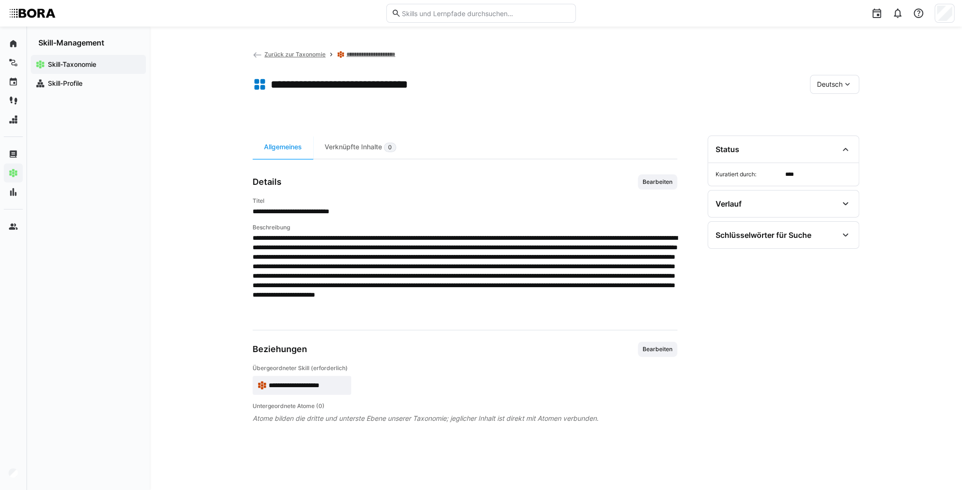
scroll to position [0, 0]
click at [264, 52] on link "Zurück zur Taxonomie" at bounding box center [289, 54] width 73 height 7
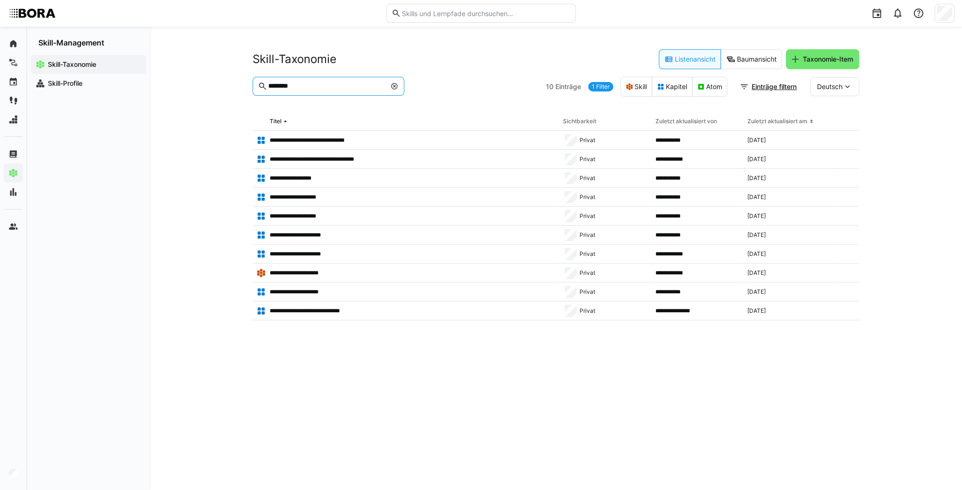
click at [358, 85] on input "********" at bounding box center [326, 86] width 119 height 9
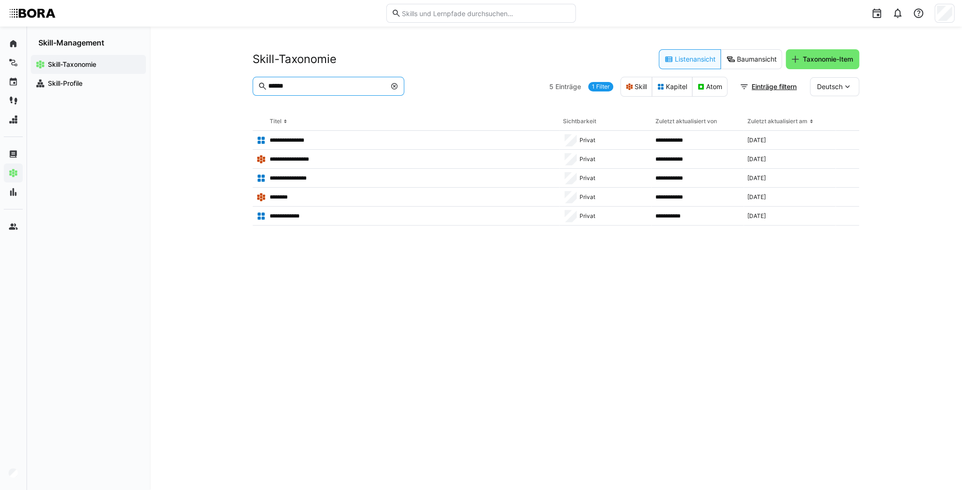
type input "******"
click at [249, 332] on div "**********" at bounding box center [556, 259] width 813 height 464
click at [277, 195] on p "********" at bounding box center [280, 197] width 21 height 8
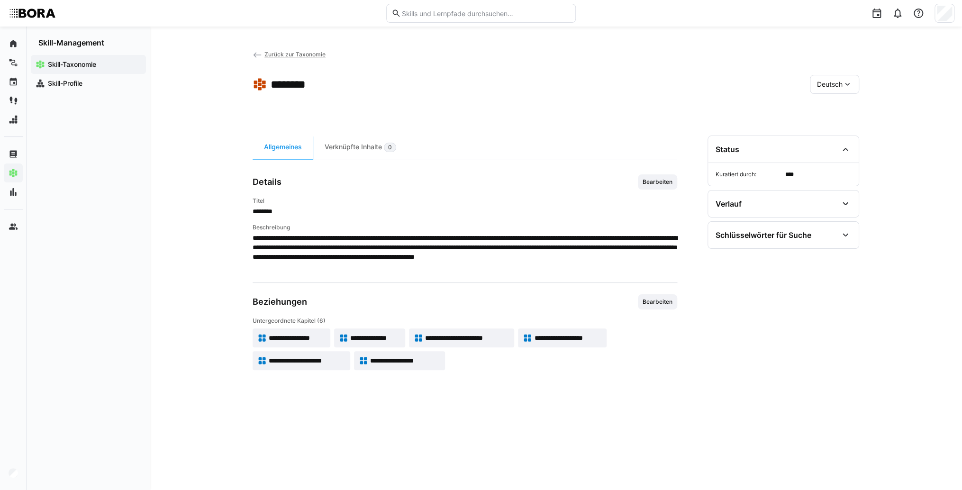
click at [308, 331] on app-skill-badge "**********" at bounding box center [292, 338] width 78 height 19
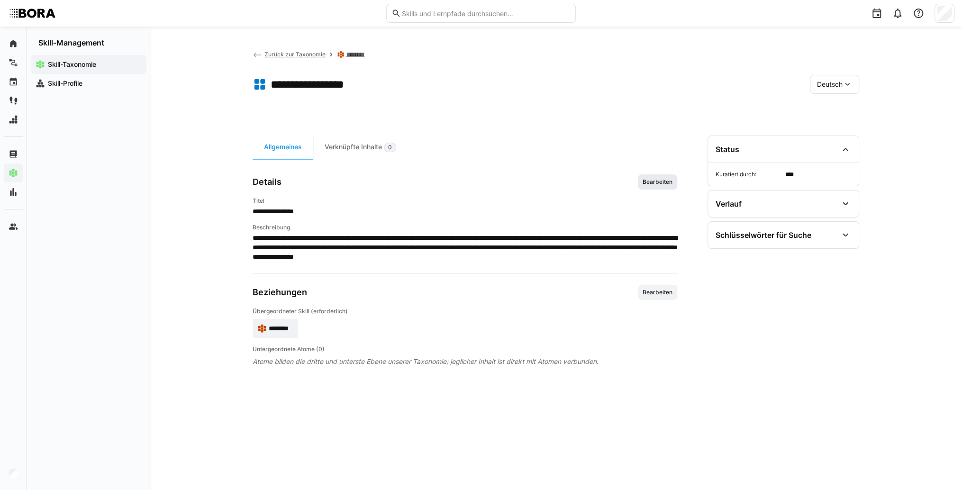
click at [646, 184] on span "Bearbeiten" at bounding box center [658, 182] width 32 height 8
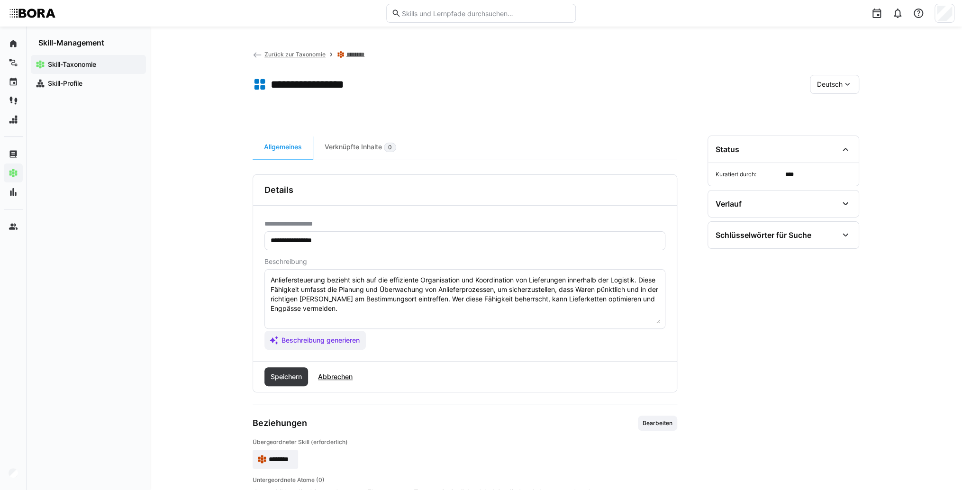
click at [567, 320] on textarea "Anliefersteuerung bezieht sich auf die effiziente Organisation und Koordination…" at bounding box center [465, 298] width 391 height 49
click at [302, 320] on textarea "Anliefersteuerung bezieht sich auf die effiziente Organisation und Koordination…" at bounding box center [465, 298] width 391 height 49
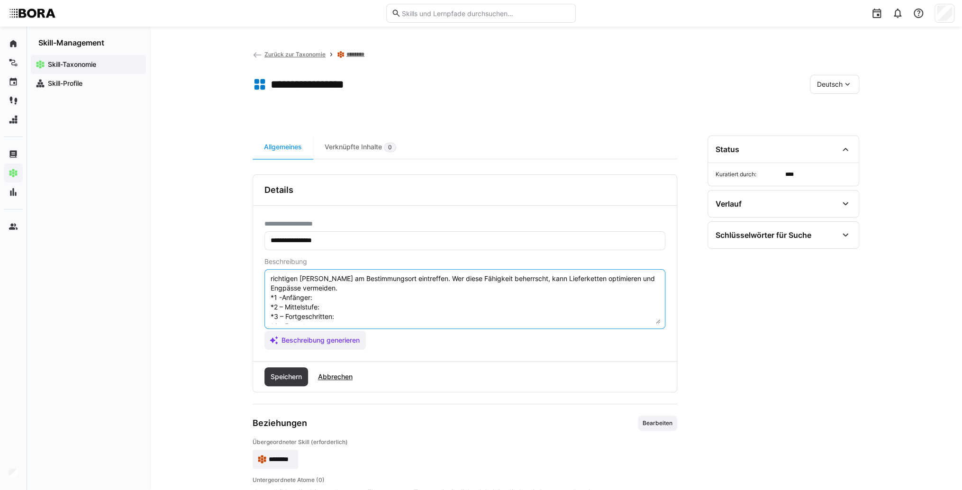
scroll to position [8, 0]
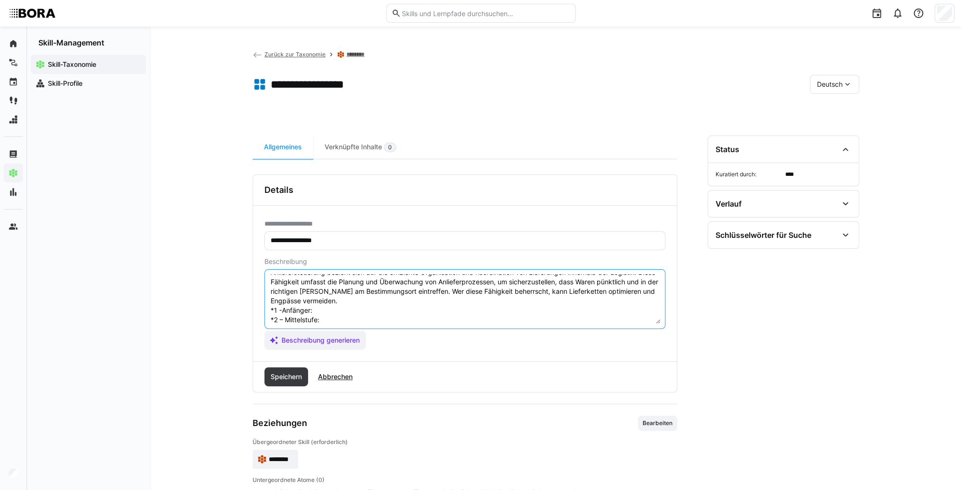
click at [322, 310] on textarea "Anliefersteuerung bezieht sich auf die effiziente Organisation und Koordination…" at bounding box center [465, 298] width 391 height 49
click at [362, 311] on textarea "Anliefersteuerung bezieht sich auf die effiziente Organisation und Koordination…" at bounding box center [465, 298] width 391 height 49
click at [367, 317] on textarea "Anliefersteuerung bezieht sich auf die effiziente Organisation und Koordination…" at bounding box center [465, 298] width 391 height 49
click at [366, 320] on textarea "Anliefersteuerung bezieht sich auf die effiziente Organisation und Koordination…" at bounding box center [465, 298] width 391 height 49
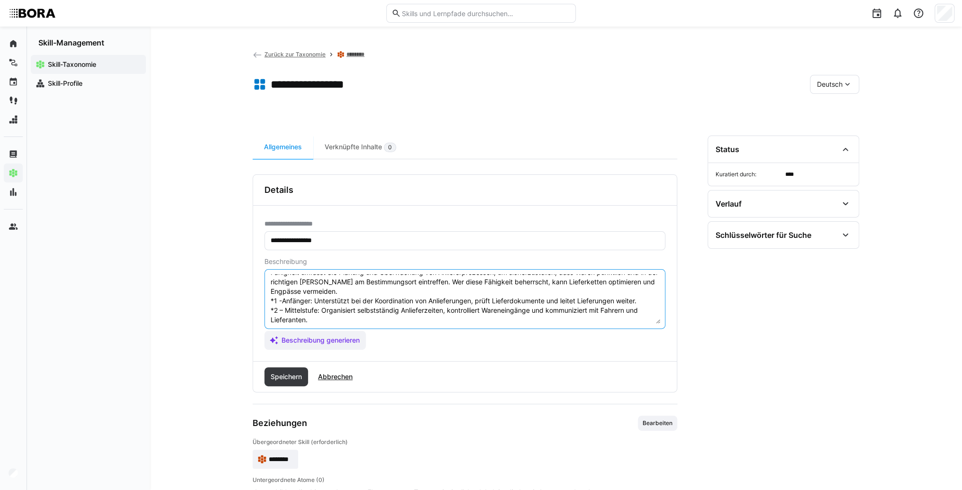
scroll to position [55, 0]
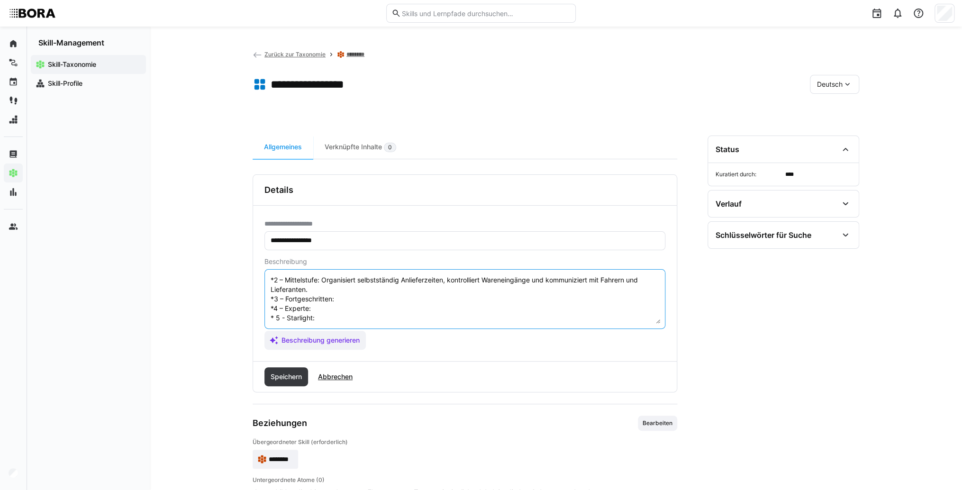
click at [351, 286] on textarea "Anliefersteuerung bezieht sich auf die effiziente Organisation und Koordination…" at bounding box center [465, 298] width 391 height 49
click at [380, 290] on textarea "Anliefersteuerung bezieht sich auf die effiziente Organisation und Koordination…" at bounding box center [465, 298] width 391 height 49
click at [338, 298] on textarea "Anliefersteuerung bezieht sich auf die effiziente Organisation und Koordination…" at bounding box center [465, 298] width 391 height 49
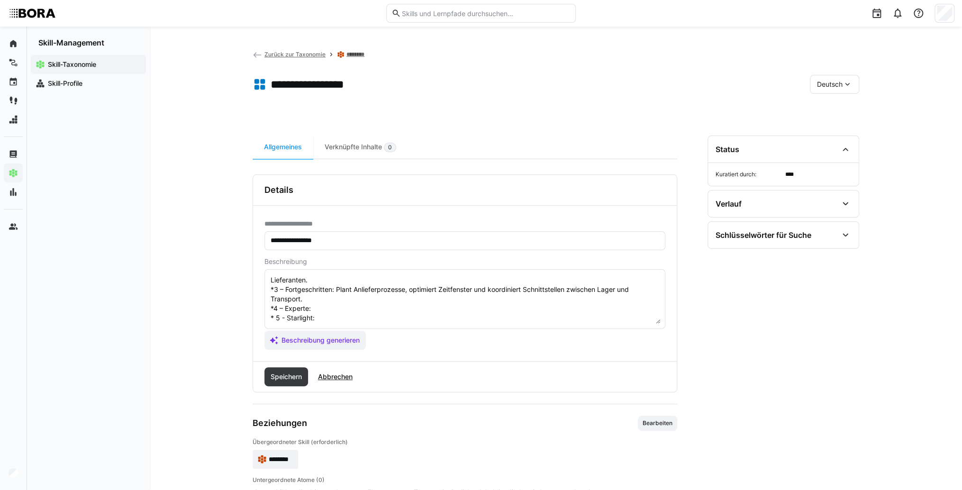
click at [354, 296] on textarea "Anliefersteuerung bezieht sich auf die effiziente Organisation und Koordination…" at bounding box center [465, 298] width 391 height 49
click at [335, 321] on textarea "Anliefersteuerung bezieht sich auf die effiziente Organisation und Koordination…" at bounding box center [465, 298] width 391 height 49
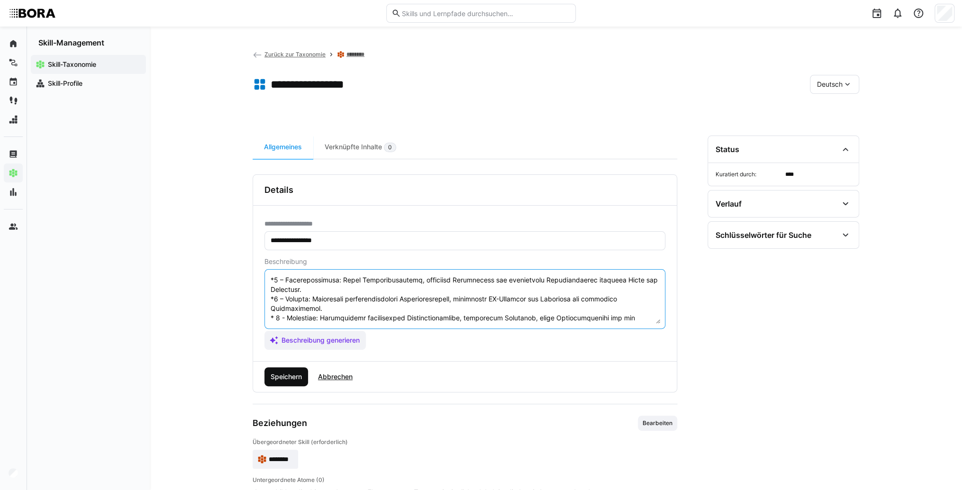
scroll to position [74, 0]
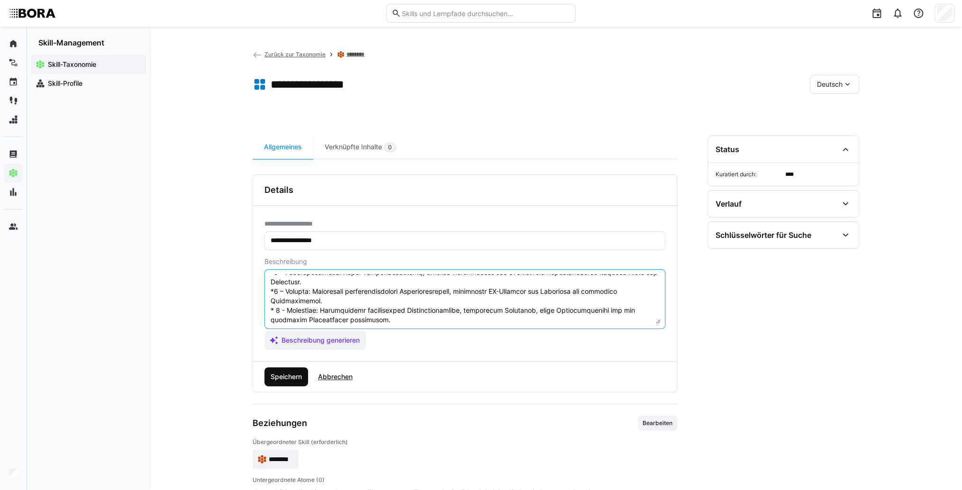
type textarea "Loremipsumdolorsi ametcon adip eli sed doeiusmodt Incididuntut lab Etdoloremagn…"
click at [297, 375] on span "Speichern" at bounding box center [286, 376] width 34 height 9
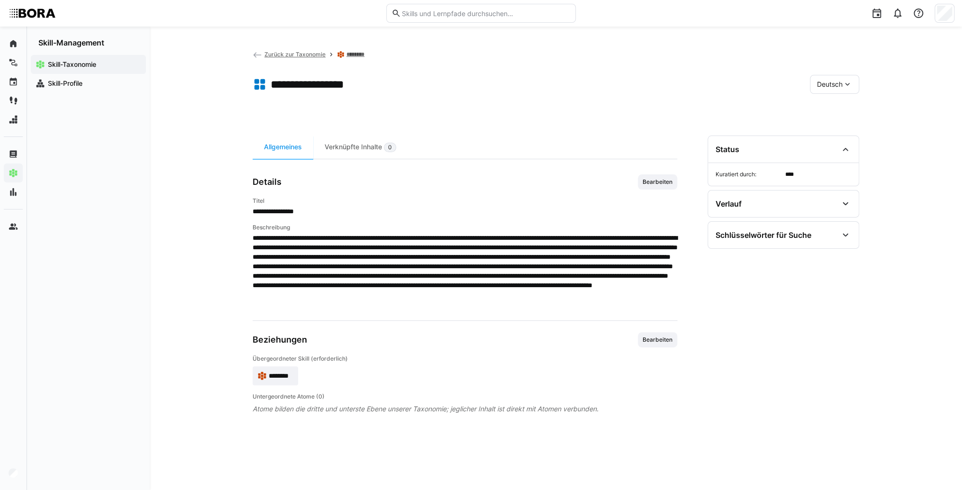
click at [852, 83] on div "Deutsch" at bounding box center [834, 84] width 49 height 19
click at [821, 131] on span "Englisch" at bounding box center [830, 129] width 26 height 9
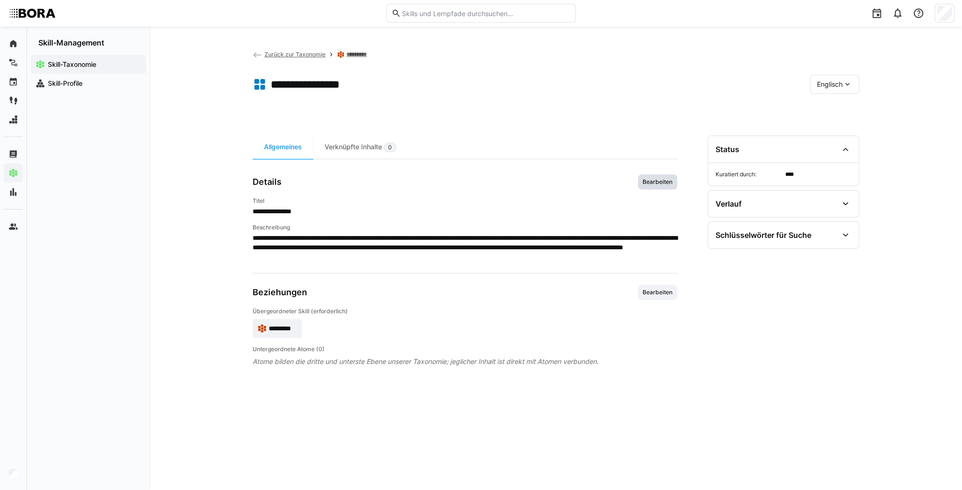
click at [662, 182] on span "Bearbeiten" at bounding box center [658, 182] width 32 height 8
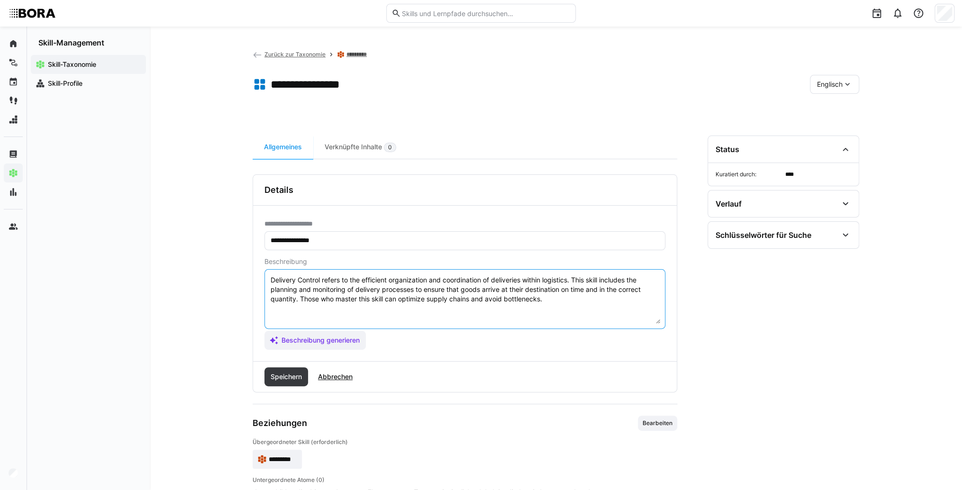
click at [577, 301] on textarea "Delivery Control refers to the efficient organization and coordination of deliv…" at bounding box center [465, 298] width 391 height 49
click at [280, 309] on textarea "Delivery Control refers to the efficient organization and coordination of deliv…" at bounding box center [465, 298] width 391 height 49
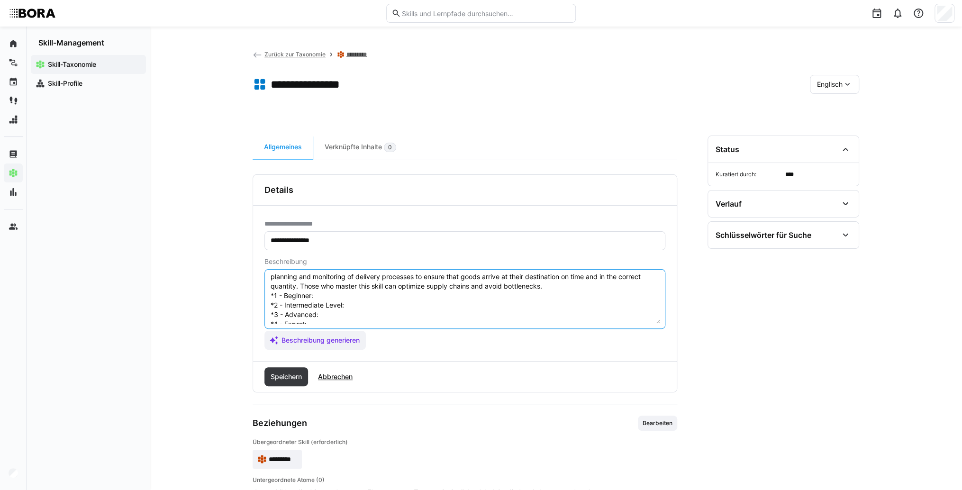
scroll to position [0, 0]
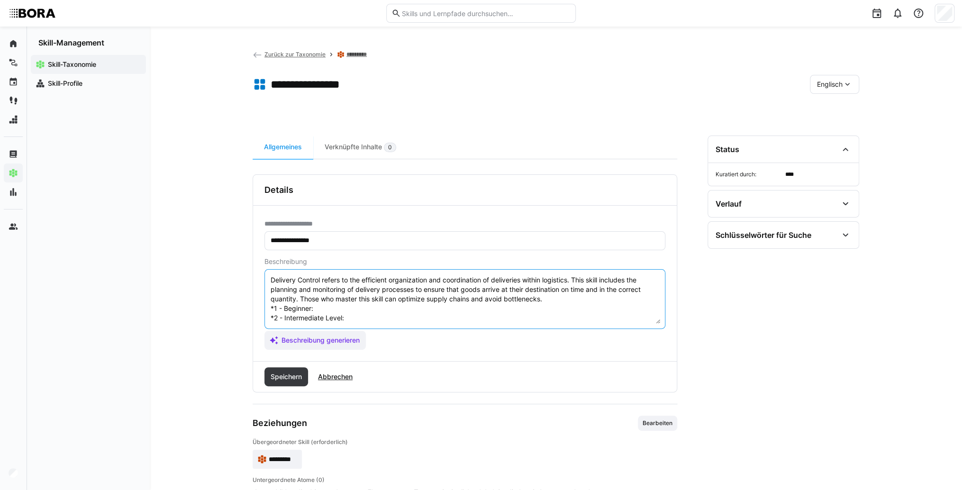
click at [344, 309] on textarea "Delivery Control refers to the efficient organization and coordination of deliv…" at bounding box center [465, 298] width 391 height 49
click at [330, 311] on textarea "Delivery Control refers to the efficient organization and coordination of deliv…" at bounding box center [465, 298] width 391 height 49
click at [401, 314] on textarea "Delivery Control refers to the efficient organization and coordination of deliv…" at bounding box center [465, 298] width 391 height 49
click at [355, 319] on textarea "Delivery Control refers to the efficient organization and coordination of deliv…" at bounding box center [465, 298] width 391 height 49
click at [347, 317] on textarea "Delivery Control refers to the efficient organization and coordination of deliv…" at bounding box center [465, 298] width 391 height 49
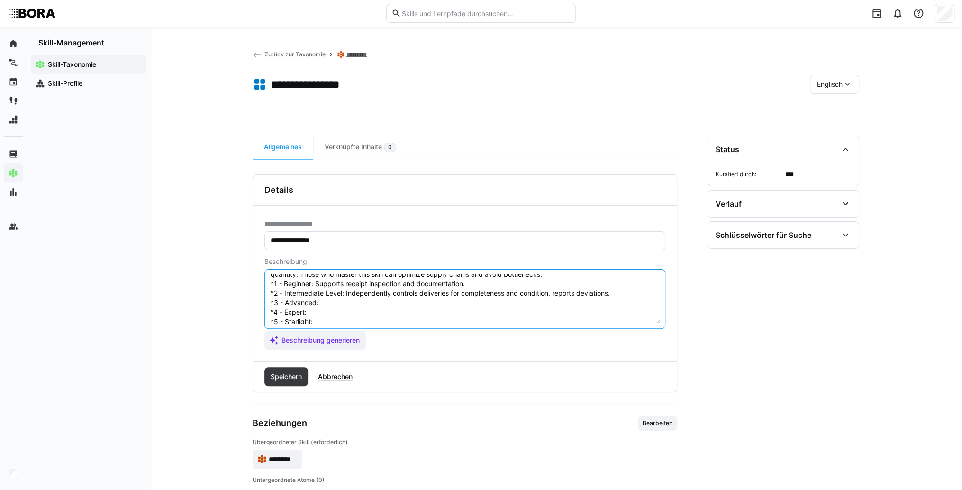
scroll to position [38, 0]
click at [362, 293] on textarea "Delivery Control refers to the efficient organization and coordination of deliv…" at bounding box center [465, 298] width 391 height 49
click at [331, 286] on textarea "Delivery Control refers to the efficient organization and coordination of deliv…" at bounding box center [465, 298] width 391 height 49
click at [343, 299] on textarea "Delivery Control refers to the efficient organization and coordination of deliv…" at bounding box center [465, 298] width 391 height 49
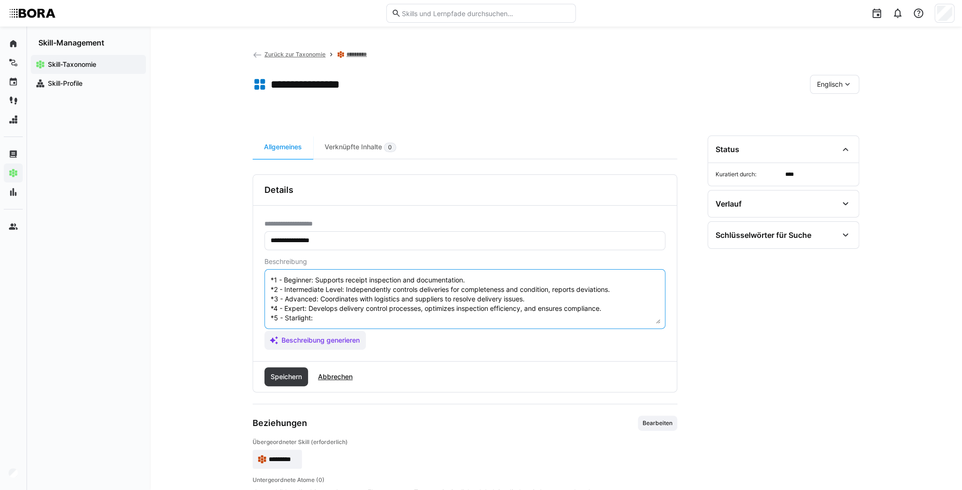
click at [325, 309] on textarea "Delivery Control refers to the efficient organization and coordination of deliv…" at bounding box center [465, 298] width 391 height 49
click at [332, 309] on textarea "Delivery Control refers to the efficient organization and coordination of deliv…" at bounding box center [465, 298] width 391 height 49
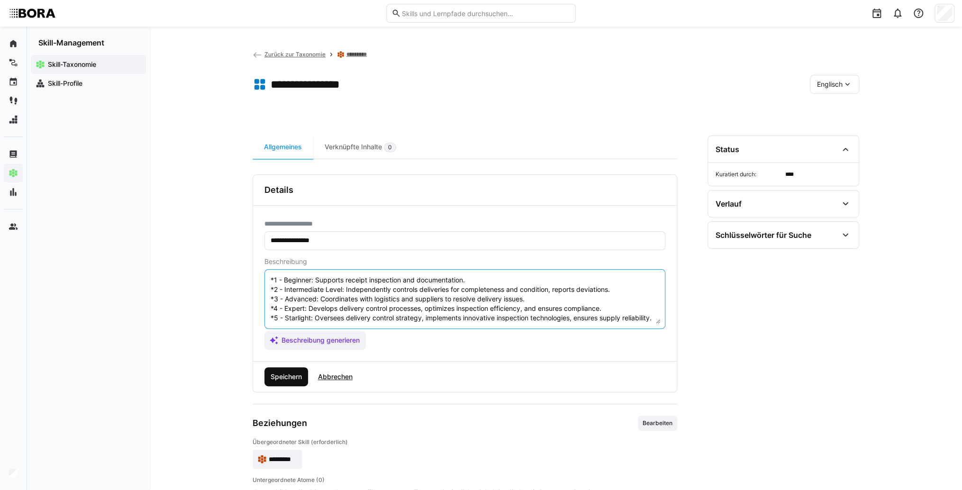
type textarea "Delivery Control refers to the efficient organization and coordination of deliv…"
click at [300, 380] on span "Speichern" at bounding box center [286, 376] width 34 height 9
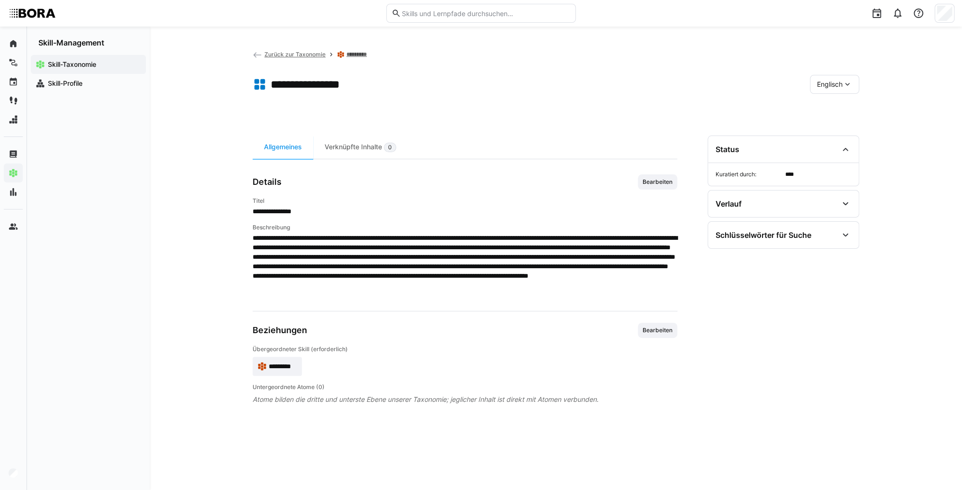
click at [828, 90] on div "Englisch" at bounding box center [834, 84] width 49 height 19
click at [830, 101] on div "Deutsch" at bounding box center [835, 110] width 50 height 20
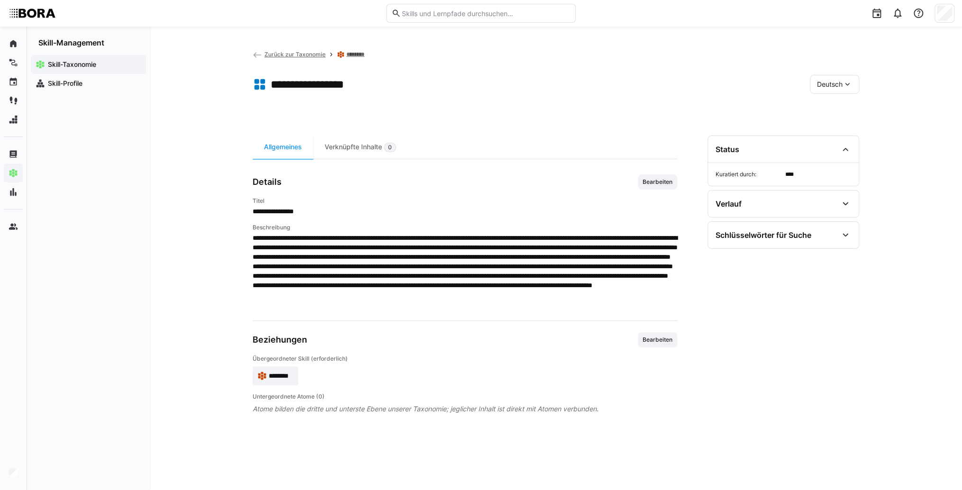
click at [277, 371] on span "********" at bounding box center [281, 375] width 25 height 9
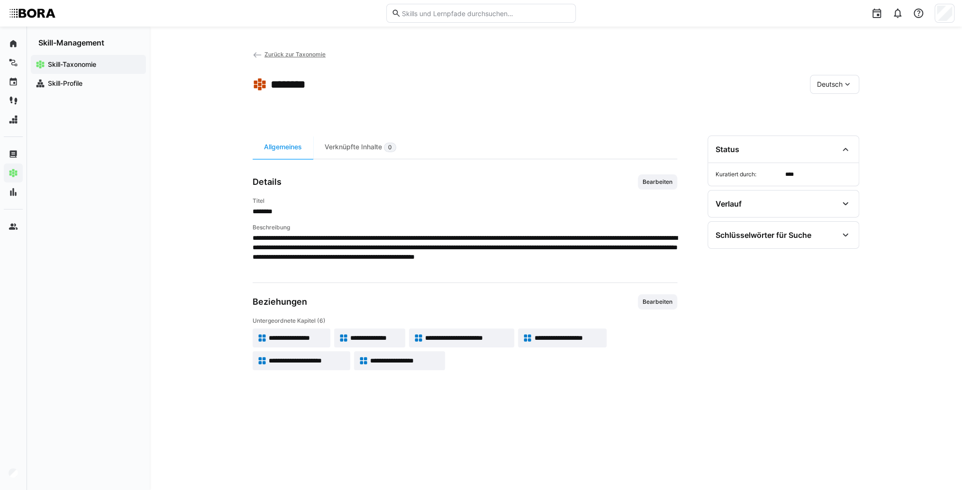
click at [364, 334] on span "**********" at bounding box center [375, 337] width 50 height 9
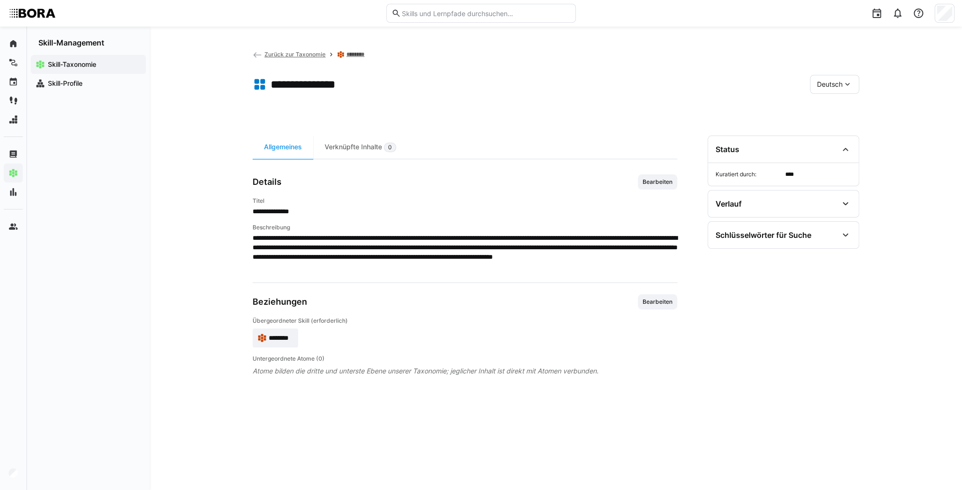
click at [678, 178] on div "**********" at bounding box center [556, 302] width 607 height 332
click at [668, 187] on span "Bearbeiten" at bounding box center [657, 181] width 39 height 15
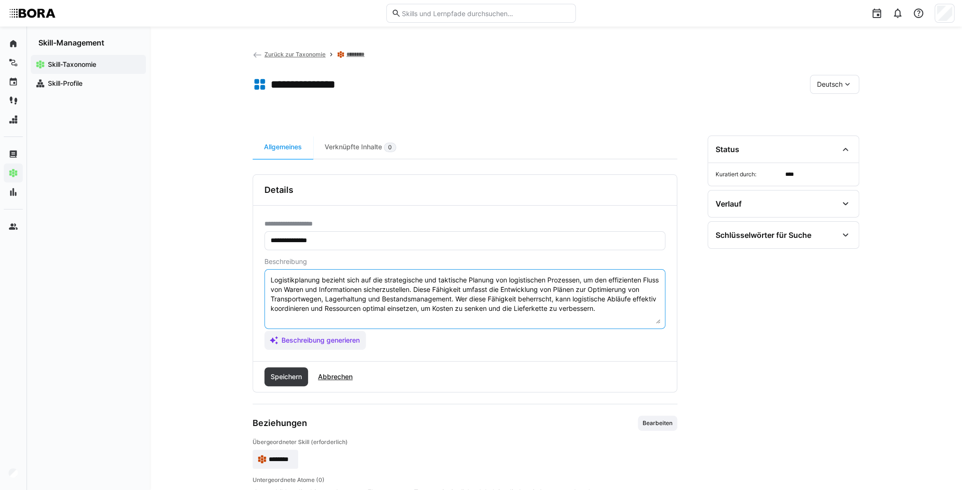
click at [631, 311] on textarea "Logistikplanung bezieht sich auf die strategische und taktische Planung von log…" at bounding box center [465, 298] width 391 height 49
click at [362, 322] on textarea "Logistikplanung bezieht sich auf die strategische und taktische Planung von log…" at bounding box center [465, 298] width 391 height 49
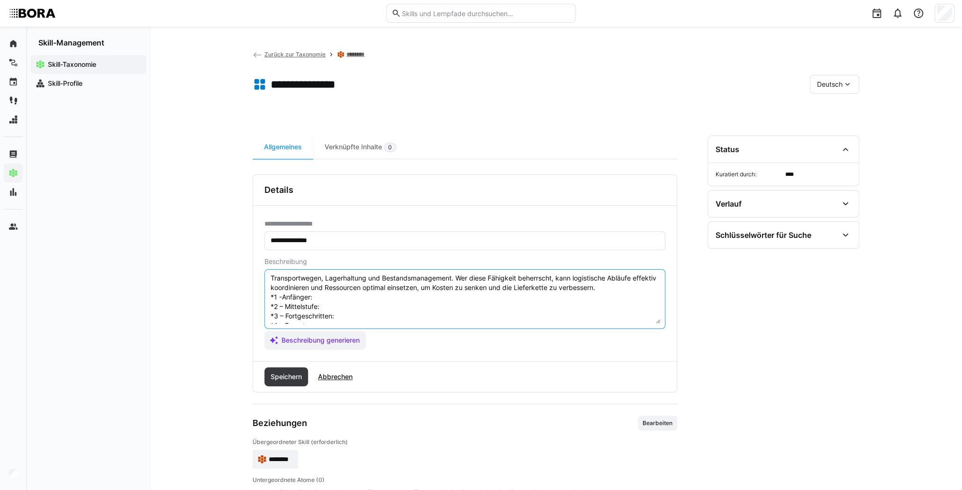
scroll to position [8, 0]
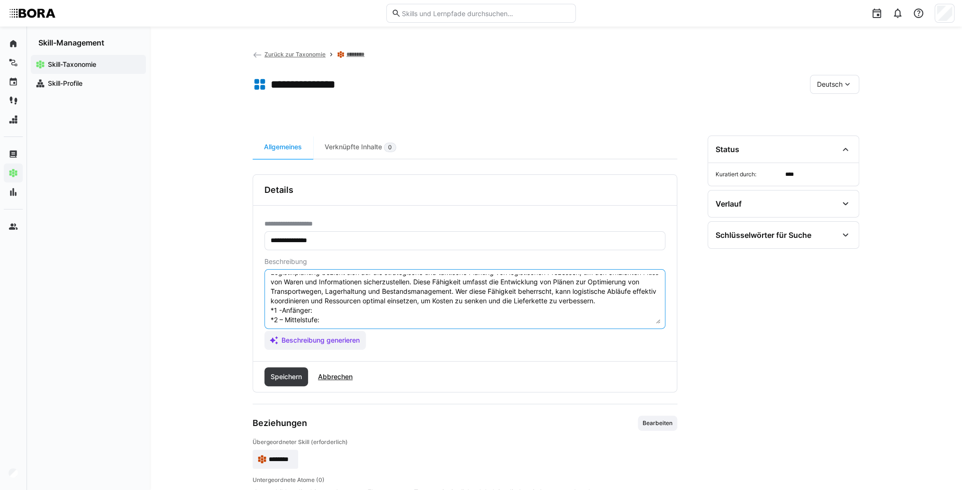
click at [350, 313] on textarea "Logistikplanung bezieht sich auf die strategische und taktische Planung von log…" at bounding box center [465, 298] width 391 height 49
click at [394, 302] on textarea "Logistikplanung bezieht sich auf die strategische und taktische Planung von log…" at bounding box center [465, 298] width 391 height 49
click at [391, 309] on textarea "Logistikplanung bezieht sich auf die strategische und taktische Planung von log…" at bounding box center [465, 298] width 391 height 49
click at [354, 315] on textarea "Logistikplanung bezieht sich auf die strategische und taktische Planung von log…" at bounding box center [465, 298] width 391 height 49
click at [333, 320] on textarea "Logistikplanung bezieht sich auf die strategische und taktische Planung von log…" at bounding box center [465, 298] width 391 height 49
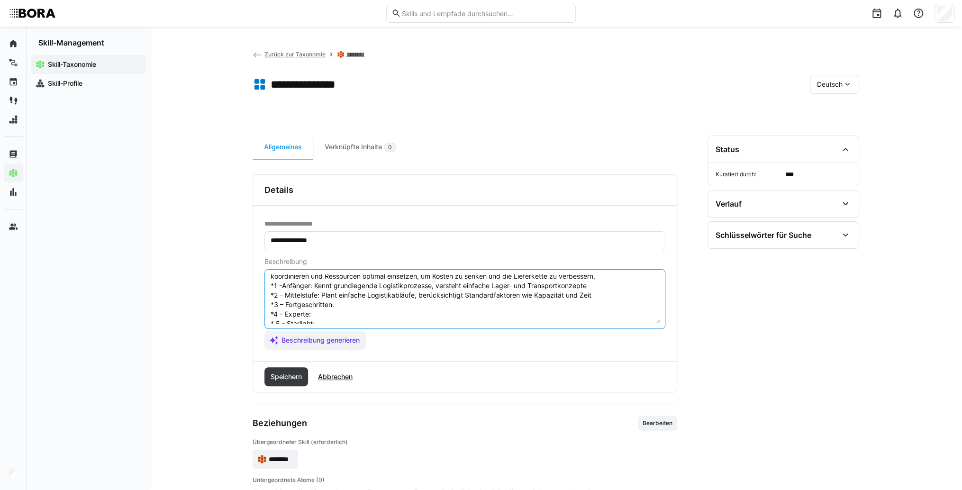
scroll to position [46, 0]
click at [348, 293] on textarea "Logistikplanung bezieht sich auf die strategische und taktische Planung von log…" at bounding box center [465, 298] width 391 height 49
click at [347, 293] on textarea "Logistikplanung bezieht sich auf die strategische und taktische Planung von log…" at bounding box center [465, 298] width 391 height 49
click at [330, 298] on textarea "Logistikplanung bezieht sich auf die strategische und taktische Planung von log…" at bounding box center [465, 298] width 391 height 49
click at [321, 298] on textarea "Logistikplanung bezieht sich auf die strategische und taktische Planung von log…" at bounding box center [465, 298] width 391 height 49
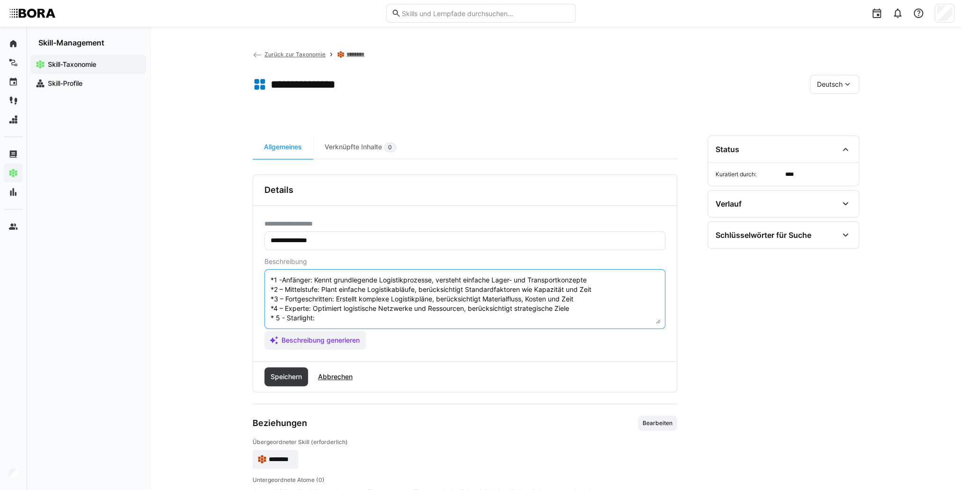
click at [323, 311] on textarea "Logistikplanung bezieht sich auf die strategische und taktische Planung von log…" at bounding box center [465, 298] width 391 height 49
click at [335, 310] on textarea "Logistikplanung bezieht sich auf die strategische und taktische Planung von log…" at bounding box center [465, 298] width 391 height 49
type textarea "Logistikplanung bezieht sich auf die strategische und taktische Planung von log…"
click at [282, 379] on span "Speichern" at bounding box center [286, 376] width 34 height 9
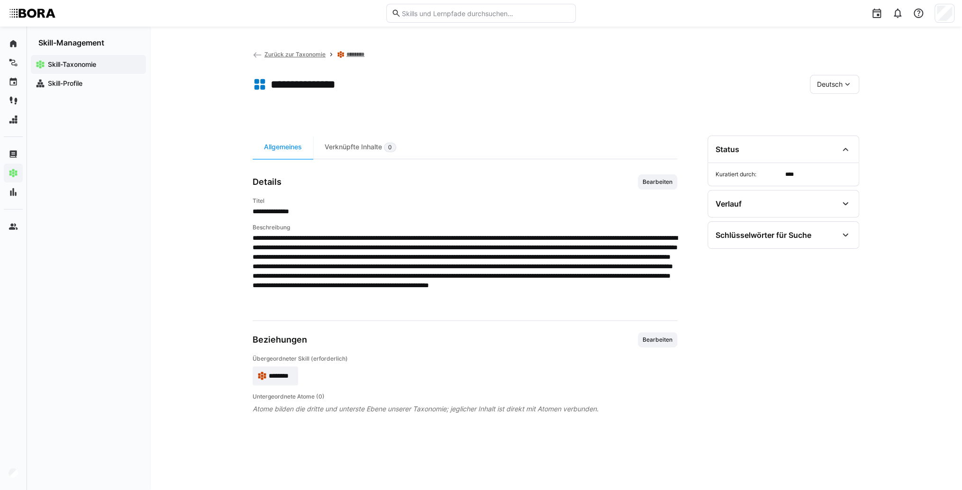
click at [831, 74] on app-toolbar "**********" at bounding box center [556, 86] width 607 height 38
click at [830, 89] on div "Deutsch" at bounding box center [834, 84] width 49 height 19
click at [827, 128] on span "Englisch" at bounding box center [830, 129] width 26 height 9
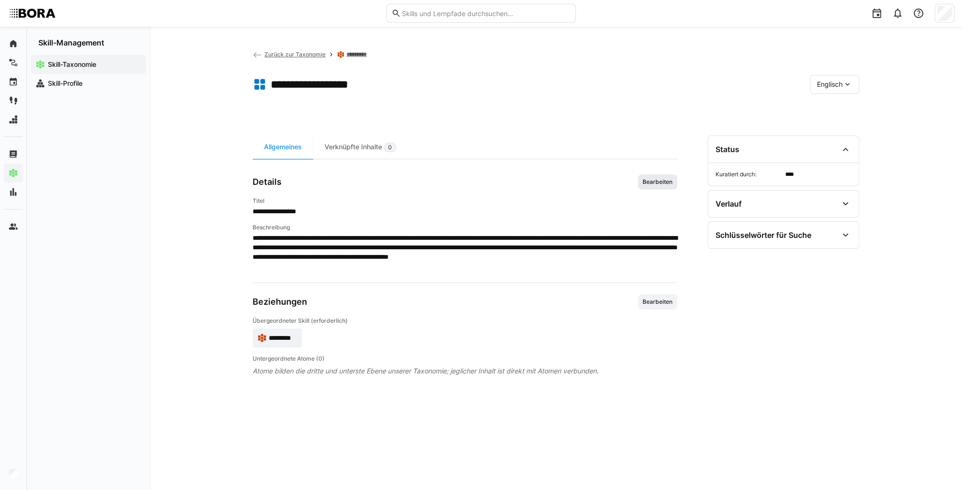
click at [649, 183] on span "Bearbeiten" at bounding box center [658, 182] width 32 height 8
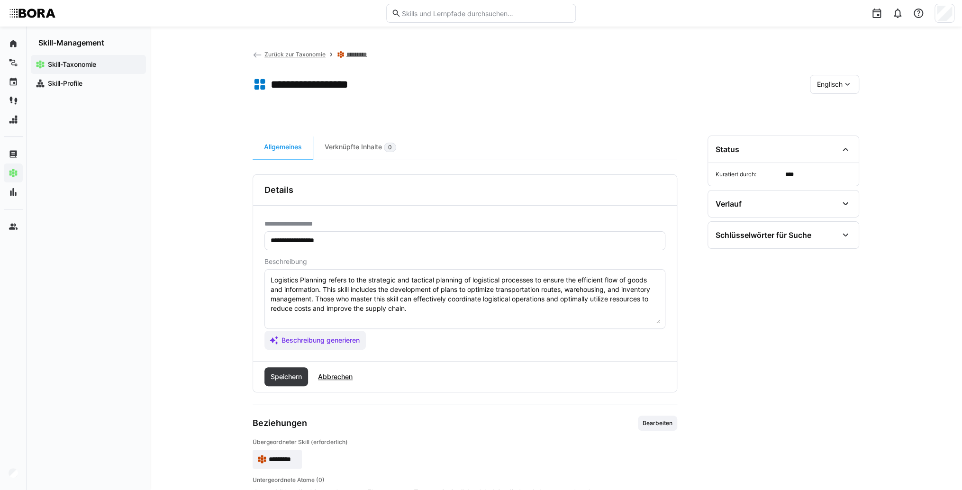
click at [446, 312] on textarea "Logistics Planning refers to the strategic and tactical planning of logistical …" at bounding box center [465, 298] width 391 height 49
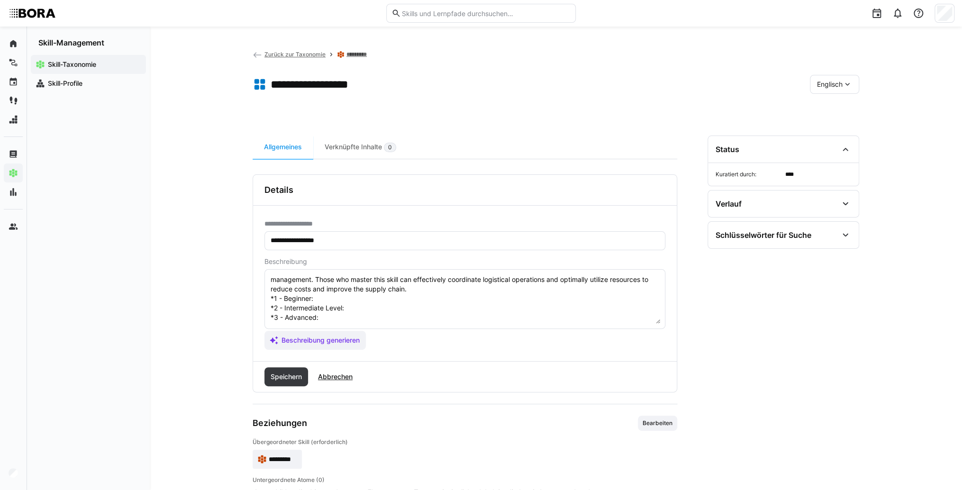
scroll to position [8, 0]
click at [359, 315] on textarea "Logistics Planning refers to the strategic and tactical planning of logistical …" at bounding box center [465, 298] width 391 height 49
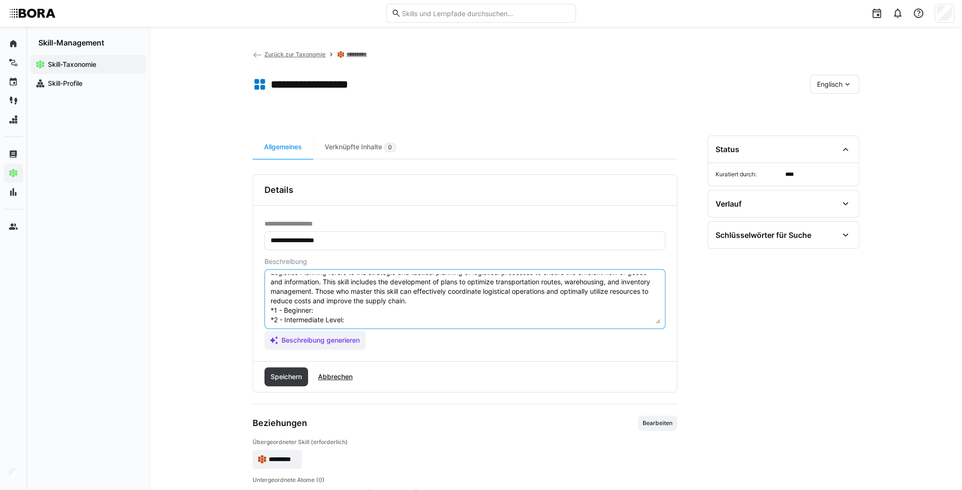
click at [350, 307] on textarea "Logistics Planning refers to the strategic and tactical planning of logistical …" at bounding box center [465, 298] width 391 height 49
click at [373, 322] on textarea "Logistics Planning refers to the strategic and tactical planning of logistical …" at bounding box center [465, 298] width 391 height 49
click at [404, 320] on textarea "Logistics Planning refers to the strategic and tactical planning of logistical …" at bounding box center [465, 298] width 391 height 49
click at [375, 288] on textarea "Logistics Planning refers to the strategic and tactical planning of logistical …" at bounding box center [465, 298] width 391 height 49
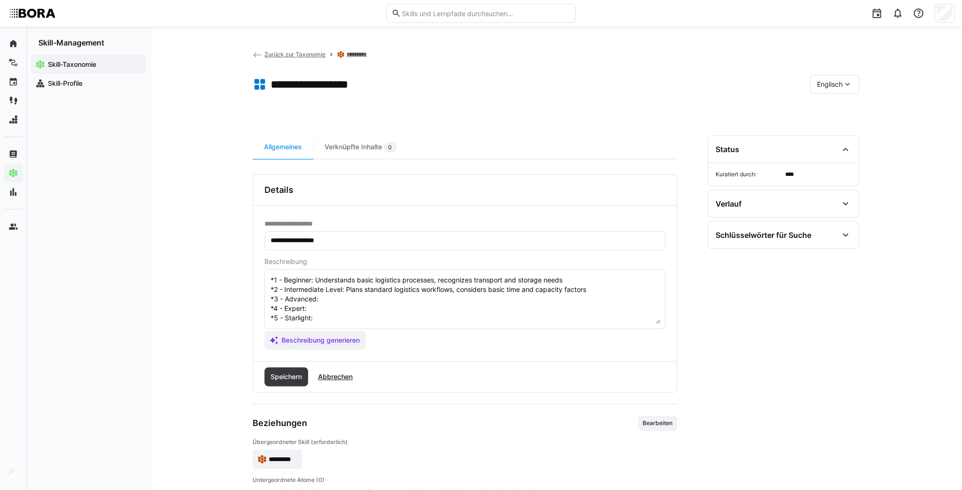
drag, startPoint x: 319, startPoint y: 285, endPoint x: 323, endPoint y: 289, distance: 5.4
click at [319, 285] on textarea "Logistics Planning refers to the strategic and tactical planning of logistical …" at bounding box center [465, 298] width 391 height 49
click at [326, 292] on textarea "Logistics Planning refers to the strategic and tactical planning of logistical …" at bounding box center [465, 298] width 391 height 49
click at [327, 302] on textarea "Logistics Planning refers to the strategic and tactical planning of logistical …" at bounding box center [465, 298] width 391 height 49
click at [311, 303] on textarea "Logistics Planning refers to the strategic and tactical planning of logistical …" at bounding box center [465, 298] width 391 height 49
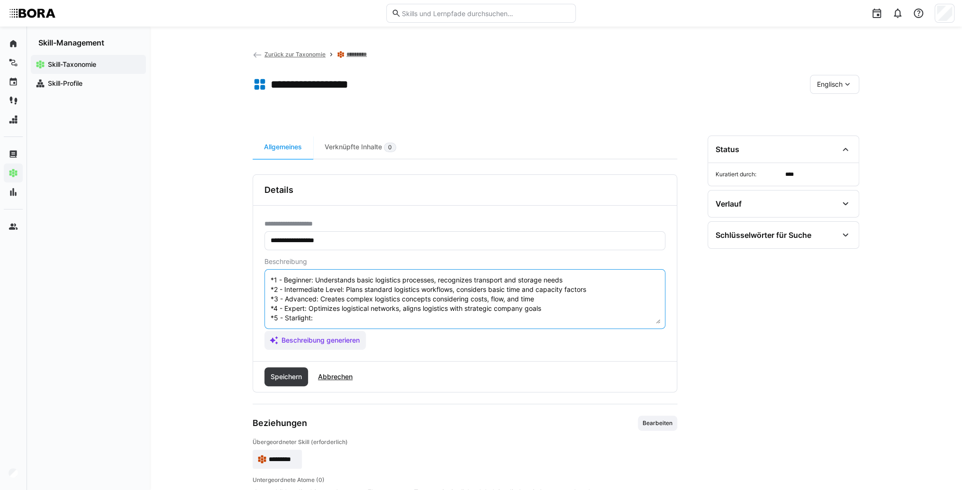
click at [333, 312] on textarea "Logistics Planning refers to the strategic and tactical planning of logistical …" at bounding box center [465, 298] width 391 height 49
click at [353, 312] on textarea "Logistics Planning refers to the strategic and tactical planning of logistical …" at bounding box center [465, 298] width 391 height 49
type textarea "Logistics Planning refers to the strategic and tactical planning of logistical …"
click at [296, 374] on span "Speichern" at bounding box center [286, 376] width 34 height 9
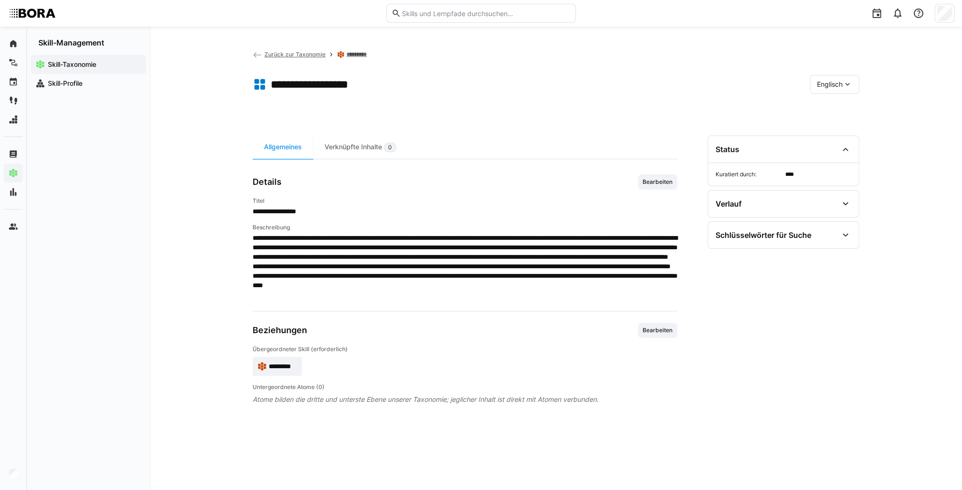
click at [274, 365] on span "*********" at bounding box center [283, 366] width 28 height 9
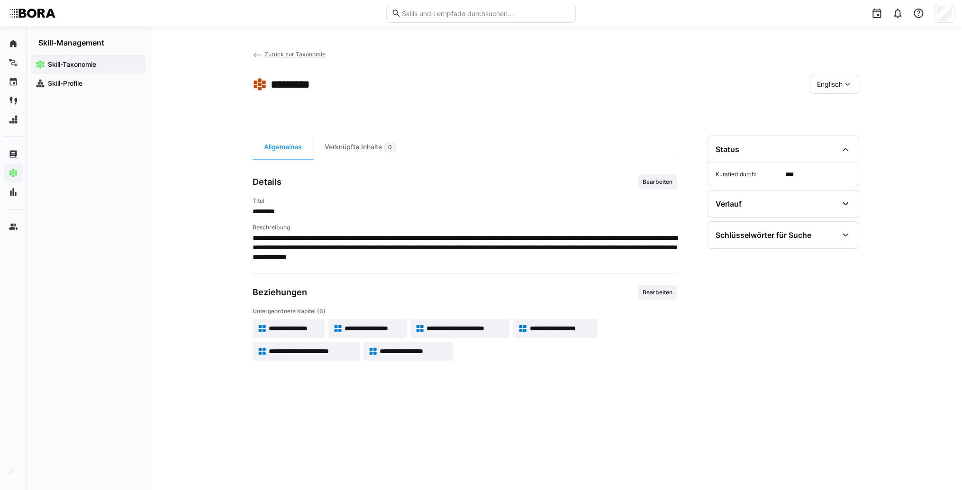
click at [850, 90] on div "Englisch" at bounding box center [834, 84] width 49 height 19
click at [841, 114] on span "Deutsch" at bounding box center [830, 109] width 26 height 9
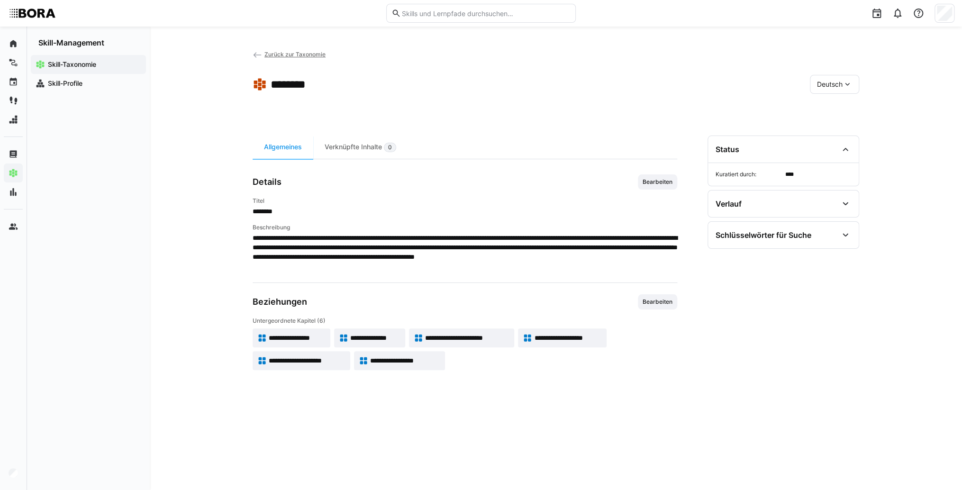
click at [458, 334] on span "**********" at bounding box center [467, 337] width 84 height 9
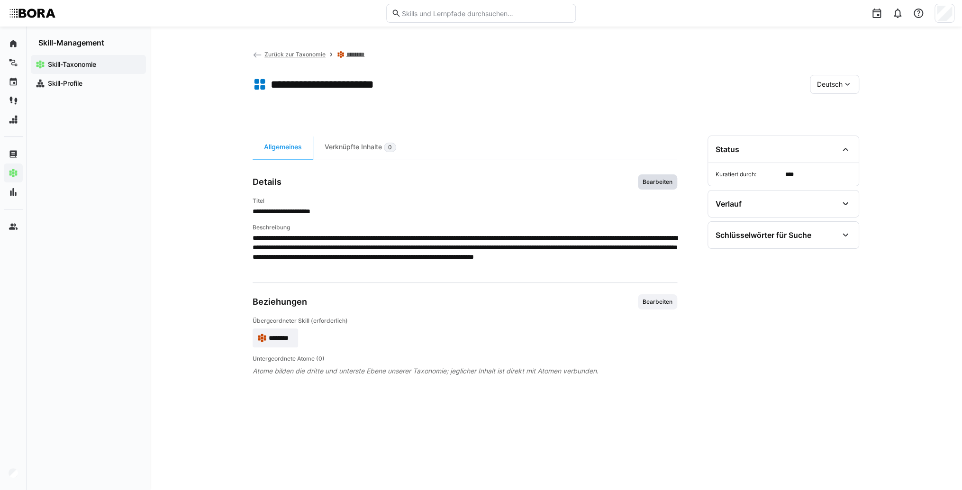
click at [657, 182] on span "Bearbeiten" at bounding box center [658, 182] width 32 height 8
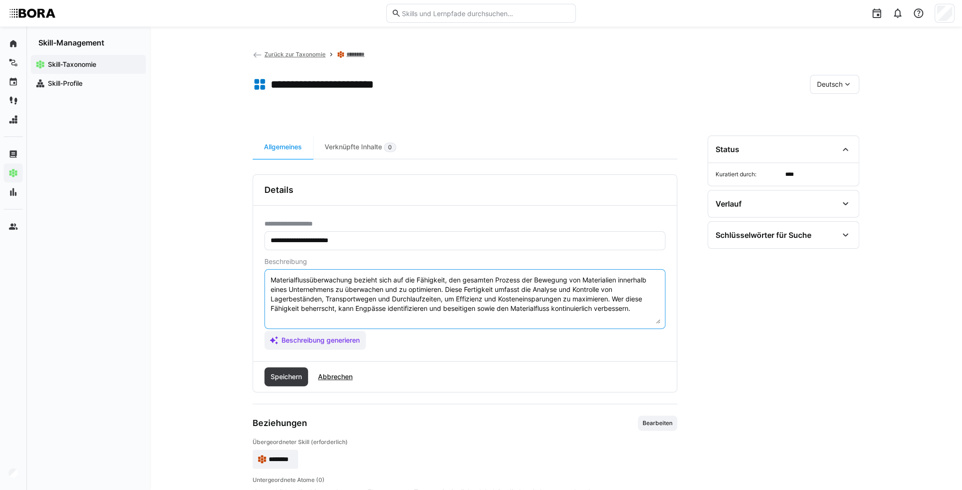
click at [639, 306] on textarea "Materialflussüberwachung bezieht sich auf die Fähigkeit, den gesamten Prozess d…" at bounding box center [465, 298] width 391 height 49
click at [412, 325] on eds-input "Materialflussüberwachung bezieht sich auf die Fähigkeit, den gesamten Prozess d…" at bounding box center [465, 299] width 401 height 60
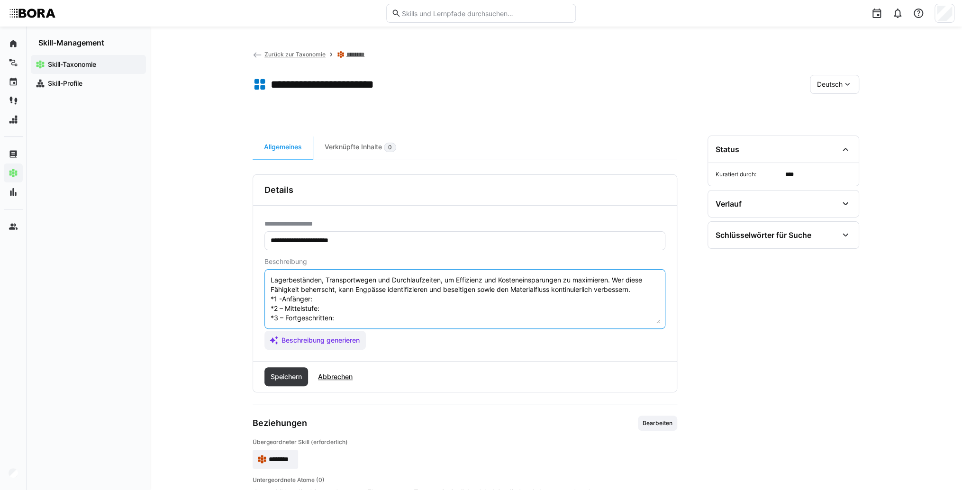
scroll to position [8, 0]
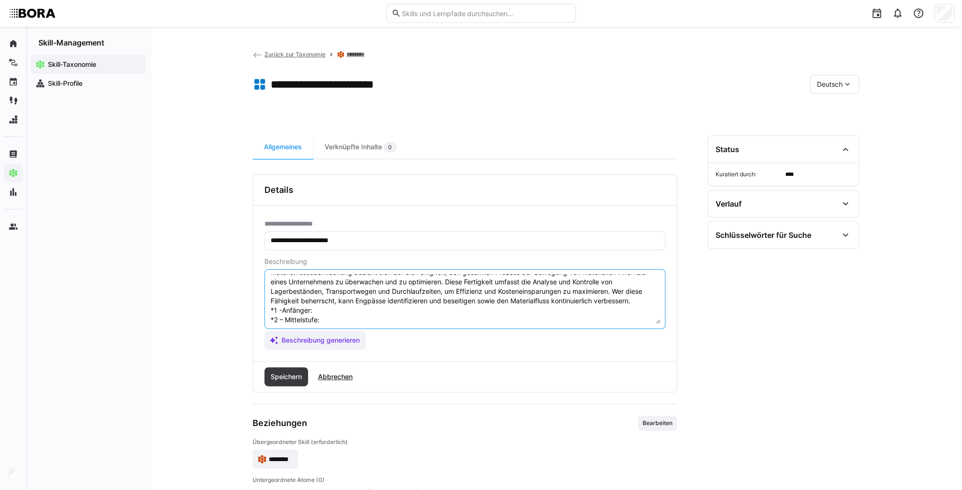
click at [397, 307] on textarea "Materialflussüberwachung bezieht sich auf die Fähigkeit, den gesamten Prozess d…" at bounding box center [465, 298] width 391 height 49
click at [404, 309] on textarea "Materialflussüberwachung bezieht sich auf die Fähigkeit, den gesamten Prozess d…" at bounding box center [465, 298] width 391 height 49
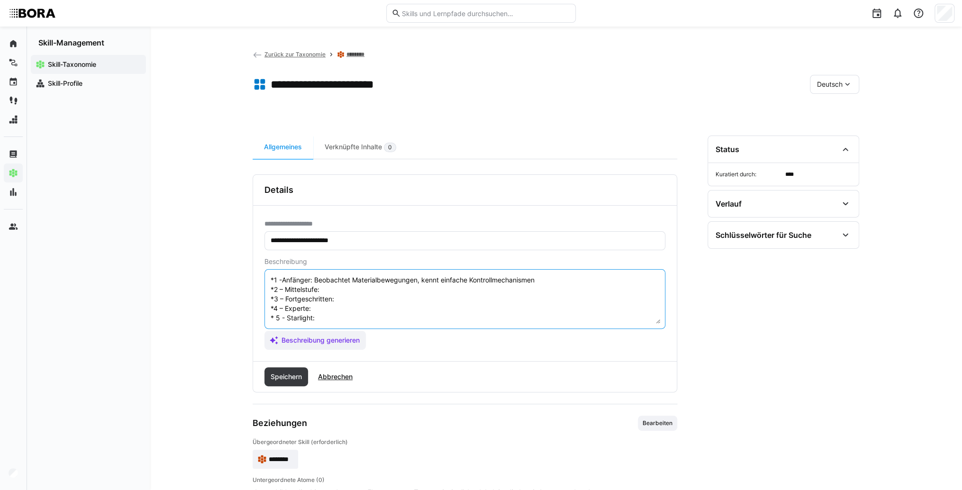
click at [380, 277] on textarea "Materialflussüberwachung bezieht sich auf die Fähigkeit, den gesamten Prozess d…" at bounding box center [465, 298] width 391 height 49
click at [346, 281] on textarea "Materialflussüberwachung bezieht sich auf die Fähigkeit, den gesamten Prozess d…" at bounding box center [465, 298] width 391 height 49
click at [346, 288] on textarea "Materialflussüberwachung bezieht sich auf die Fähigkeit, den gesamten Prozess d…" at bounding box center [465, 298] width 391 height 49
click at [389, 294] on textarea "Materialflussüberwachung bezieht sich auf die Fähigkeit, den gesamten Prozess d…" at bounding box center [465, 298] width 391 height 49
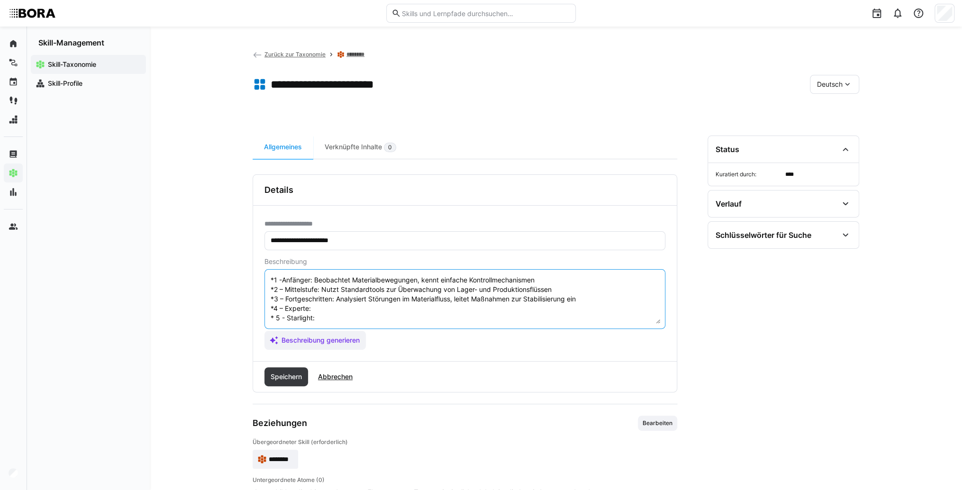
click at [376, 301] on textarea "Materialflussüberwachung bezieht sich auf die Fähigkeit, den gesamten Prozess d…" at bounding box center [465, 298] width 391 height 49
click at [348, 294] on textarea "Materialflussüberwachung bezieht sich auf die Fähigkeit, den gesamten Prozess d…" at bounding box center [465, 298] width 391 height 49
click at [343, 306] on textarea "Materialflussüberwachung bezieht sich auf die Fähigkeit, den gesamten Prozess d…" at bounding box center [465, 298] width 391 height 49
click at [338, 299] on textarea "Materialflussüberwachung bezieht sich auf die Fähigkeit, den gesamten Prozess d…" at bounding box center [465, 298] width 391 height 49
click at [339, 307] on textarea "Materialflussüberwachung bezieht sich auf die Fähigkeit, den gesamten Prozess d…" at bounding box center [465, 298] width 391 height 49
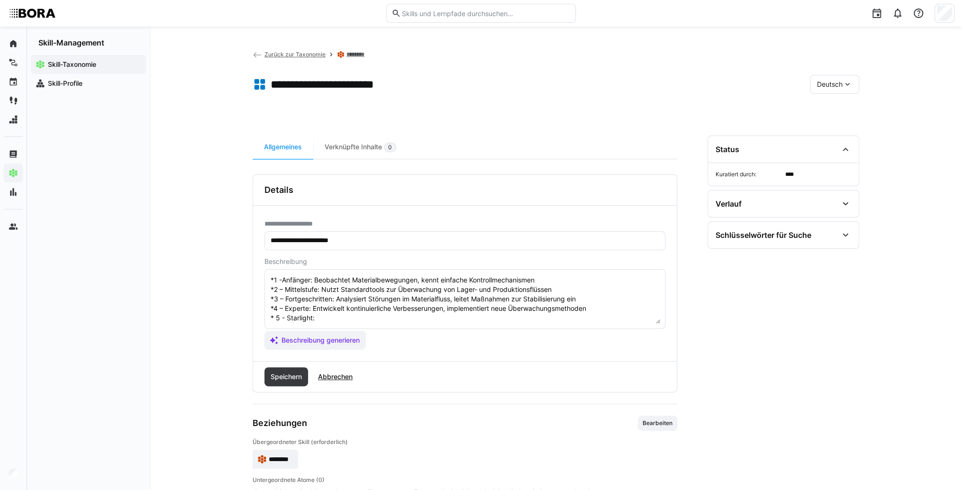
click at [332, 307] on textarea "Materialflussüberwachung bezieht sich auf die Fähigkeit, den gesamten Prozess d…" at bounding box center [465, 298] width 391 height 49
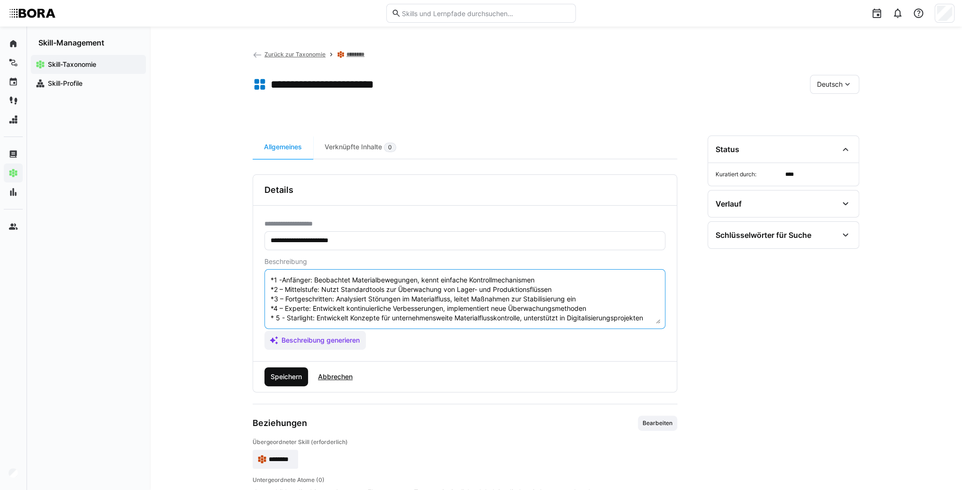
type textarea "Materialflussüberwachung bezieht sich auf die Fähigkeit, den gesamten Prozess d…"
click at [290, 376] on span "Speichern" at bounding box center [286, 376] width 34 height 9
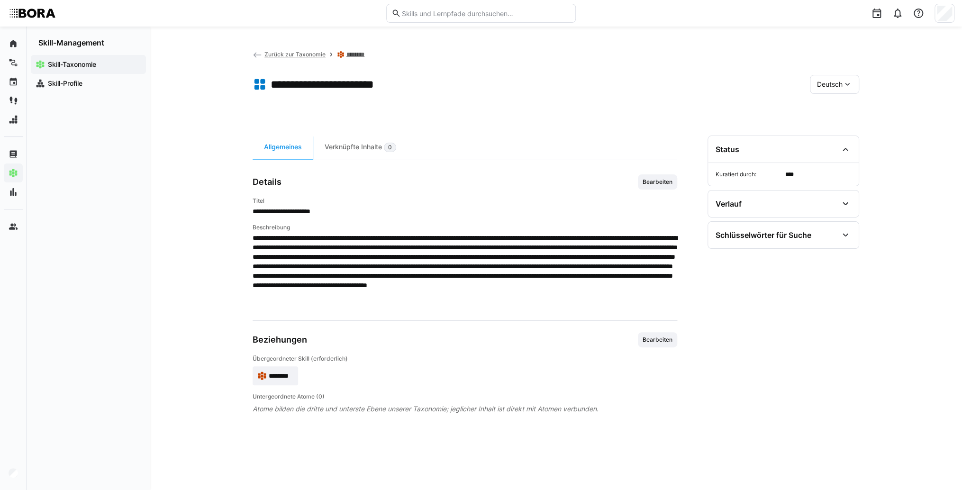
click at [825, 91] on div "Deutsch" at bounding box center [834, 84] width 49 height 19
click at [832, 137] on div "Englisch" at bounding box center [835, 129] width 50 height 20
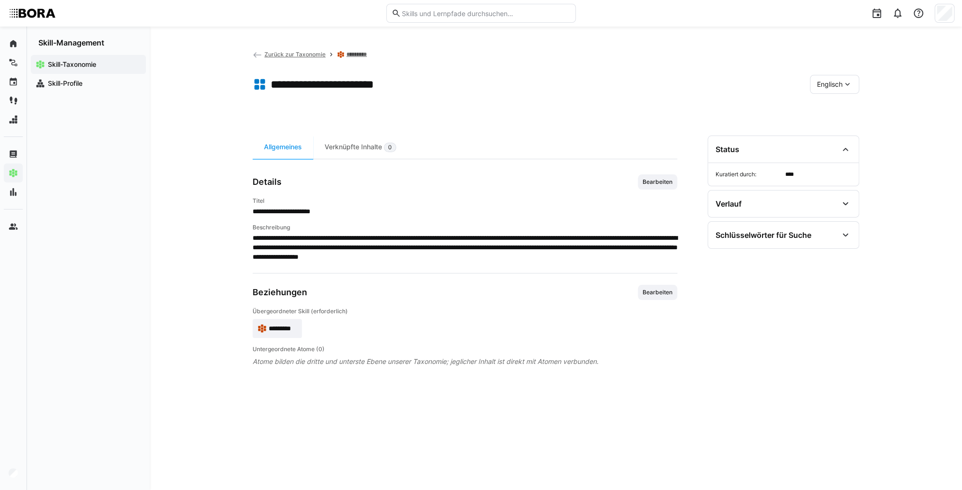
drag, startPoint x: 670, startPoint y: 182, endPoint x: 639, endPoint y: 207, distance: 39.8
click at [670, 182] on span "Bearbeiten" at bounding box center [658, 182] width 32 height 8
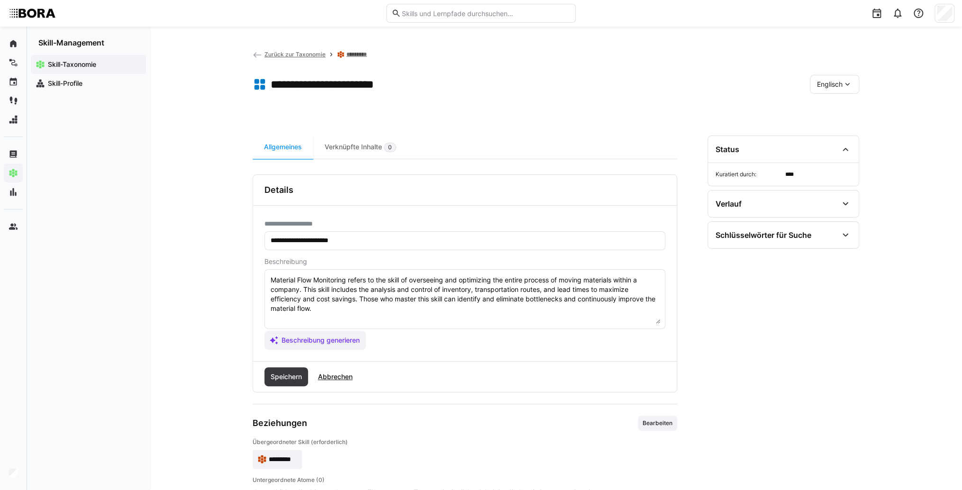
click at [521, 319] on textarea "Material Flow Monitoring refers to the skill of overseeing and optimizing the e…" at bounding box center [465, 298] width 391 height 49
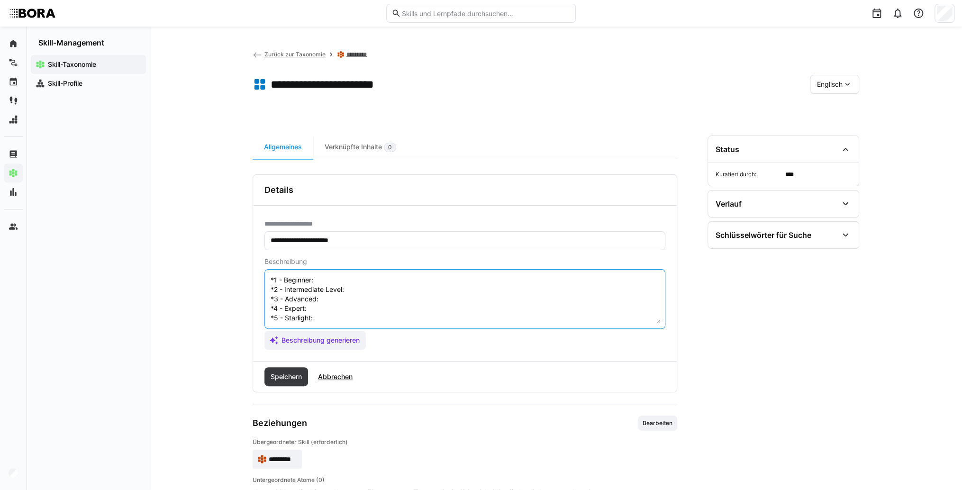
scroll to position [8, 0]
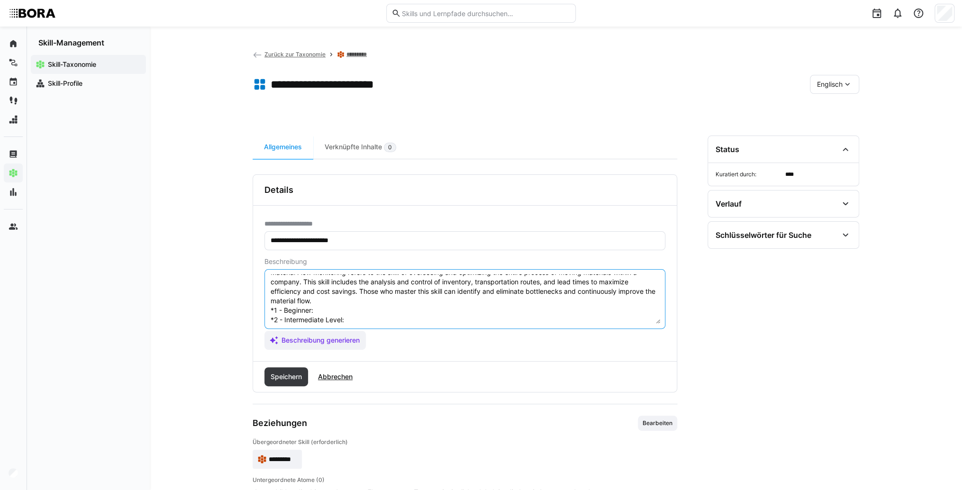
click at [378, 316] on textarea "Material Flow Monitoring refers to the skill of overseeing and optimizing the e…" at bounding box center [465, 298] width 391 height 49
click at [374, 312] on textarea "Material Flow Monitoring refers to the skill of overseeing and optimizing the e…" at bounding box center [465, 298] width 391 height 49
click at [358, 310] on textarea "Material Flow Monitoring refers to the skill of overseeing and optimizing the e…" at bounding box center [465, 298] width 391 height 49
click at [387, 319] on textarea "Material Flow Monitoring refers to the skill of overseeing and optimizing the e…" at bounding box center [465, 298] width 391 height 49
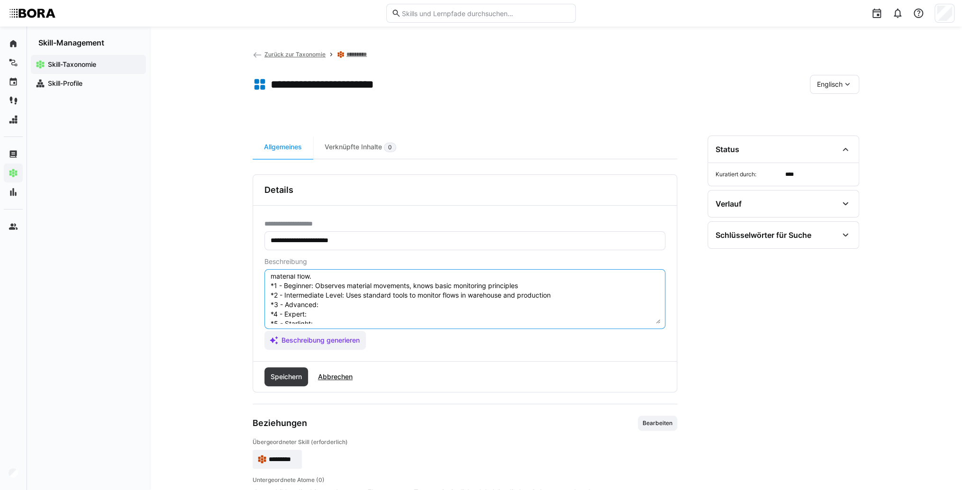
scroll to position [46, 0]
click at [367, 289] on textarea "Material Flow Monitoring refers to the skill of overseeing and optimizing the e…" at bounding box center [465, 298] width 391 height 49
click at [330, 288] on textarea "Material Flow Monitoring refers to the skill of overseeing and optimizing the e…" at bounding box center [465, 298] width 391 height 49
click at [323, 300] on textarea "Material Flow Monitoring refers to the skill of overseeing and optimizing the e…" at bounding box center [465, 298] width 391 height 49
click at [320, 301] on textarea "Material Flow Monitoring refers to the skill of overseeing and optimizing the e…" at bounding box center [465, 298] width 391 height 49
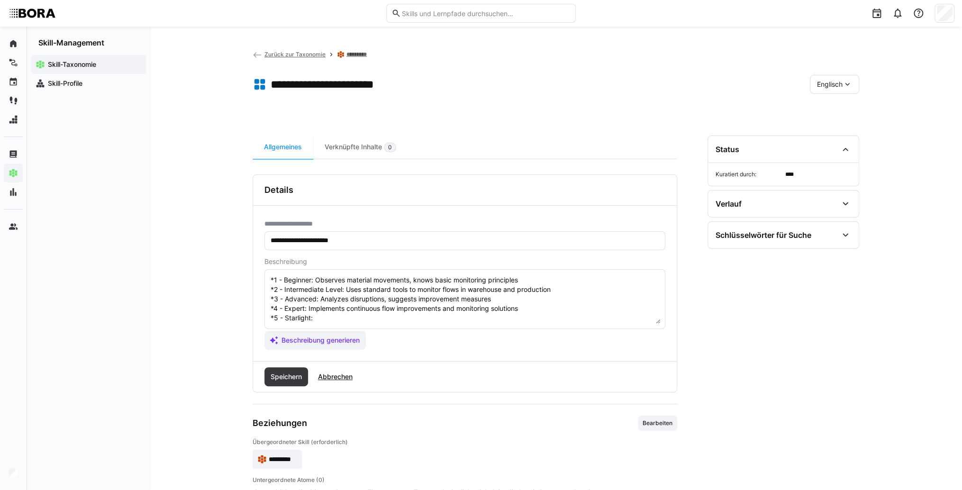
click at [324, 310] on textarea "Material Flow Monitoring refers to the skill of overseeing and optimizing the e…" at bounding box center [465, 298] width 391 height 49
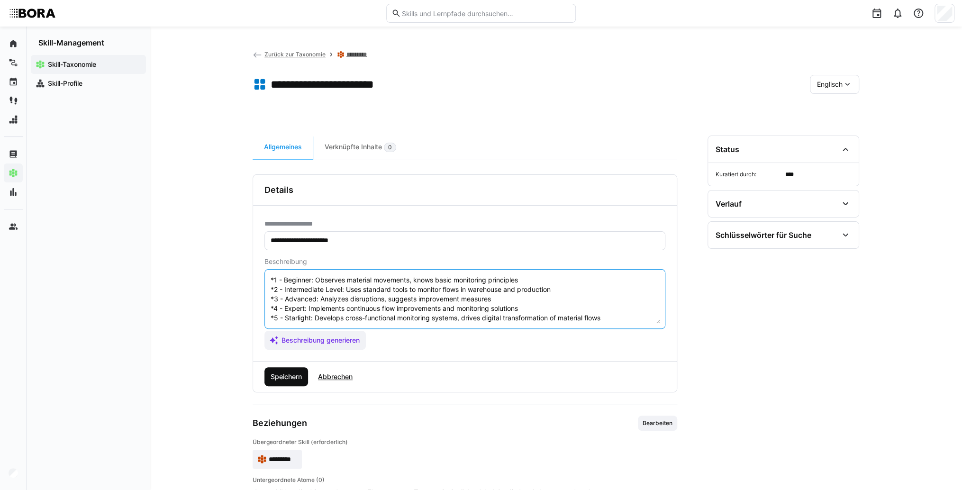
type textarea "Material Flow Monitoring refers to the skill of overseeing and optimizing the e…"
click at [292, 369] on span "Speichern" at bounding box center [287, 376] width 44 height 19
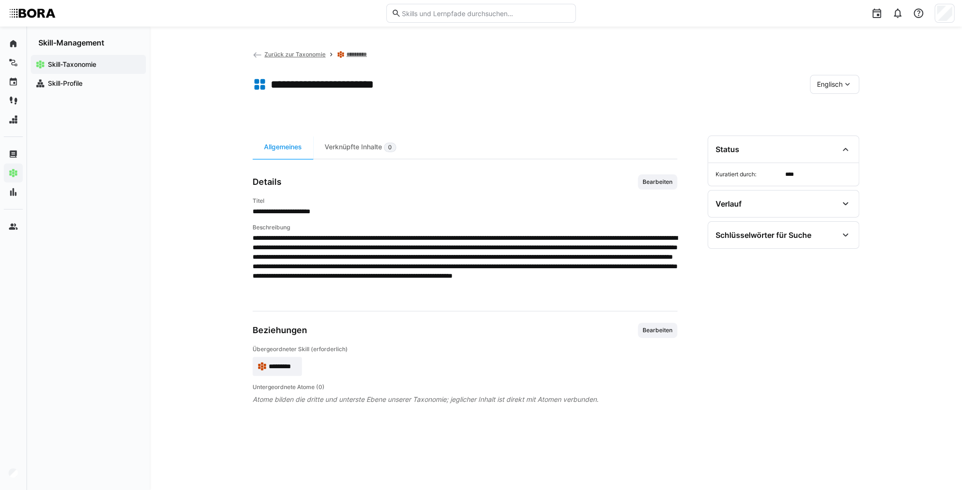
click at [296, 362] on span "*********" at bounding box center [283, 366] width 28 height 9
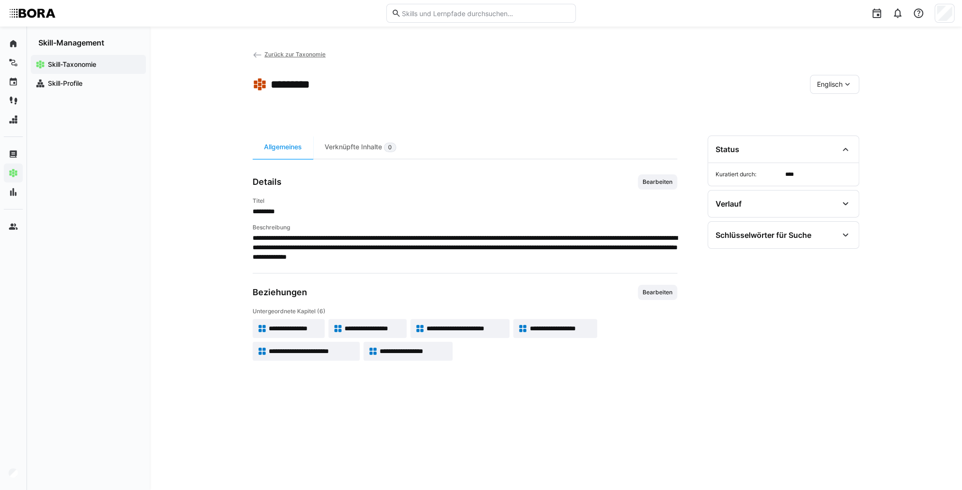
click at [553, 325] on span "**********" at bounding box center [561, 328] width 63 height 9
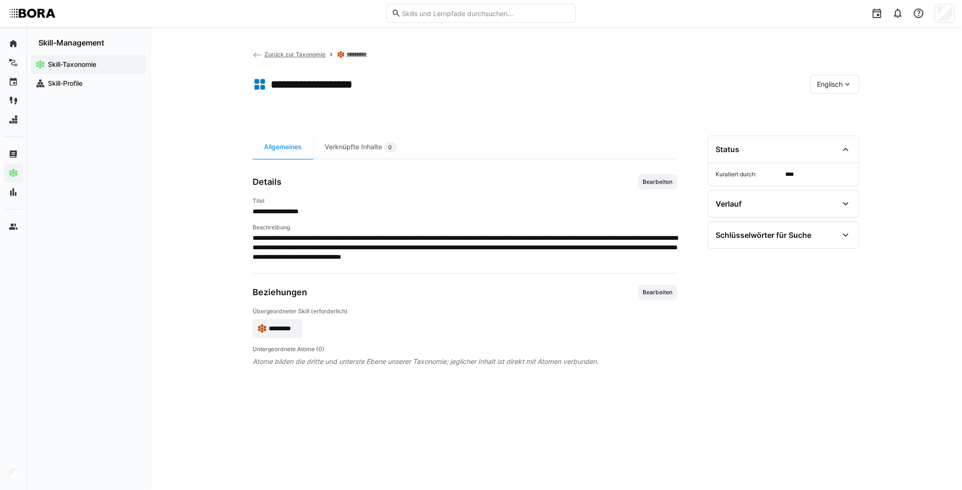
click at [823, 86] on span "Englisch" at bounding box center [830, 84] width 26 height 9
click at [814, 114] on div "Deutsch" at bounding box center [835, 110] width 50 height 20
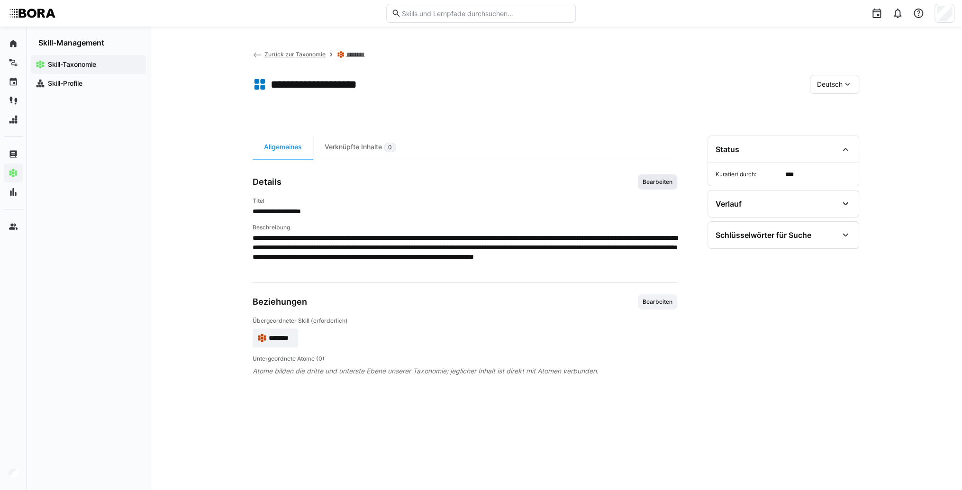
click at [650, 177] on span "Bearbeiten" at bounding box center [657, 181] width 39 height 15
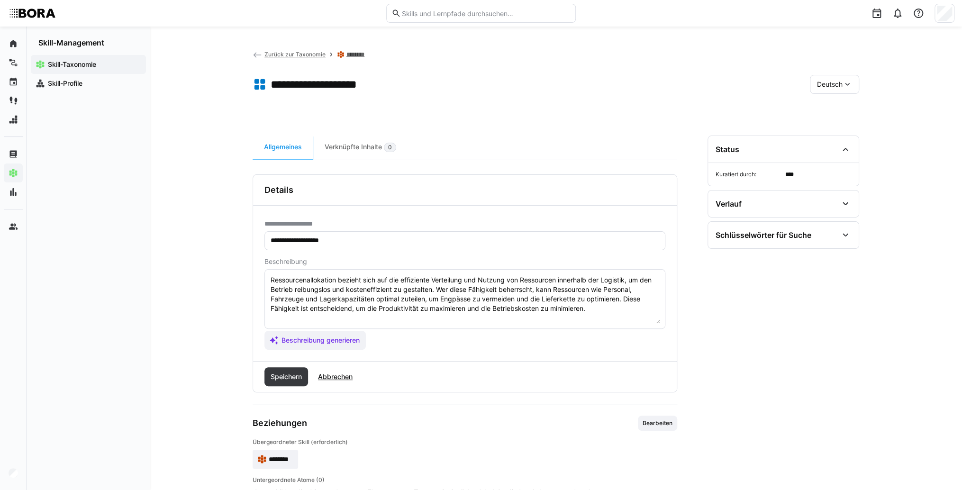
click at [616, 310] on textarea "Ressourcenallokation bezieht sich auf die effiziente Verteilung und Nutzung von…" at bounding box center [465, 298] width 391 height 49
click at [327, 318] on textarea "Ressourcenallokation bezieht sich auf die effiziente Verteilung und Nutzung von…" at bounding box center [465, 298] width 391 height 49
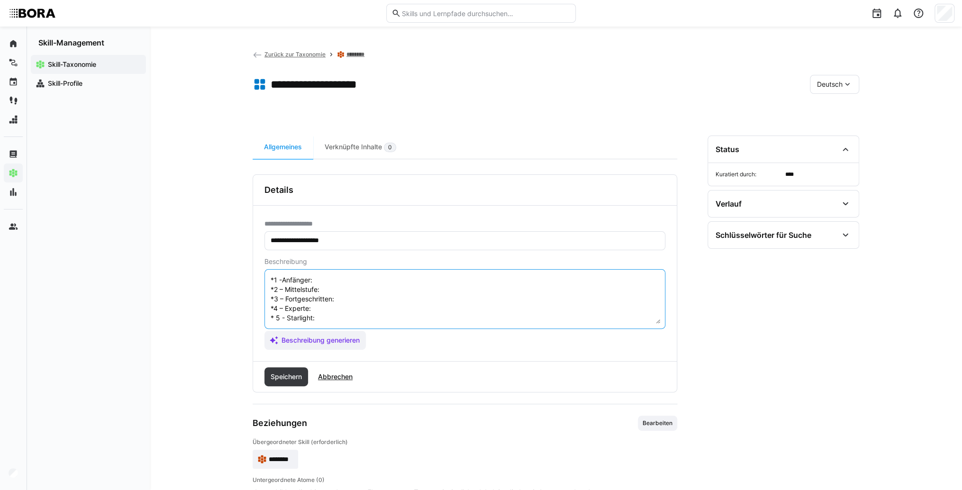
scroll to position [8, 0]
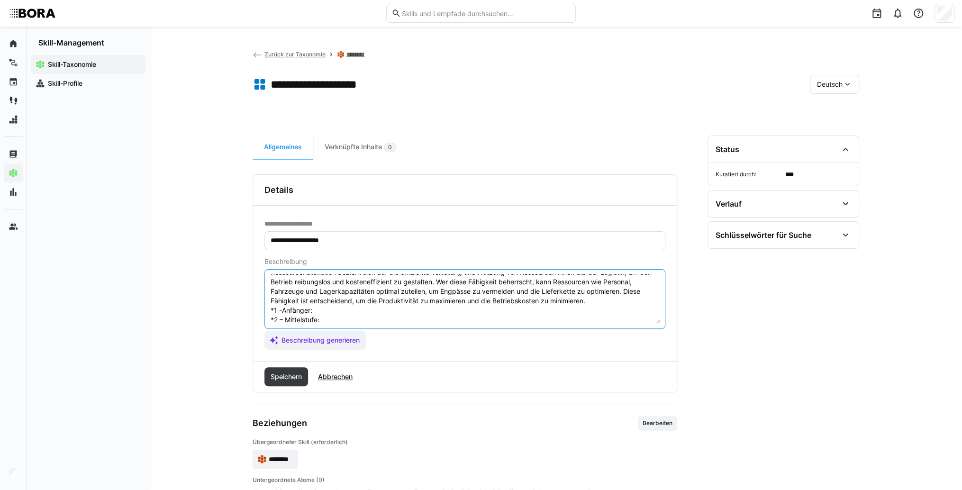
click at [330, 308] on textarea "Ressourcenallokation bezieht sich auf die effiziente Verteilung und Nutzung von…" at bounding box center [465, 298] width 391 height 49
click at [388, 305] on textarea "Ressourcenallokation bezieht sich auf die effiziente Verteilung und Nutzung von…" at bounding box center [465, 298] width 391 height 49
click at [353, 312] on textarea "Ressourcenallokation bezieht sich auf die effiziente Verteilung und Nutzung von…" at bounding box center [465, 298] width 391 height 49
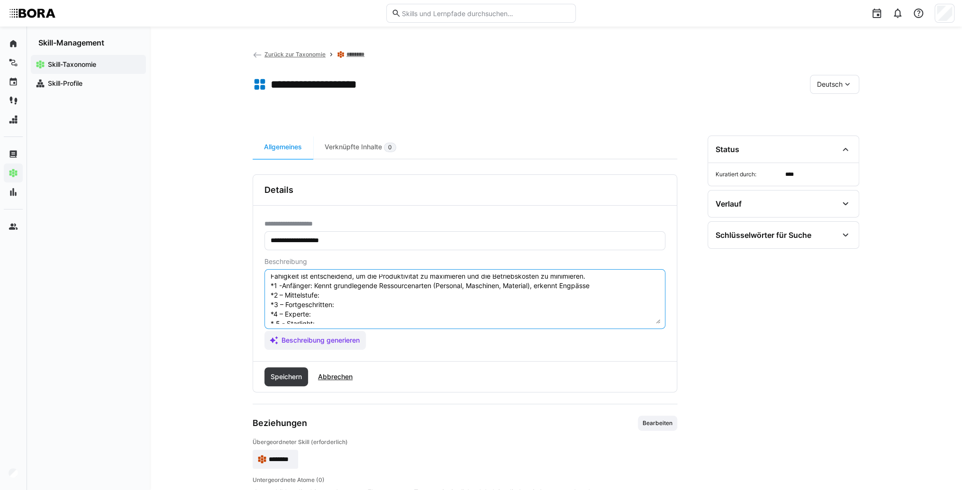
scroll to position [46, 0]
click at [330, 279] on textarea "Ressourcenallokation bezieht sich auf die effiziente Verteilung und Nutzung von…" at bounding box center [465, 298] width 391 height 49
click at [362, 280] on textarea "Ressourcenallokation bezieht sich auf die effiziente Verteilung und Nutzung von…" at bounding box center [465, 298] width 391 height 49
click at [355, 292] on textarea "Ressourcenallokation bezieht sich auf die effiziente Verteilung und Nutzung von…" at bounding box center [465, 298] width 391 height 49
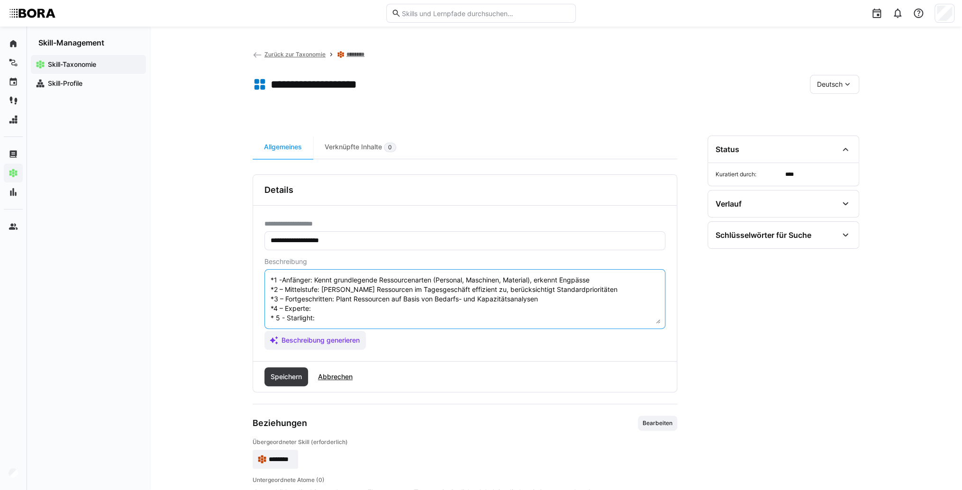
click at [347, 300] on textarea "Ressourcenallokation bezieht sich auf die effiziente Verteilung und Nutzung von…" at bounding box center [465, 298] width 391 height 49
click at [340, 305] on textarea "Ressourcenallokation bezieht sich auf die effiziente Verteilung und Nutzung von…" at bounding box center [465, 298] width 391 height 49
click at [332, 309] on textarea "Ressourcenallokation bezieht sich auf die effiziente Verteilung und Nutzung von…" at bounding box center [465, 298] width 391 height 49
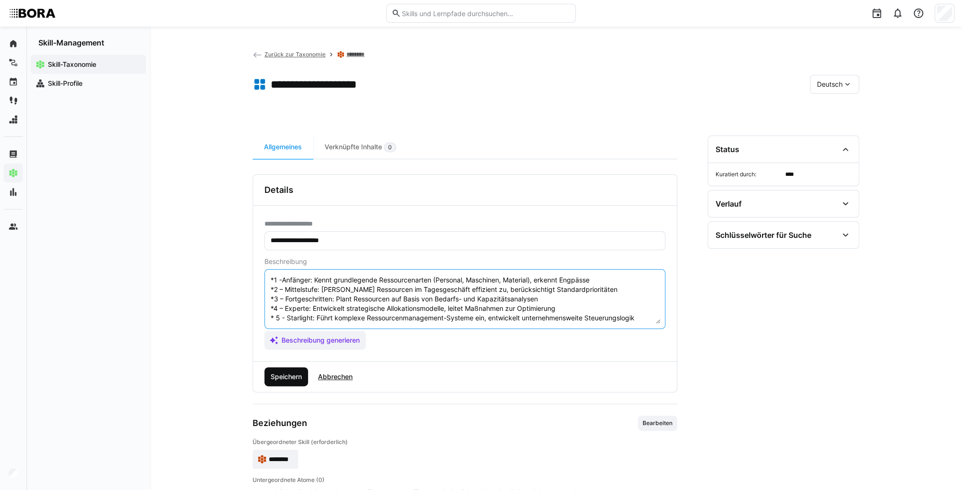
type textarea "Ressourcenallokation bezieht sich auf die effiziente Verteilung und Nutzung von…"
click at [288, 367] on span "Speichern" at bounding box center [287, 376] width 44 height 19
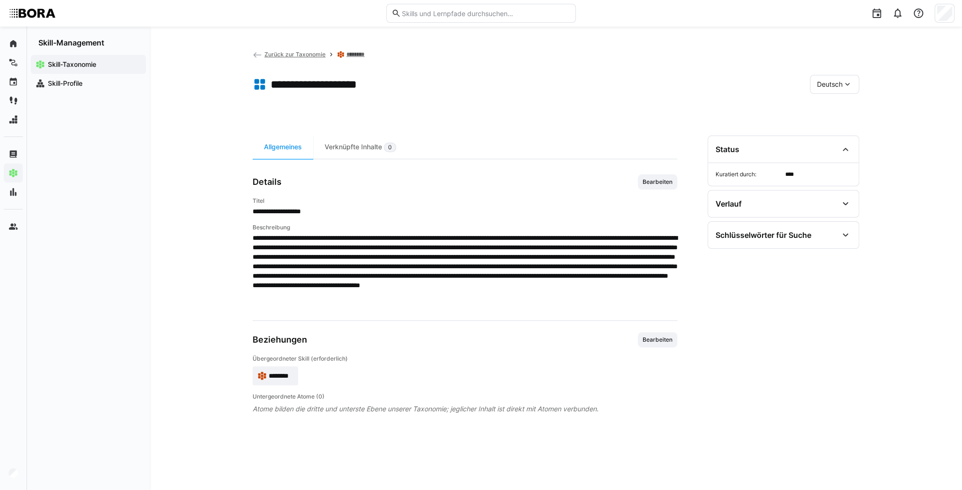
click at [841, 91] on div "Deutsch" at bounding box center [834, 84] width 49 height 19
click at [838, 126] on span "Englisch" at bounding box center [830, 129] width 26 height 9
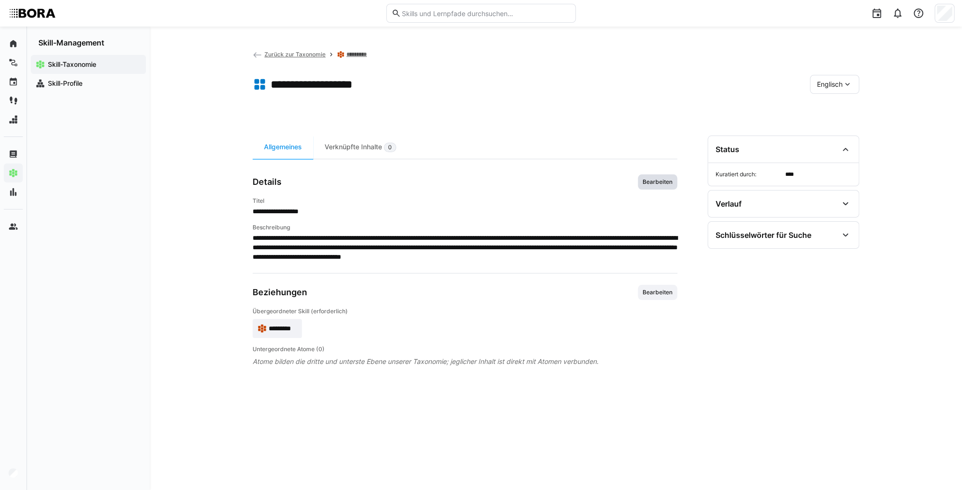
click at [660, 184] on span "Bearbeiten" at bounding box center [658, 182] width 32 height 8
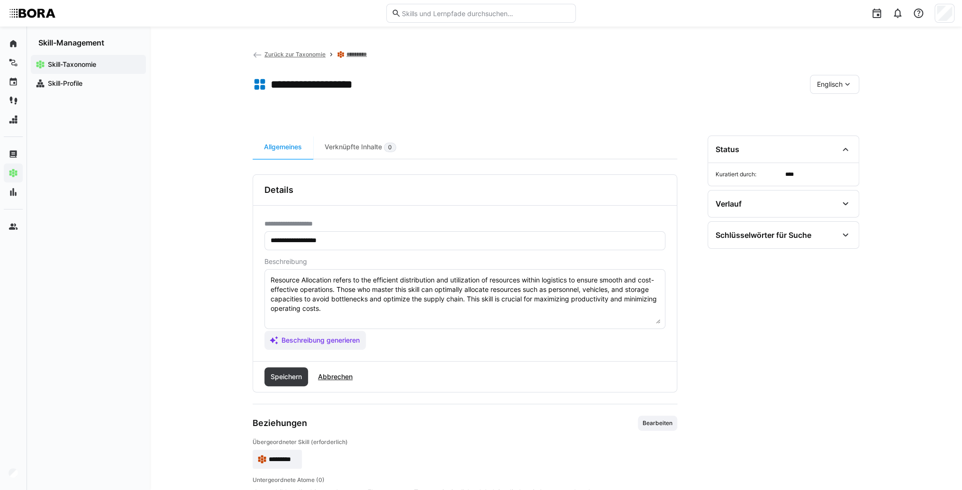
click at [575, 294] on textarea "Resource Allocation refers to the efficient distribution and utilization of res…" at bounding box center [465, 298] width 391 height 49
click at [569, 310] on textarea "Resource Allocation refers to the efficient distribution and utilization of res…" at bounding box center [465, 298] width 391 height 49
click at [377, 320] on textarea "Resource Allocation refers to the efficient distribution and utilization of res…" at bounding box center [465, 298] width 391 height 49
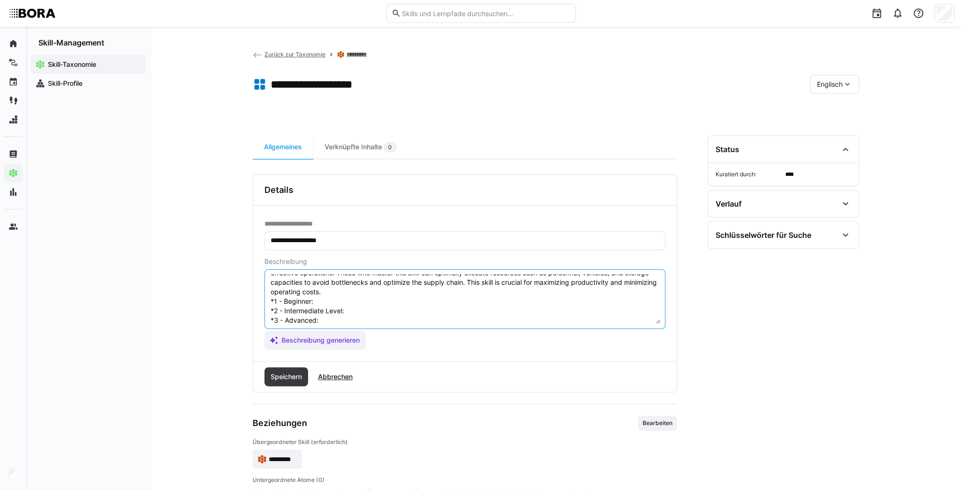
scroll to position [8, 0]
click at [374, 312] on textarea "Resource Allocation refers to the efficient distribution and utilization of res…" at bounding box center [465, 298] width 391 height 49
click at [413, 311] on textarea "Resource Allocation refers to the efficient distribution and utilization of res…" at bounding box center [465, 298] width 391 height 49
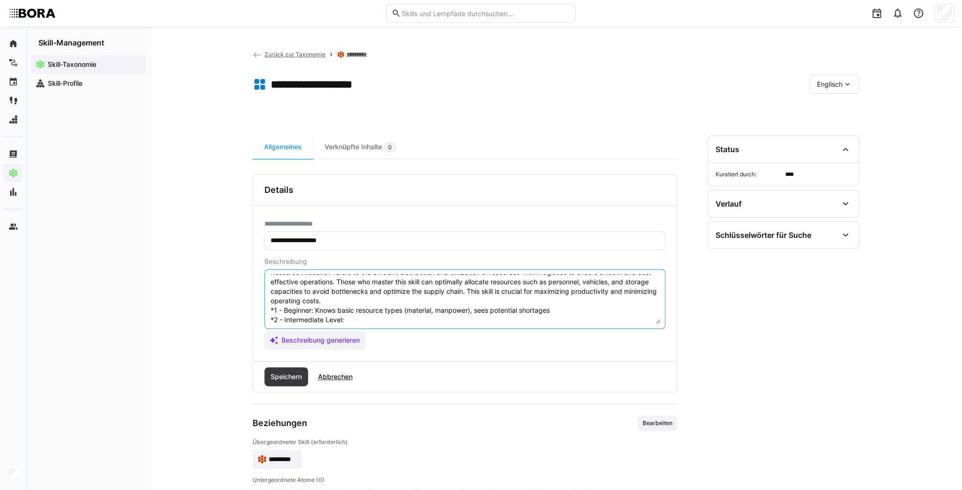
click at [362, 319] on textarea "Resource Allocation refers to the efficient distribution and utilization of res…" at bounding box center [465, 298] width 391 height 49
click at [396, 318] on textarea "Resource Allocation refers to the efficient distribution and utilization of res…" at bounding box center [465, 298] width 391 height 49
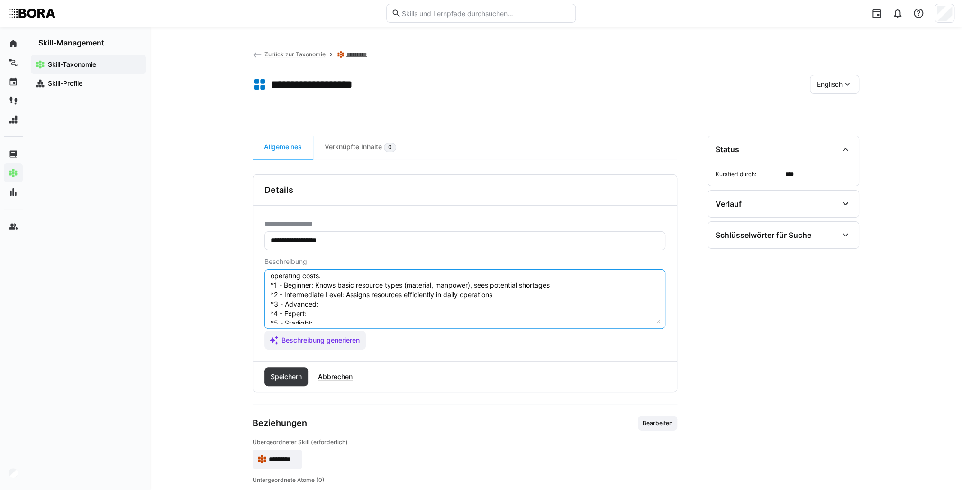
scroll to position [46, 0]
click at [370, 292] on textarea "Resource Allocation refers to the efficient distribution and utilization of res…" at bounding box center [465, 298] width 391 height 49
click at [379, 288] on textarea "Resource Allocation refers to the efficient distribution and utilization of res…" at bounding box center [465, 298] width 391 height 49
click at [350, 298] on textarea "Resource Allocation refers to the efficient distribution and utilization of res…" at bounding box center [465, 298] width 391 height 49
click at [325, 301] on textarea "Resource Allocation refers to the efficient distribution and utilization of res…" at bounding box center [465, 298] width 391 height 49
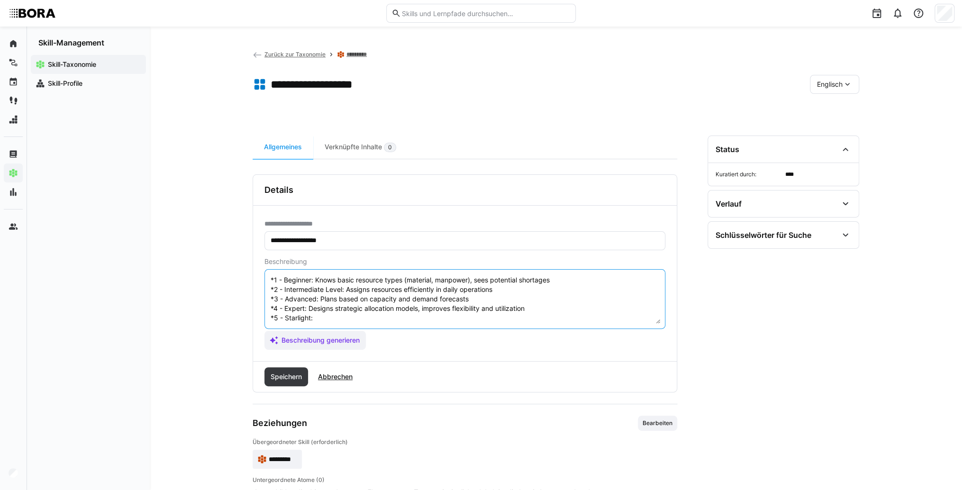
click at [328, 309] on textarea "Resource Allocation refers to the efficient distribution and utilization of res…" at bounding box center [465, 298] width 391 height 49
type textarea "Resource Allocation refers to the efficient distribution and utilization of res…"
click at [297, 377] on span "Speichern" at bounding box center [286, 376] width 34 height 9
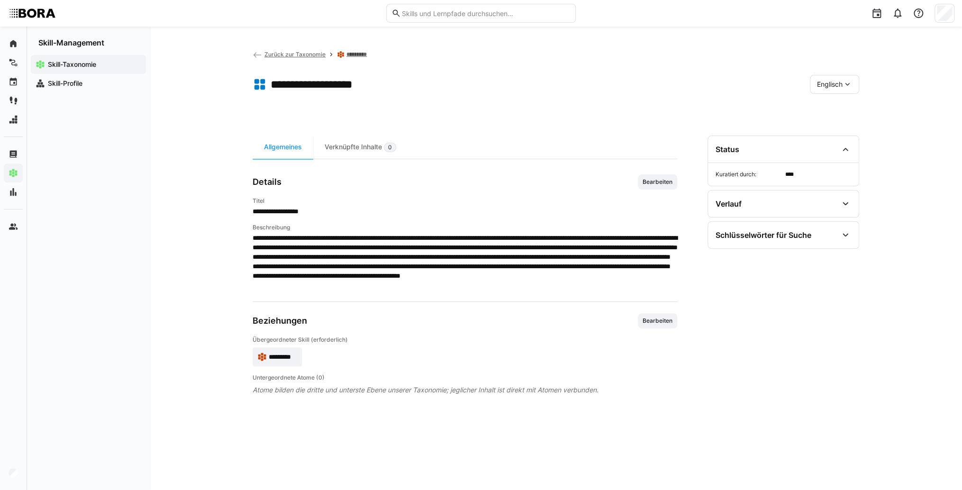
click at [287, 357] on span "*********" at bounding box center [283, 356] width 28 height 9
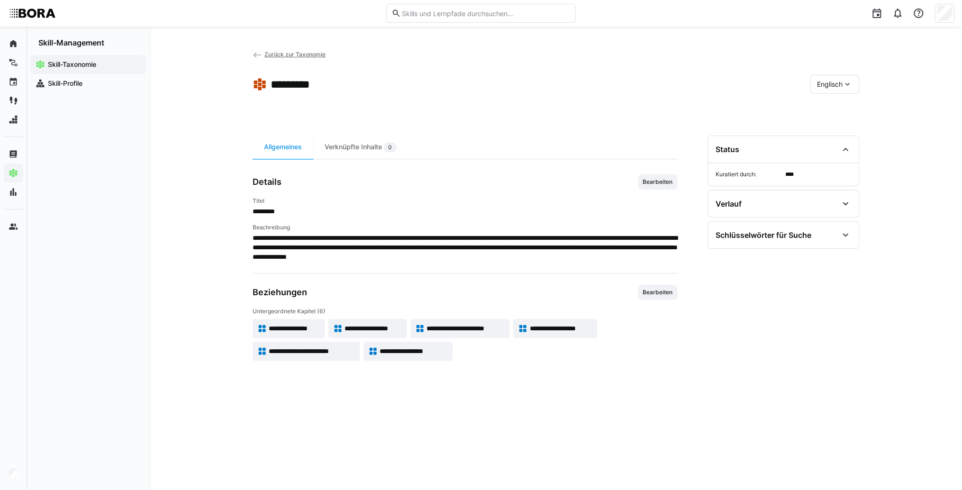
click at [845, 78] on div "Englisch" at bounding box center [834, 84] width 49 height 19
click at [843, 98] on div "Deutsch Englisch" at bounding box center [835, 119] width 50 height 47
click at [839, 110] on span "Deutsch" at bounding box center [830, 109] width 26 height 9
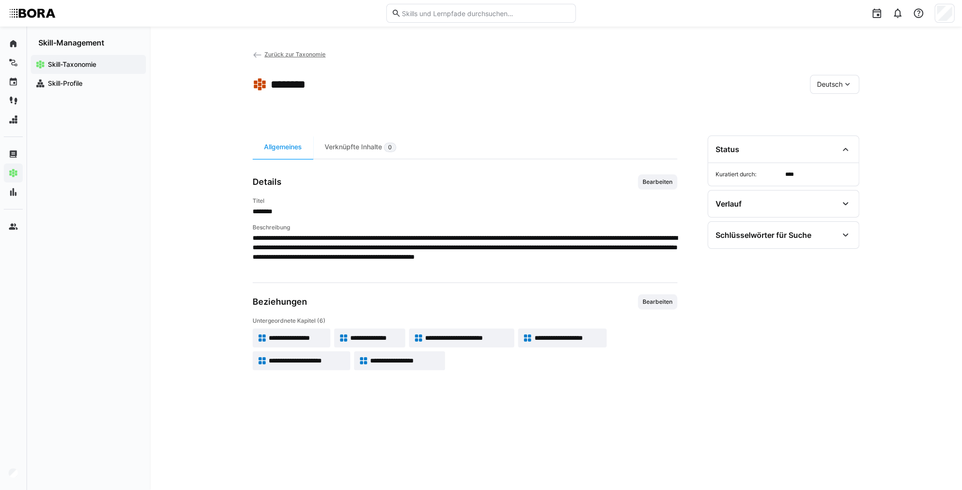
click at [306, 357] on span "**********" at bounding box center [307, 360] width 77 height 9
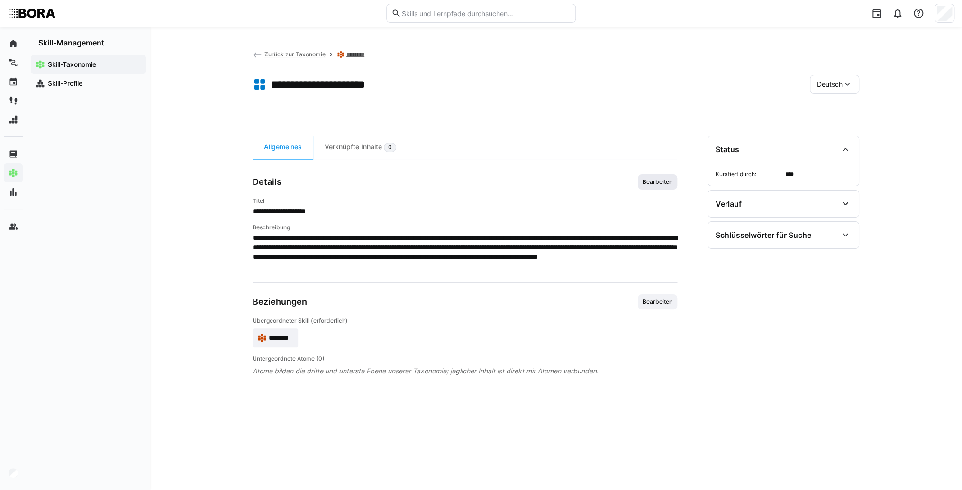
click at [659, 182] on span "Bearbeiten" at bounding box center [658, 182] width 32 height 8
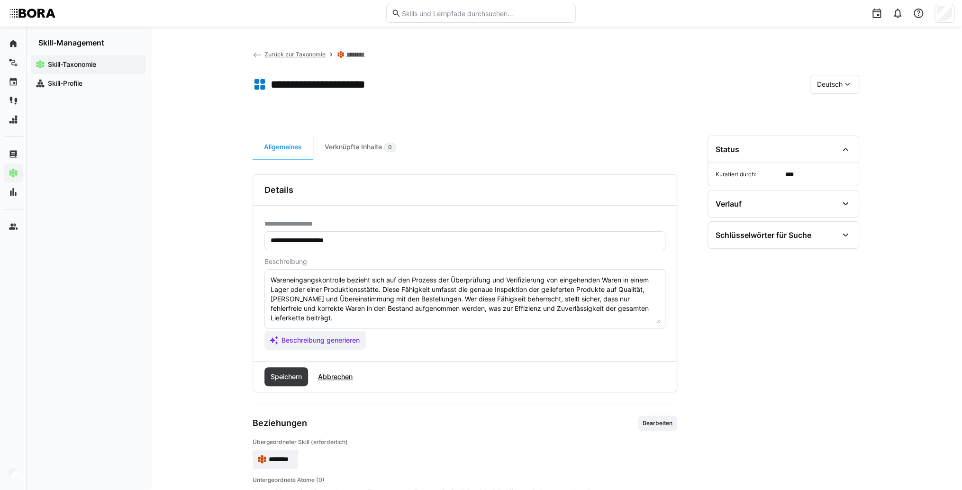
click at [568, 307] on textarea "Wareneingangskontrolle bezieht sich auf den Prozess der Überprüfung und Verifiz…" at bounding box center [465, 298] width 391 height 49
click at [548, 313] on textarea "Wareneingangskontrolle bezieht sich auf den Prozess der Überprüfung und Verifiz…" at bounding box center [465, 298] width 391 height 49
click at [278, 319] on textarea "Wareneingangskontrolle bezieht sich auf den Prozess der Überprüfung und Verifiz…" at bounding box center [465, 298] width 391 height 49
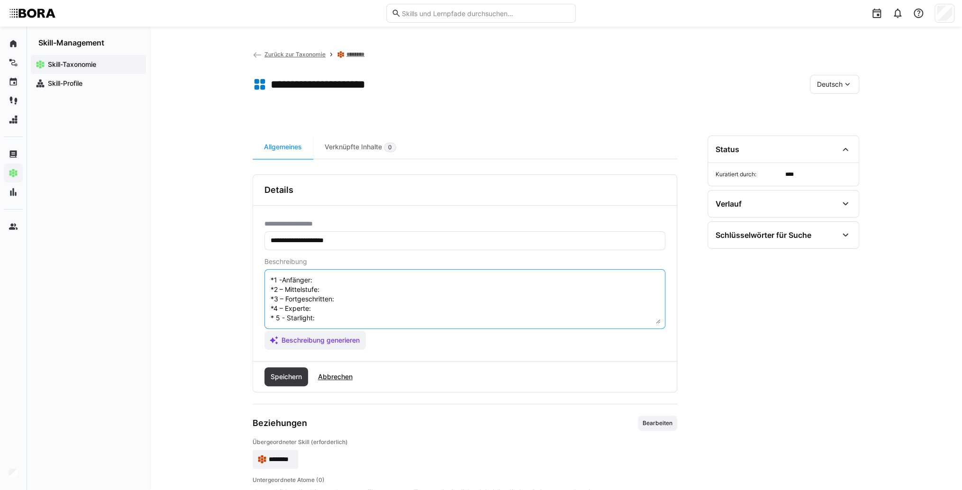
scroll to position [17, 0]
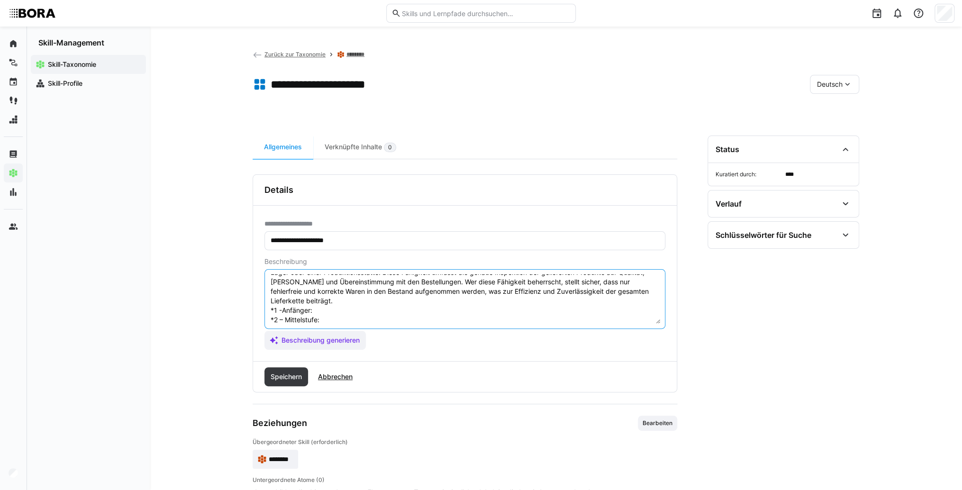
click at [332, 307] on textarea "Wareneingangskontrolle bezieht sich auf den Prozess der Überprüfung und Verifiz…" at bounding box center [465, 298] width 391 height 49
click at [354, 300] on textarea "Wareneingangskontrolle bezieht sich auf den Prozess der Überprüfung und Verifiz…" at bounding box center [465, 298] width 391 height 49
click at [345, 310] on textarea "Wareneingangskontrolle bezieht sich auf den Prozess der Überprüfung und Verifiz…" at bounding box center [465, 298] width 391 height 49
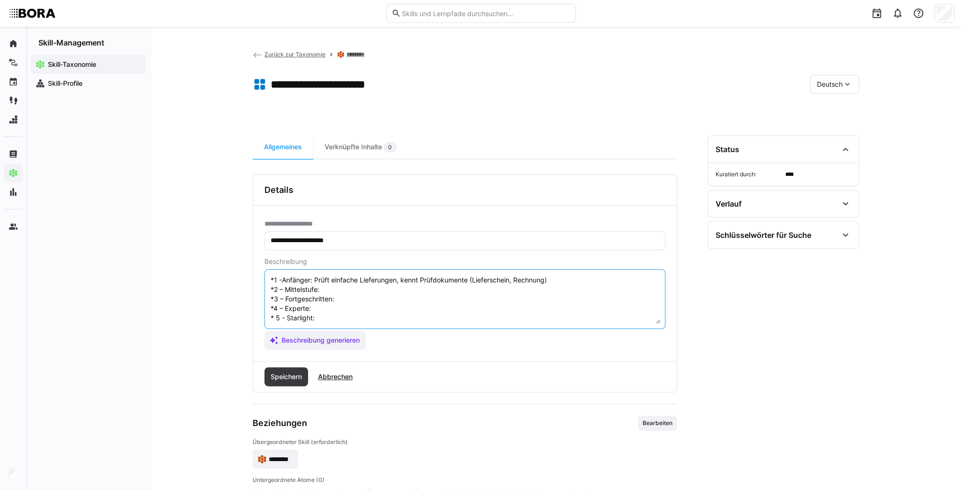
click at [324, 283] on textarea "Wareneingangskontrolle bezieht sich auf den Prozess der Überprüfung und Verifiz…" at bounding box center [465, 298] width 391 height 49
click at [359, 277] on textarea "Wareneingangskontrolle bezieht sich auf den Prozess der Überprüfung und Verifiz…" at bounding box center [465, 298] width 391 height 49
click at [370, 293] on textarea "Wareneingangskontrolle bezieht sich auf den Prozess der Überprüfung und Verifiz…" at bounding box center [465, 298] width 391 height 49
click at [372, 293] on textarea "Wareneingangskontrolle bezieht sich auf den Prozess der Überprüfung und Verifiz…" at bounding box center [465, 298] width 391 height 49
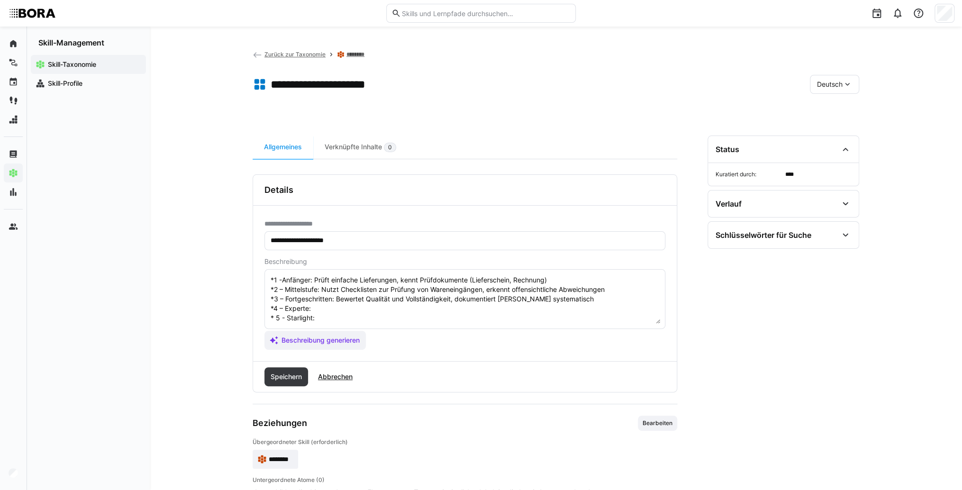
click at [391, 302] on textarea "Wareneingangskontrolle bezieht sich auf den Prozess der Überprüfung und Verifiz…" at bounding box center [465, 298] width 391 height 49
click at [333, 315] on textarea "Wareneingangskontrolle bezieht sich auf den Prozess der Überprüfung und Verifiz…" at bounding box center [465, 298] width 391 height 49
click at [329, 309] on textarea "Wareneingangskontrolle bezieht sich auf den Prozess der Überprüfung und Verifiz…" at bounding box center [465, 298] width 391 height 49
click at [327, 307] on textarea "Wareneingangskontrolle bezieht sich auf den Prozess der Überprüfung und Verifiz…" at bounding box center [465, 298] width 391 height 49
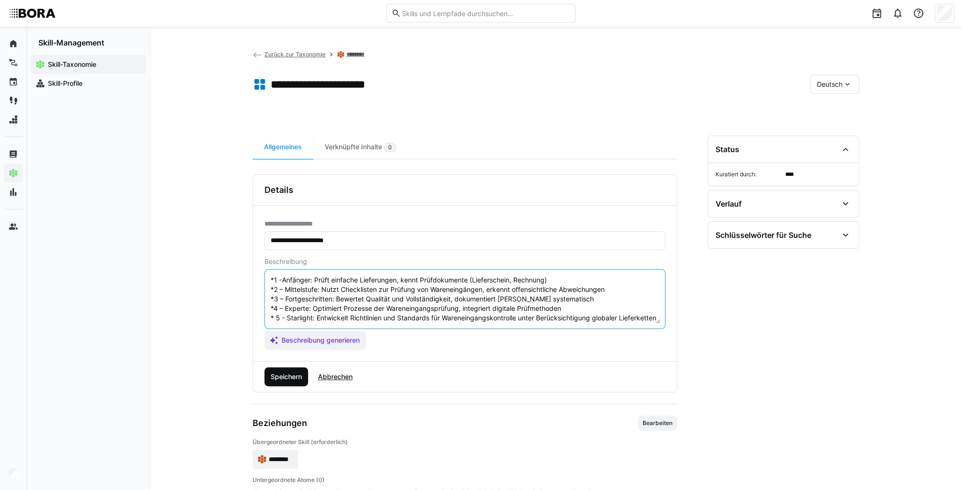
type textarea "Wareneingangskontrolle bezieht sich auf den Prozess der Überprüfung und Verifiz…"
click at [279, 367] on span "Speichern" at bounding box center [287, 376] width 44 height 19
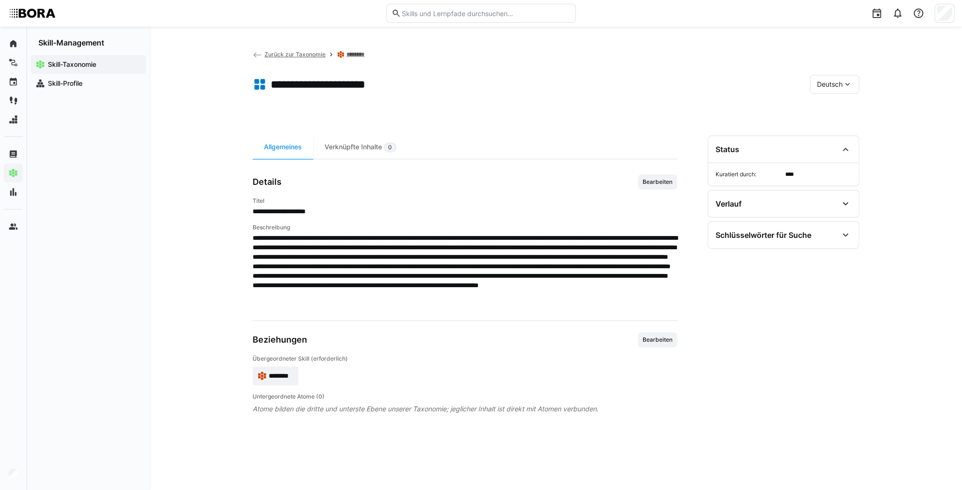
click at [823, 71] on app-toolbar "**********" at bounding box center [556, 86] width 607 height 38
click at [828, 83] on span "Deutsch" at bounding box center [830, 84] width 26 height 9
click at [842, 155] on div "Status" at bounding box center [783, 149] width 151 height 27
click at [652, 184] on span "Bearbeiten" at bounding box center [658, 182] width 32 height 8
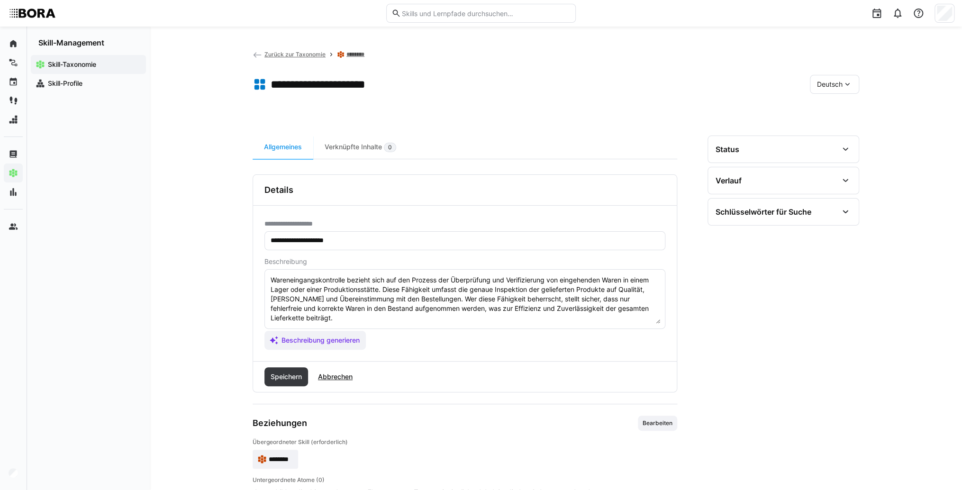
click at [597, 323] on eds-input "Wareneingangskontrolle bezieht sich auf den Prozess der Überprüfung und Verifiz…" at bounding box center [465, 299] width 401 height 60
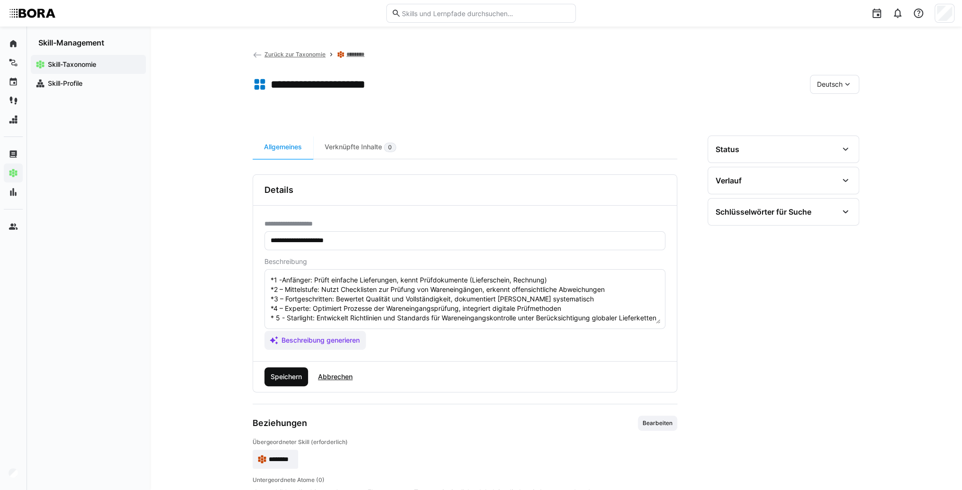
click at [276, 377] on span "Speichern" at bounding box center [286, 376] width 34 height 9
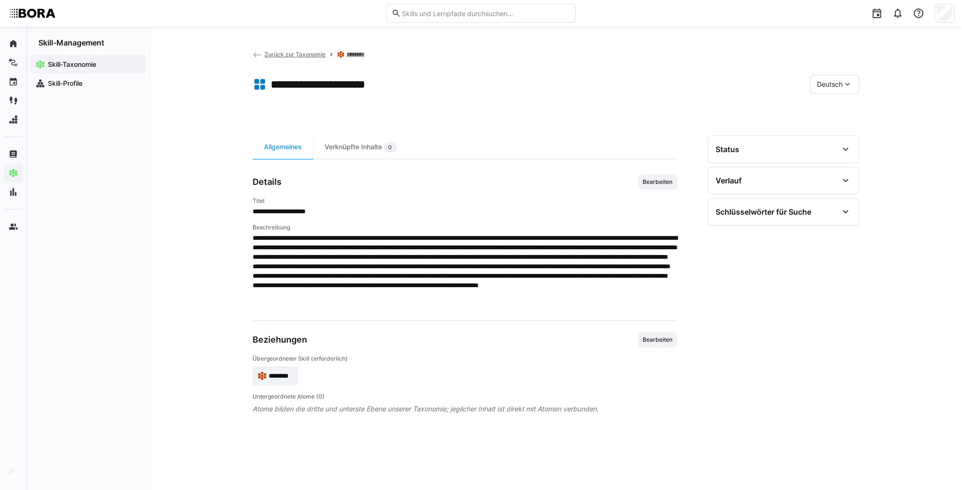
click at [846, 85] on eds-icon at bounding box center [847, 84] width 9 height 9
click at [843, 128] on span "Englisch" at bounding box center [830, 129] width 26 height 9
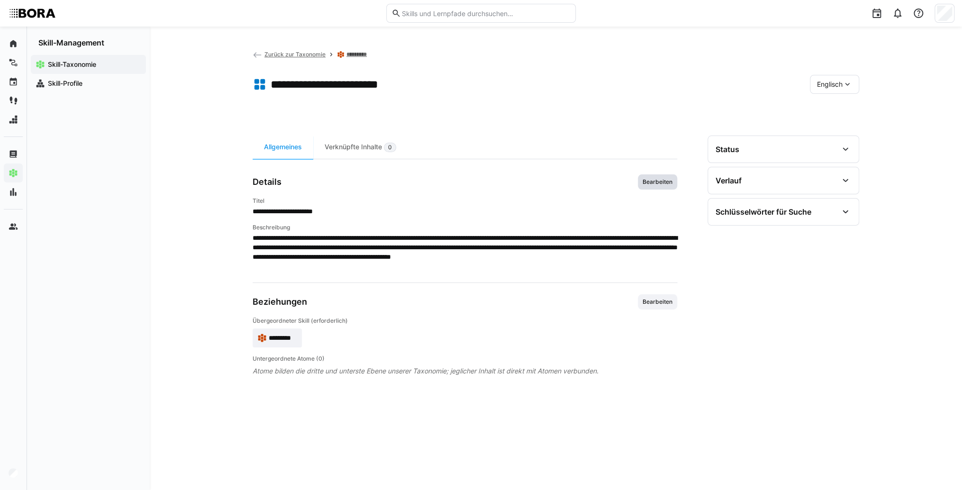
click at [650, 183] on span "Bearbeiten" at bounding box center [658, 182] width 32 height 8
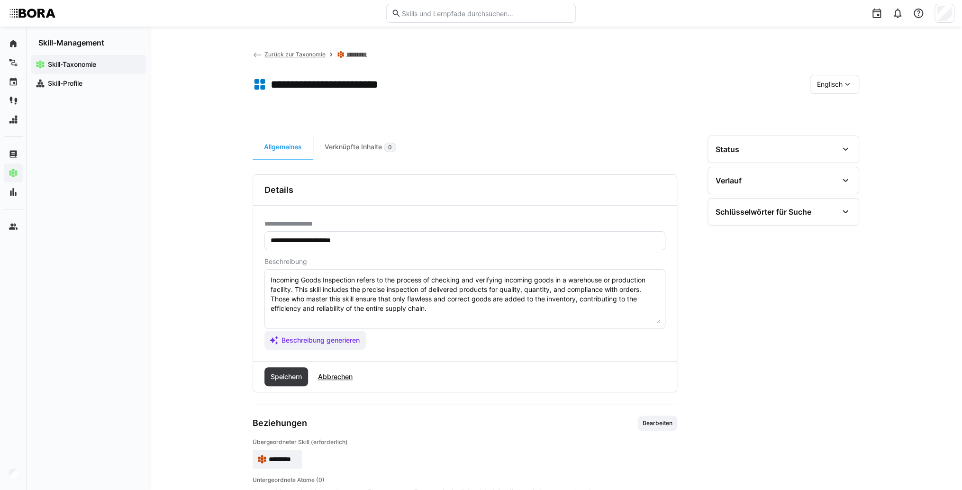
click at [562, 320] on textarea "Incoming Goods Inspection refers to the process of checking and verifying incom…" at bounding box center [465, 298] width 391 height 49
click at [455, 317] on textarea "Incoming Goods Inspection refers to the process of checking and verifying incom…" at bounding box center [465, 298] width 391 height 49
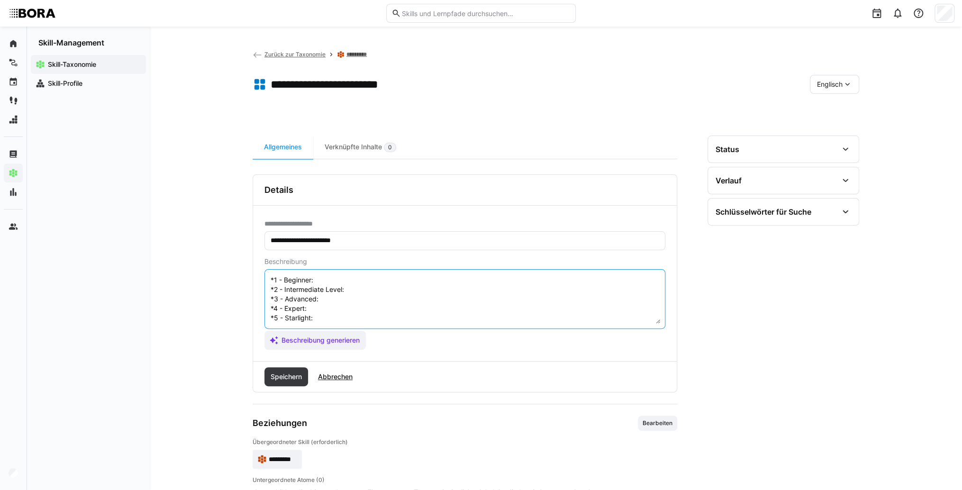
scroll to position [8, 0]
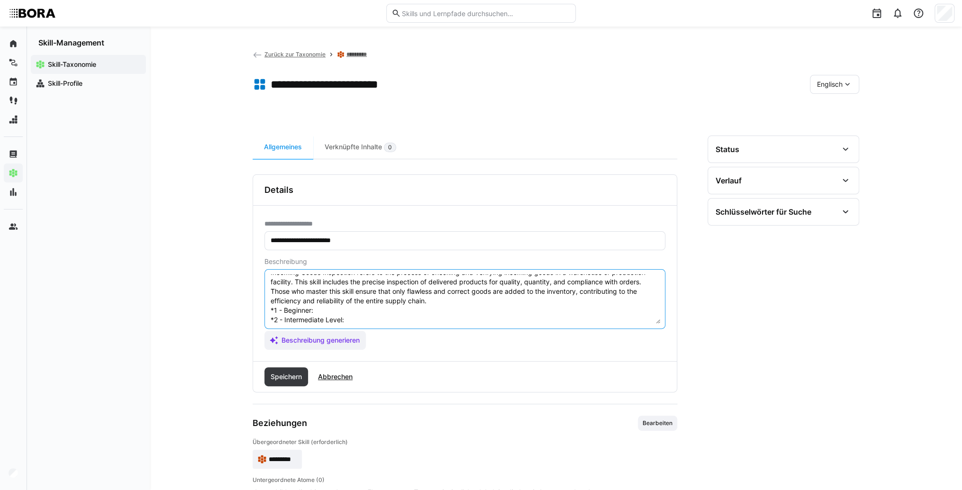
click at [396, 314] on textarea "Incoming Goods Inspection refers to the process of checking and verifying incom…" at bounding box center [465, 298] width 391 height 49
click at [385, 310] on textarea "Incoming Goods Inspection refers to the process of checking and verifying incom…" at bounding box center [465, 298] width 391 height 49
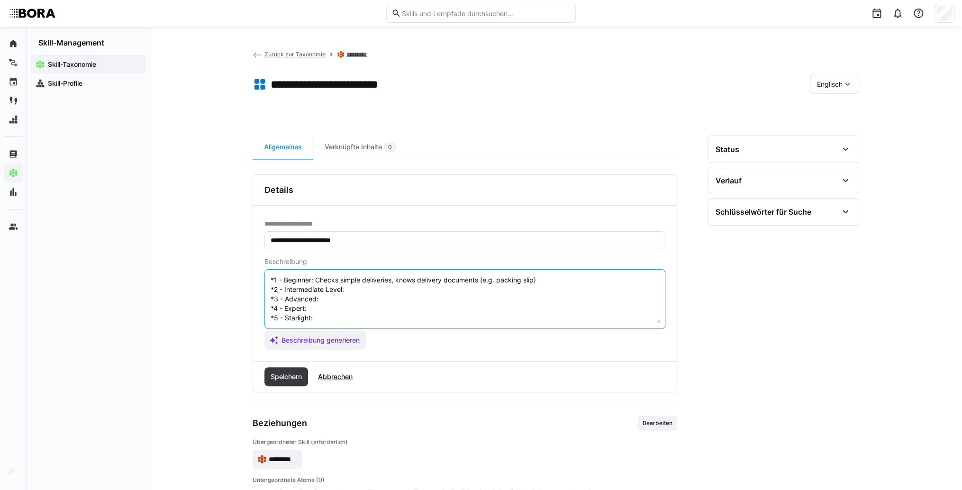
scroll to position [46, 0]
click at [379, 281] on textarea "Incoming Goods Inspection refers to the process of checking and verifying incom…" at bounding box center [465, 298] width 391 height 49
click at [361, 284] on textarea "Incoming Goods Inspection refers to the process of checking and verifying incom…" at bounding box center [465, 298] width 391 height 49
click at [353, 293] on textarea "Incoming Goods Inspection refers to the process of checking and verifying incom…" at bounding box center [465, 298] width 391 height 49
click at [369, 293] on textarea "Incoming Goods Inspection refers to the process of checking and verifying incom…" at bounding box center [465, 298] width 391 height 49
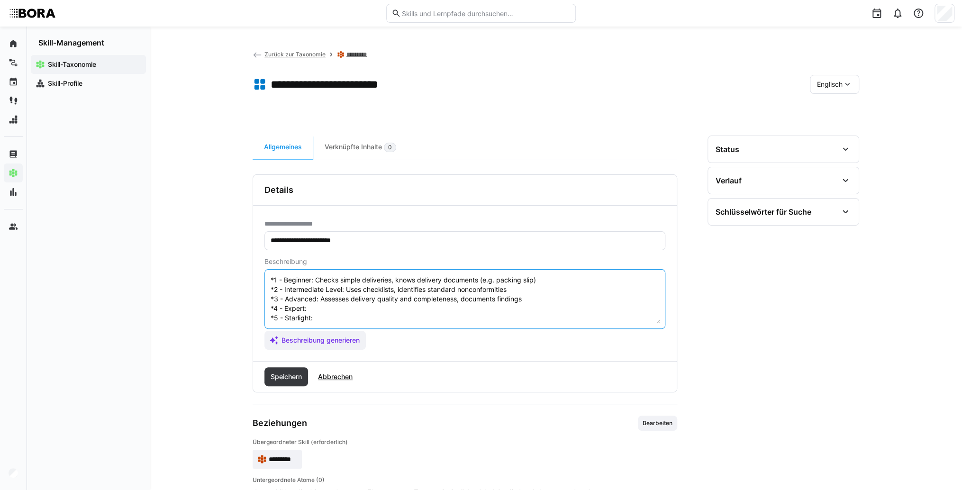
click at [348, 298] on textarea "Incoming Goods Inspection refers to the process of checking and verifying incom…" at bounding box center [465, 298] width 391 height 49
click at [338, 302] on textarea "Incoming Goods Inspection refers to the process of checking and verifying incom…" at bounding box center [465, 298] width 391 height 49
click at [324, 314] on textarea "Incoming Goods Inspection refers to the process of checking and verifying incom…" at bounding box center [465, 298] width 391 height 49
click at [375, 314] on textarea "Incoming Goods Inspection refers to the process of checking and verifying incom…" at bounding box center [465, 298] width 391 height 49
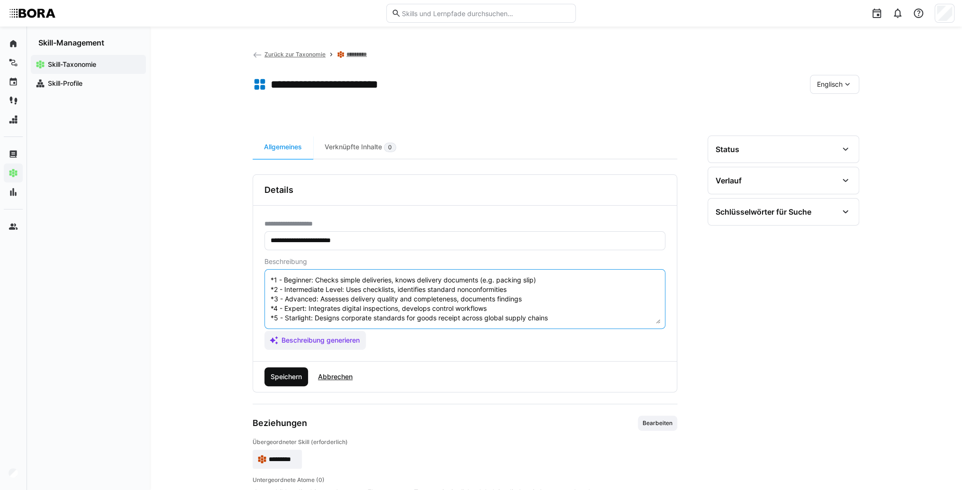
type textarea "Incoming Goods Inspection refers to the process of checking and verifying incom…"
click at [296, 379] on span "Speichern" at bounding box center [286, 376] width 34 height 9
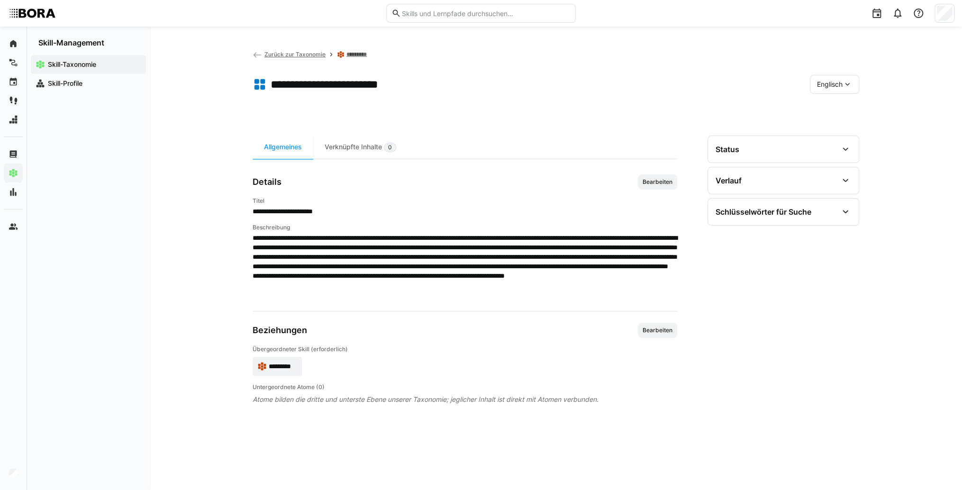
click at [843, 84] on eds-icon at bounding box center [847, 84] width 9 height 9
click at [842, 116] on div "Deutsch" at bounding box center [835, 110] width 50 height 20
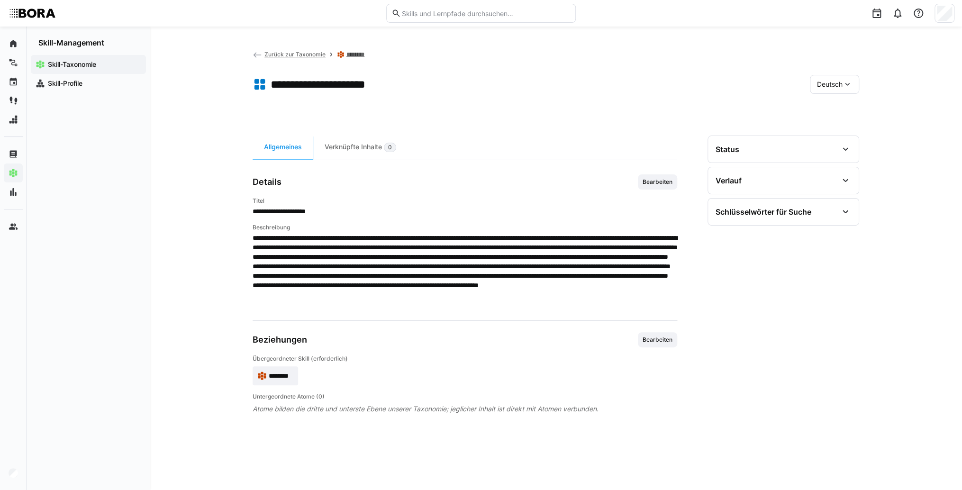
click at [270, 373] on span "********" at bounding box center [281, 375] width 25 height 9
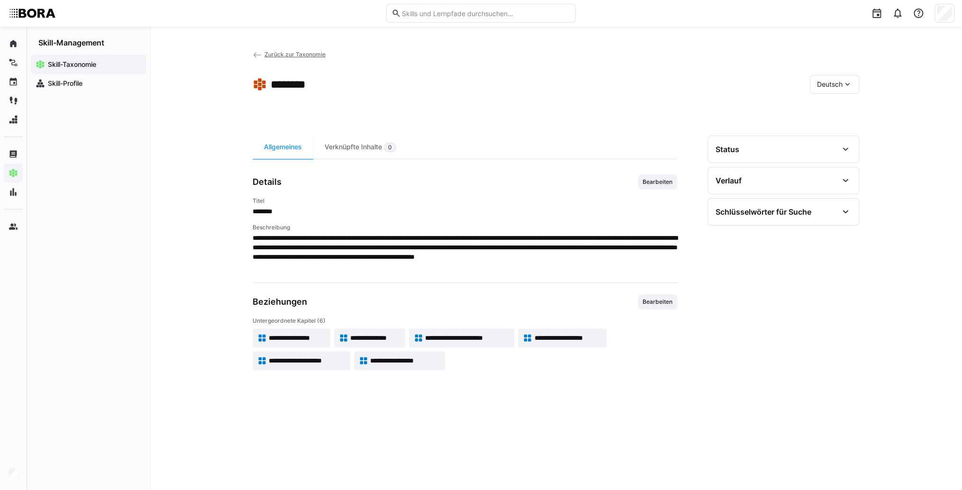
click at [430, 356] on span "**********" at bounding box center [405, 360] width 70 height 9
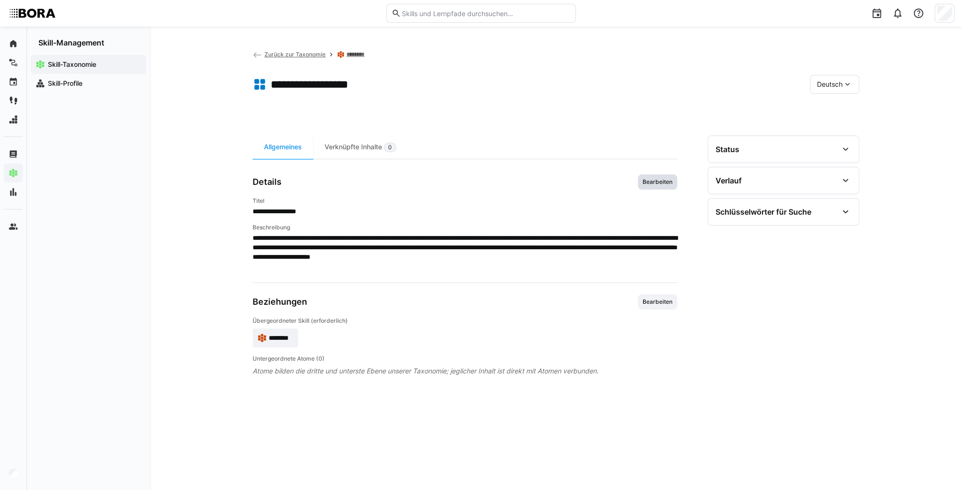
click at [643, 186] on span "Bearbeiten" at bounding box center [657, 181] width 39 height 15
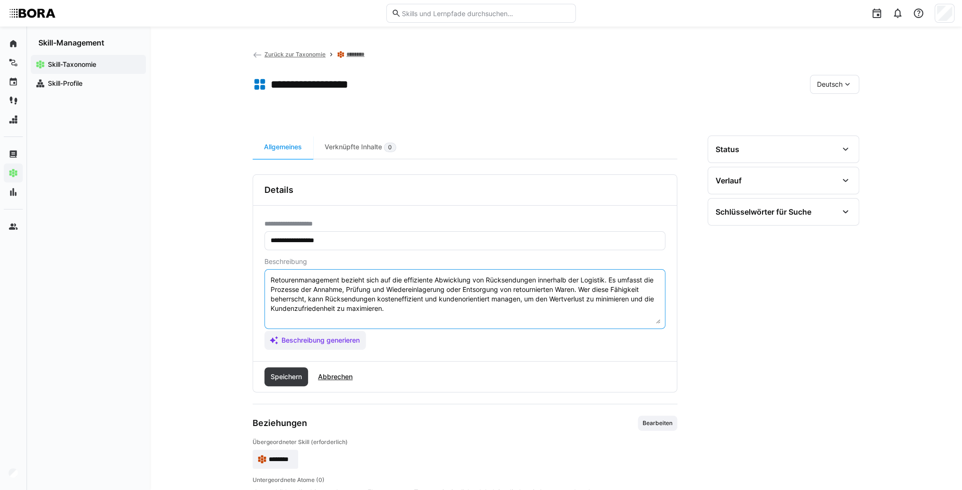
click at [524, 309] on textarea "Retourenmanagement bezieht sich auf die effiziente Abwicklung von Rücksendungen…" at bounding box center [465, 298] width 391 height 49
click at [294, 320] on textarea "Retourenmanagement bezieht sich auf die effiziente Abwicklung von Rücksendungen…" at bounding box center [465, 298] width 391 height 49
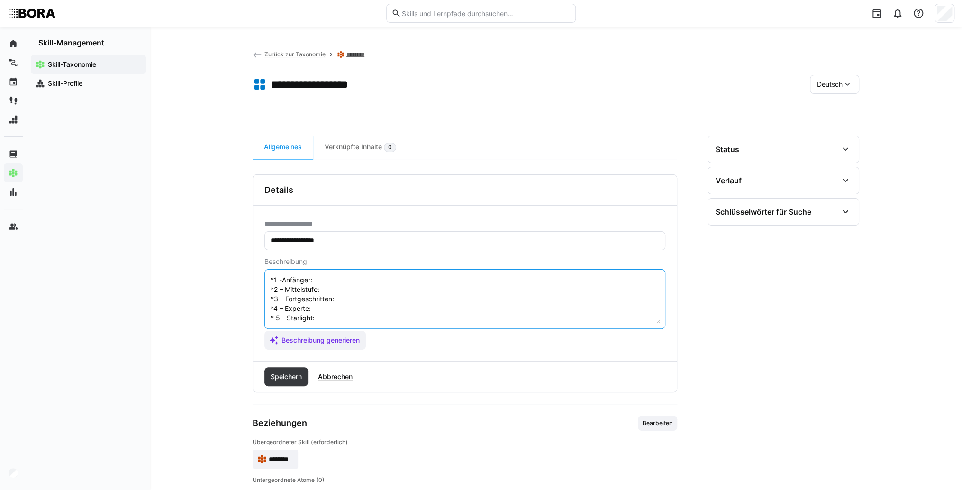
scroll to position [8, 0]
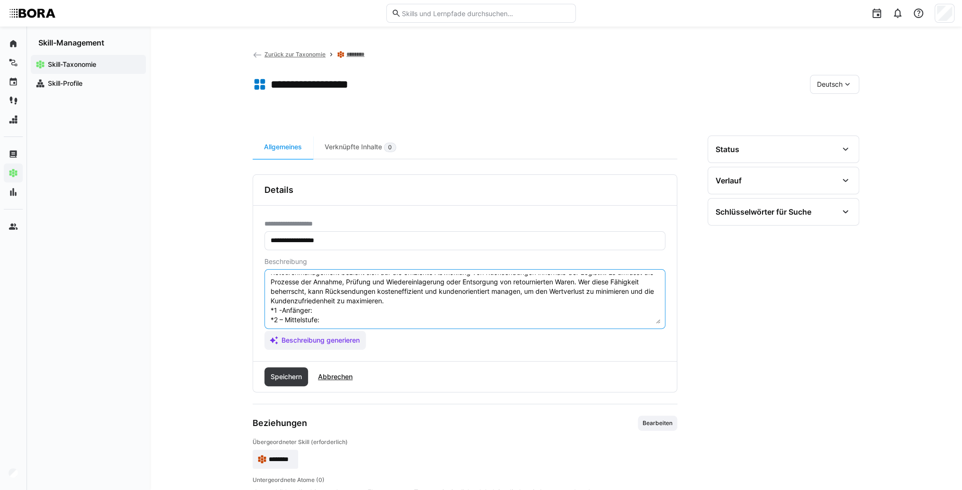
click at [324, 310] on textarea "Retourenmanagement bezieht sich auf die effiziente Abwicklung von Rücksendungen…" at bounding box center [465, 298] width 391 height 49
click at [338, 311] on textarea "Retourenmanagement bezieht sich auf die effiziente Abwicklung von Rücksendungen…" at bounding box center [465, 298] width 391 height 49
click at [343, 318] on textarea "Retourenmanagement bezieht sich auf die effiziente Abwicklung von Rücksendungen…" at bounding box center [465, 298] width 391 height 49
click at [360, 292] on textarea "Retourenmanagement bezieht sich auf die effiziente Abwicklung von Rücksendungen…" at bounding box center [465, 298] width 391 height 49
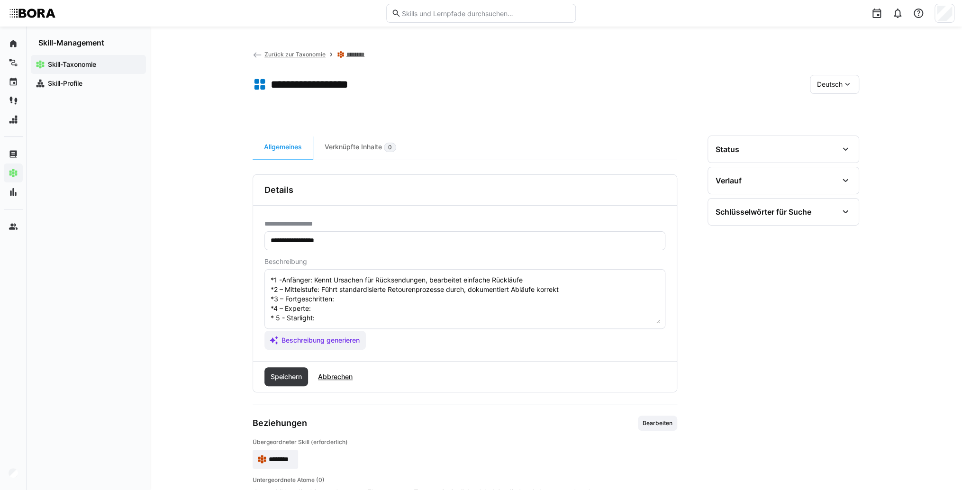
click at [343, 290] on textarea "Retourenmanagement bezieht sich auf die effiziente Abwicklung von Rücksendungen…" at bounding box center [465, 298] width 391 height 49
click at [332, 300] on textarea "Retourenmanagement bezieht sich auf die effiziente Abwicklung von Rücksendungen…" at bounding box center [465, 298] width 391 height 49
click at [327, 301] on textarea "Retourenmanagement bezieht sich auf die effiziente Abwicklung von Rücksendungen…" at bounding box center [465, 298] width 391 height 49
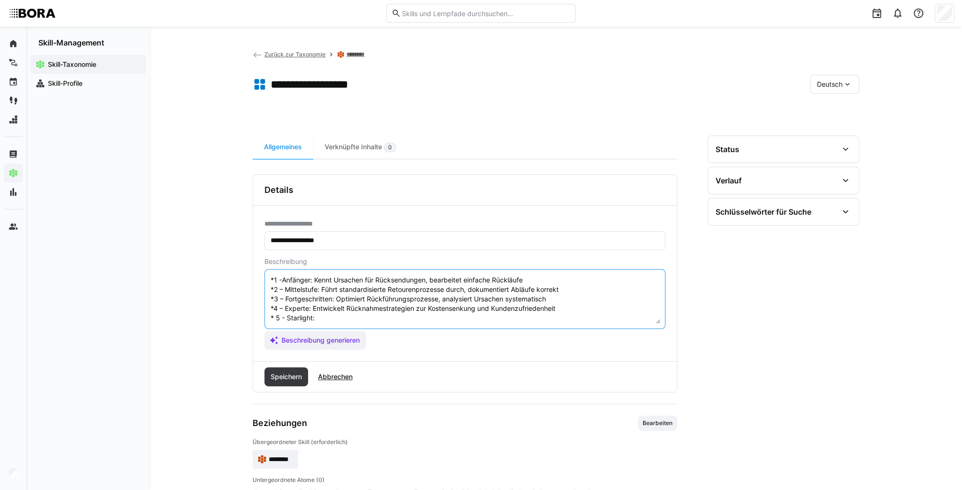
click at [328, 313] on textarea "Retourenmanagement bezieht sich auf die effiziente Abwicklung von Rücksendungen…" at bounding box center [465, 298] width 391 height 49
click at [369, 311] on textarea "Retourenmanagement bezieht sich auf die effiziente Abwicklung von Rücksendungen…" at bounding box center [465, 298] width 391 height 49
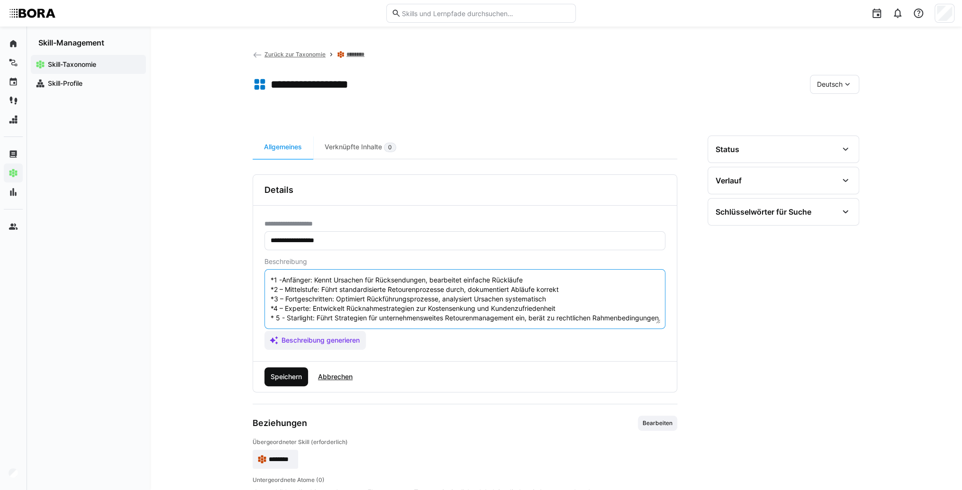
type textarea "Retourenmanagement bezieht sich auf die effiziente Abwicklung von Rücksendungen…"
click at [302, 380] on span "Speichern" at bounding box center [286, 376] width 34 height 9
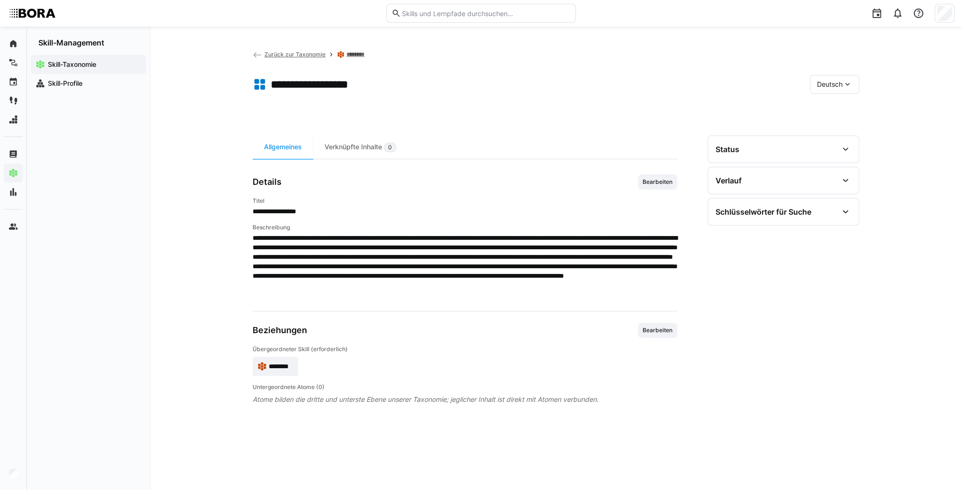
click at [833, 86] on span "Deutsch" at bounding box center [830, 84] width 26 height 9
click at [830, 125] on span "Englisch" at bounding box center [830, 129] width 26 height 9
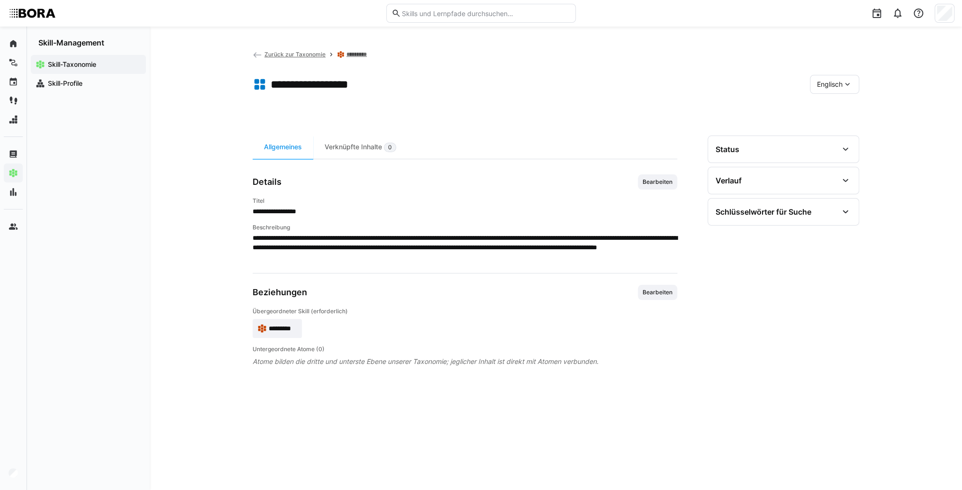
click at [673, 190] on div "**********" at bounding box center [465, 217] width 425 height 87
click at [671, 185] on span "Bearbeiten" at bounding box center [658, 182] width 32 height 8
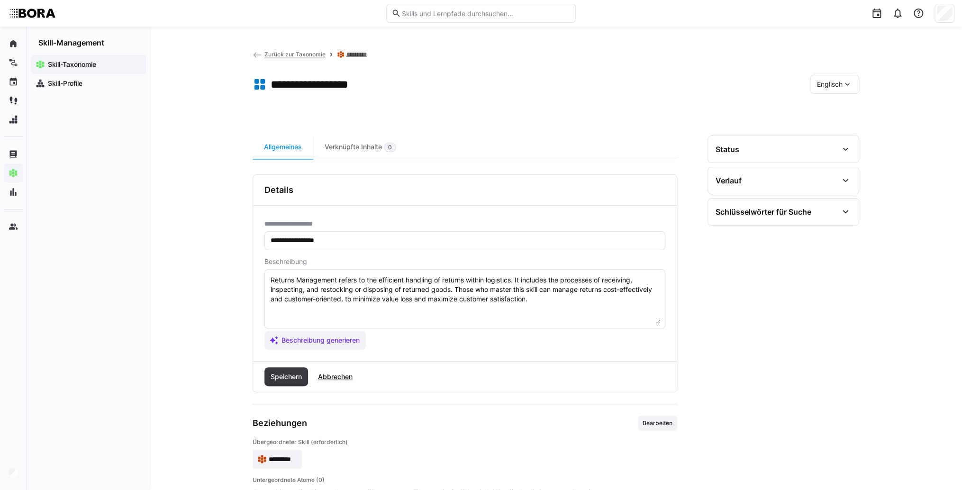
click at [569, 300] on textarea "Returns Management refers to the efficient handling of returns within logistics…" at bounding box center [465, 298] width 391 height 49
click at [310, 311] on textarea "Returns Management refers to the efficient handling of returns within logistics…" at bounding box center [465, 298] width 391 height 49
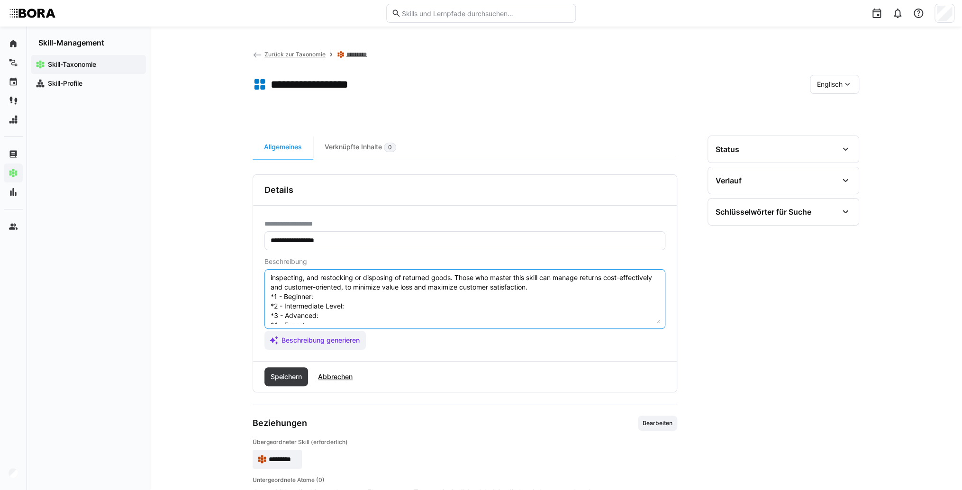
scroll to position [0, 0]
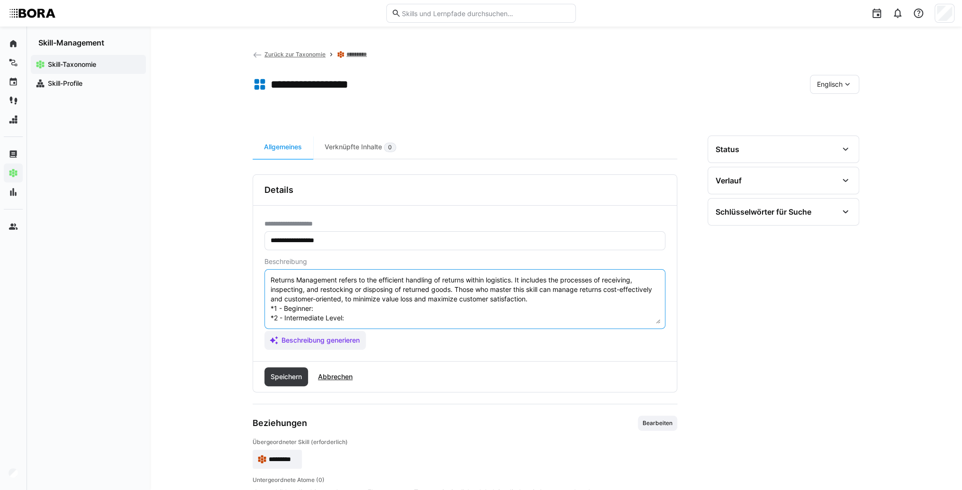
click at [323, 308] on textarea "Returns Management refers to the efficient handling of returns within logistics…" at bounding box center [465, 298] width 391 height 49
click at [333, 316] on textarea "Returns Management refers to the efficient handling of returns within logistics…" at bounding box center [465, 298] width 391 height 49
click at [334, 311] on textarea "Returns Management refers to the efficient handling of returns within logistics…" at bounding box center [465, 298] width 391 height 49
click at [358, 320] on textarea "Returns Management refers to the efficient handling of returns within logistics…" at bounding box center [465, 298] width 391 height 49
click at [408, 314] on textarea "Returns Management refers to the efficient handling of returns within logistics…" at bounding box center [465, 298] width 391 height 49
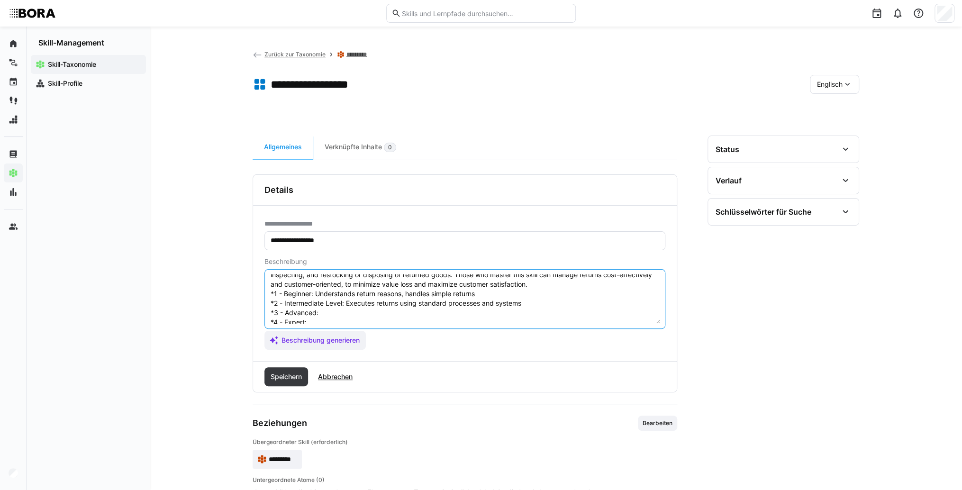
scroll to position [38, 0]
click at [354, 286] on textarea "Returns Management refers to the efficient handling of returns within logistics…" at bounding box center [465, 298] width 391 height 49
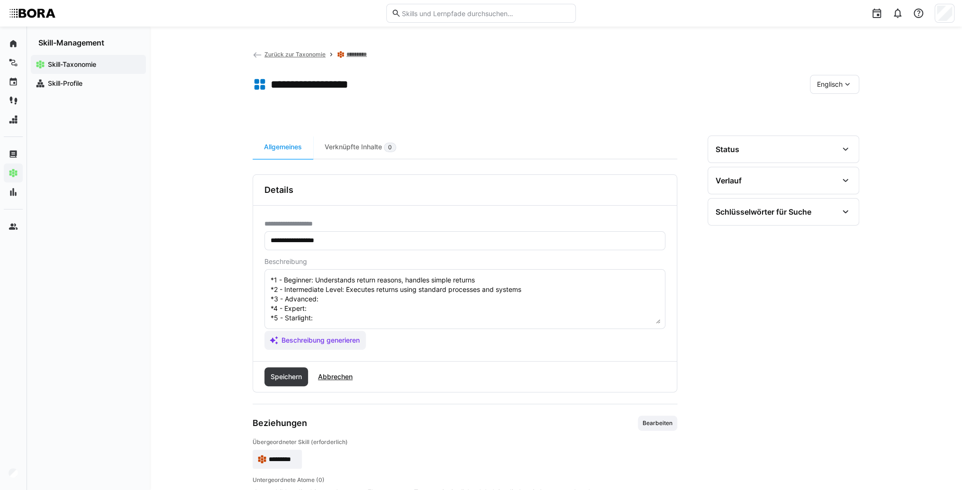
click at [363, 290] on textarea "Returns Management refers to the efficient handling of returns within logistics…" at bounding box center [465, 298] width 391 height 49
click at [326, 301] on textarea "Returns Management refers to the efficient handling of returns within logistics…" at bounding box center [465, 298] width 391 height 49
click at [314, 298] on textarea "Returns Management refers to the efficient handling of returns within logistics…" at bounding box center [465, 298] width 391 height 49
click at [359, 306] on textarea "Returns Management refers to the efficient handling of returns within logistics…" at bounding box center [465, 298] width 391 height 49
click at [330, 307] on textarea "Returns Management refers to the efficient handling of returns within logistics…" at bounding box center [465, 298] width 391 height 49
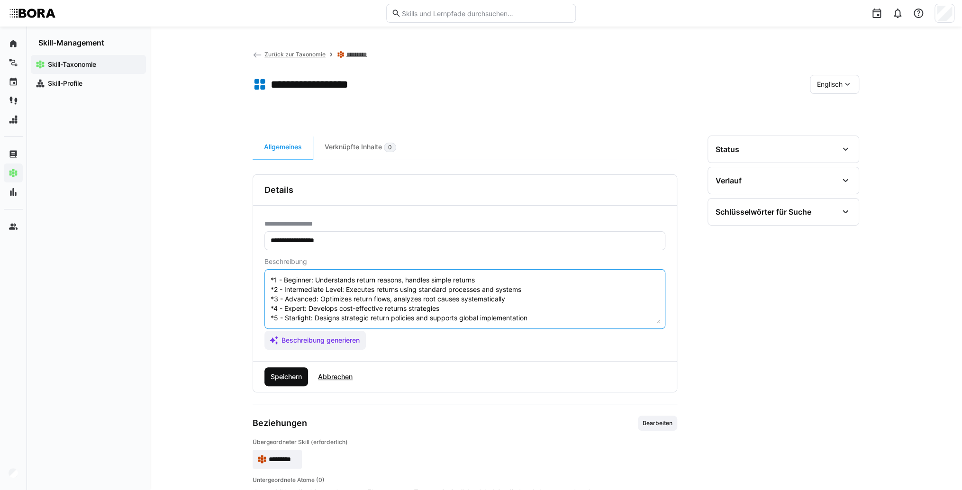
type textarea "Returns Management refers to the efficient handling of returns within logistics…"
click at [298, 383] on span "Speichern" at bounding box center [287, 376] width 44 height 19
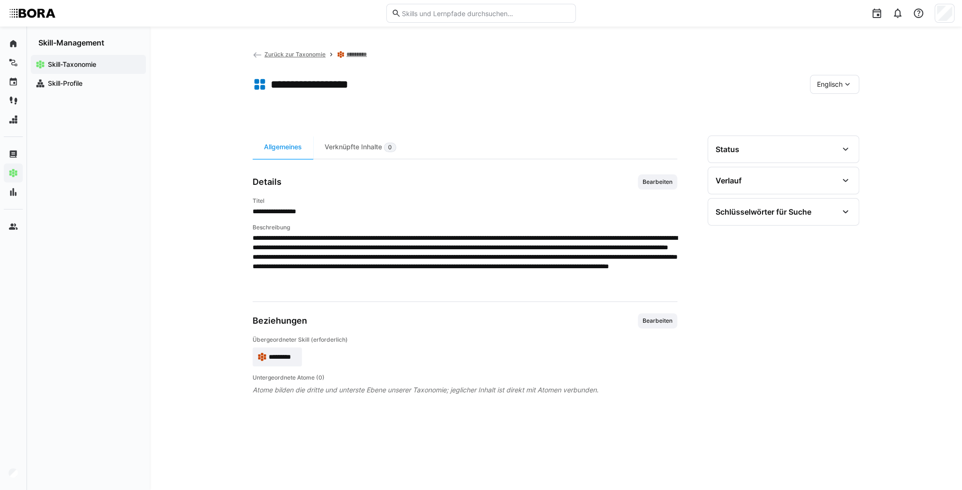
click at [283, 359] on span "*********" at bounding box center [283, 356] width 28 height 9
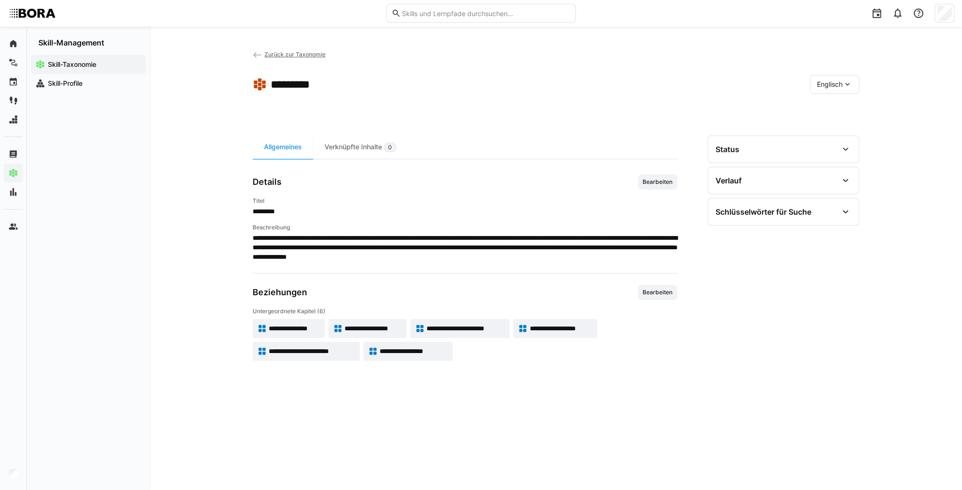
click at [302, 53] on span "Zurück zur Taxonomie" at bounding box center [295, 54] width 61 height 7
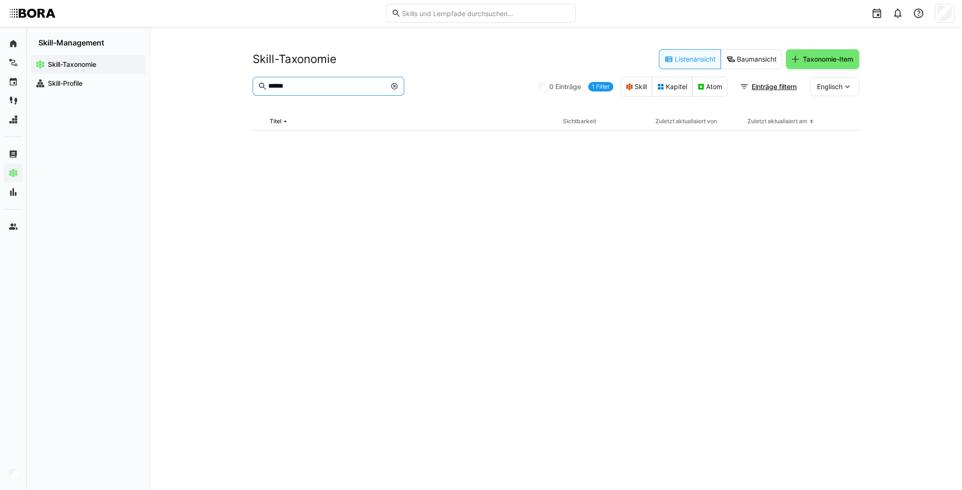
click at [366, 87] on input "******" at bounding box center [326, 86] width 119 height 9
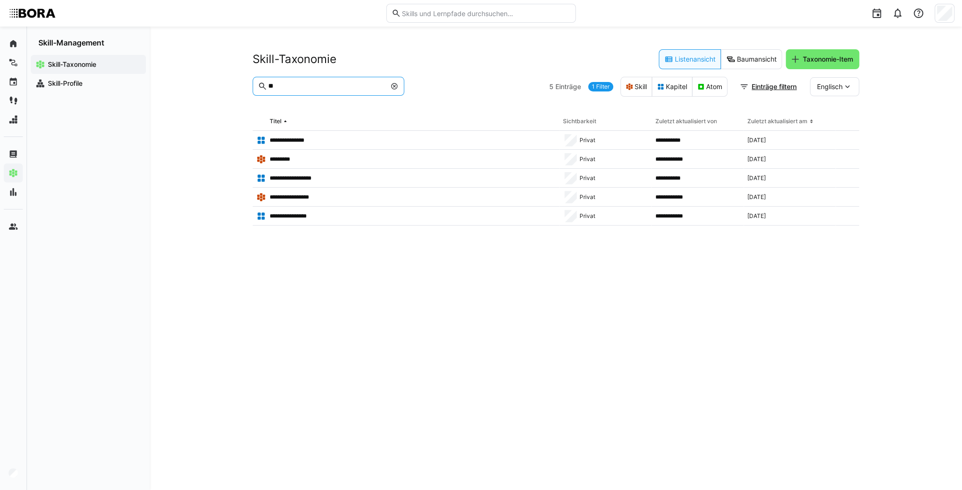
type input "*"
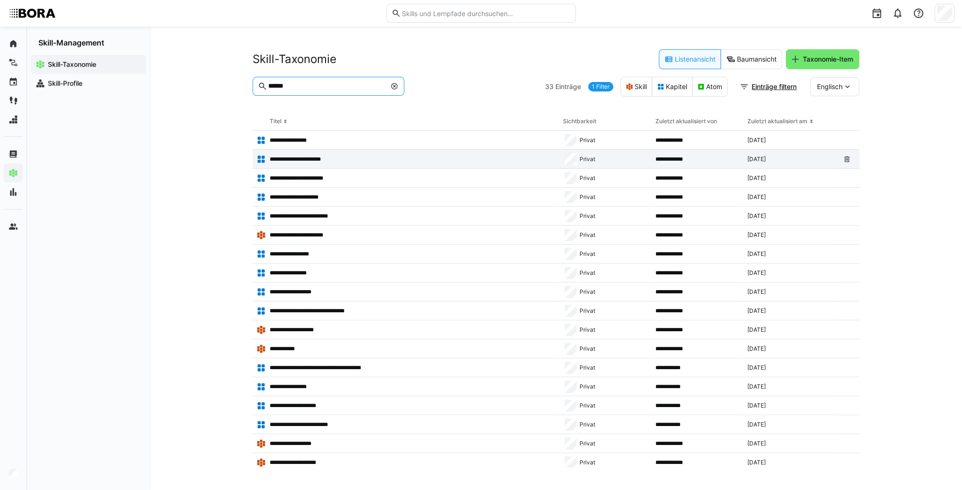
type input "******"
click at [320, 161] on p "**********" at bounding box center [301, 160] width 63 height 8
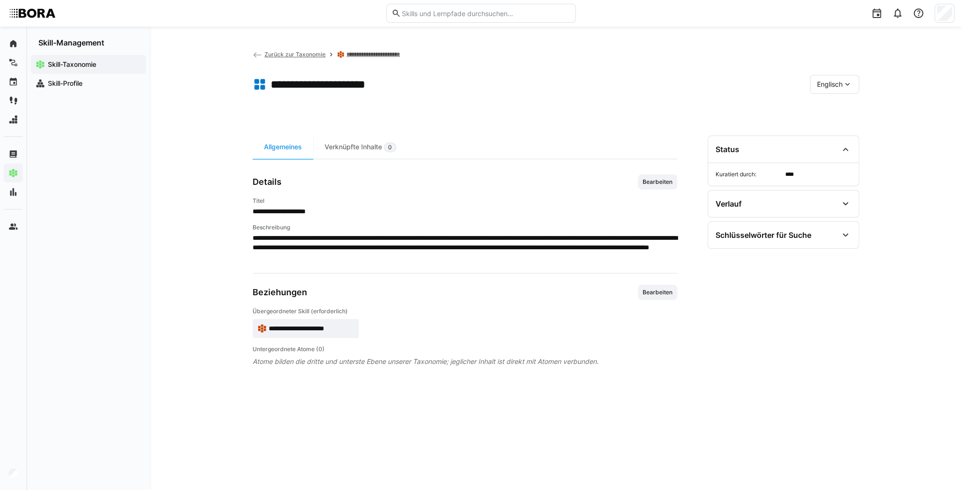
click at [332, 325] on span "**********" at bounding box center [311, 328] width 85 height 9
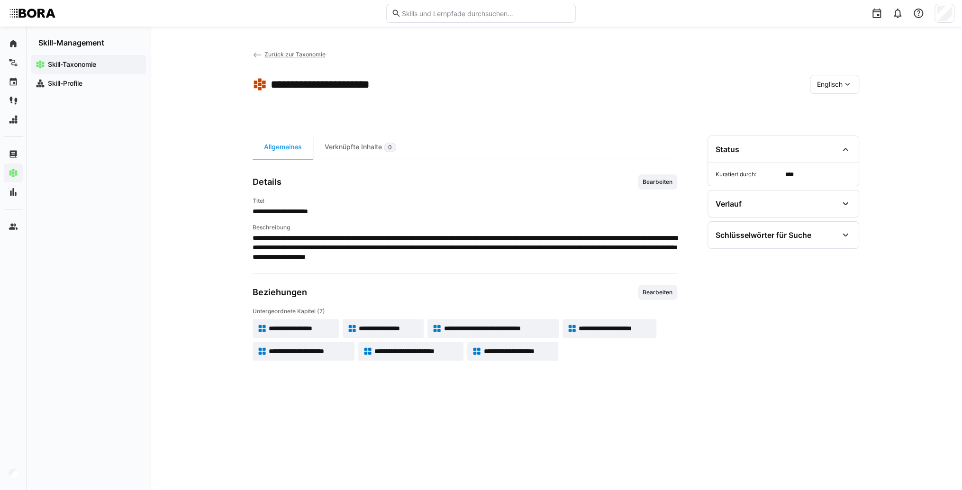
click at [839, 83] on span "Englisch" at bounding box center [830, 84] width 26 height 9
click at [840, 111] on span "Deutsch" at bounding box center [830, 109] width 26 height 9
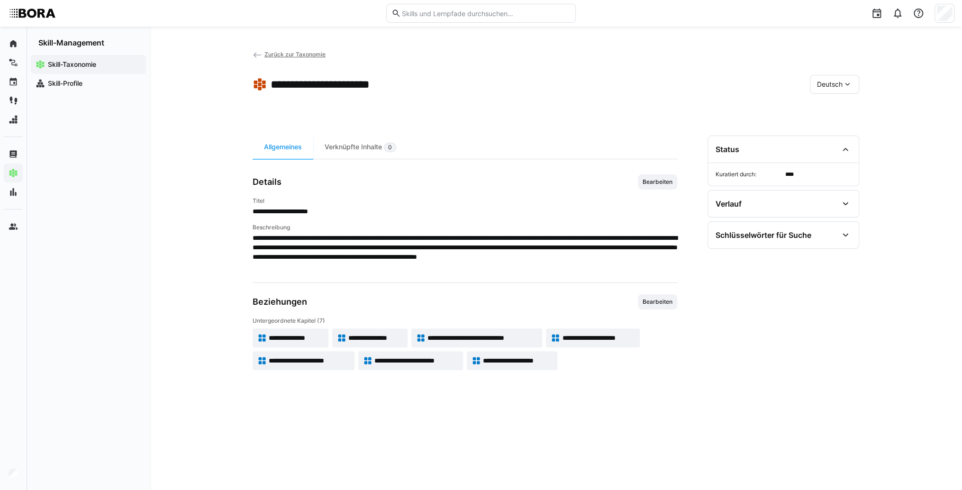
click at [290, 59] on app-back-navigation "Zurück zur Taxonomie" at bounding box center [289, 54] width 73 height 10
click at [290, 57] on span "Zurück zur Taxonomie" at bounding box center [295, 54] width 61 height 7
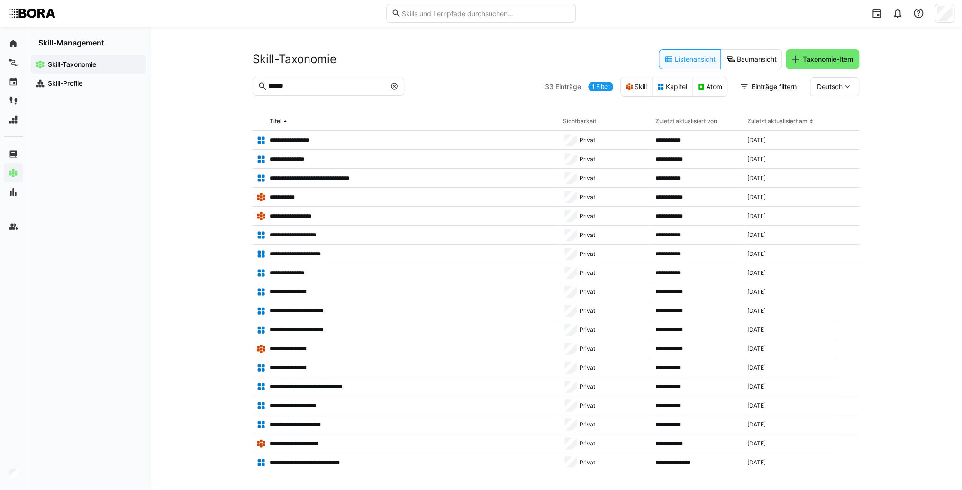
click at [404, 87] on eds-input "******" at bounding box center [329, 86] width 152 height 19
click at [394, 89] on eds-icon at bounding box center [395, 86] width 8 height 8
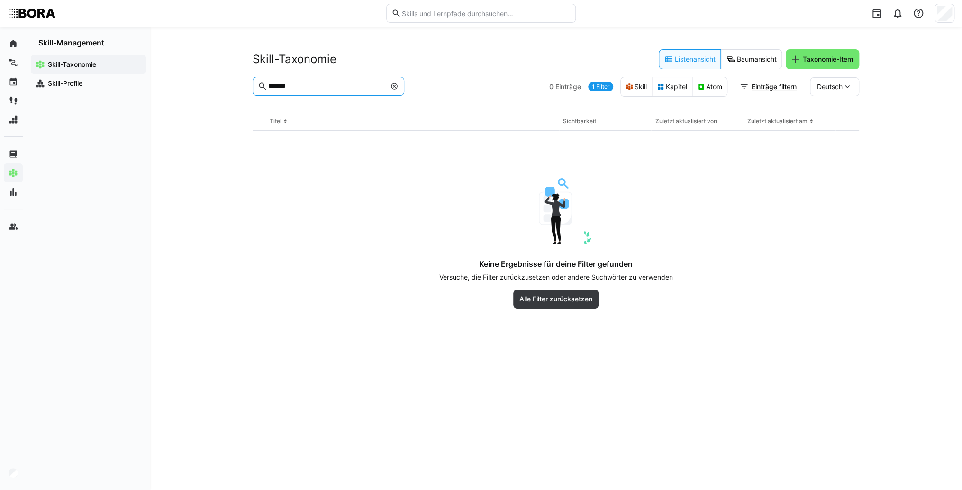
type input "*******"
click at [393, 86] on eds-icon at bounding box center [395, 86] width 8 height 8
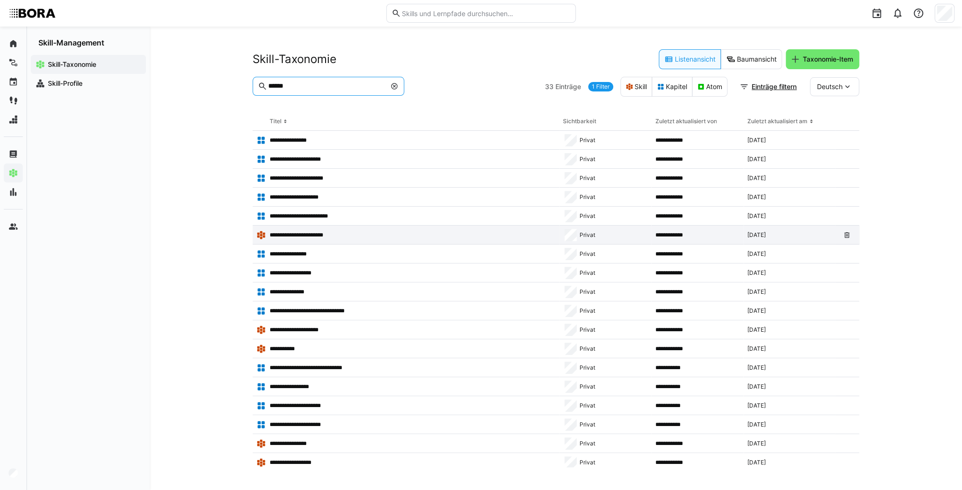
type input "******"
click at [330, 230] on app-table-first-column "**********" at bounding box center [405, 234] width 299 height 9
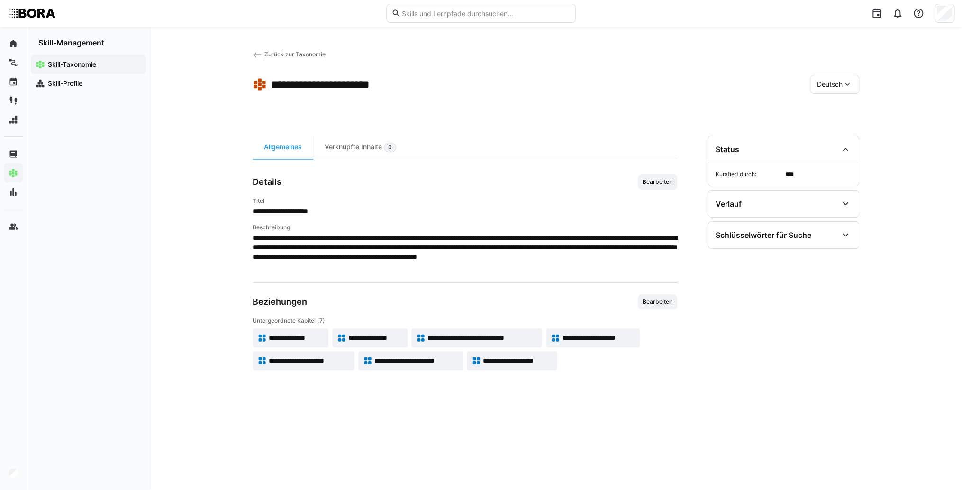
click at [307, 340] on span "**********" at bounding box center [296, 337] width 55 height 9
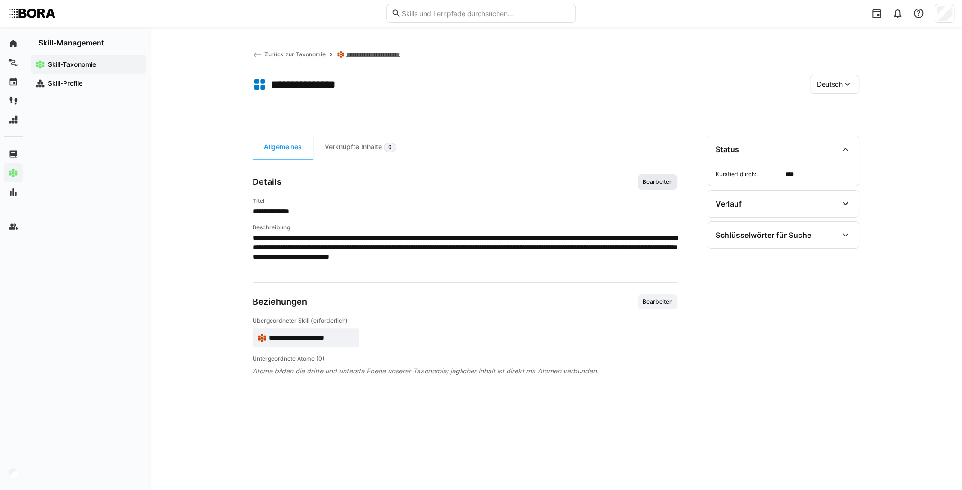
click at [663, 182] on span "Bearbeiten" at bounding box center [658, 182] width 32 height 8
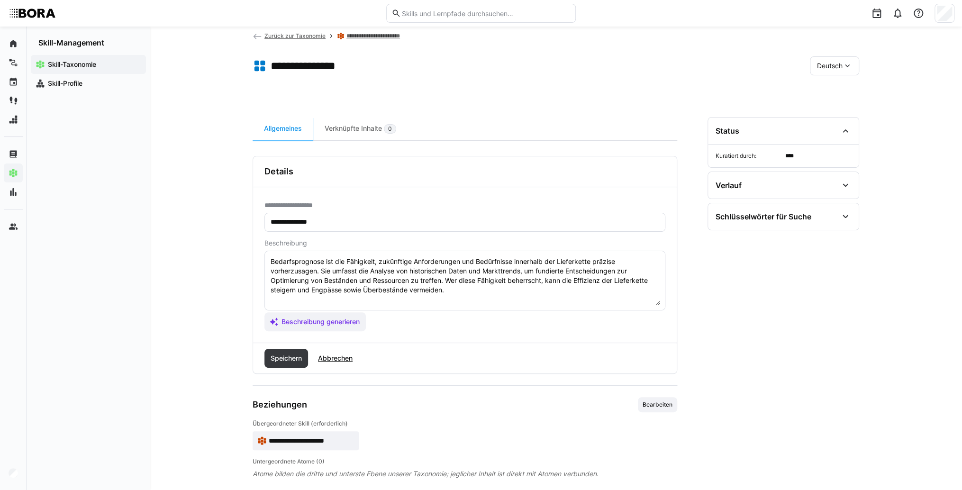
scroll to position [28, 0]
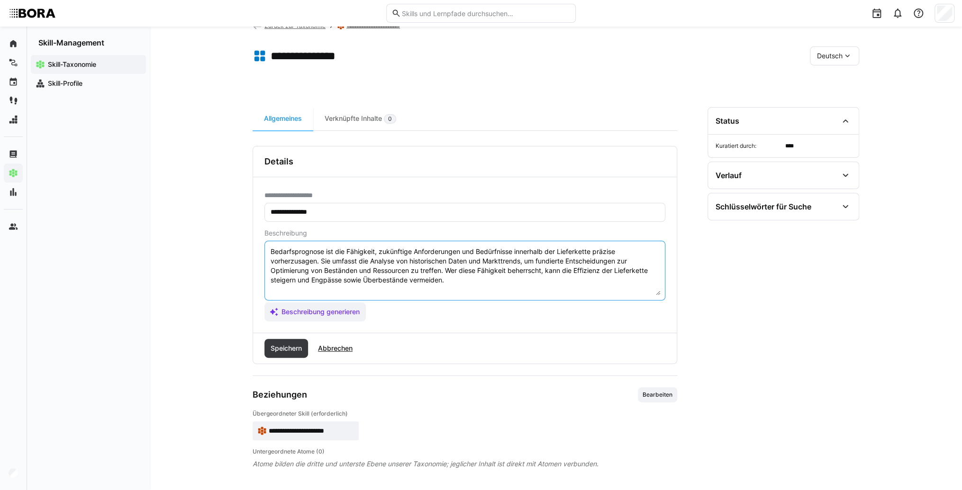
click at [550, 275] on textarea "Bedarfsprognose ist die Fähigkeit, zukünftige Anforderungen und Bedürfnisse inn…" at bounding box center [465, 270] width 391 height 49
click at [357, 295] on eds-input "Bedarfsprognose ist die Fähigkeit, zukünftige Anforderungen und Bedürfnisse inn…" at bounding box center [465, 271] width 401 height 60
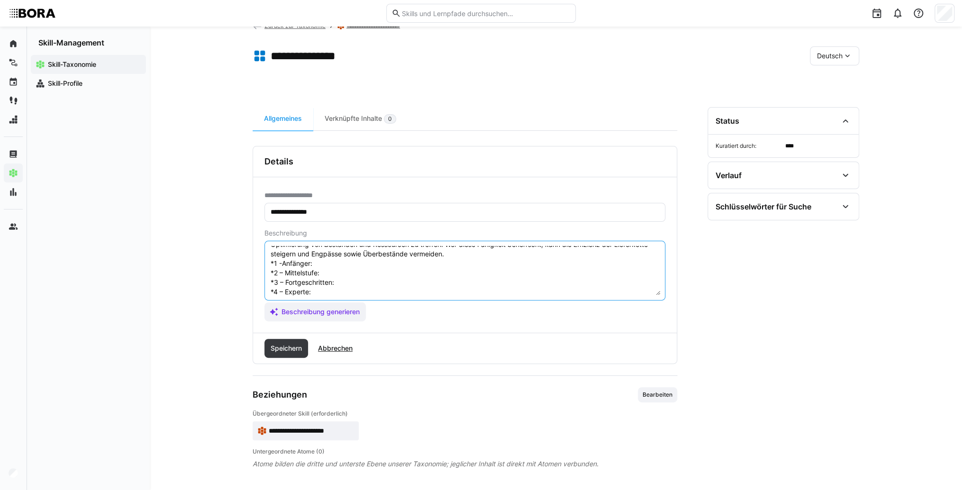
scroll to position [8, 0]
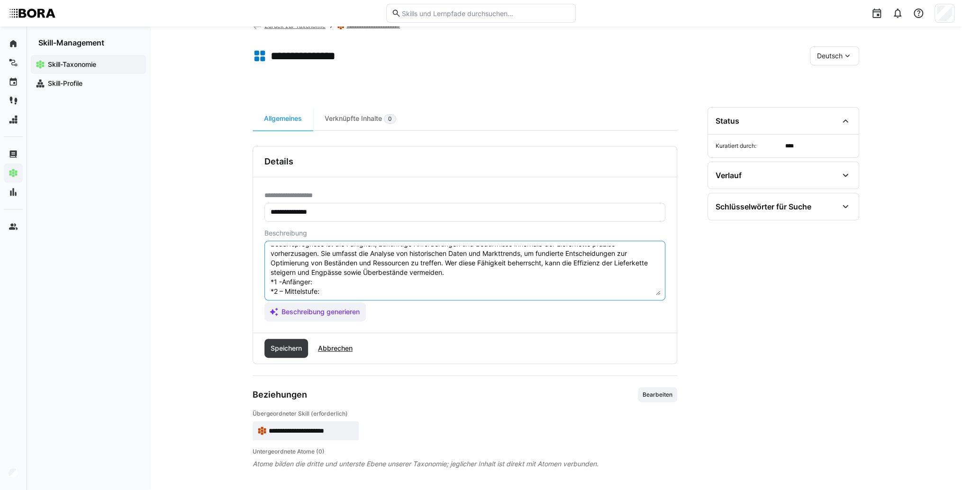
click at [372, 277] on textarea "Bedarfsprognose ist die Fähigkeit, zukünftige Anforderungen und Bedürfnisse inn…" at bounding box center [465, 270] width 391 height 49
click at [333, 275] on textarea "Bedarfsprognose ist die Fähigkeit, zukünftige Anforderungen und Bedürfnisse inn…" at bounding box center [465, 270] width 391 height 49
click at [330, 276] on textarea "Bedarfsprognose ist die Fähigkeit, zukünftige Anforderungen und Bedürfnisse inn…" at bounding box center [465, 270] width 391 height 49
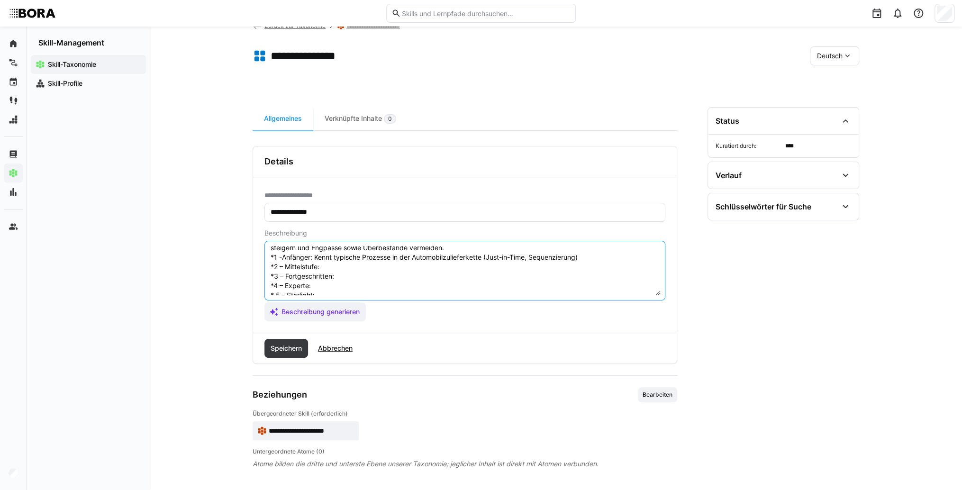
scroll to position [46, 0]
click at [347, 251] on textarea "Bedarfsprognose ist die Fähigkeit, zukünftige Anforderungen und Bedürfnisse inn…" at bounding box center [465, 270] width 391 height 49
click at [346, 250] on textarea "Bedarfsprognose ist die Fähigkeit, zukünftige Anforderungen und Bedürfnisse inn…" at bounding box center [465, 270] width 391 height 49
click at [348, 256] on textarea "Bedarfsprognose ist die Fähigkeit, zukünftige Anforderungen und Bedürfnisse inn…" at bounding box center [465, 270] width 391 height 49
click at [343, 265] on textarea "Bedarfsprognose ist die Fähigkeit, zukünftige Anforderungen und Bedürfnisse inn…" at bounding box center [465, 270] width 391 height 49
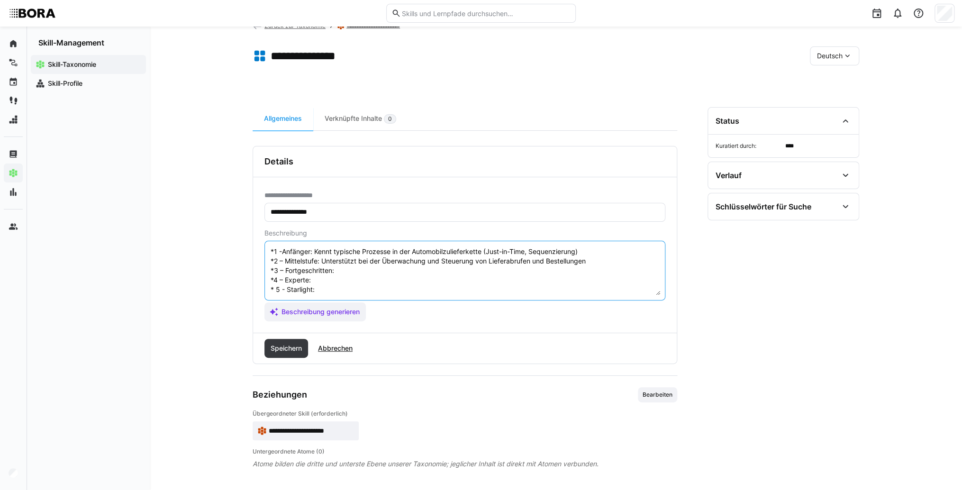
click at [348, 260] on textarea "Bedarfsprognose ist die Fähigkeit, zukünftige Anforderungen und Bedürfnisse inn…" at bounding box center [465, 270] width 391 height 49
click at [334, 269] on textarea "Bedarfsprognose ist die Fähigkeit, zukünftige Anforderungen und Bedürfnisse inn…" at bounding box center [465, 270] width 391 height 49
click at [342, 267] on textarea "Bedarfsprognose ist die Fähigkeit, zukünftige Anforderungen und Bedürfnisse inn…" at bounding box center [465, 270] width 391 height 49
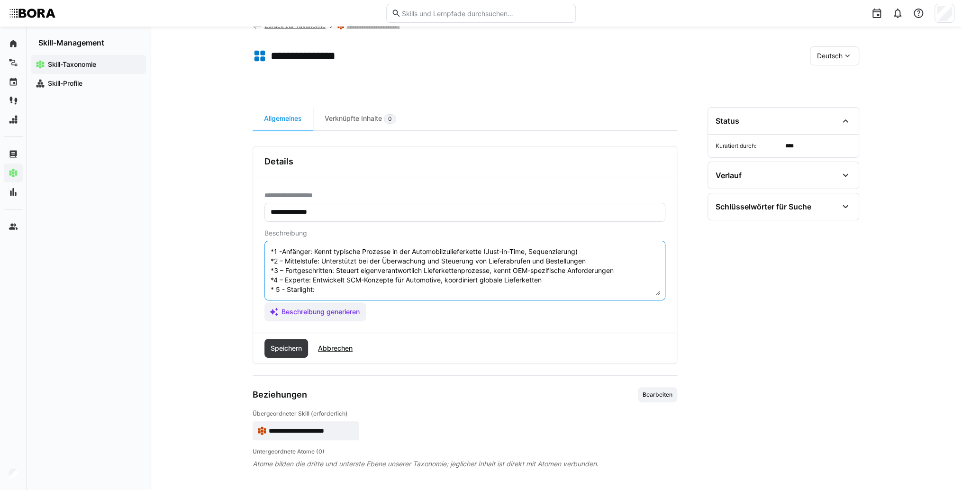
click at [332, 283] on textarea "Bedarfsprognose ist die Fähigkeit, zukünftige Anforderungen und Bedürfnisse inn…" at bounding box center [465, 270] width 391 height 49
click at [349, 283] on textarea "Bedarfsprognose ist die Fähigkeit, zukünftige Anforderungen und Bedürfnisse inn…" at bounding box center [465, 270] width 391 height 49
type textarea "Bedarfsprognose ist die Fähigkeit, zukünftige Anforderungen und Bedürfnisse inn…"
drag, startPoint x: 288, startPoint y: 349, endPoint x: 319, endPoint y: 326, distance: 37.9
click at [288, 349] on span "Speichern" at bounding box center [286, 348] width 34 height 9
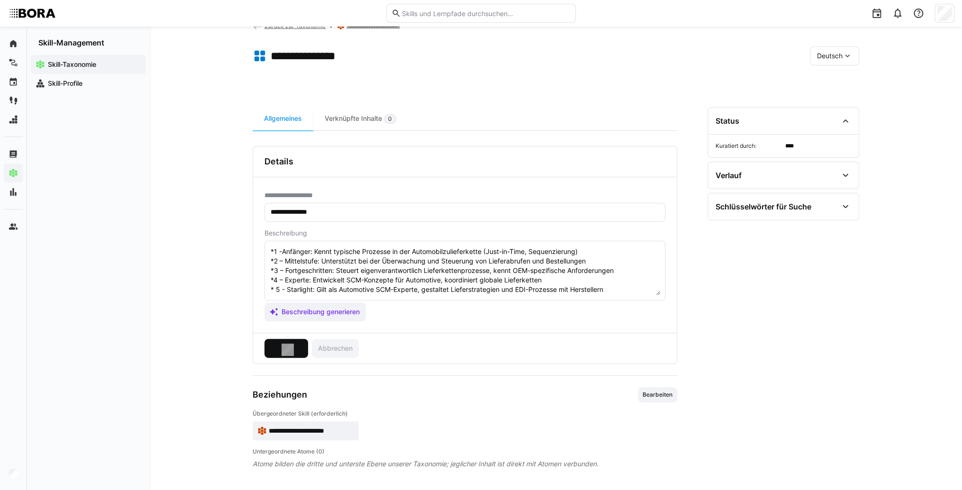
scroll to position [0, 0]
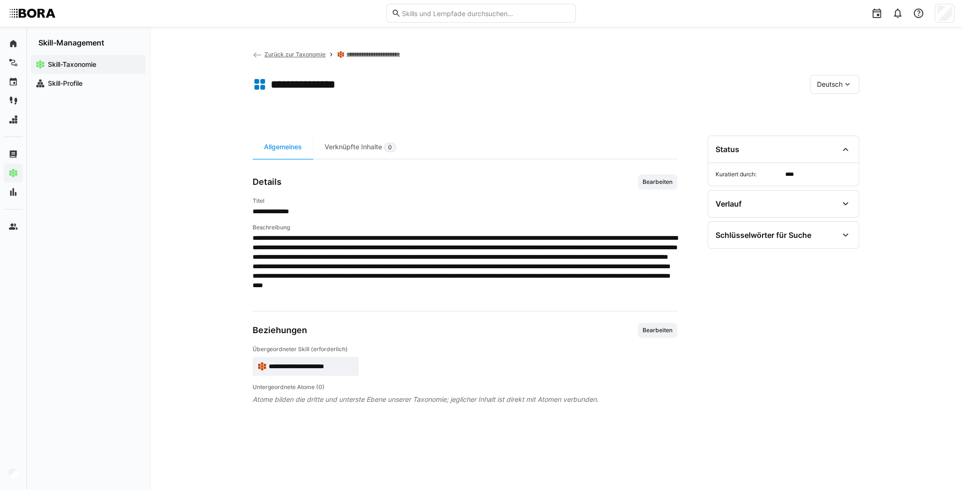
click at [835, 85] on span "Deutsch" at bounding box center [830, 84] width 26 height 9
click at [840, 128] on span "Englisch" at bounding box center [830, 128] width 26 height 9
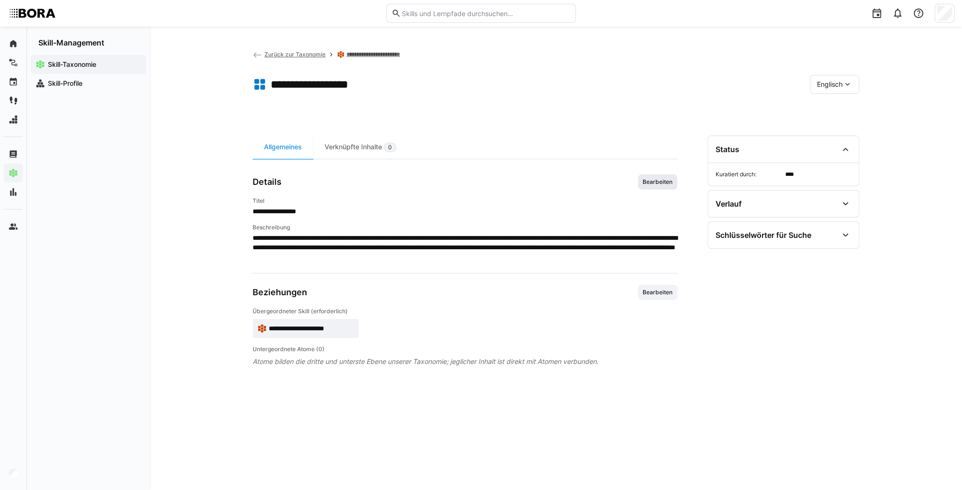
click at [656, 183] on span "Bearbeiten" at bounding box center [658, 182] width 32 height 8
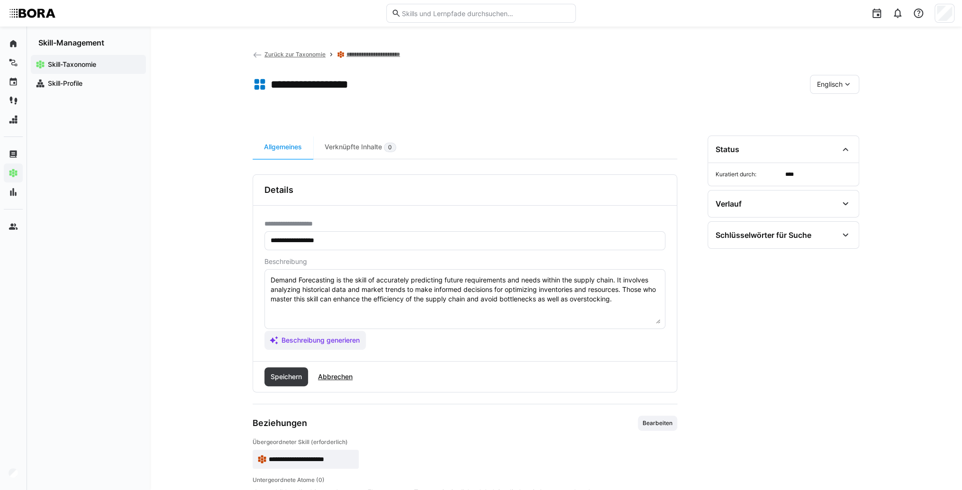
click at [631, 302] on textarea "Demand Forecasting is the skill of accurately predicting future requirements an…" at bounding box center [465, 298] width 391 height 49
click at [285, 309] on textarea "Demand Forecasting is the skill of accurately predicting future requirements an…" at bounding box center [465, 298] width 391 height 49
click at [354, 309] on textarea "Demand Forecasting is the skill of accurately predicting future requirements an…" at bounding box center [465, 298] width 391 height 49
click at [389, 313] on textarea "Demand Forecasting is the skill of accurately predicting future requirements an…" at bounding box center [465, 298] width 391 height 49
click at [378, 305] on textarea "Demand Forecasting is the skill of accurately predicting future requirements an…" at bounding box center [465, 298] width 391 height 49
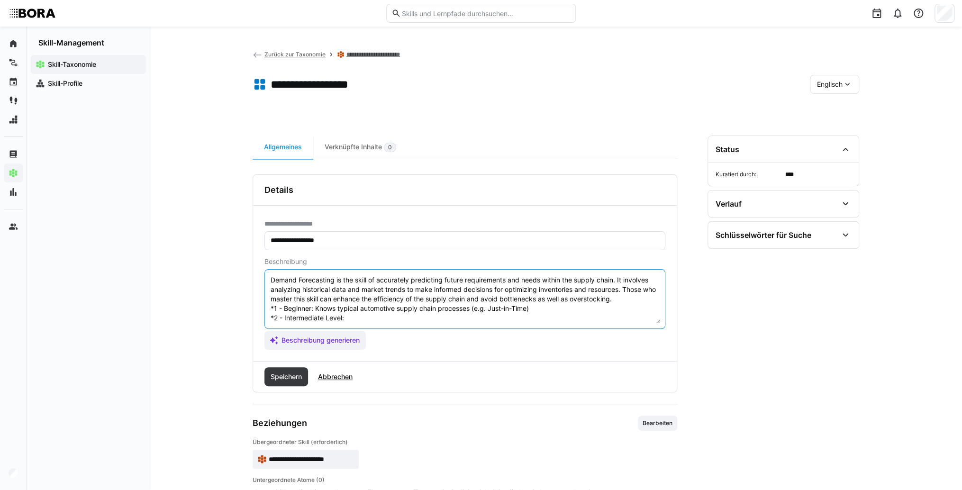
click at [375, 312] on textarea "Demand Forecasting is the skill of accurately predicting future requirements an…" at bounding box center [465, 298] width 391 height 49
click at [341, 318] on textarea "Demand Forecasting is the skill of accurately predicting future requirements an…" at bounding box center [465, 298] width 391 height 49
click at [349, 317] on textarea "Demand Forecasting is the skill of accurately predicting future requirements an…" at bounding box center [465, 298] width 391 height 49
click at [376, 319] on textarea "Demand Forecasting is the skill of accurately predicting future requirements an…" at bounding box center [465, 298] width 391 height 49
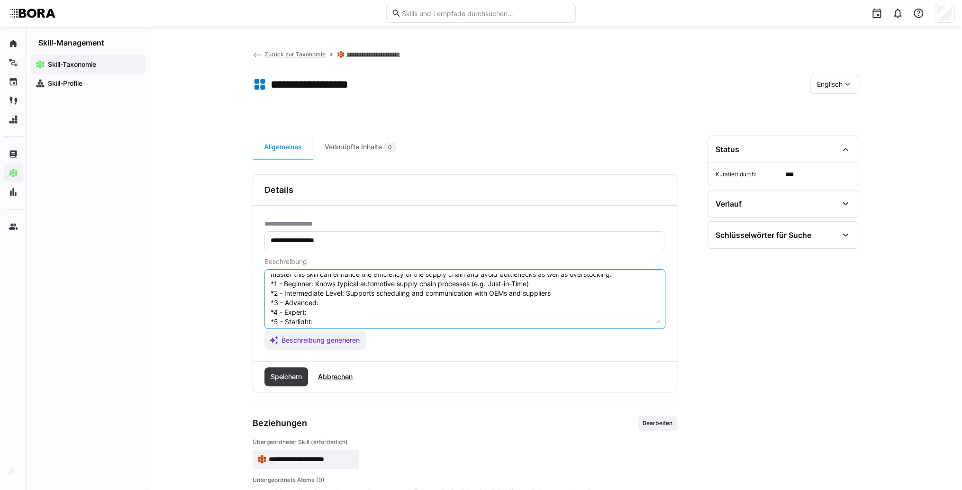
scroll to position [38, 0]
click at [359, 281] on textarea "Demand Forecasting is the skill of accurately predicting future requirements an…" at bounding box center [465, 298] width 391 height 49
click at [352, 288] on textarea "Demand Forecasting is the skill of accurately predicting future requirements an…" at bounding box center [465, 298] width 391 height 49
click at [354, 291] on textarea "Demand Forecasting is the skill of accurately predicting future requirements an…" at bounding box center [465, 298] width 391 height 49
click at [347, 303] on textarea "Demand Forecasting is the skill of accurately predicting future requirements an…" at bounding box center [465, 298] width 391 height 49
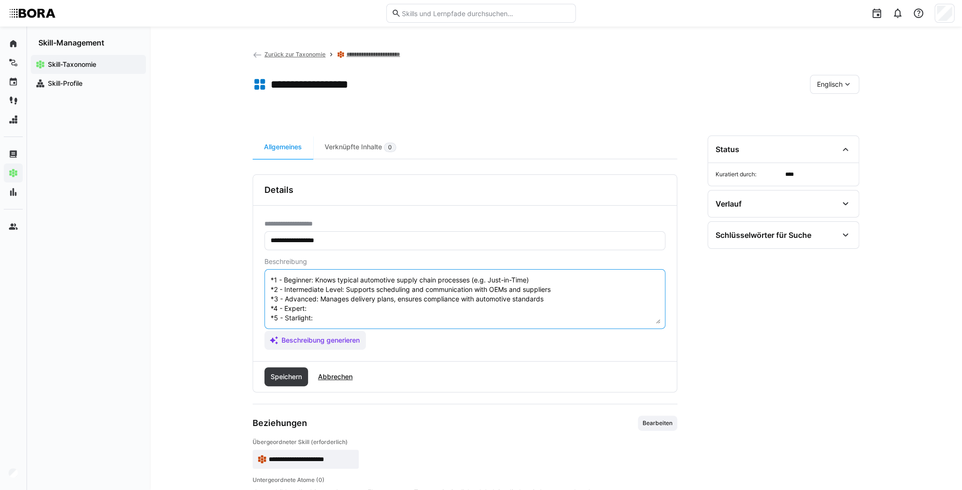
click at [339, 296] on textarea "Demand Forecasting is the skill of accurately predicting future requirements an…" at bounding box center [465, 298] width 391 height 49
click at [319, 299] on textarea "Demand Forecasting is the skill of accurately predicting future requirements an…" at bounding box center [465, 298] width 391 height 49
click at [383, 309] on textarea "Demand Forecasting is the skill of accurately predicting future requirements an…" at bounding box center [465, 298] width 391 height 49
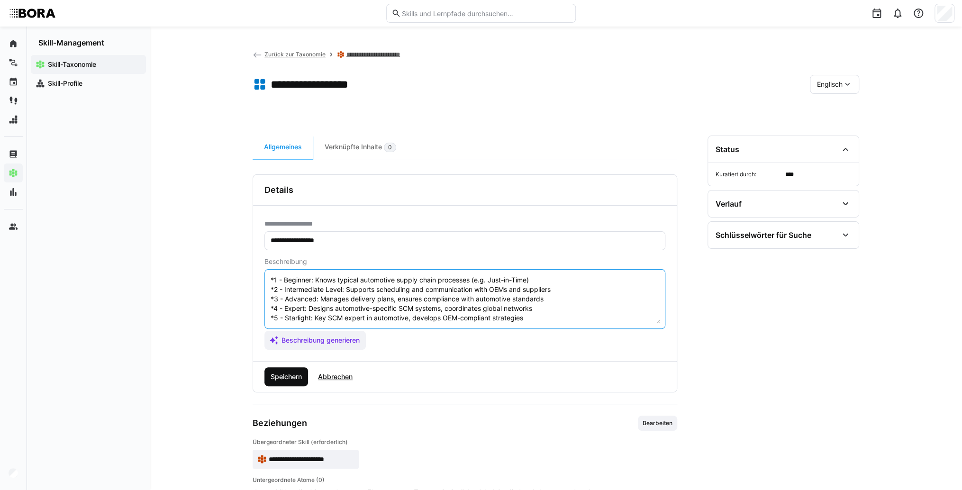
type textarea "Demand Forecasting is the skill of accurately predicting future requirements an…"
click at [286, 375] on span "Speichern" at bounding box center [286, 376] width 34 height 9
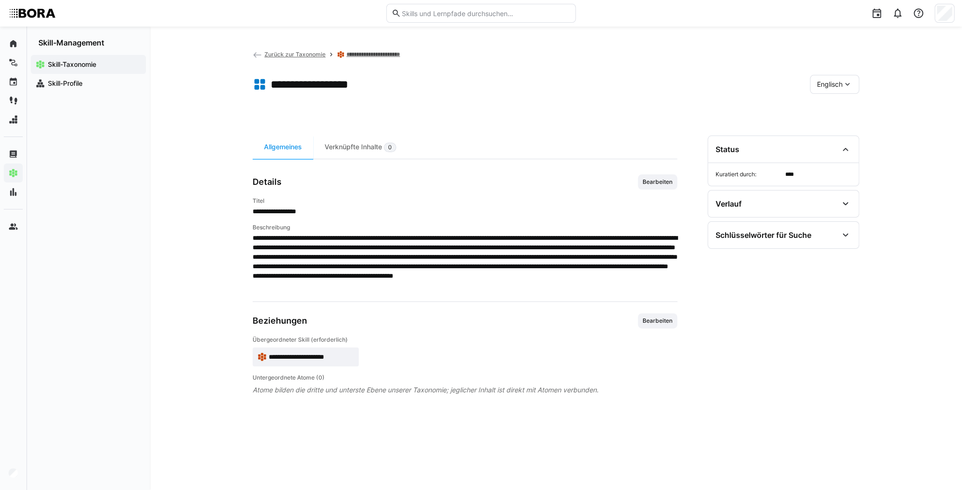
click at [316, 356] on span "**********" at bounding box center [311, 356] width 85 height 9
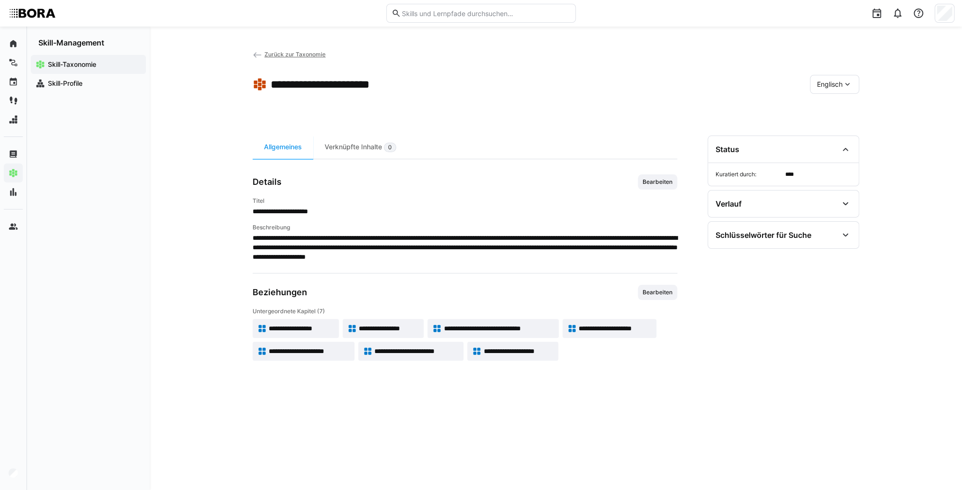
click at [838, 82] on span "Englisch" at bounding box center [830, 84] width 26 height 9
click at [836, 105] on span "Deutsch" at bounding box center [830, 109] width 26 height 9
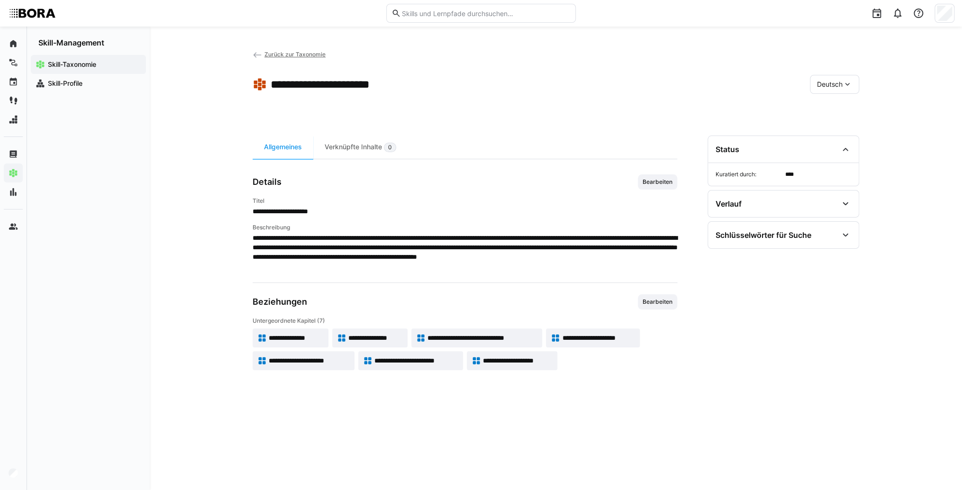
click at [312, 341] on span "**********" at bounding box center [296, 337] width 55 height 9
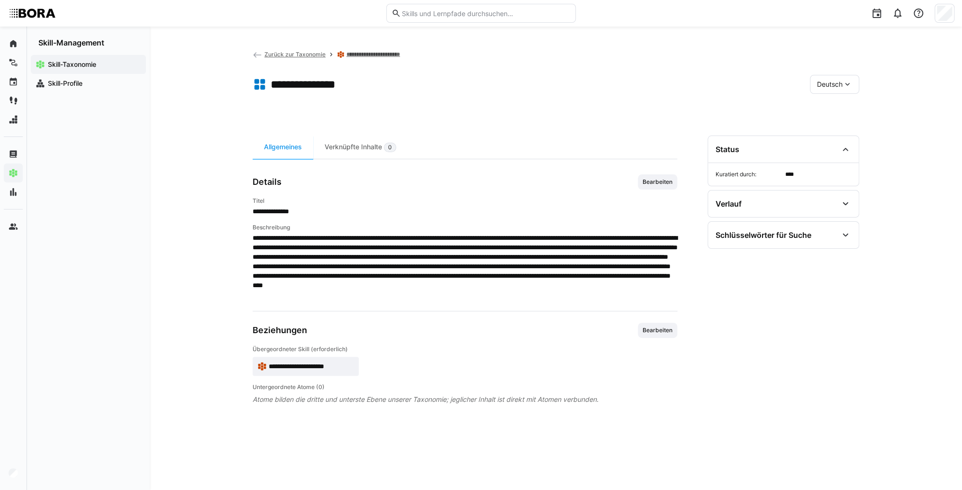
click at [841, 82] on span "Deutsch" at bounding box center [830, 84] width 26 height 9
click at [838, 134] on span "Englisch" at bounding box center [830, 129] width 26 height 9
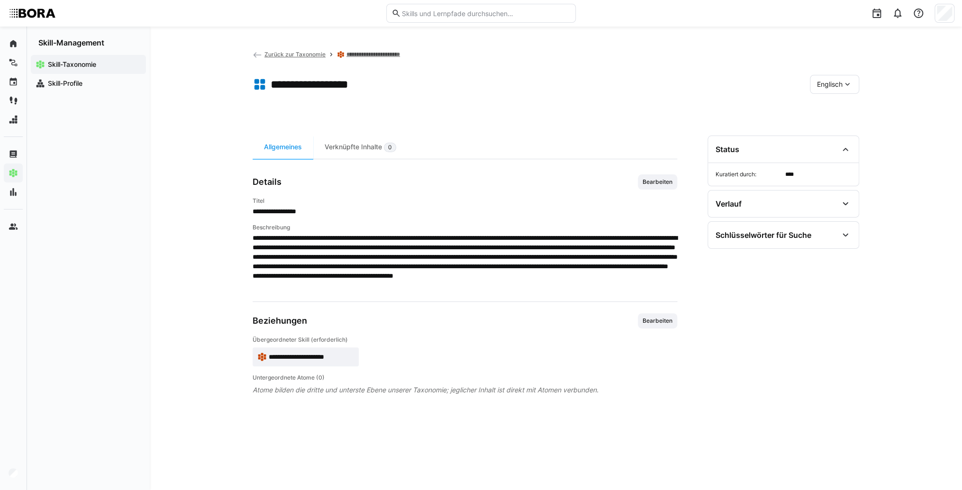
click at [327, 354] on span "**********" at bounding box center [311, 356] width 85 height 9
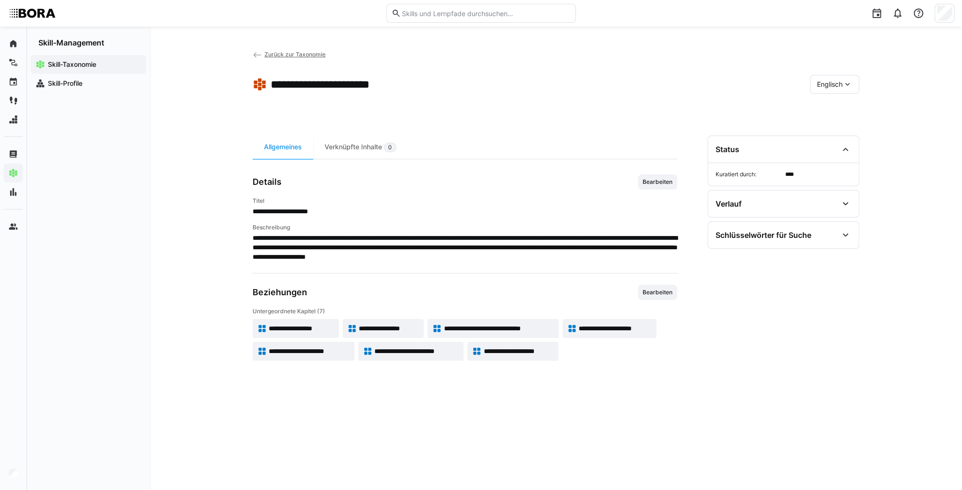
click at [819, 85] on span "Englisch" at bounding box center [830, 84] width 26 height 9
click at [823, 107] on span "Deutsch" at bounding box center [830, 109] width 26 height 9
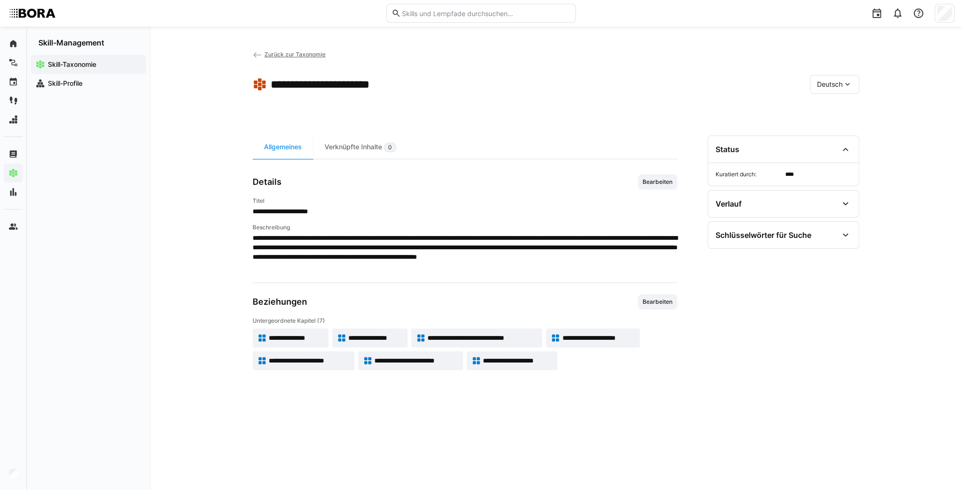
click at [370, 336] on span "**********" at bounding box center [375, 337] width 55 height 9
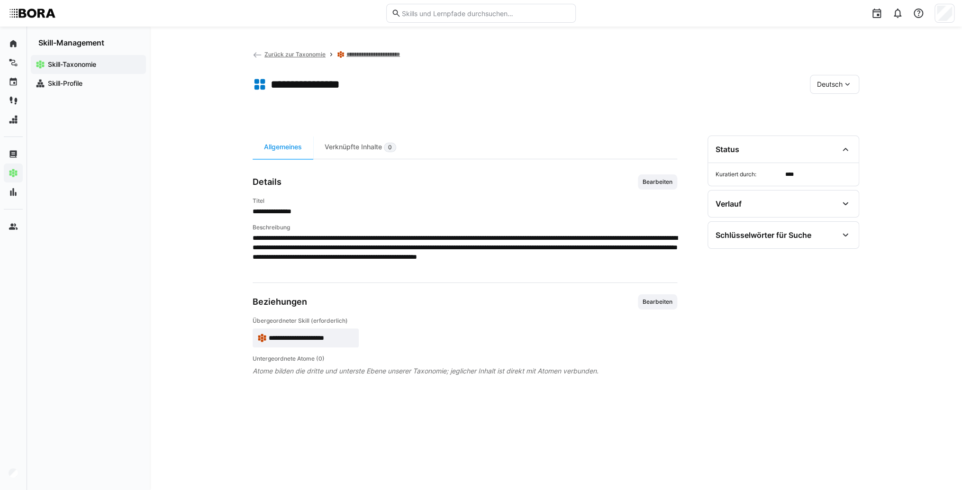
drag, startPoint x: 645, startPoint y: 148, endPoint x: 648, endPoint y: 156, distance: 7.8
click at [645, 148] on app-curation-details-toolbar "Allgemeines Verknüpfte Inhalte 0" at bounding box center [465, 148] width 425 height 24
click at [666, 184] on span "Bearbeiten" at bounding box center [658, 182] width 32 height 8
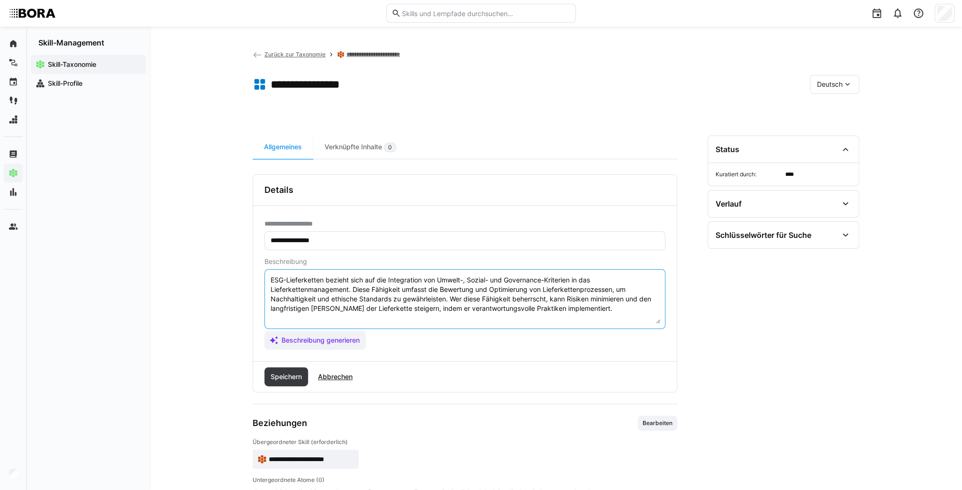
click at [584, 304] on textarea "ESG-Lieferketten bezieht sich auf die Integration von Umwelt-, Sozial- und Gove…" at bounding box center [465, 298] width 391 height 49
click at [284, 317] on textarea "ESG-Lieferketten bezieht sich auf die Integration von Umwelt-, Sozial- und Gove…" at bounding box center [465, 298] width 391 height 49
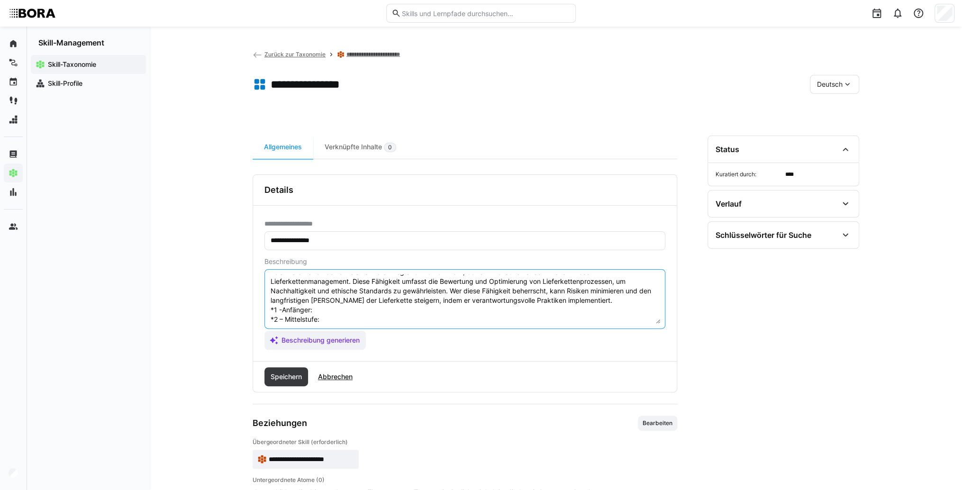
scroll to position [8, 0]
click at [343, 313] on textarea "ESG-Lieferketten bezieht sich auf die Integration von Umwelt-, Sozial- und Gove…" at bounding box center [465, 298] width 391 height 49
click at [343, 310] on textarea "ESG-Lieferketten bezieht sich auf die Integration von Umwelt-, Sozial- und Gove…" at bounding box center [465, 298] width 391 height 49
click at [345, 318] on textarea "ESG-Lieferketten bezieht sich auf die Integration von Umwelt-, Sozial- und Gove…" at bounding box center [465, 298] width 391 height 49
click at [330, 308] on textarea "ESG-Lieferketten bezieht sich auf die Integration von Umwelt-, Sozial- und Gove…" at bounding box center [465, 298] width 391 height 49
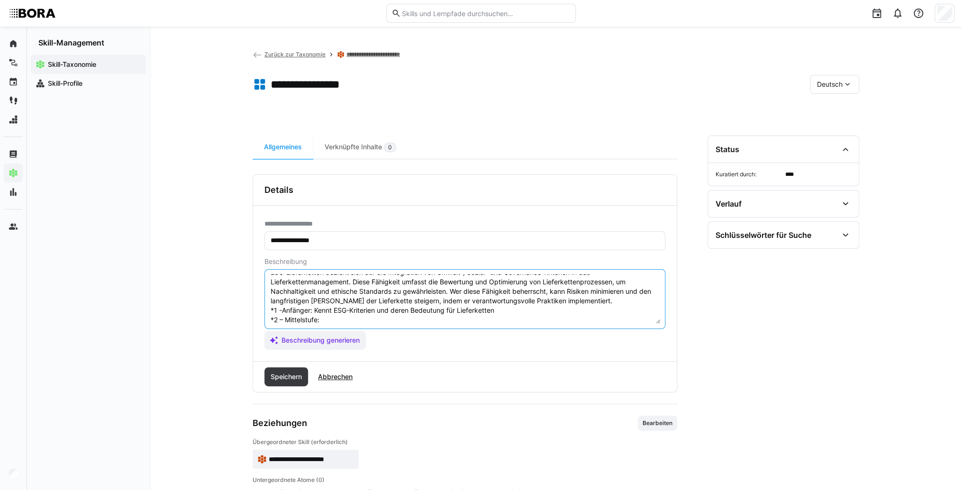
click at [326, 317] on textarea "ESG-Lieferketten bezieht sich auf die Integration von Umwelt-, Sozial- und Gove…" at bounding box center [465, 298] width 391 height 49
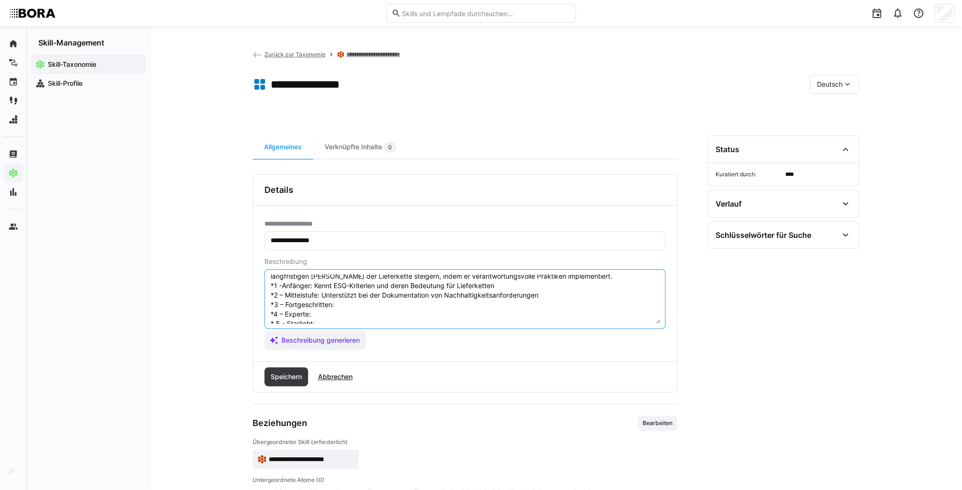
scroll to position [46, 0]
click at [342, 286] on textarea "ESG-Lieferketten bezieht sich auf die Integration von Umwelt-, Sozial- und Gove…" at bounding box center [465, 298] width 391 height 49
click at [346, 288] on textarea "ESG-Lieferketten bezieht sich auf die Integration von Umwelt-, Sozial- und Gove…" at bounding box center [465, 298] width 391 height 49
drag, startPoint x: 326, startPoint y: 300, endPoint x: 216, endPoint y: 346, distance: 119.0
click at [325, 300] on textarea "ESG-Lieferketten bezieht sich auf die Integration von Umwelt-, Sozial- und Gove…" at bounding box center [465, 298] width 391 height 49
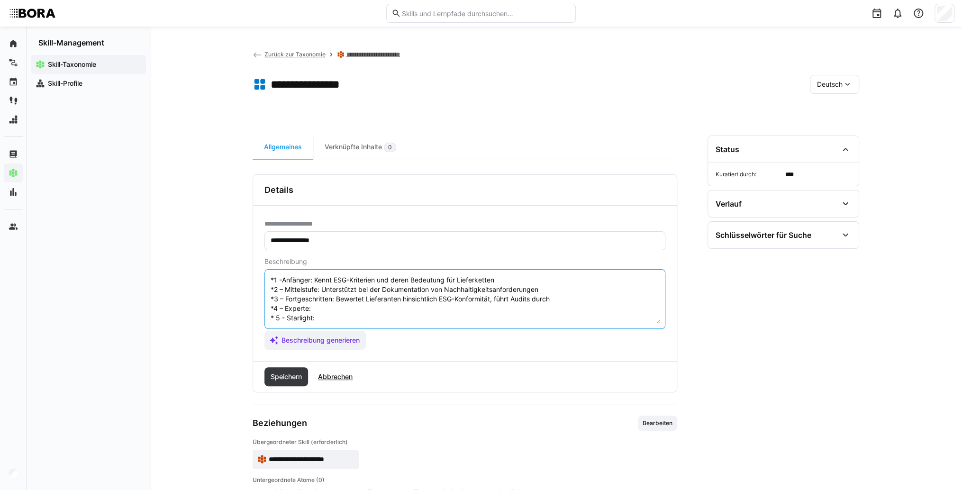
click at [340, 306] on textarea "ESG-Lieferketten bezieht sich auf die Integration von Umwelt-, Sozial- und Gove…" at bounding box center [465, 298] width 391 height 49
click at [332, 299] on textarea "ESG-Lieferketten bezieht sich auf die Integration von Umwelt-, Sozial- und Gove…" at bounding box center [465, 298] width 391 height 49
click at [332, 306] on textarea "ESG-Lieferketten bezieht sich auf die Integration von Umwelt-, Sozial- und Gove…" at bounding box center [465, 298] width 391 height 49
click at [384, 312] on textarea "ESG-Lieferketten bezieht sich auf die Integration von Umwelt-, Sozial- und Gove…" at bounding box center [465, 298] width 391 height 49
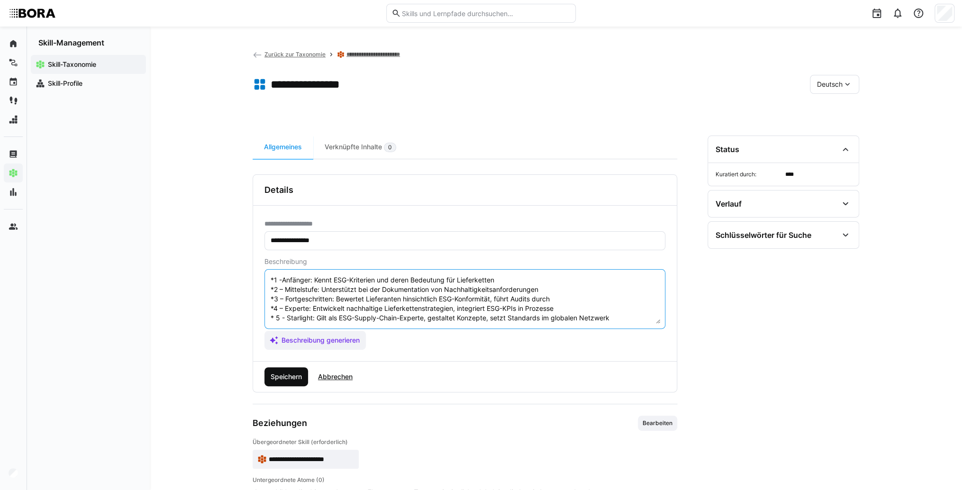
type textarea "ESG-Lieferketten bezieht sich auf die Integration von Umwelt-, Sozial- und Gove…"
click at [289, 378] on span "Speichern" at bounding box center [286, 376] width 34 height 9
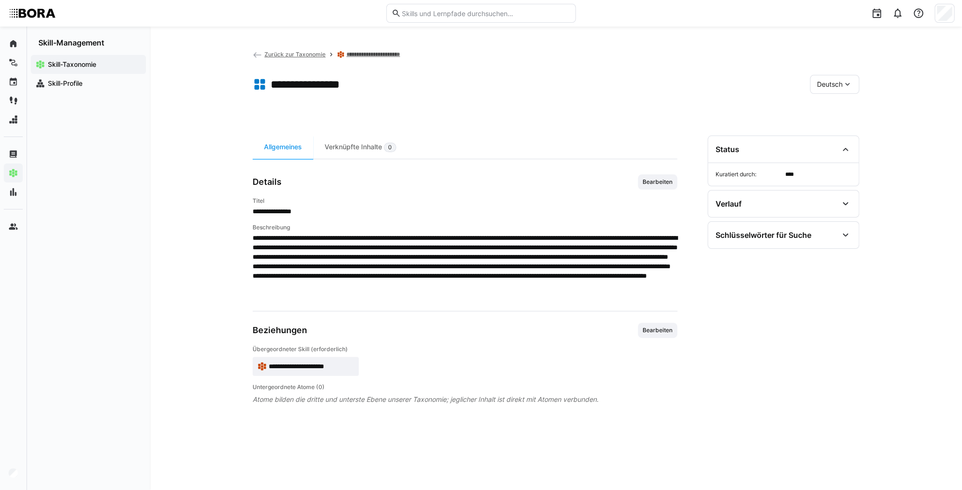
click at [826, 82] on span "Deutsch" at bounding box center [830, 84] width 26 height 9
click at [850, 125] on div "Englisch" at bounding box center [834, 129] width 35 height 9
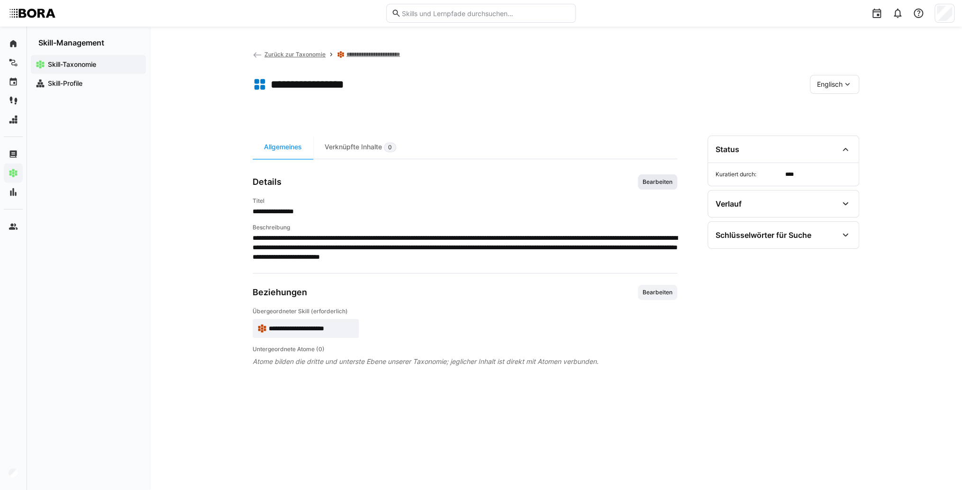
click at [653, 182] on span "Bearbeiten" at bounding box center [658, 182] width 32 height 8
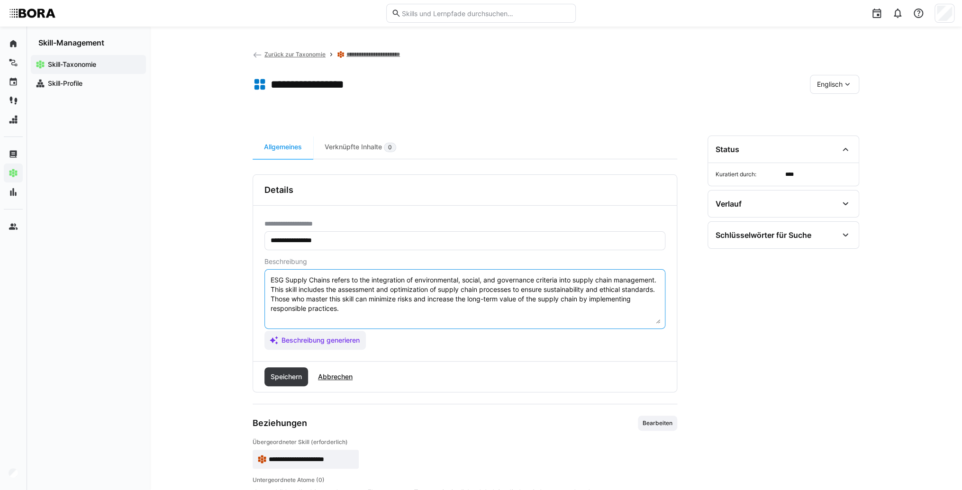
click at [541, 321] on textarea "ESG Supply Chains refers to the integration of environmental, social, and gover…" at bounding box center [465, 298] width 391 height 49
click at [349, 319] on textarea "ESG Supply Chains refers to the integration of environmental, social, and gover…" at bounding box center [465, 298] width 391 height 49
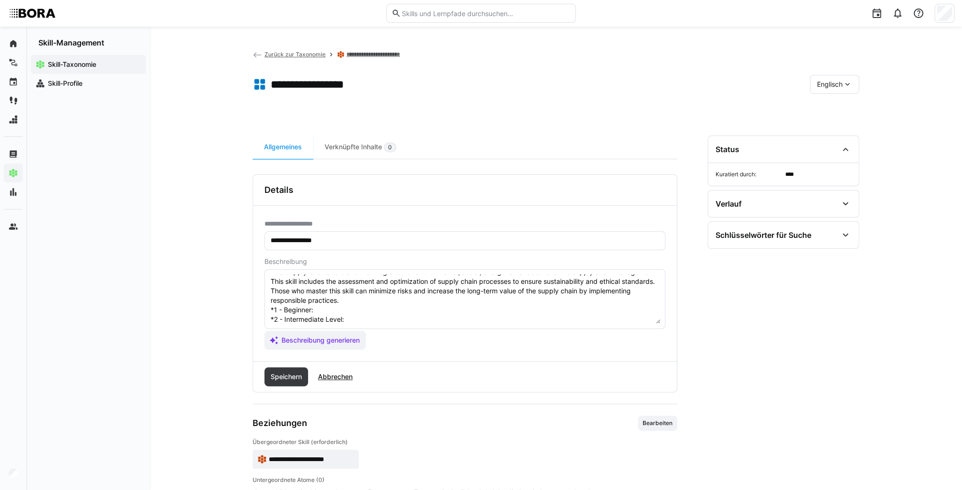
scroll to position [8, 0]
click at [385, 317] on textarea "ESG Supply Chains refers to the integration of environmental, social, and gover…" at bounding box center [465, 298] width 391 height 49
click at [369, 311] on textarea "ESG Supply Chains refers to the integration of environmental, social, and gover…" at bounding box center [465, 298] width 391 height 49
click at [368, 320] on textarea "ESG Supply Chains refers to the integration of environmental, social, and gover…" at bounding box center [465, 298] width 391 height 49
click at [357, 319] on textarea "ESG Supply Chains refers to the integration of environmental, social, and gover…" at bounding box center [465, 298] width 391 height 49
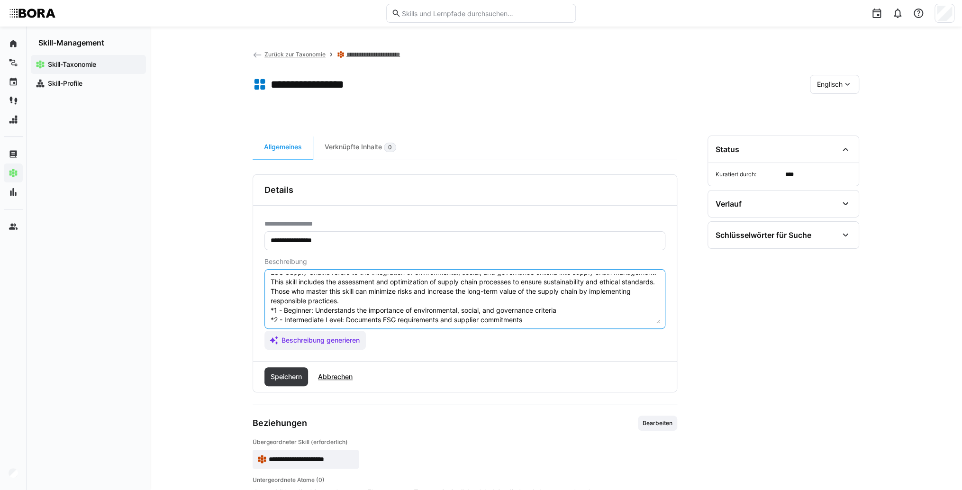
scroll to position [46, 0]
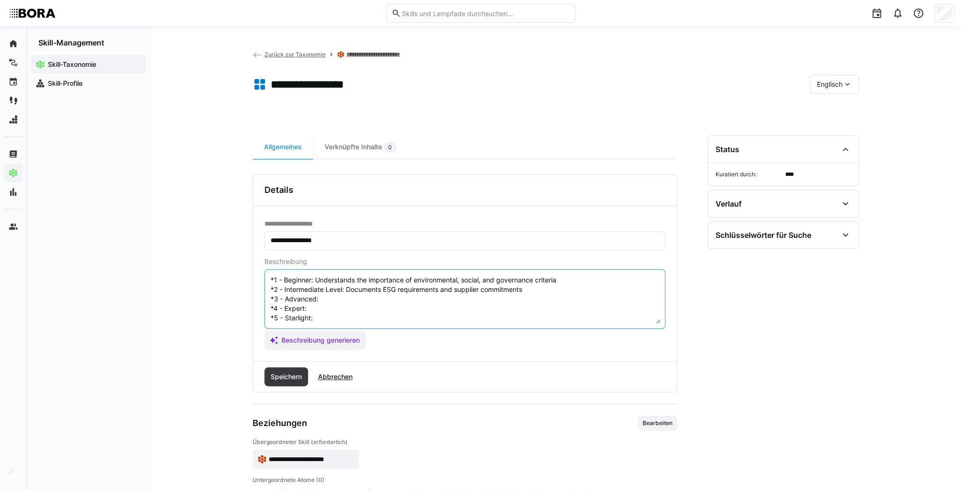
click at [344, 294] on textarea "ESG Supply Chains refers to the integration of environmental, social, and gover…" at bounding box center [465, 298] width 391 height 49
click at [348, 288] on textarea "ESG Supply Chains refers to the integration of environmental, social, and gover…" at bounding box center [465, 298] width 391 height 49
click at [339, 302] on textarea "ESG Supply Chains refers to the integration of environmental, social, and gover…" at bounding box center [465, 298] width 391 height 49
click at [340, 302] on textarea "ESG Supply Chains refers to the integration of environmental, social, and gover…" at bounding box center [465, 298] width 391 height 49
click at [337, 307] on textarea "ESG Supply Chains refers to the integration of environmental, social, and gover…" at bounding box center [465, 298] width 391 height 49
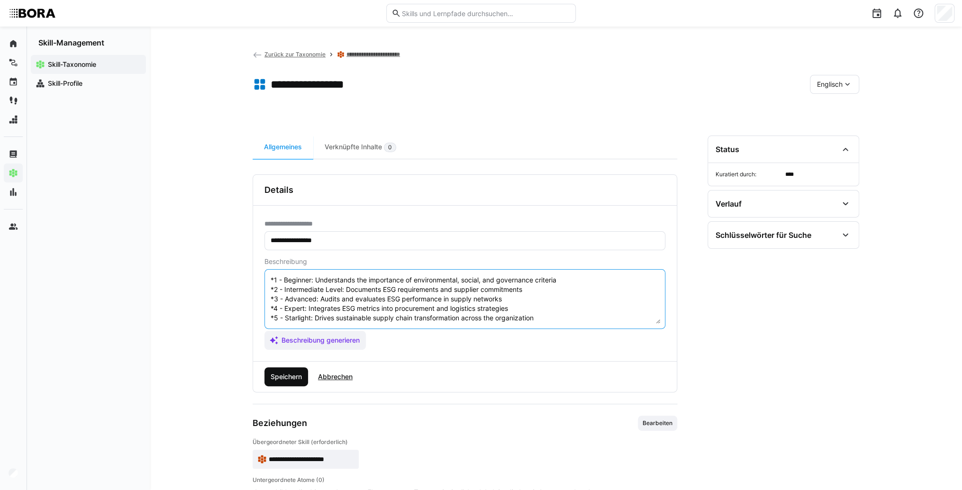
type textarea "ESG Supply Chains refers to the integration of environmental, social, and gover…"
click at [299, 384] on span "Speichern" at bounding box center [287, 376] width 44 height 19
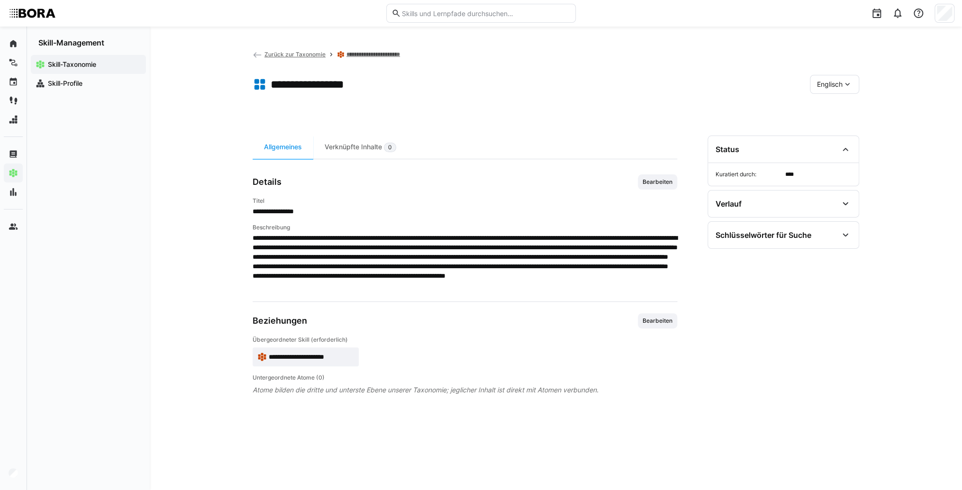
click at [844, 78] on div "Englisch" at bounding box center [834, 84] width 49 height 19
click at [831, 106] on span "Deutsch" at bounding box center [830, 109] width 26 height 9
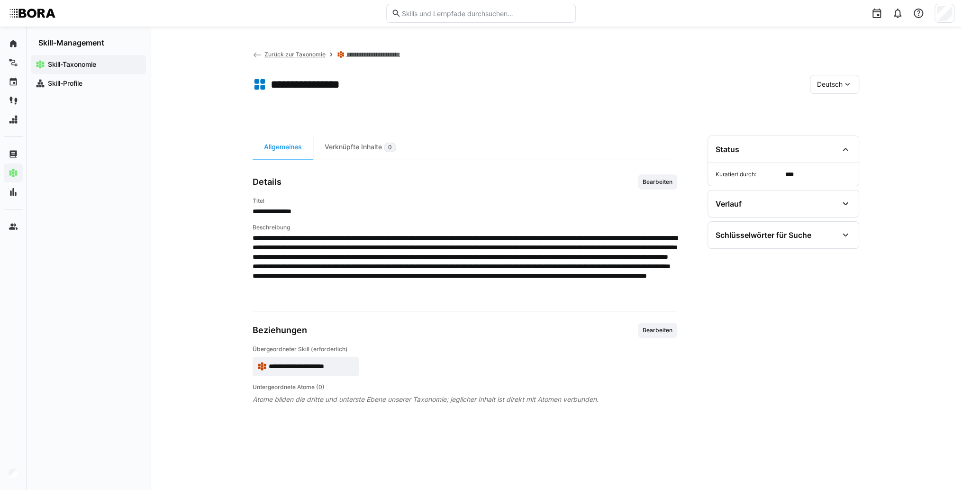
click at [839, 83] on span "Deutsch" at bounding box center [830, 84] width 26 height 9
click at [836, 123] on div "Englisch" at bounding box center [835, 129] width 50 height 20
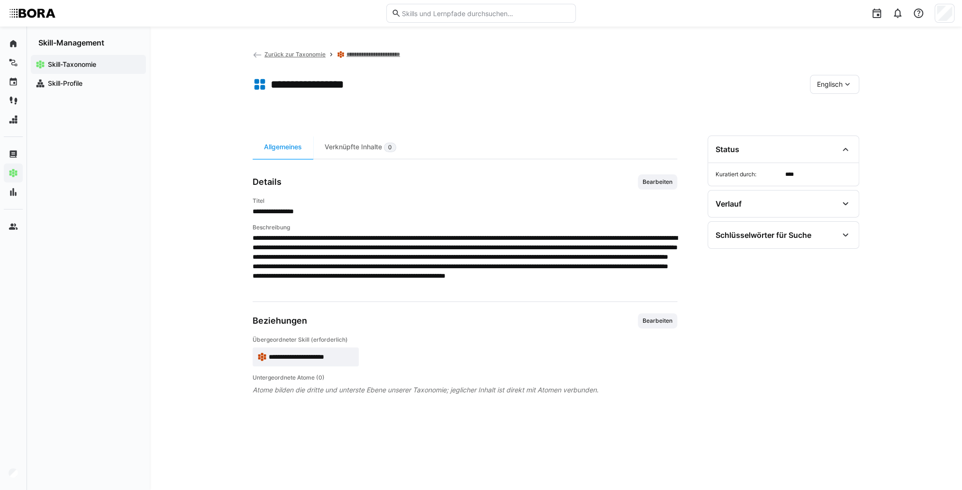
click at [336, 350] on app-skill-badge "**********" at bounding box center [306, 357] width 106 height 19
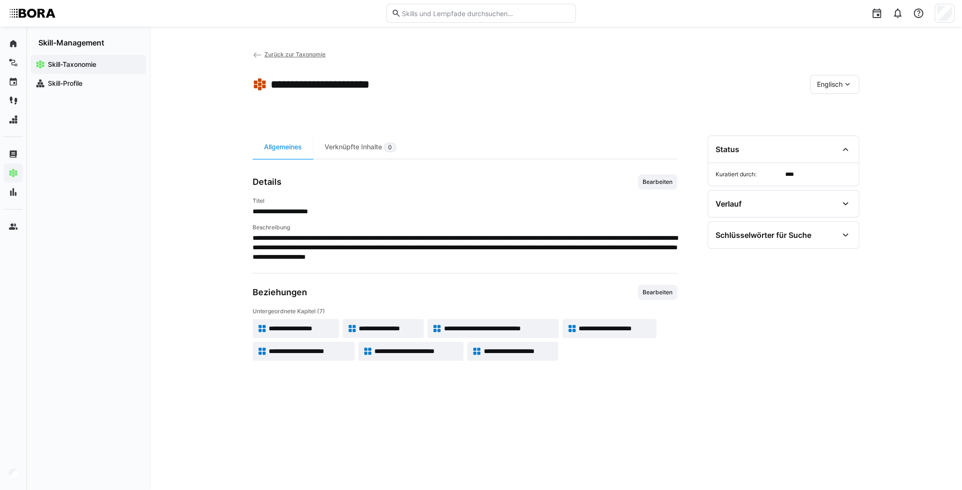
click at [482, 330] on span "**********" at bounding box center [499, 328] width 110 height 9
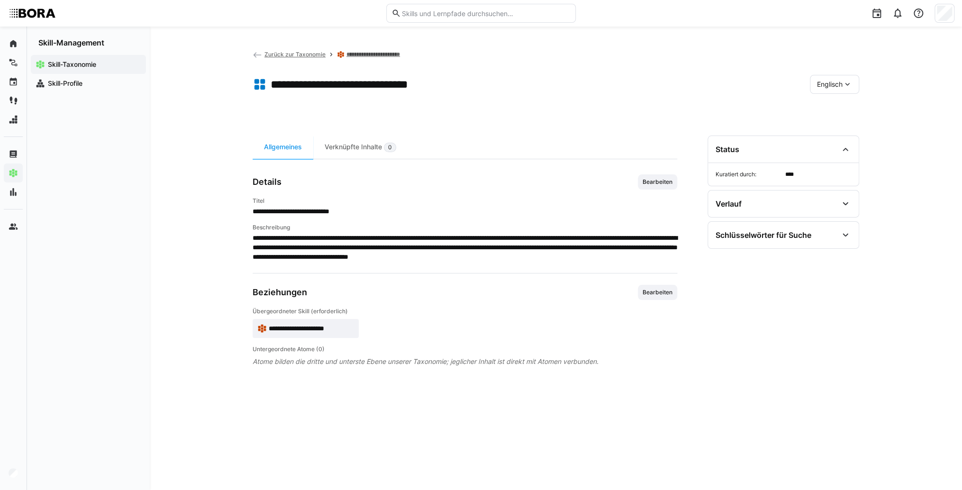
click at [831, 86] on span "Englisch" at bounding box center [830, 84] width 26 height 9
click at [828, 108] on span "Deutsch" at bounding box center [830, 109] width 26 height 9
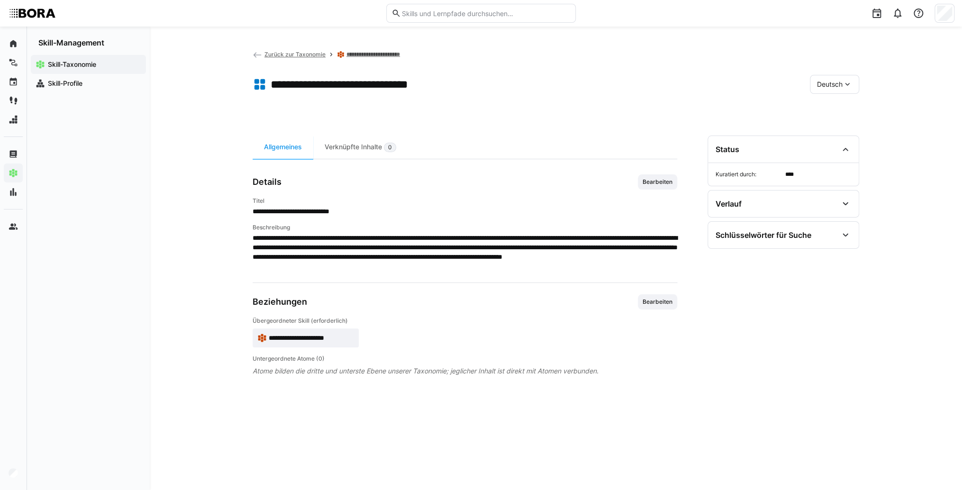
drag, startPoint x: 666, startPoint y: 184, endPoint x: 650, endPoint y: 198, distance: 21.2
click at [665, 184] on span "Bearbeiten" at bounding box center [658, 182] width 32 height 8
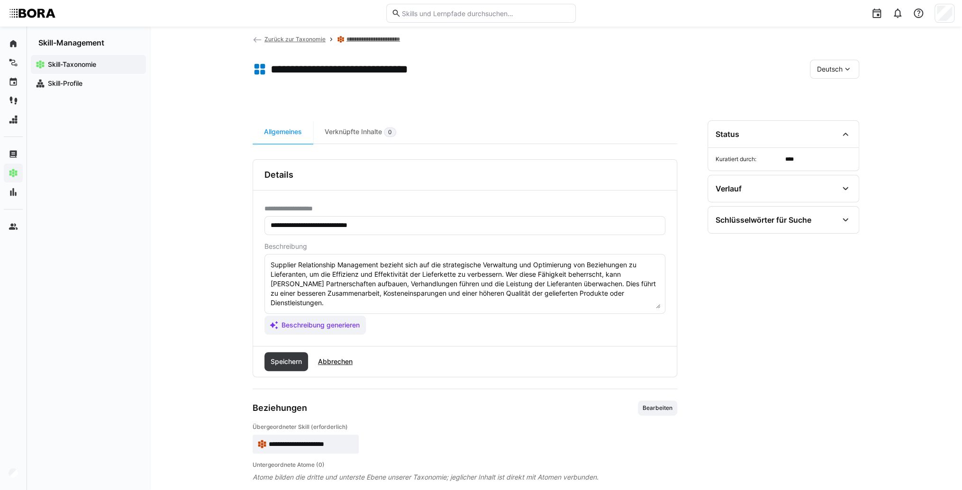
scroll to position [28, 0]
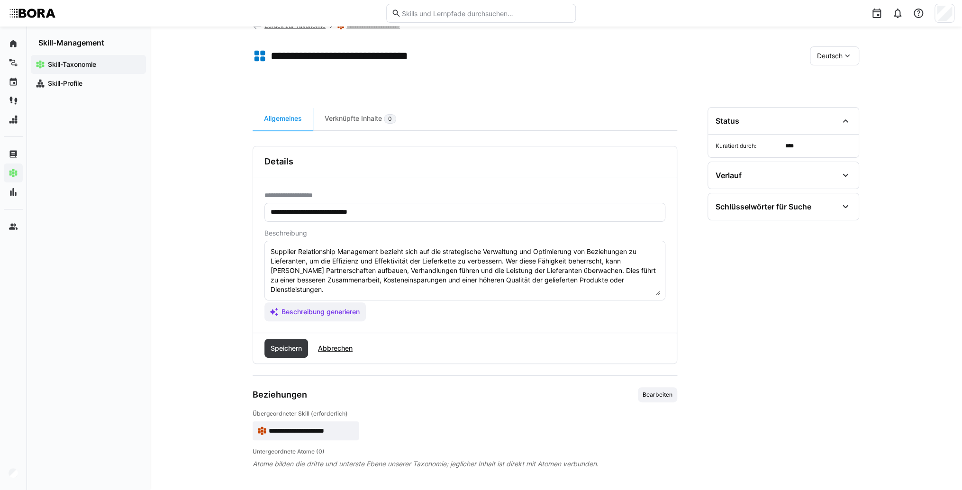
click at [656, 278] on textarea "Supplier Relationship Management bezieht sich auf die strategische Verwaltung u…" at bounding box center [465, 270] width 391 height 49
click at [300, 286] on textarea "Supplier Relationship Management bezieht sich auf die strategische Verwaltung u…" at bounding box center [465, 270] width 391 height 49
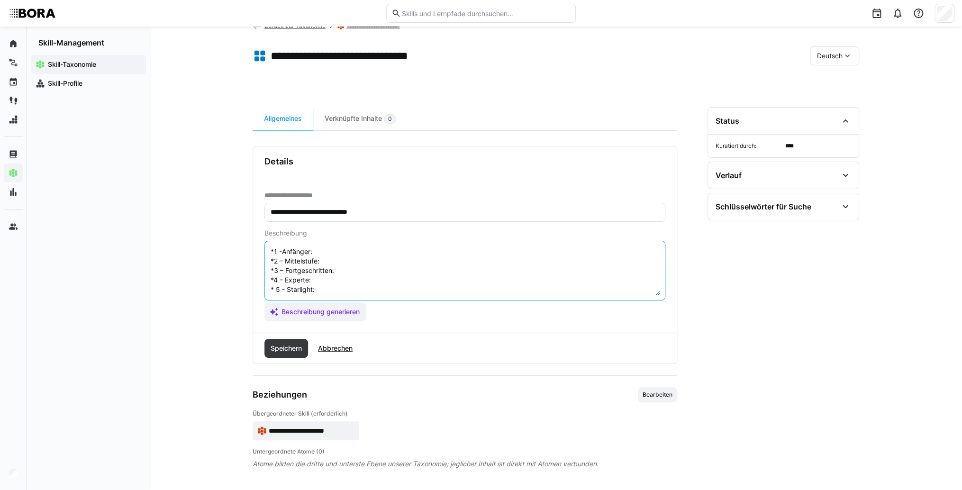
scroll to position [17, 0]
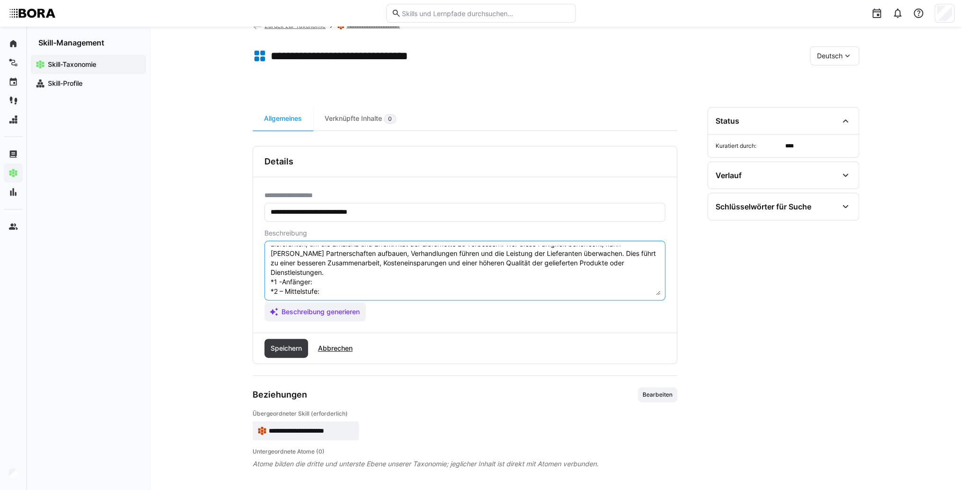
click at [341, 275] on textarea "Supplier Relationship Management bezieht sich auf die strategische Verwaltung u…" at bounding box center [465, 270] width 391 height 49
click at [341, 280] on textarea "Supplier Relationship Management bezieht sich auf die strategische Verwaltung u…" at bounding box center [465, 270] width 391 height 49
click at [339, 277] on textarea "Supplier Relationship Management bezieht sich auf die strategische Verwaltung u…" at bounding box center [465, 270] width 391 height 49
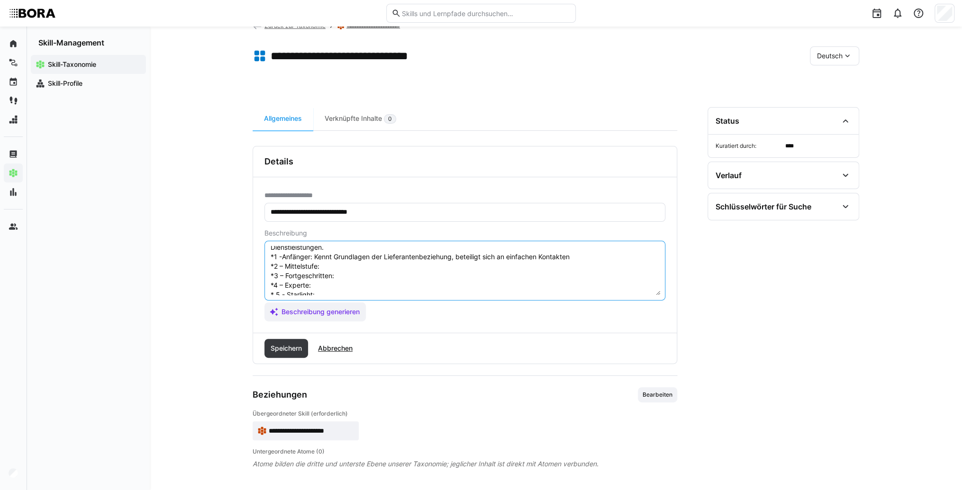
scroll to position [55, 0]
click at [338, 249] on textarea "Supplier Relationship Management bezieht sich auf die strategische Verwaltung u…" at bounding box center [465, 270] width 391 height 49
click at [332, 250] on textarea "Supplier Relationship Management bezieht sich auf die strategische Verwaltung u…" at bounding box center [465, 270] width 391 height 49
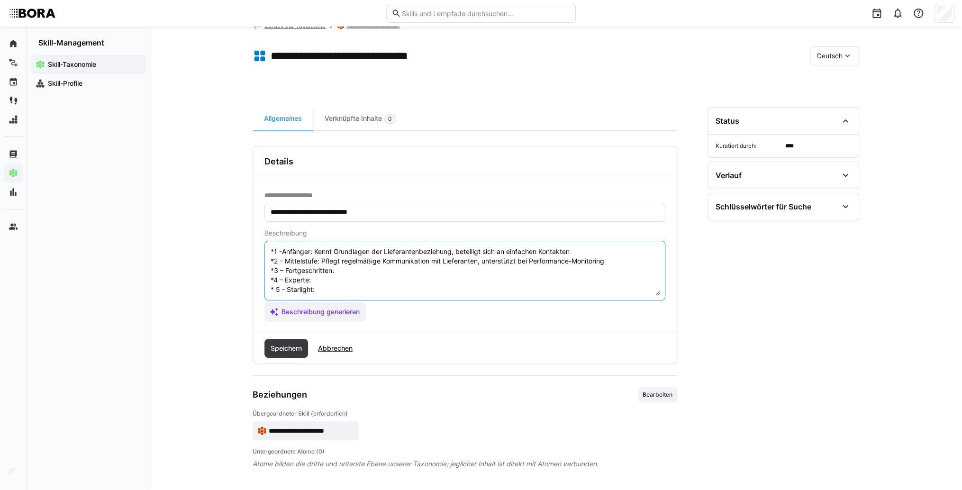
click at [349, 263] on textarea "Supplier Relationship Management bezieht sich auf die strategische Verwaltung u…" at bounding box center [465, 270] width 391 height 49
click at [373, 262] on textarea "Supplier Relationship Management bezieht sich auf die strategische Verwaltung u…" at bounding box center [465, 270] width 391 height 49
click at [343, 269] on textarea "Supplier Relationship Management bezieht sich auf die strategische Verwaltung u…" at bounding box center [465, 270] width 391 height 49
click at [319, 268] on textarea "Supplier Relationship Management bezieht sich auf die strategische Verwaltung u…" at bounding box center [465, 270] width 391 height 49
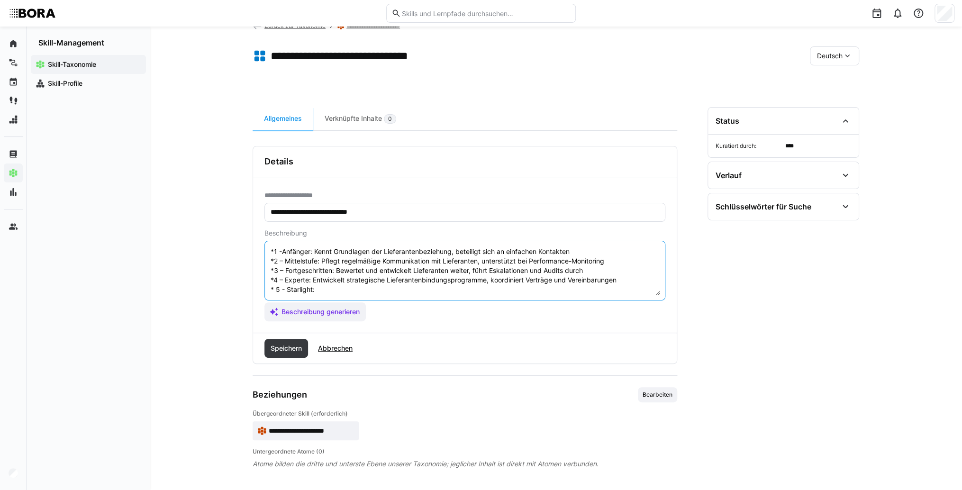
click at [320, 281] on textarea "Supplier Relationship Management bezieht sich auf die strategische Verwaltung u…" at bounding box center [465, 270] width 391 height 49
click at [329, 277] on textarea "Supplier Relationship Management bezieht sich auf die strategische Verwaltung u…" at bounding box center [465, 270] width 391 height 49
type textarea "Loremips Dolorsitamet Consectetu adipisc elit sed doe temporincidi Utlaboreet d…"
click at [299, 347] on span "Speichern" at bounding box center [286, 348] width 34 height 9
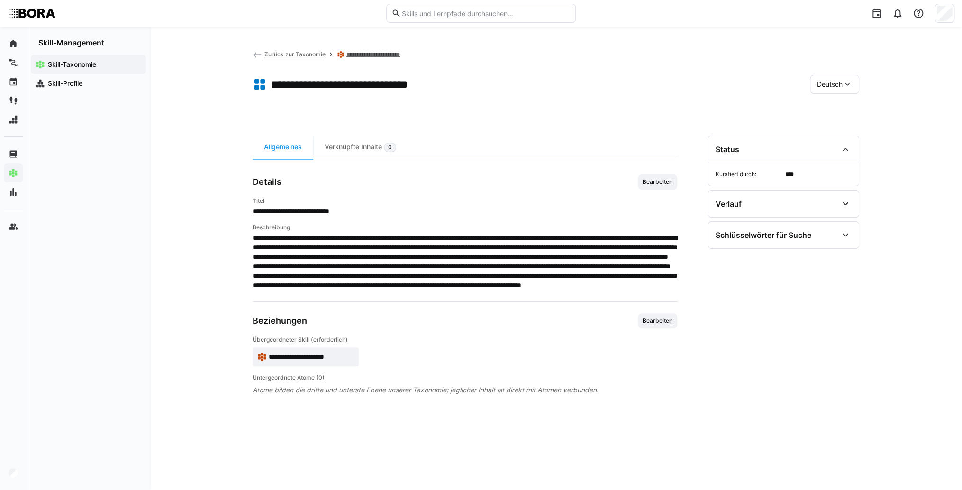
scroll to position [0, 0]
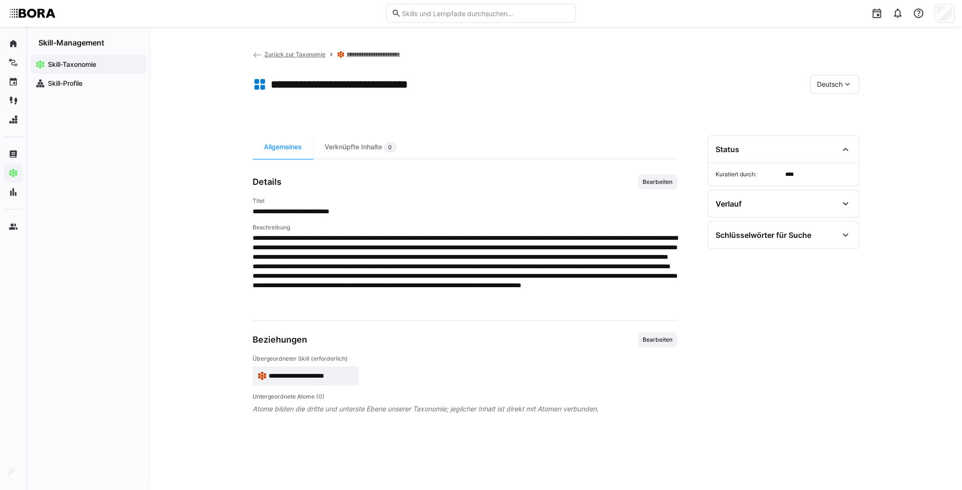
click at [831, 90] on div "Deutsch" at bounding box center [834, 84] width 49 height 19
click at [832, 123] on div "Englisch" at bounding box center [835, 129] width 50 height 20
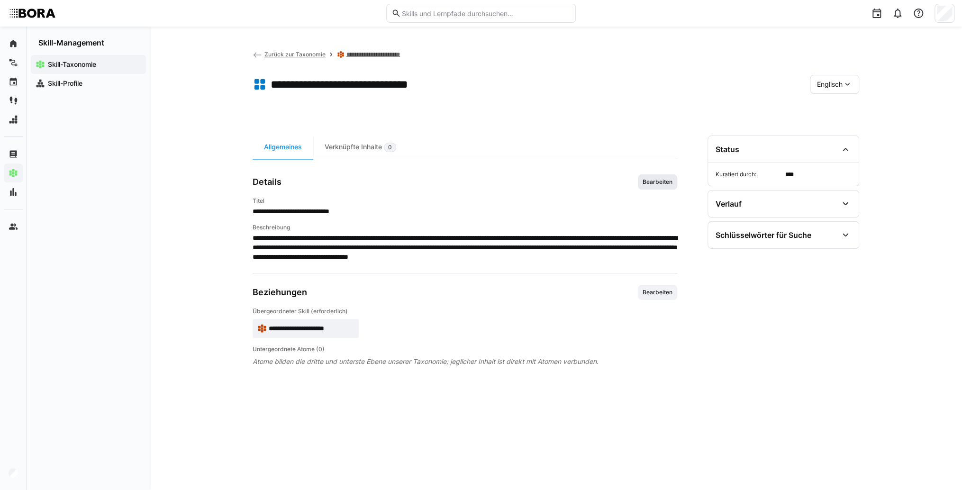
click at [659, 180] on span "Bearbeiten" at bounding box center [658, 182] width 32 height 8
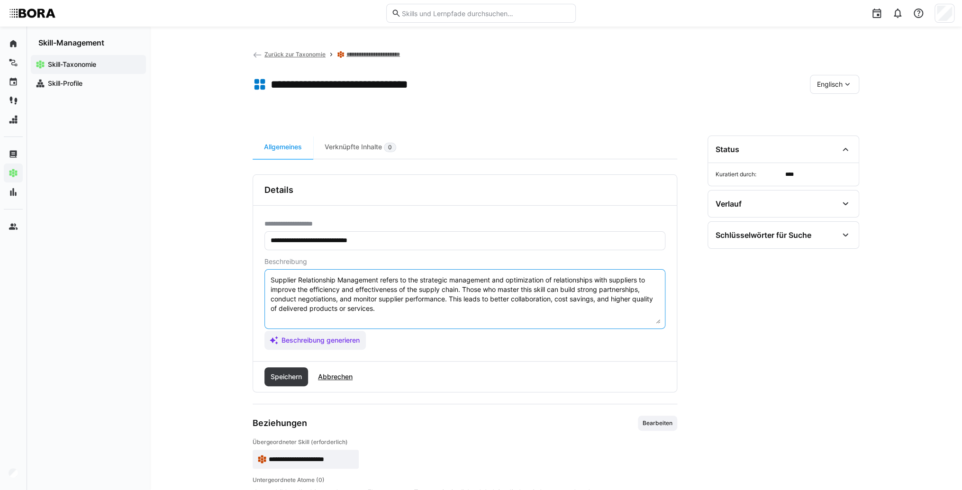
click at [508, 315] on textarea "Supplier Relationship Management refers to the strategic management and optimiz…" at bounding box center [465, 298] width 391 height 49
click at [273, 319] on textarea "Supplier Relationship Management refers to the strategic management and optimiz…" at bounding box center [465, 298] width 391 height 49
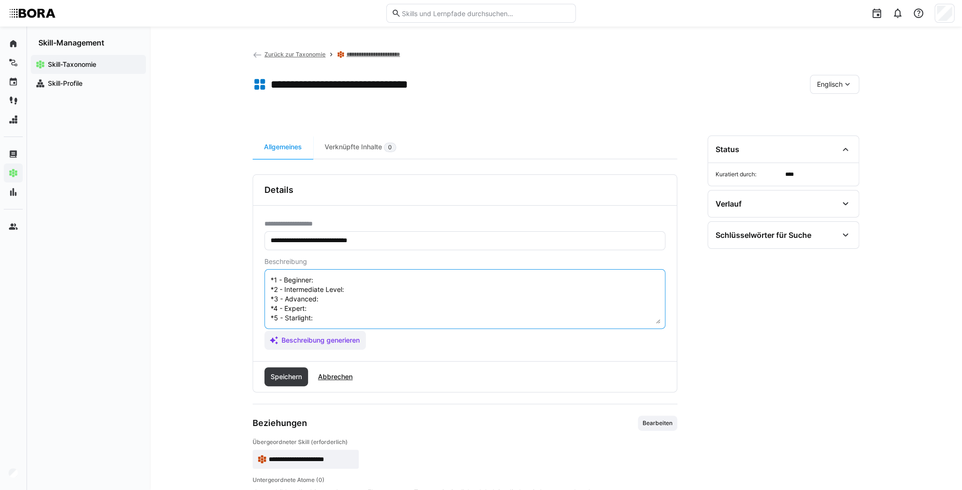
scroll to position [8, 0]
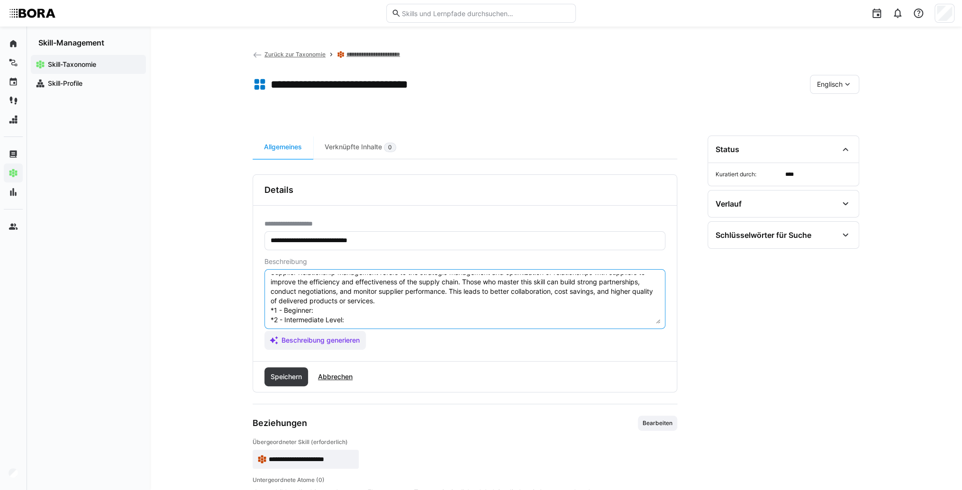
click at [322, 309] on textarea "Supplier Relationship Management refers to the strategic management and optimiz…" at bounding box center [465, 298] width 391 height 49
click at [375, 308] on textarea "Supplier Relationship Management refers to the strategic management and optimiz…" at bounding box center [465, 298] width 391 height 49
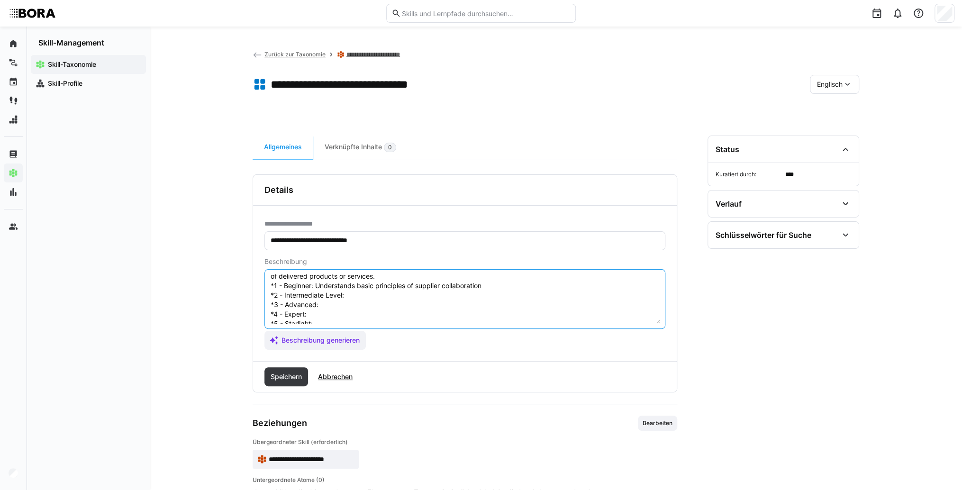
scroll to position [46, 0]
click at [377, 281] on textarea "Supplier Relationship Management refers to the strategic management and optimiz…" at bounding box center [465, 298] width 391 height 49
click at [371, 279] on textarea "Supplier Relationship Management refers to the strategic management and optimiz…" at bounding box center [465, 298] width 391 height 49
click at [334, 292] on textarea "Supplier Relationship Management refers to the strategic management and optimiz…" at bounding box center [465, 298] width 391 height 49
click at [373, 294] on textarea "Supplier Relationship Management refers to the strategic management and optimiz…" at bounding box center [465, 298] width 391 height 49
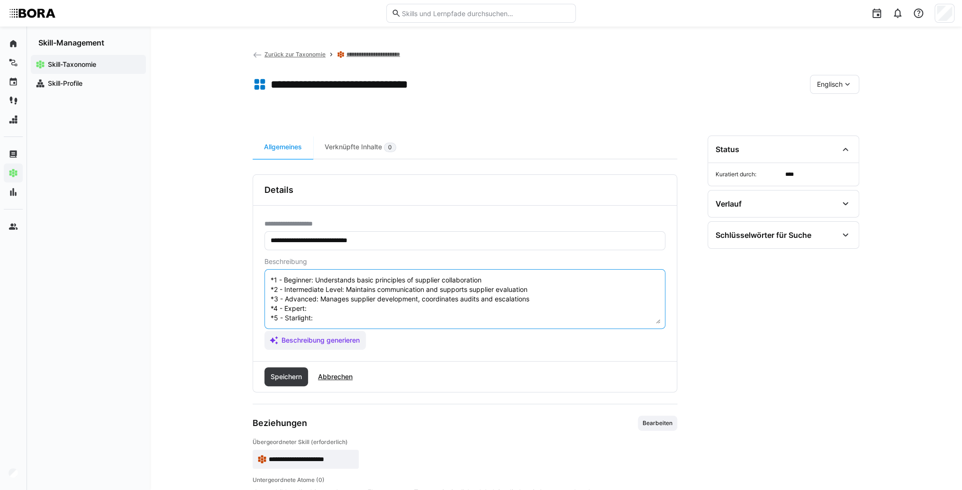
click at [318, 300] on textarea "Supplier Relationship Management refers to the strategic management and optimiz…" at bounding box center [465, 298] width 391 height 49
click at [320, 300] on textarea "Supplier Relationship Management refers to the strategic management and optimiz…" at bounding box center [465, 298] width 391 height 49
click at [319, 307] on textarea "Supplier Relationship Management refers to the strategic management and optimiz…" at bounding box center [465, 298] width 391 height 49
click at [326, 309] on textarea "Supplier Relationship Management refers to the strategic management and optimiz…" at bounding box center [465, 298] width 391 height 49
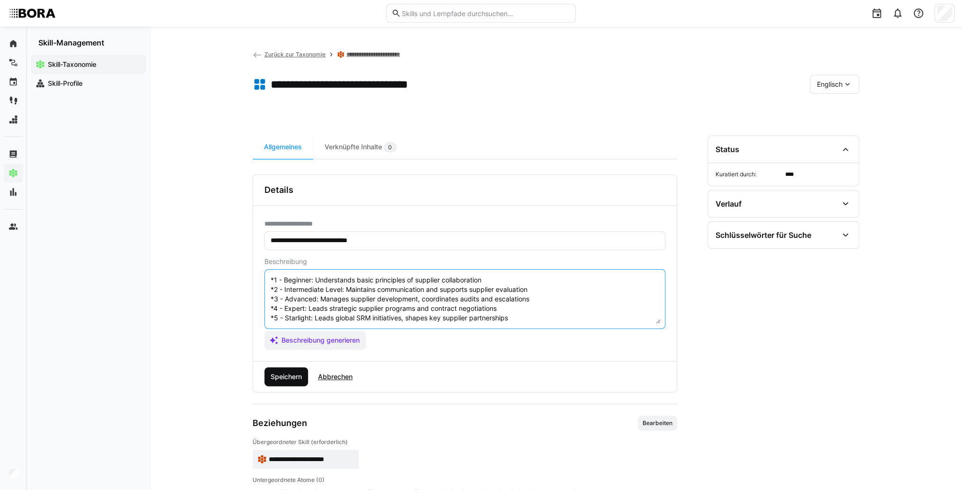
type textarea "Supplier Relationship Management refers to the strategic management and optimiz…"
click at [295, 381] on span "Speichern" at bounding box center [287, 376] width 44 height 19
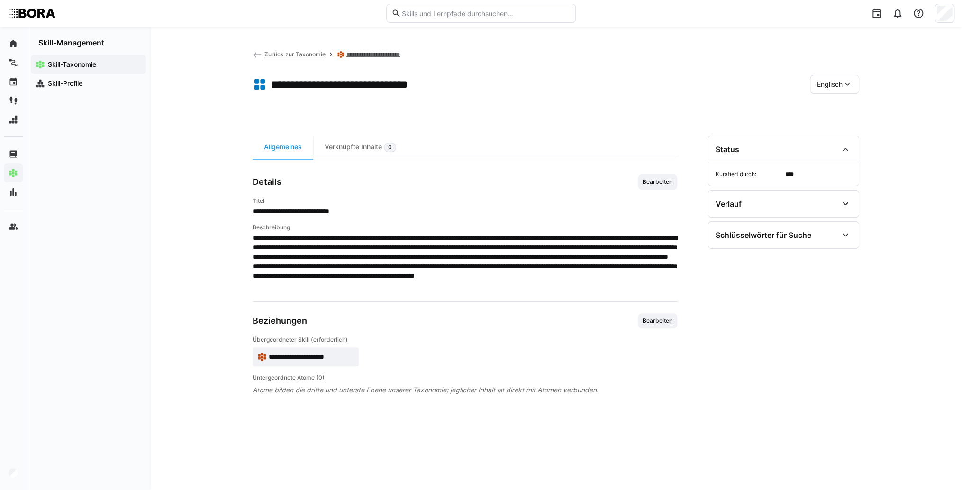
click at [815, 82] on div "Englisch" at bounding box center [834, 84] width 49 height 19
click at [820, 106] on span "Deutsch" at bounding box center [830, 108] width 26 height 9
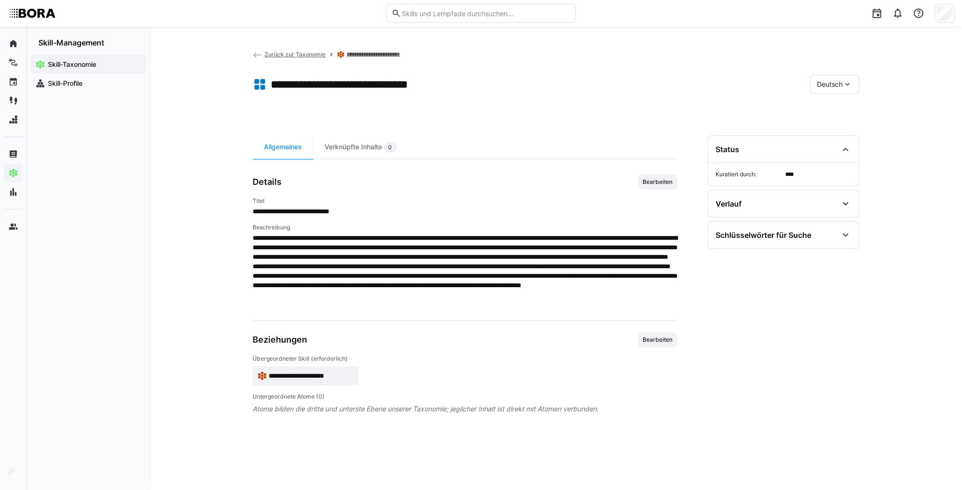
click at [315, 370] on app-skill-badge "**********" at bounding box center [306, 375] width 106 height 19
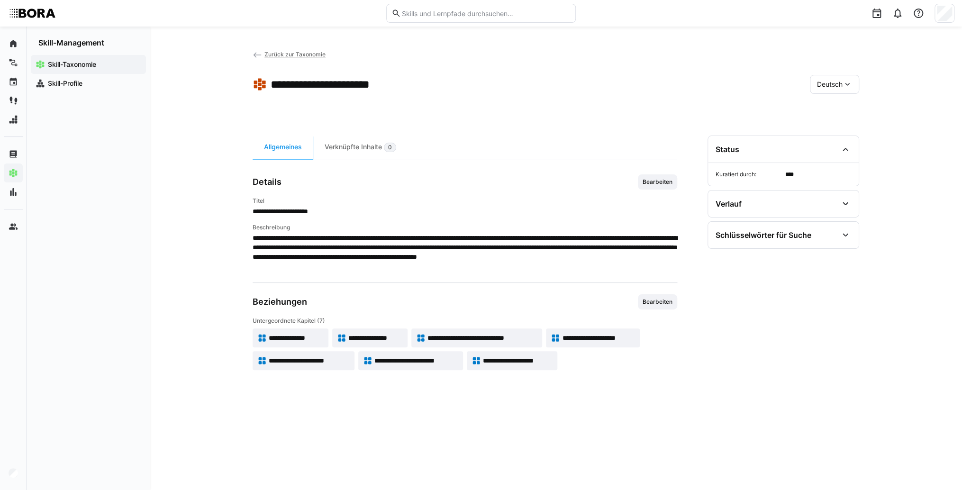
click at [597, 340] on span "**********" at bounding box center [598, 337] width 73 height 9
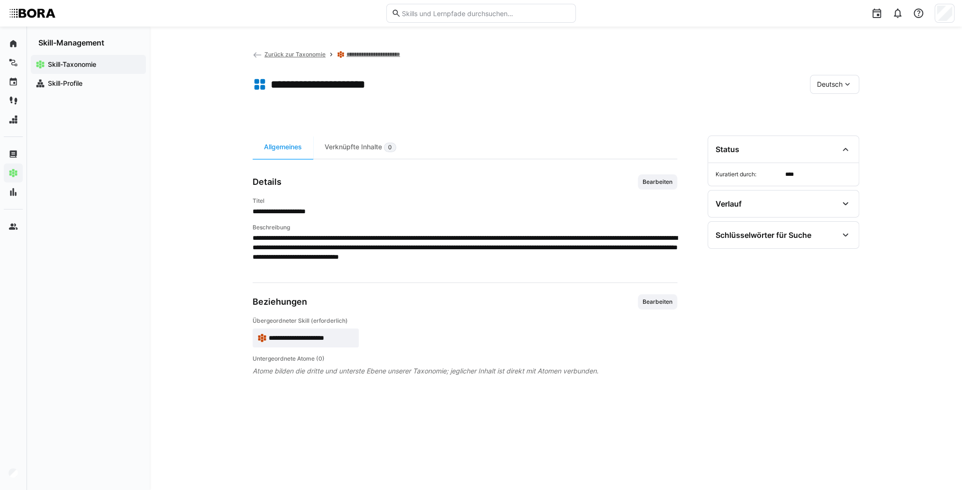
drag, startPoint x: 696, startPoint y: 164, endPoint x: 693, endPoint y: 169, distance: 5.8
click at [696, 164] on div "**********" at bounding box center [556, 302] width 607 height 332
click at [660, 178] on span "Bearbeiten" at bounding box center [658, 182] width 32 height 8
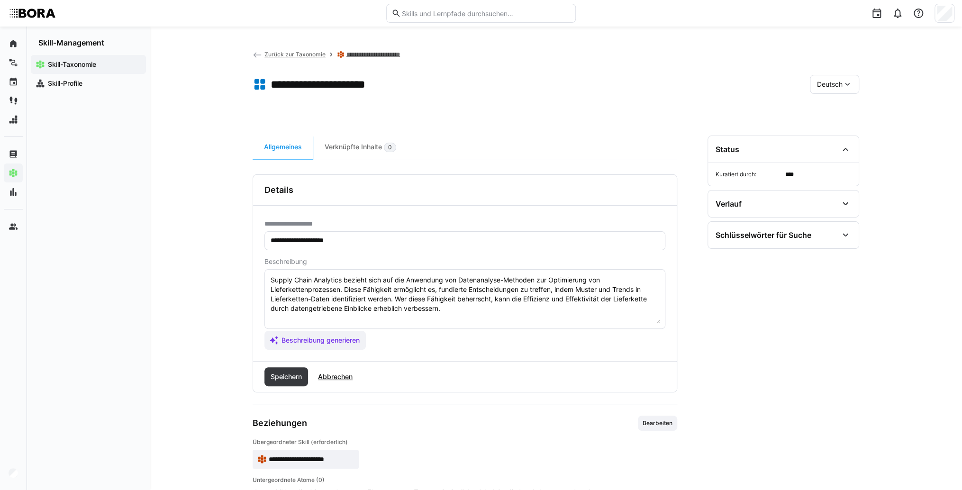
click at [482, 312] on textarea "Supply Chain Analytics bezieht sich auf die Anwendung von Datenanalyse-Methoden…" at bounding box center [465, 298] width 391 height 49
click at [293, 320] on textarea "Supply Chain Analytics bezieht sich auf die Anwendung von Datenanalyse-Methoden…" at bounding box center [465, 298] width 391 height 49
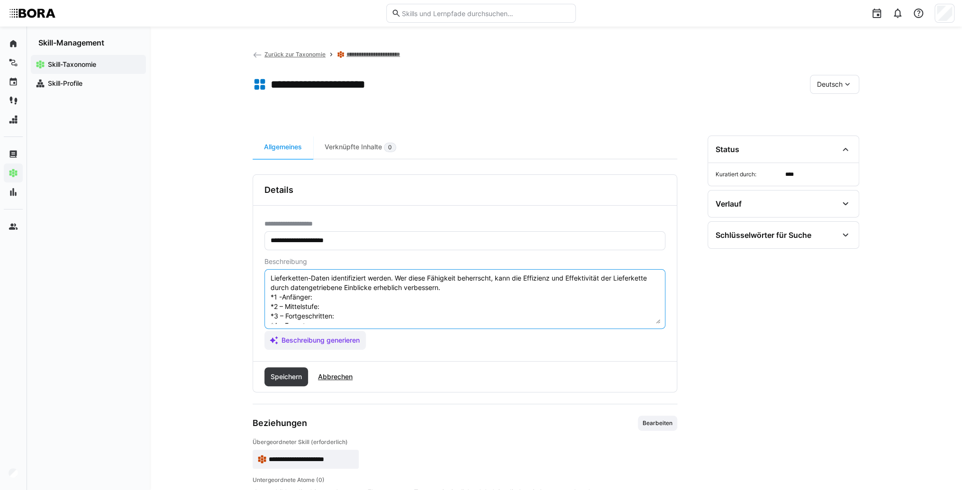
scroll to position [8, 0]
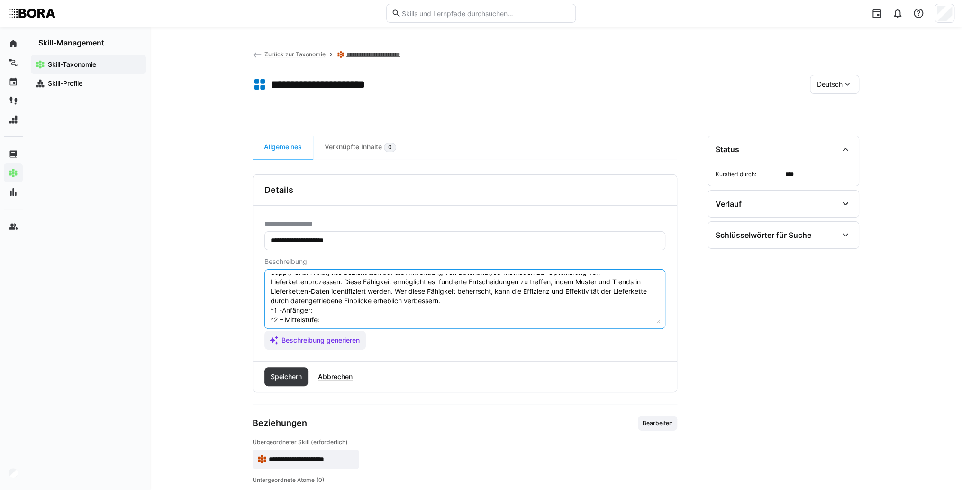
click at [334, 308] on textarea "Supply Chain Analytics bezieht sich auf die Anwendung von Datenanalyse-Methoden…" at bounding box center [465, 298] width 391 height 49
click at [333, 306] on textarea "Supply Chain Analytics bezieht sich auf die Anwendung von Datenanalyse-Methoden…" at bounding box center [465, 298] width 391 height 49
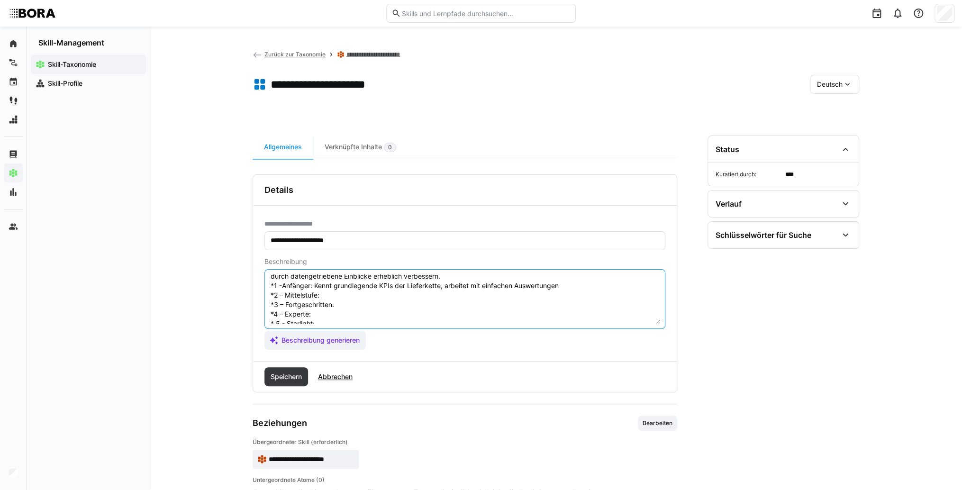
scroll to position [46, 0]
click at [335, 281] on textarea "Supply Chain Analytics bezieht sich auf die Anwendung von Datenanalyse-Methoden…" at bounding box center [465, 298] width 391 height 49
click at [377, 281] on textarea "Supply Chain Analytics bezieht sich auf die Anwendung von Datenanalyse-Methoden…" at bounding box center [465, 298] width 391 height 49
click at [376, 293] on textarea "Supply Chain Analytics bezieht sich auf die Anwendung von Datenanalyse-Methoden…" at bounding box center [465, 298] width 391 height 49
click at [398, 291] on textarea "Supply Chain Analytics bezieht sich auf die Anwendung von Datenanalyse-Methoden…" at bounding box center [465, 298] width 391 height 49
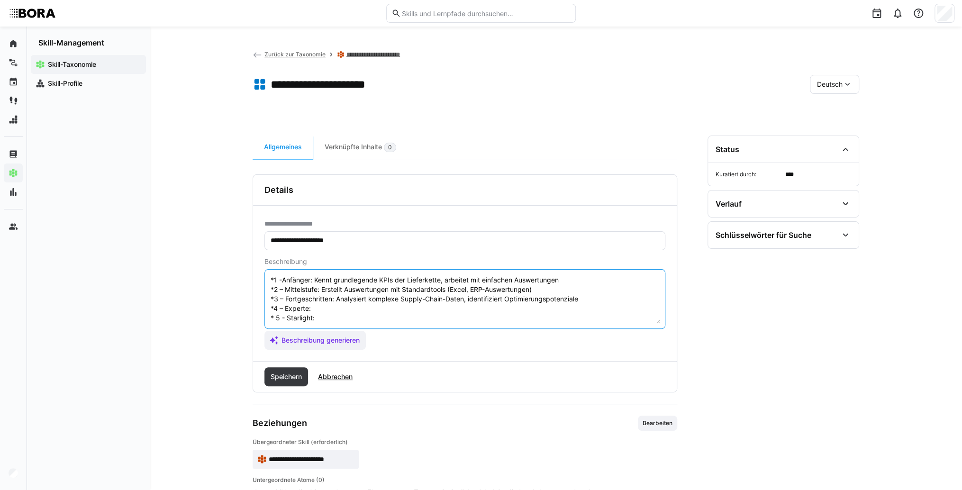
click at [326, 304] on textarea "Supply Chain Analytics bezieht sich auf die Anwendung von Datenanalyse-Methoden…" at bounding box center [465, 298] width 391 height 49
click at [347, 299] on textarea "Supply Chain Analytics bezieht sich auf die Anwendung von Datenanalyse-Methoden…" at bounding box center [465, 298] width 391 height 49
click at [347, 306] on textarea "Supply Chain Analytics bezieht sich auf die Anwendung von Datenanalyse-Methoden…" at bounding box center [465, 298] width 391 height 49
click at [325, 315] on textarea "Supply Chain Analytics bezieht sich auf die Anwendung von Datenanalyse-Methoden…" at bounding box center [465, 298] width 391 height 49
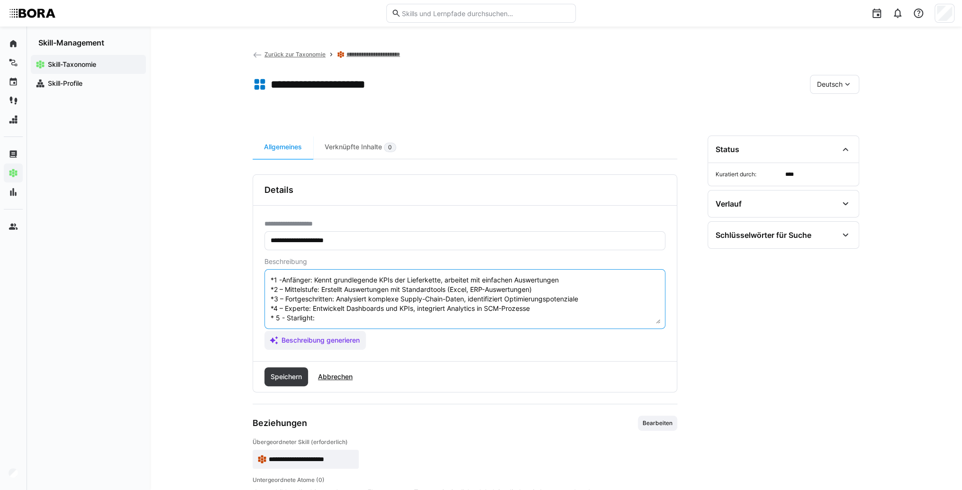
click at [326, 311] on textarea "Supply Chain Analytics bezieht sich auf die Anwendung von Datenanalyse-Methoden…" at bounding box center [465, 298] width 391 height 49
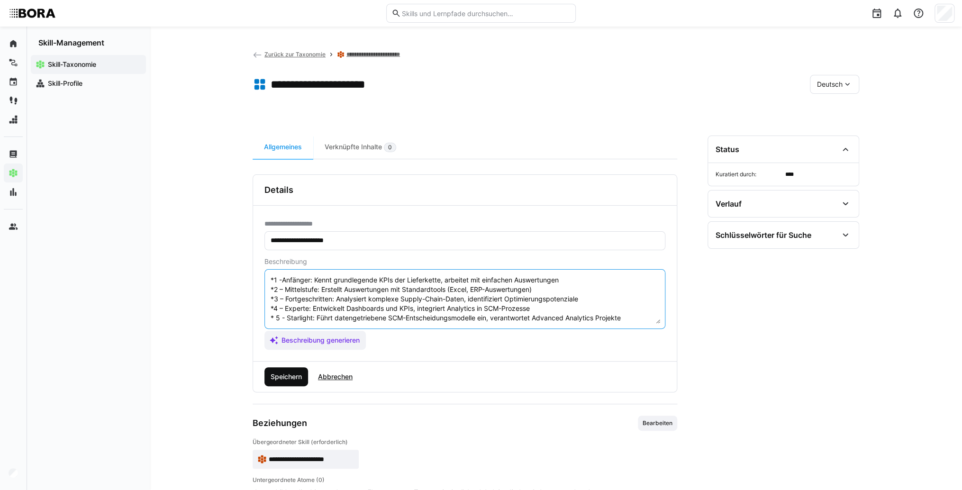
type textarea "Supply Chain Analytics bezieht sich auf die Anwendung von Datenanalyse-Methoden…"
click at [297, 374] on span "Speichern" at bounding box center [286, 376] width 34 height 9
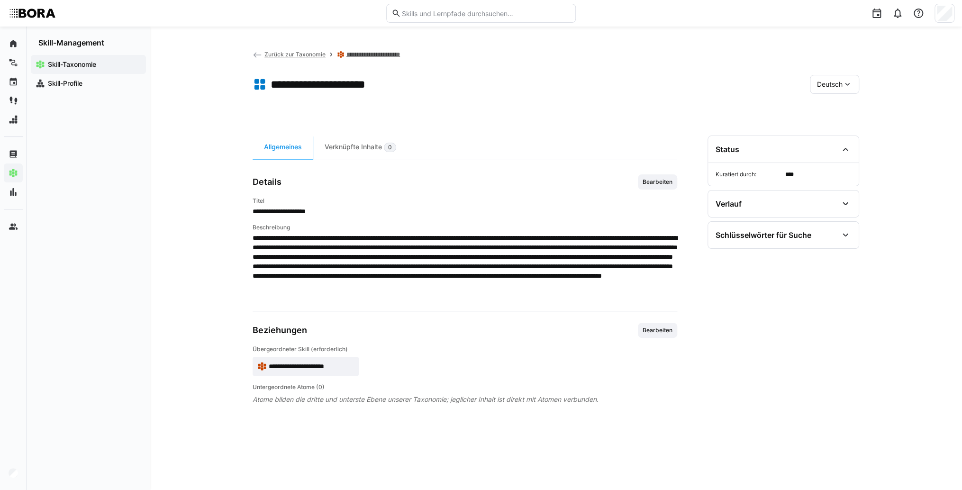
click at [840, 85] on span "Deutsch" at bounding box center [830, 84] width 26 height 9
click at [846, 122] on div "Englisch" at bounding box center [835, 129] width 50 height 20
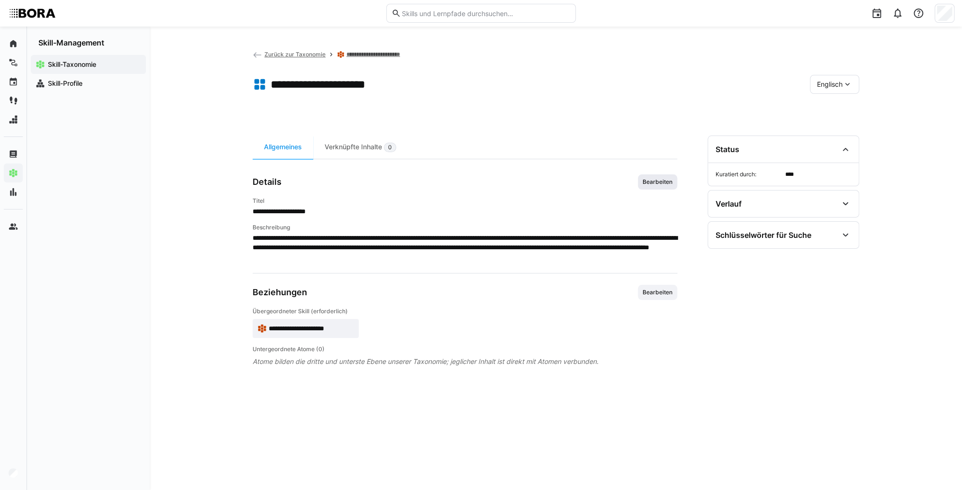
drag, startPoint x: 659, startPoint y: 179, endPoint x: 631, endPoint y: 211, distance: 42.7
click at [659, 179] on span "Bearbeiten" at bounding box center [658, 182] width 32 height 8
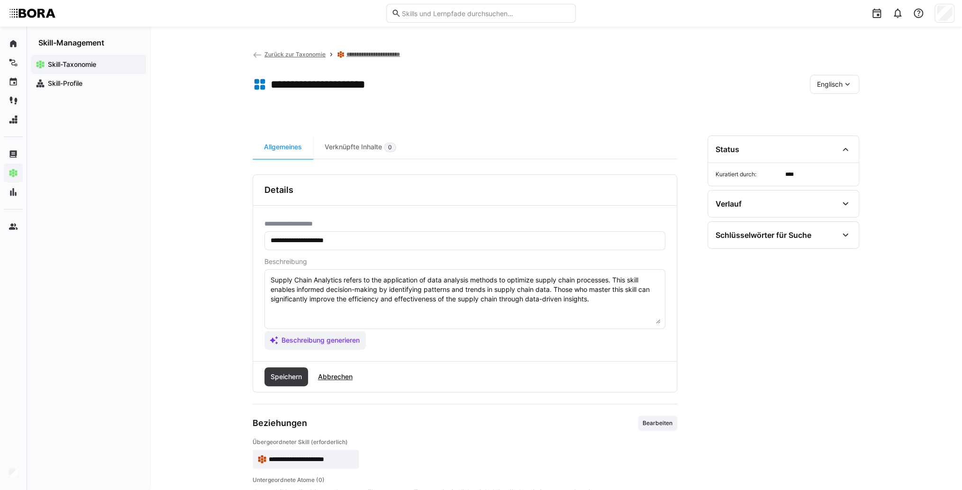
click at [601, 301] on textarea "Supply Chain Analytics refers to the application of data analysis methods to op…" at bounding box center [465, 298] width 391 height 49
click at [298, 311] on textarea "Supply Chain Analytics refers to the application of data analysis methods to op…" at bounding box center [465, 298] width 391 height 49
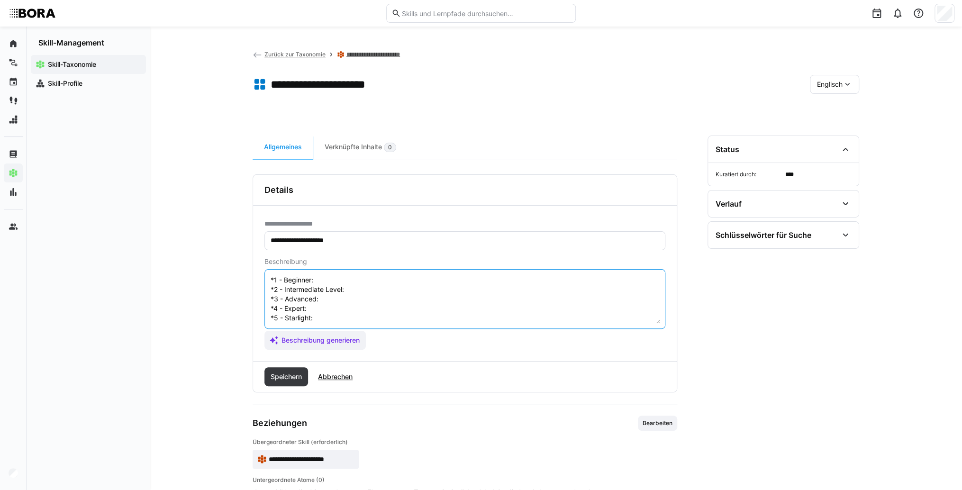
scroll to position [0, 0]
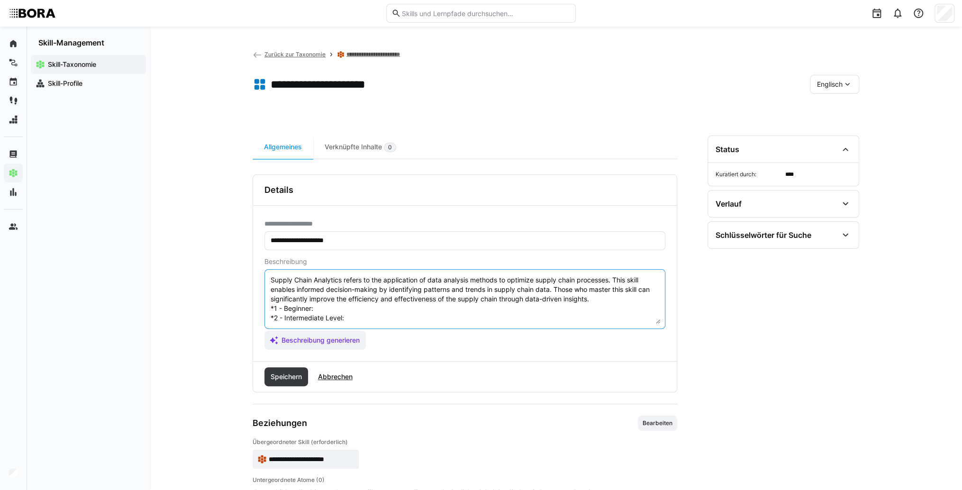
click at [324, 306] on textarea "Supply Chain Analytics refers to the application of data analysis methods to op…" at bounding box center [465, 298] width 391 height 49
click at [361, 303] on textarea "Supply Chain Analytics refers to the application of data analysis methods to op…" at bounding box center [465, 298] width 391 height 49
click at [360, 308] on textarea "Supply Chain Analytics refers to the application of data analysis methods to op…" at bounding box center [465, 298] width 391 height 49
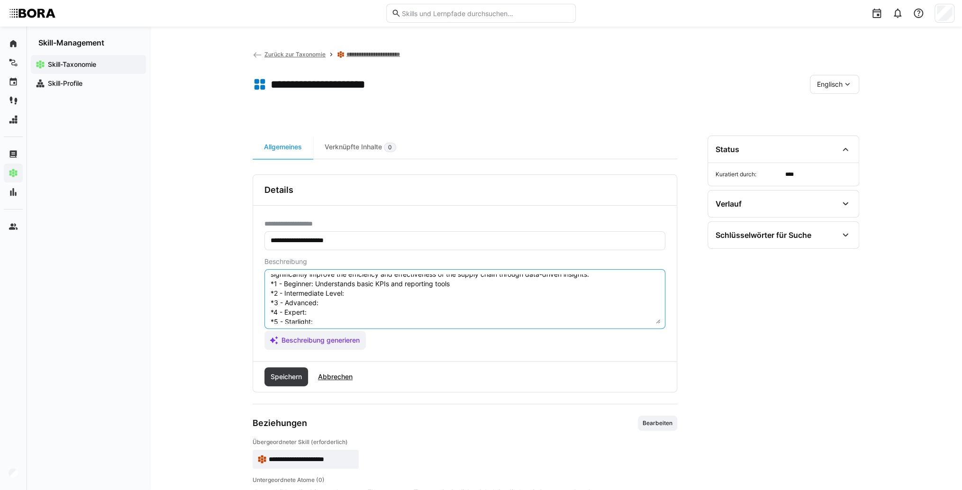
scroll to position [38, 0]
click at [357, 281] on textarea "Supply Chain Analytics refers to the application of data analysis methods to op…" at bounding box center [465, 298] width 391 height 49
click at [368, 281] on textarea "Supply Chain Analytics refers to the application of data analysis methods to op…" at bounding box center [465, 298] width 391 height 49
click at [361, 292] on textarea "Supply Chain Analytics refers to the application of data analysis methods to op…" at bounding box center [465, 298] width 391 height 49
click at [354, 284] on textarea "Supply Chain Analytics refers to the application of data analysis methods to op…" at bounding box center [465, 298] width 391 height 49
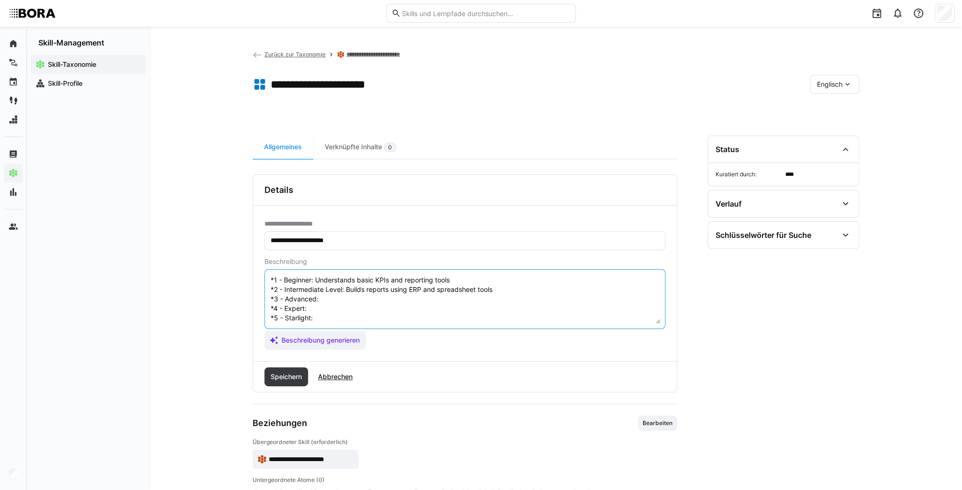
click at [348, 295] on textarea "Supply Chain Analytics refers to the application of data analysis methods to op…" at bounding box center [465, 298] width 391 height 49
click at [340, 286] on textarea "Supply Chain Analytics refers to the application of data analysis methods to op…" at bounding box center [465, 298] width 391 height 49
click at [335, 300] on textarea "Supply Chain Analytics refers to the application of data analysis methods to op…" at bounding box center [465, 298] width 391 height 49
click at [323, 299] on textarea "Supply Chain Analytics refers to the application of data analysis methods to op…" at bounding box center [465, 298] width 391 height 49
drag, startPoint x: 322, startPoint y: 309, endPoint x: 258, endPoint y: 313, distance: 64.1
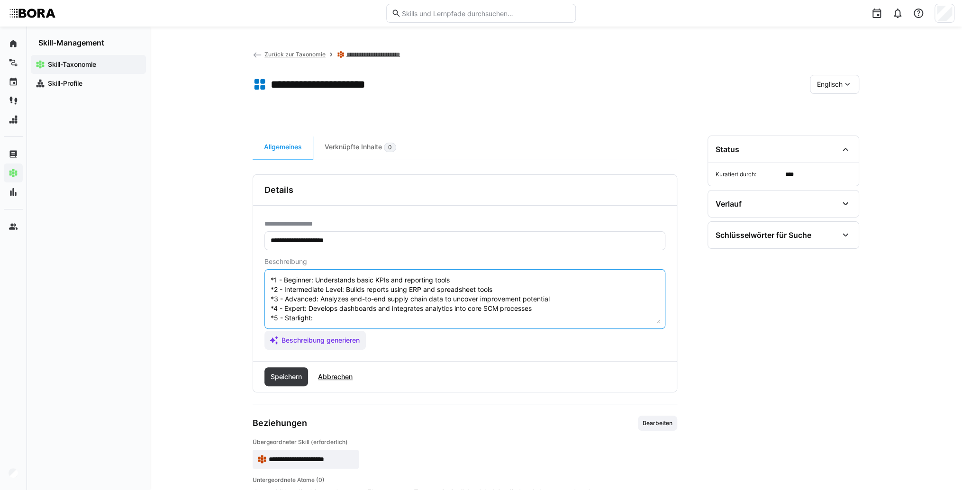
click at [319, 309] on textarea "Supply Chain Analytics refers to the application of data analysis methods to op…" at bounding box center [465, 298] width 391 height 49
click at [325, 308] on textarea "Supply Chain Analytics refers to the application of data analysis methods to op…" at bounding box center [465, 298] width 391 height 49
type textarea "Supply Chain Analytics refers to the application of data analysis methods to op…"
click at [292, 379] on span "Speichern" at bounding box center [286, 376] width 34 height 9
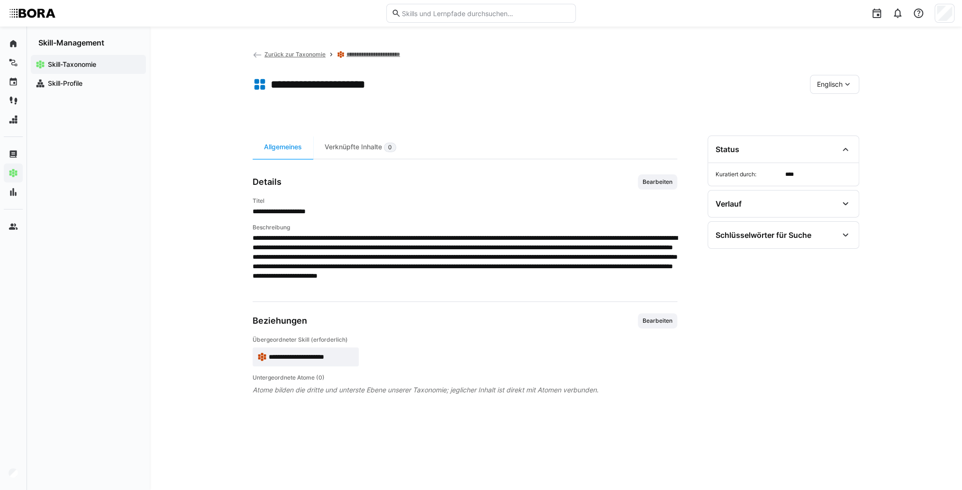
click at [327, 353] on span "**********" at bounding box center [311, 356] width 85 height 9
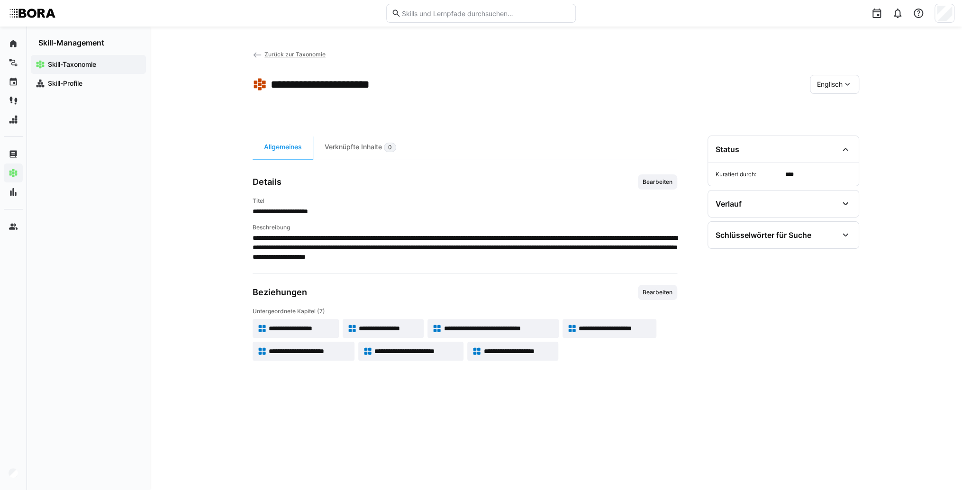
click at [341, 353] on span "**********" at bounding box center [309, 351] width 81 height 9
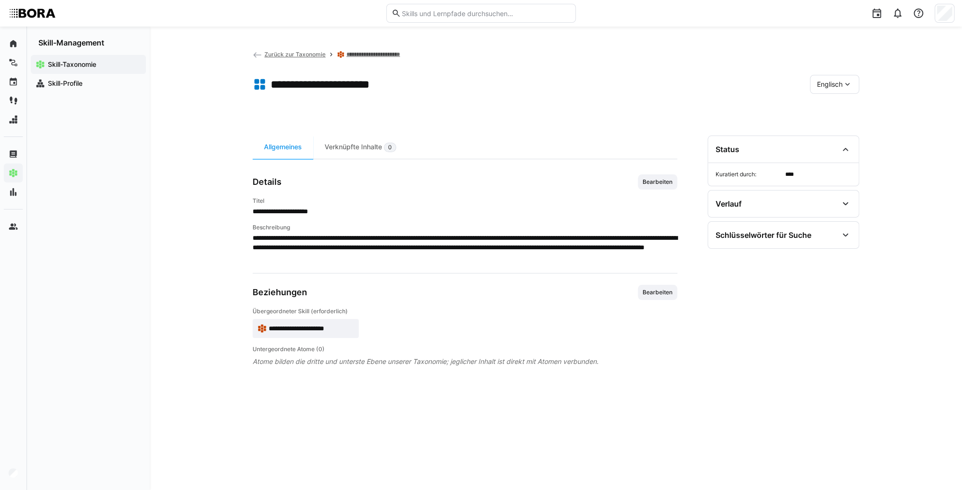
click at [823, 86] on span "Englisch" at bounding box center [830, 84] width 26 height 9
click at [841, 112] on span "Deutsch" at bounding box center [830, 109] width 26 height 9
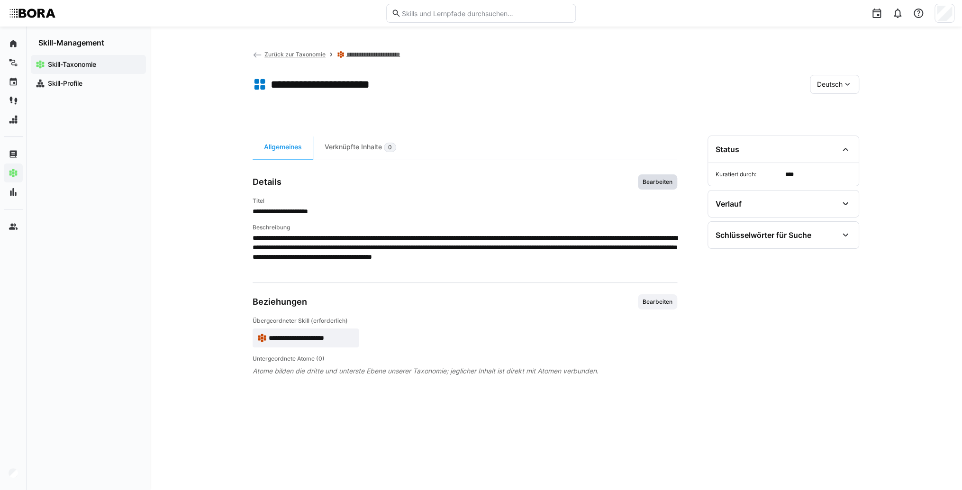
click at [660, 177] on span "Bearbeiten" at bounding box center [657, 181] width 39 height 15
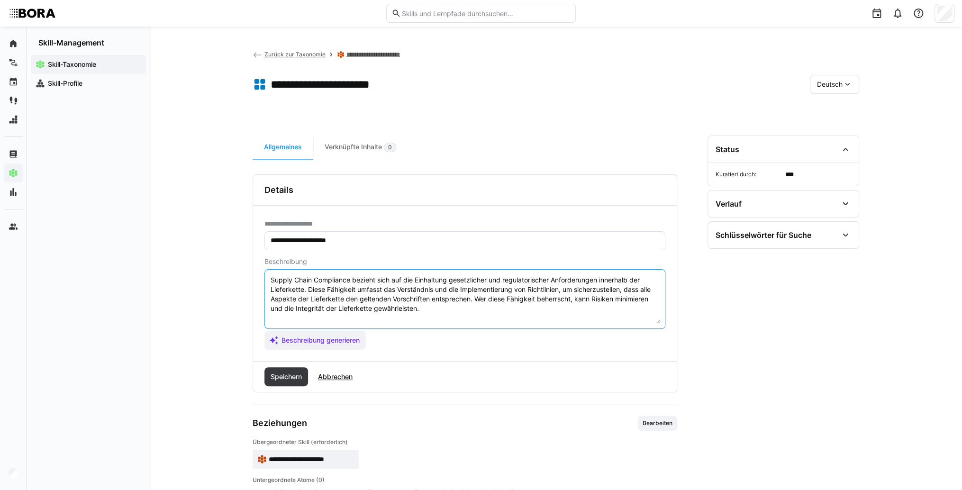
click at [533, 317] on textarea "Supply Chain Compliance bezieht sich auf die Einhaltung gesetzlicher und regula…" at bounding box center [465, 298] width 391 height 49
click at [284, 315] on textarea "Supply Chain Compliance bezieht sich auf die Einhaltung gesetzlicher und regula…" at bounding box center [465, 298] width 391 height 49
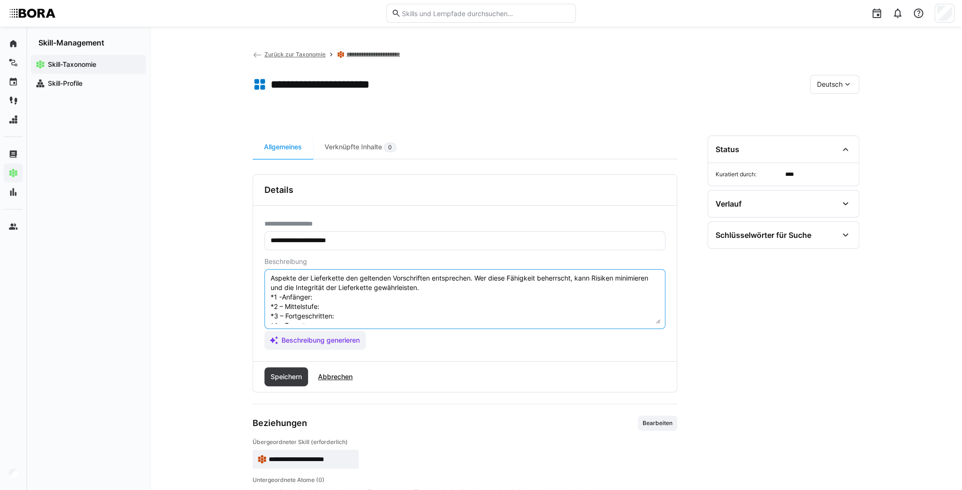
scroll to position [8, 0]
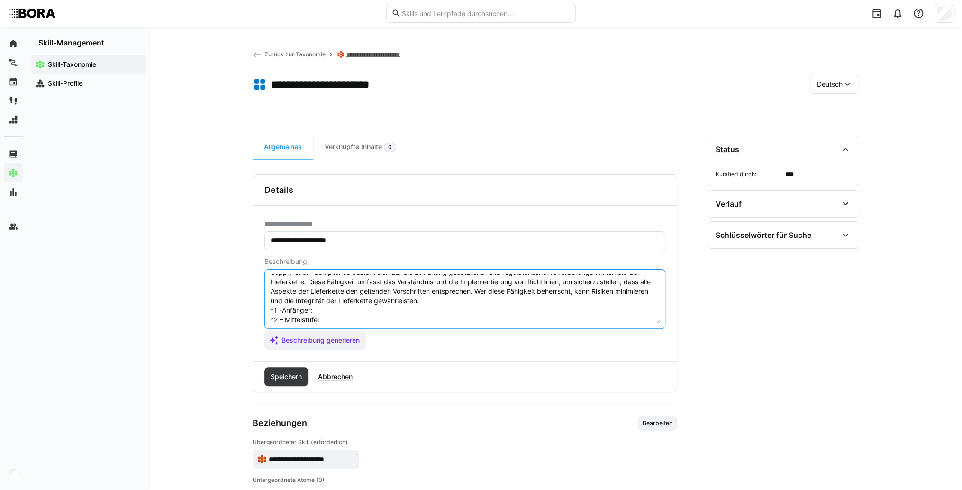
click at [335, 312] on textarea "Supply Chain Compliance bezieht sich auf die Einhaltung gesetzlicher und regula…" at bounding box center [465, 298] width 391 height 49
click at [341, 309] on textarea "Supply Chain Compliance bezieht sich auf die Einhaltung gesetzlicher und regula…" at bounding box center [465, 298] width 391 height 49
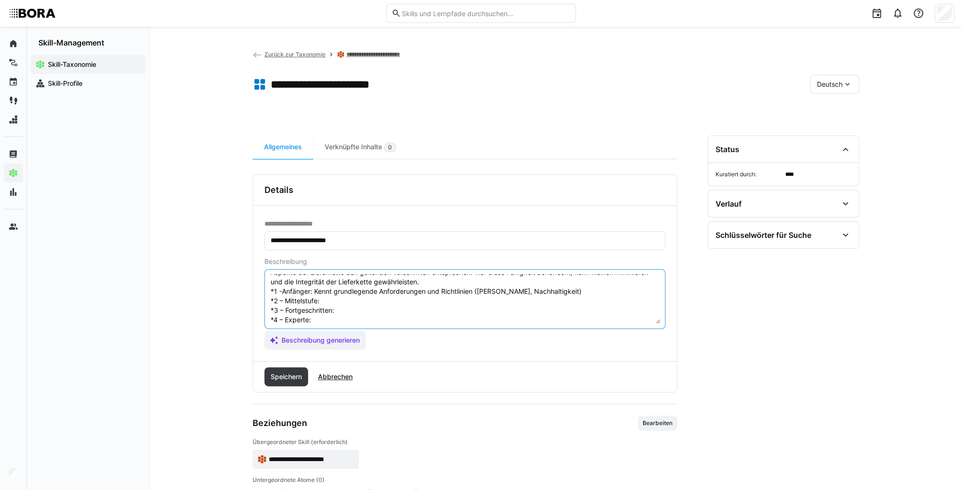
scroll to position [46, 0]
click at [336, 283] on textarea "Supply Chain Compliance bezieht sich auf die Einhaltung gesetzlicher und regula…" at bounding box center [465, 298] width 391 height 49
click at [336, 282] on textarea "Supply Chain Compliance bezieht sich auf die Einhaltung gesetzlicher und regula…" at bounding box center [465, 298] width 391 height 49
click at [372, 292] on textarea "Supply Chain Compliance bezieht sich auf die Einhaltung gesetzlicher und regula…" at bounding box center [465, 298] width 391 height 49
click at [348, 296] on textarea "Supply Chain Compliance bezieht sich auf die Einhaltung gesetzlicher und regula…" at bounding box center [465, 298] width 391 height 49
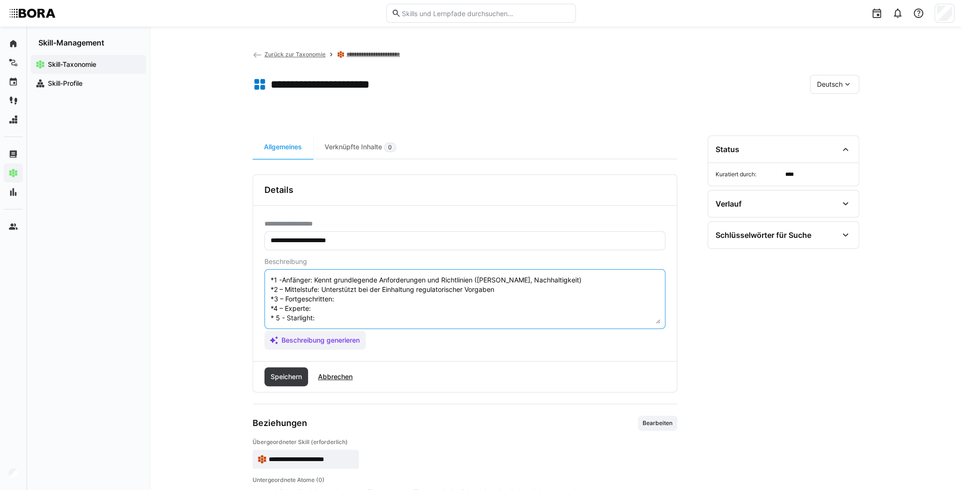
click at [347, 290] on textarea "Supply Chain Compliance bezieht sich auf die Einhaltung gesetzlicher und regula…" at bounding box center [465, 298] width 391 height 49
click at [349, 299] on textarea "Supply Chain Compliance bezieht sich auf die Einhaltung gesetzlicher und regula…" at bounding box center [465, 298] width 391 height 49
click at [324, 300] on textarea "Supply Chain Compliance bezieht sich auf die Einhaltung gesetzlicher und regula…" at bounding box center [465, 298] width 391 height 49
click at [336, 316] on textarea "Supply Chain Compliance bezieht sich auf die Einhaltung gesetzlicher und regula…" at bounding box center [465, 298] width 391 height 49
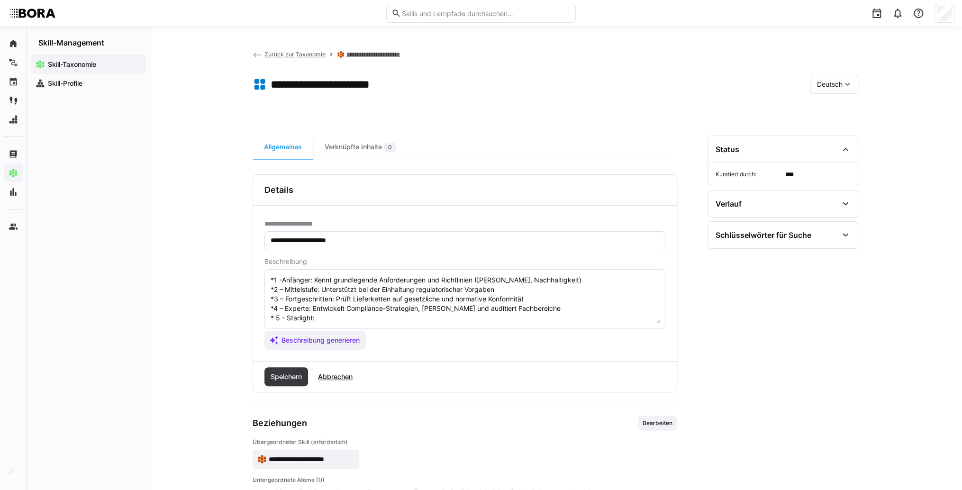
click at [324, 305] on textarea "Supply Chain Compliance bezieht sich auf die Einhaltung gesetzlicher und regula…" at bounding box center [465, 298] width 391 height 49
click at [318, 311] on textarea "Supply Chain Compliance bezieht sich auf die Einhaltung gesetzlicher und regula…" at bounding box center [465, 298] width 391 height 49
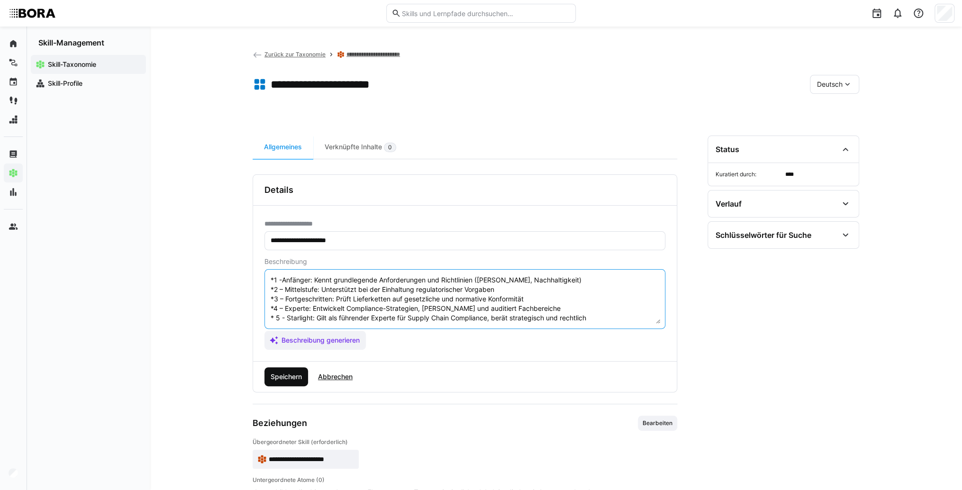
type textarea "Supply Chain Compliance bezieht sich auf die Einhaltung gesetzlicher und regula…"
click at [299, 376] on span "Speichern" at bounding box center [286, 376] width 34 height 9
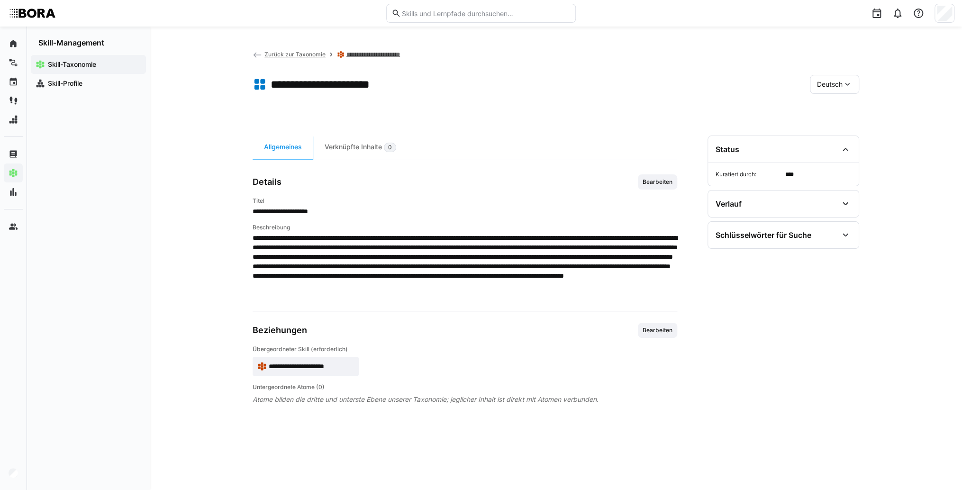
click at [834, 86] on span "Deutsch" at bounding box center [830, 84] width 26 height 9
click at [840, 126] on span "Englisch" at bounding box center [830, 129] width 26 height 9
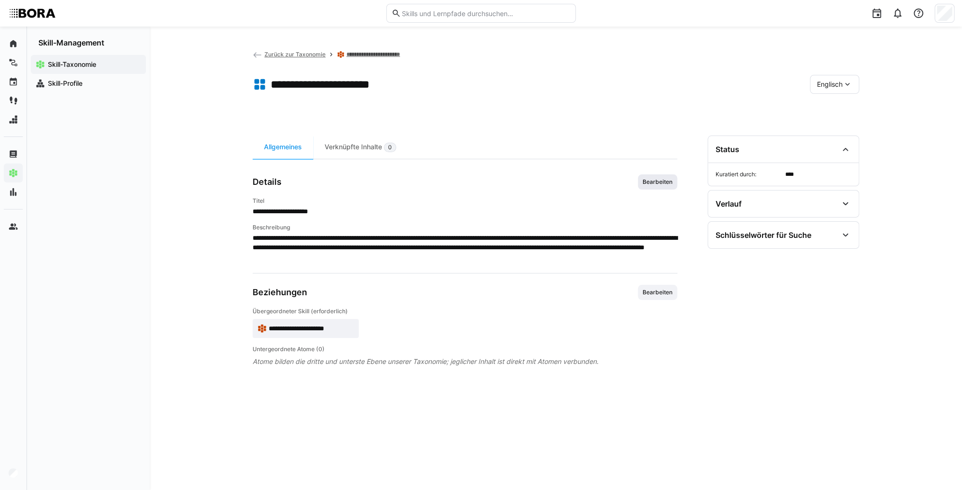
click at [659, 180] on span "Bearbeiten" at bounding box center [658, 182] width 32 height 8
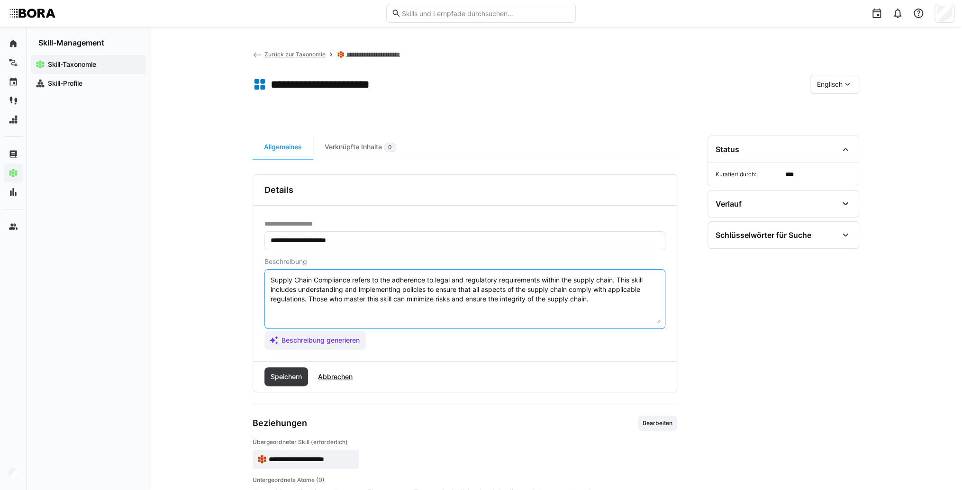
click at [613, 298] on textarea "Supply Chain Compliance refers to the adherence to legal and regulatory require…" at bounding box center [465, 298] width 391 height 49
click at [615, 305] on textarea "Supply Chain Compliance refers to the adherence to legal and regulatory require…" at bounding box center [465, 298] width 391 height 49
click at [625, 303] on textarea "Supply Chain Compliance refers to the adherence to legal and regulatory require…" at bounding box center [465, 298] width 391 height 49
click at [352, 311] on textarea "Supply Chain Compliance refers to the adherence to legal and regulatory require…" at bounding box center [465, 298] width 391 height 49
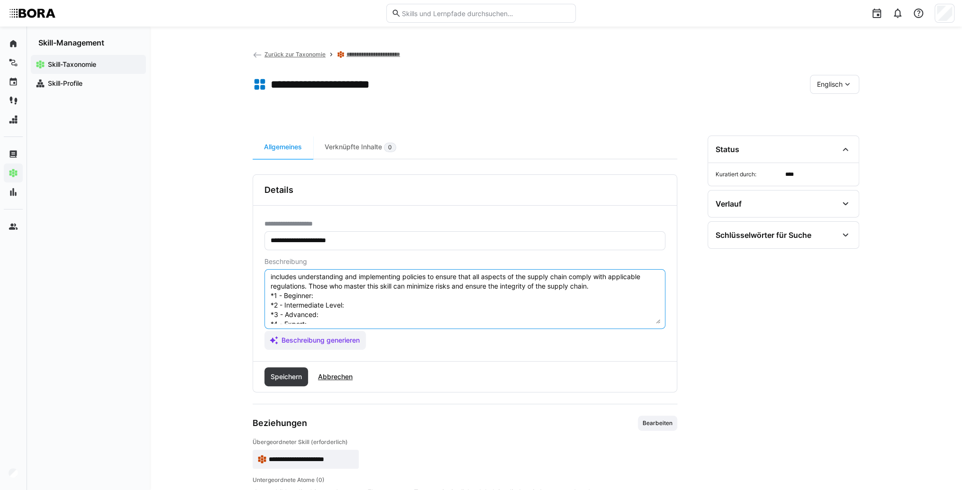
scroll to position [0, 0]
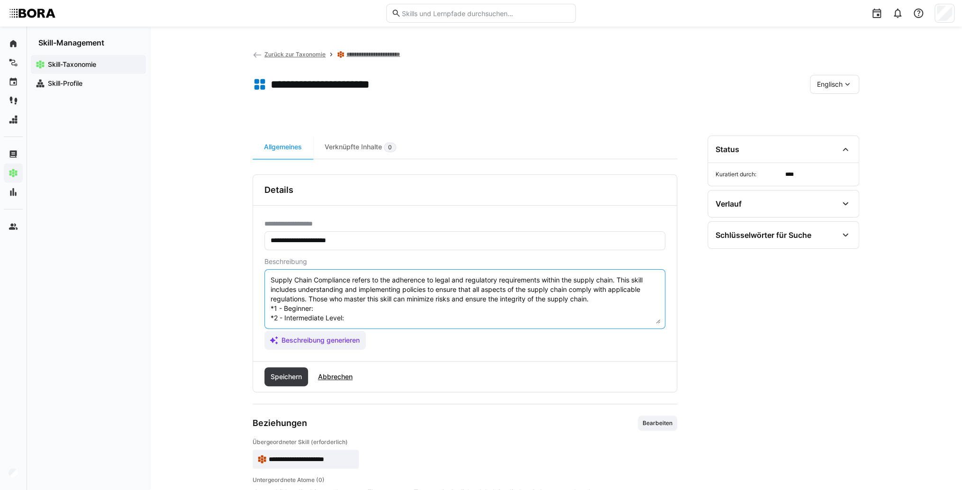
click at [355, 304] on textarea "Supply Chain Compliance refers to the adherence to legal and regulatory require…" at bounding box center [465, 298] width 391 height 49
click at [338, 307] on textarea "Supply Chain Compliance refers to the adherence to legal and regulatory require…" at bounding box center [465, 298] width 391 height 49
click at [364, 315] on textarea "Supply Chain Compliance refers to the adherence to legal and regulatory require…" at bounding box center [465, 298] width 391 height 49
click at [362, 319] on textarea "Supply Chain Compliance refers to the adherence to legal and regulatory require…" at bounding box center [465, 298] width 391 height 49
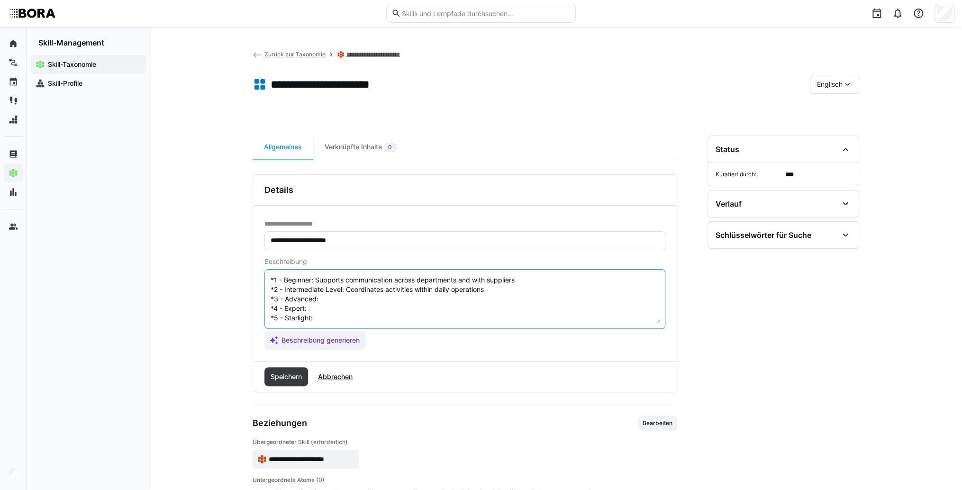
click at [348, 288] on textarea "Supply Chain Compliance refers to the adherence to legal and regulatory require…" at bounding box center [465, 298] width 391 height 49
click at [338, 287] on textarea "Supply Chain Compliance refers to the adherence to legal and regulatory require…" at bounding box center [465, 298] width 391 height 49
click at [342, 296] on textarea "Supply Chain Compliance refers to the adherence to legal and regulatory require…" at bounding box center [465, 298] width 391 height 49
click at [321, 300] on textarea "Supply Chain Compliance refers to the adherence to legal and regulatory require…" at bounding box center [465, 298] width 391 height 49
click at [329, 311] on textarea "Supply Chain Compliance refers to the adherence to legal and regulatory require…" at bounding box center [465, 298] width 391 height 49
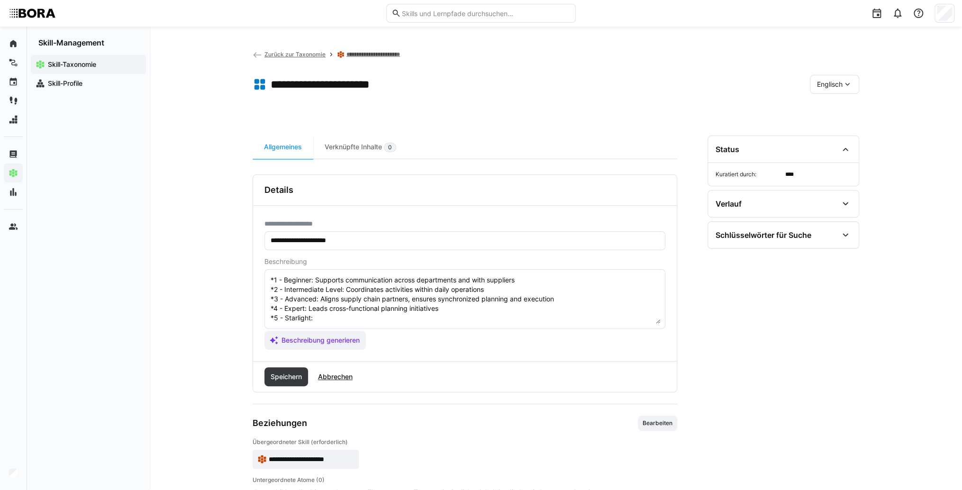
click at [370, 312] on textarea "Supply Chain Compliance refers to the adherence to legal and regulatory require…" at bounding box center [465, 298] width 391 height 49
type textarea "Supply Chain Compliance refers to the adherence to legal and regulatory require…"
click at [288, 377] on span "Speichern" at bounding box center [286, 376] width 34 height 9
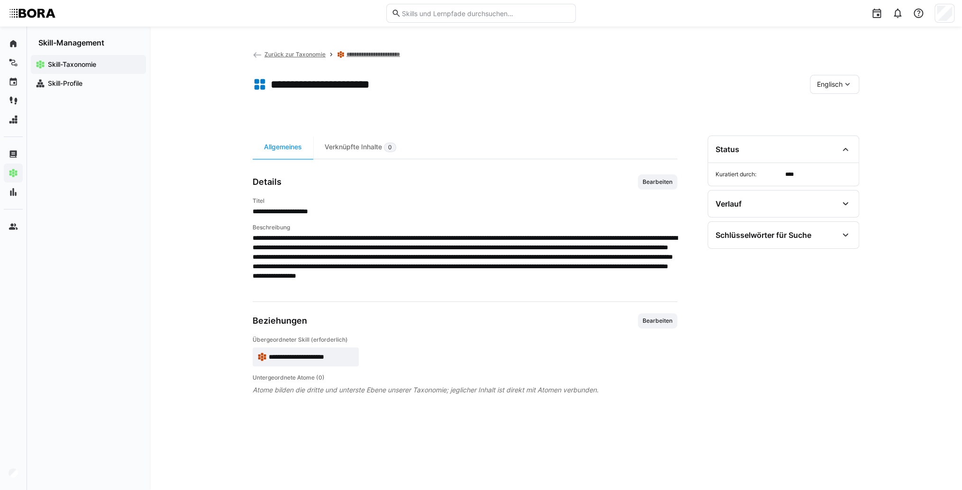
click at [837, 87] on span "Englisch" at bounding box center [830, 84] width 26 height 9
click at [837, 104] on div "Deutsch" at bounding box center [835, 110] width 50 height 20
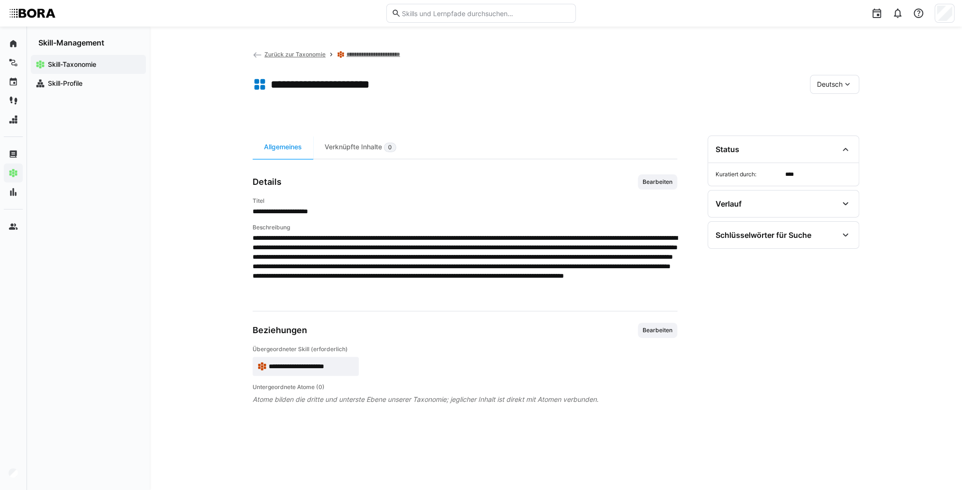
click at [833, 81] on span "Deutsch" at bounding box center [830, 84] width 26 height 9
click at [845, 131] on div "Englisch" at bounding box center [834, 129] width 35 height 9
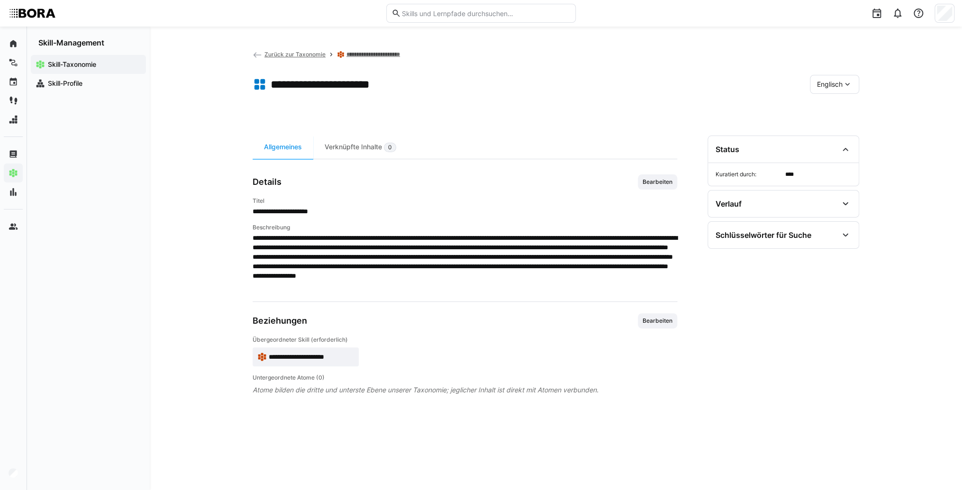
click at [663, 186] on span "Bearbeiten" at bounding box center [657, 181] width 39 height 15
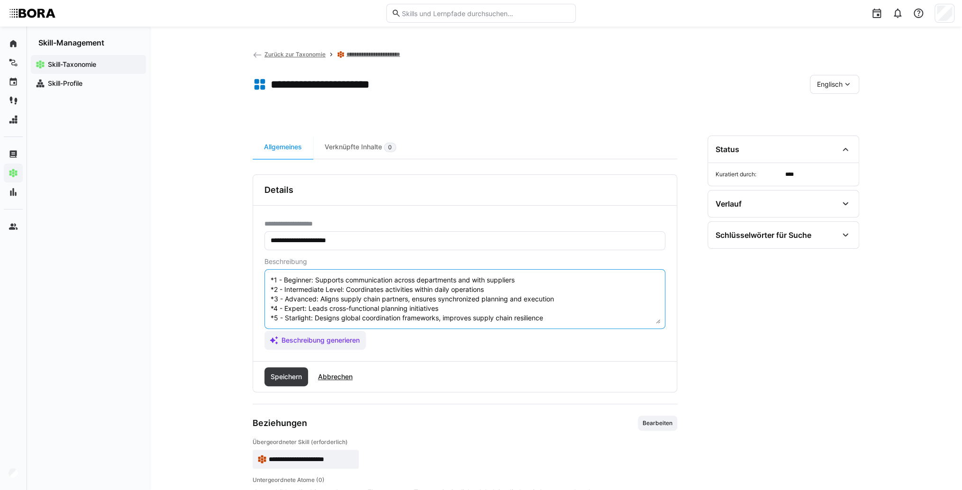
scroll to position [31, 0]
drag, startPoint x: 598, startPoint y: 303, endPoint x: 262, endPoint y: 281, distance: 337.4
click at [262, 281] on div "**********" at bounding box center [465, 284] width 424 height 156
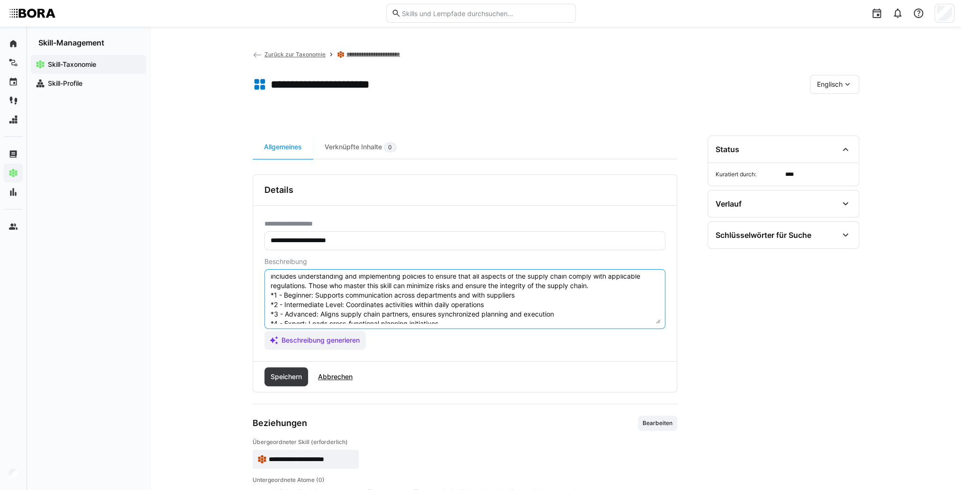
click at [549, 311] on textarea "Supply Chain Compliance refers to the adherence to legal and regulatory require…" at bounding box center [465, 298] width 391 height 49
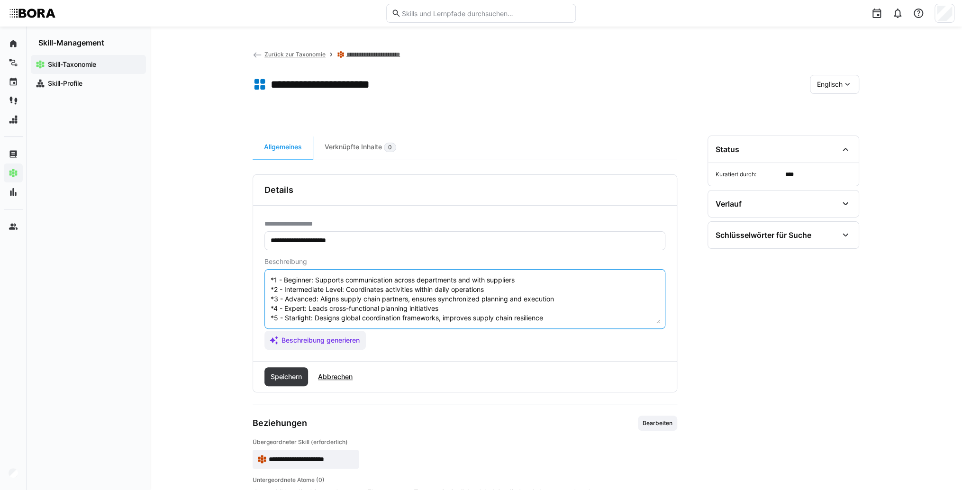
drag, startPoint x: 566, startPoint y: 304, endPoint x: 258, endPoint y: 282, distance: 308.0
click at [258, 281] on div "**********" at bounding box center [465, 284] width 424 height 156
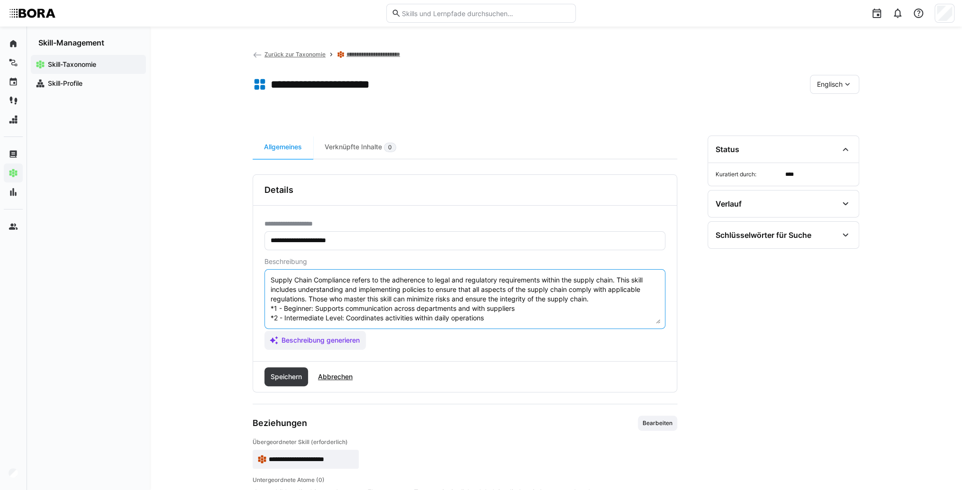
scroll to position [19, 0]
drag, startPoint x: 518, startPoint y: 309, endPoint x: 266, endPoint y: 289, distance: 253.0
click at [266, 289] on eds-input "Supply Chain Compliance refers to the adherence to legal and regulatory require…" at bounding box center [465, 299] width 401 height 60
click at [640, 304] on textarea "Supply Chain Compliance refers to the adherence to legal and regulatory require…" at bounding box center [465, 298] width 391 height 49
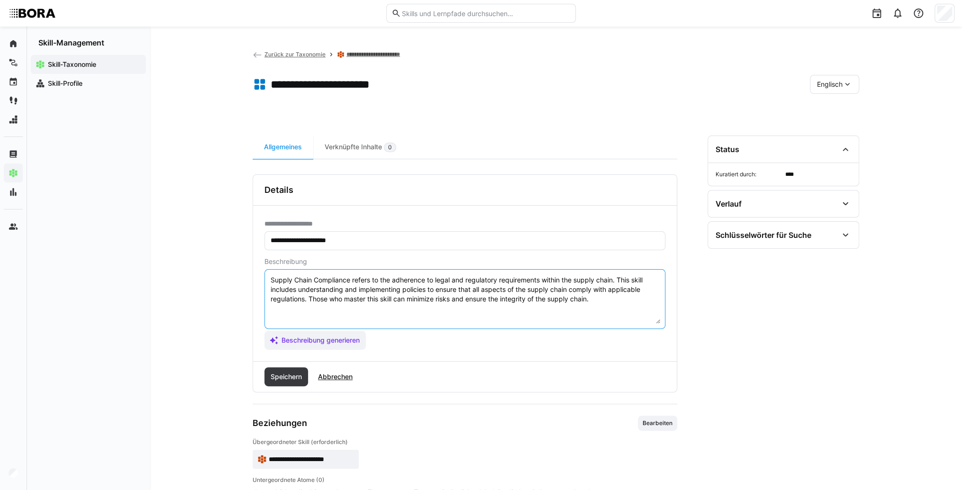
click at [630, 299] on textarea "Supply Chain Compliance refers to the adherence to legal and regulatory require…" at bounding box center [465, 298] width 391 height 49
click at [294, 305] on textarea "Supply Chain Compliance refers to the adherence to legal and regulatory require…" at bounding box center [465, 298] width 391 height 49
click at [323, 305] on textarea "Supply Chain Compliance refers to the adherence to legal and regulatory require…" at bounding box center [465, 298] width 391 height 49
click at [382, 305] on textarea "Supply Chain Compliance refers to the adherence to legal and regulatory require…" at bounding box center [465, 298] width 391 height 49
click at [381, 313] on textarea "Supply Chain Compliance refers to the adherence to legal and regulatory require…" at bounding box center [465, 298] width 391 height 49
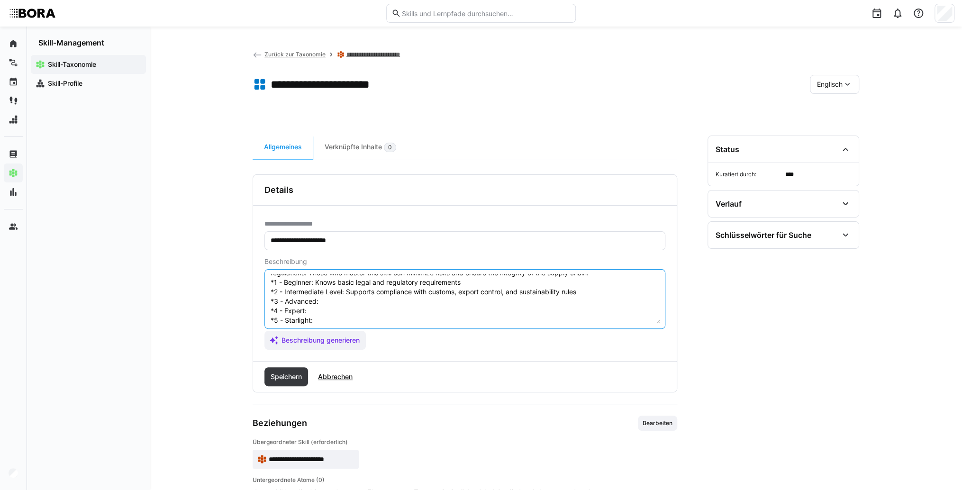
scroll to position [38, 0]
click at [371, 291] on textarea "Supply Chain Compliance refers to the adherence to legal and regulatory require…" at bounding box center [465, 298] width 391 height 49
click at [377, 290] on textarea "Supply Chain Compliance refers to the adherence to legal and regulatory require…" at bounding box center [465, 298] width 391 height 49
click at [347, 297] on textarea "Supply Chain Compliance refers to the adherence to legal and regulatory require…" at bounding box center [465, 298] width 391 height 49
click at [316, 300] on textarea "Supply Chain Compliance refers to the adherence to legal and regulatory require…" at bounding box center [465, 298] width 391 height 49
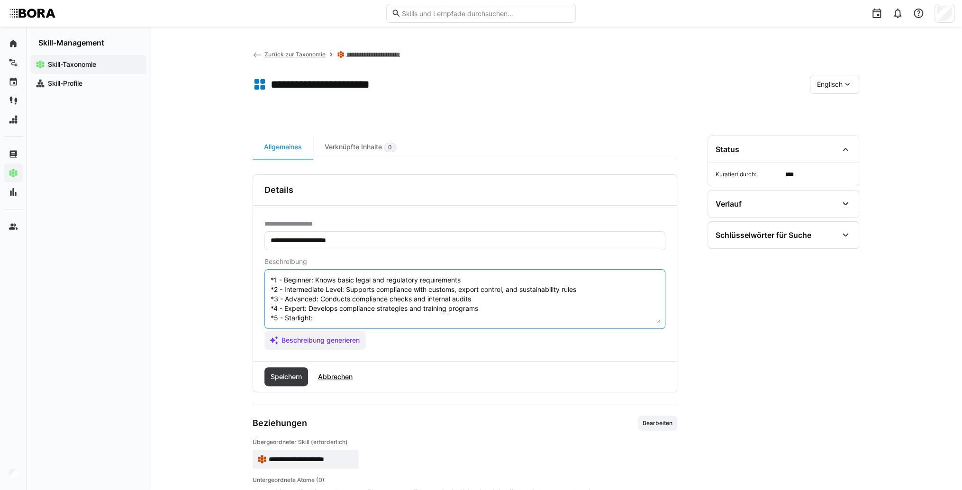
click at [318, 308] on textarea "Supply Chain Compliance refers to the adherence to legal and regulatory require…" at bounding box center [465, 298] width 391 height 49
click at [319, 309] on textarea "Supply Chain Compliance refers to the adherence to legal and regulatory require…" at bounding box center [465, 298] width 391 height 49
type textarea "Supply Chain Compliance refers to the adherence to legal and regulatory require…"
click at [296, 372] on span "Speichern" at bounding box center [286, 376] width 34 height 9
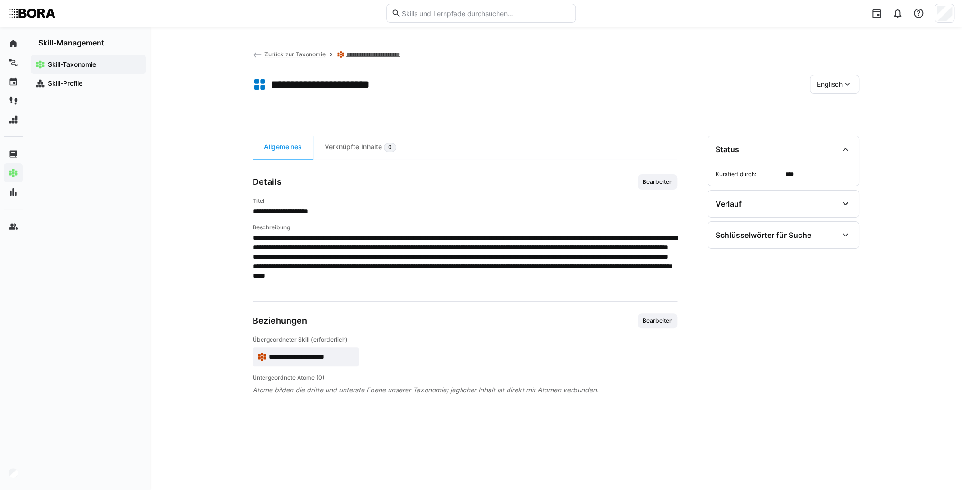
click at [348, 359] on span "**********" at bounding box center [311, 356] width 85 height 9
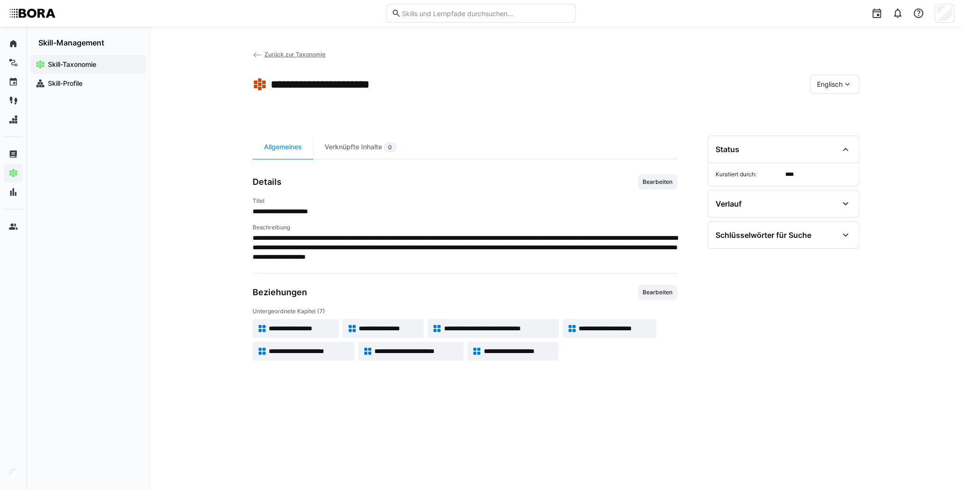
click at [843, 82] on eds-icon at bounding box center [847, 84] width 9 height 9
click at [834, 108] on span "Deutsch" at bounding box center [830, 109] width 26 height 9
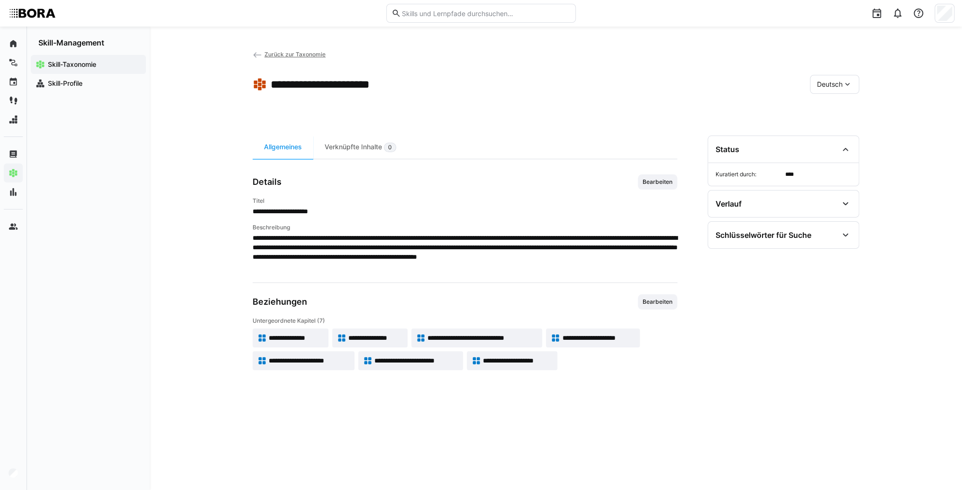
click at [436, 362] on span "**********" at bounding box center [417, 360] width 84 height 9
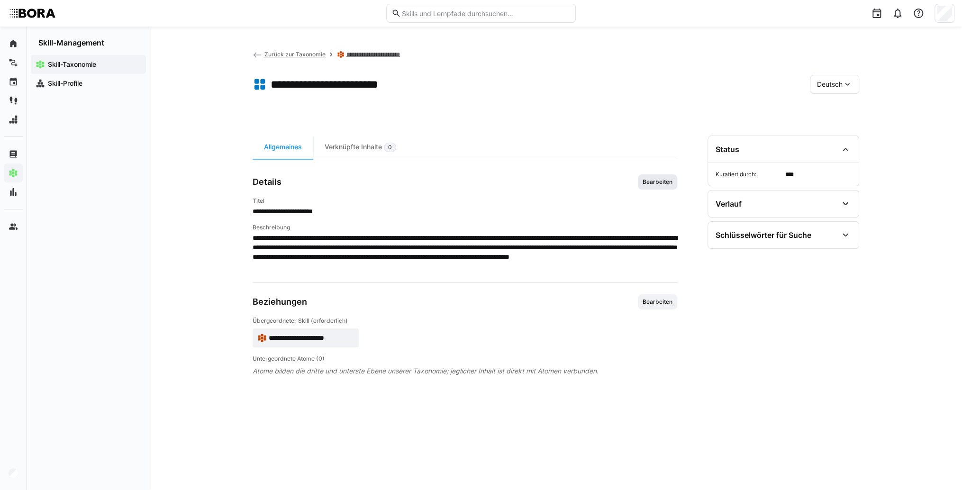
click at [660, 179] on span "Bearbeiten" at bounding box center [658, 182] width 32 height 8
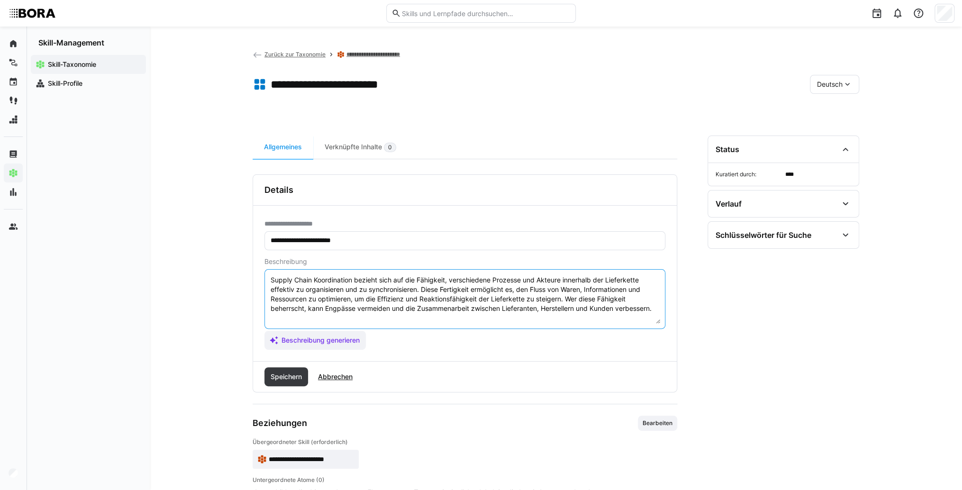
click at [658, 309] on textarea "Supply Chain Koordination bezieht sich auf die Fähigkeit, verschiedene Prozesse…" at bounding box center [465, 298] width 391 height 49
click at [337, 320] on textarea "Supply Chain Koordination bezieht sich auf die Fähigkeit, verschiedene Prozesse…" at bounding box center [465, 298] width 391 height 49
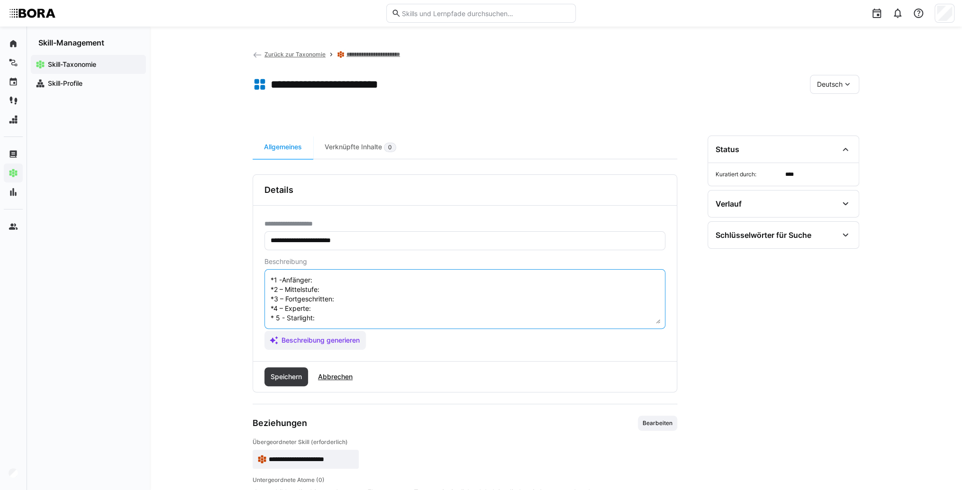
scroll to position [17, 0]
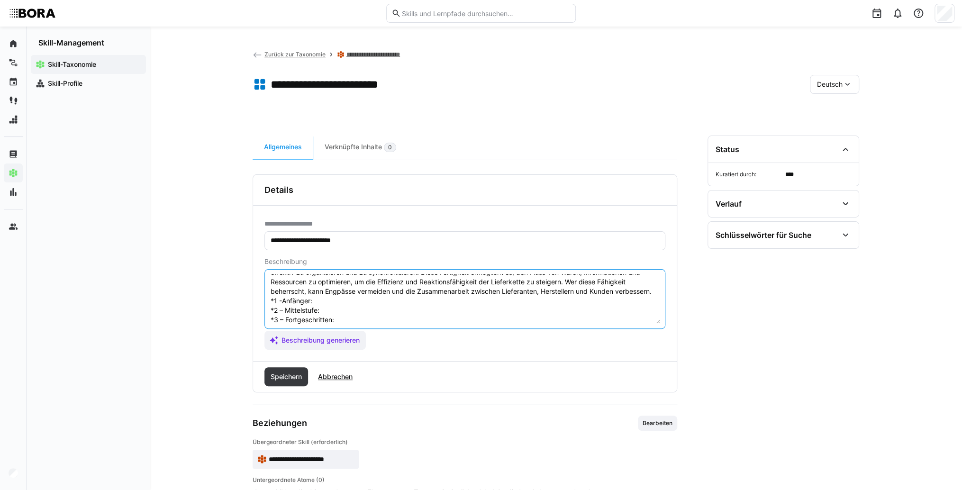
click at [343, 311] on textarea "Supply Chain Koordination bezieht sich auf die Fähigkeit, verschiedene Prozesse…" at bounding box center [465, 298] width 391 height 49
click at [354, 310] on textarea "Supply Chain Koordination bezieht sich auf die Fähigkeit, verschiedene Prozesse…" at bounding box center [465, 298] width 391 height 49
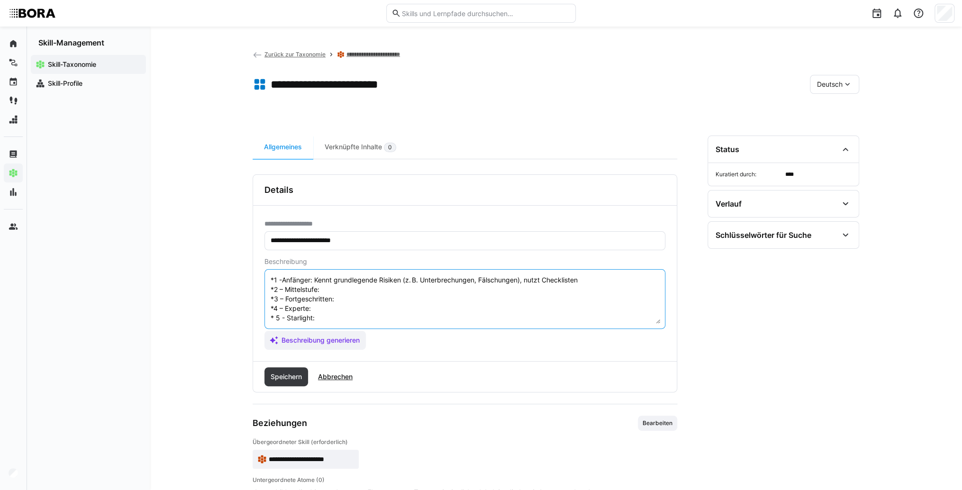
scroll to position [55, 0]
click at [348, 279] on textarea "Supply Chain Koordination bezieht sich auf die Fähigkeit, verschiedene Prozesse…" at bounding box center [465, 298] width 391 height 49
click at [346, 284] on textarea "Supply Chain Koordination bezieht sich auf die Fähigkeit, verschiedene Prozesse…" at bounding box center [465, 298] width 391 height 49
click at [348, 291] on textarea "Supply Chain Koordination bezieht sich auf die Fähigkeit, verschiedene Prozesse…" at bounding box center [465, 298] width 391 height 49
click at [368, 291] on textarea "Supply Chain Koordination bezieht sich auf die Fähigkeit, verschiedene Prozesse…" at bounding box center [465, 298] width 391 height 49
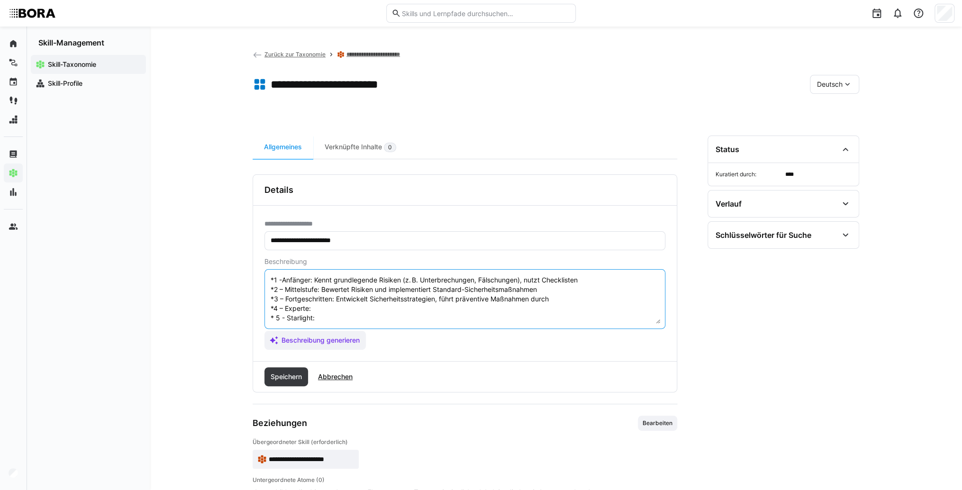
click at [334, 299] on textarea "Supply Chain Koordination bezieht sich auf die Fähigkeit, verschiedene Prozesse…" at bounding box center [465, 298] width 391 height 49
click at [370, 302] on textarea "Supply Chain Koordination bezieht sich auf die Fähigkeit, verschiedene Prozesse…" at bounding box center [465, 298] width 391 height 49
click at [368, 311] on textarea "Supply Chain Koordination bezieht sich auf die Fähigkeit, verschiedene Prozesse…" at bounding box center [465, 298] width 391 height 49
click at [334, 309] on textarea "Supply Chain Koordination bezieht sich auf die Fähigkeit, verschiedene Prozesse…" at bounding box center [465, 298] width 391 height 49
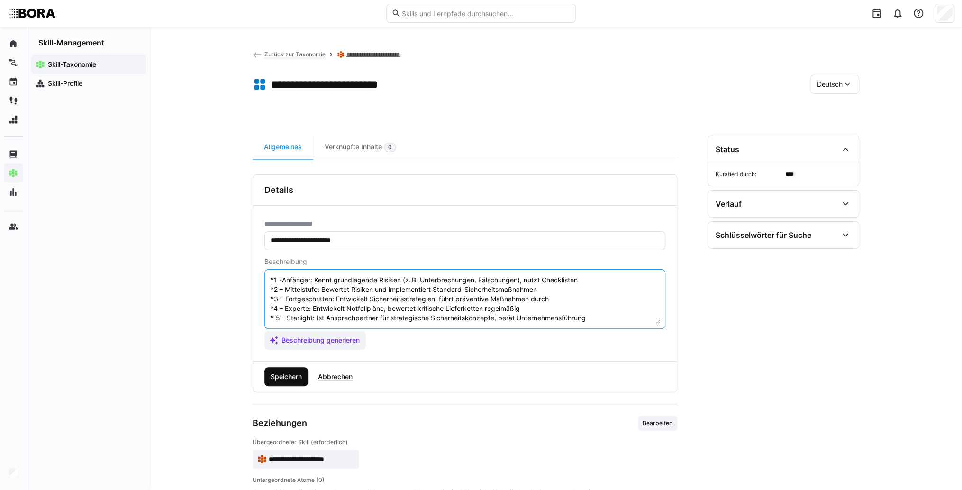
type textarea "Supply Chain Koordination bezieht sich auf die Fähigkeit, verschiedene Prozesse…"
click at [294, 370] on span "Speichern" at bounding box center [287, 376] width 44 height 19
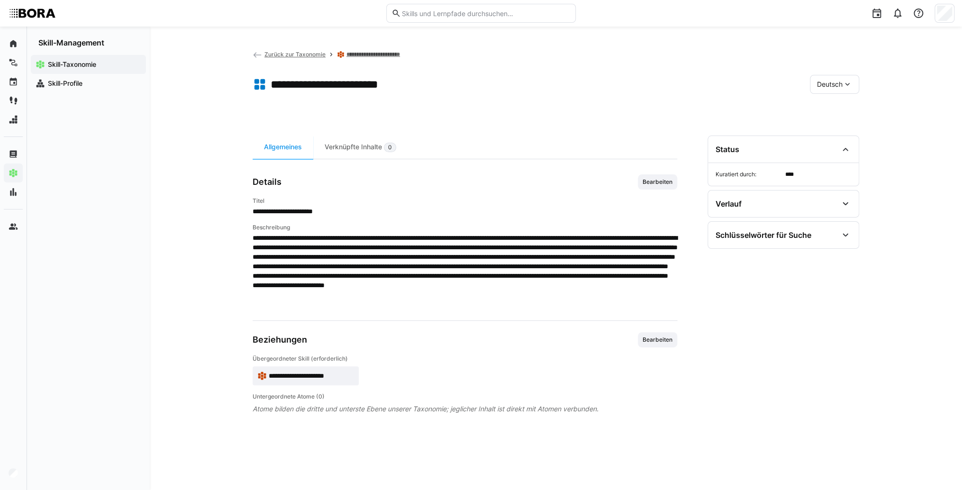
click at [841, 82] on span "Deutsch" at bounding box center [830, 84] width 26 height 9
click at [825, 127] on span "Englisch" at bounding box center [830, 129] width 26 height 9
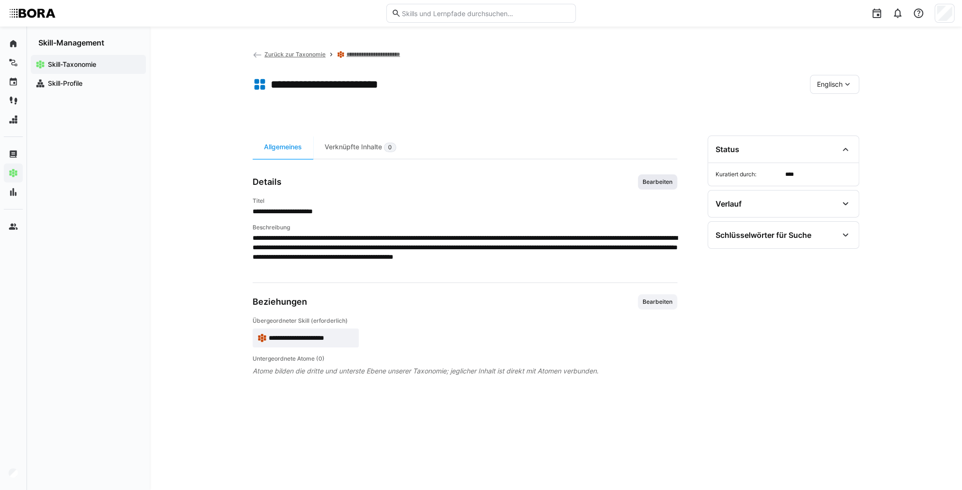
click at [664, 182] on span "Bearbeiten" at bounding box center [658, 182] width 32 height 8
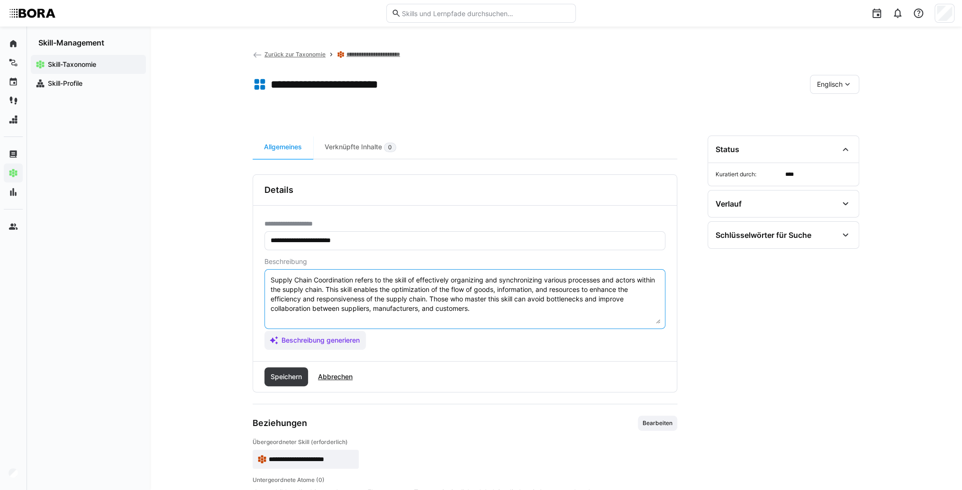
click at [531, 311] on textarea "Supply Chain Coordination refers to the skill of effectively organizing and syn…" at bounding box center [465, 298] width 391 height 49
click at [365, 317] on textarea "Supply Chain Coordination refers to the skill of effectively organizing and syn…" at bounding box center [465, 298] width 391 height 49
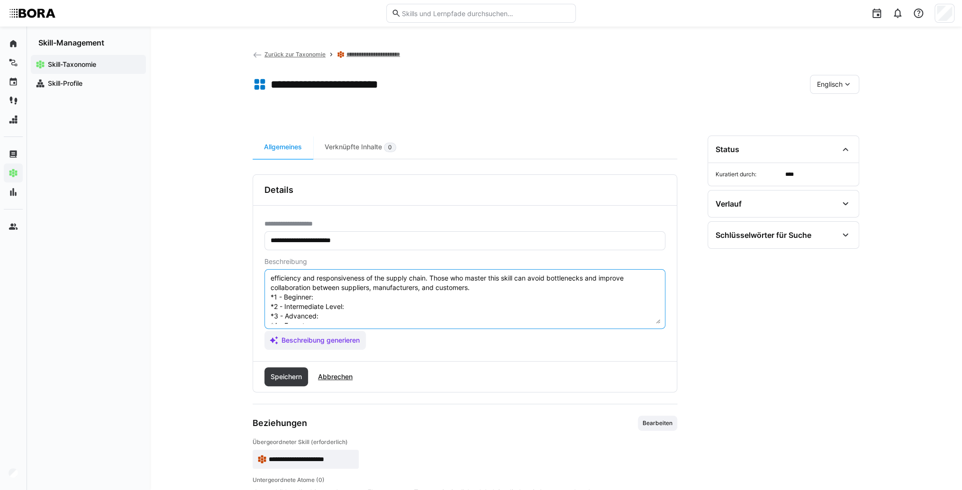
scroll to position [8, 0]
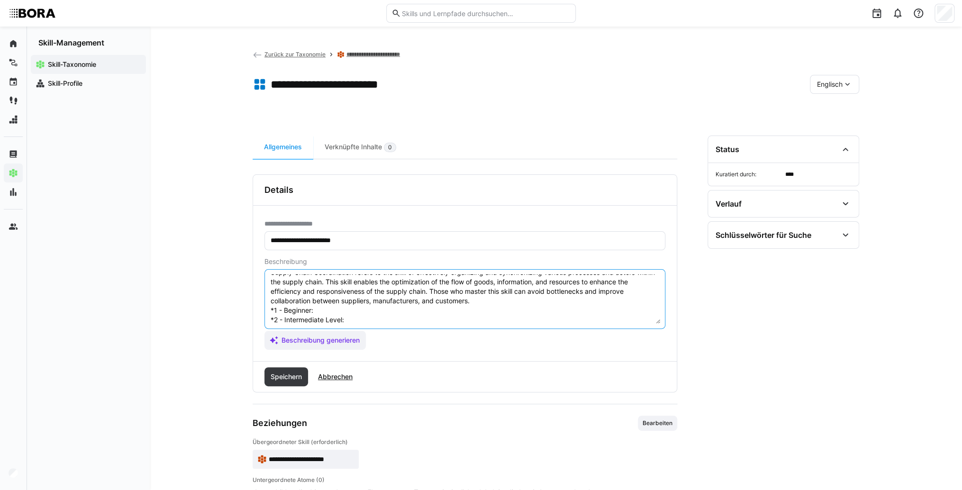
click at [364, 311] on textarea "Supply Chain Coordination refers to the skill of effectively organizing and syn…" at bounding box center [465, 298] width 391 height 49
click at [433, 306] on textarea "Supply Chain Coordination refers to the skill of effectively organizing and syn…" at bounding box center [465, 298] width 391 height 49
click at [348, 320] on textarea "Supply Chain Coordination refers to the skill of effectively organizing and syn…" at bounding box center [465, 298] width 391 height 49
click at [456, 319] on textarea "Supply Chain Coordination refers to the skill of effectively organizing and syn…" at bounding box center [465, 298] width 391 height 49
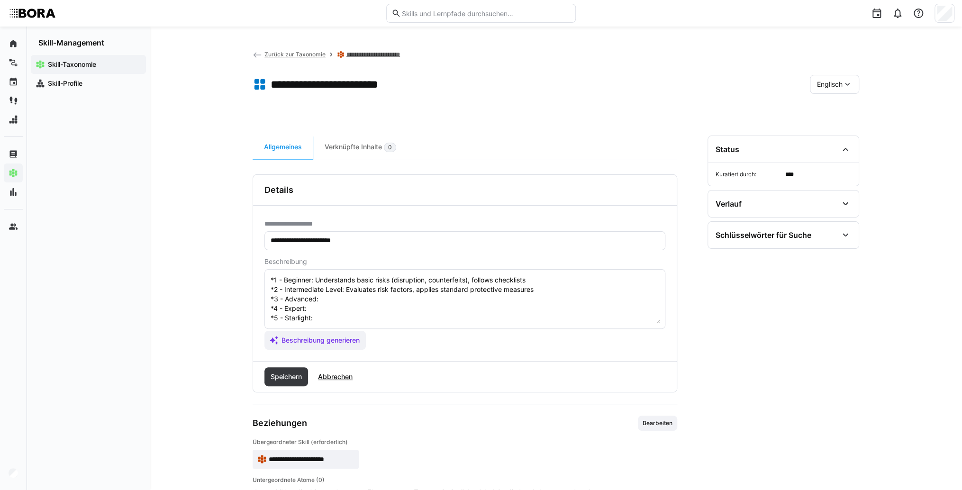
click at [403, 284] on textarea "Supply Chain Coordination refers to the skill of effectively organizing and syn…" at bounding box center [465, 298] width 391 height 49
click at [389, 291] on textarea "Supply Chain Coordination refers to the skill of effectively organizing and syn…" at bounding box center [465, 298] width 391 height 49
click at [344, 302] on textarea "Supply Chain Coordination refers to the skill of effectively organizing and syn…" at bounding box center [465, 298] width 391 height 49
click at [338, 309] on textarea "Supply Chain Coordination refers to the skill of effectively organizing and syn…" at bounding box center [465, 298] width 391 height 49
click at [393, 308] on textarea "Supply Chain Coordination refers to the skill of effectively organizing and syn…" at bounding box center [465, 298] width 391 height 49
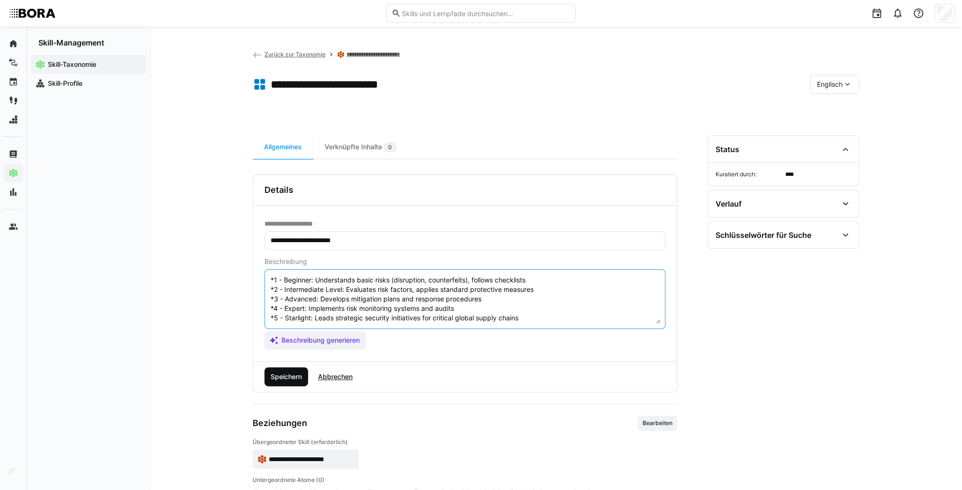
type textarea "Supply Chain Coordination refers to the skill of effectively organizing and syn…"
click at [266, 381] on span "Speichern" at bounding box center [287, 376] width 44 height 19
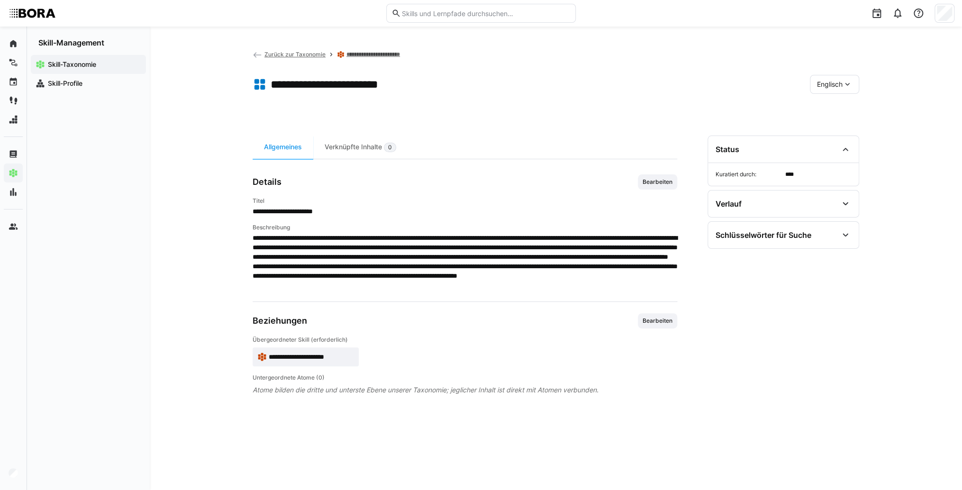
click at [309, 351] on app-skill-badge "**********" at bounding box center [306, 357] width 106 height 19
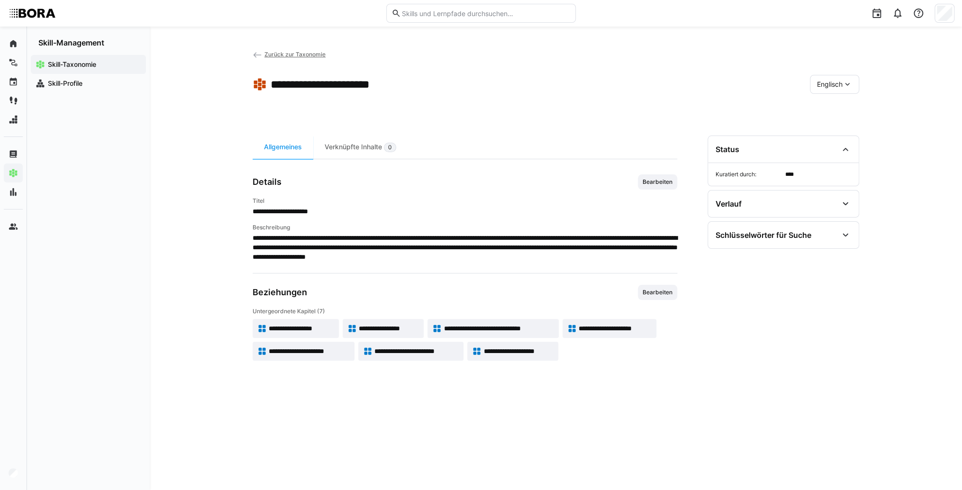
click at [283, 55] on span "Zurück zur Taxonomie" at bounding box center [295, 54] width 61 height 7
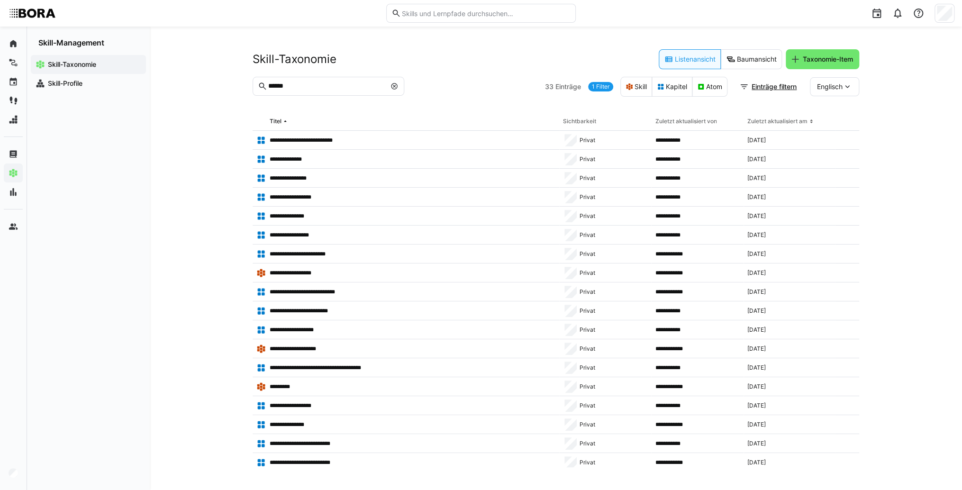
click at [396, 85] on eds-icon at bounding box center [395, 86] width 8 height 8
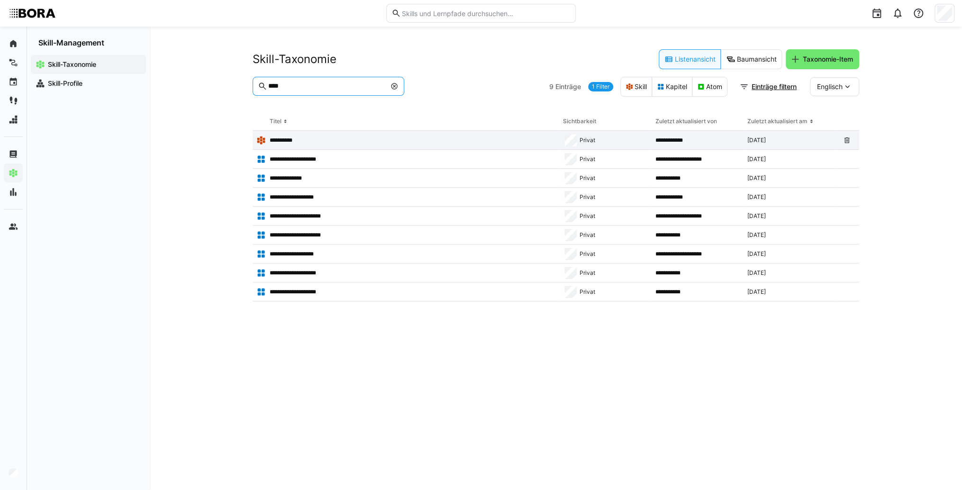
type input "****"
click at [360, 142] on app-table-first-column "**********" at bounding box center [405, 140] width 299 height 9
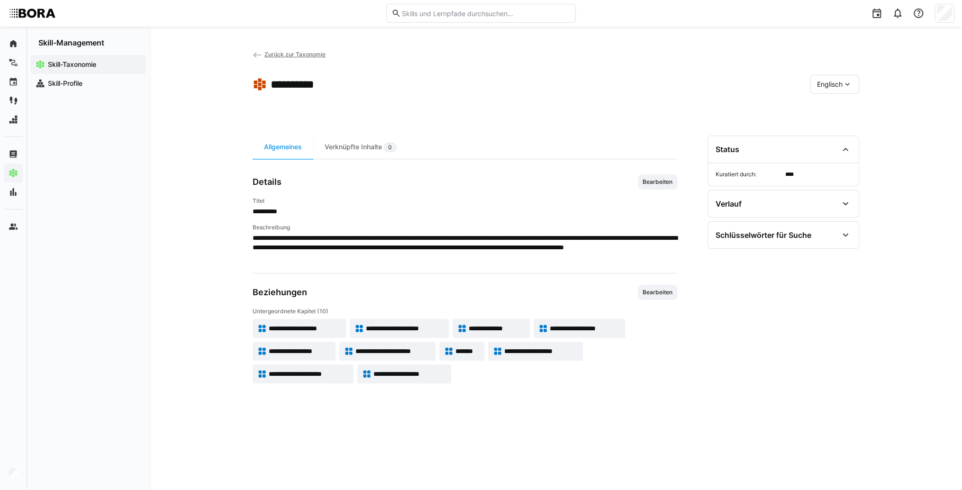
click at [559, 325] on span "**********" at bounding box center [585, 328] width 71 height 9
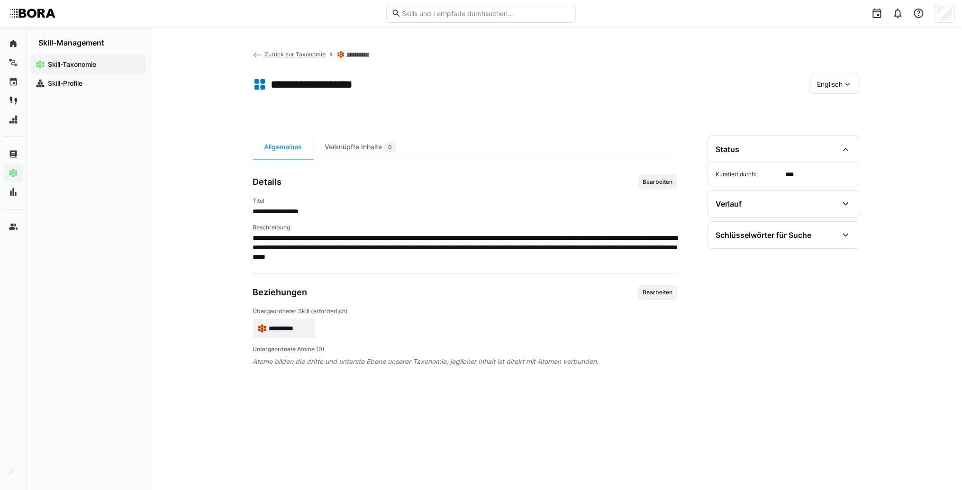
click at [671, 185] on span "Bearbeiten" at bounding box center [658, 182] width 32 height 8
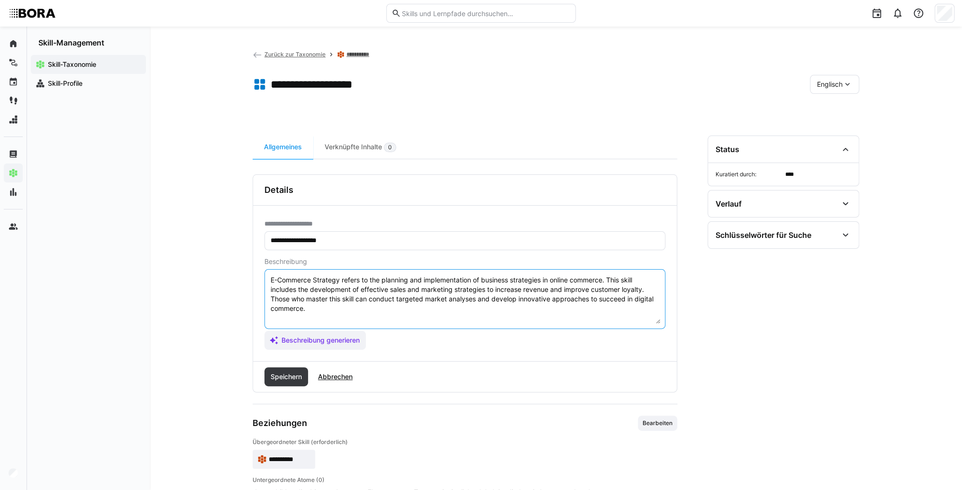
click at [371, 305] on textarea "E-Commerce Strategy refers to the planning and implementation of business strat…" at bounding box center [465, 298] width 391 height 49
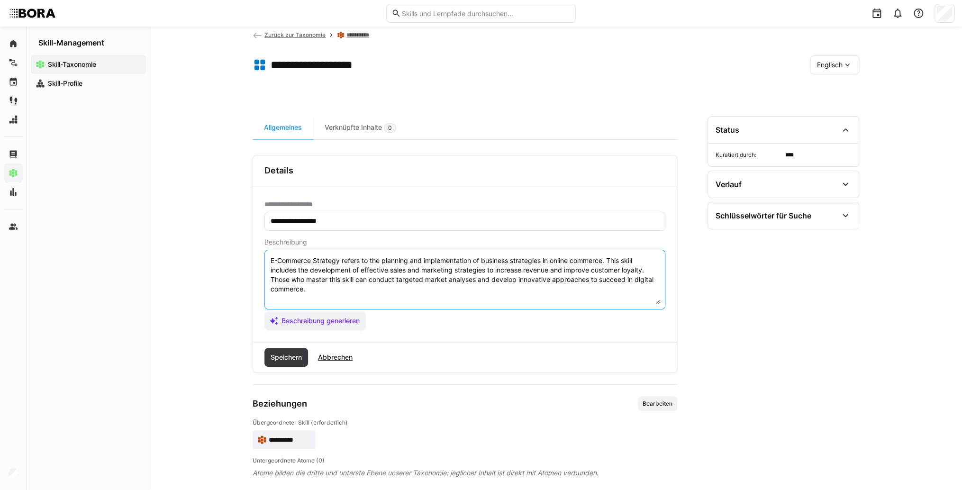
scroll to position [28, 0]
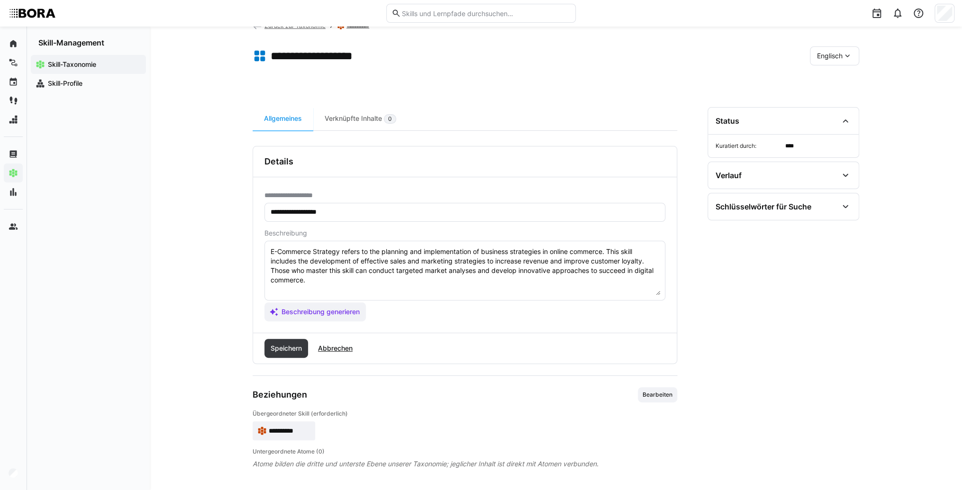
click at [309, 295] on eds-input "E-Commerce Strategy refers to the planning and implementation of business strat…" at bounding box center [465, 271] width 401 height 60
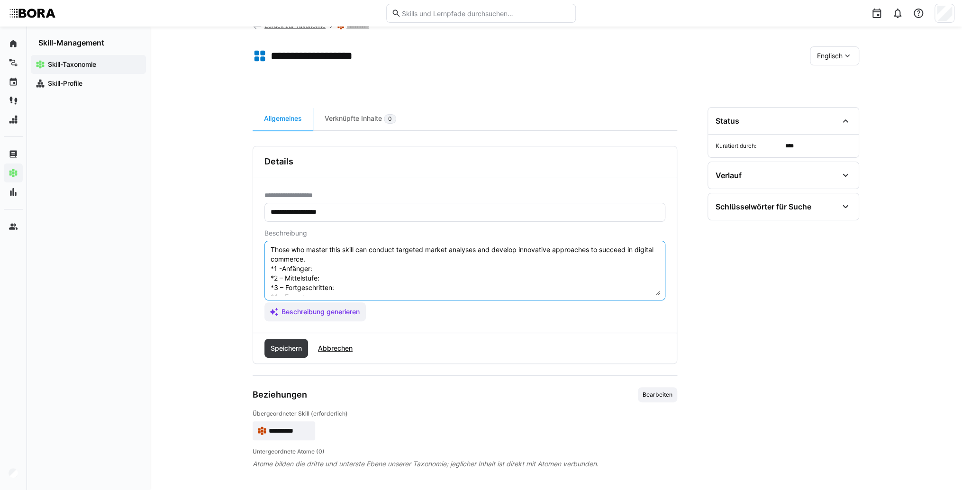
scroll to position [8, 0]
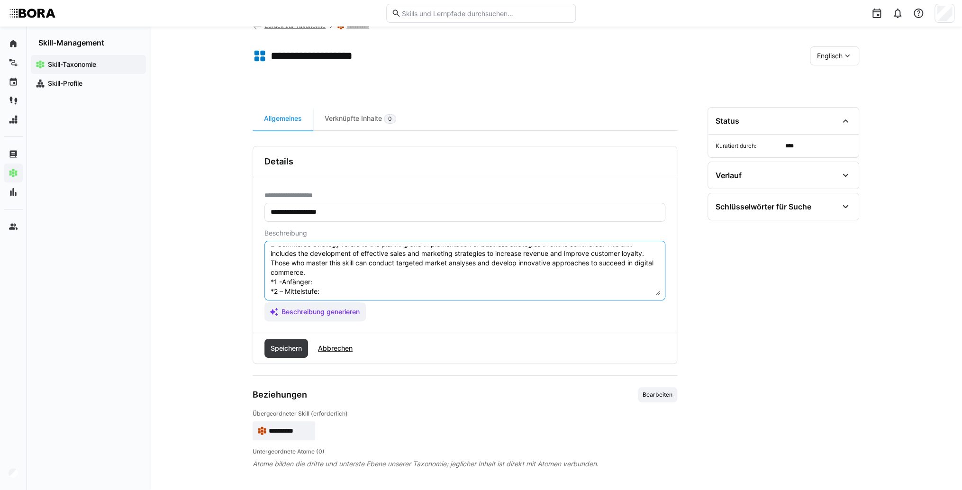
click at [334, 281] on textarea "E-Commerce Strategy refers to the planning and implementation of business strat…" at bounding box center [465, 270] width 391 height 49
click at [363, 279] on textarea "E-Commerce Strategy refers to the planning and implementation of business strat…" at bounding box center [465, 270] width 391 height 49
click at [330, 288] on textarea "E-Commerce Strategy refers to the planning and implementation of business strat…" at bounding box center [465, 270] width 391 height 49
click at [354, 290] on textarea "E-Commerce Strategy refers to the planning and implementation of business strat…" at bounding box center [465, 270] width 391 height 49
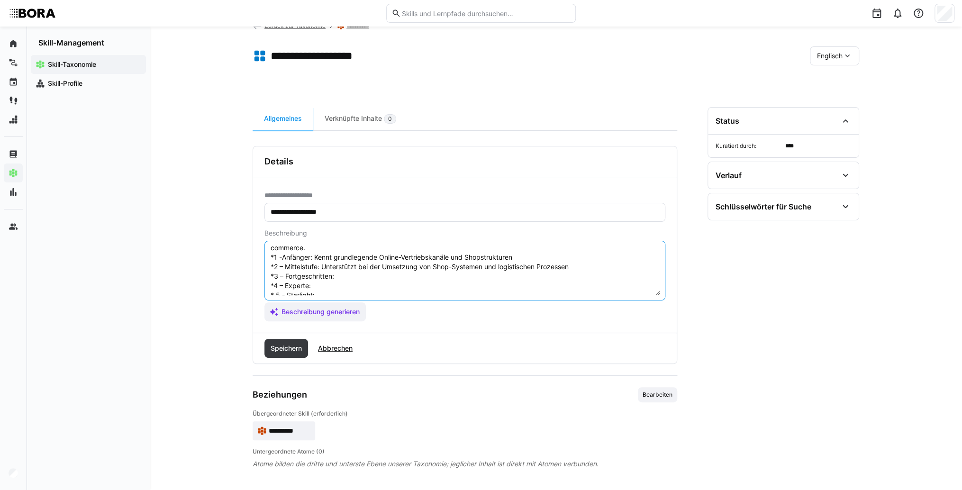
scroll to position [46, 0]
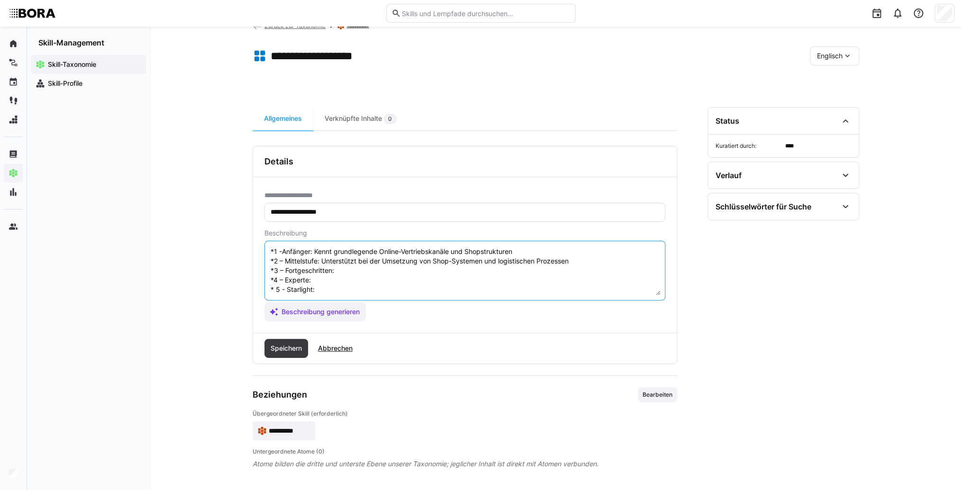
click at [372, 259] on textarea "E-Commerce Strategy refers to the planning and implementation of business strat…" at bounding box center [465, 270] width 391 height 49
click at [351, 260] on textarea "E-Commerce Strategy refers to the planning and implementation of business strat…" at bounding box center [465, 270] width 391 height 49
click at [322, 265] on textarea "E-Commerce Strategy refers to the planning and implementation of business strat…" at bounding box center [465, 270] width 391 height 49
click at [323, 274] on textarea "E-Commerce Strategy refers to the planning and implementation of business strat…" at bounding box center [465, 270] width 391 height 49
click at [355, 271] on textarea "E-Commerce Strategy refers to the planning and implementation of business strat…" at bounding box center [465, 270] width 391 height 49
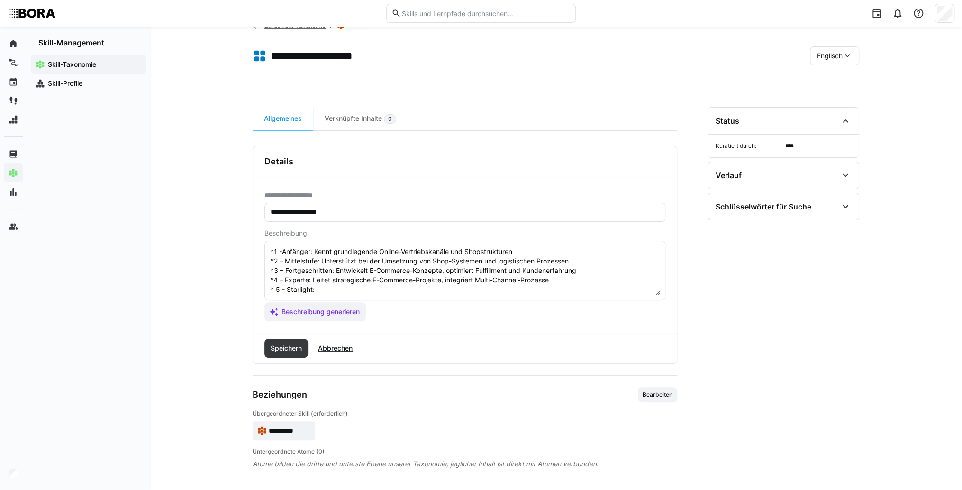
click at [344, 278] on textarea "E-Commerce Strategy refers to the planning and implementation of business strat…" at bounding box center [465, 270] width 391 height 49
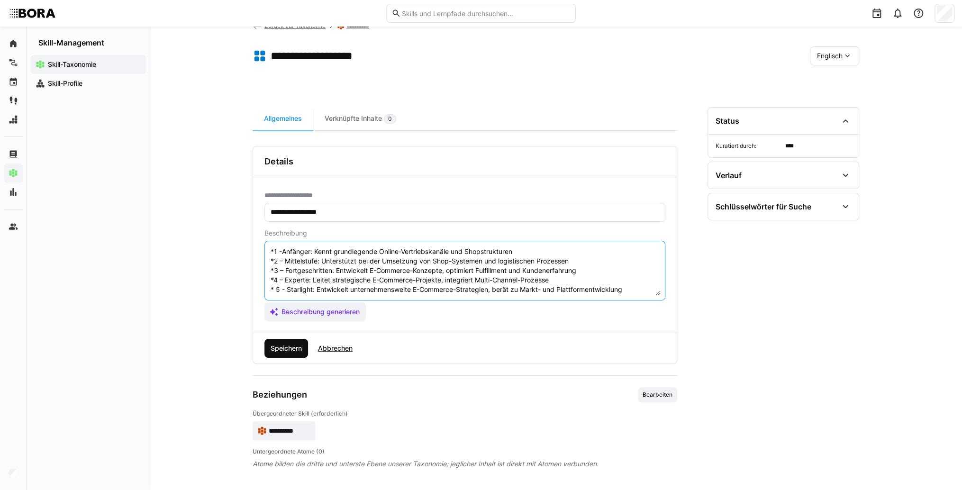
type textarea "E-Commerce Strategy refers to the planning and implementation of business strat…"
click at [298, 344] on span "Speichern" at bounding box center [286, 348] width 34 height 9
click at [831, 55] on span "Englisch" at bounding box center [830, 55] width 26 height 9
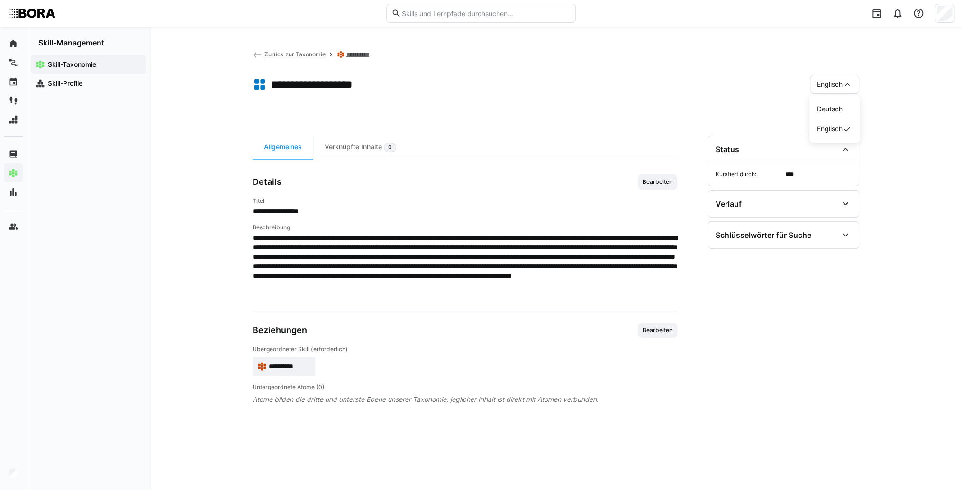
click at [847, 107] on div "Deutsch" at bounding box center [834, 108] width 35 height 9
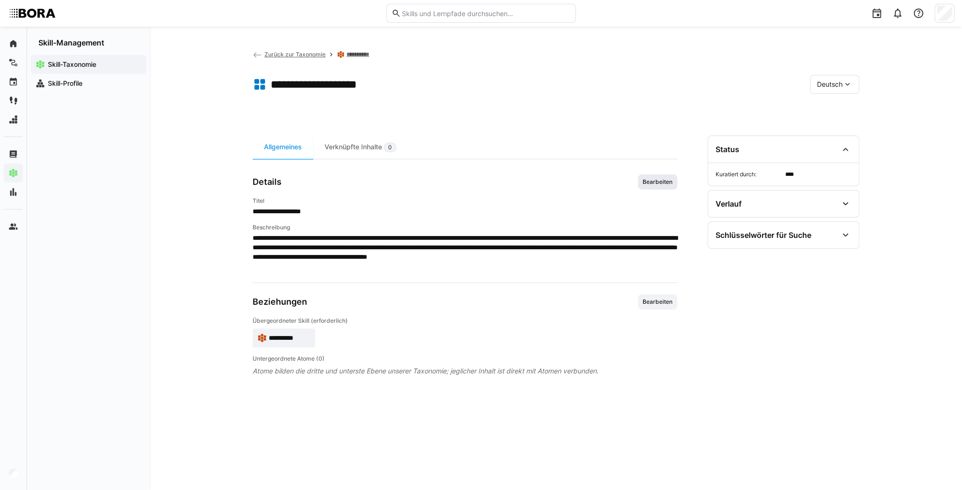
click at [655, 186] on span "Bearbeiten" at bounding box center [657, 181] width 39 height 15
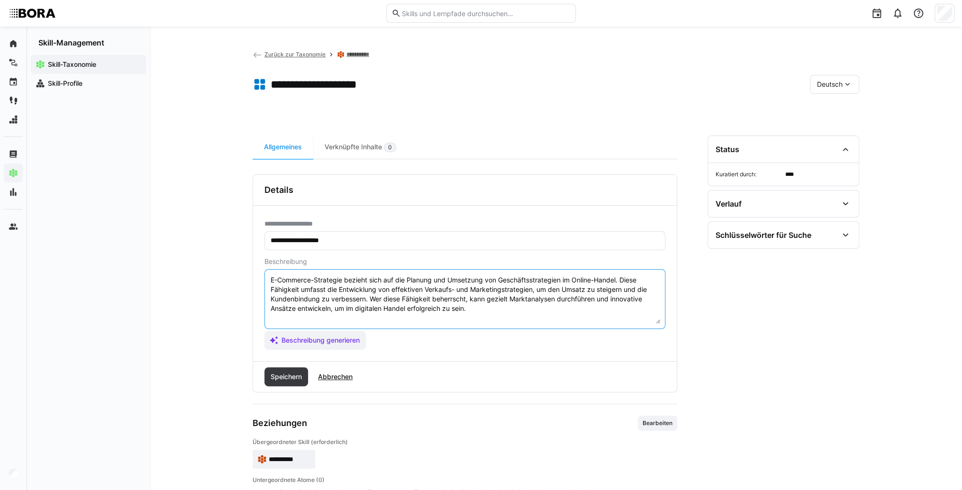
click at [518, 307] on textarea "E-Commerce-Strategie bezieht sich auf die Planung und Umsetzung von Geschäftsst…" at bounding box center [465, 298] width 391 height 49
type textarea "E-Commerce-Strategie bezieht sich auf die Planung und Umsetzung von Geschäftsst…"
click at [352, 375] on span "Abbrechen" at bounding box center [335, 376] width 37 height 9
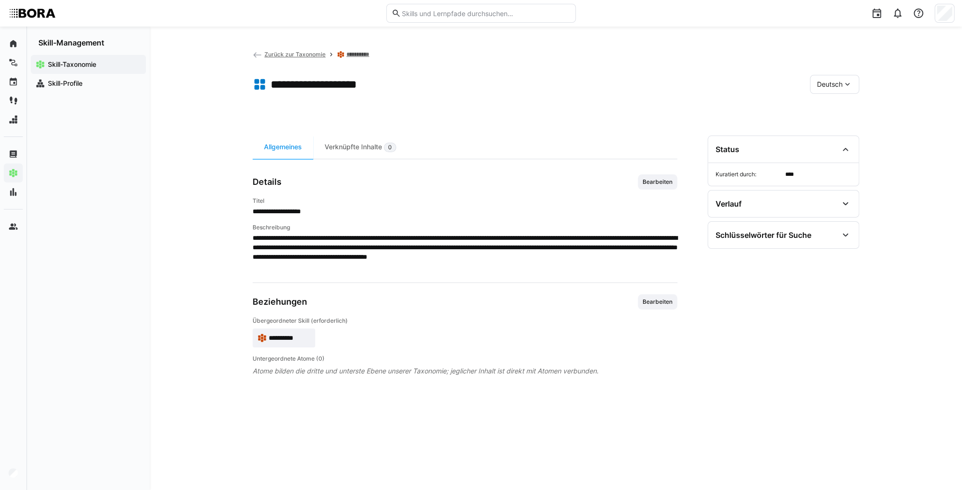
click at [277, 342] on app-skill-badge "**********" at bounding box center [284, 338] width 63 height 19
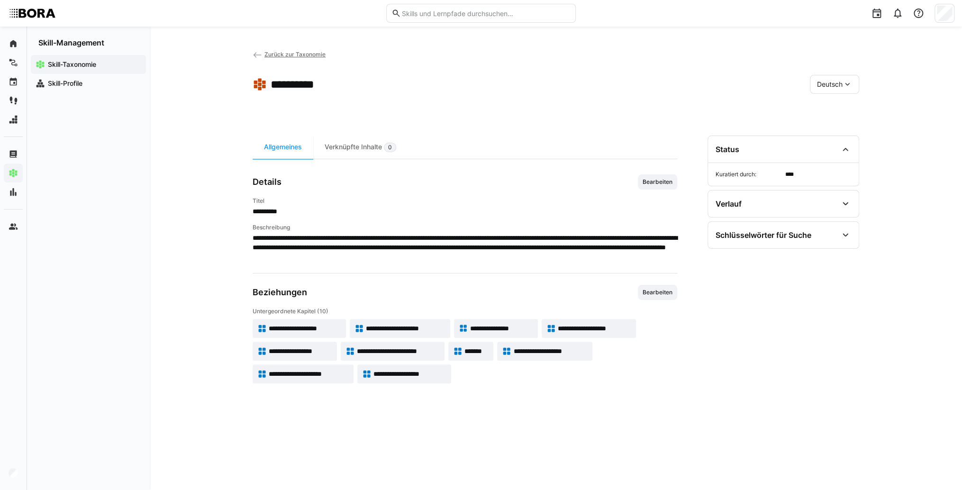
click at [594, 332] on span "**********" at bounding box center [595, 328] width 74 height 9
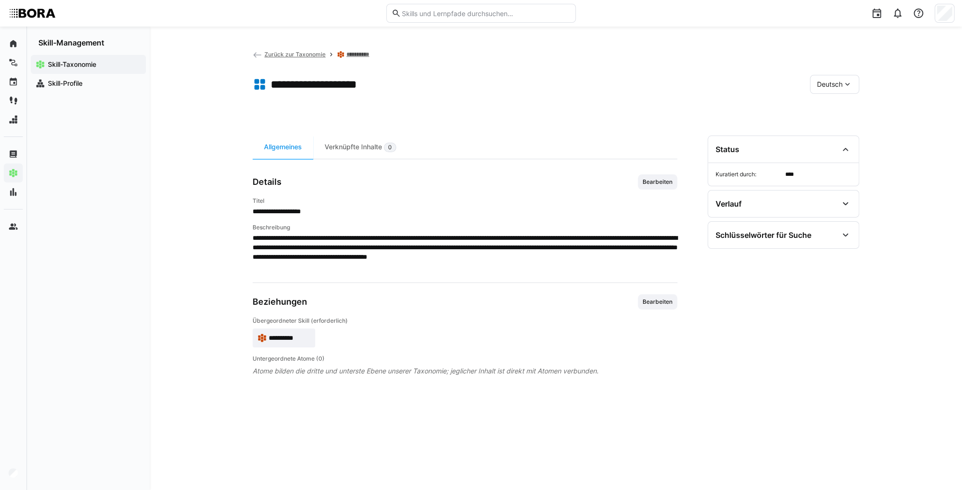
click at [827, 82] on span "Deutsch" at bounding box center [830, 84] width 26 height 9
click at [820, 121] on div "Englisch" at bounding box center [835, 129] width 50 height 20
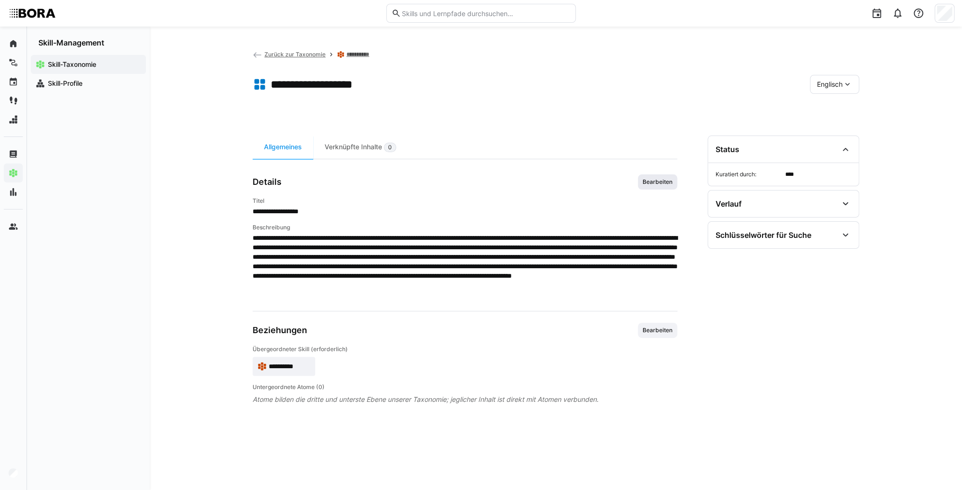
click at [660, 184] on span "Bearbeiten" at bounding box center [658, 182] width 32 height 8
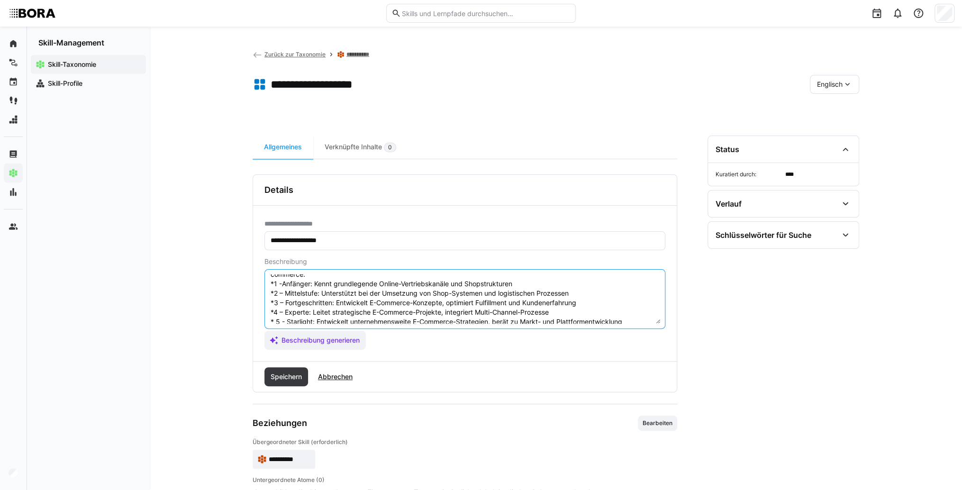
scroll to position [18, 0]
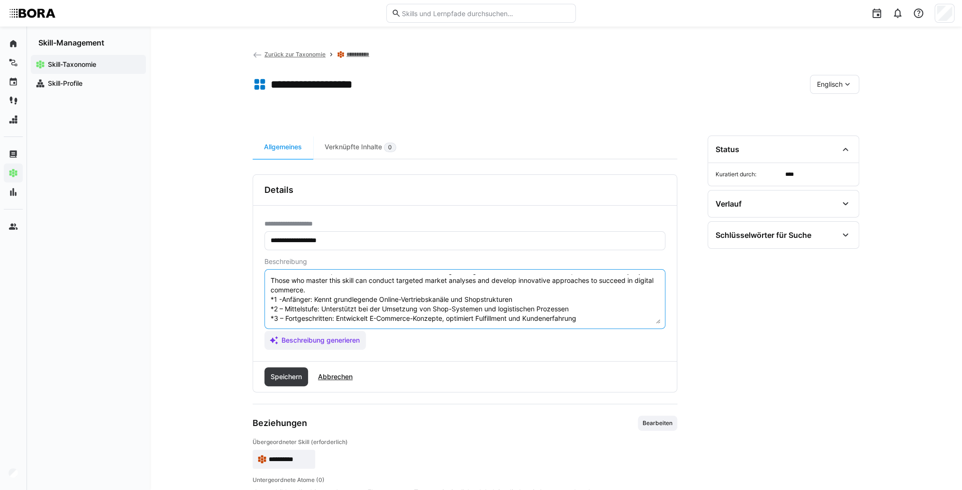
drag, startPoint x: 637, startPoint y: 314, endPoint x: 263, endPoint y: 298, distance: 374.9
click at [263, 298] on div "**********" at bounding box center [465, 284] width 424 height 156
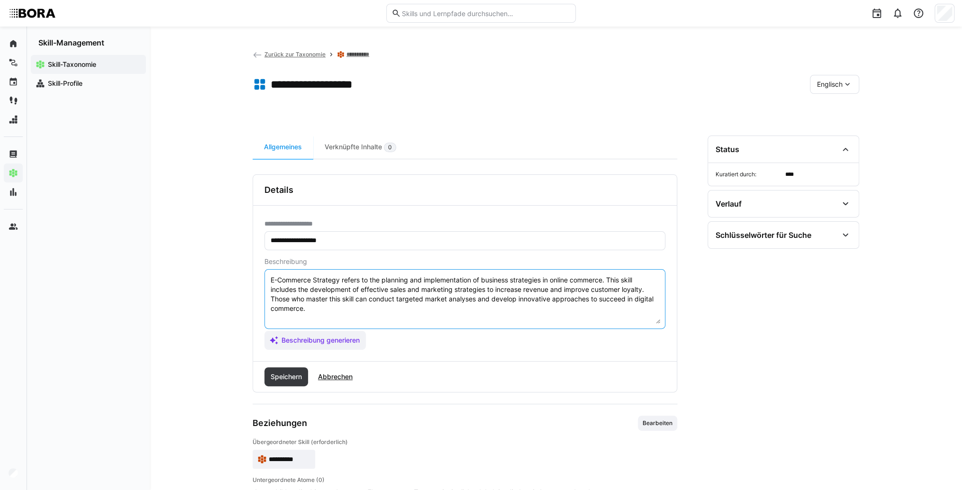
scroll to position [0, 0]
type textarea "E-Commerce Strategy refers to the planning and implementation of business strat…"
click at [285, 381] on span "Speichern" at bounding box center [287, 376] width 44 height 19
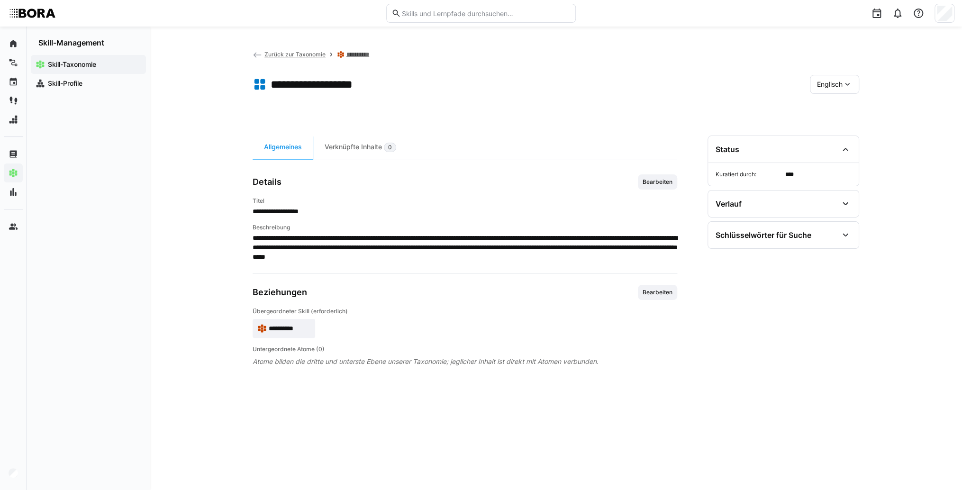
click at [825, 87] on span "Englisch" at bounding box center [830, 84] width 26 height 9
click at [831, 106] on span "Deutsch" at bounding box center [830, 109] width 26 height 9
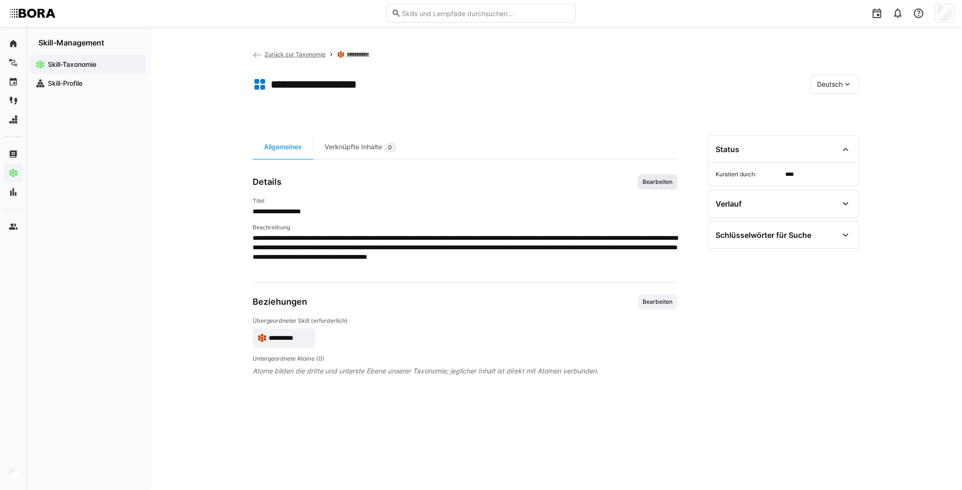
click at [650, 186] on span "Bearbeiten" at bounding box center [657, 181] width 39 height 15
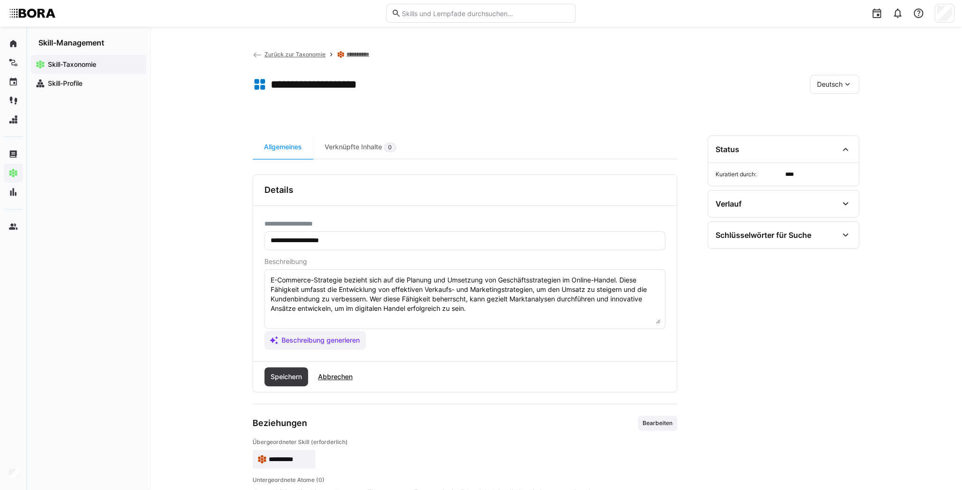
click at [499, 312] on textarea "E-Commerce-Strategie bezieht sich auf die Planung und Umsetzung von Geschäftsst…" at bounding box center [465, 298] width 391 height 49
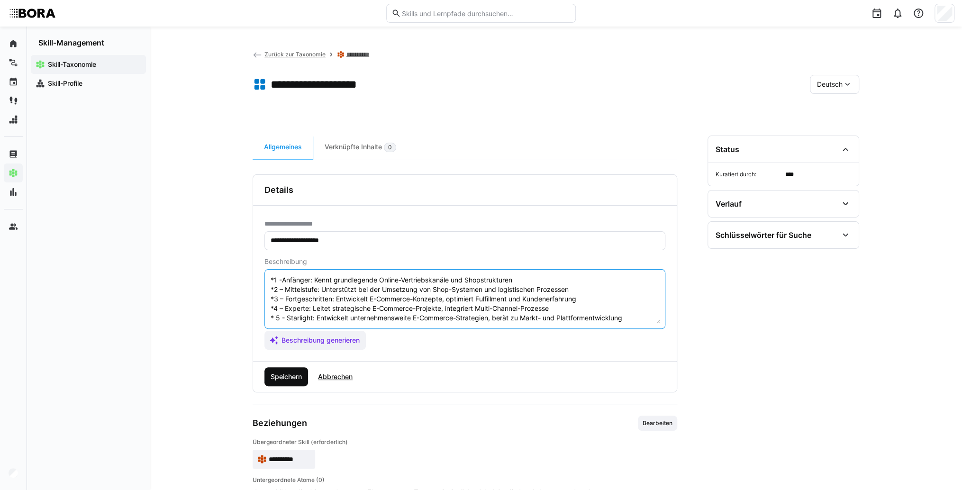
type textarea "E-Commerce-Strategie bezieht sich auf die Planung und Umsetzung von Geschäftsst…"
click at [292, 368] on span "Speichern" at bounding box center [287, 376] width 44 height 19
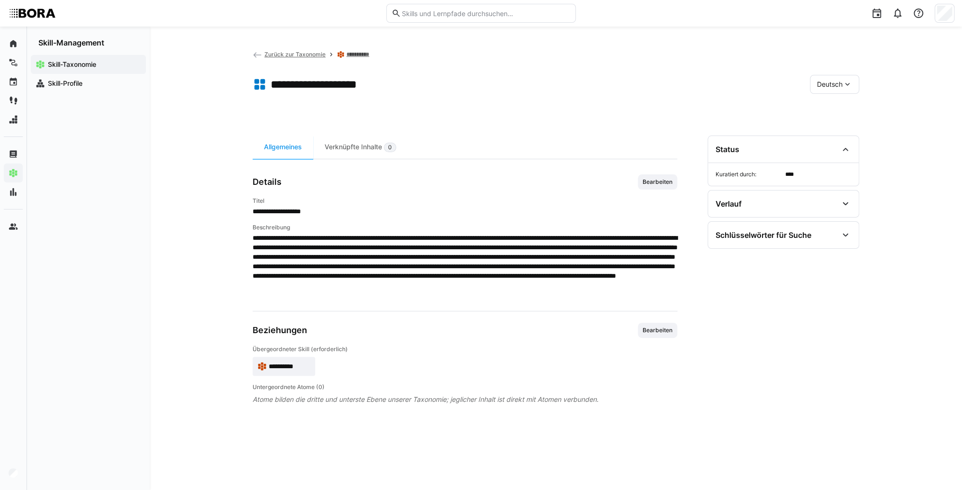
click at [832, 84] on span "Deutsch" at bounding box center [830, 84] width 26 height 9
click at [833, 132] on span "Englisch" at bounding box center [830, 129] width 26 height 9
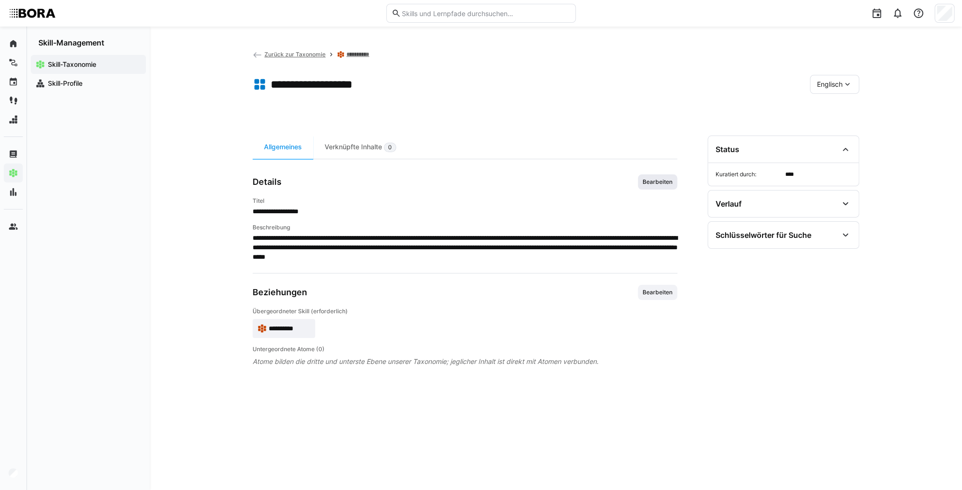
click at [673, 188] on span "Bearbeiten" at bounding box center [657, 181] width 39 height 15
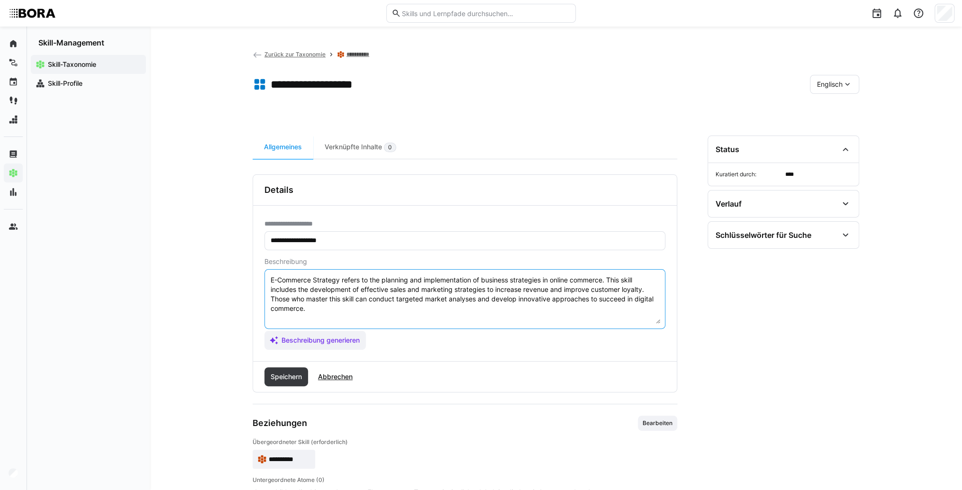
click at [437, 316] on textarea "E-Commerce Strategy refers to the planning and implementation of business strat…" at bounding box center [465, 298] width 391 height 49
click at [294, 322] on textarea "E-Commerce Strategy refers to the planning and implementation of business strat…" at bounding box center [465, 298] width 391 height 49
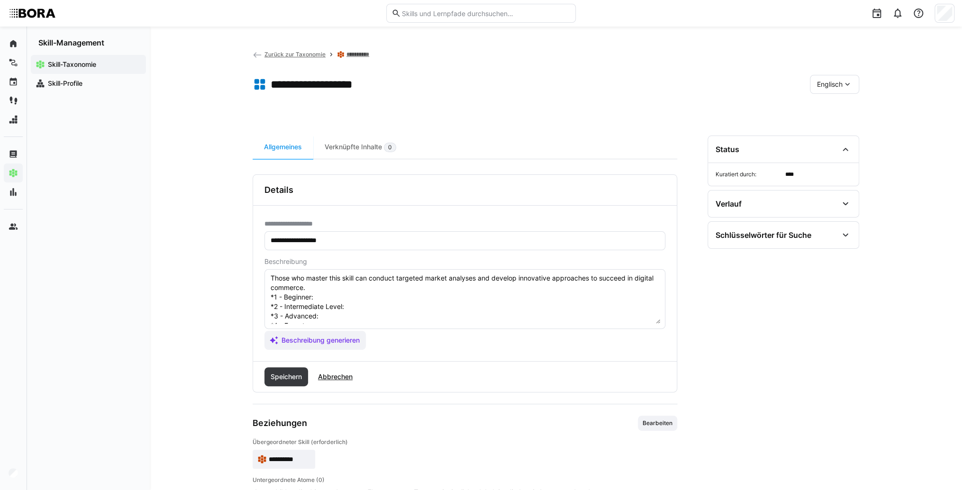
scroll to position [8, 0]
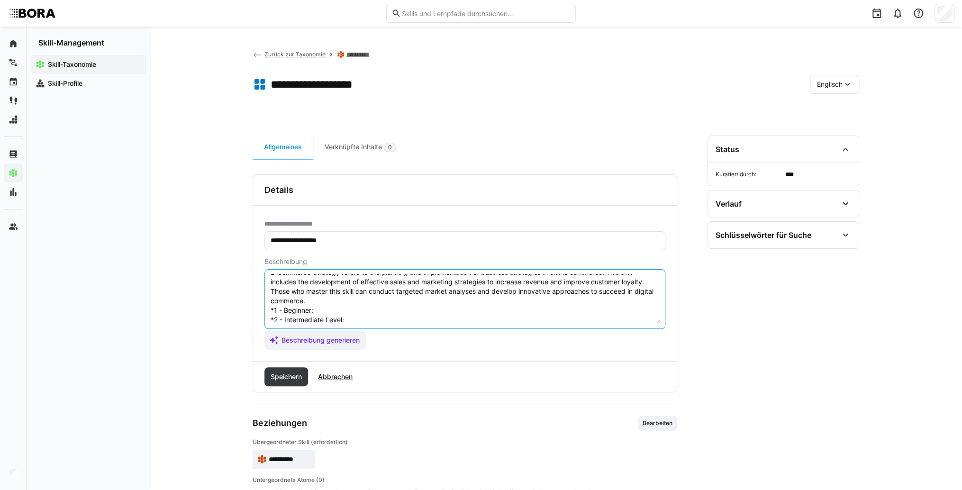
click at [336, 306] on textarea "E-Commerce Strategy refers to the planning and implementation of business strat…" at bounding box center [465, 298] width 391 height 49
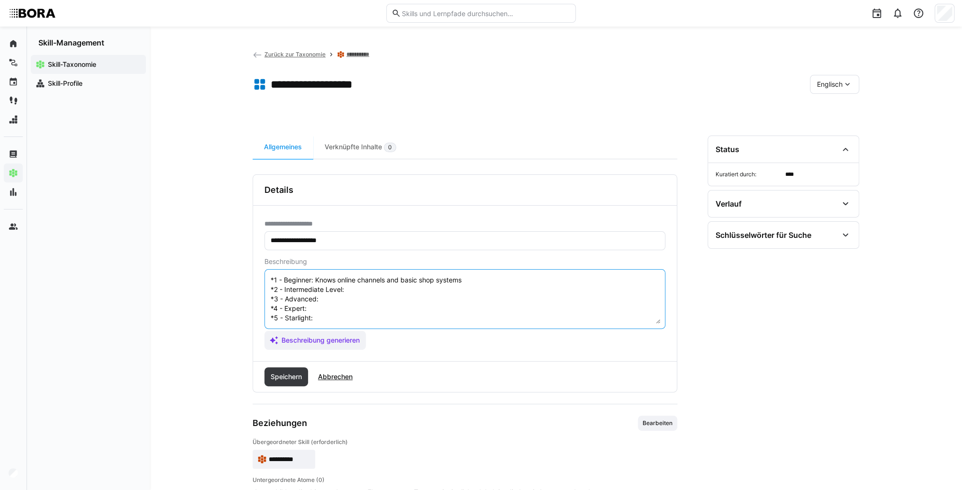
click at [365, 278] on textarea "E-Commerce Strategy refers to the planning and implementation of business strat…" at bounding box center [465, 298] width 391 height 49
click at [382, 282] on textarea "E-Commerce Strategy refers to the planning and implementation of business strat…" at bounding box center [465, 298] width 391 height 49
click at [364, 287] on textarea "E-Commerce Strategy refers to the planning and implementation of business strat…" at bounding box center [465, 298] width 391 height 49
click at [338, 298] on textarea "E-Commerce Strategy refers to the planning and implementation of business strat…" at bounding box center [465, 298] width 391 height 49
click at [329, 302] on textarea "E-Commerce Strategy refers to the planning and implementation of business strat…" at bounding box center [465, 298] width 391 height 49
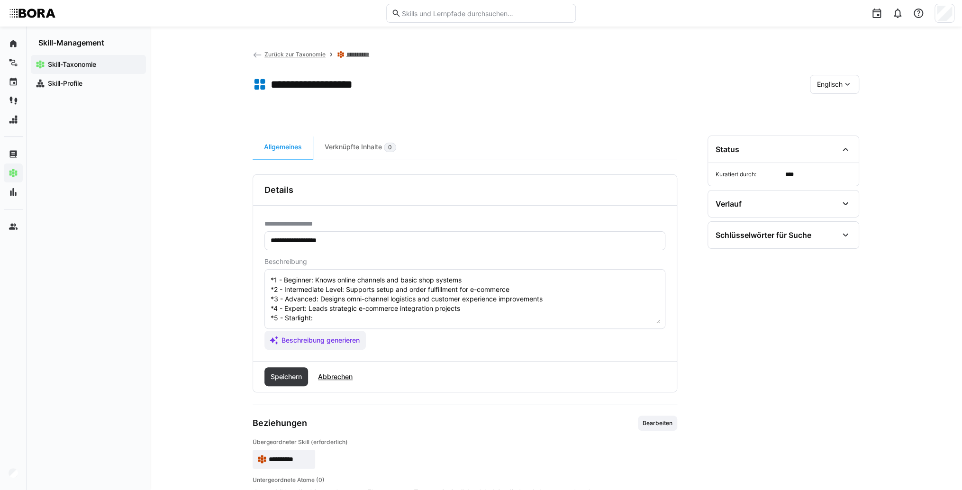
click at [360, 309] on textarea "E-Commerce Strategy refers to the planning and implementation of business strat…" at bounding box center [465, 298] width 391 height 49
type textarea "E-Commerce Strategy refers to the planning and implementation of business strat…"
drag, startPoint x: 274, startPoint y: 377, endPoint x: 280, endPoint y: 366, distance: 12.3
click at [274, 375] on span "Speichern" at bounding box center [286, 376] width 34 height 9
